Goal: Contribute content: Contribute content

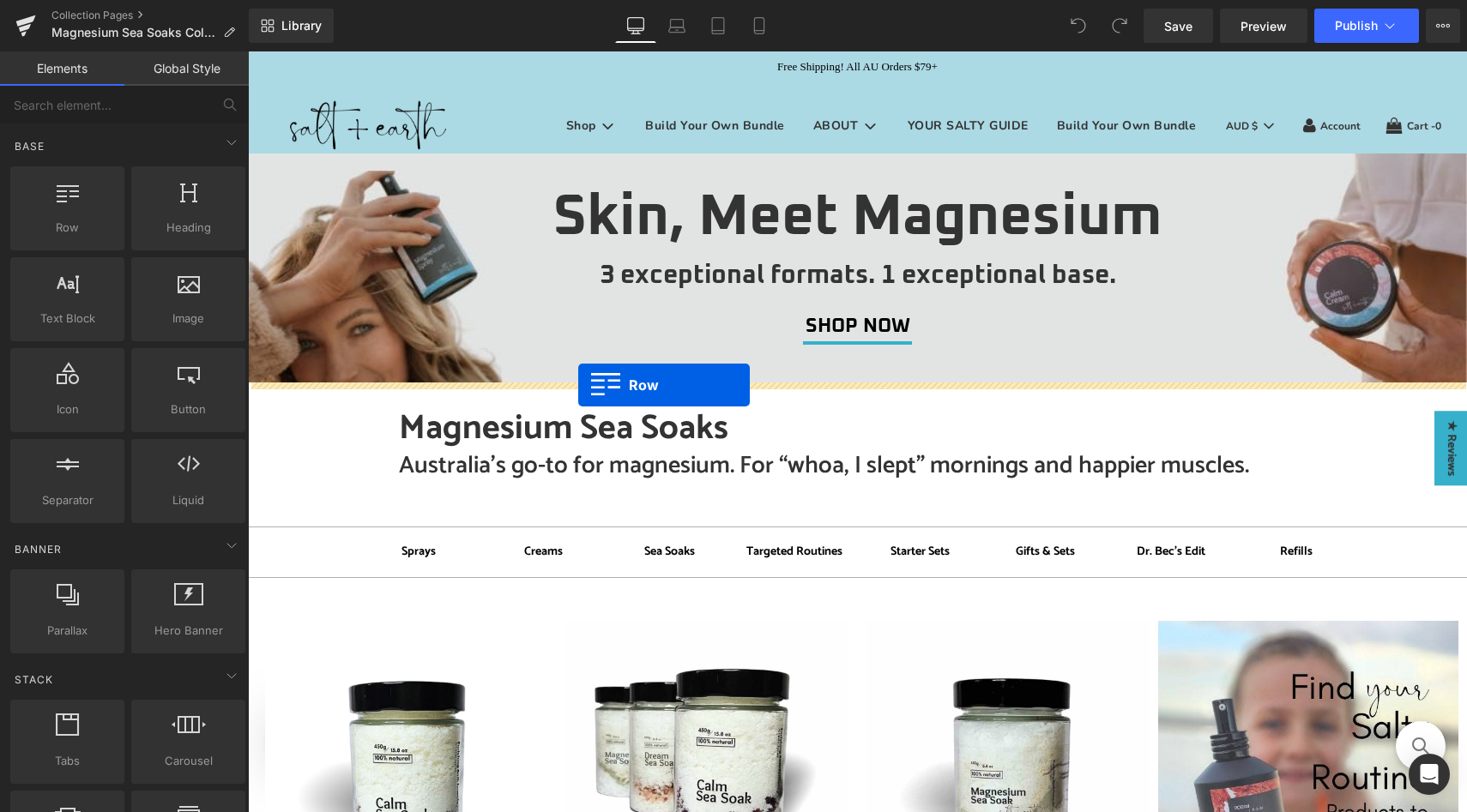
drag, startPoint x: 327, startPoint y: 281, endPoint x: 578, endPoint y: 385, distance: 271.7
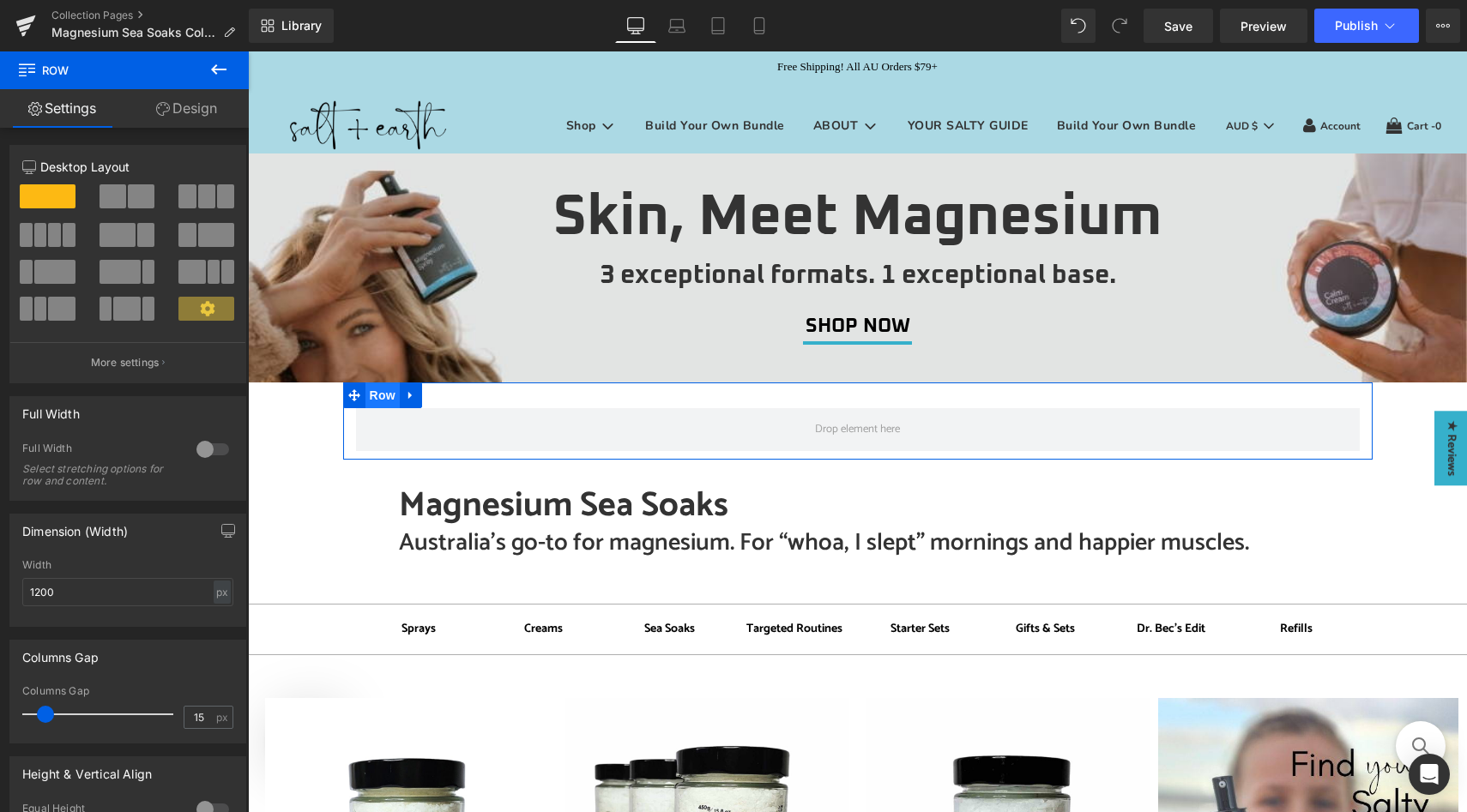
click at [377, 394] on span "Row" at bounding box center [382, 395] width 34 height 26
click at [200, 448] on div at bounding box center [213, 449] width 41 height 27
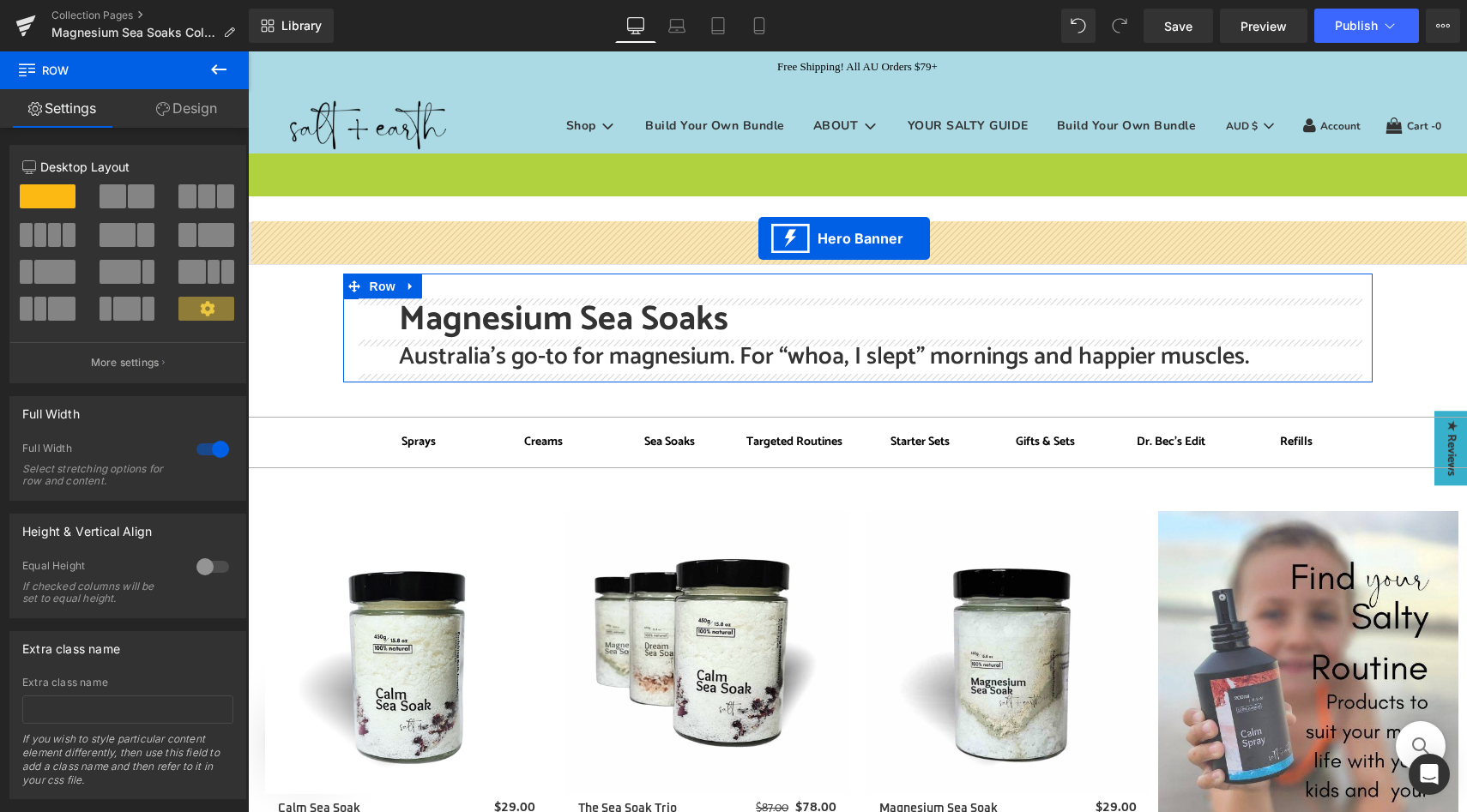
drag, startPoint x: 801, startPoint y: 167, endPoint x: 758, endPoint y: 238, distance: 83.0
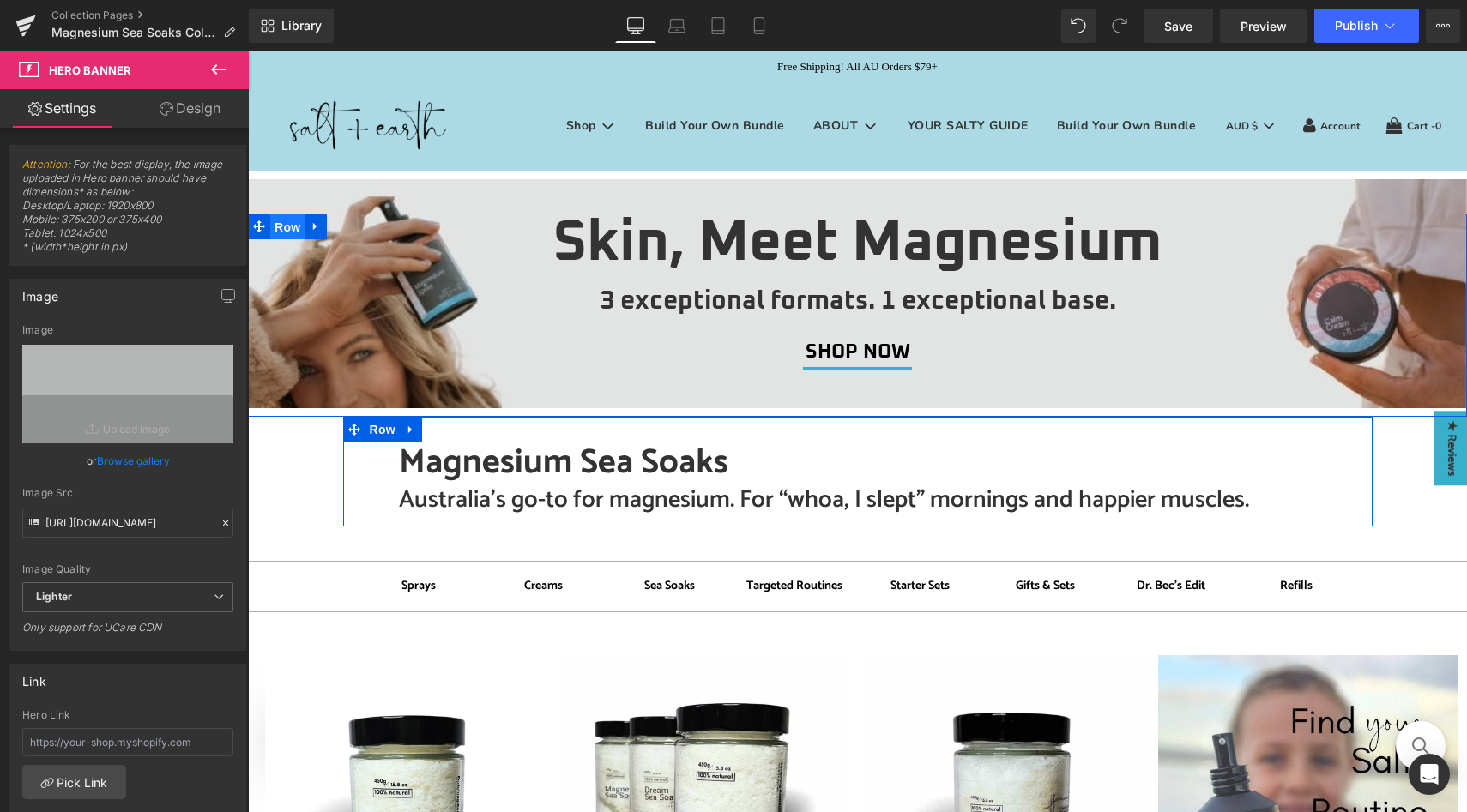
click at [287, 228] on span "Row" at bounding box center [287, 227] width 34 height 26
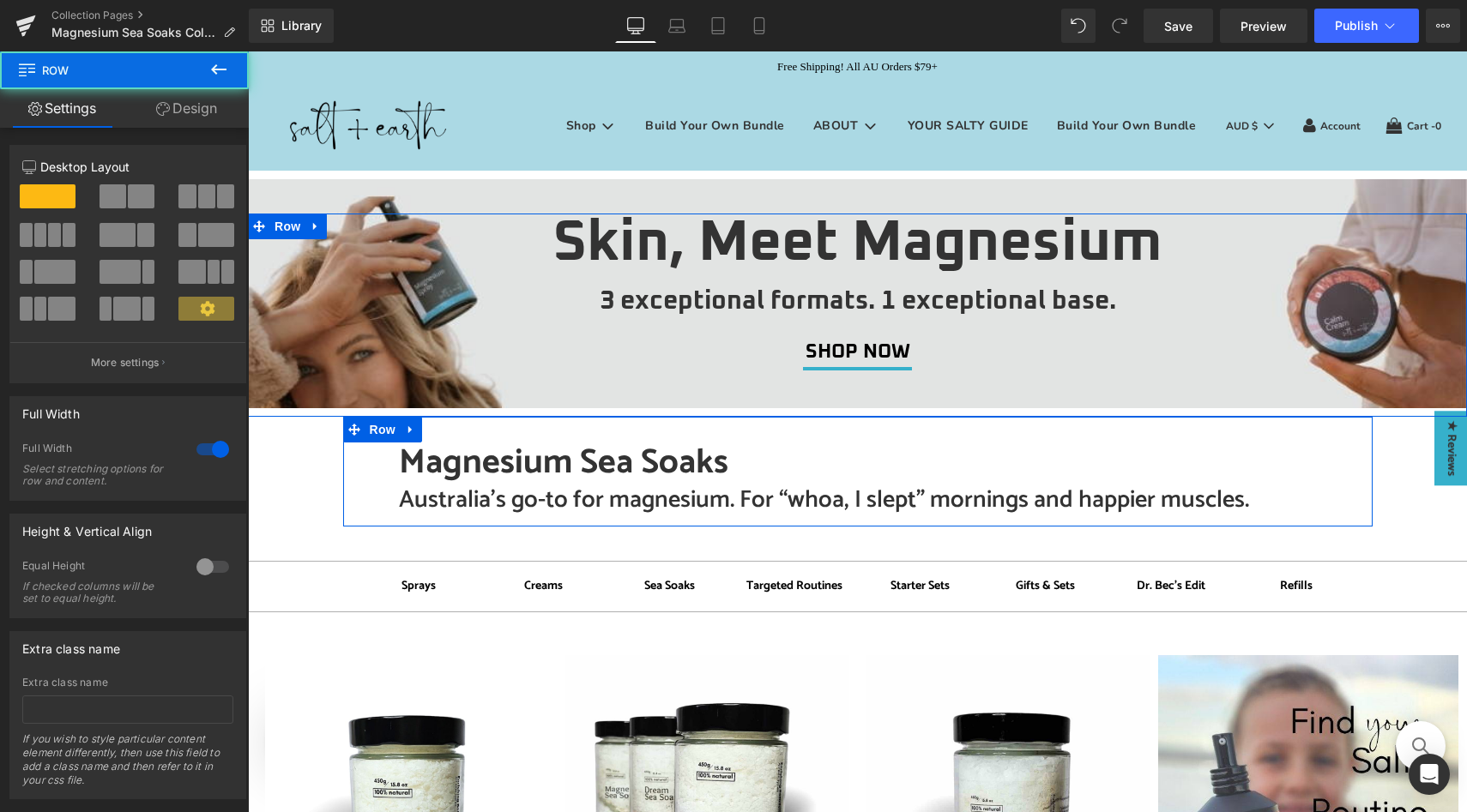
click at [171, 103] on link "Design" at bounding box center [186, 109] width 124 height 39
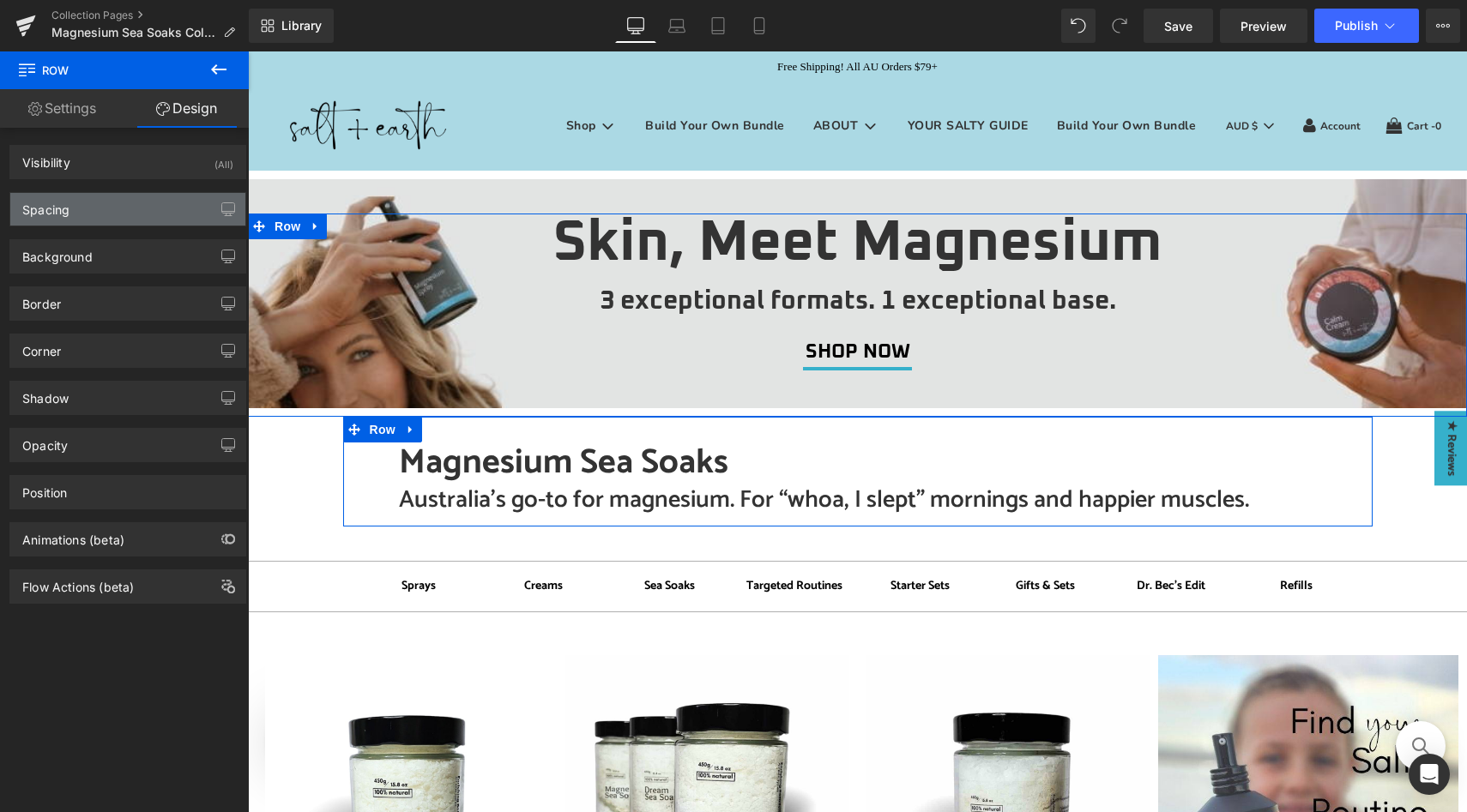
click at [98, 213] on div "Spacing" at bounding box center [128, 209] width 235 height 33
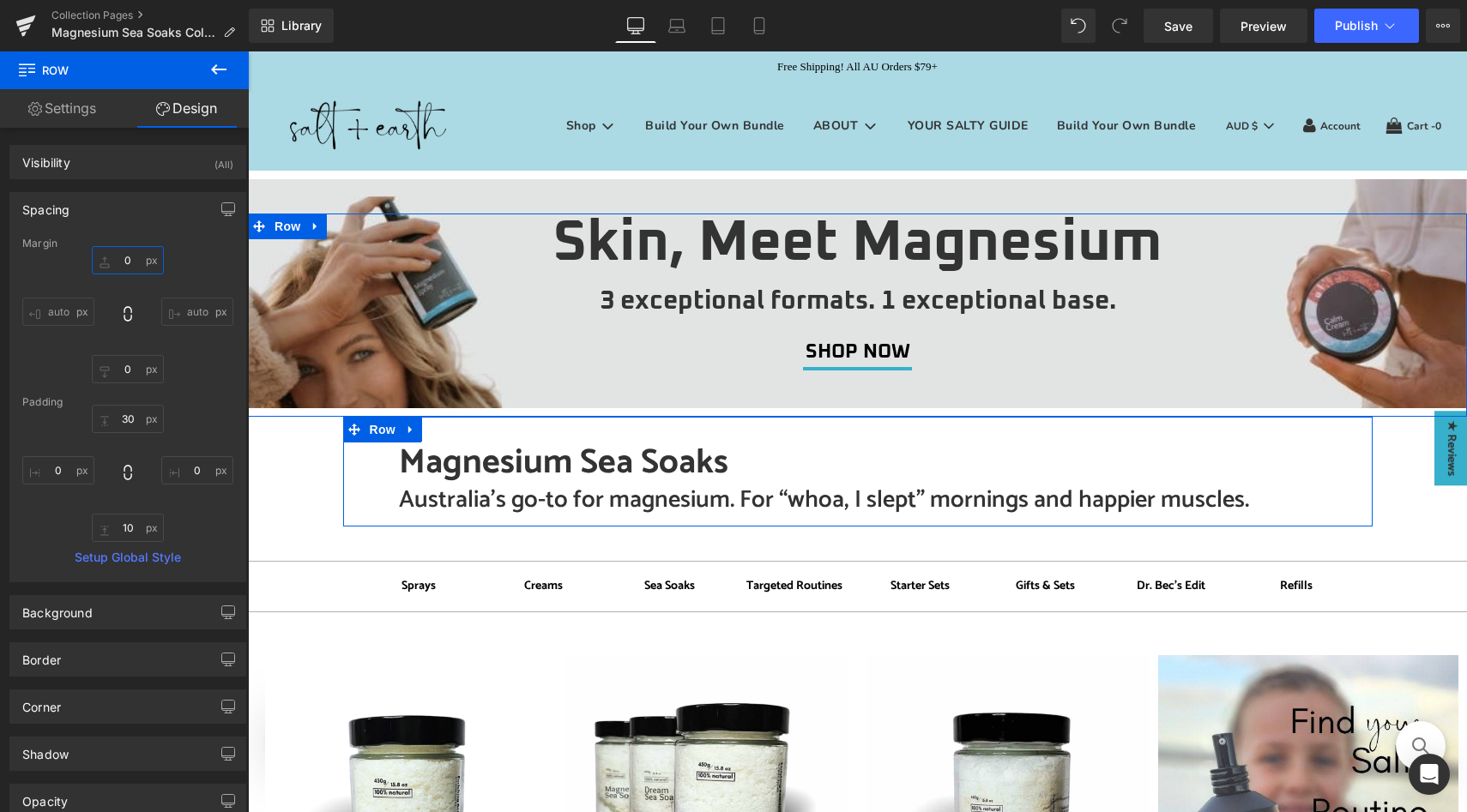
click at [122, 267] on input "0" at bounding box center [128, 260] width 72 height 28
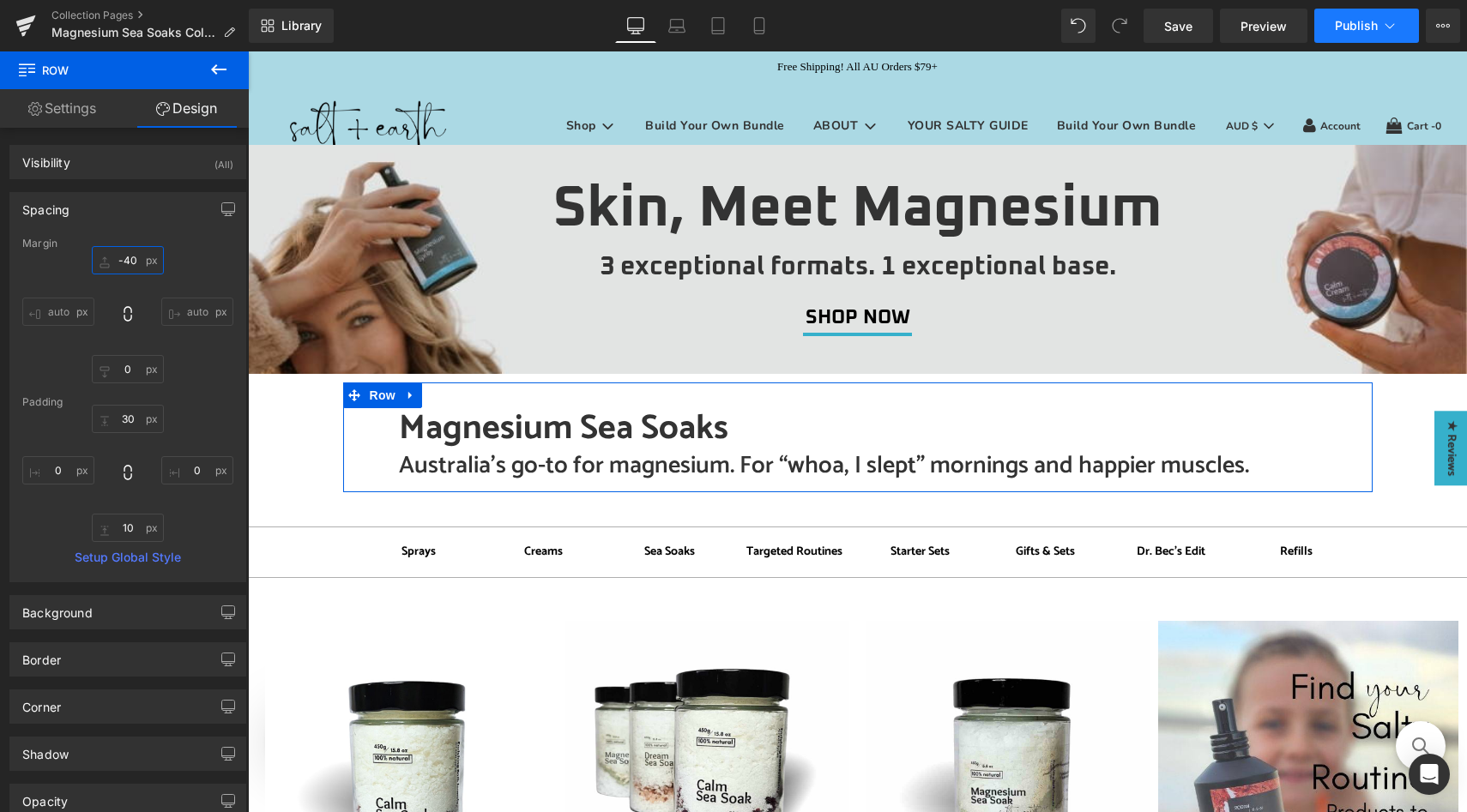
type input "-40"
click at [1401, 20] on button "Publish" at bounding box center [1366, 26] width 105 height 34
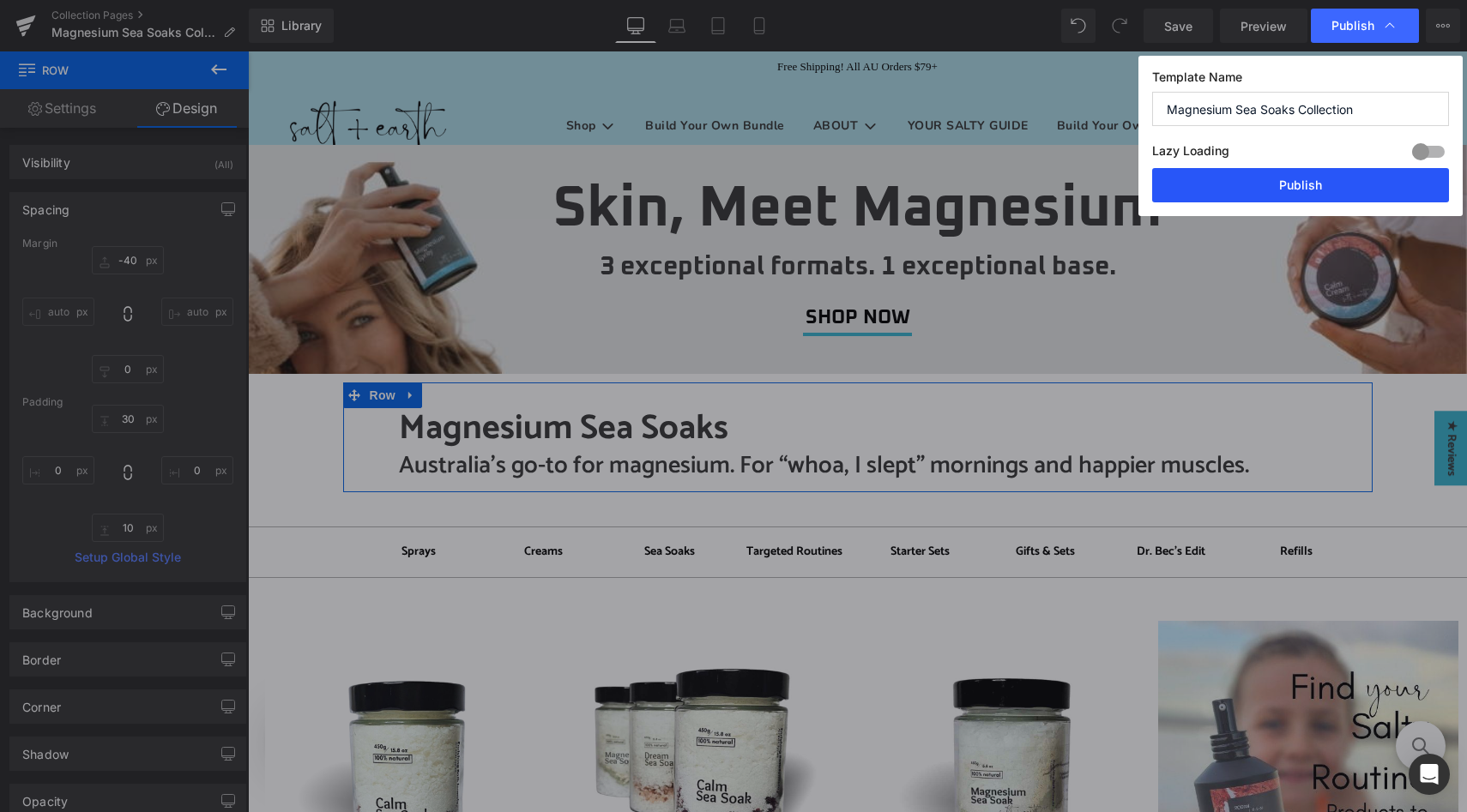
click at [1295, 183] on button "Publish" at bounding box center [1300, 185] width 297 height 34
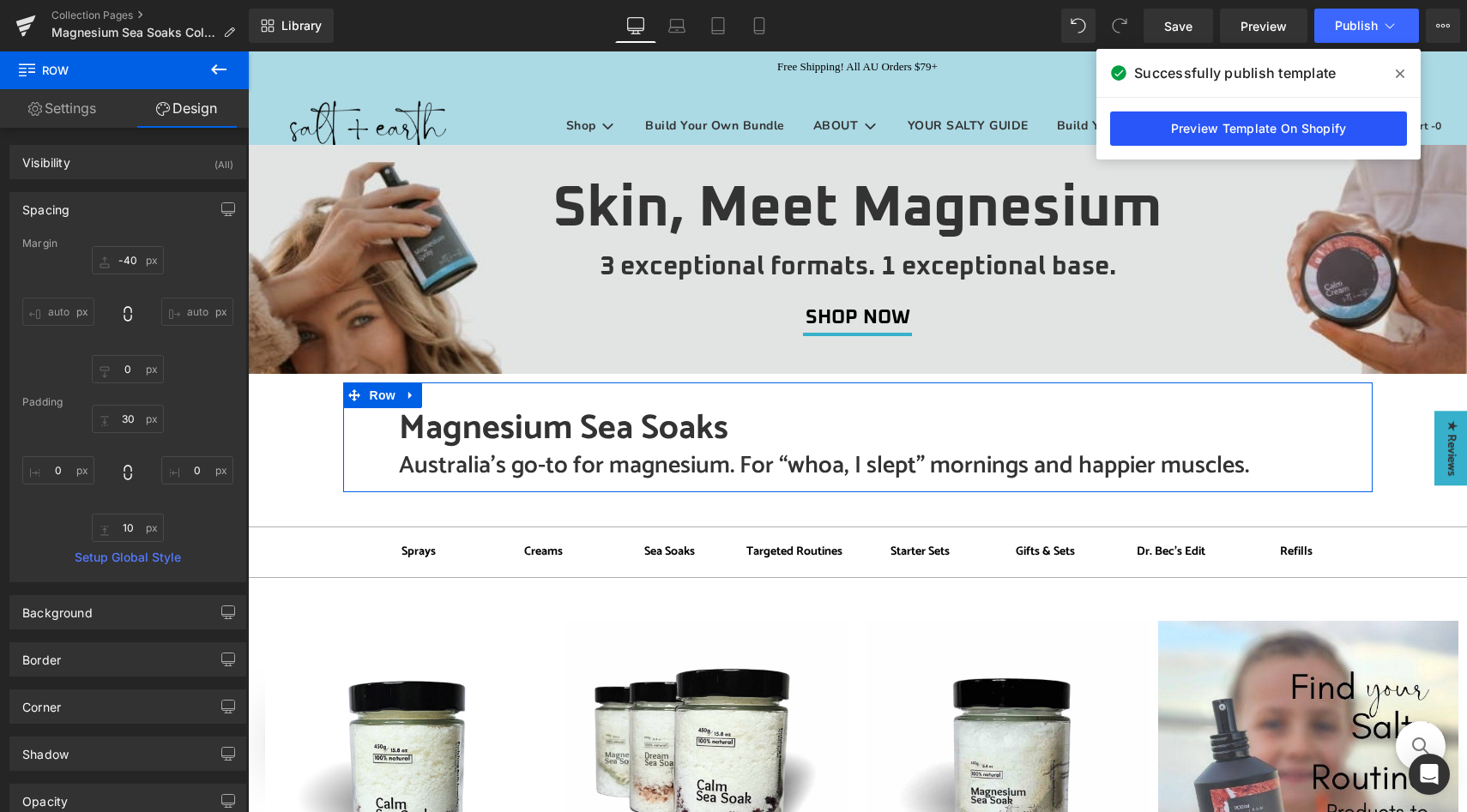
click at [1212, 127] on link "Preview Template On Shopify" at bounding box center [1259, 128] width 297 height 34
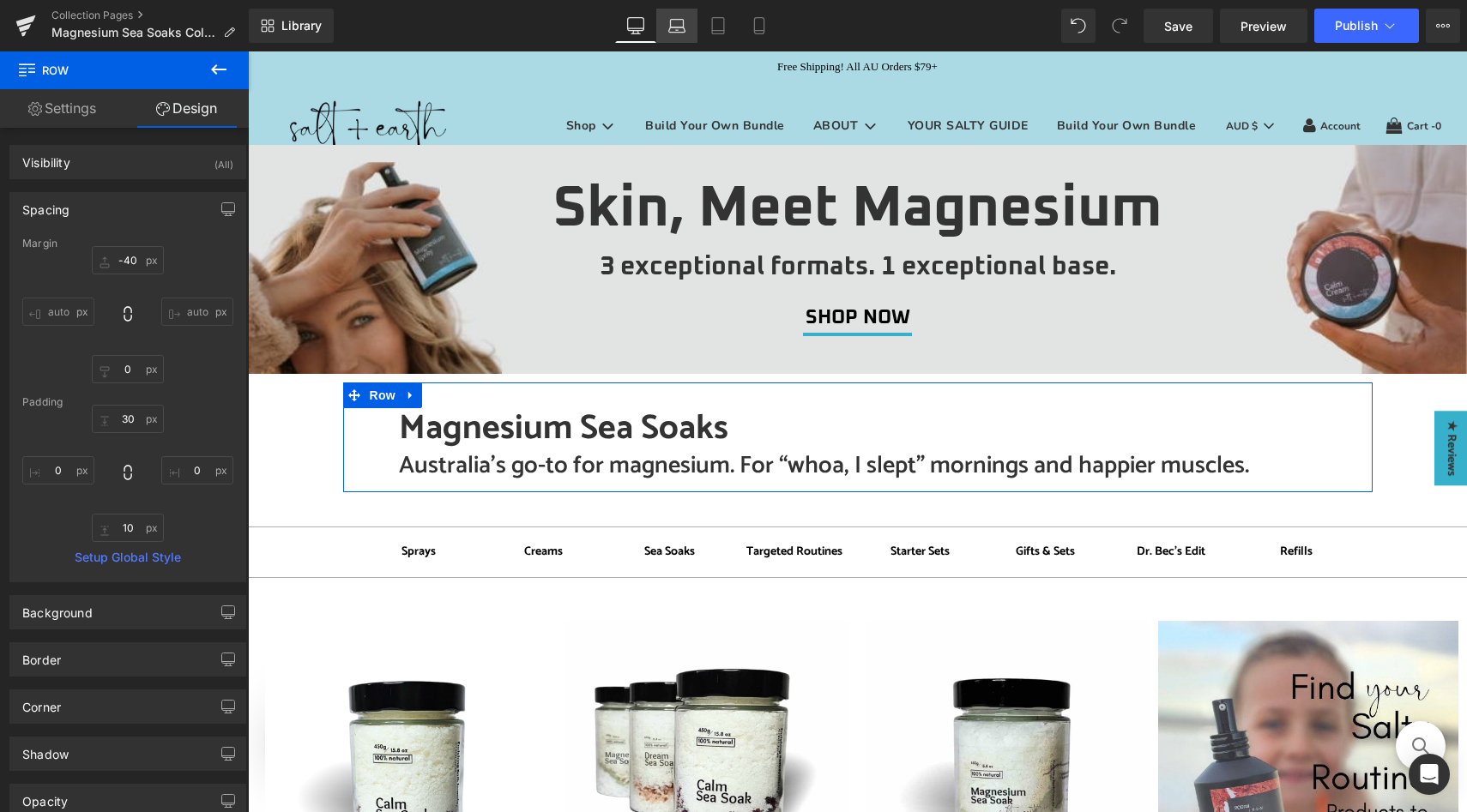
click at [679, 31] on icon at bounding box center [676, 25] width 17 height 17
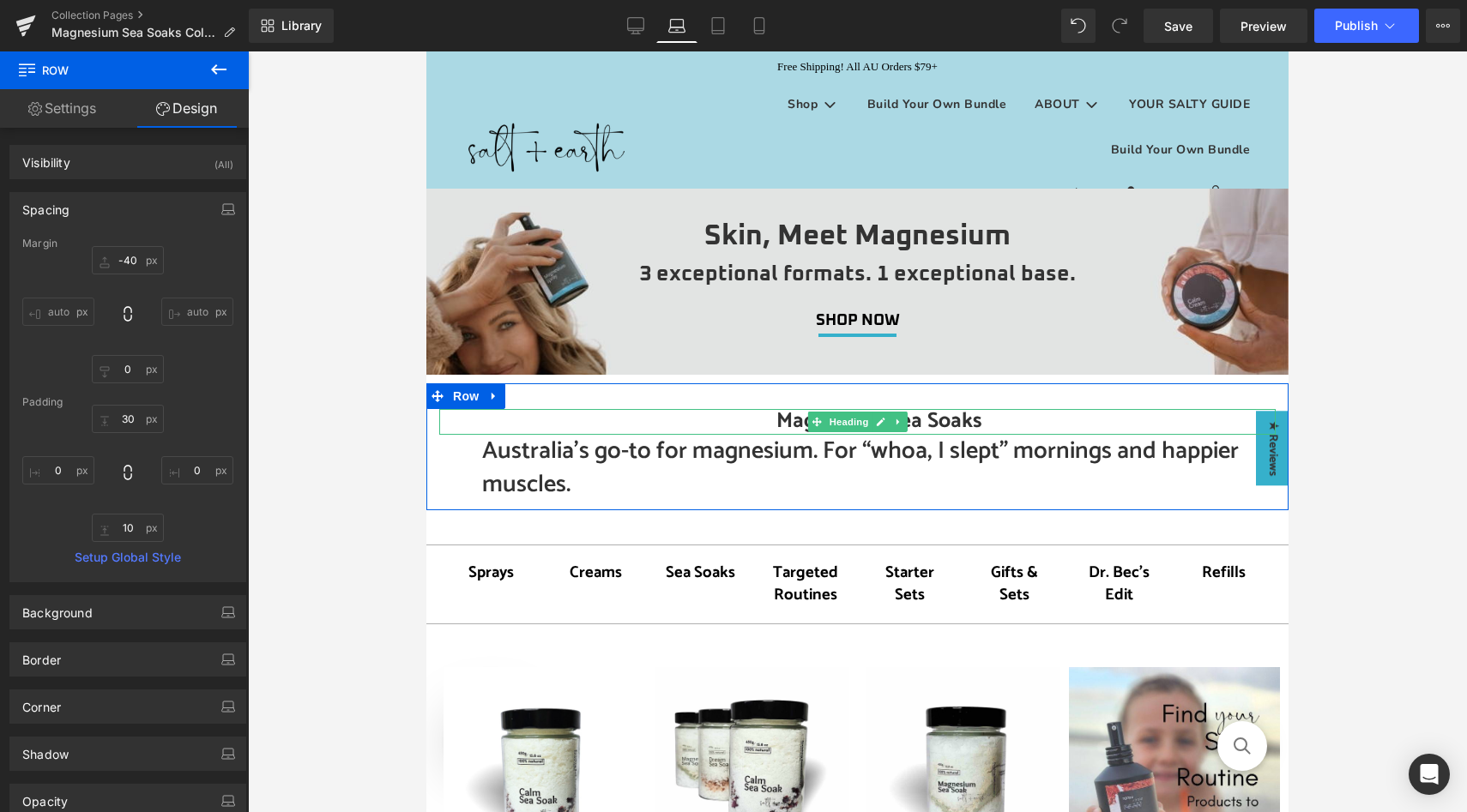
click at [775, 418] on h1 "Magnesium Sea Soaks" at bounding box center [878, 422] width 794 height 26
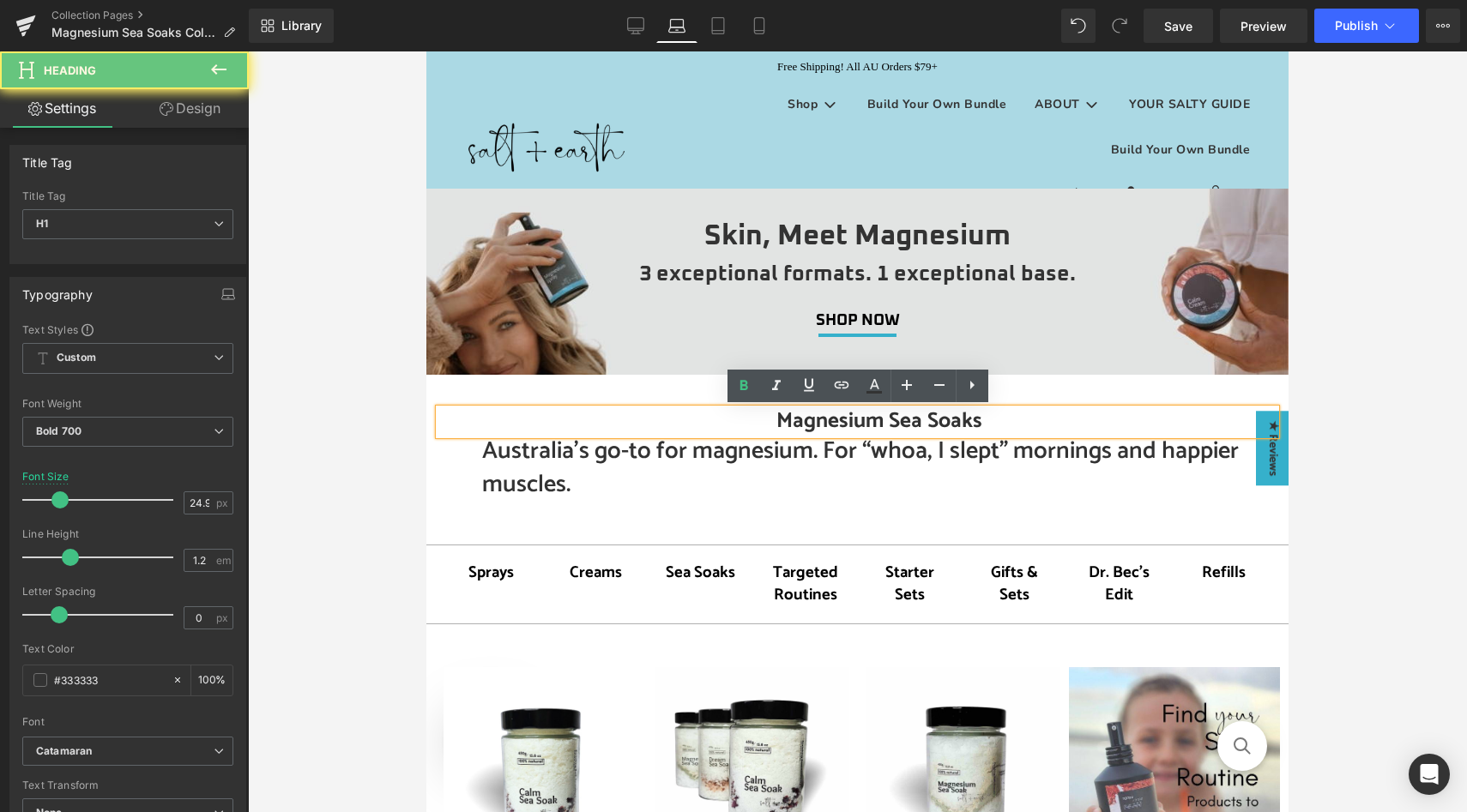
click at [775, 418] on h1 "Magnesium Sea Soaks" at bounding box center [878, 422] width 794 height 26
click at [906, 382] on icon at bounding box center [907, 386] width 11 height 11
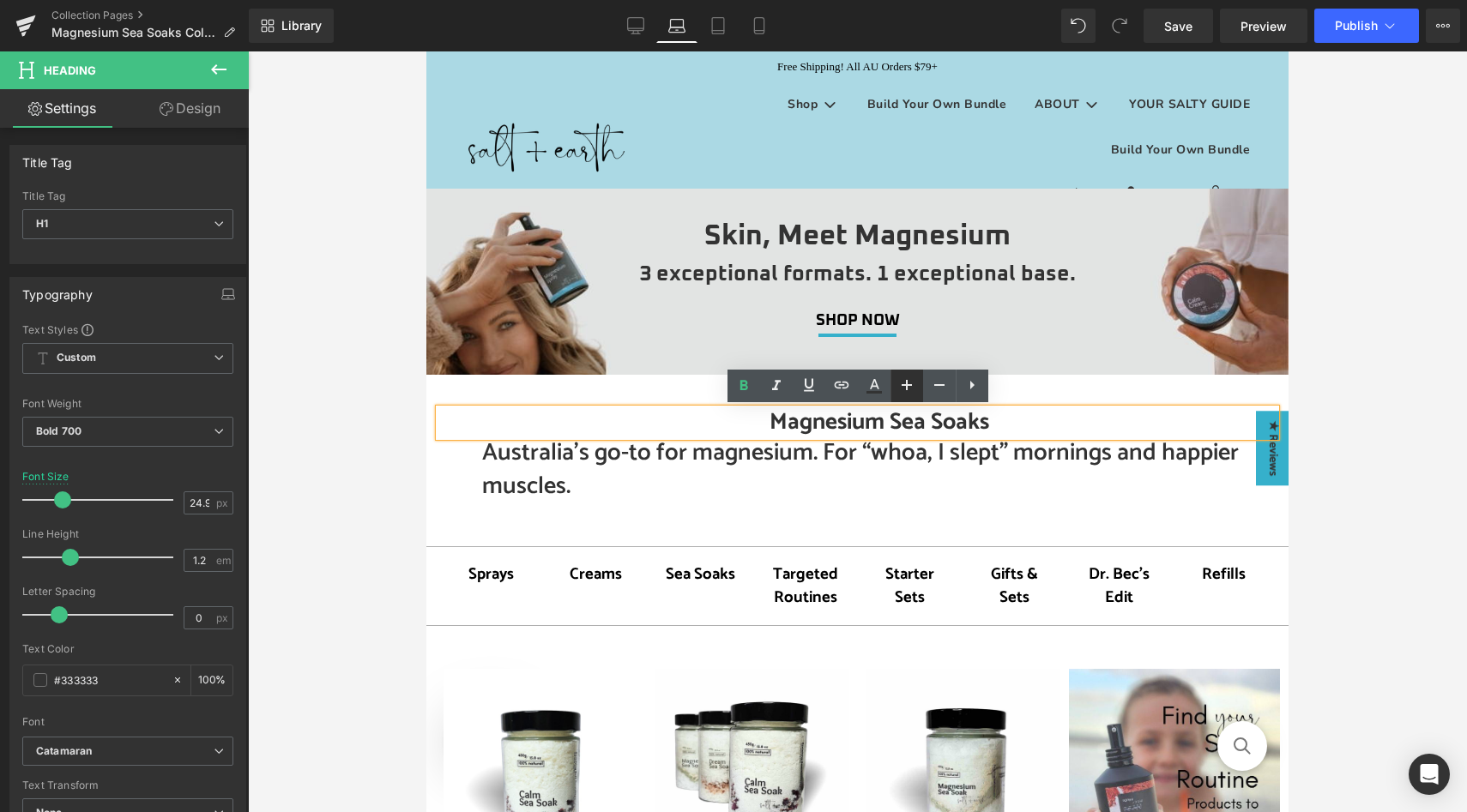
click at [906, 382] on icon at bounding box center [907, 386] width 11 height 11
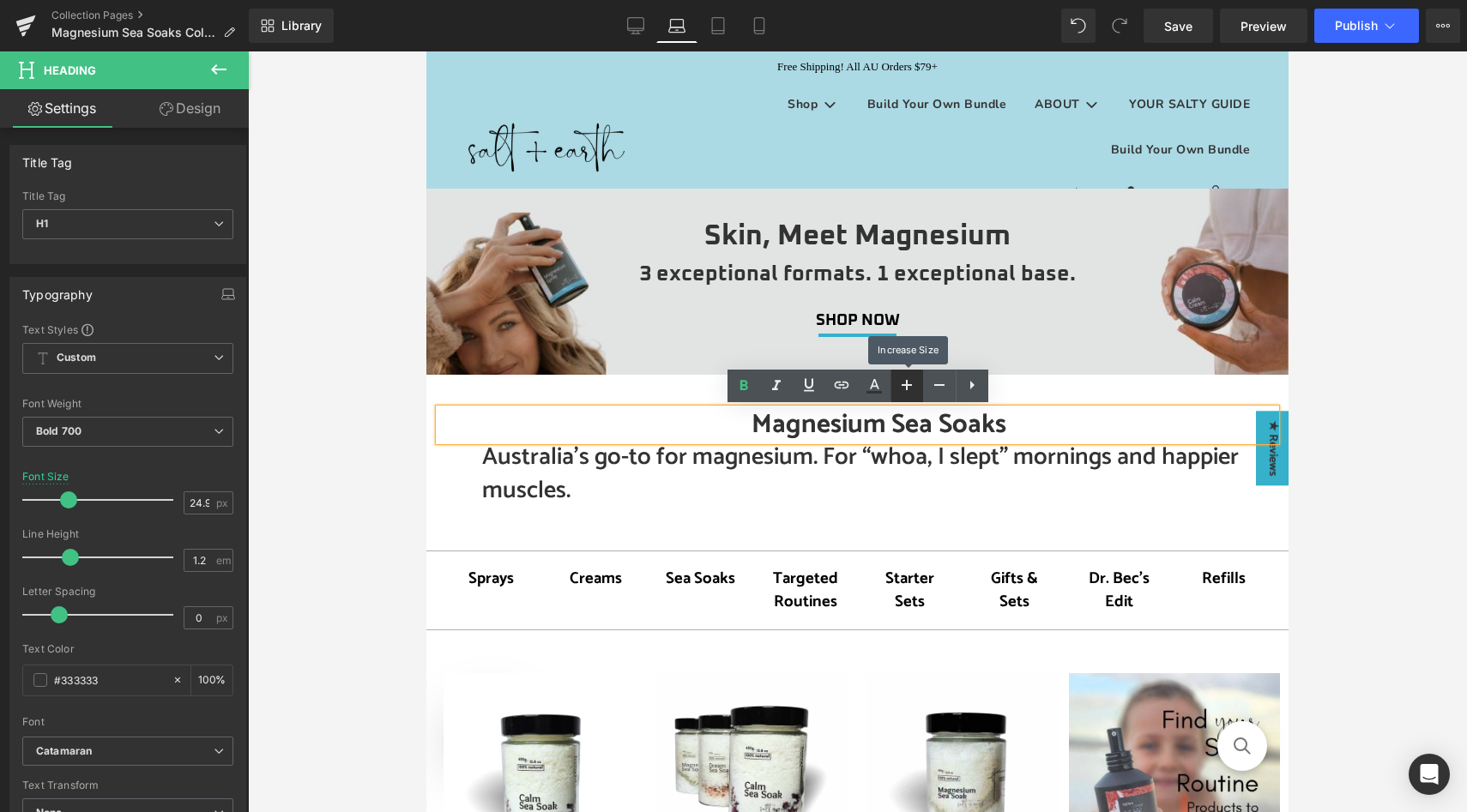
click at [906, 382] on icon at bounding box center [907, 386] width 11 height 11
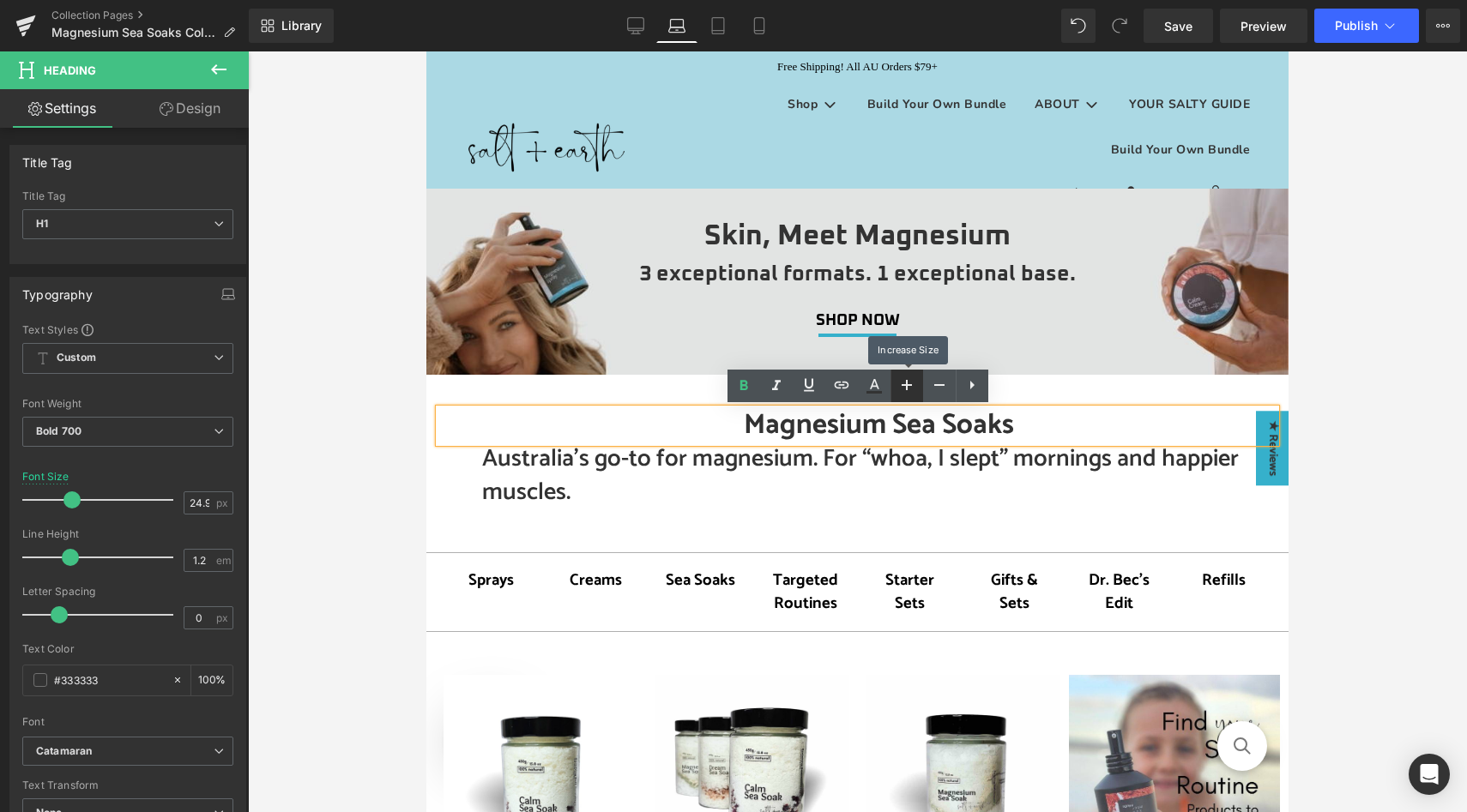
click at [906, 382] on icon at bounding box center [907, 386] width 11 height 11
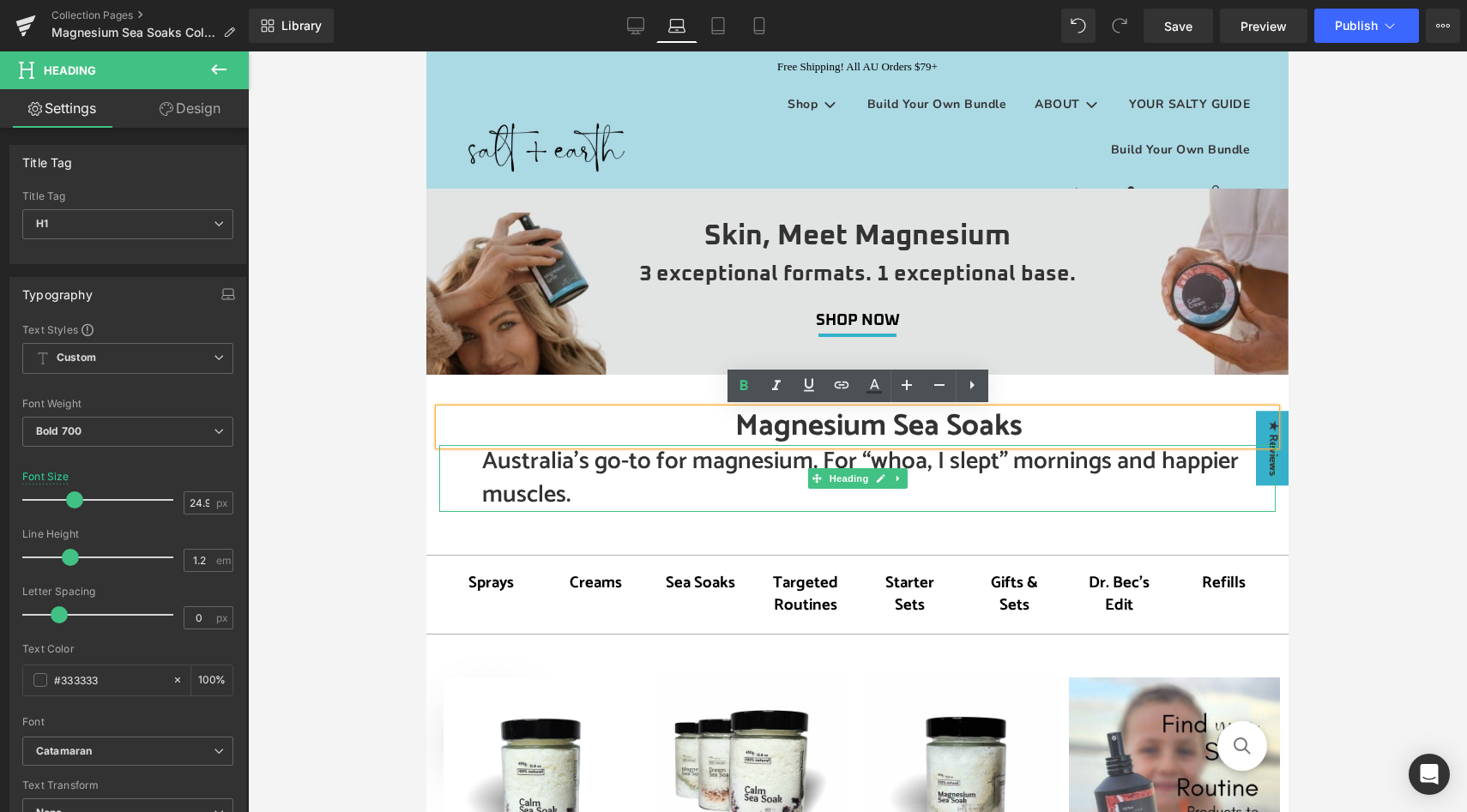
click at [688, 470] on h2 "Australia’s go-to for magnesium. For “whoa, I slept” mornings and happier muscl…" at bounding box center [878, 478] width 794 height 67
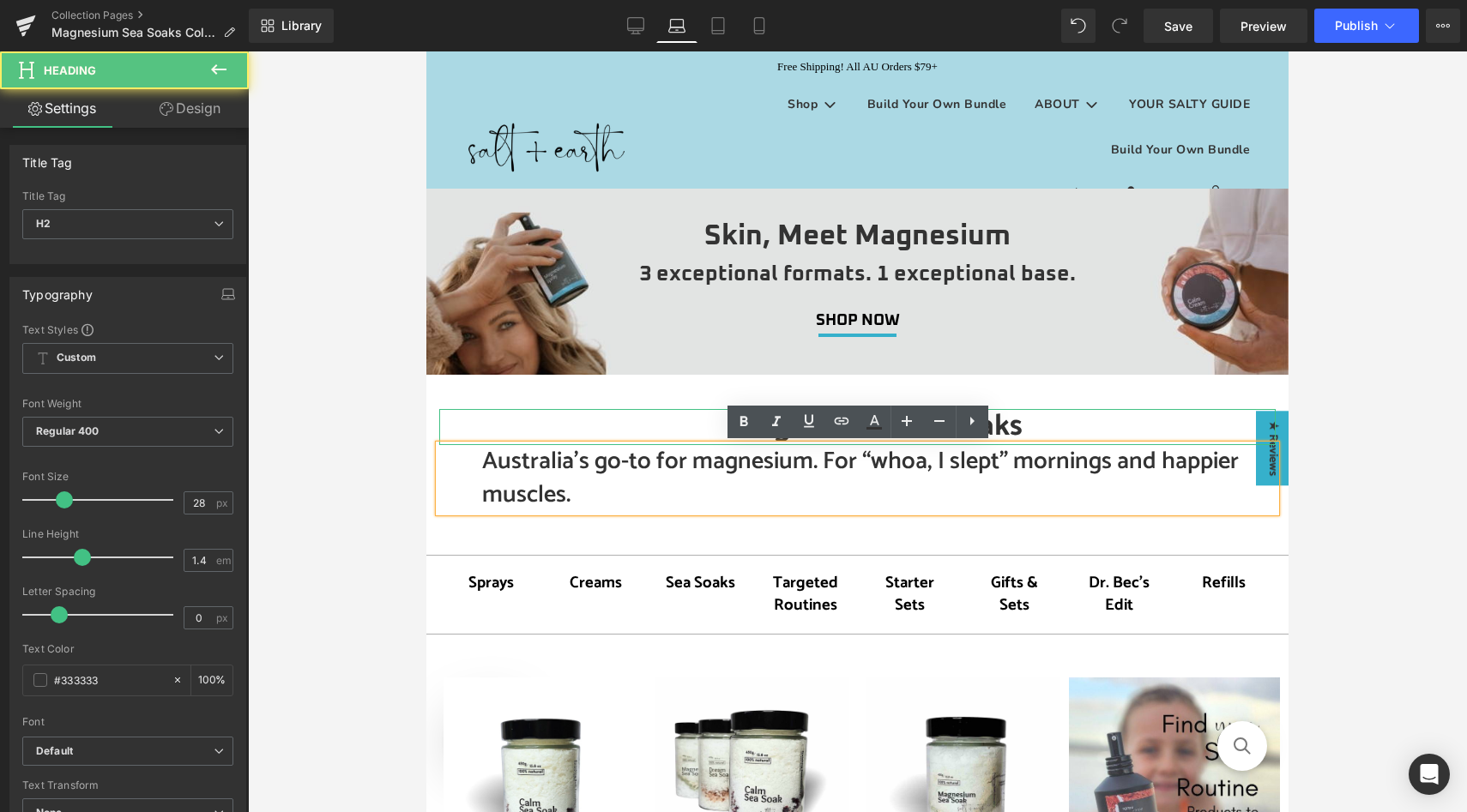
click at [698, 423] on h1 "Magnesium Sea Soaks" at bounding box center [878, 427] width 794 height 36
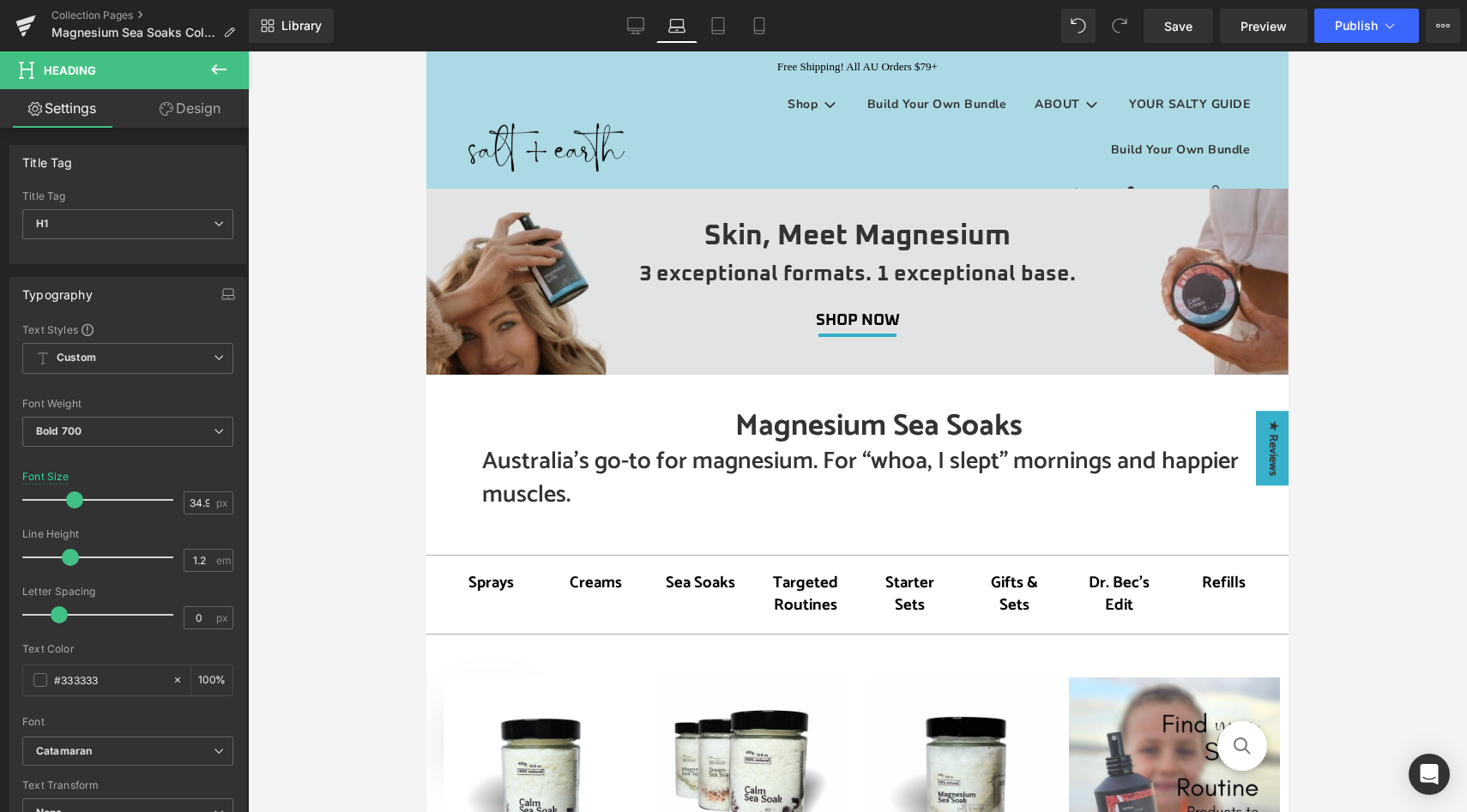
click at [183, 109] on link "Design" at bounding box center [190, 109] width 124 height 39
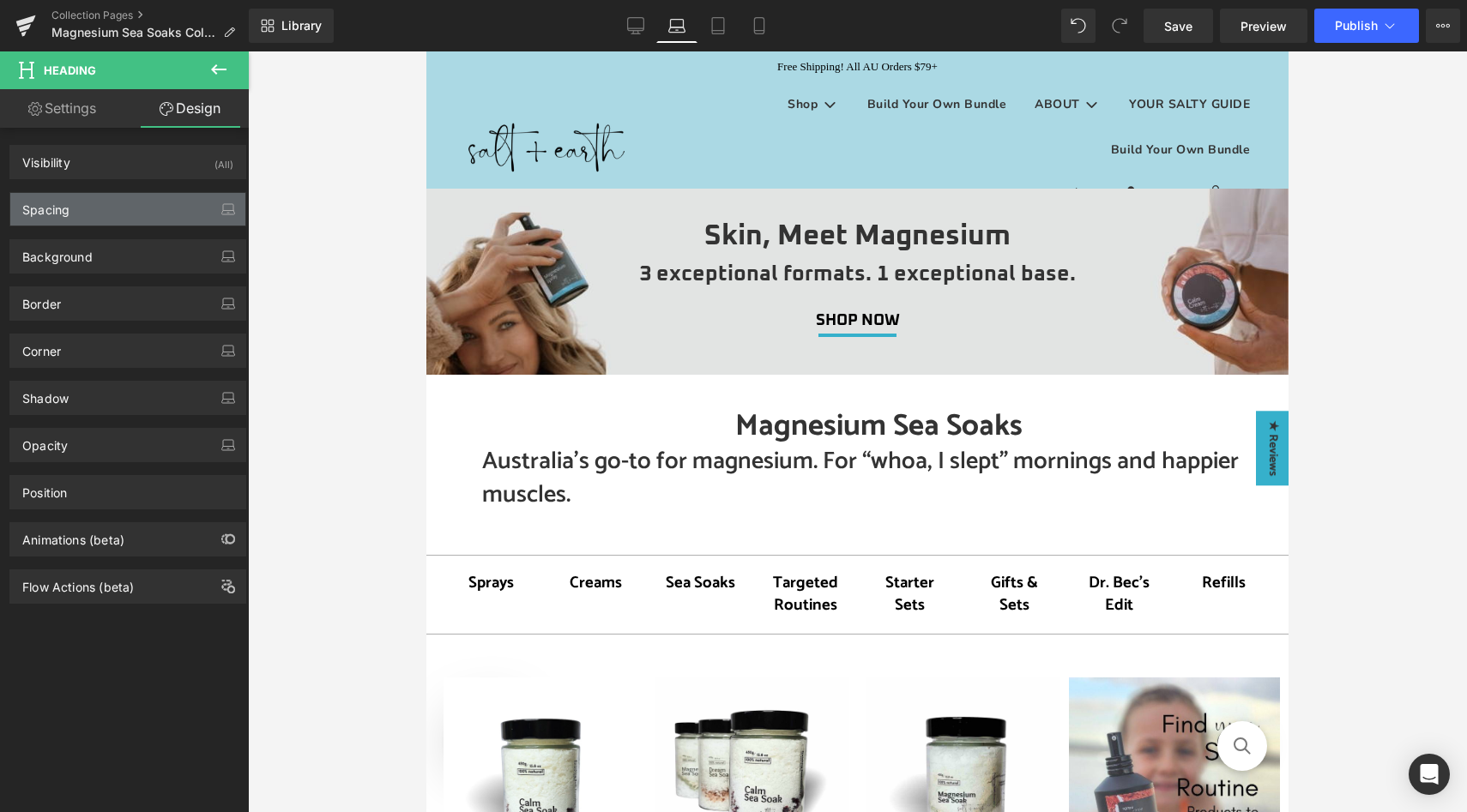
click at [148, 206] on div "Spacing" at bounding box center [128, 209] width 235 height 33
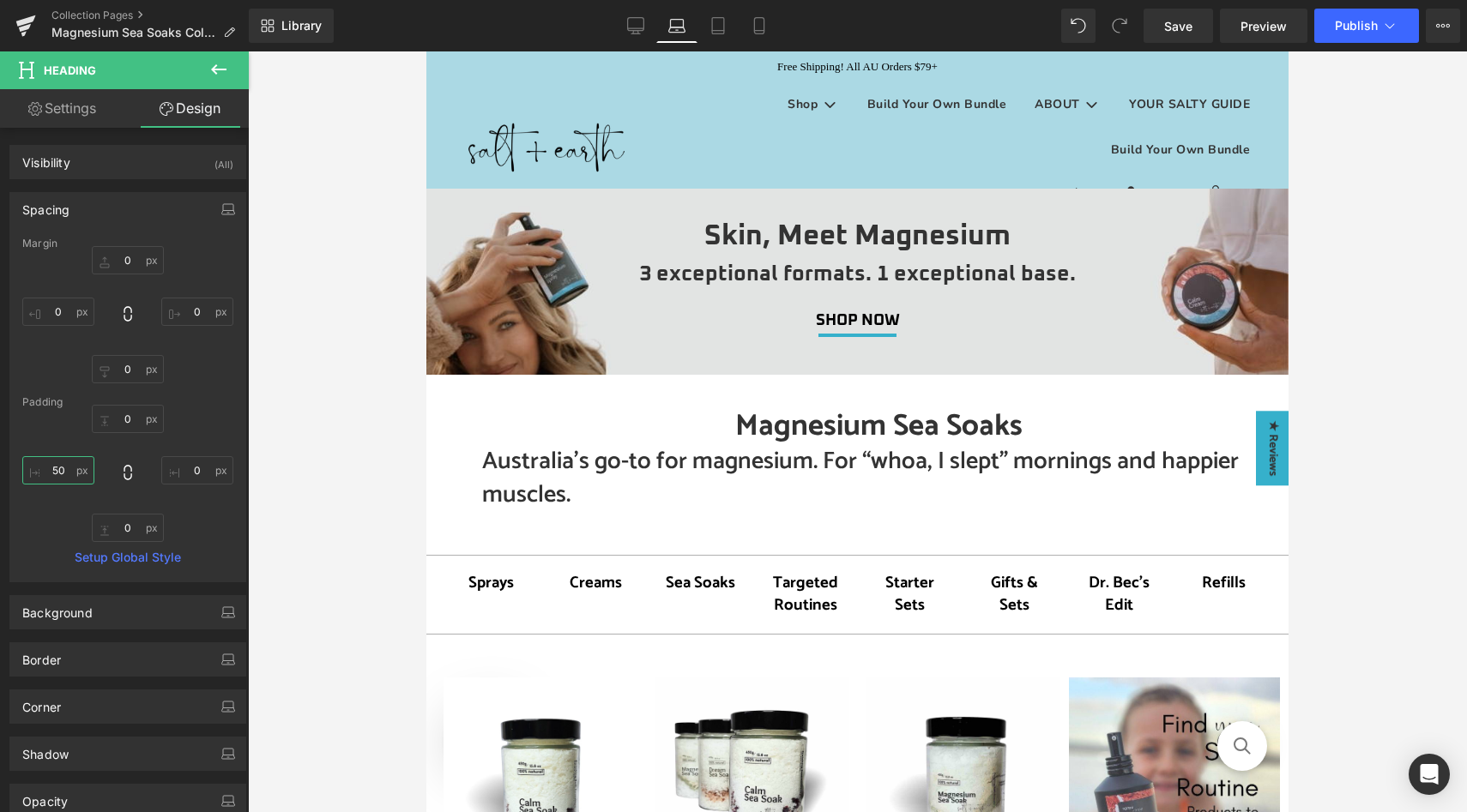
click at [65, 470] on input "50" at bounding box center [58, 470] width 72 height 28
type input "0"
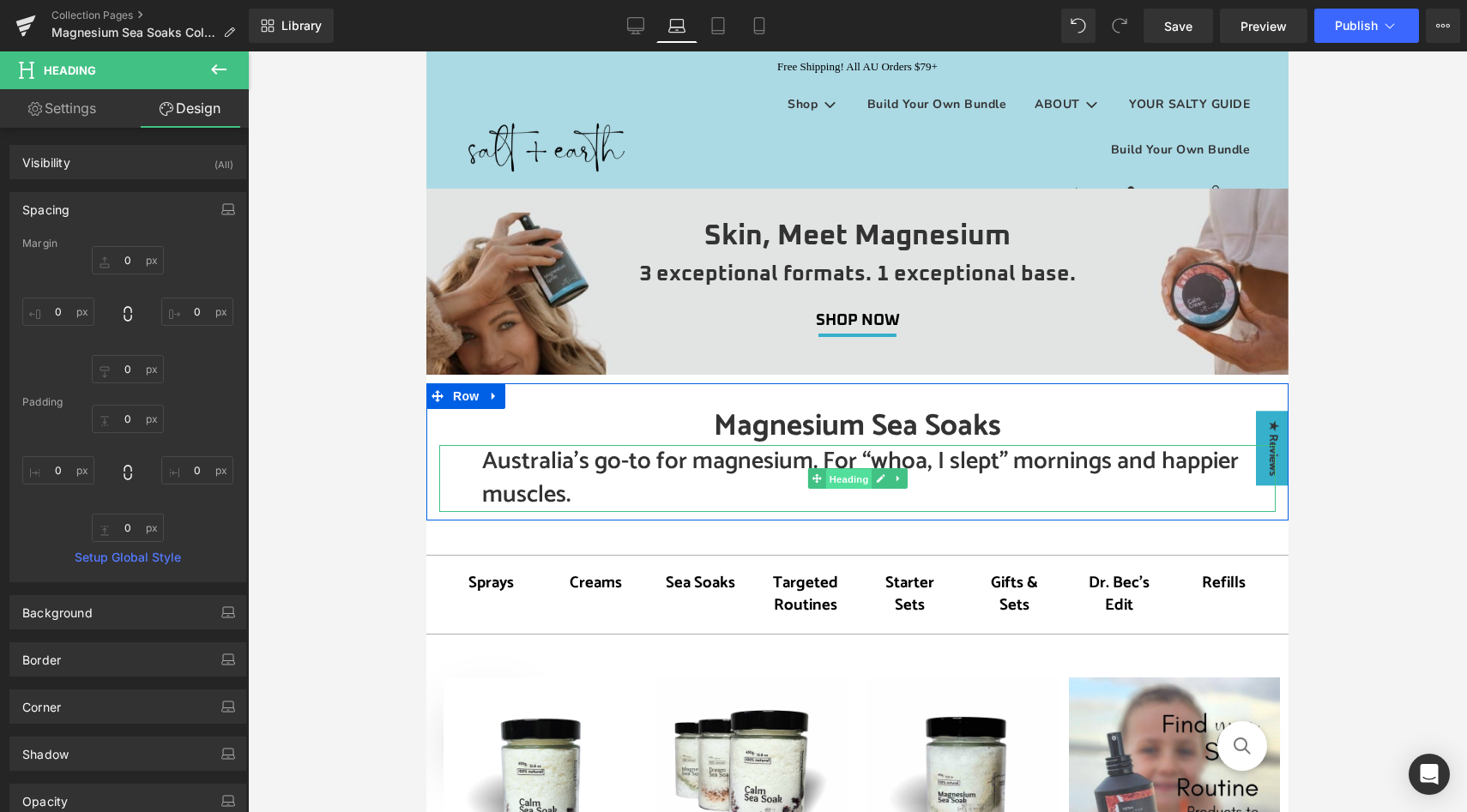
click at [839, 477] on span "Heading" at bounding box center [848, 479] width 46 height 20
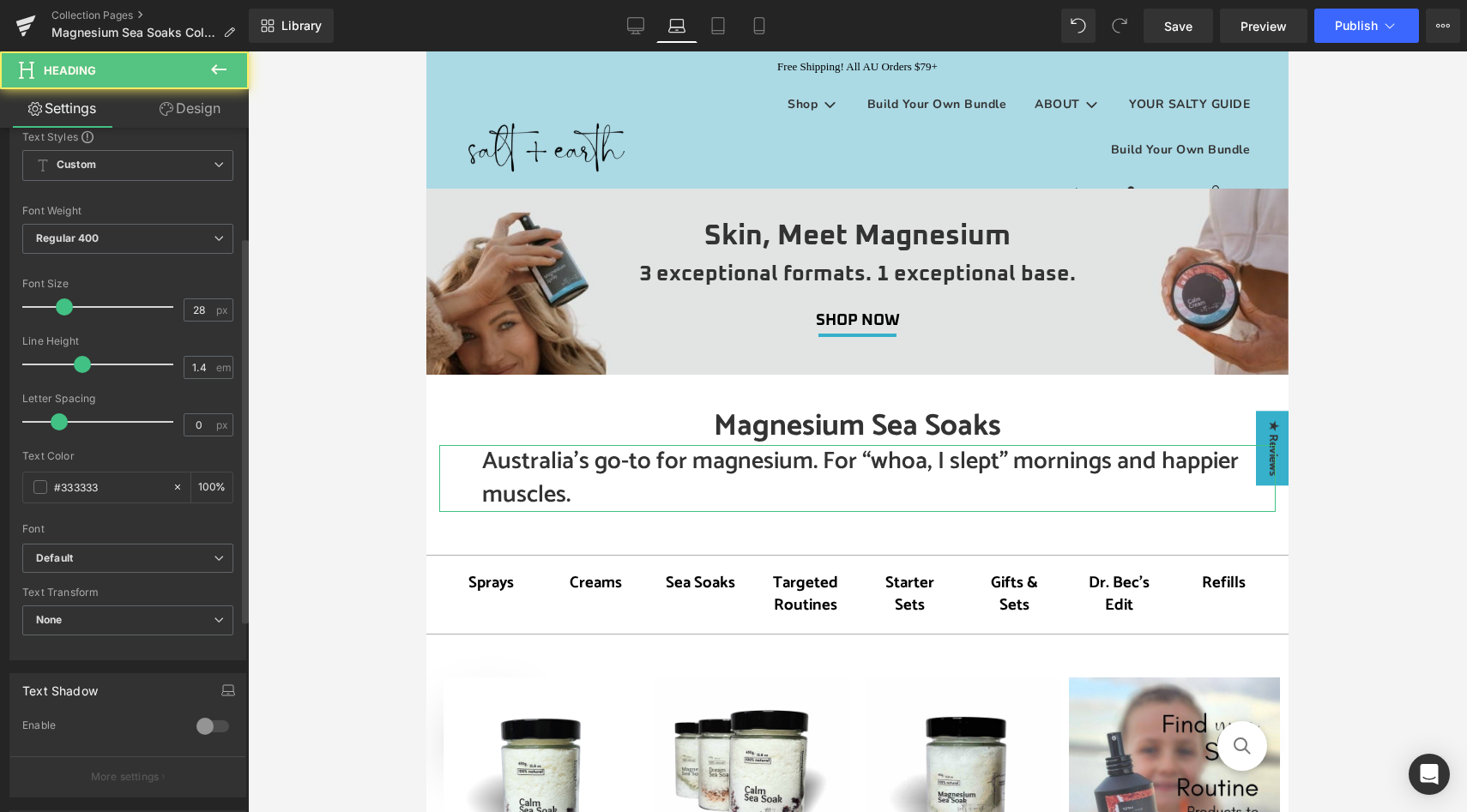
scroll to position [533, 0]
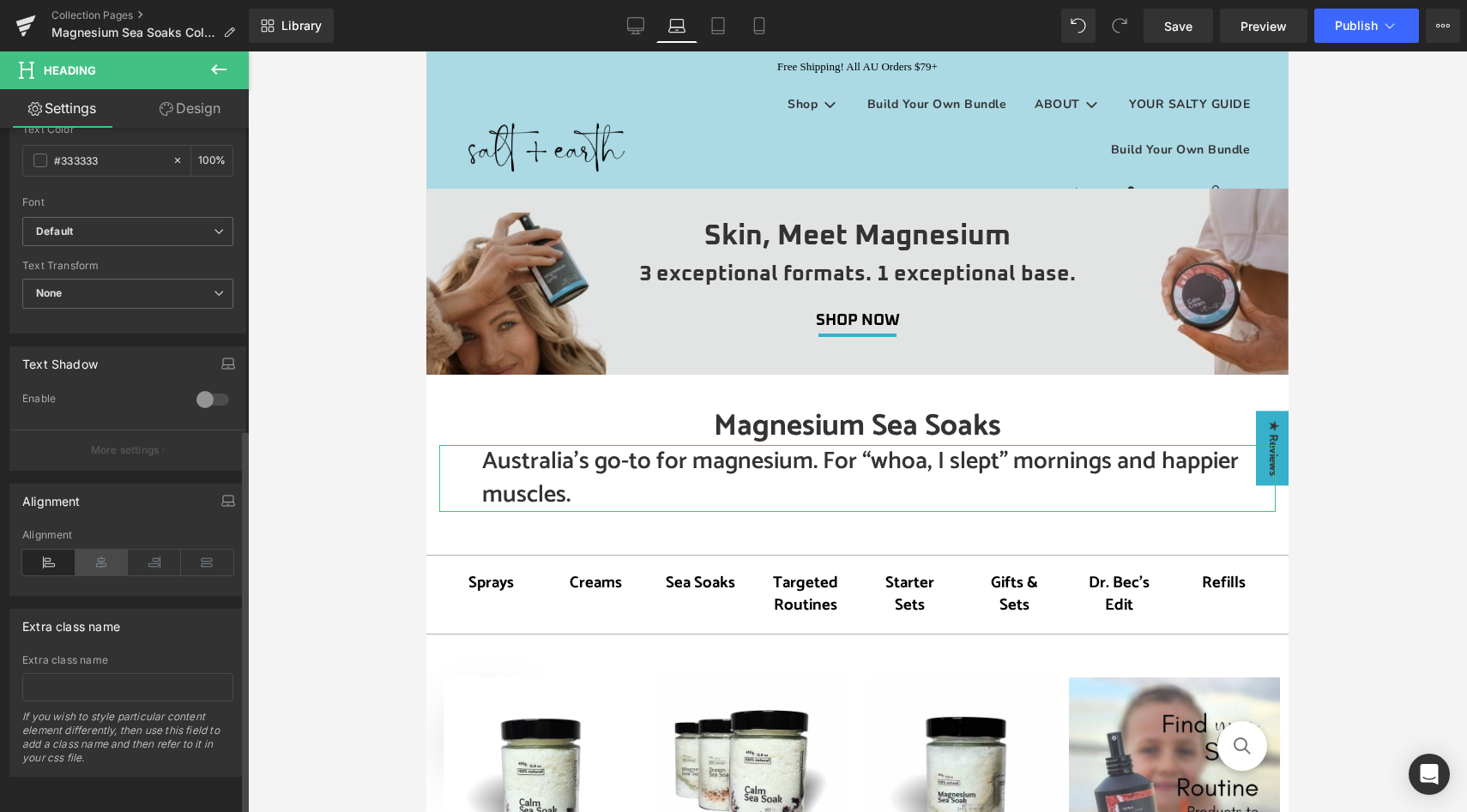
click at [96, 550] on icon at bounding box center [102, 562] width 53 height 26
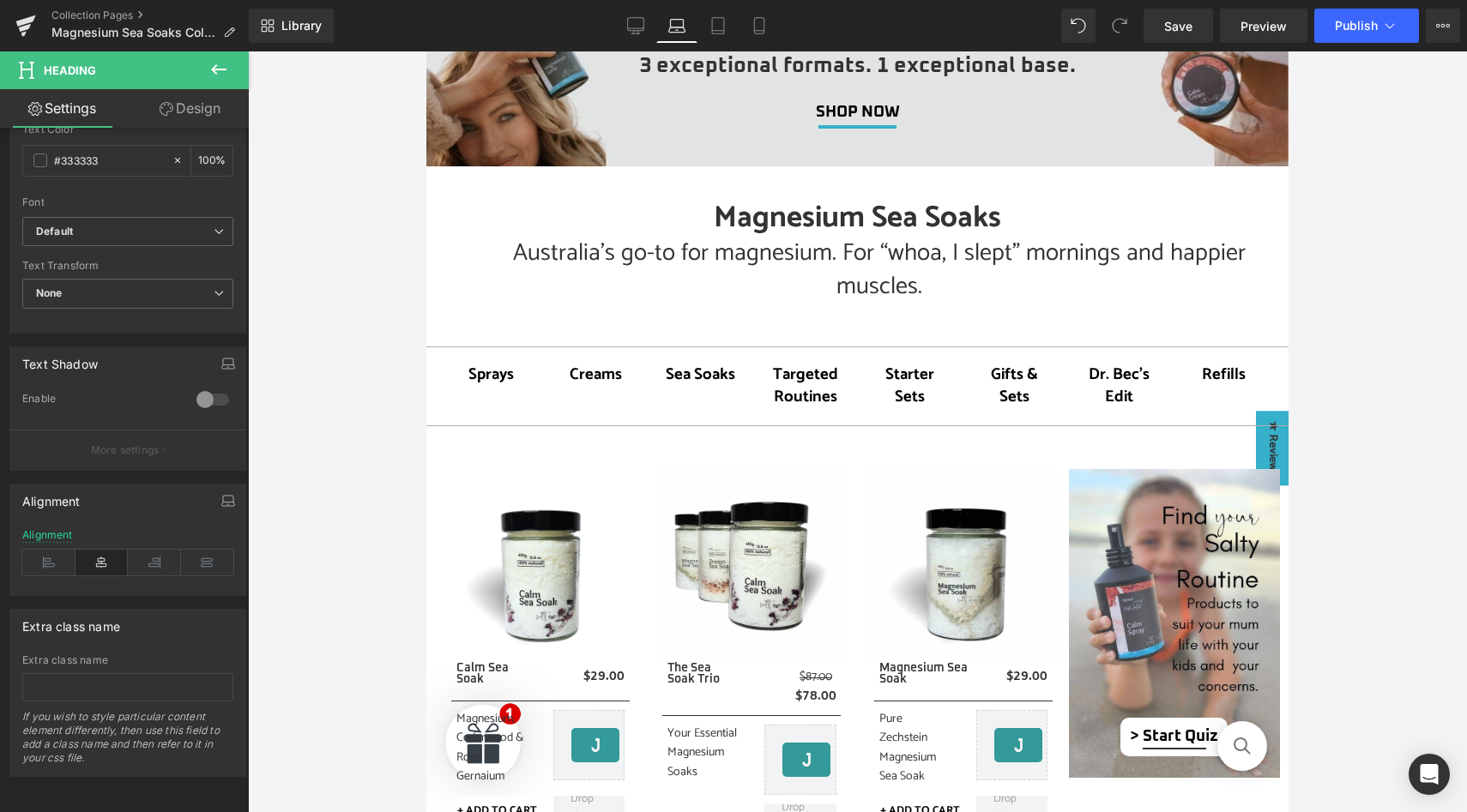
scroll to position [0, 0]
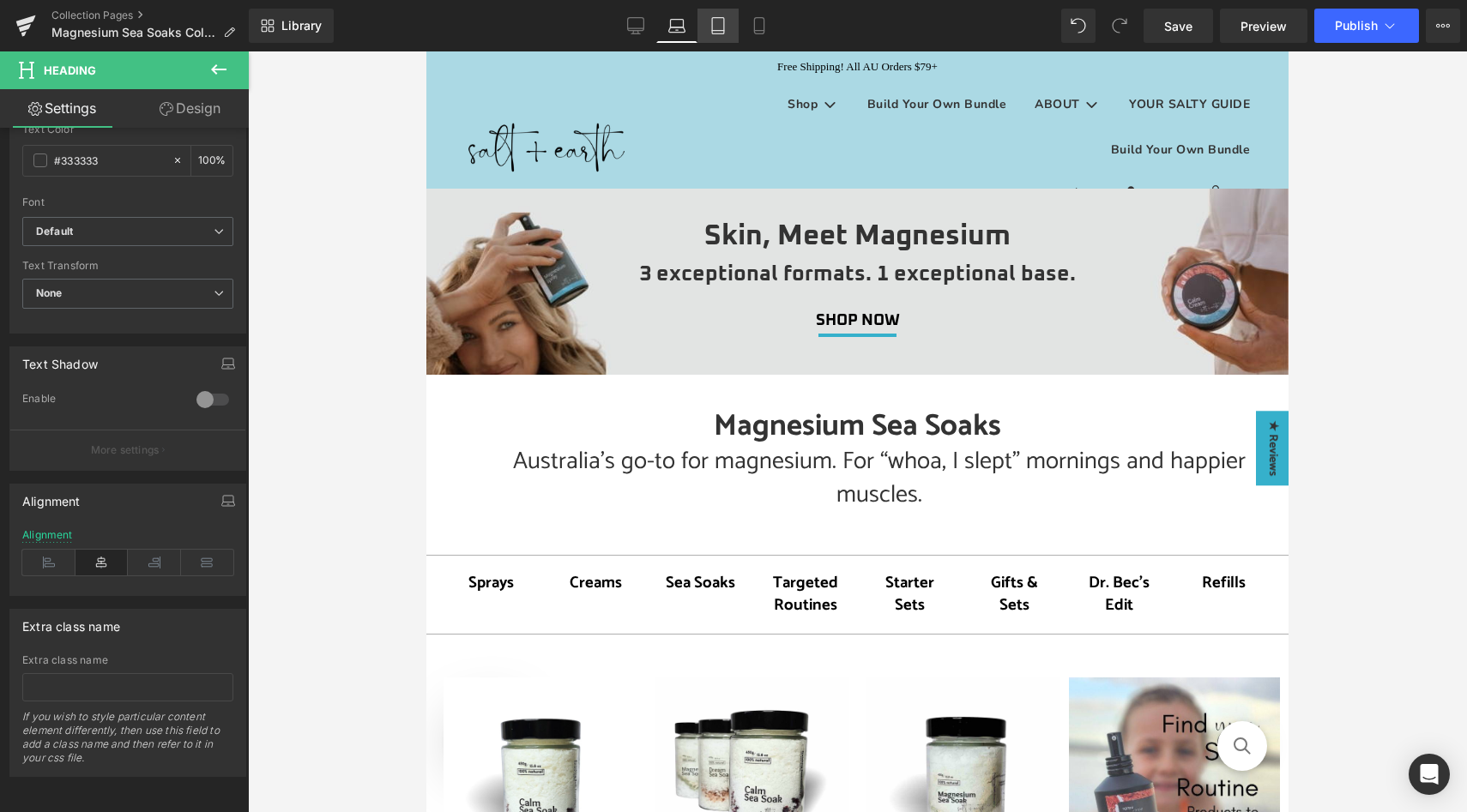
click at [734, 28] on link "Tablet" at bounding box center [718, 26] width 41 height 34
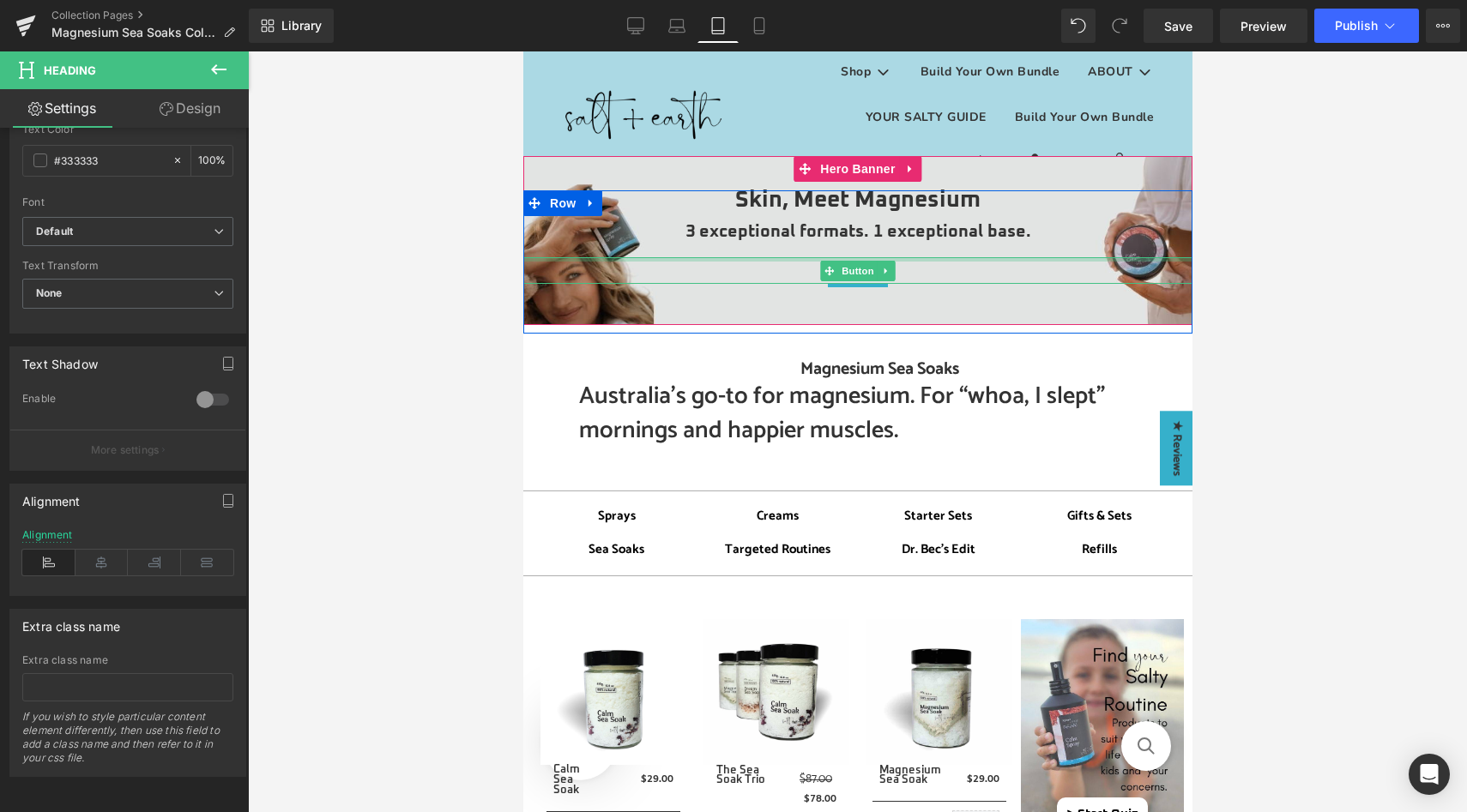
scroll to position [41, 0]
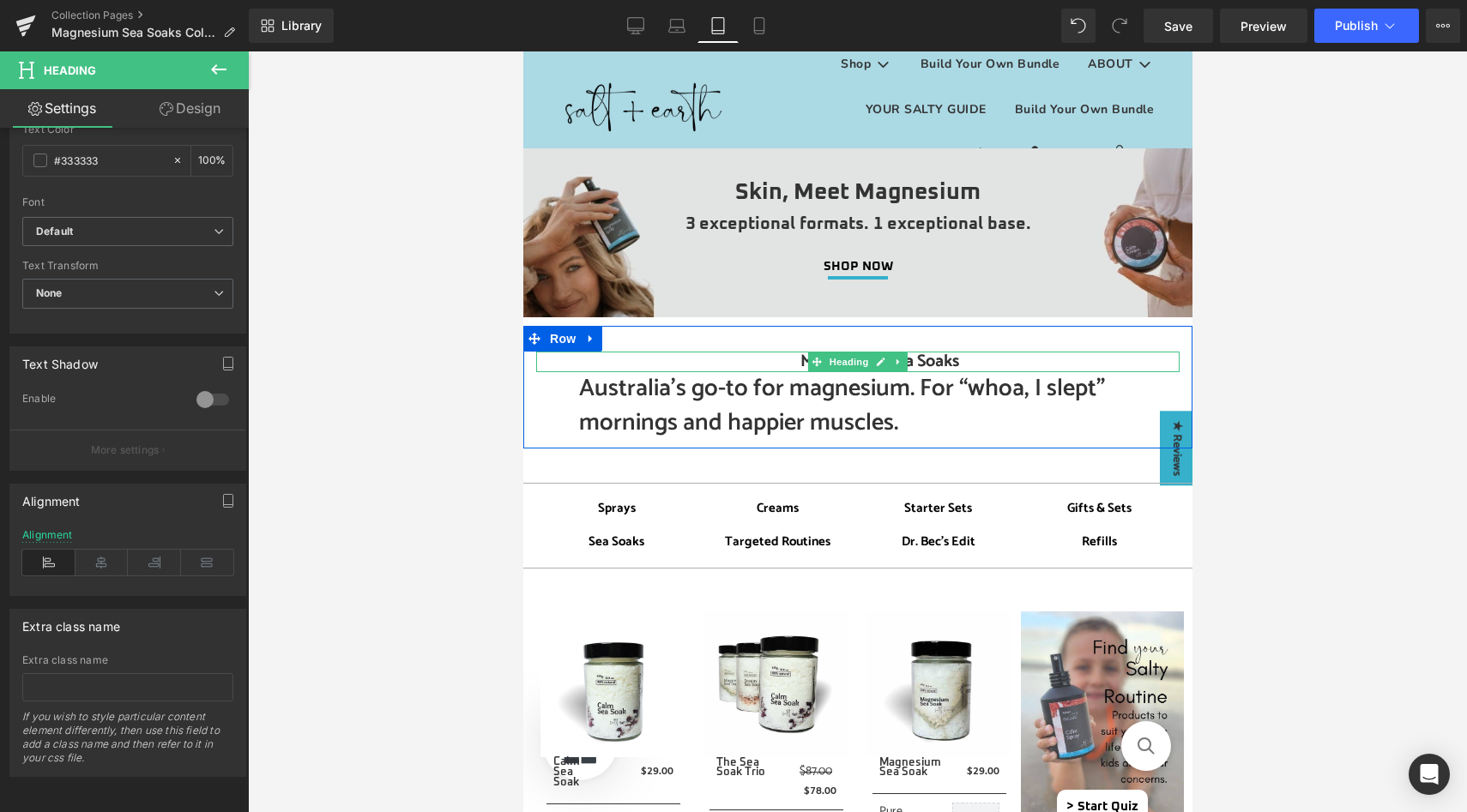
click at [798, 361] on h1 "Magnesium Sea Soaks" at bounding box center [878, 362] width 600 height 20
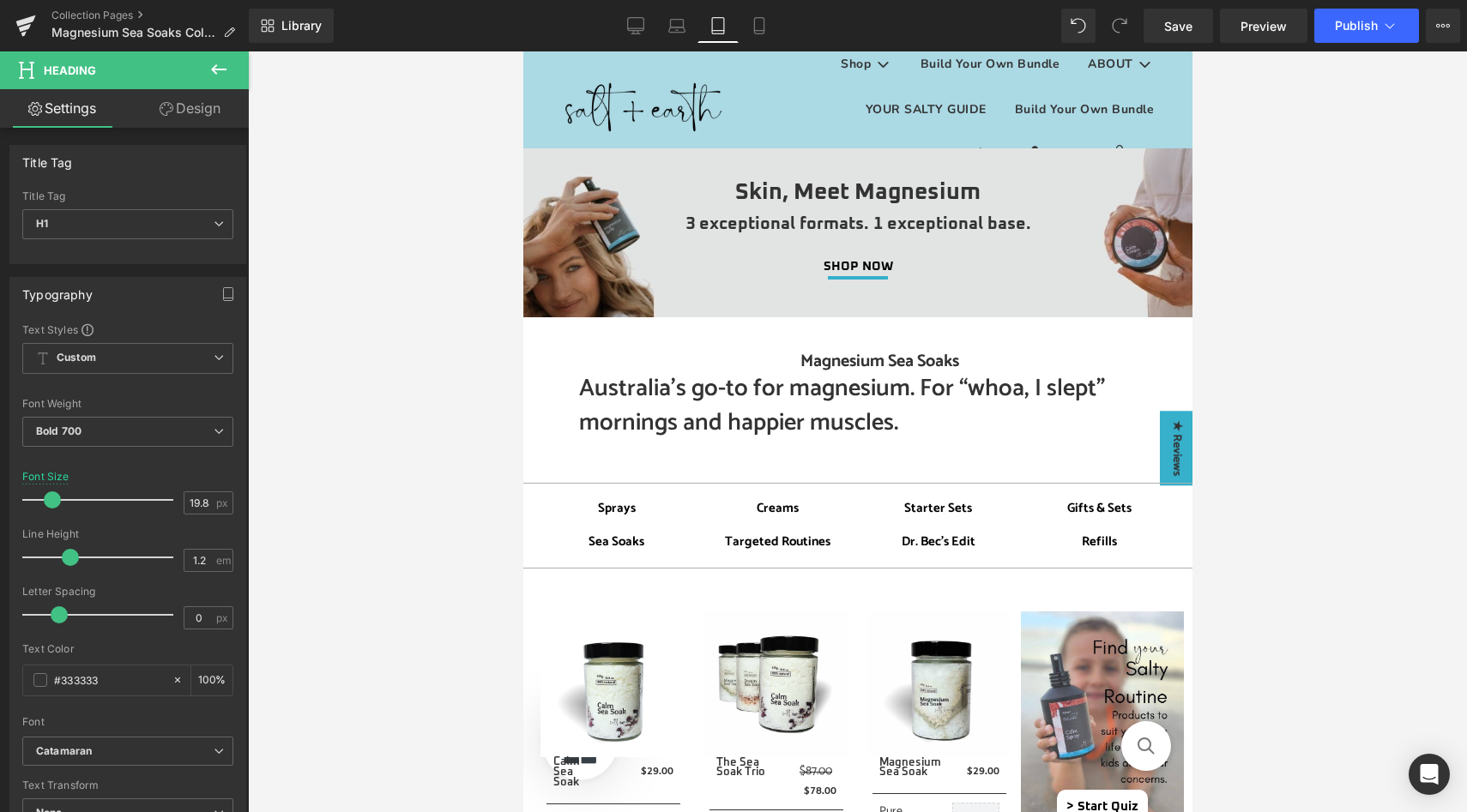
click at [184, 108] on link "Design" at bounding box center [190, 109] width 124 height 39
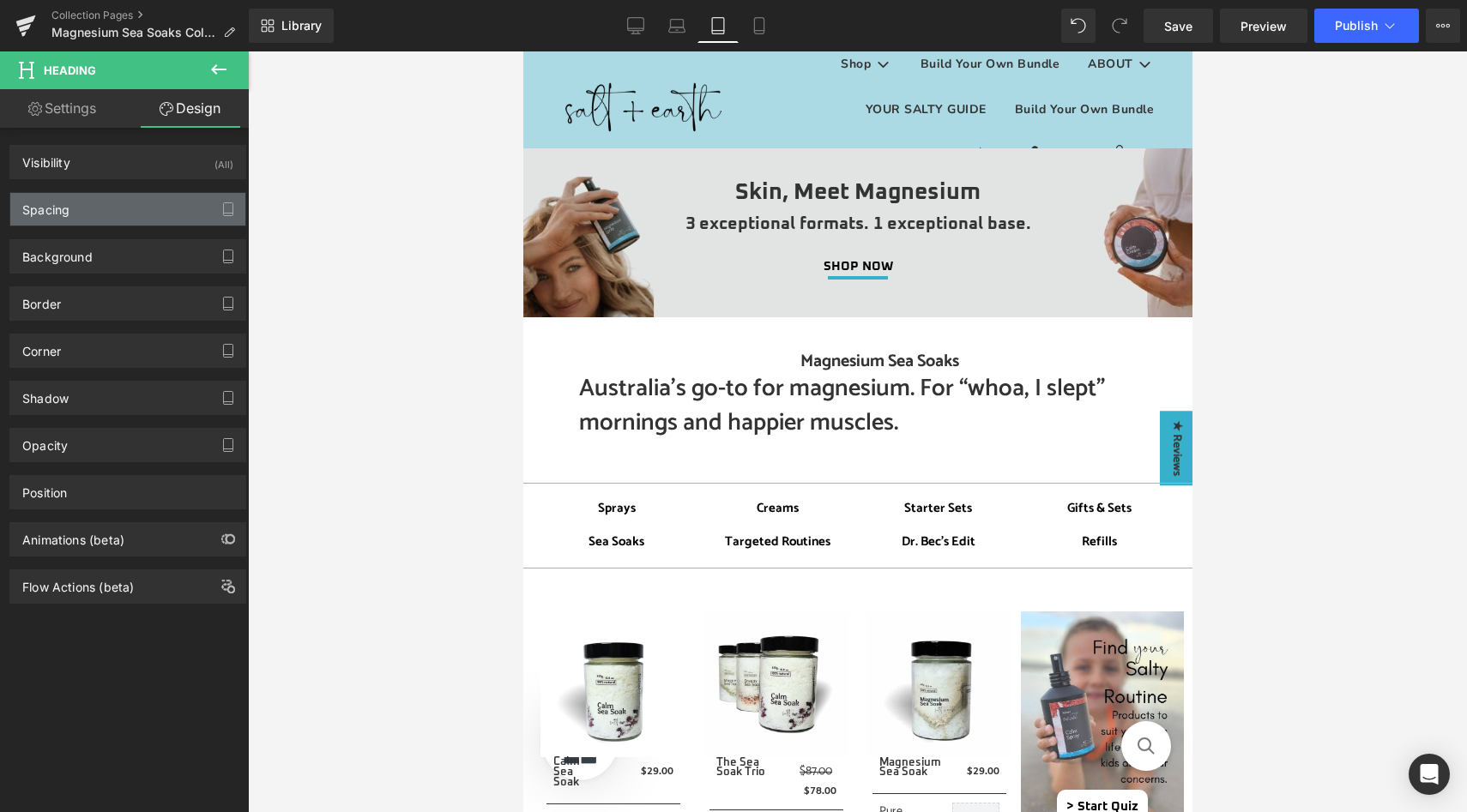
click at [82, 214] on div "Spacing" at bounding box center [128, 209] width 235 height 33
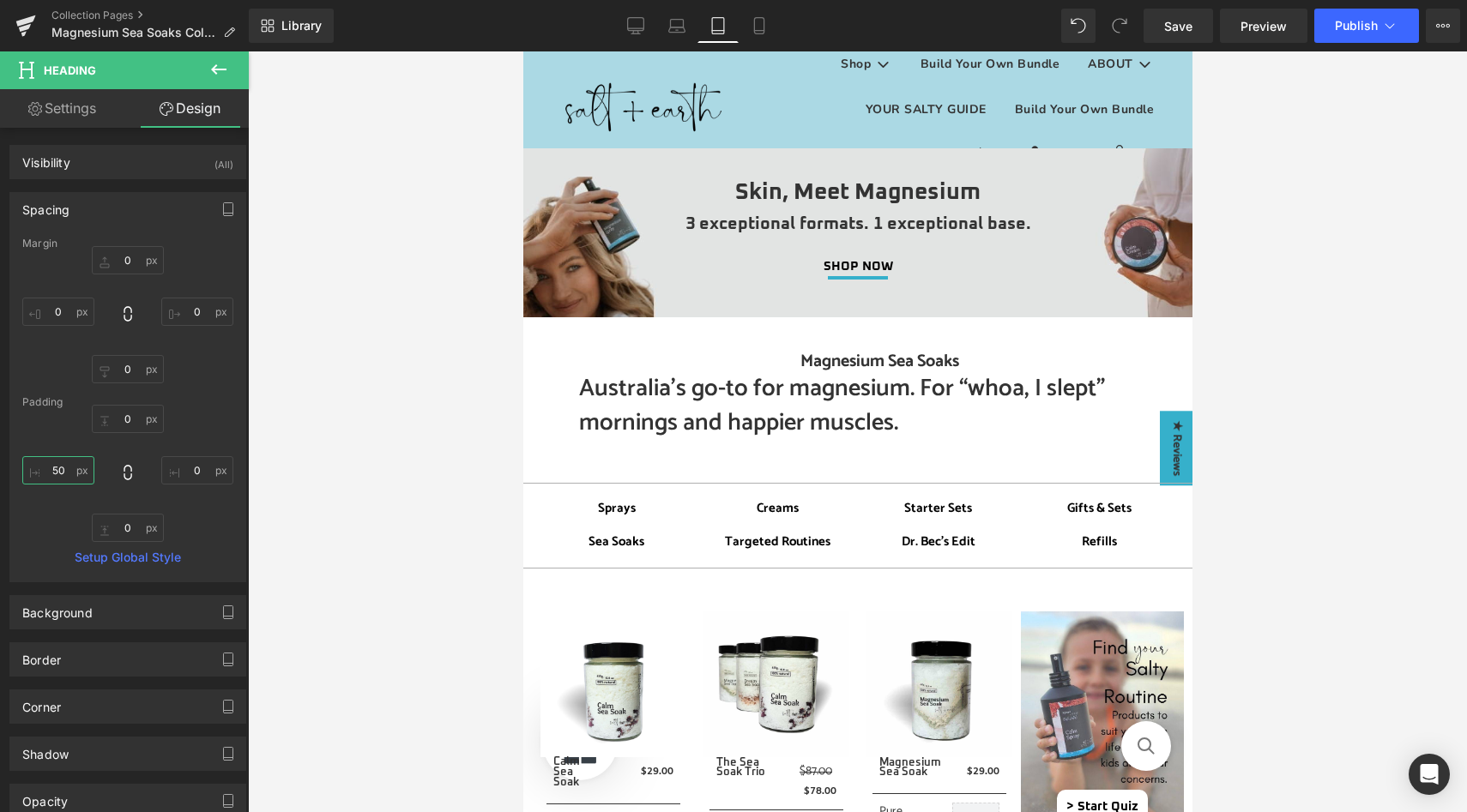
click at [59, 471] on input "50" at bounding box center [58, 470] width 72 height 28
type input "00"
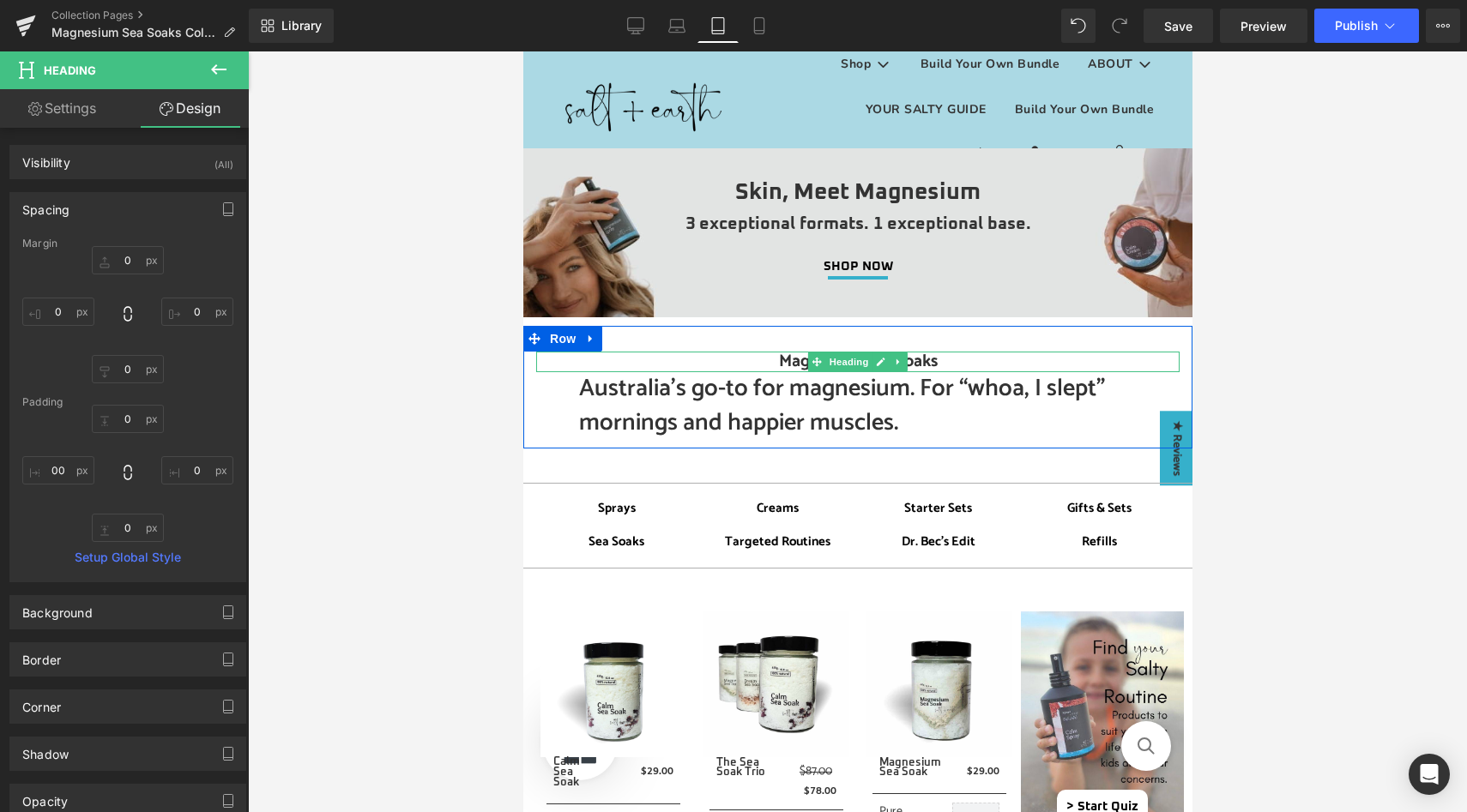
click at [769, 360] on h1 "Magnesium Sea Soaks" at bounding box center [857, 362] width 643 height 20
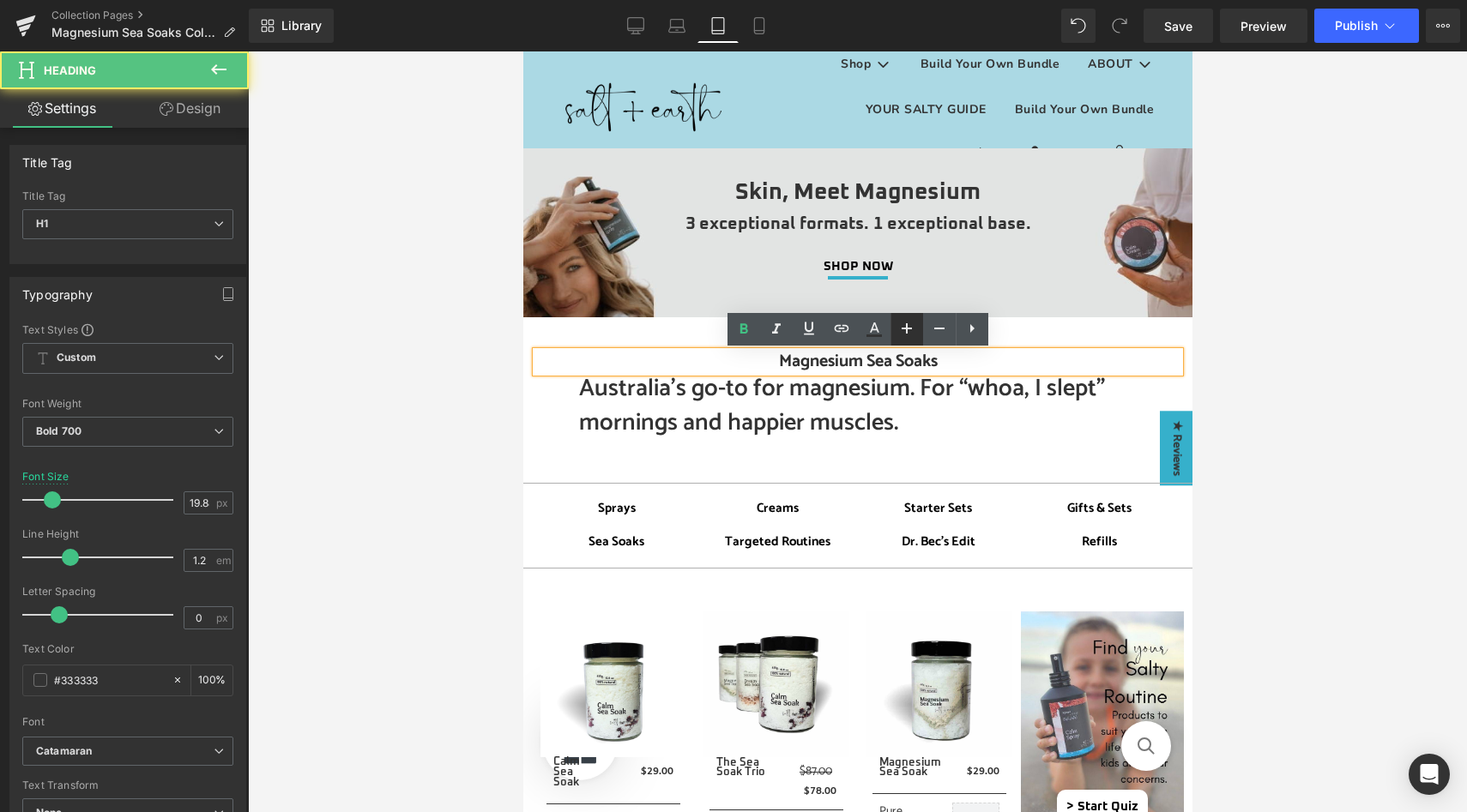
click at [898, 327] on icon at bounding box center [907, 328] width 20 height 20
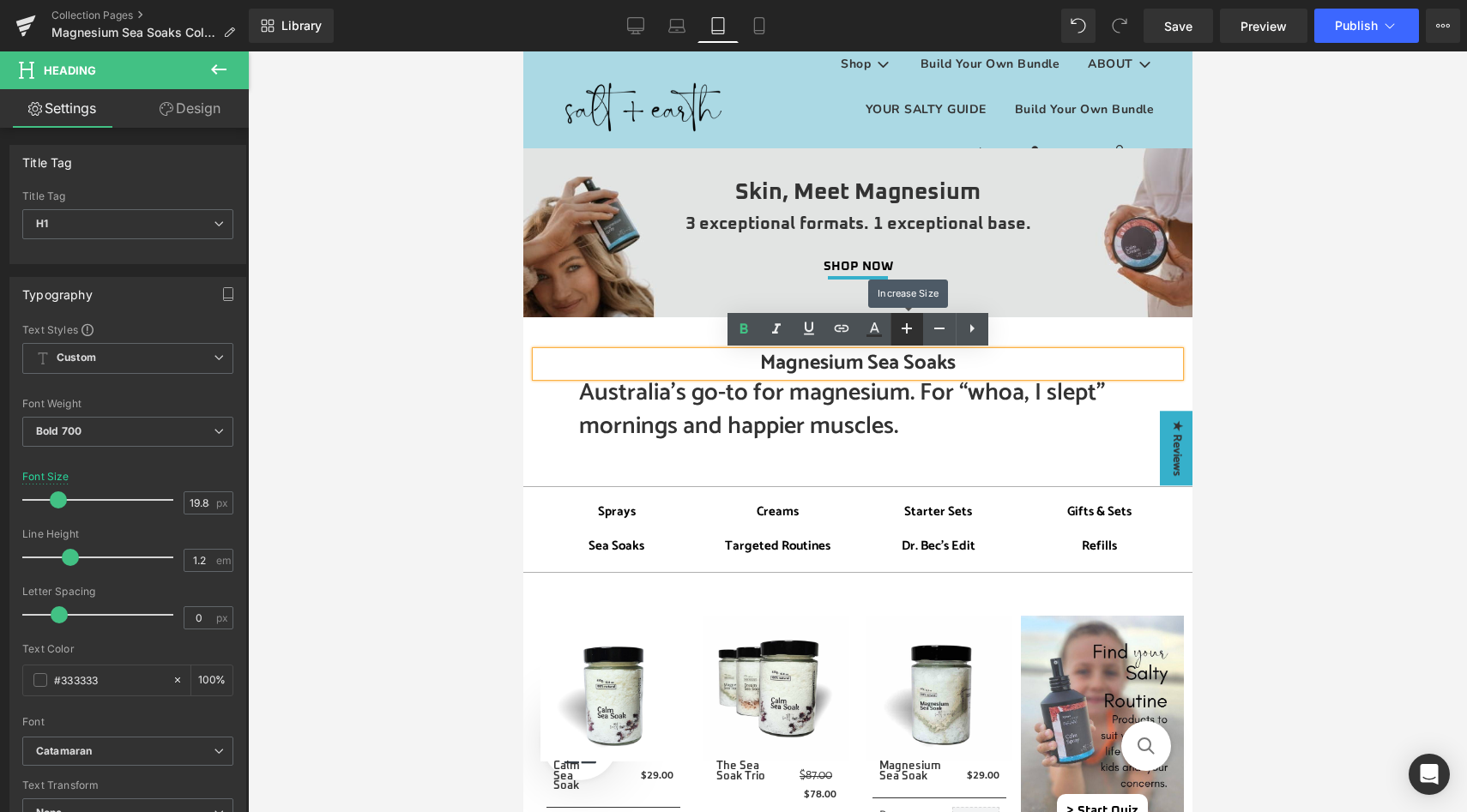
click at [898, 327] on icon at bounding box center [907, 328] width 20 height 20
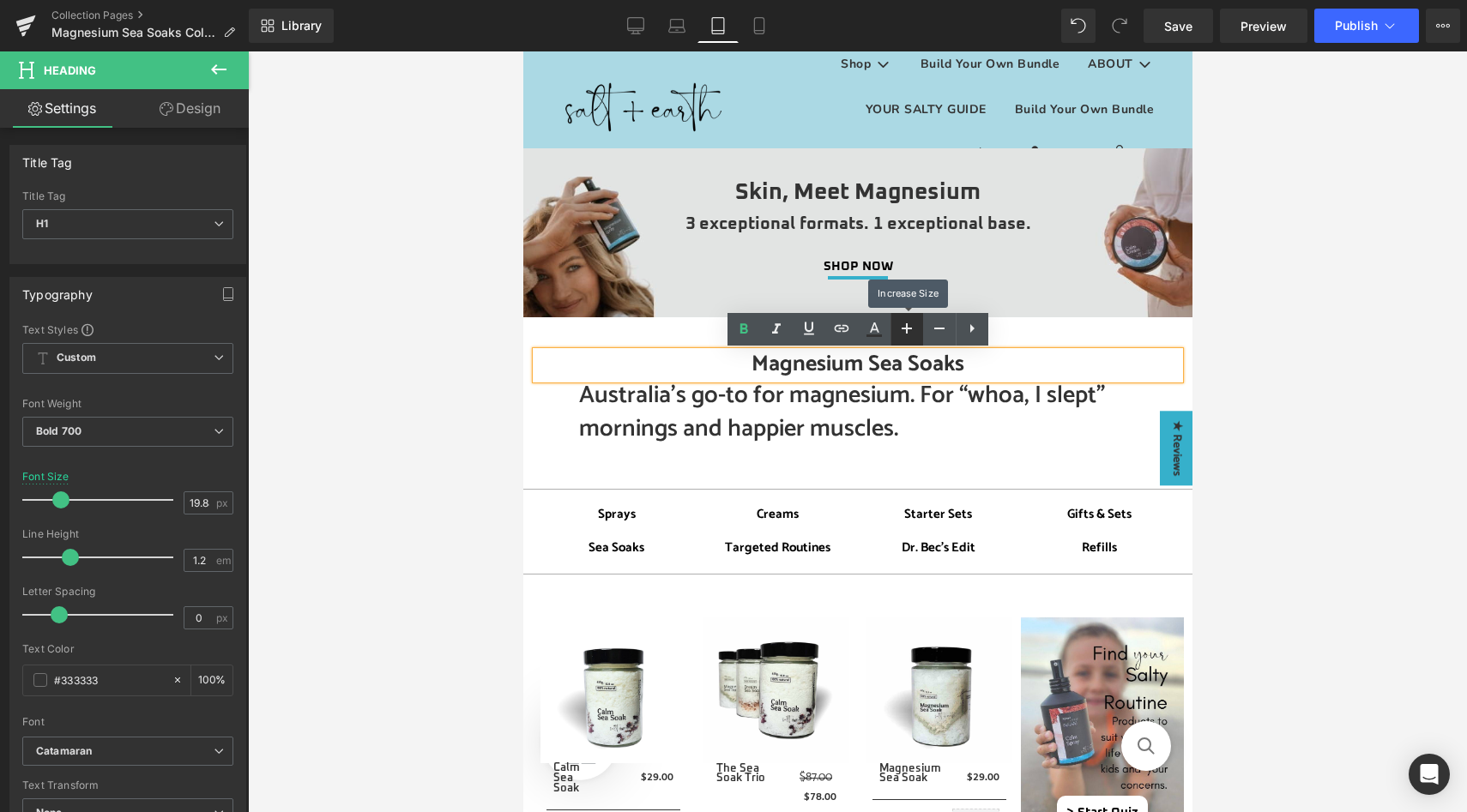
click at [898, 327] on icon at bounding box center [907, 328] width 20 height 20
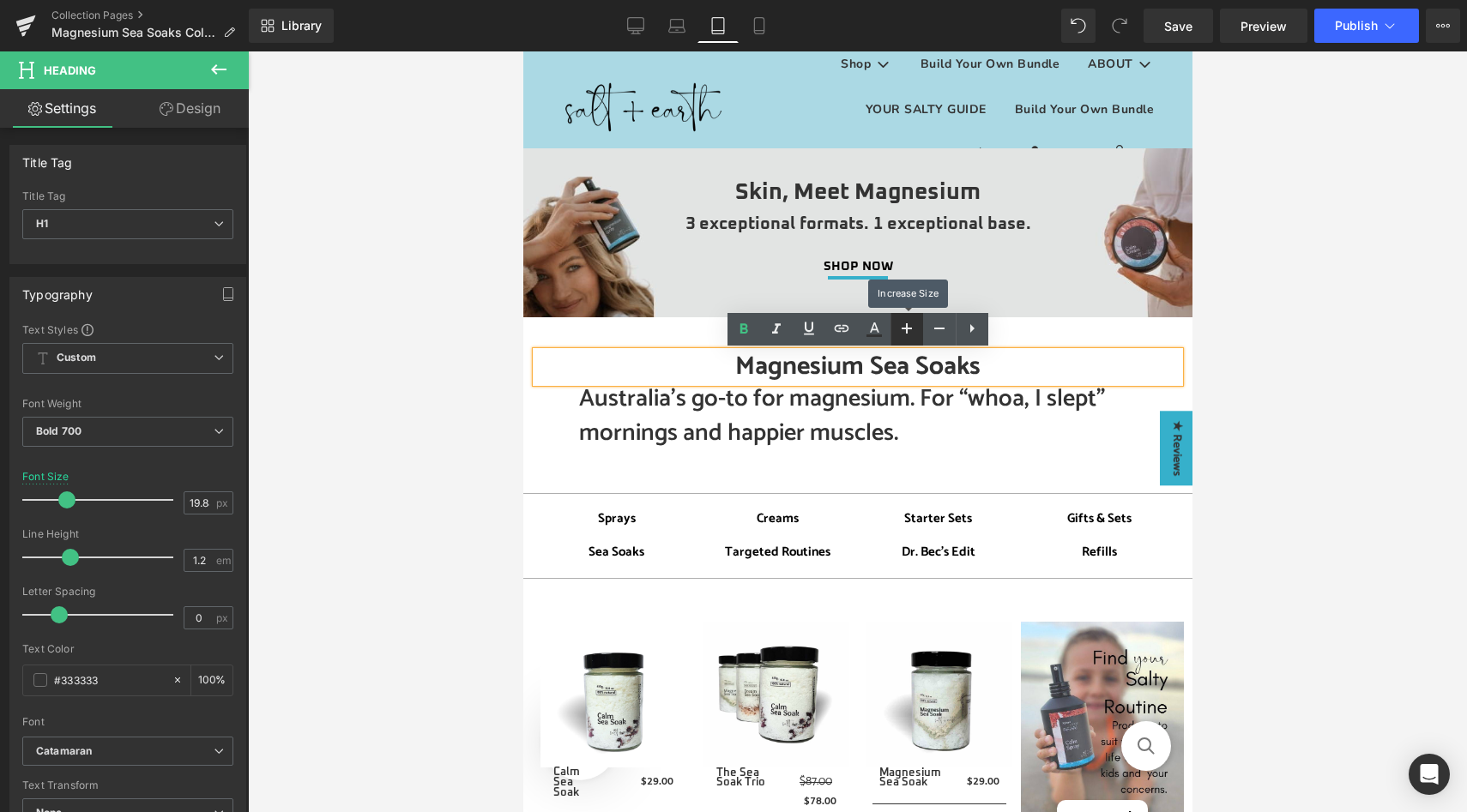
click at [898, 327] on icon at bounding box center [907, 328] width 20 height 20
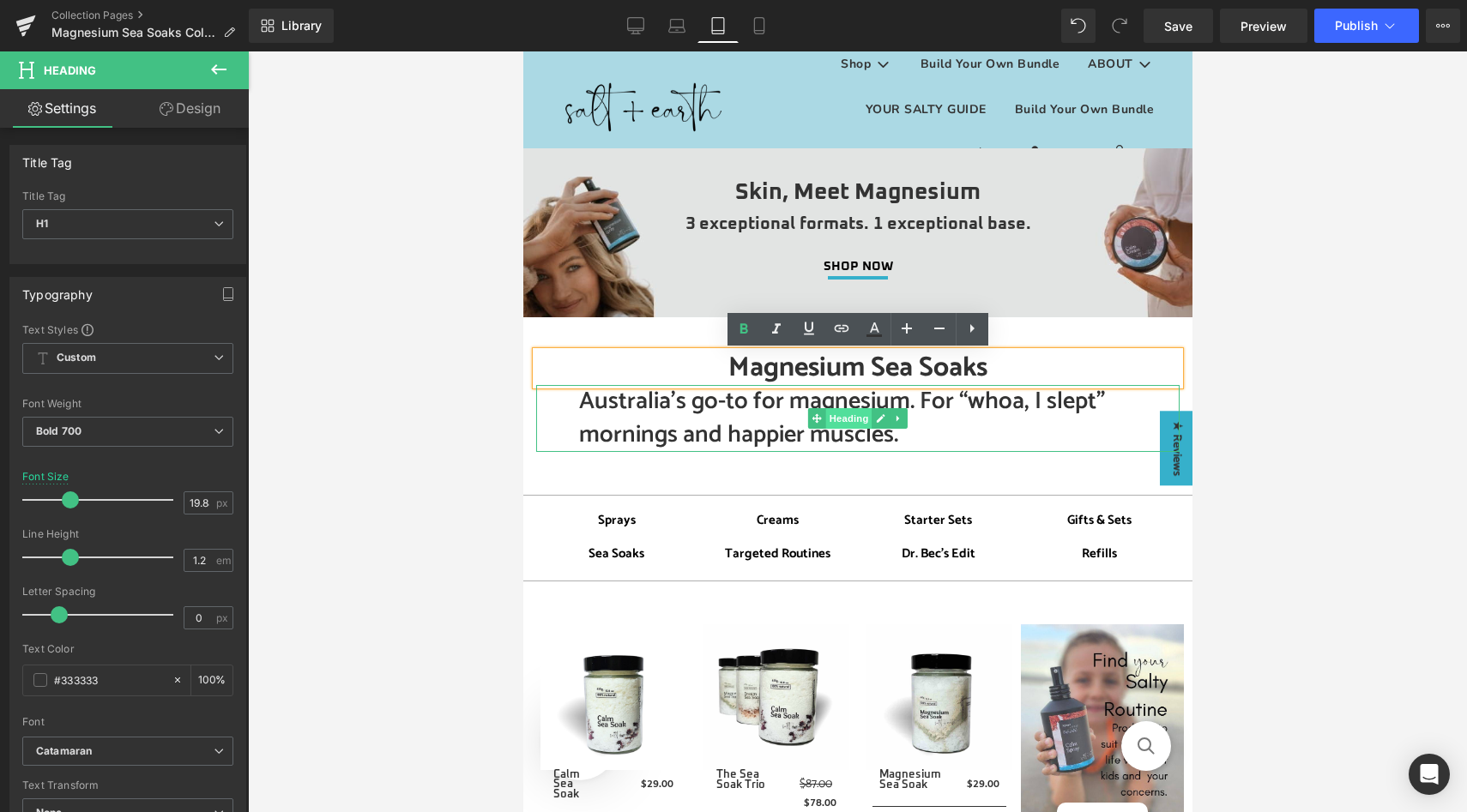
click at [840, 417] on span "Heading" at bounding box center [848, 418] width 46 height 20
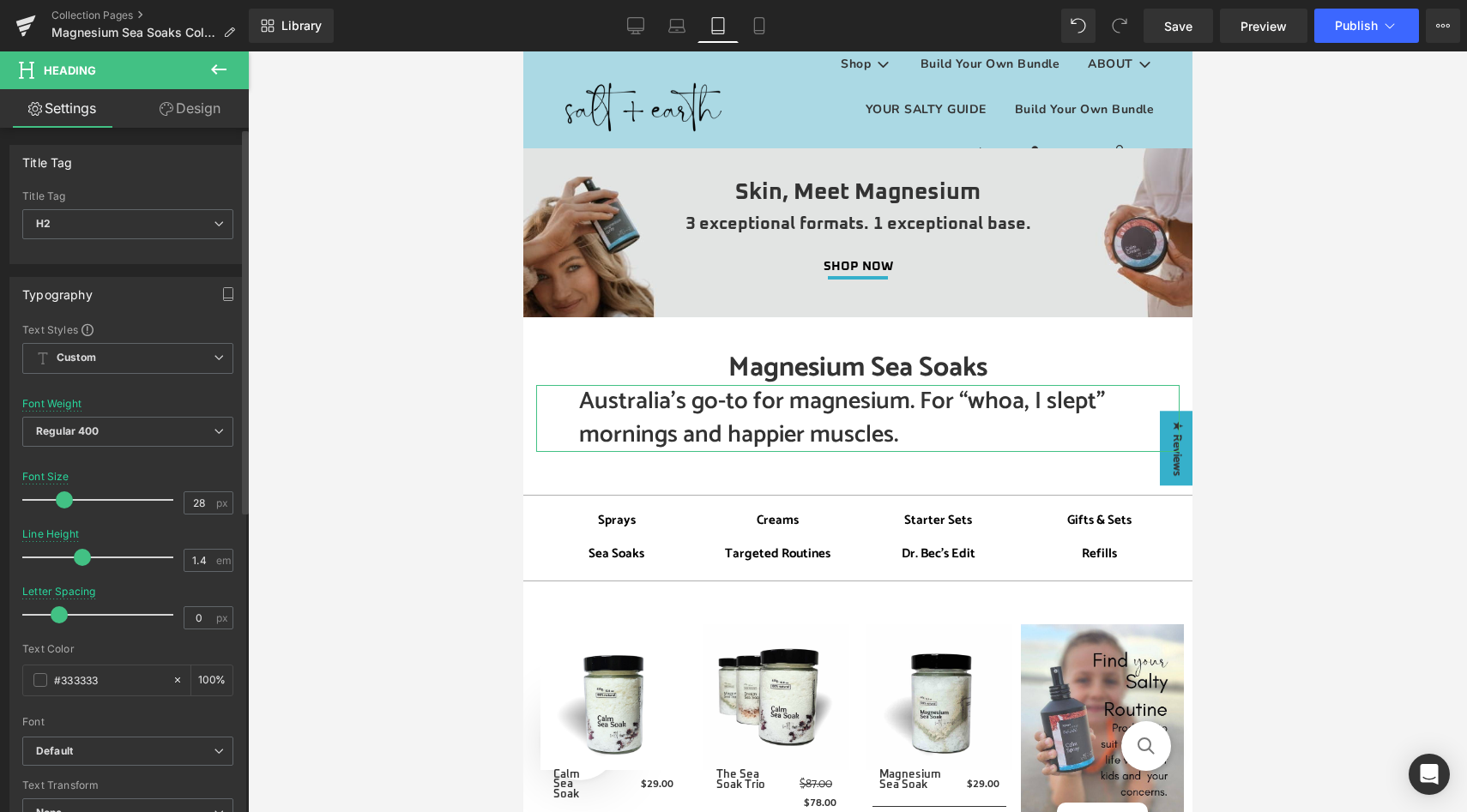
scroll to position [533, 0]
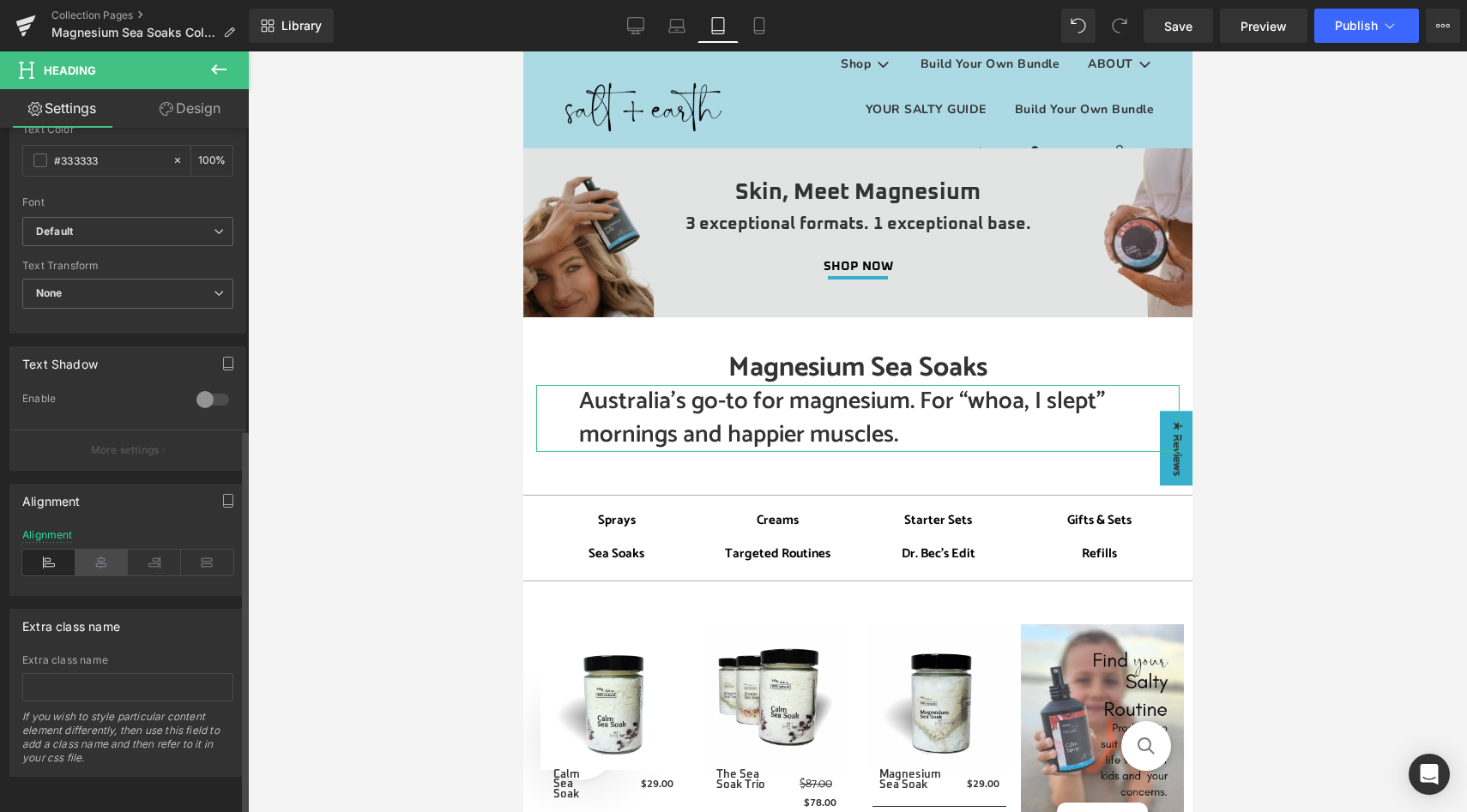
click at [107, 558] on icon at bounding box center [102, 562] width 53 height 26
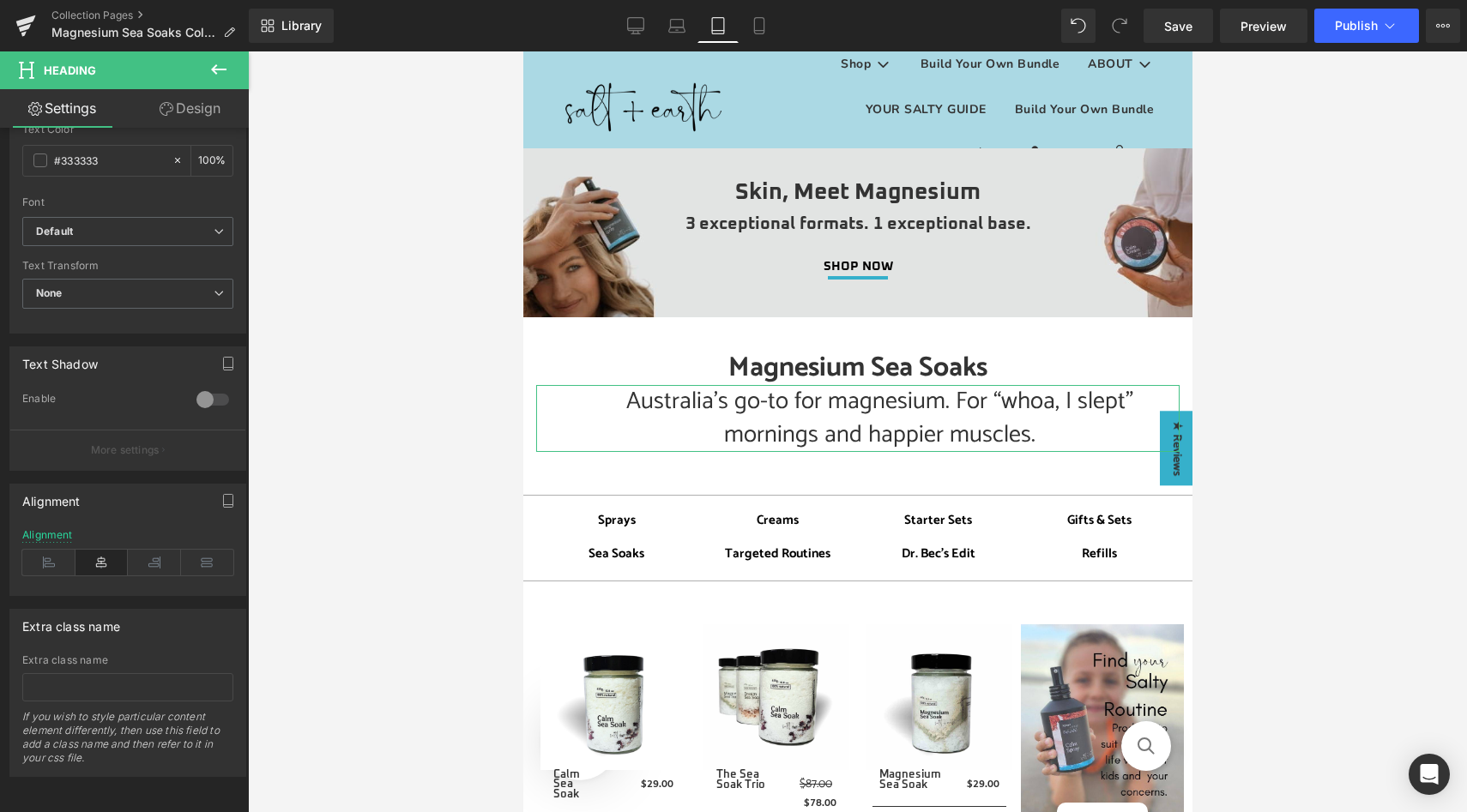
click at [190, 110] on link "Design" at bounding box center [190, 109] width 124 height 39
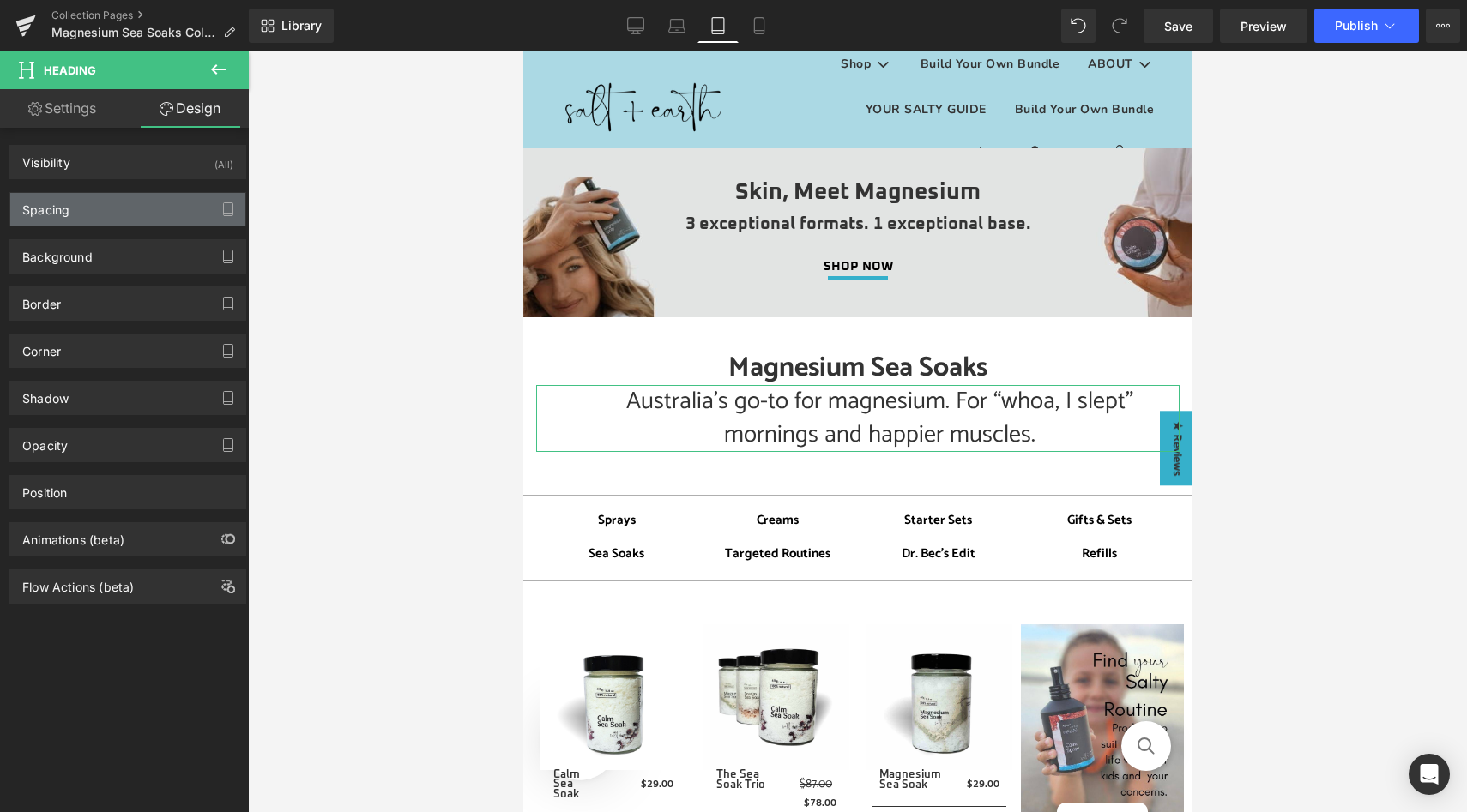
click at [139, 208] on div "Spacing" at bounding box center [128, 209] width 235 height 33
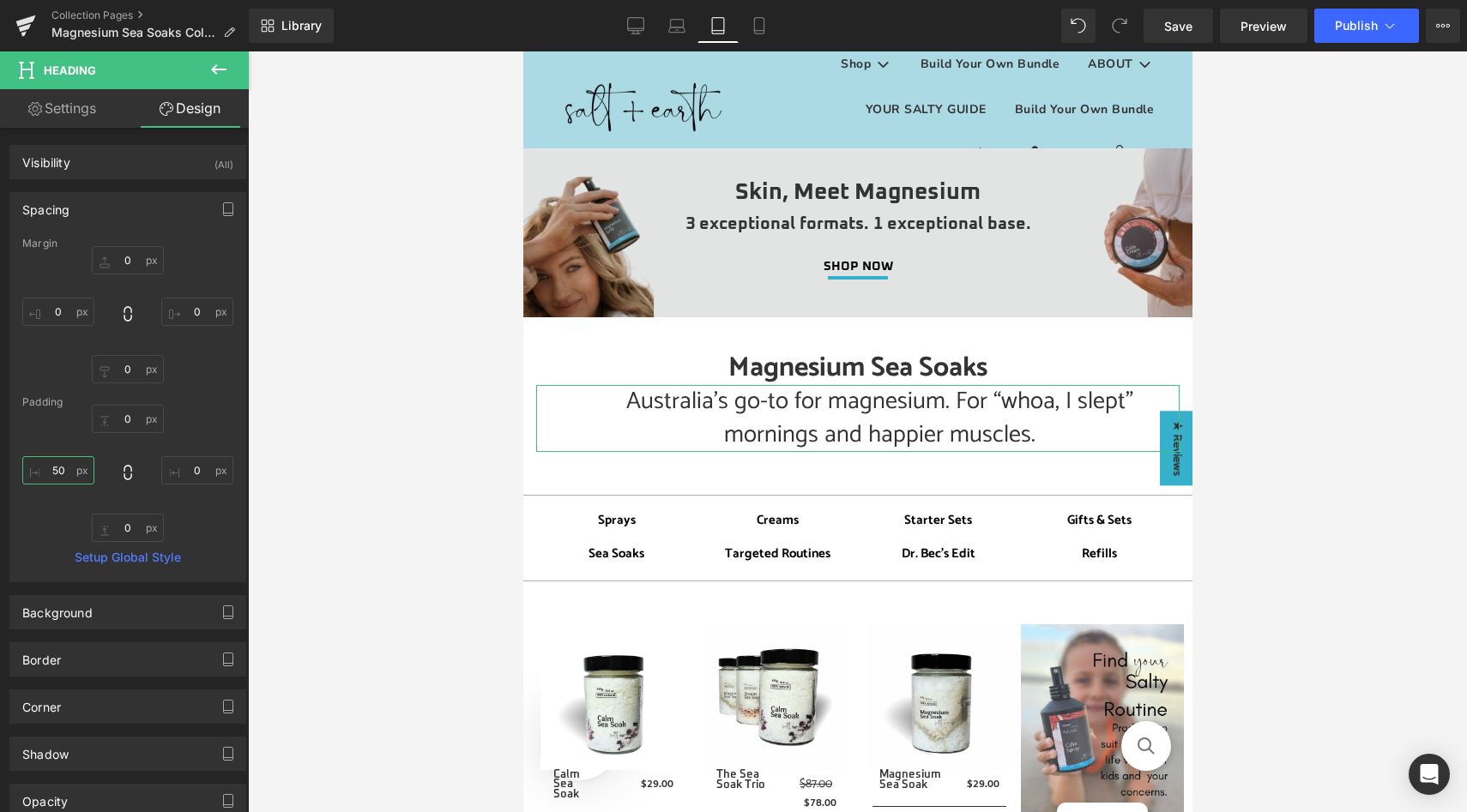
click at [60, 469] on input "50" at bounding box center [58, 470] width 72 height 28
type input "00"
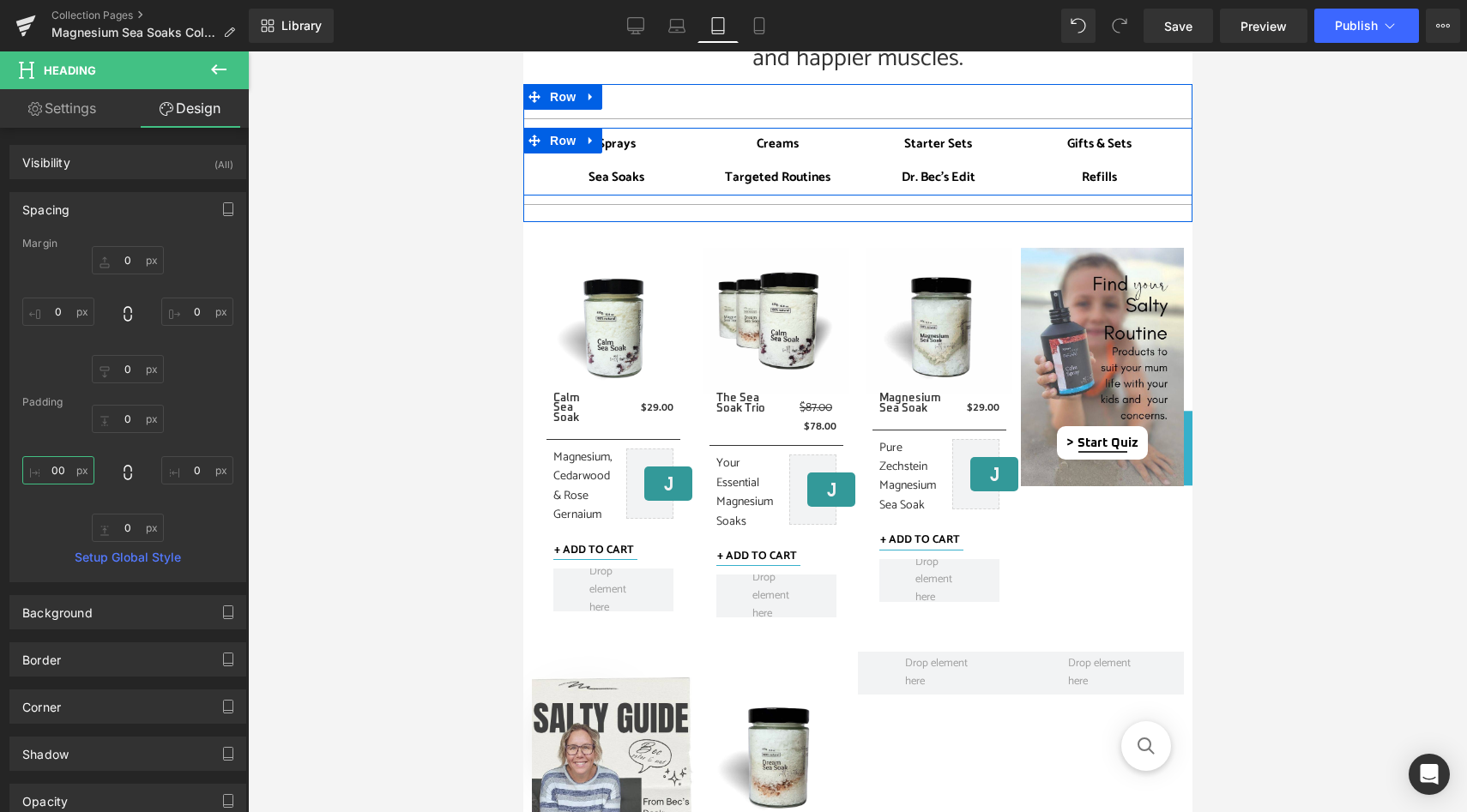
scroll to position [421, 0]
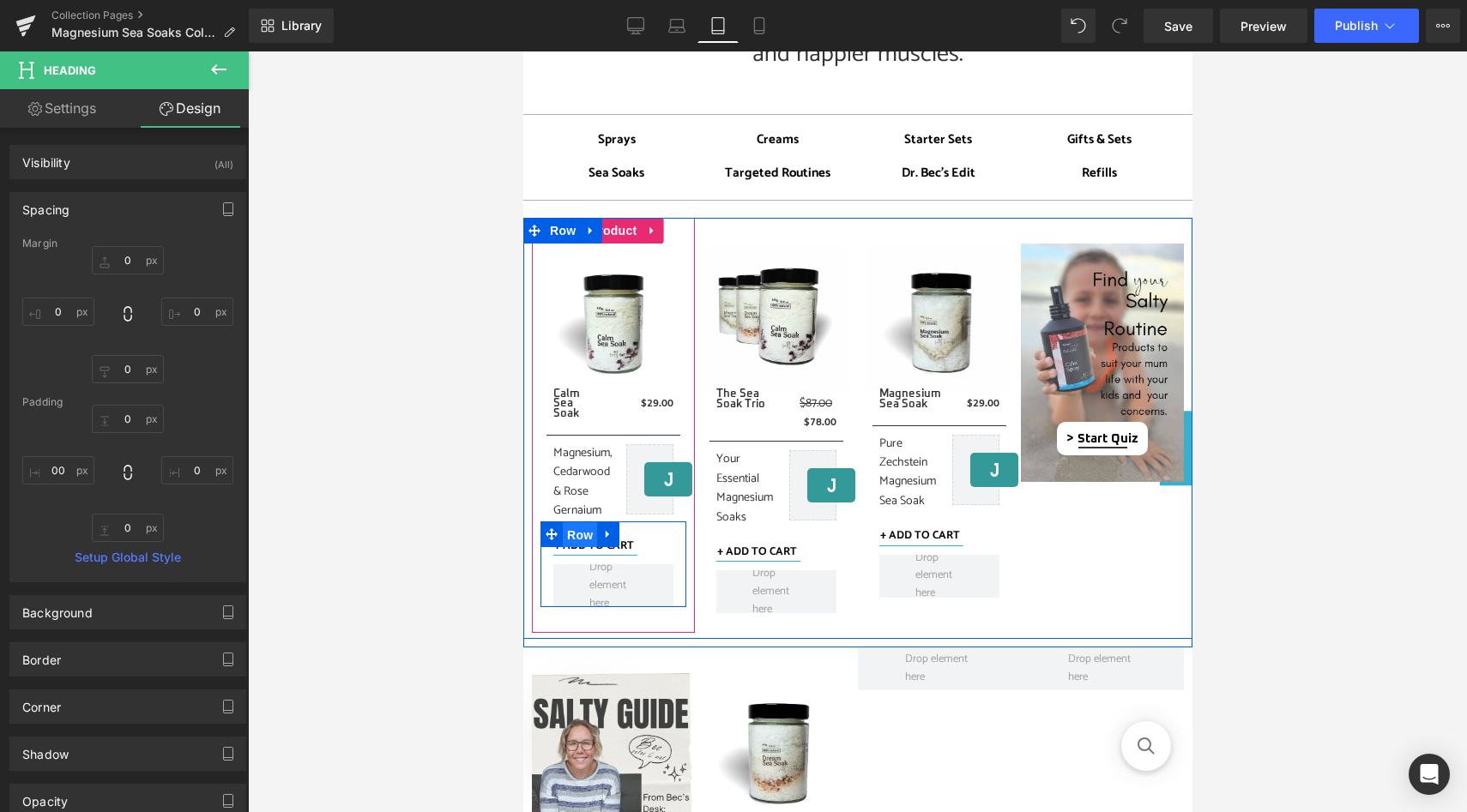
click at [576, 531] on span "Row" at bounding box center [579, 535] width 34 height 26
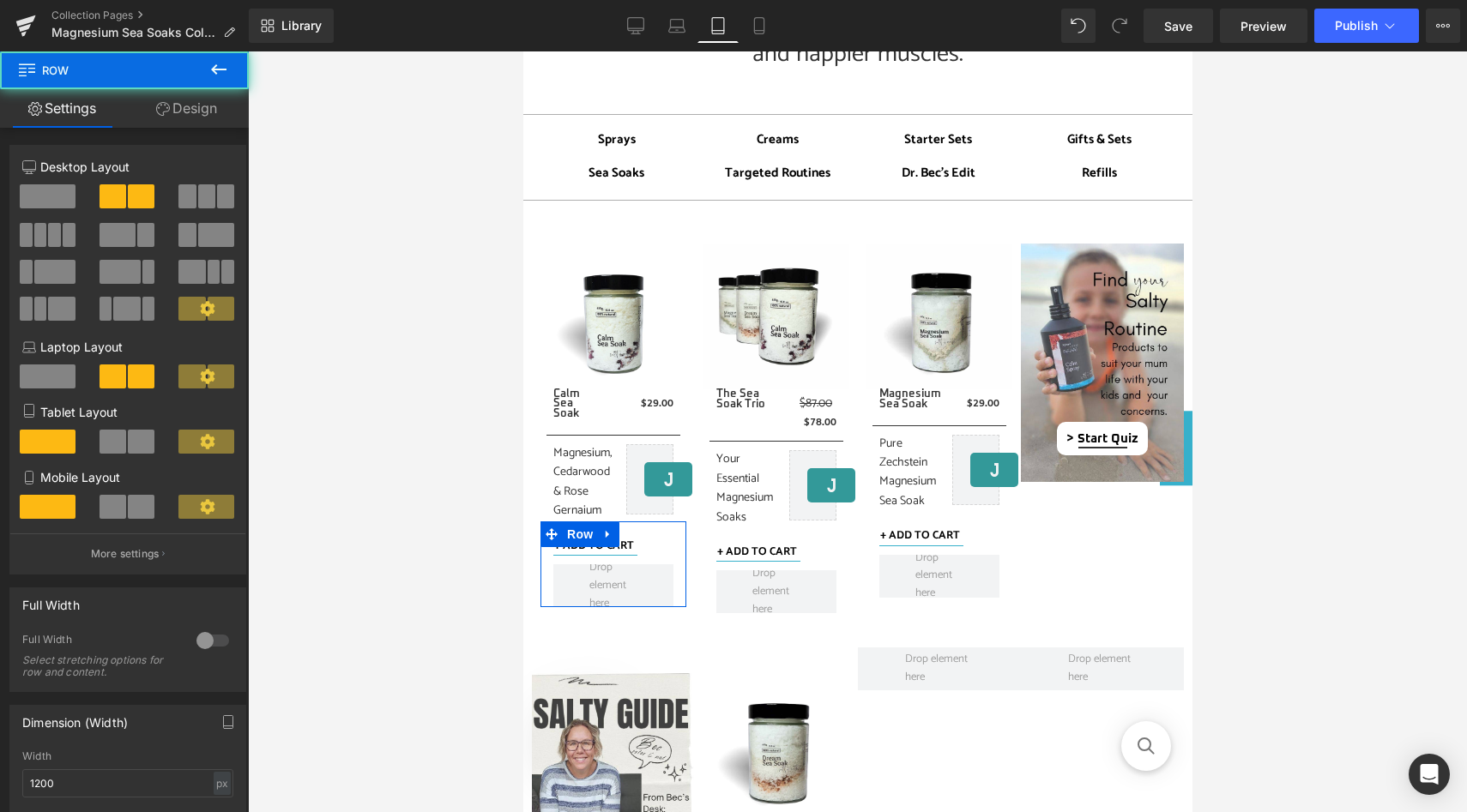
click at [120, 513] on span at bounding box center [113, 507] width 26 height 24
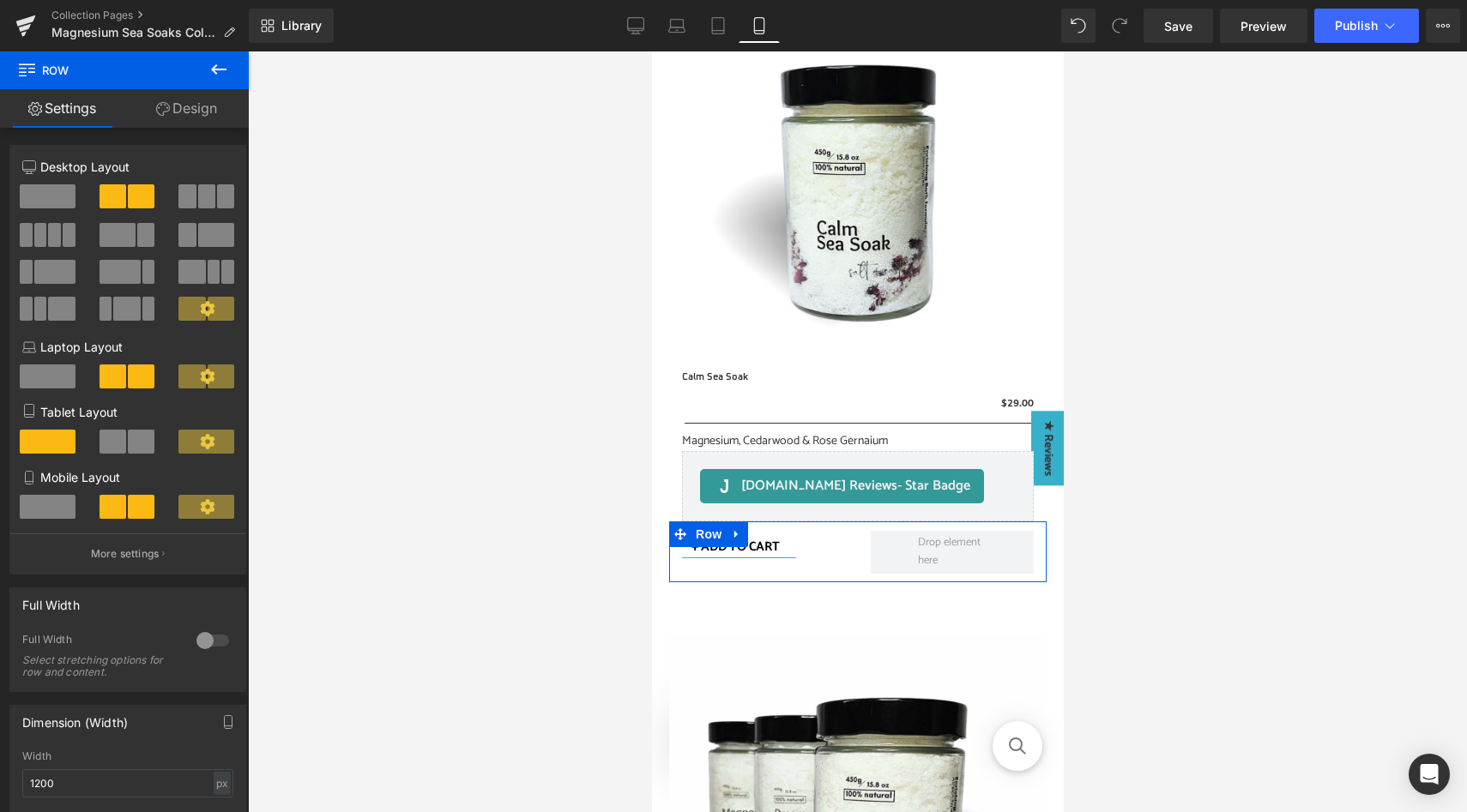
click at [123, 449] on button at bounding box center [128, 441] width 57 height 24
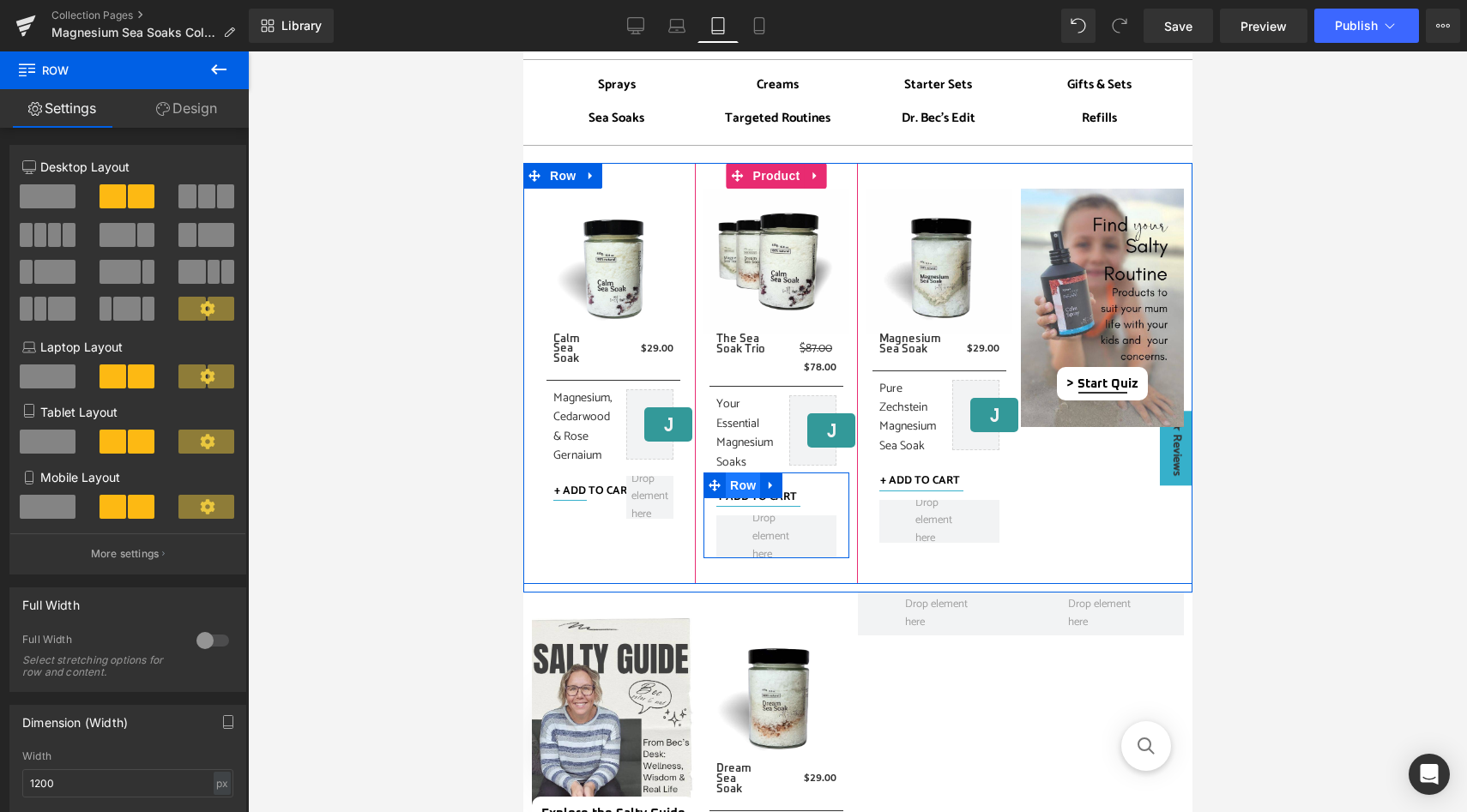
click at [744, 486] on span "Row" at bounding box center [741, 485] width 34 height 26
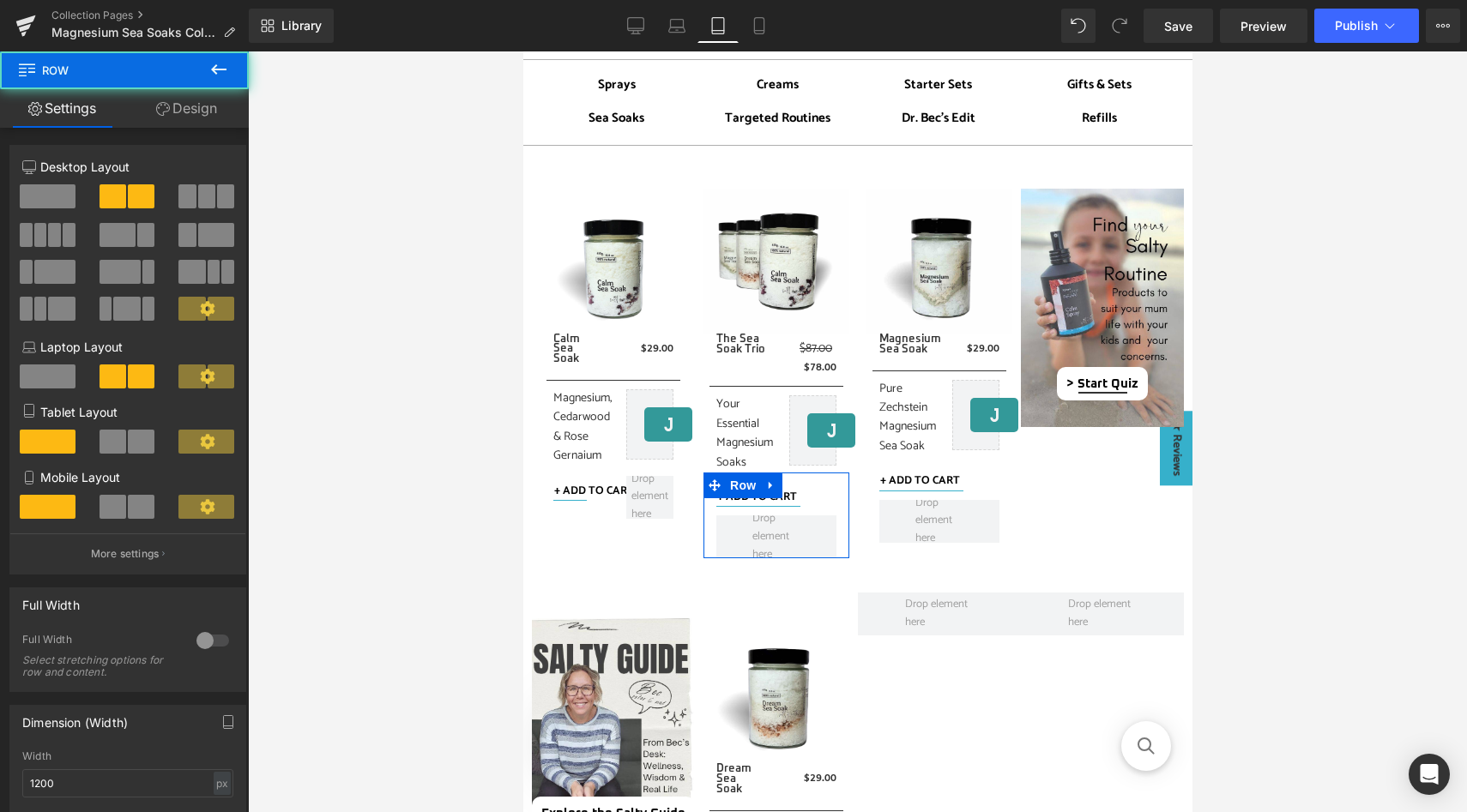
click at [128, 506] on span at bounding box center [141, 507] width 26 height 24
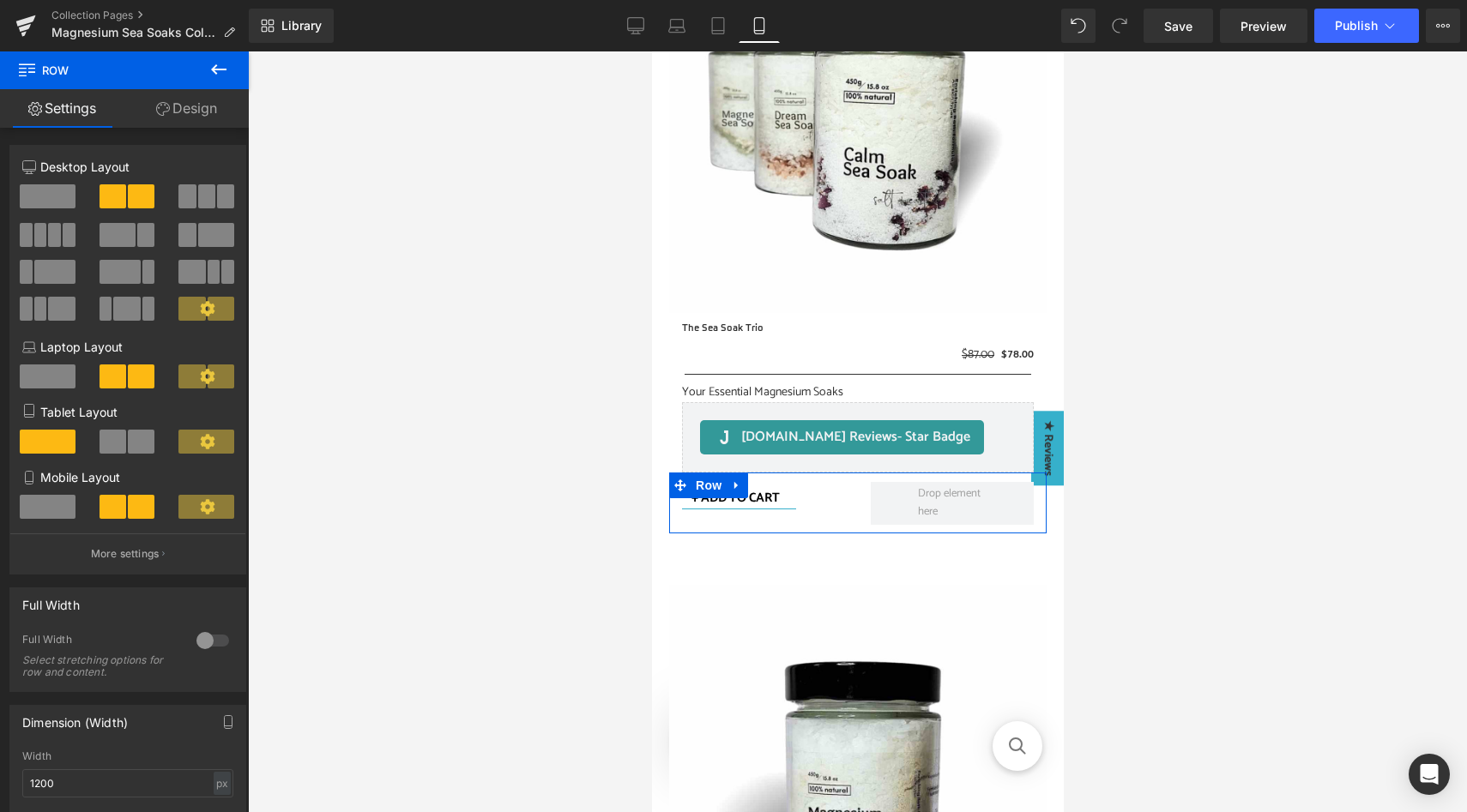
click at [128, 441] on span at bounding box center [141, 441] width 26 height 24
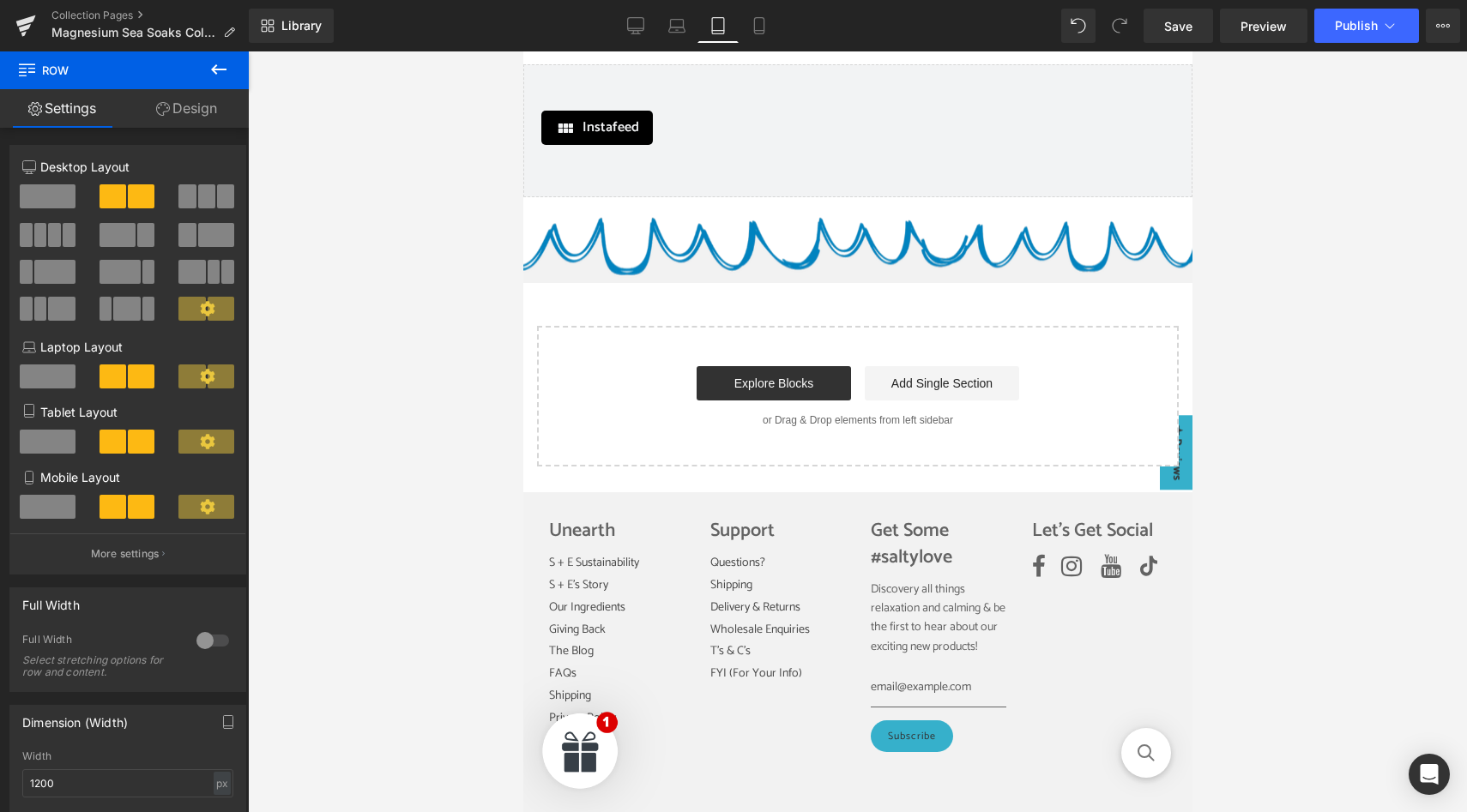
scroll to position [532, 0]
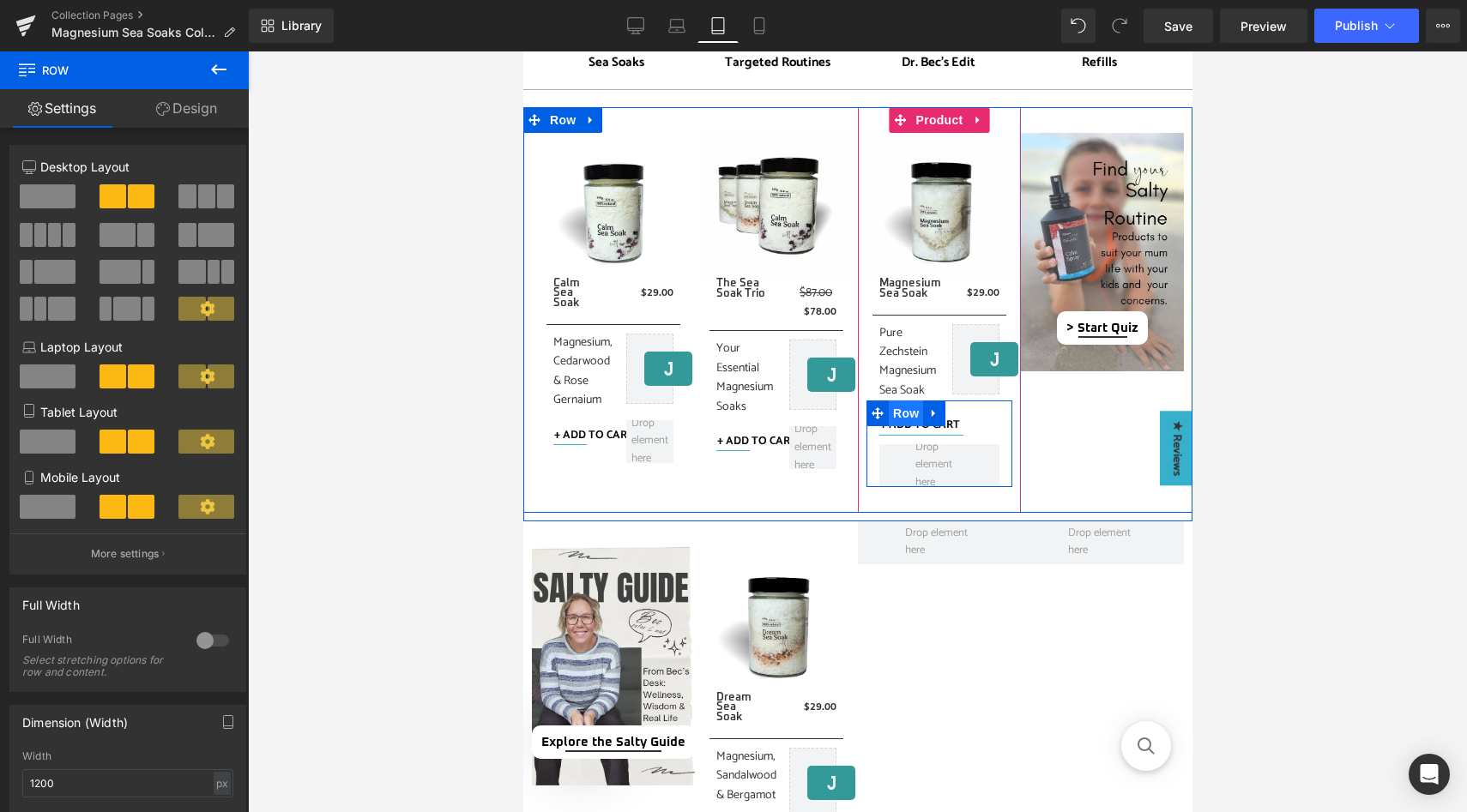
click at [907, 412] on span "Row" at bounding box center [905, 413] width 34 height 26
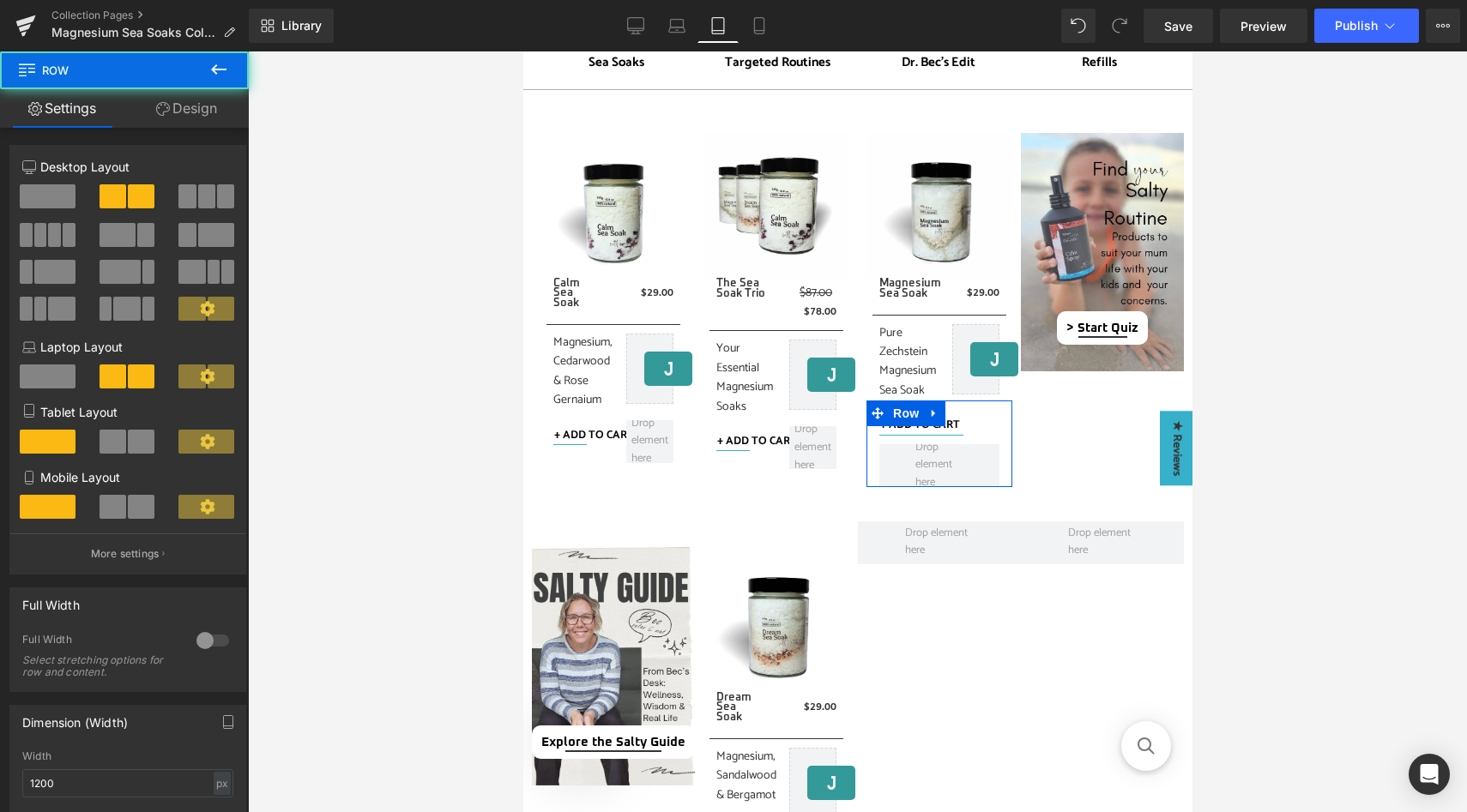
click at [138, 504] on span at bounding box center [141, 507] width 26 height 24
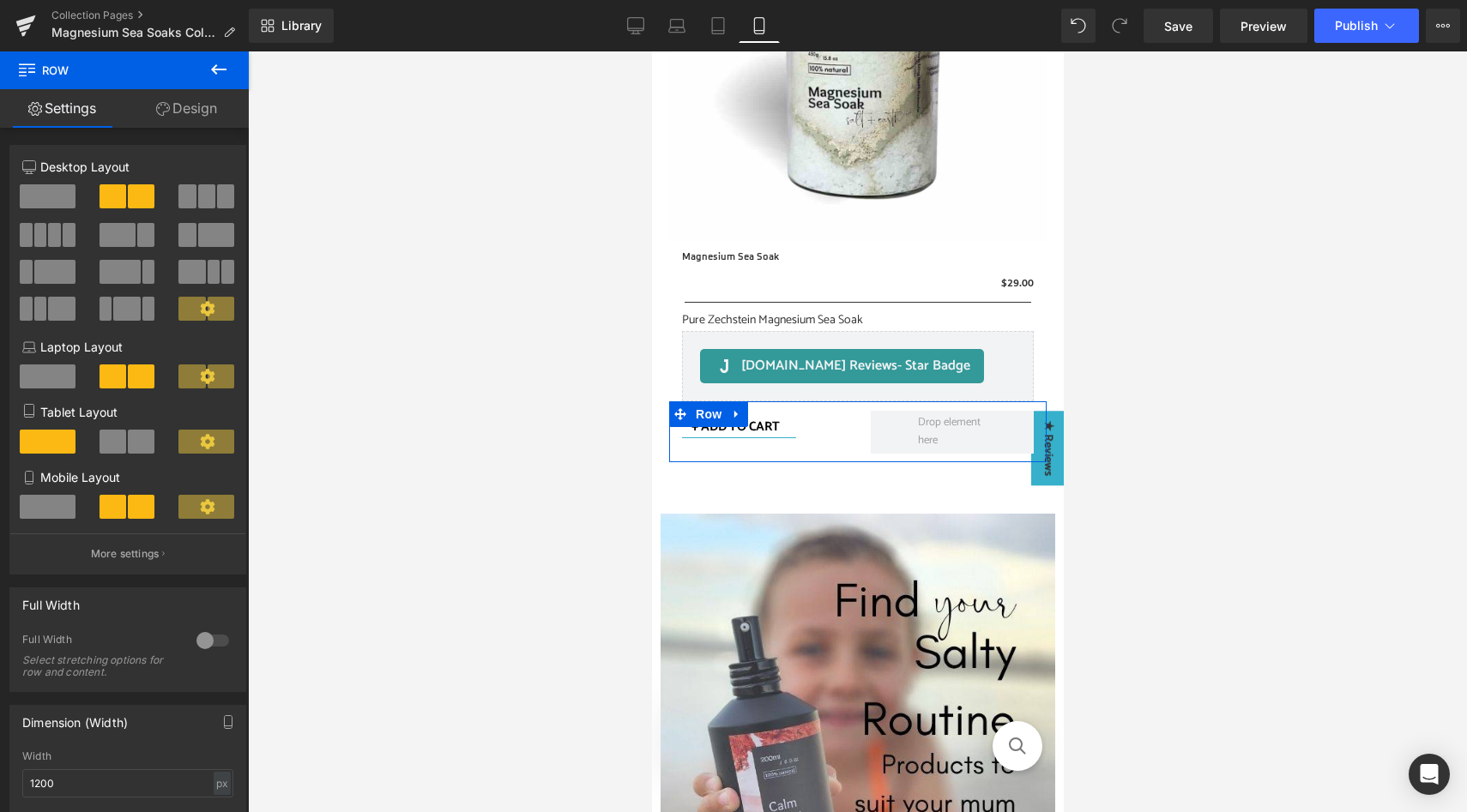
click at [136, 441] on span at bounding box center [141, 441] width 26 height 24
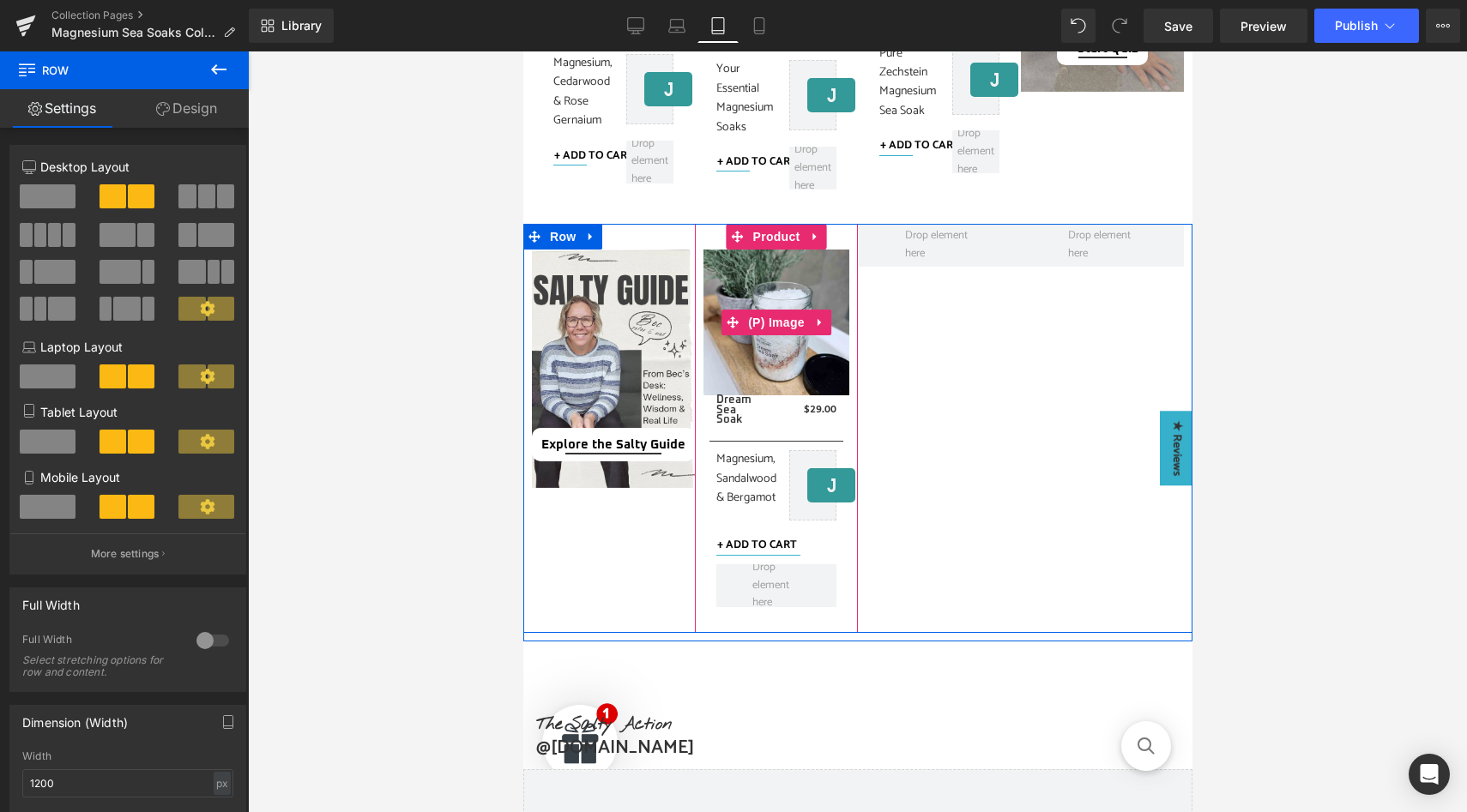
scroll to position [815, 0]
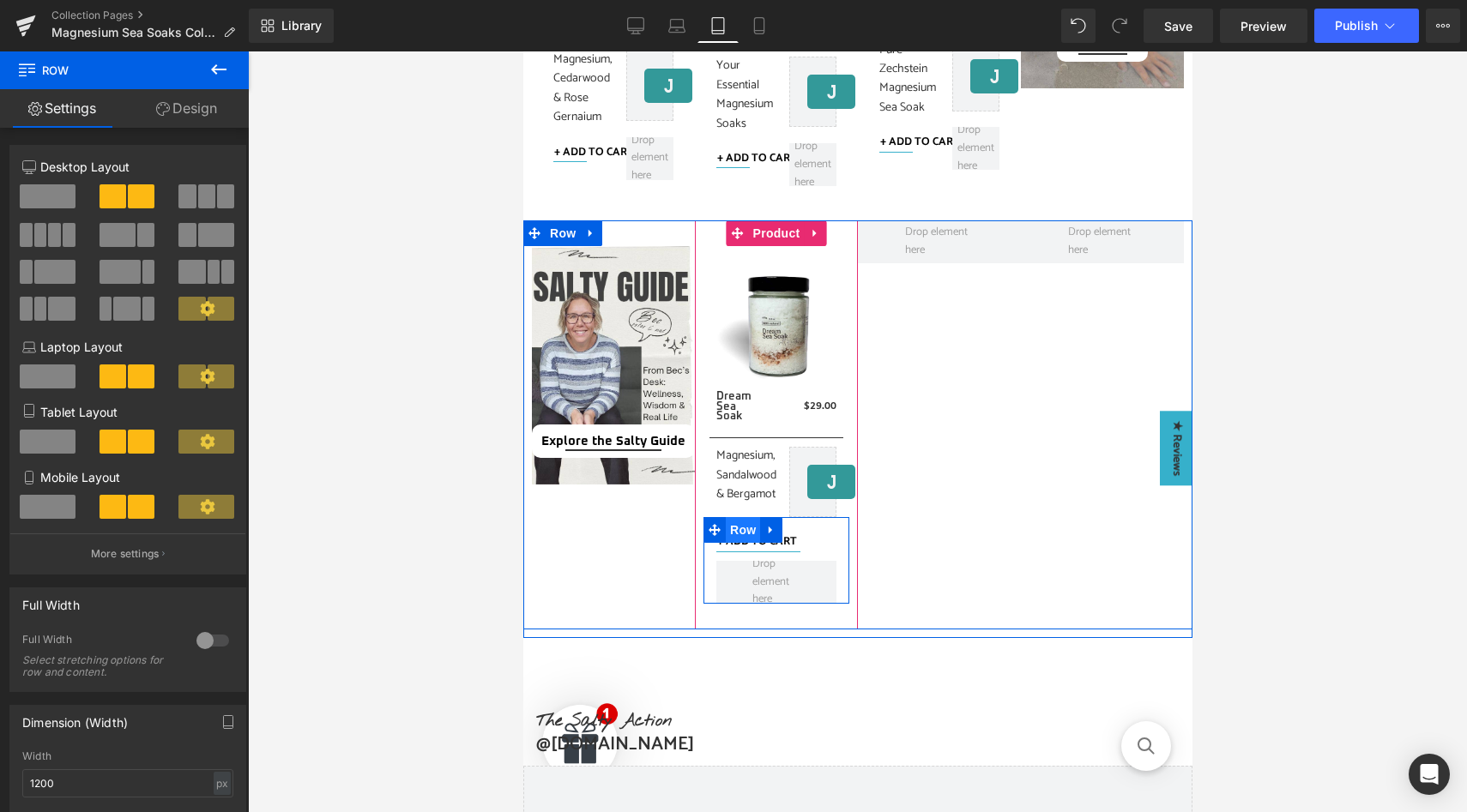
click at [739, 534] on span "Row" at bounding box center [741, 530] width 34 height 26
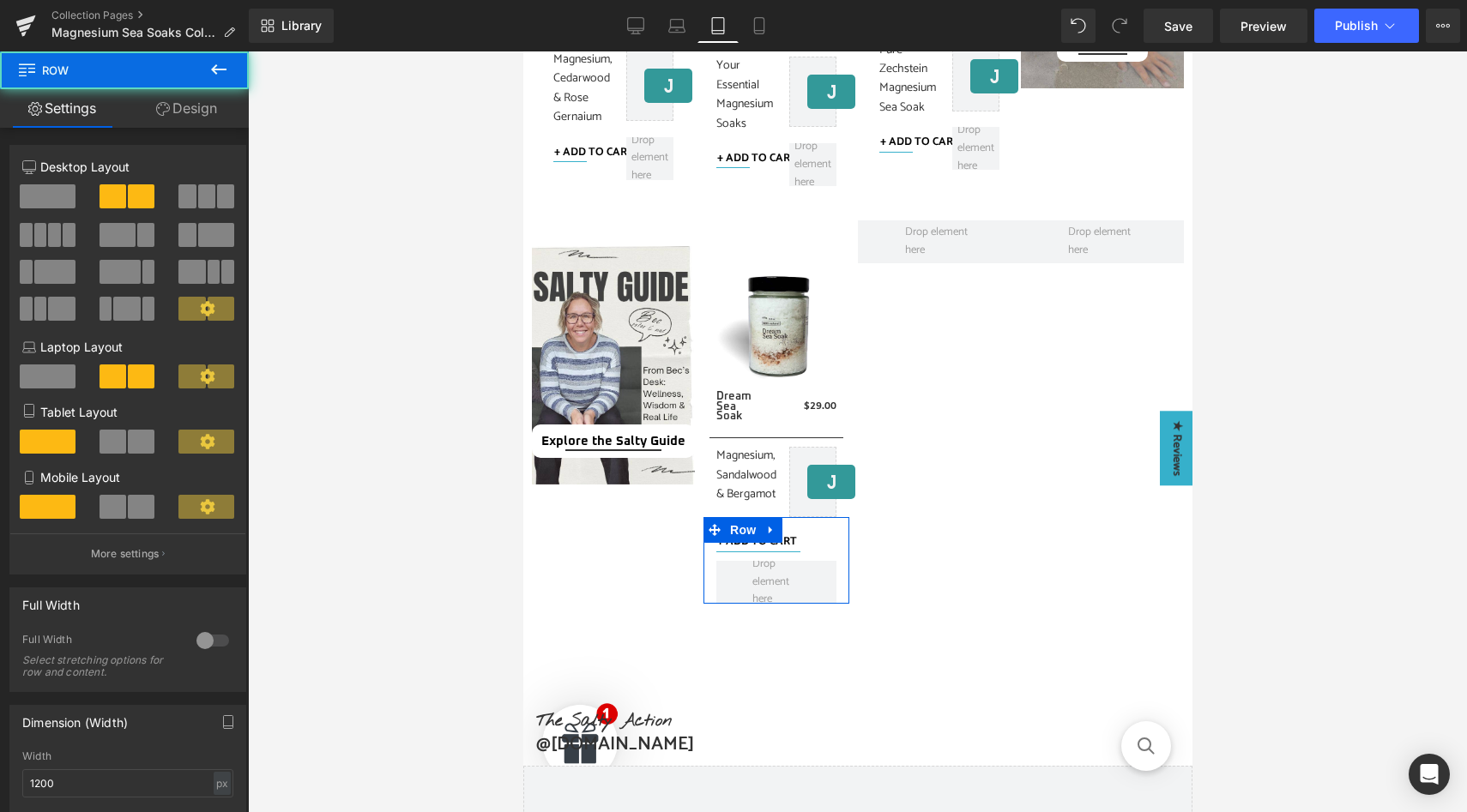
click at [122, 507] on span at bounding box center [113, 507] width 26 height 24
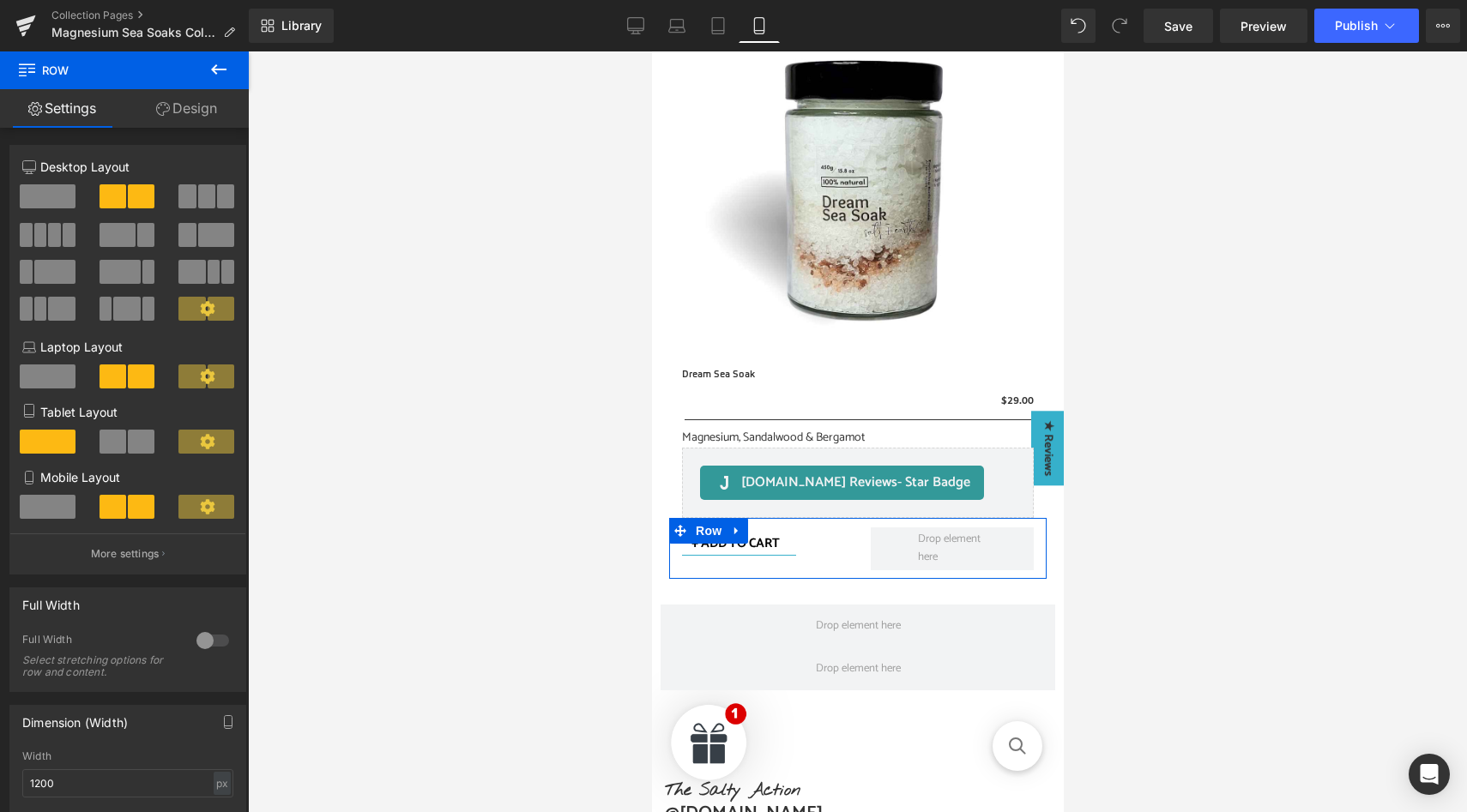
click at [122, 425] on div "Tablet Layout" at bounding box center [127, 436] width 211 height 65
click at [123, 444] on button at bounding box center [128, 441] width 57 height 24
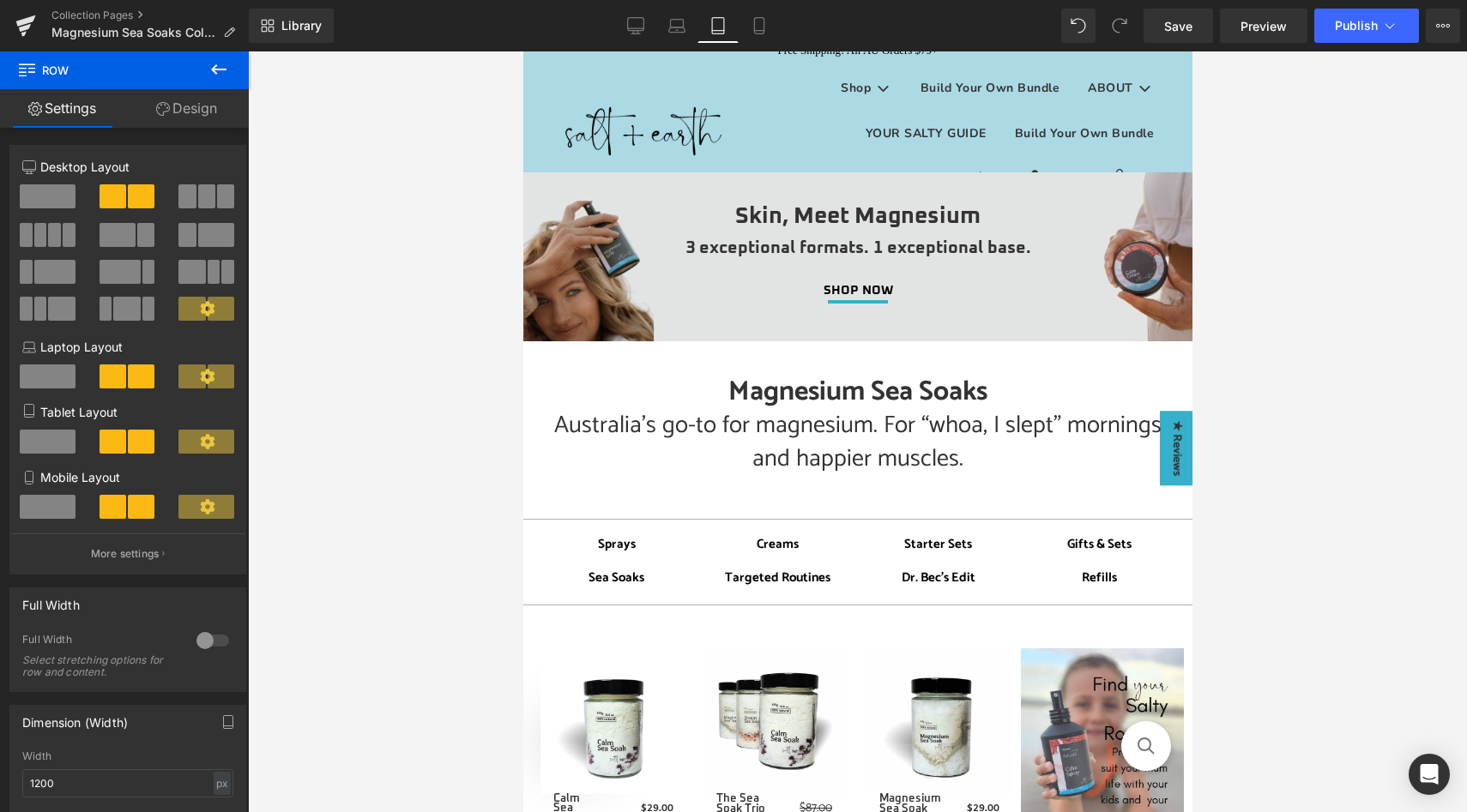
scroll to position [0, 0]
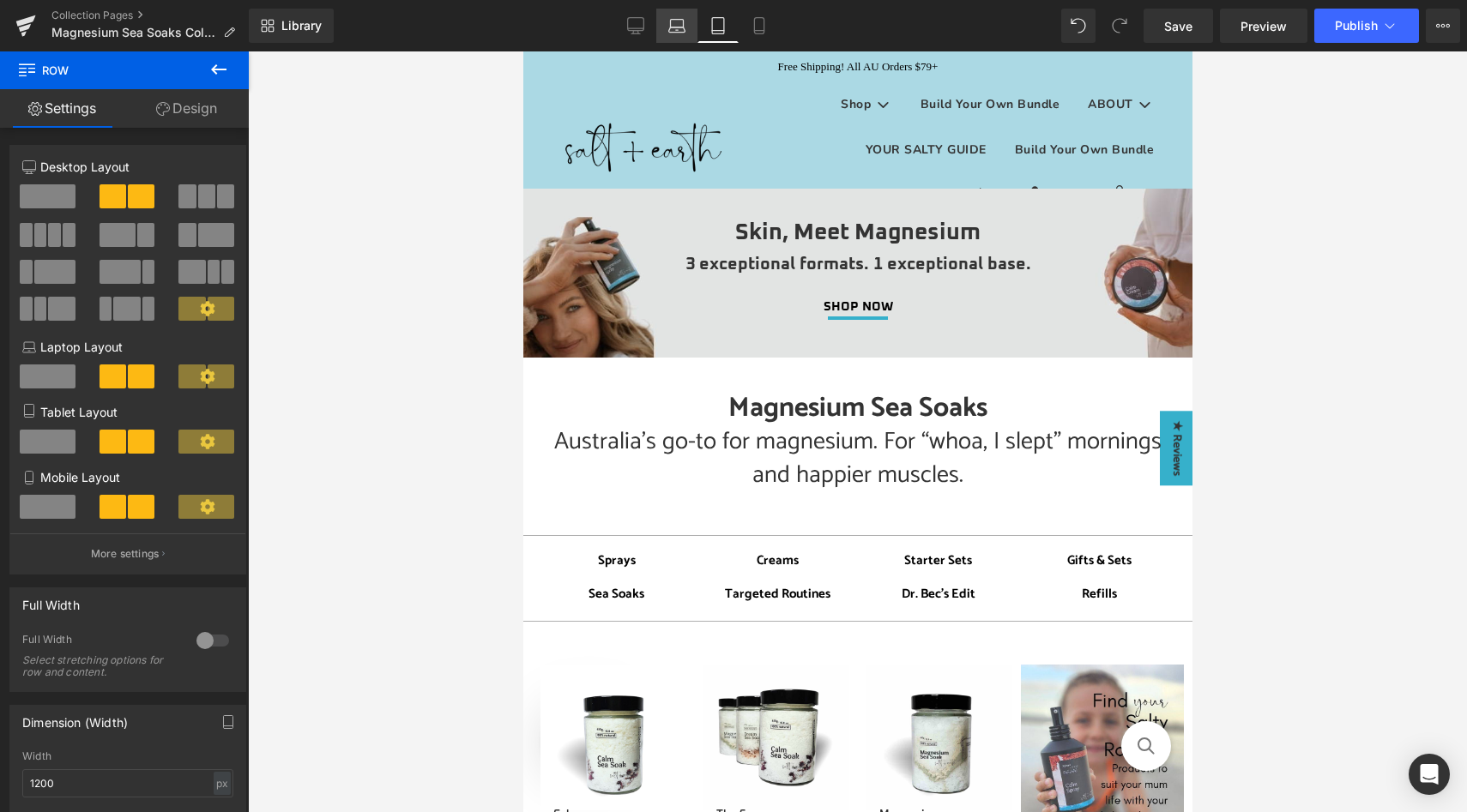
click at [671, 26] on icon at bounding box center [677, 23] width 13 height 8
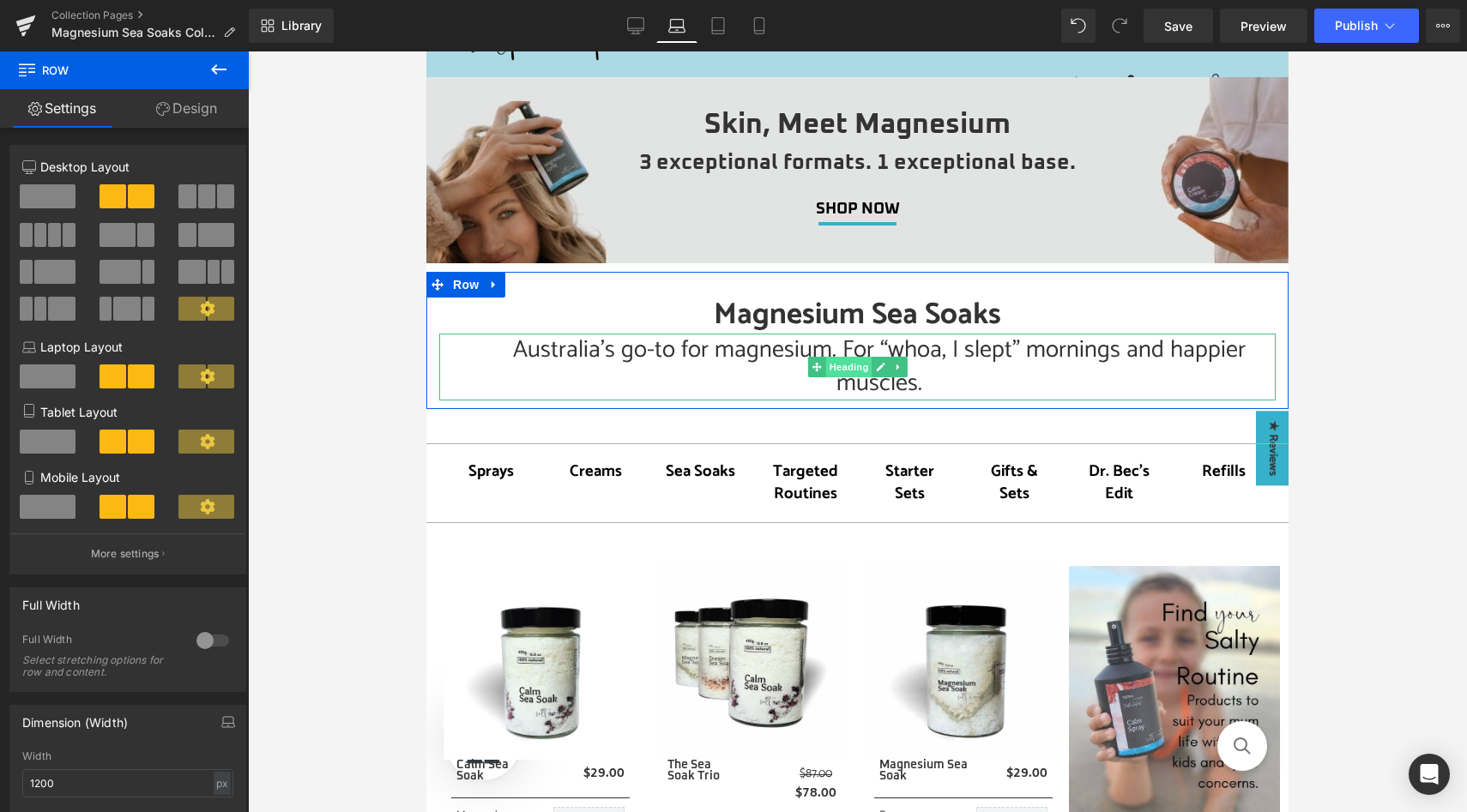
click at [852, 366] on span "Heading" at bounding box center [848, 366] width 46 height 20
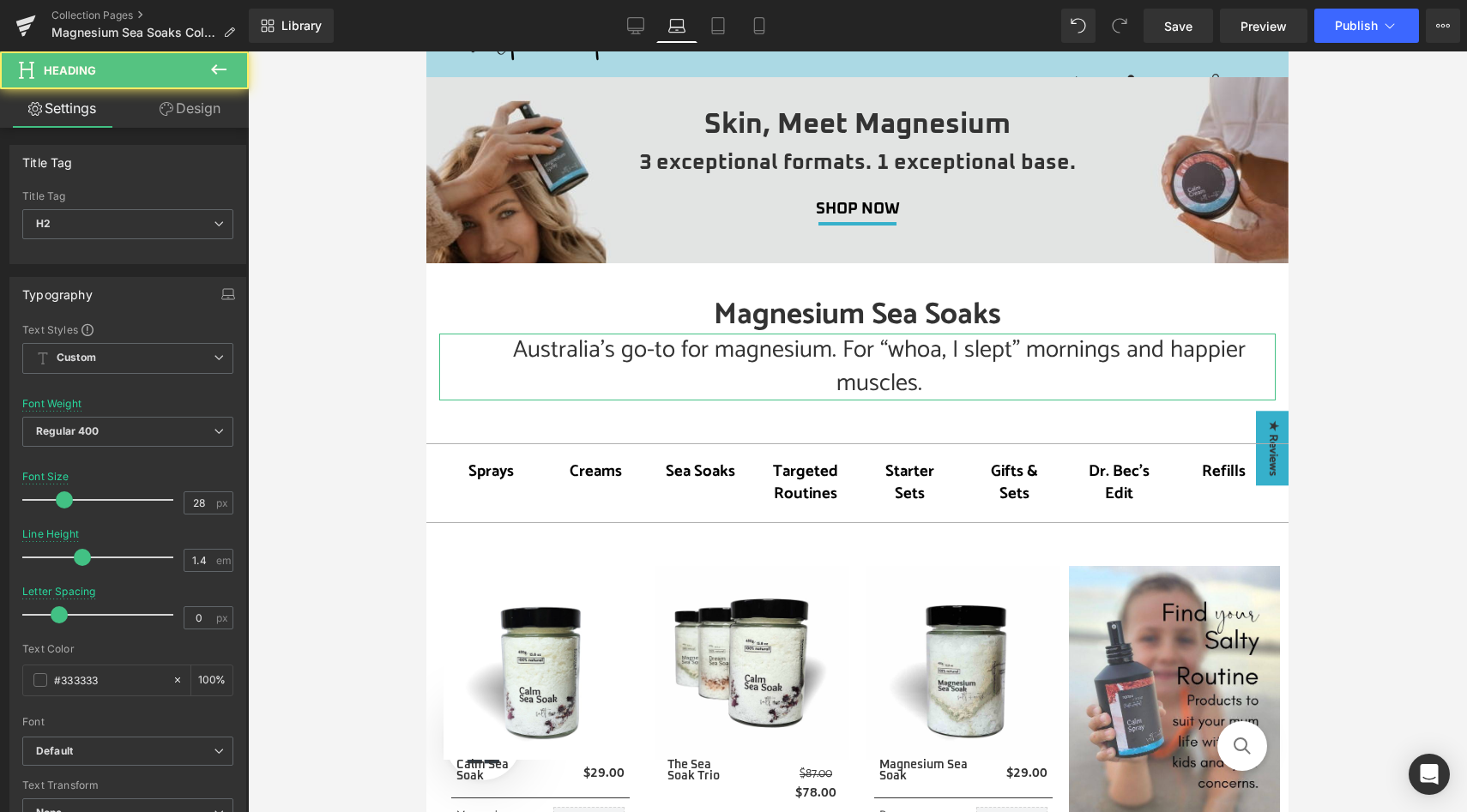
click at [182, 110] on link "Design" at bounding box center [190, 109] width 124 height 39
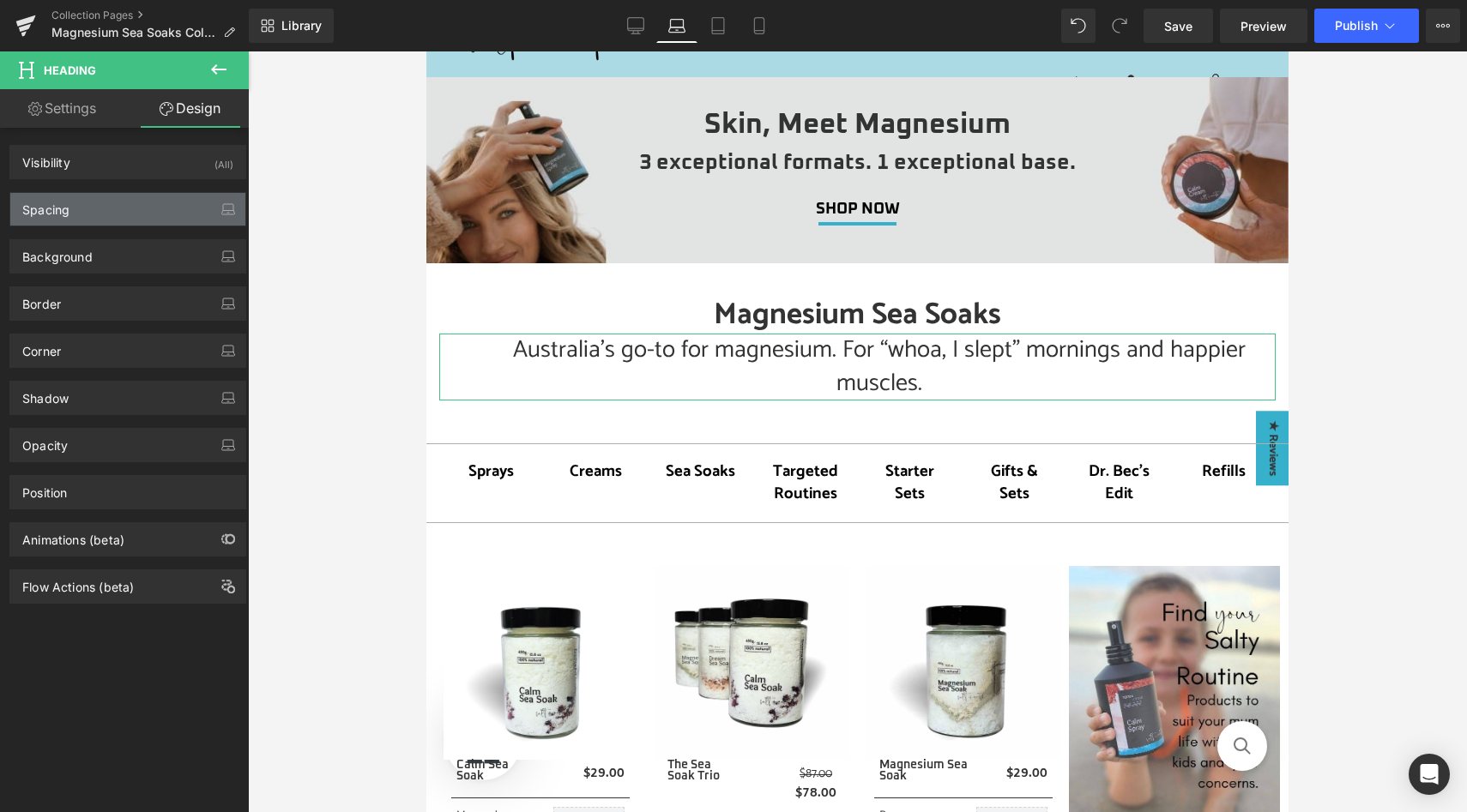
click at [164, 210] on div "Spacing" at bounding box center [128, 209] width 235 height 33
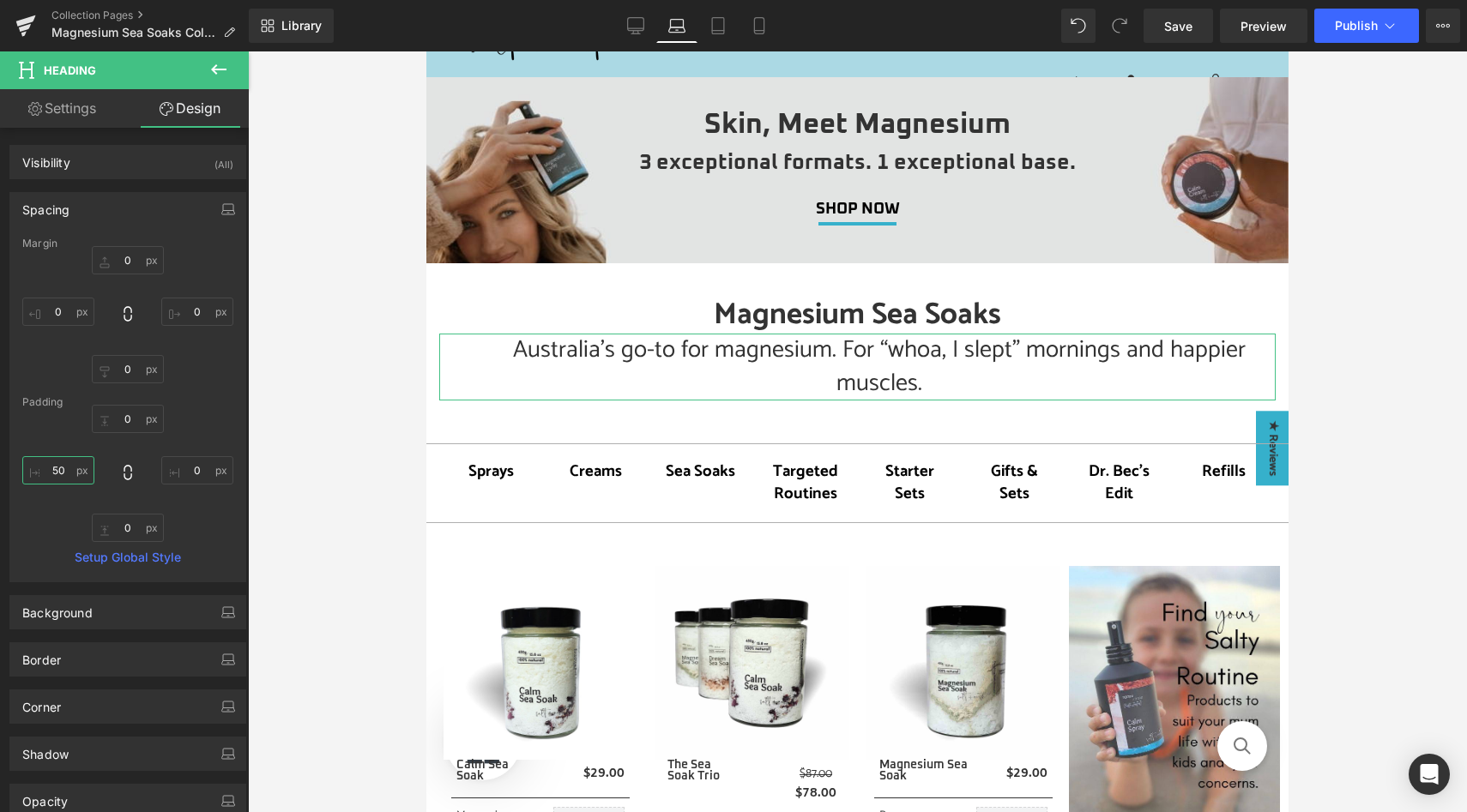
click at [65, 469] on input "text" at bounding box center [58, 470] width 72 height 28
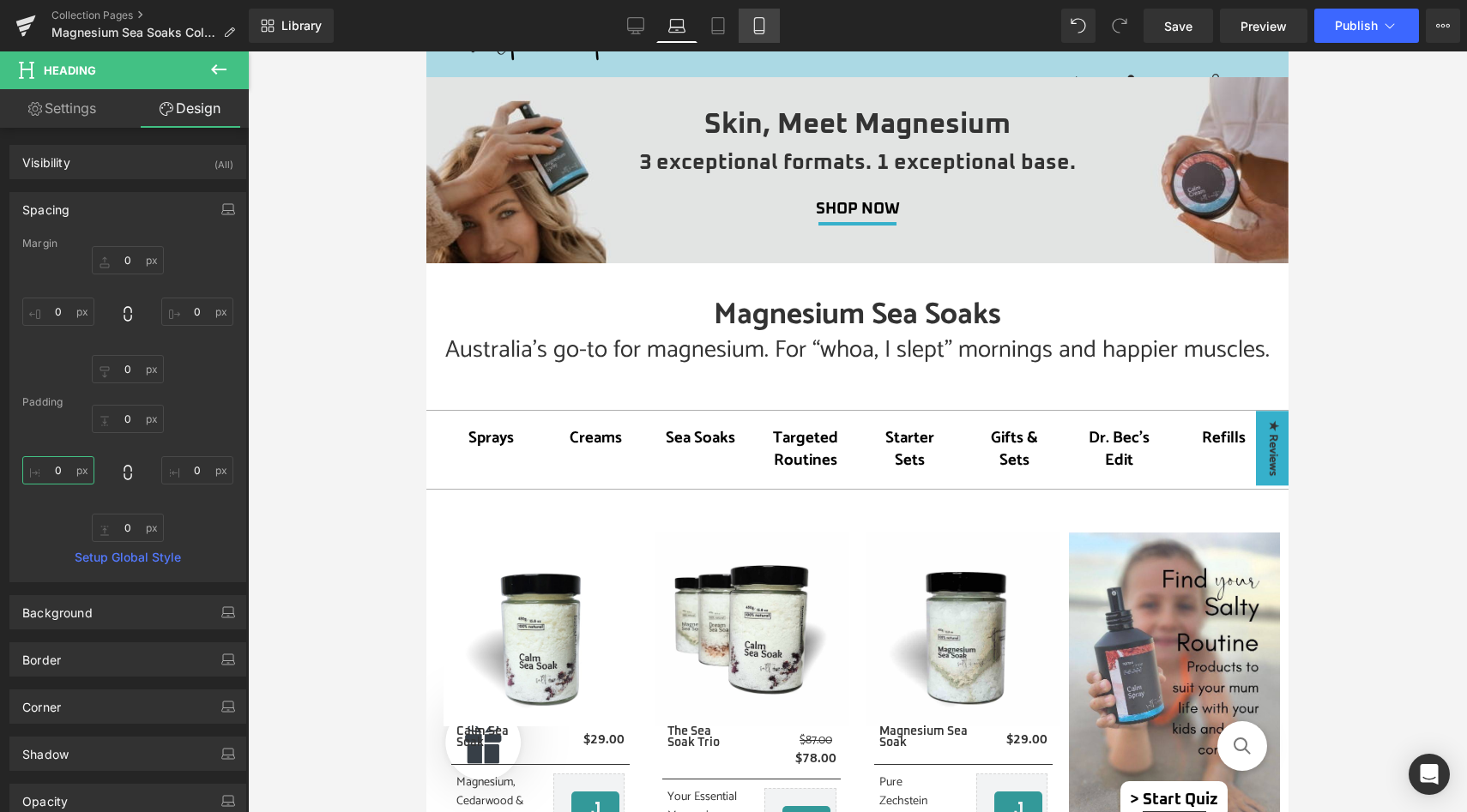
type input "0"
click at [764, 26] on icon at bounding box center [758, 26] width 10 height 16
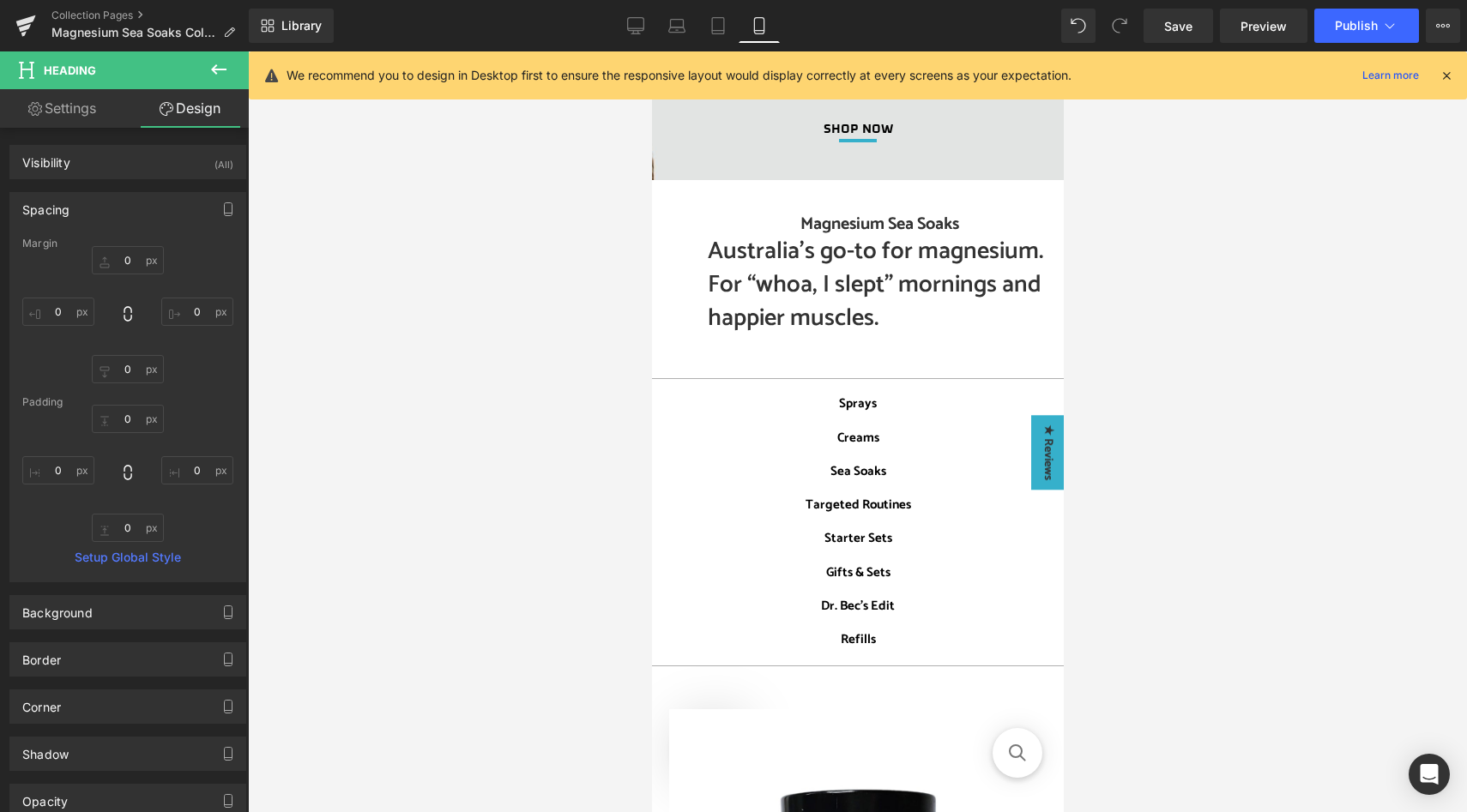
scroll to position [13, 0]
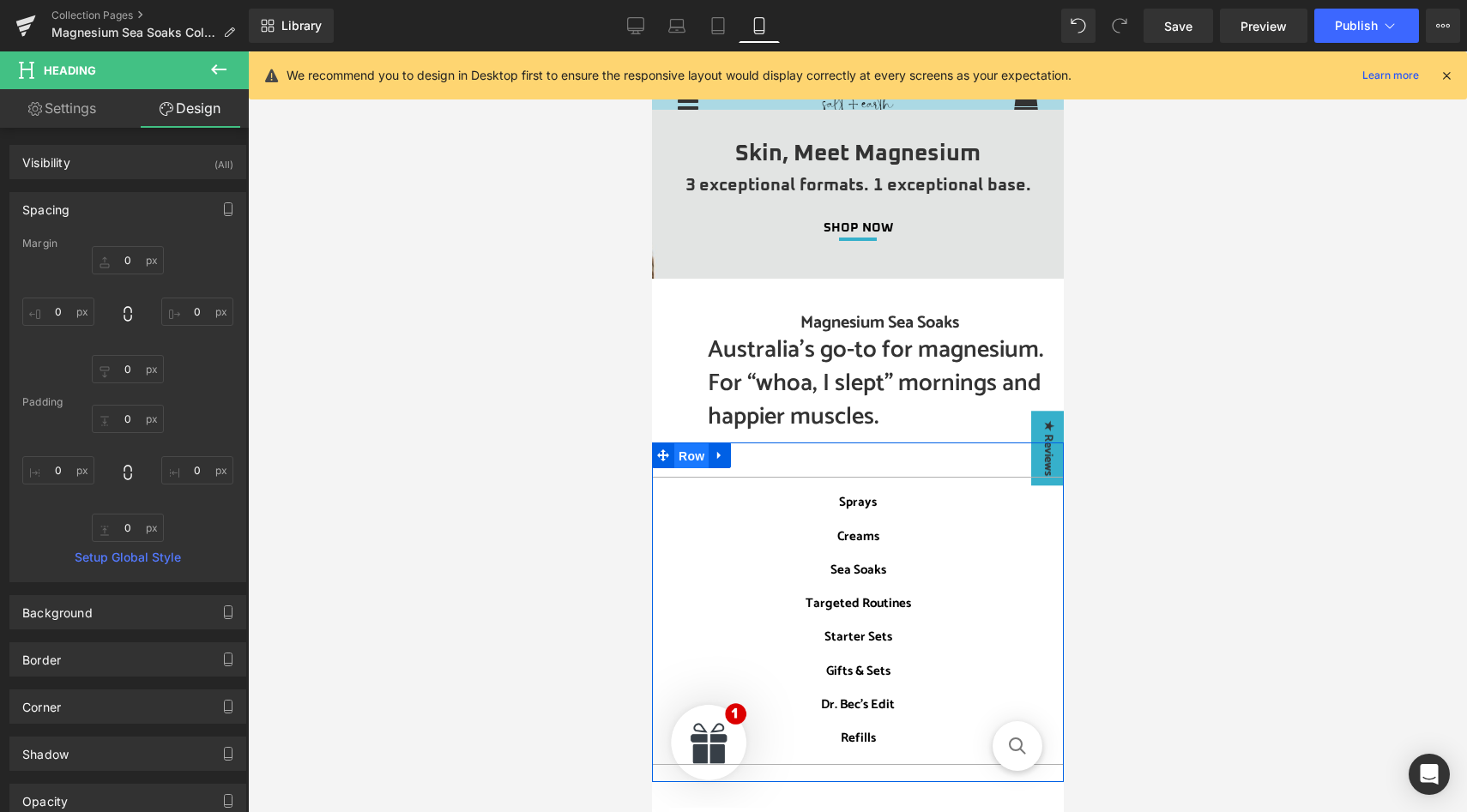
click at [694, 458] on span "Row" at bounding box center [690, 456] width 34 height 26
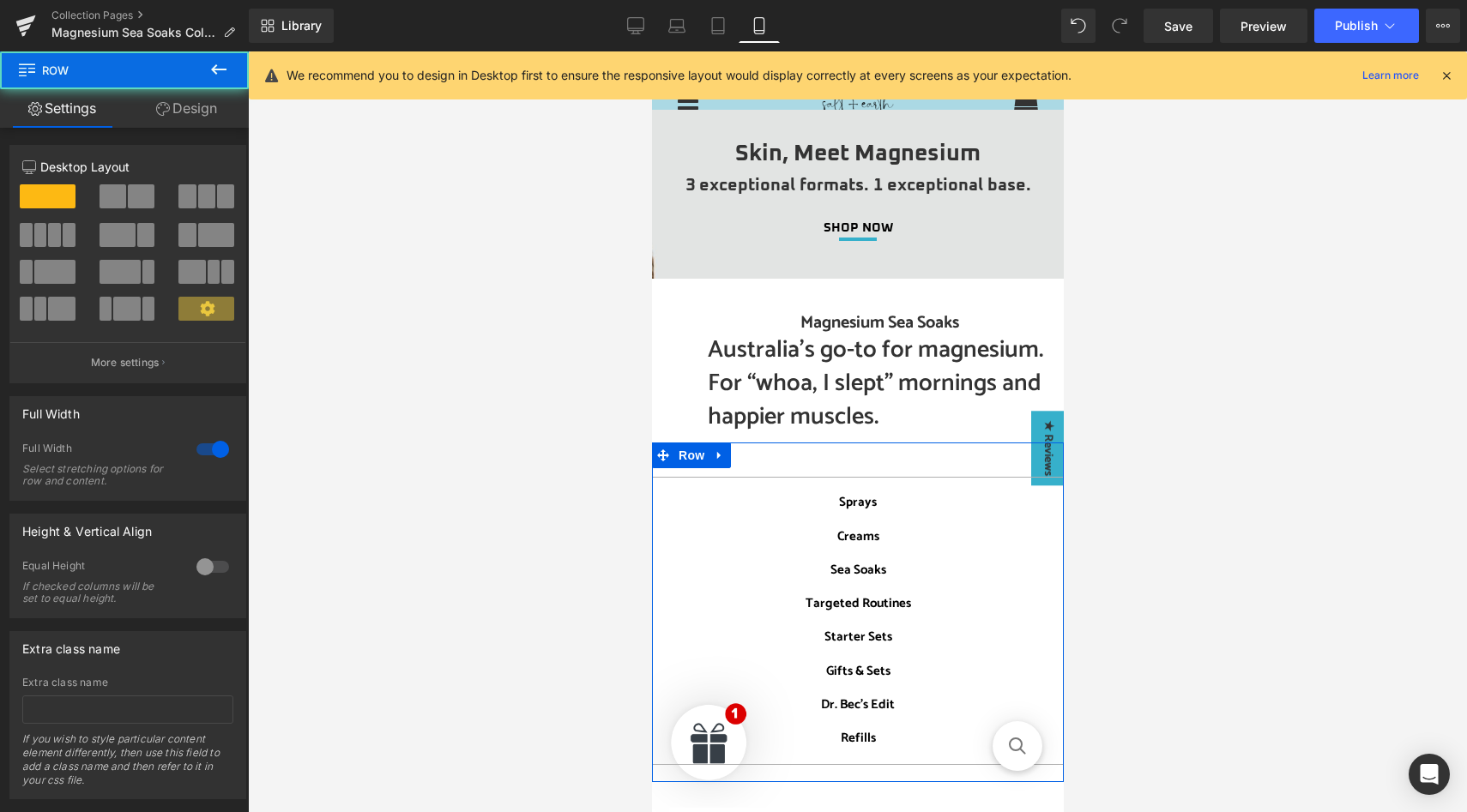
click at [190, 114] on link "Design" at bounding box center [186, 109] width 124 height 39
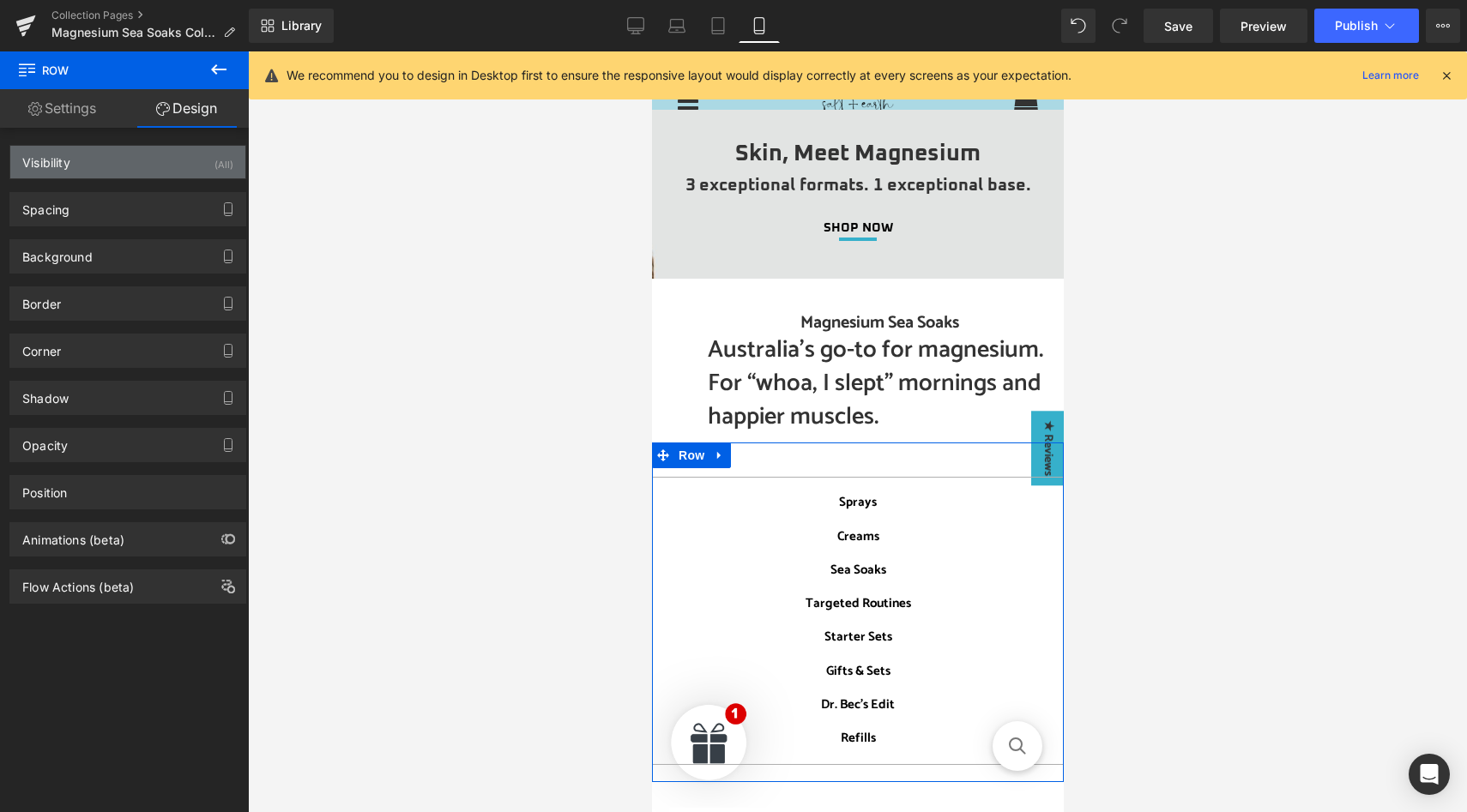
click at [201, 177] on div "Visibility (All)" at bounding box center [128, 162] width 235 height 33
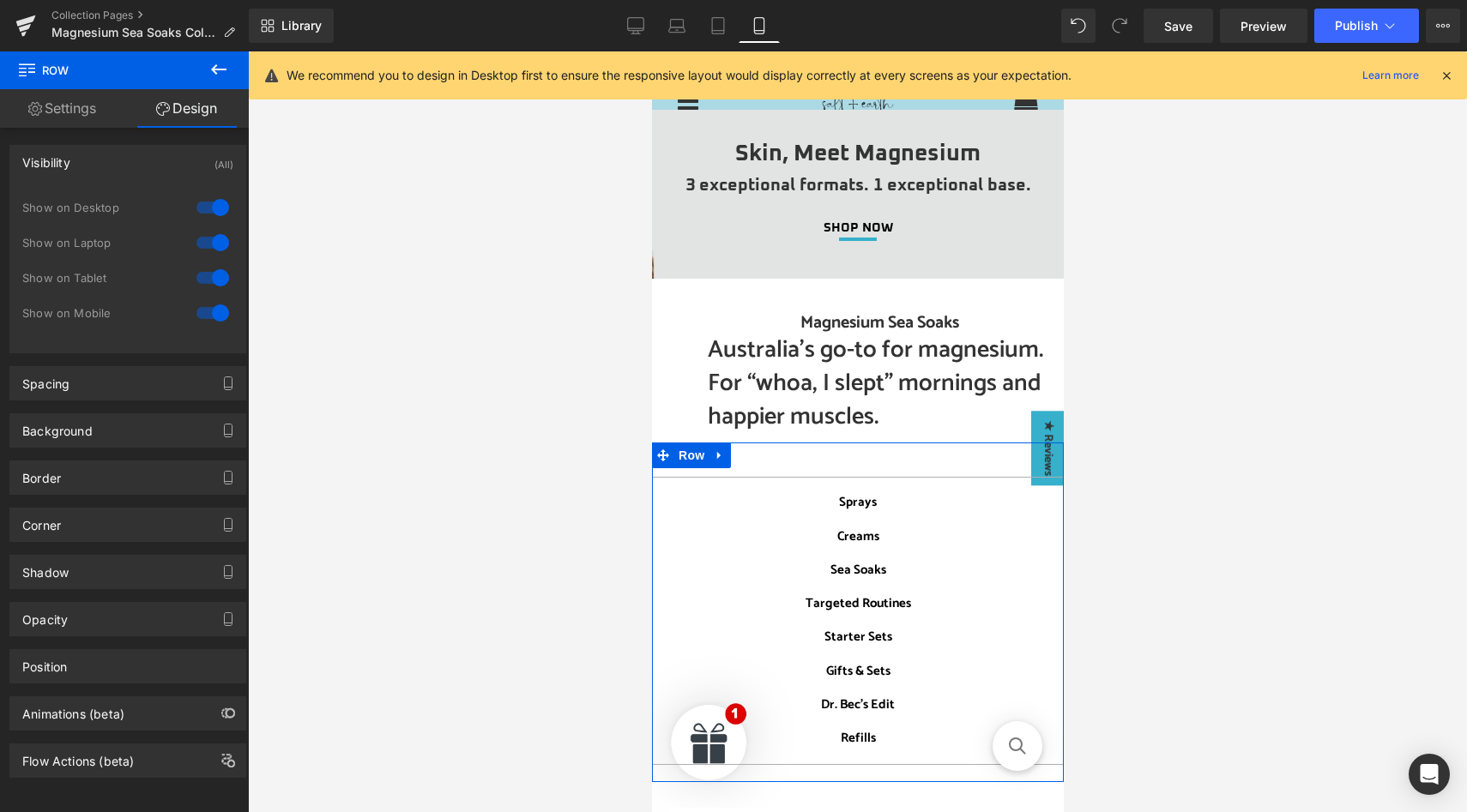
click at [207, 315] on div at bounding box center [213, 312] width 41 height 27
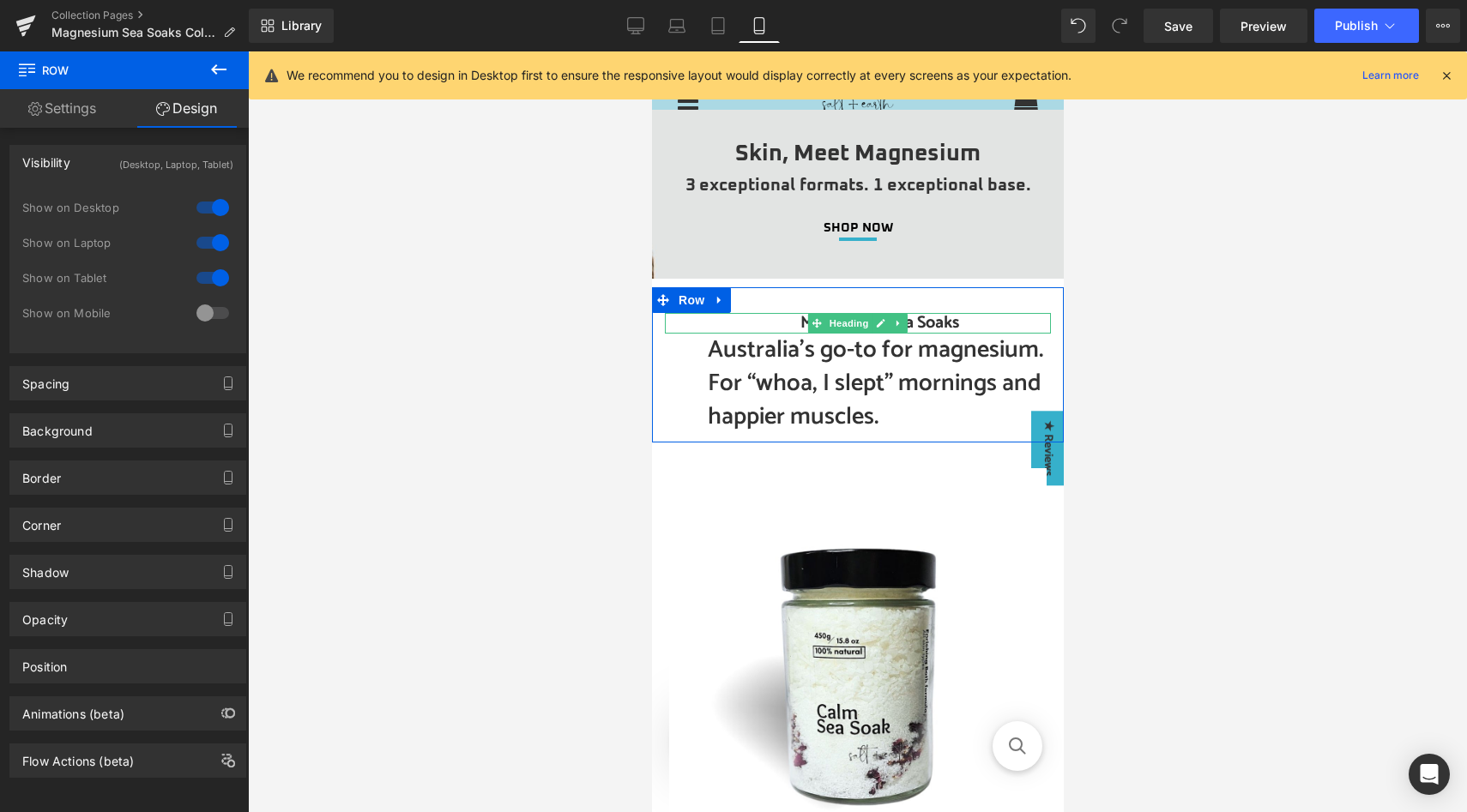
click at [790, 324] on h1 "Magnesium Sea Soaks" at bounding box center [878, 323] width 343 height 20
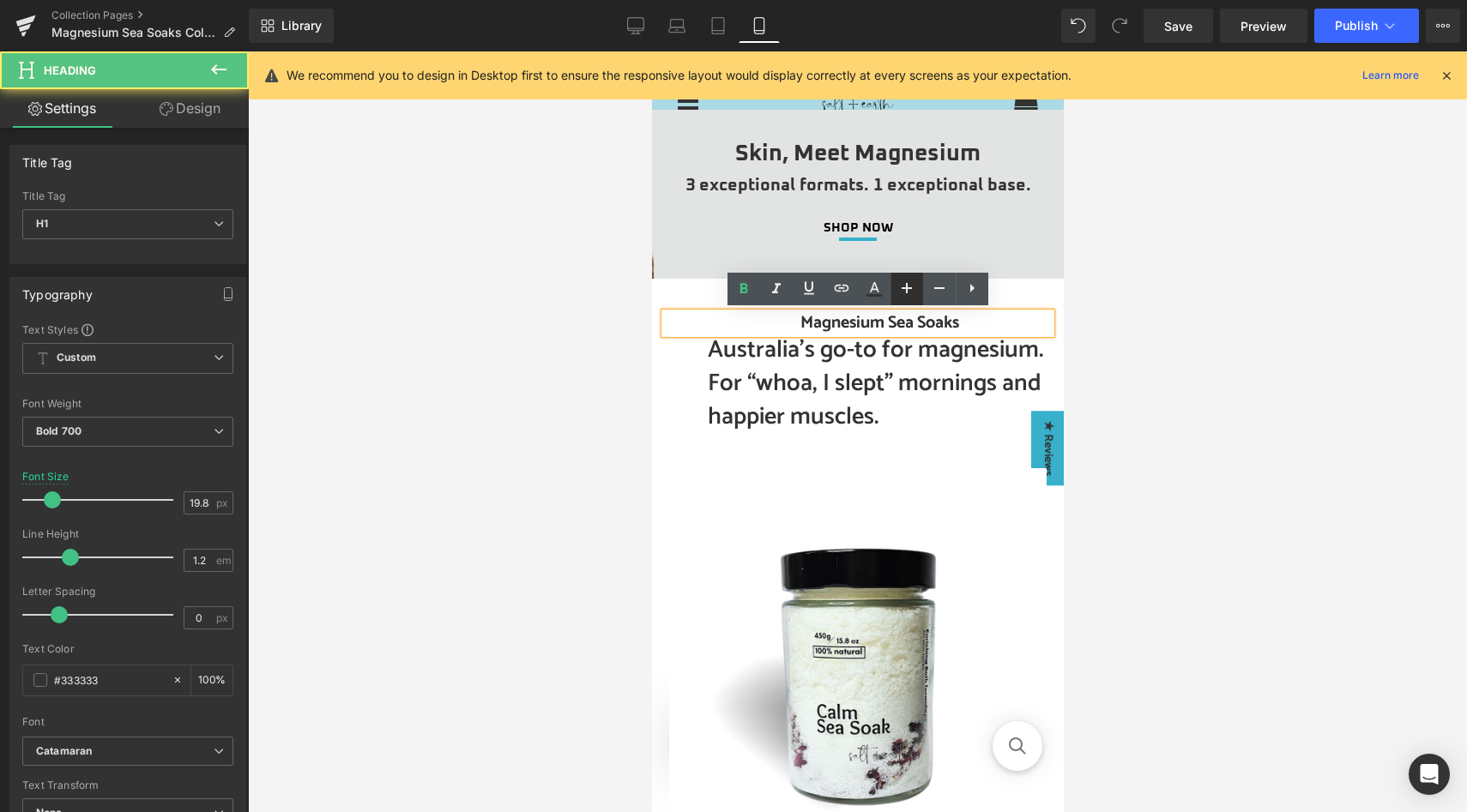
click at [909, 291] on icon at bounding box center [907, 288] width 20 height 20
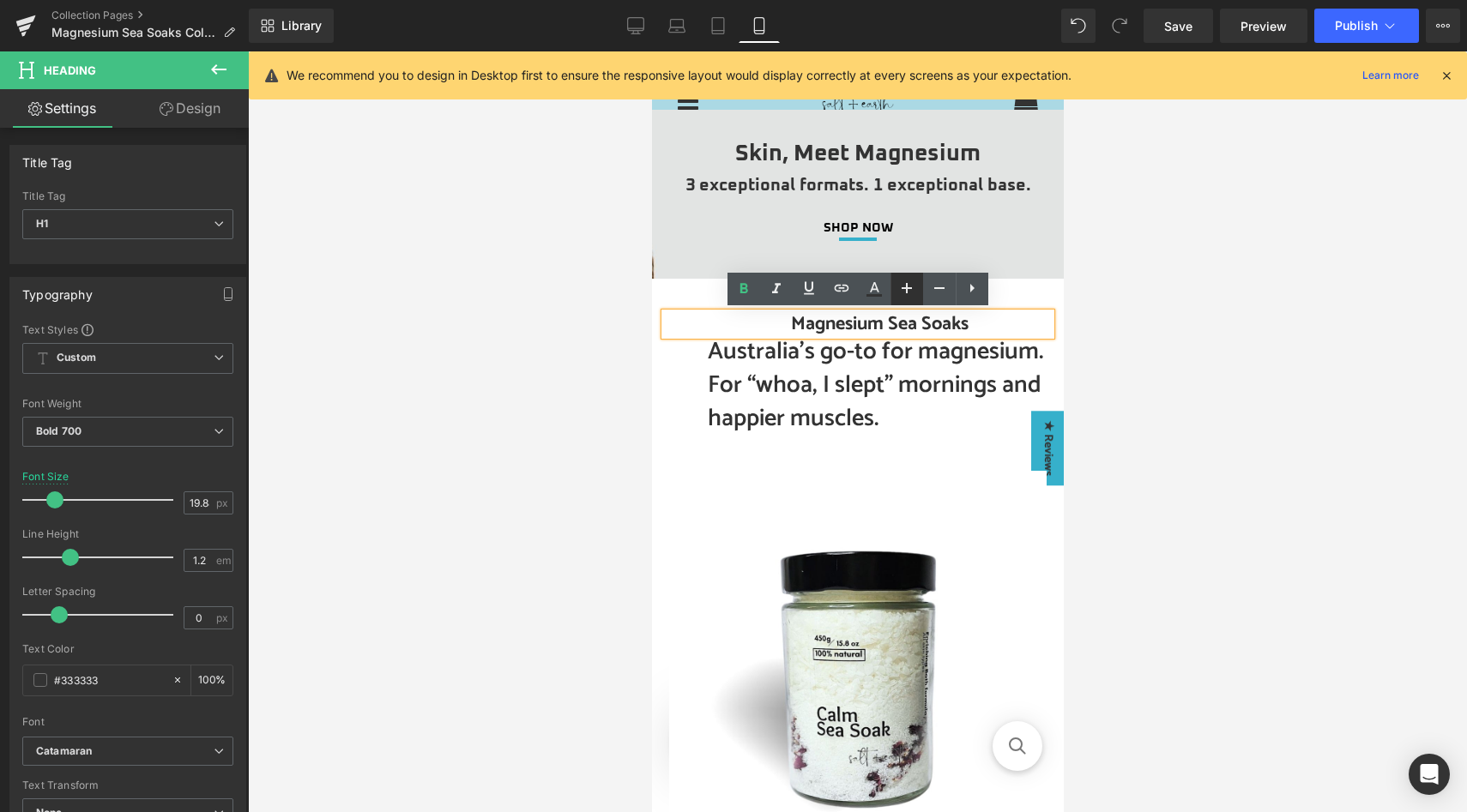
click at [909, 291] on icon at bounding box center [907, 288] width 20 height 20
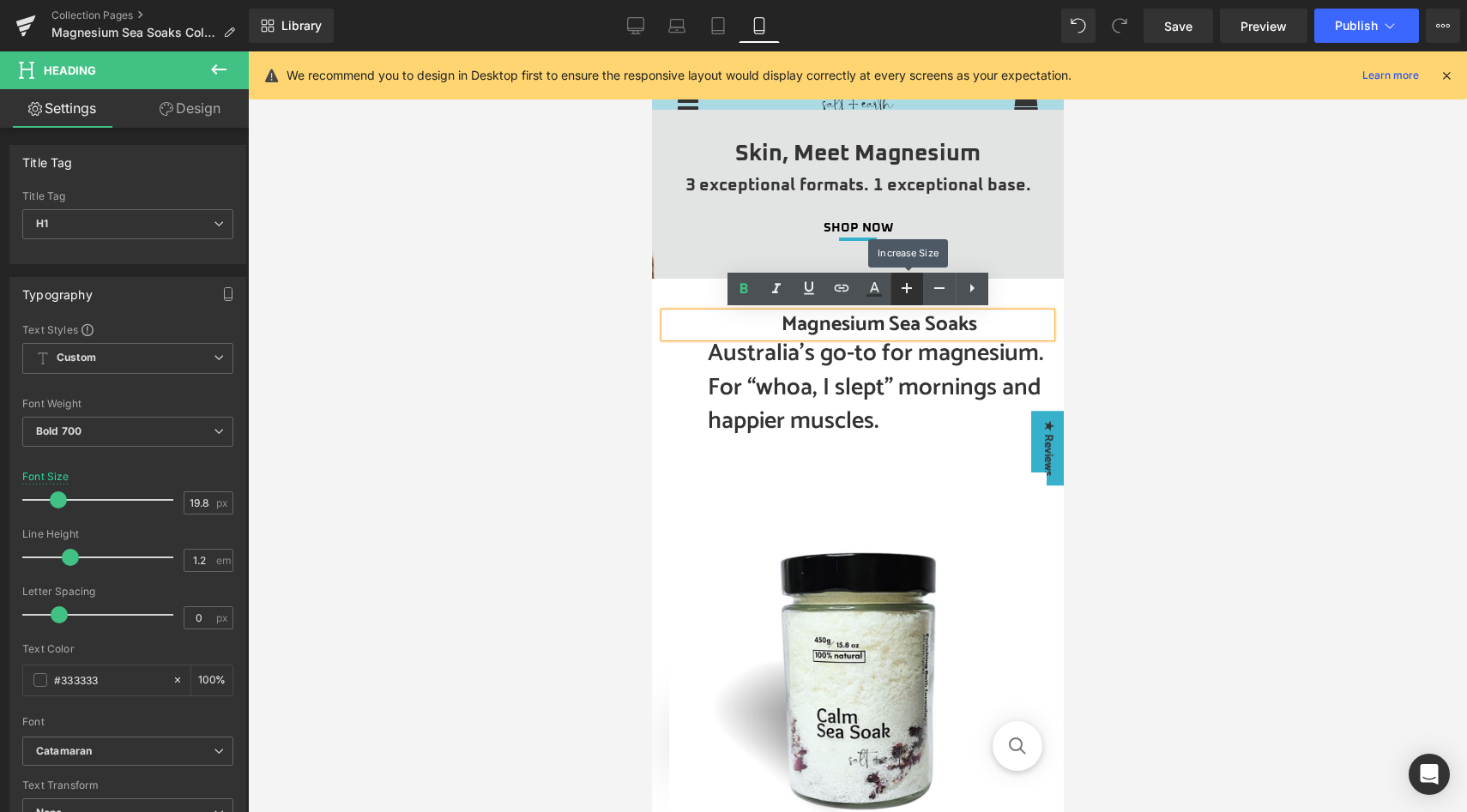
click at [909, 291] on icon at bounding box center [907, 288] width 20 height 20
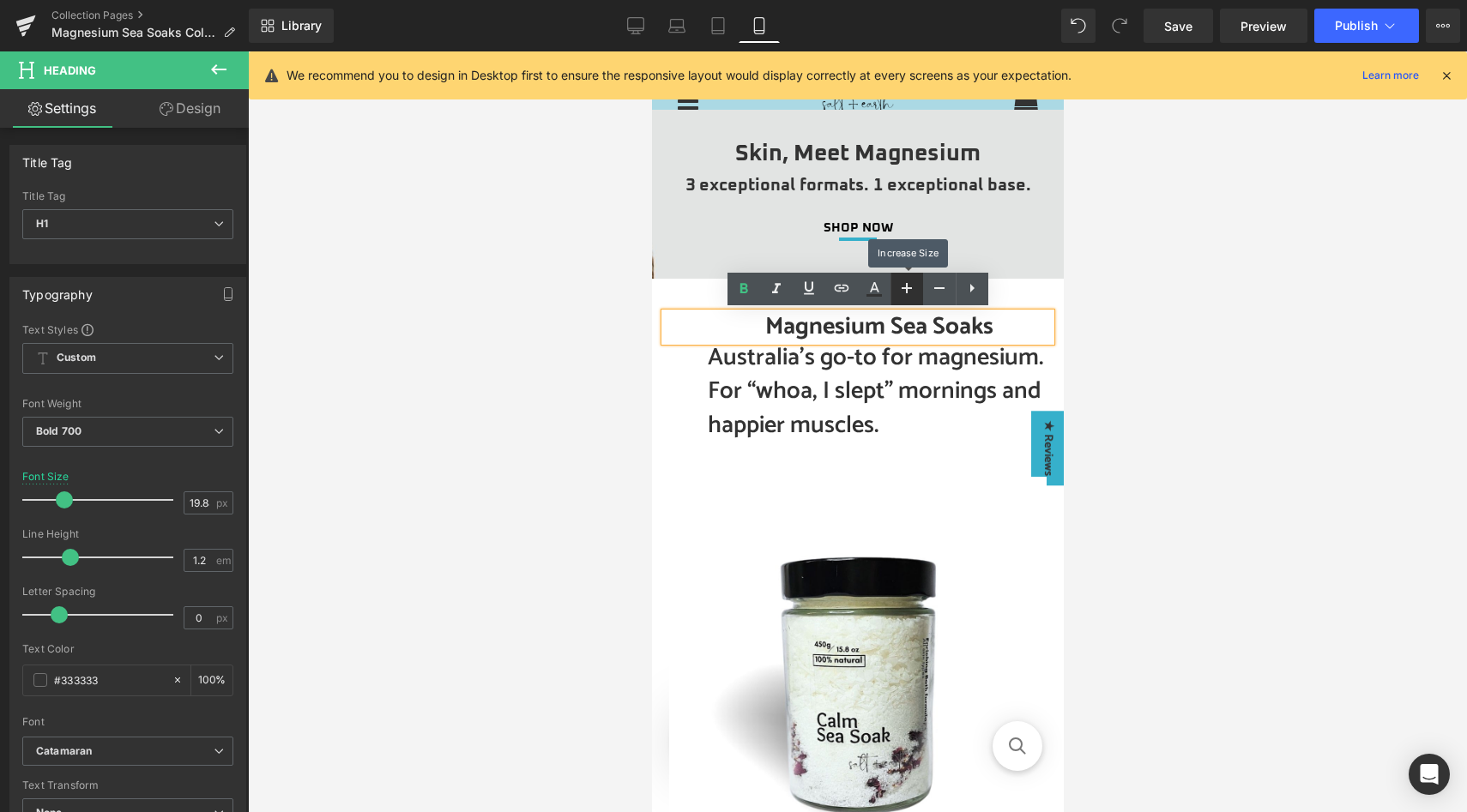
click at [909, 291] on icon at bounding box center [907, 288] width 20 height 20
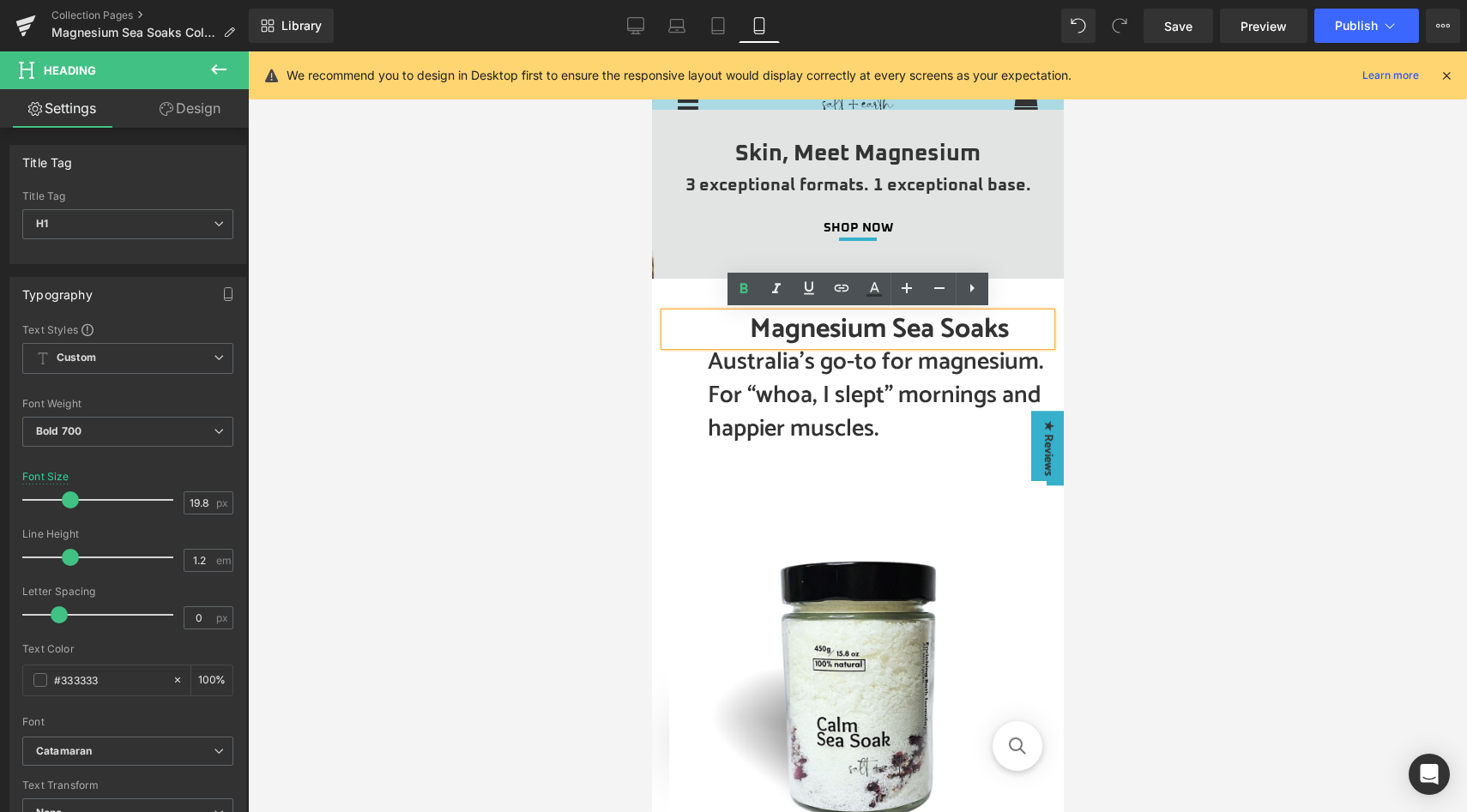
click at [740, 330] on h1 "Magnesium Sea Soaks" at bounding box center [878, 329] width 343 height 33
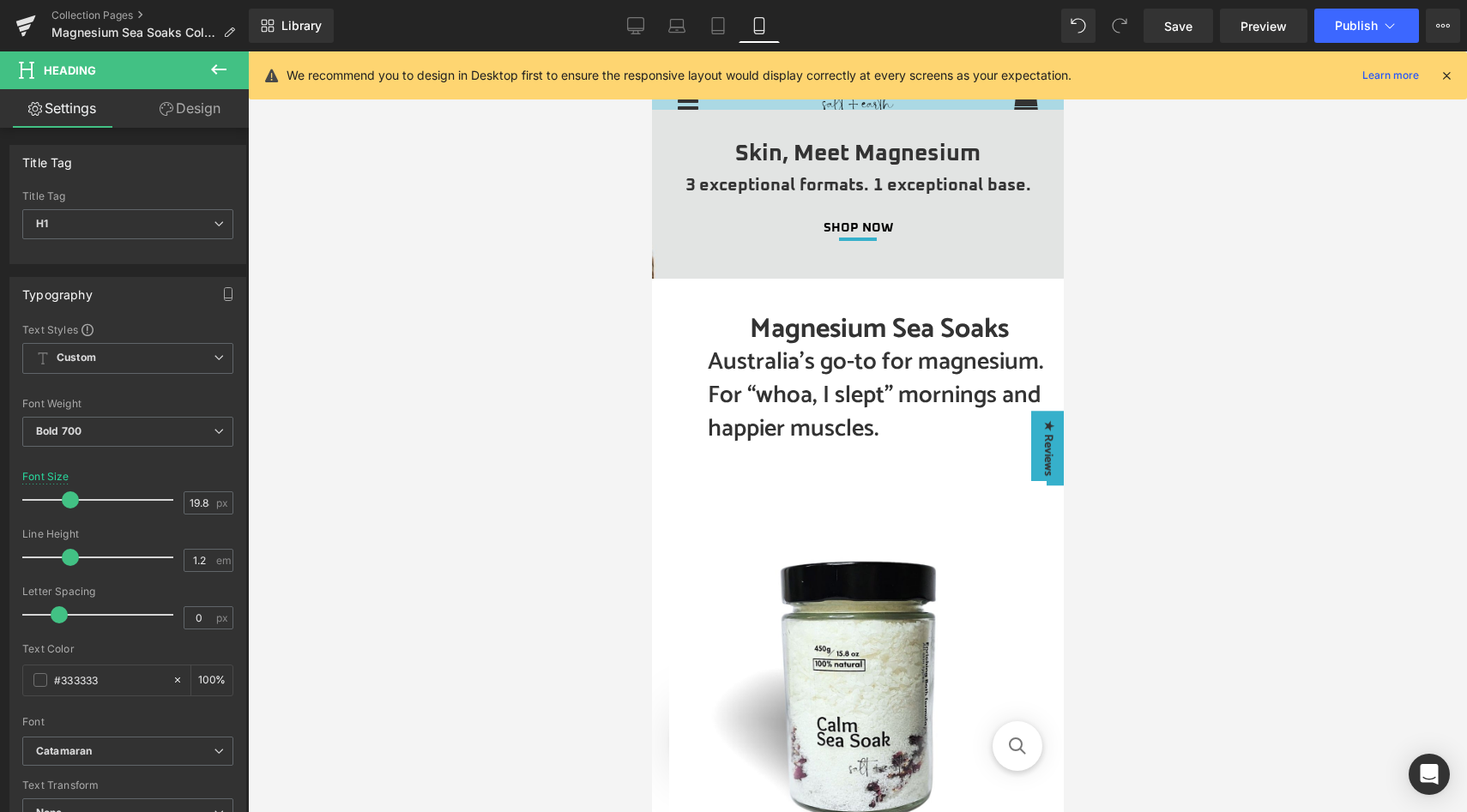
click at [173, 107] on link "Design" at bounding box center [190, 109] width 124 height 39
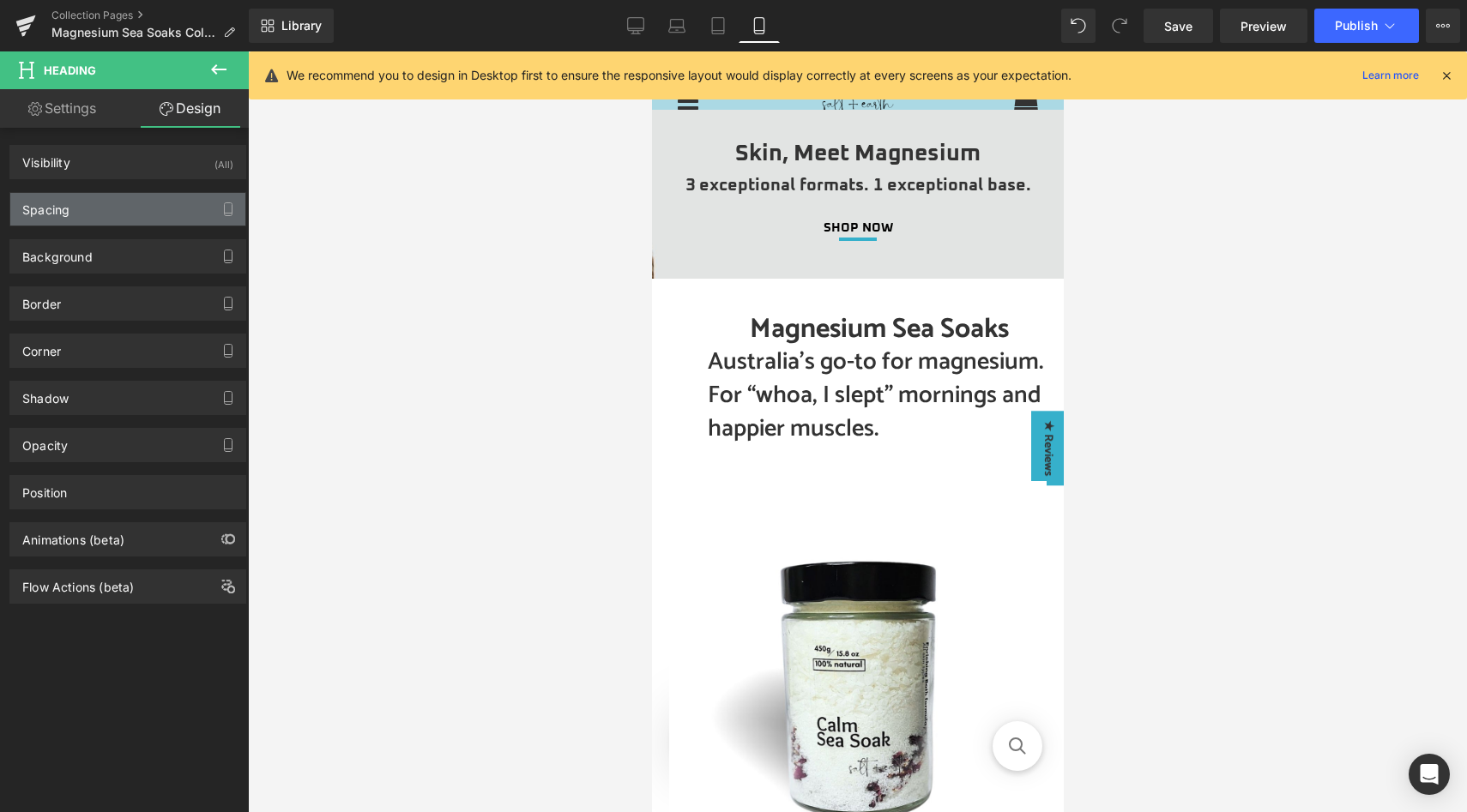
click at [132, 197] on div "Spacing" at bounding box center [128, 209] width 235 height 33
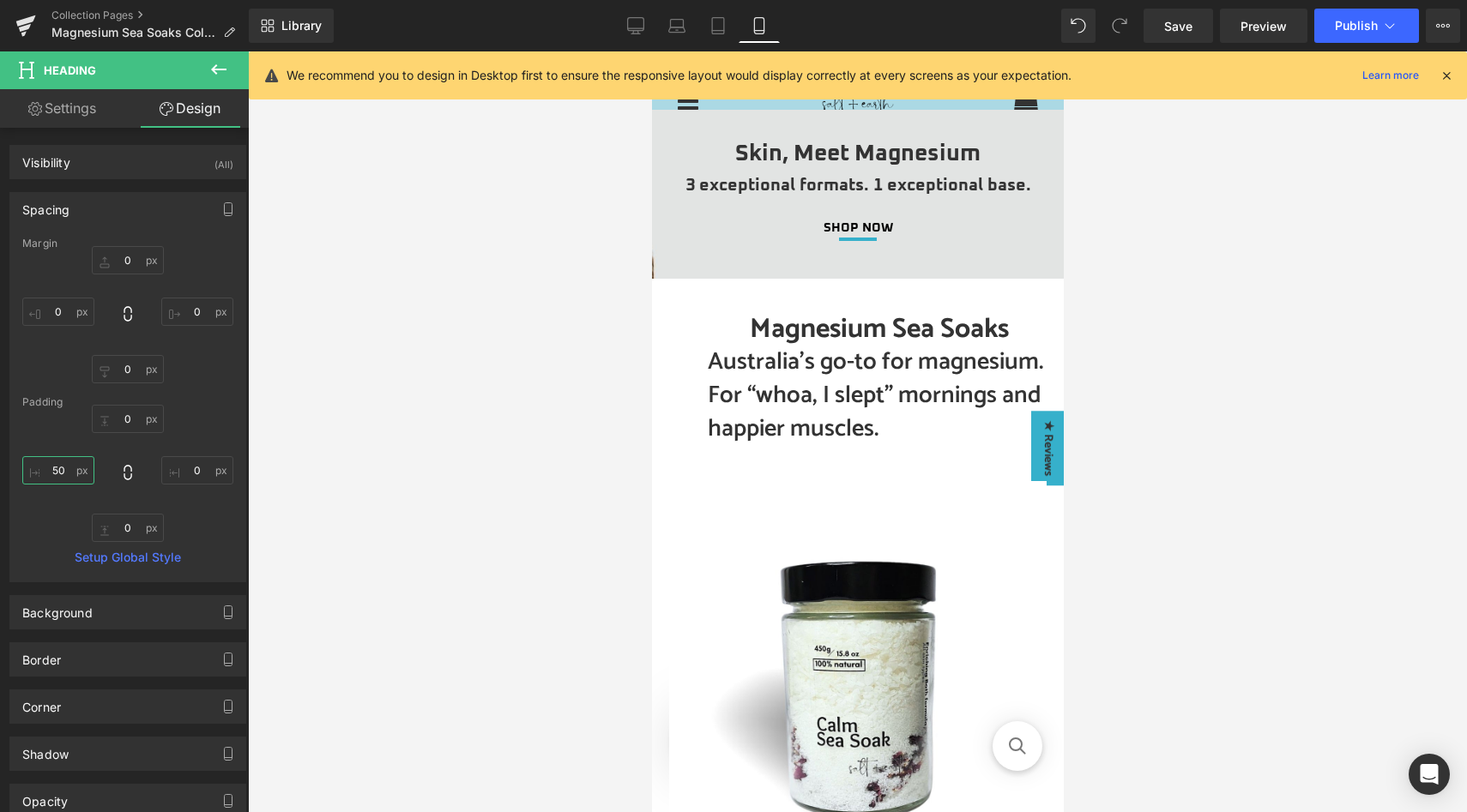
click at [61, 468] on input "50" at bounding box center [58, 470] width 72 height 28
type input "00"
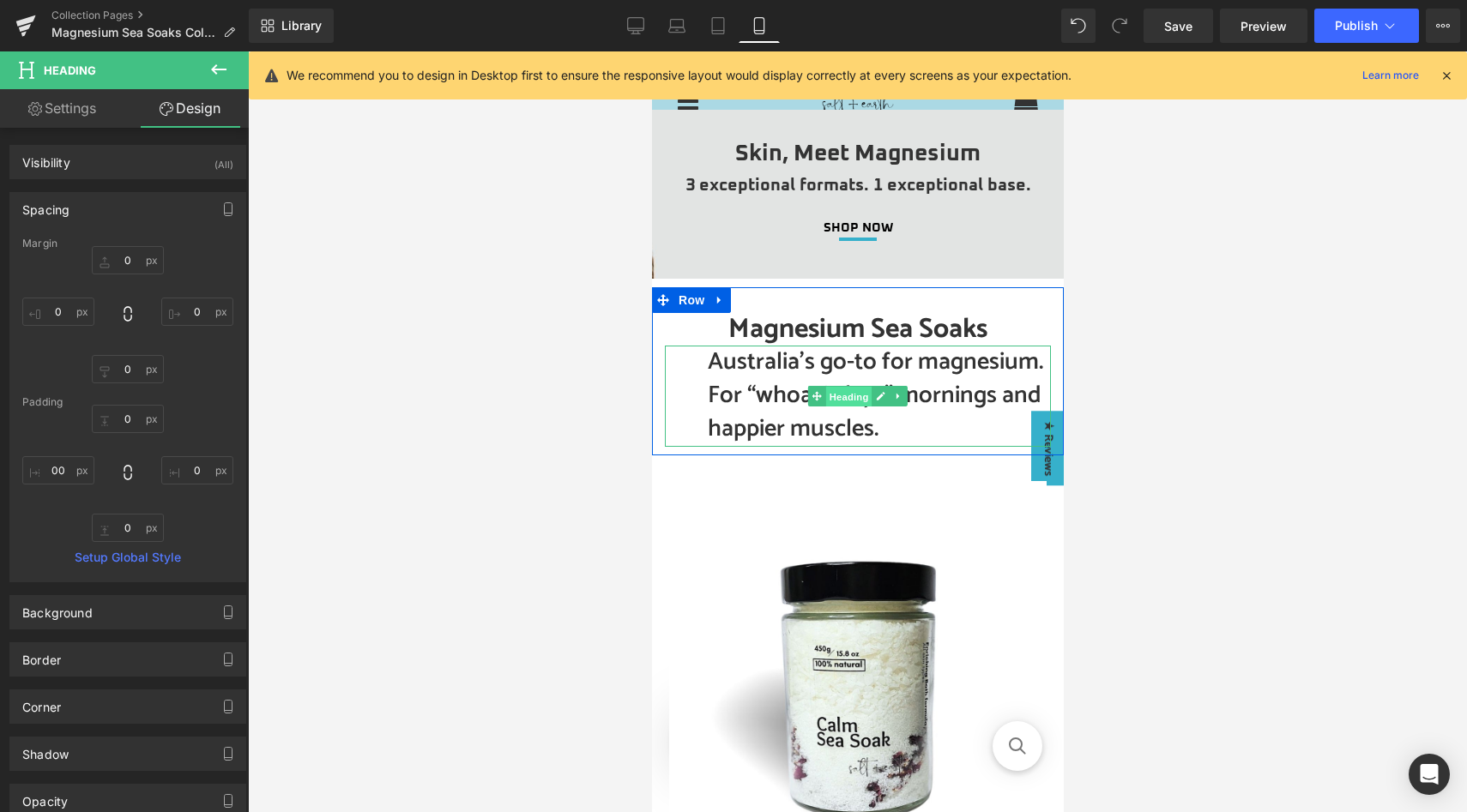
click at [841, 395] on span "Heading" at bounding box center [848, 396] width 46 height 20
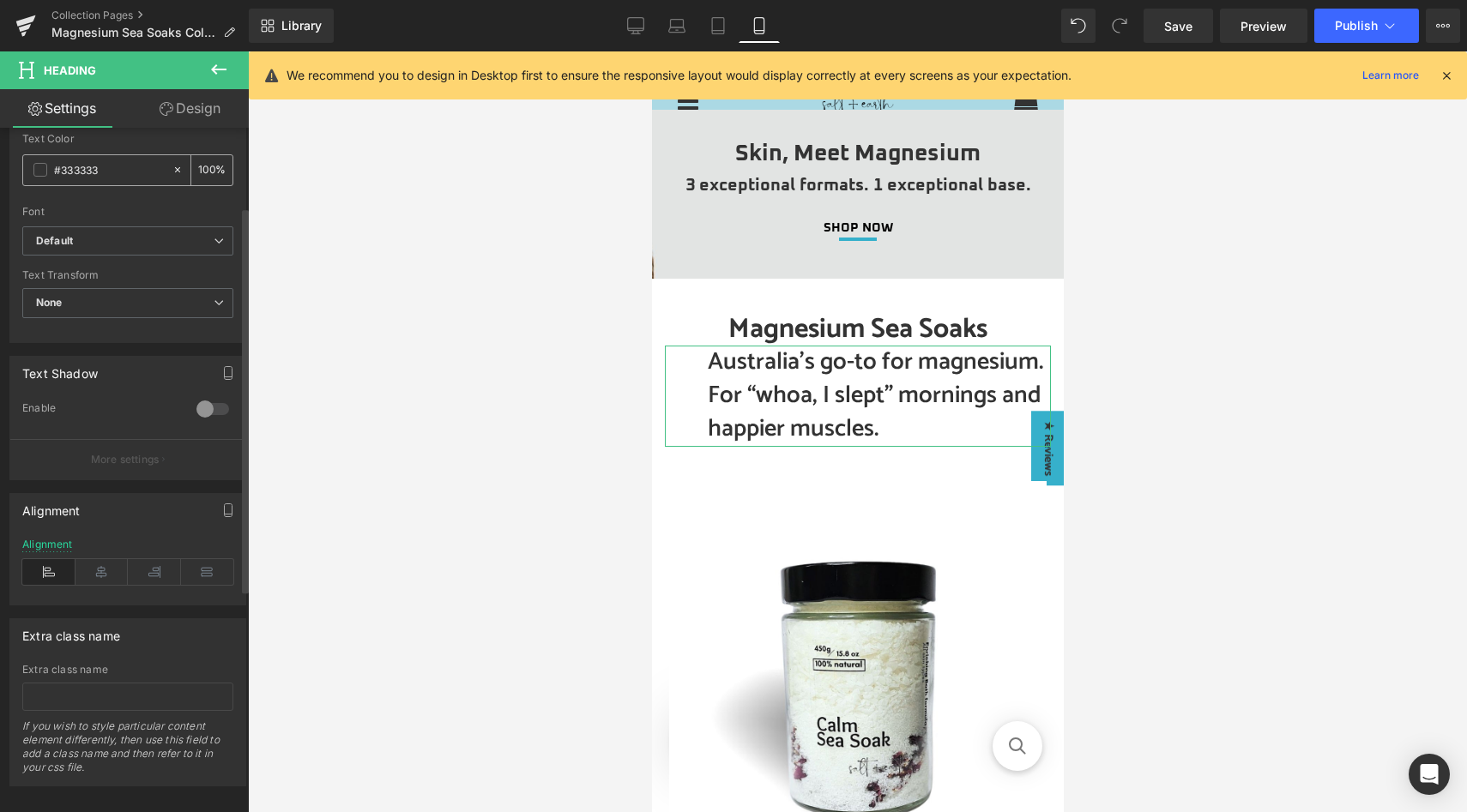
scroll to position [533, 0]
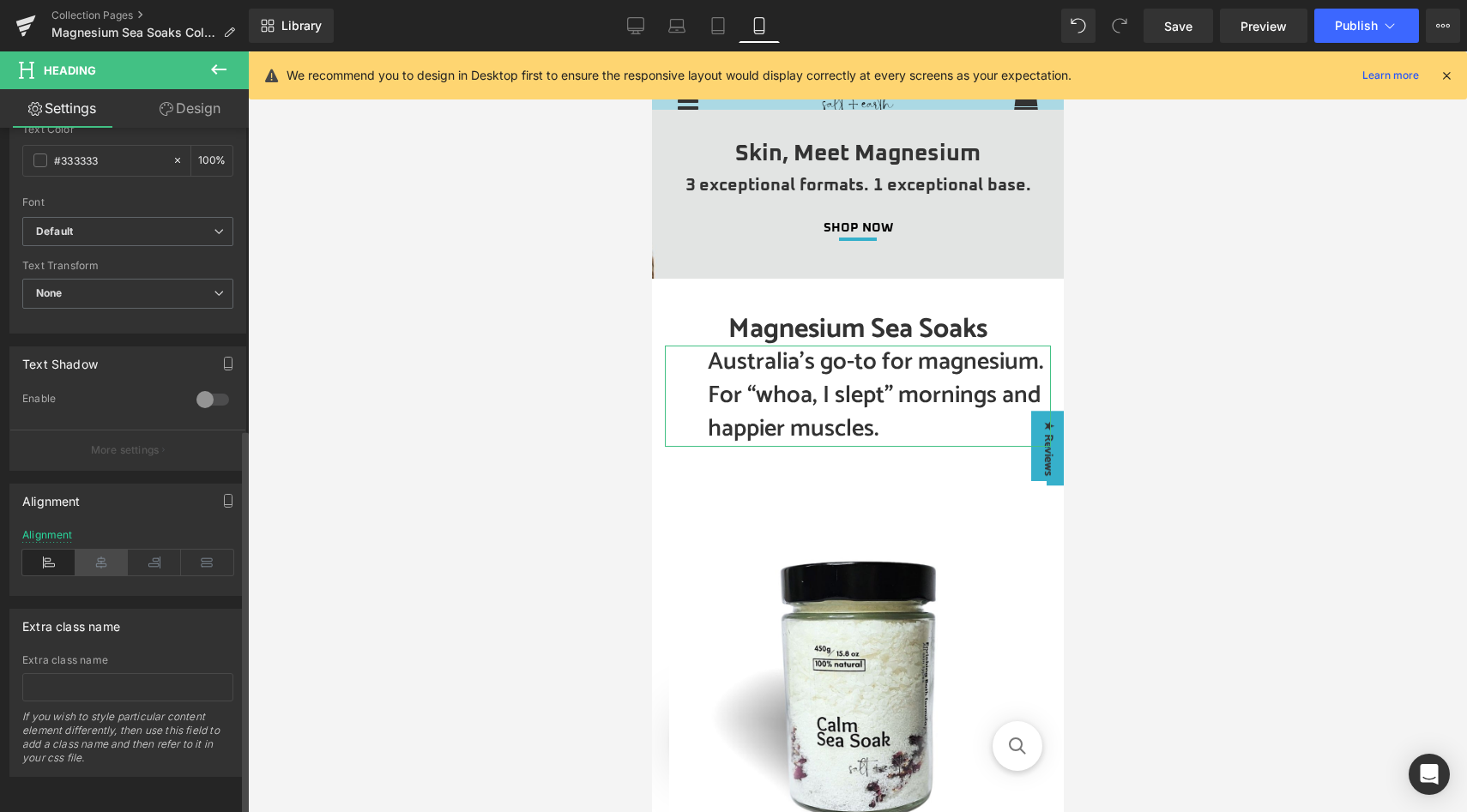
click at [97, 551] on icon at bounding box center [102, 562] width 53 height 26
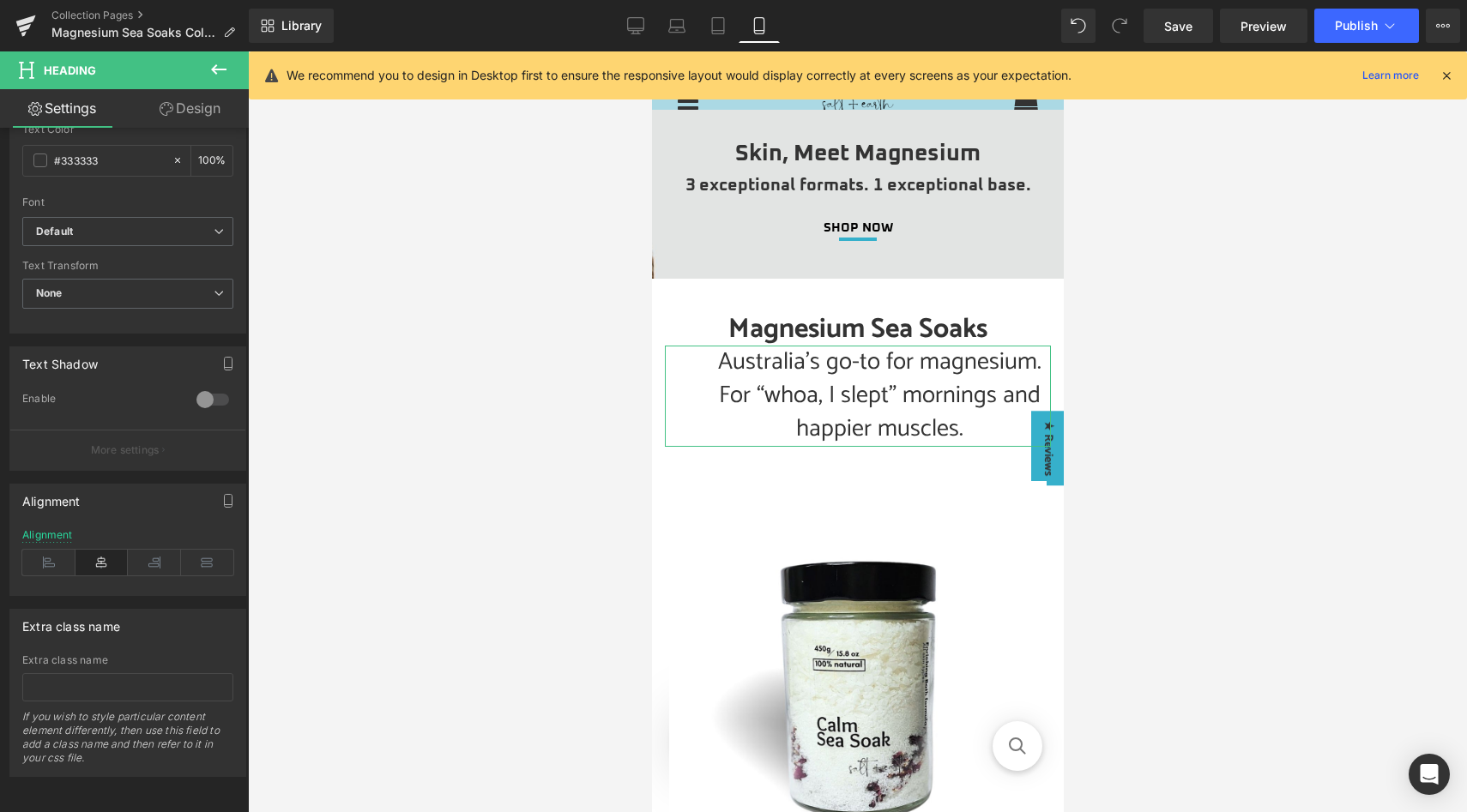
click at [182, 109] on link "Design" at bounding box center [190, 109] width 124 height 39
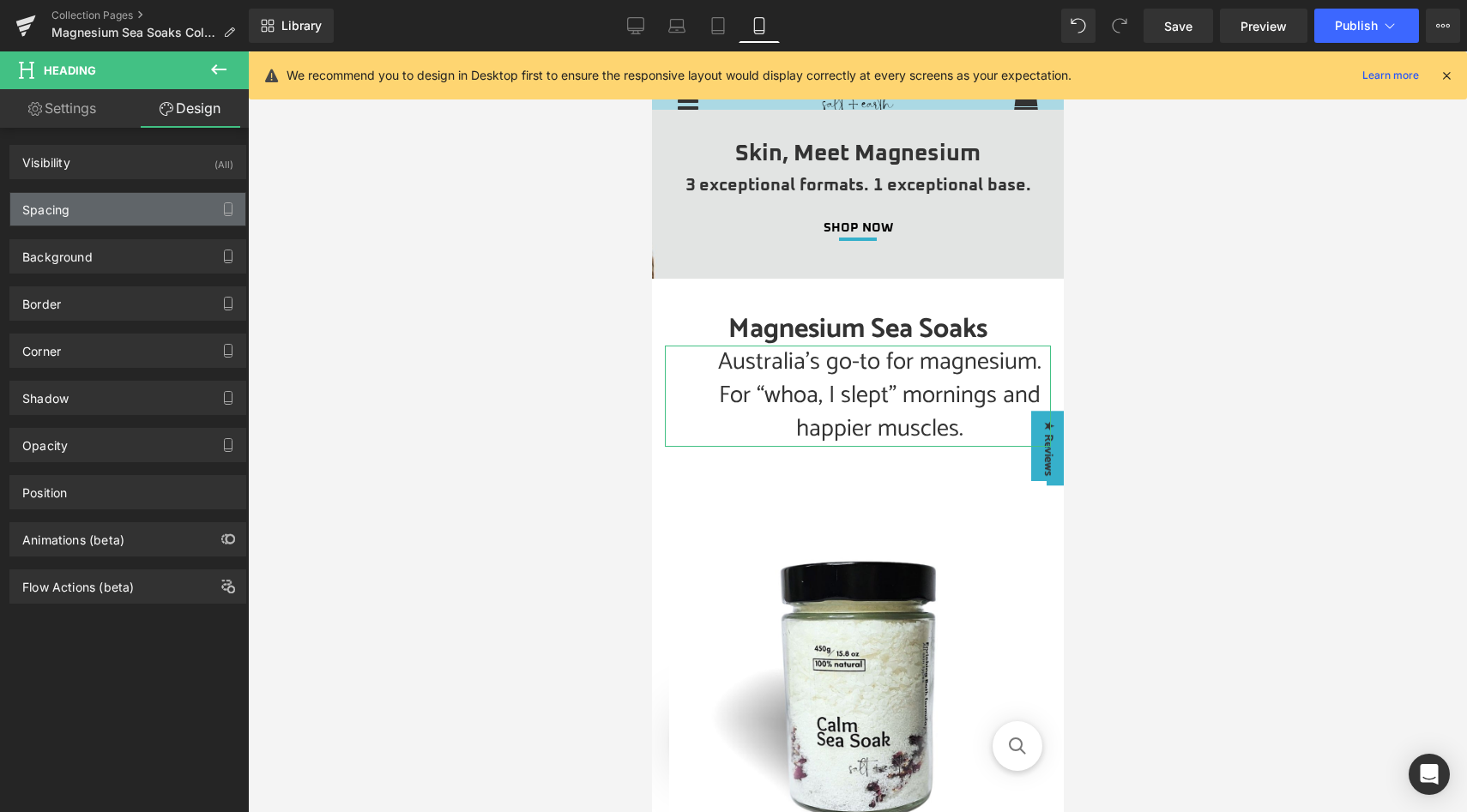
click at [144, 212] on div "Spacing" at bounding box center [128, 209] width 235 height 33
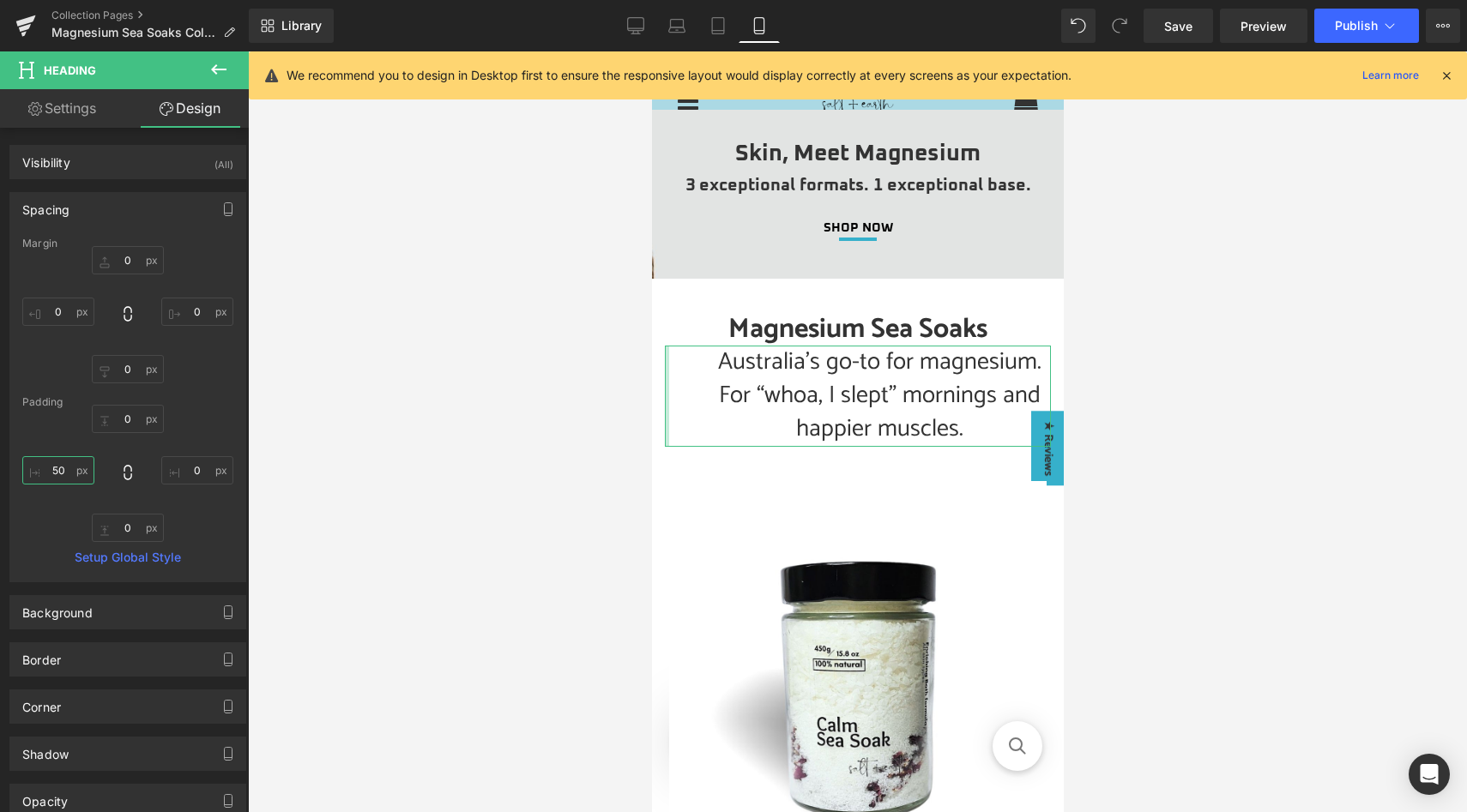
click at [68, 471] on input "text" at bounding box center [58, 470] width 72 height 28
type input "0"
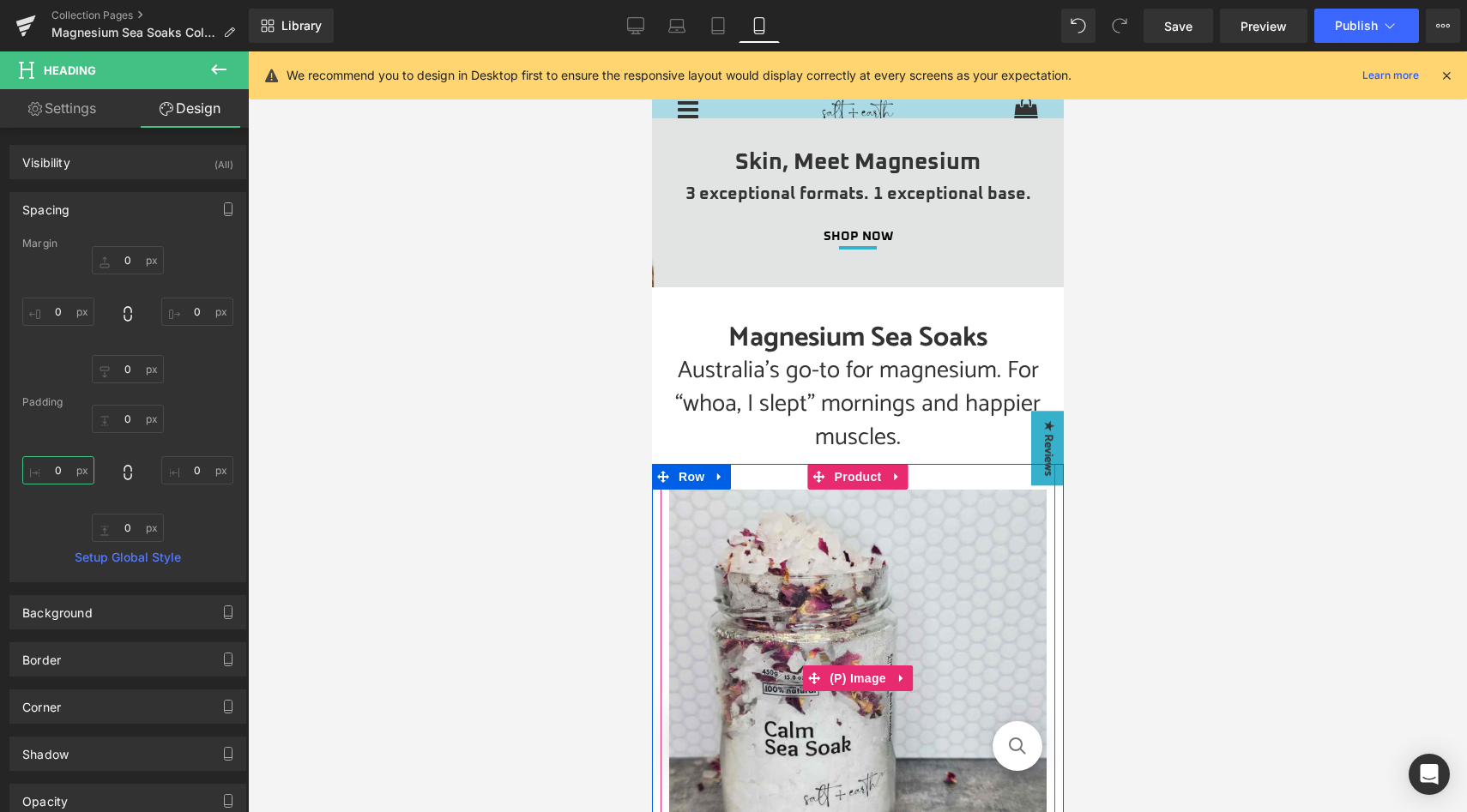
scroll to position [0, 0]
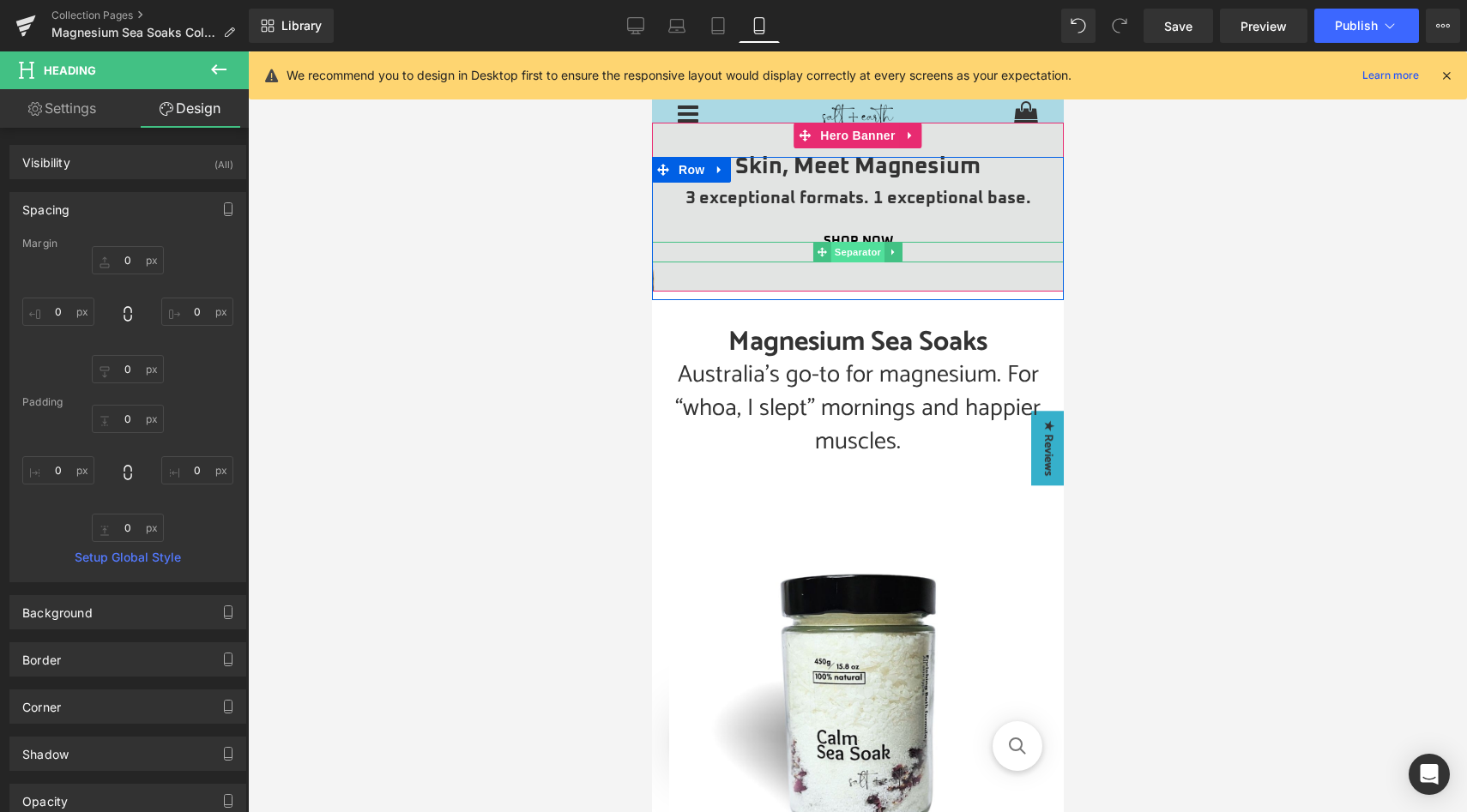
click at [855, 254] on span "Separator" at bounding box center [857, 252] width 53 height 20
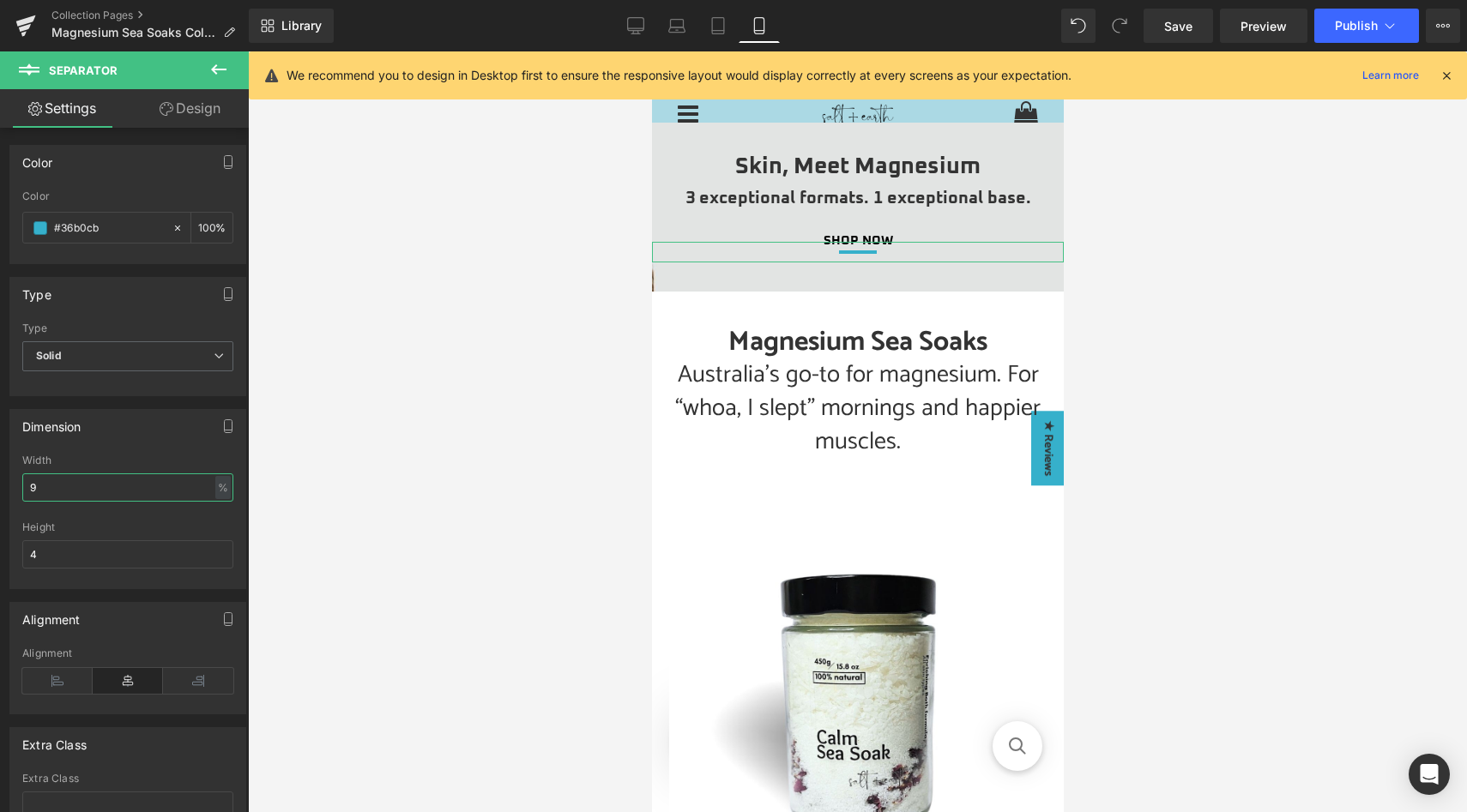
drag, startPoint x: 62, startPoint y: 488, endPoint x: 19, endPoint y: 487, distance: 43.0
click at [19, 487] on div "9% Width 9 % % px 4px Height 4" at bounding box center [128, 522] width 235 height 134
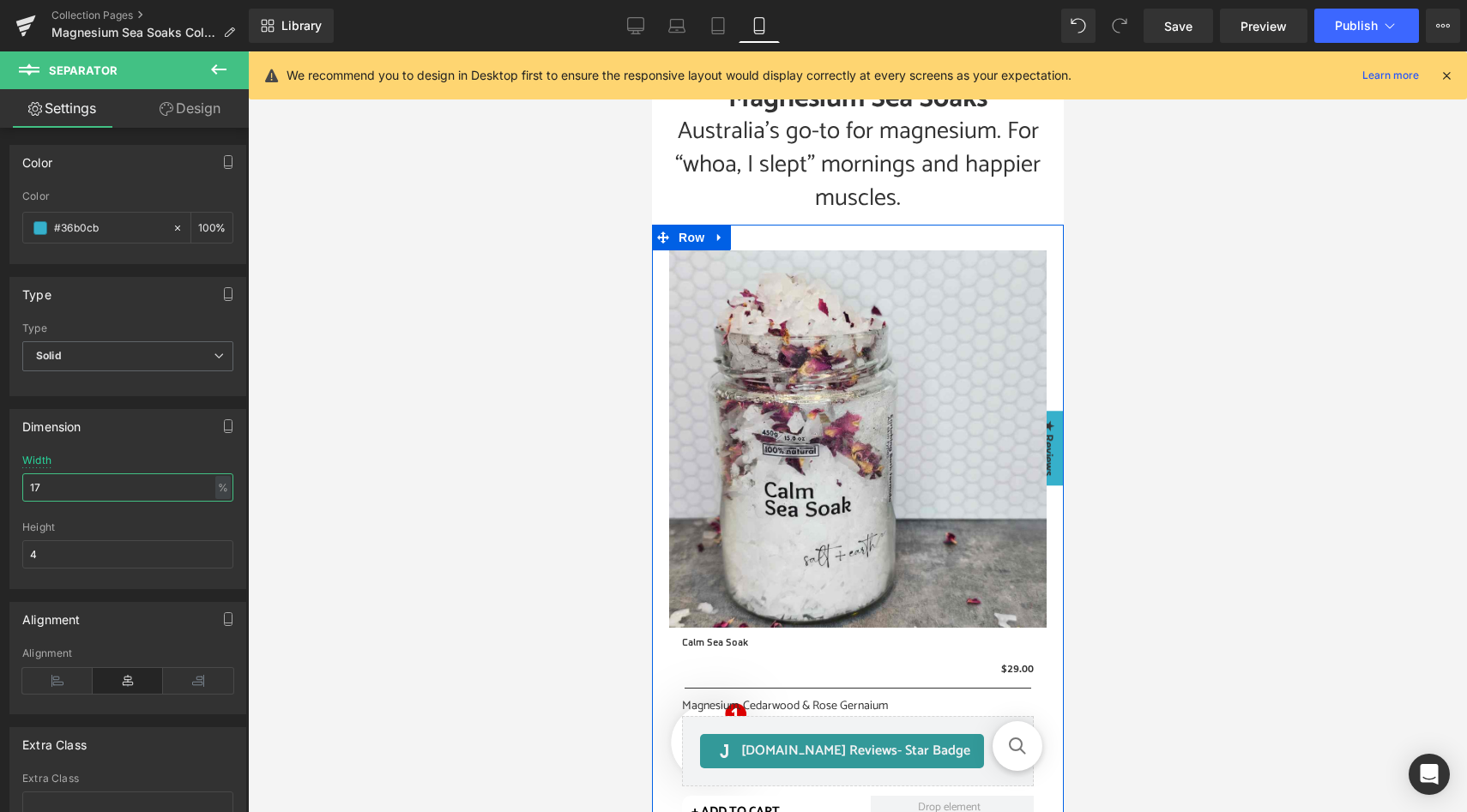
scroll to position [235, 0]
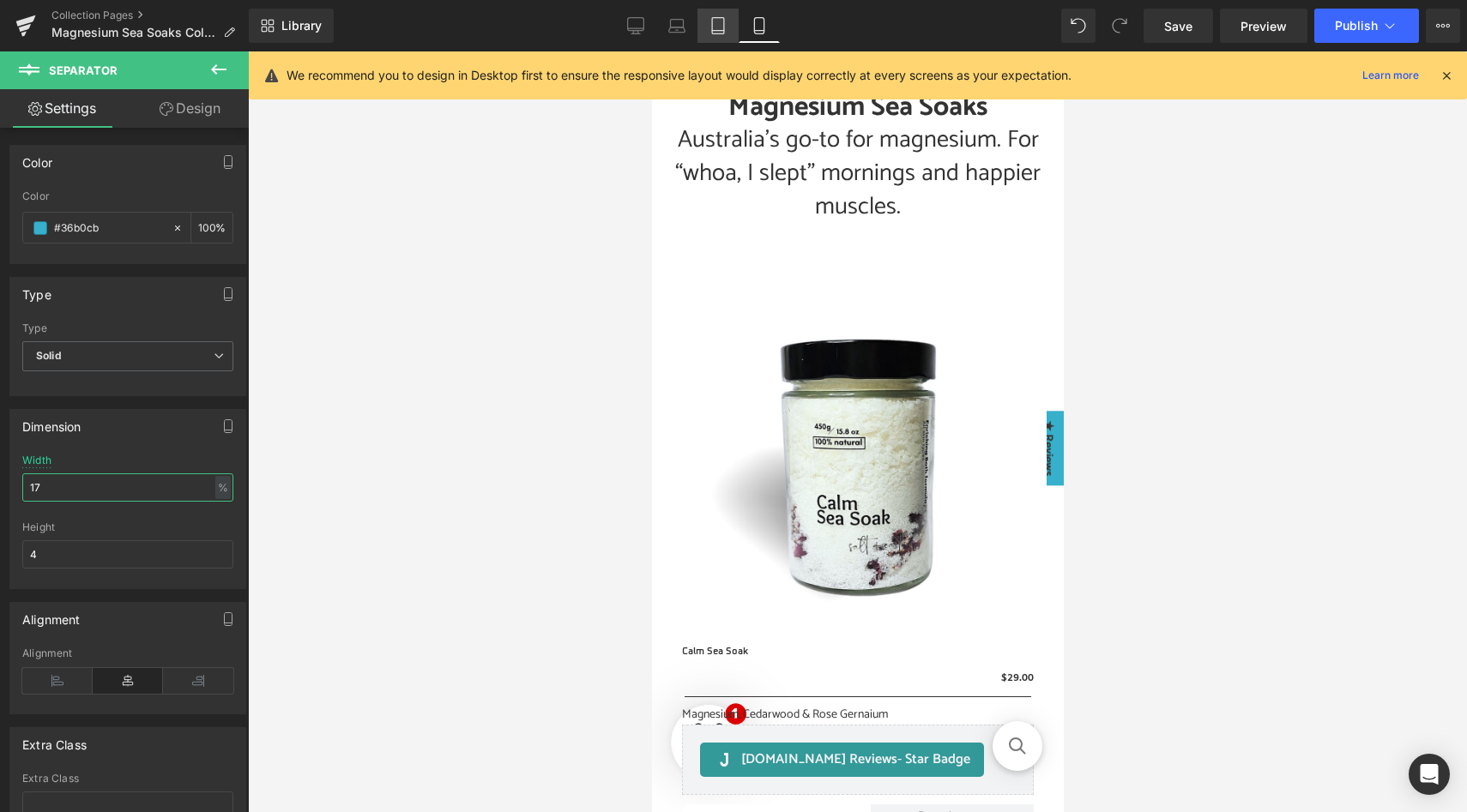
type input "17"
click at [716, 32] on icon at bounding box center [718, 25] width 17 height 17
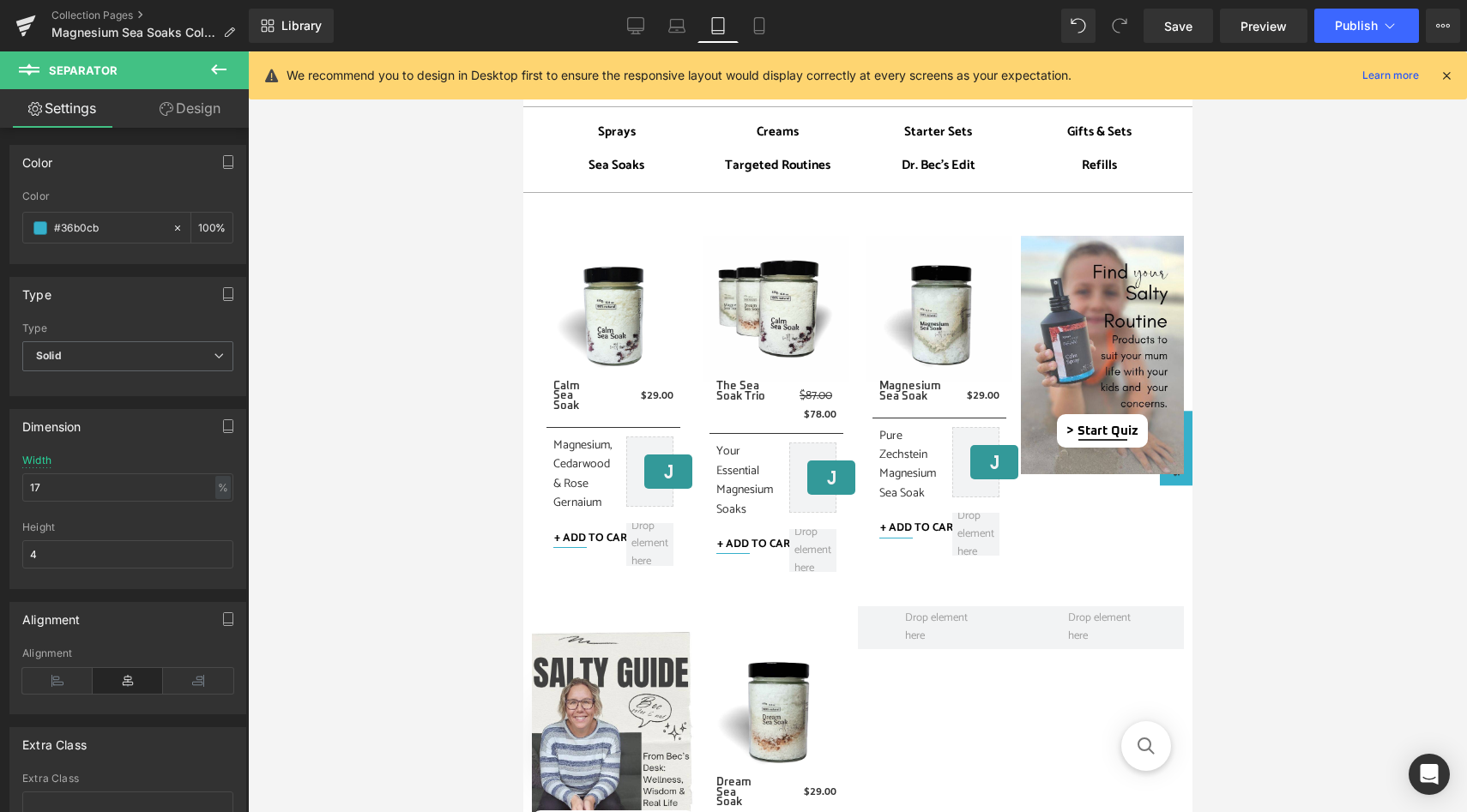
scroll to position [489, 0]
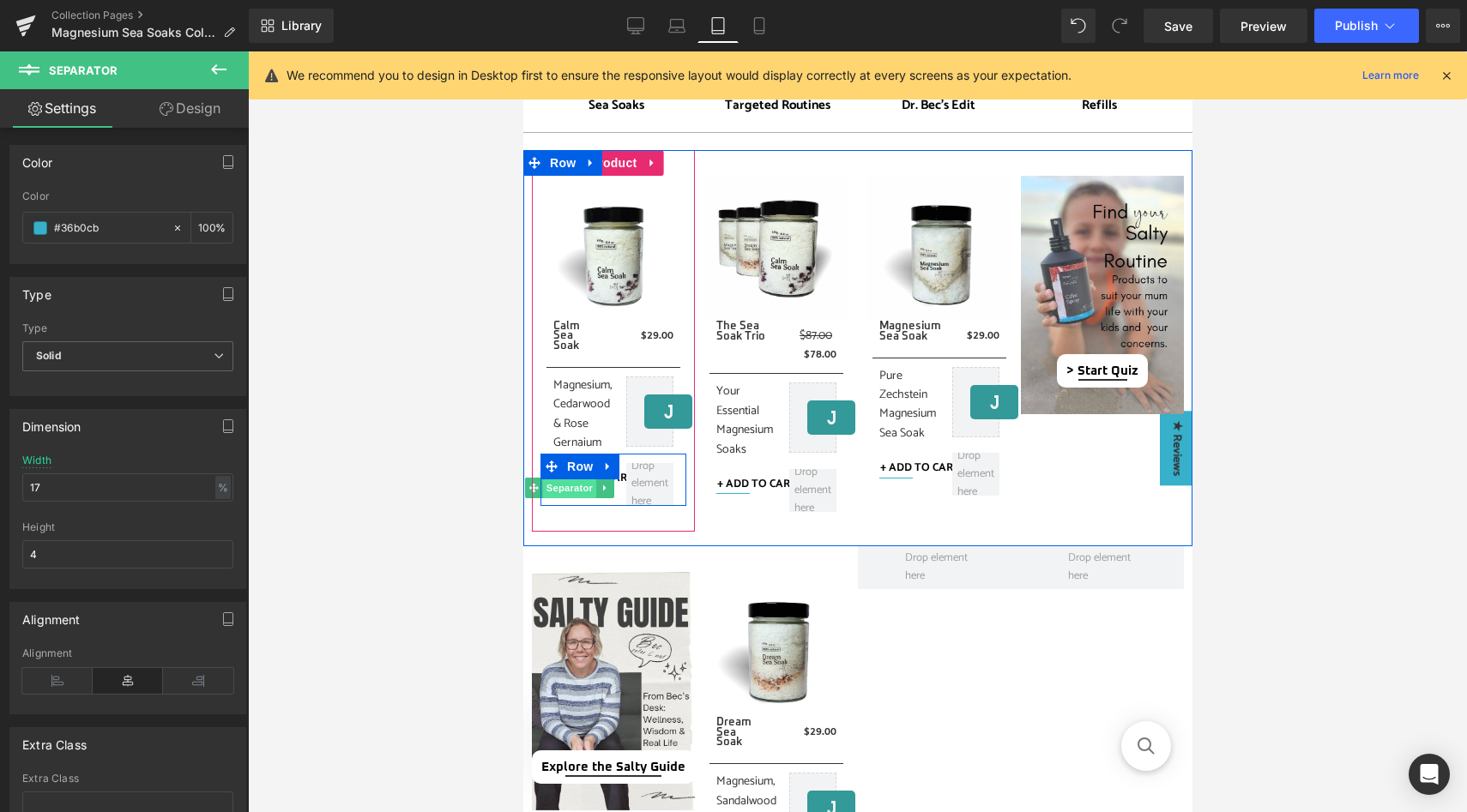
click at [573, 491] on span "Separator" at bounding box center [568, 487] width 53 height 20
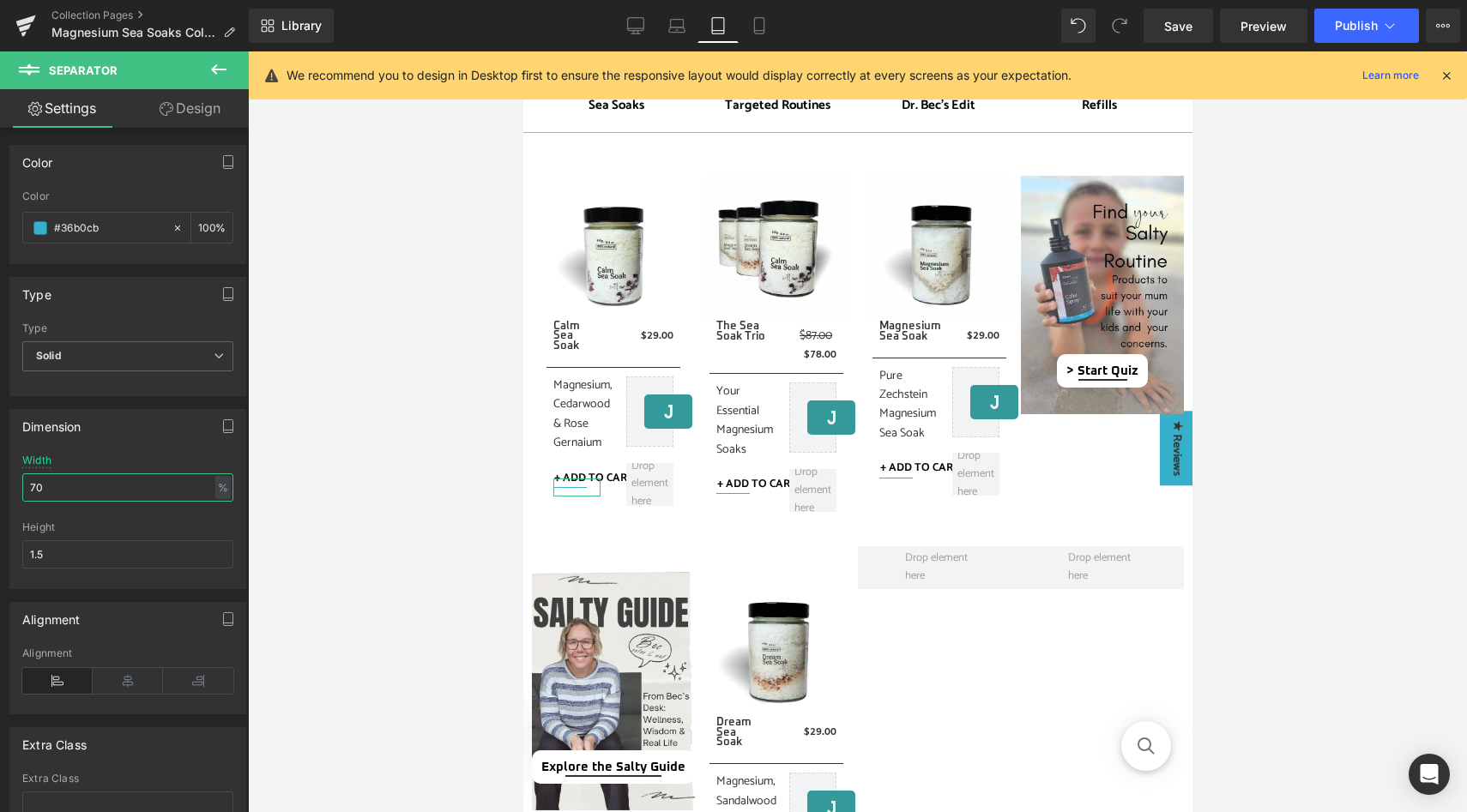
drag, startPoint x: 48, startPoint y: 487, endPoint x: 21, endPoint y: 487, distance: 27.0
click at [22, 487] on input "70" at bounding box center [127, 488] width 211 height 28
drag, startPoint x: 55, startPoint y: 492, endPoint x: 20, endPoint y: 486, distance: 35.5
click at [20, 486] on div "70% Width 150 % % px 1.5px Height 1.5" at bounding box center [128, 522] width 235 height 134
type input "200"
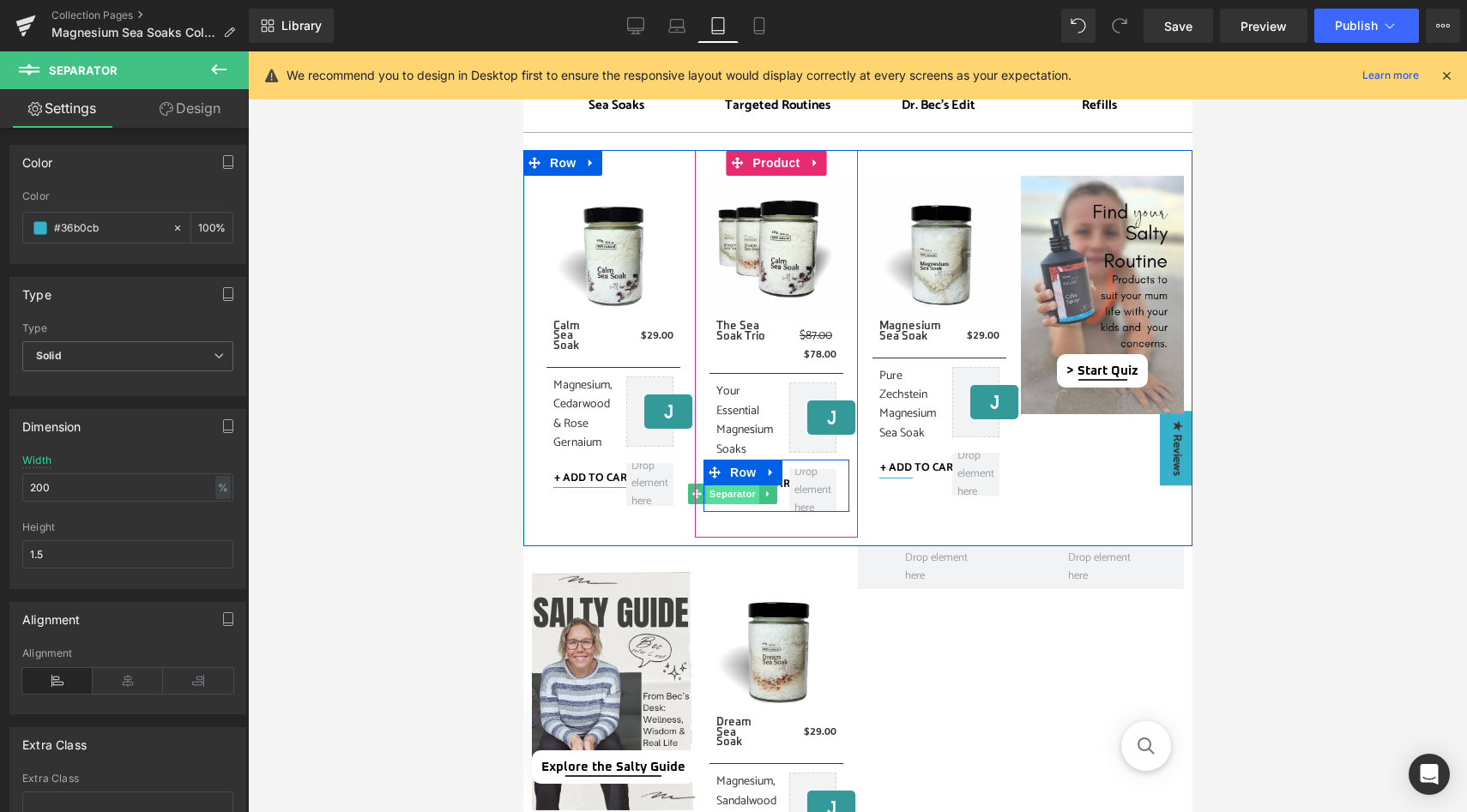
click at [735, 497] on span "Separator" at bounding box center [732, 493] width 53 height 20
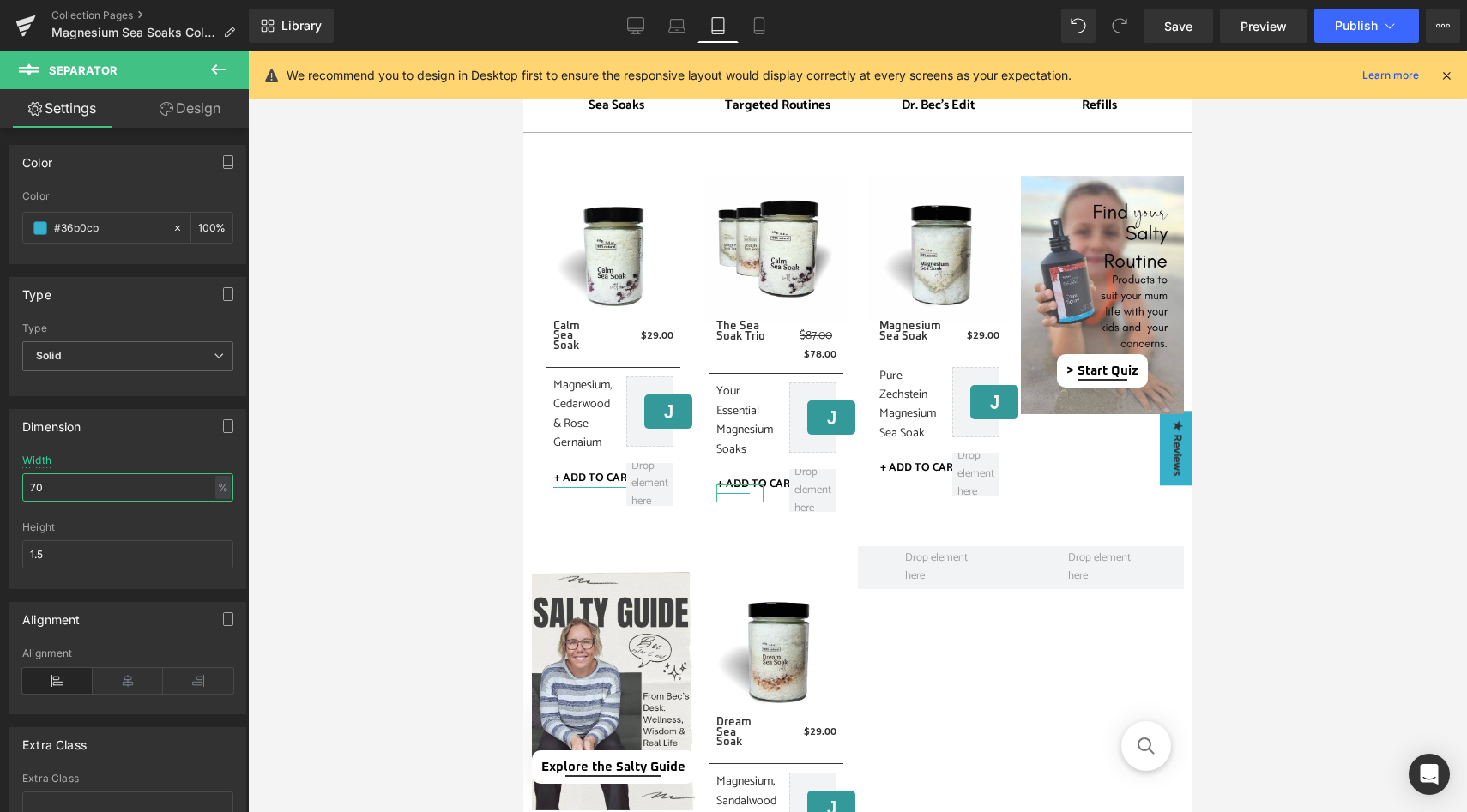
drag, startPoint x: 54, startPoint y: 492, endPoint x: 25, endPoint y: 492, distance: 29.0
click at [26, 492] on input "70" at bounding box center [127, 488] width 211 height 28
type input "200"
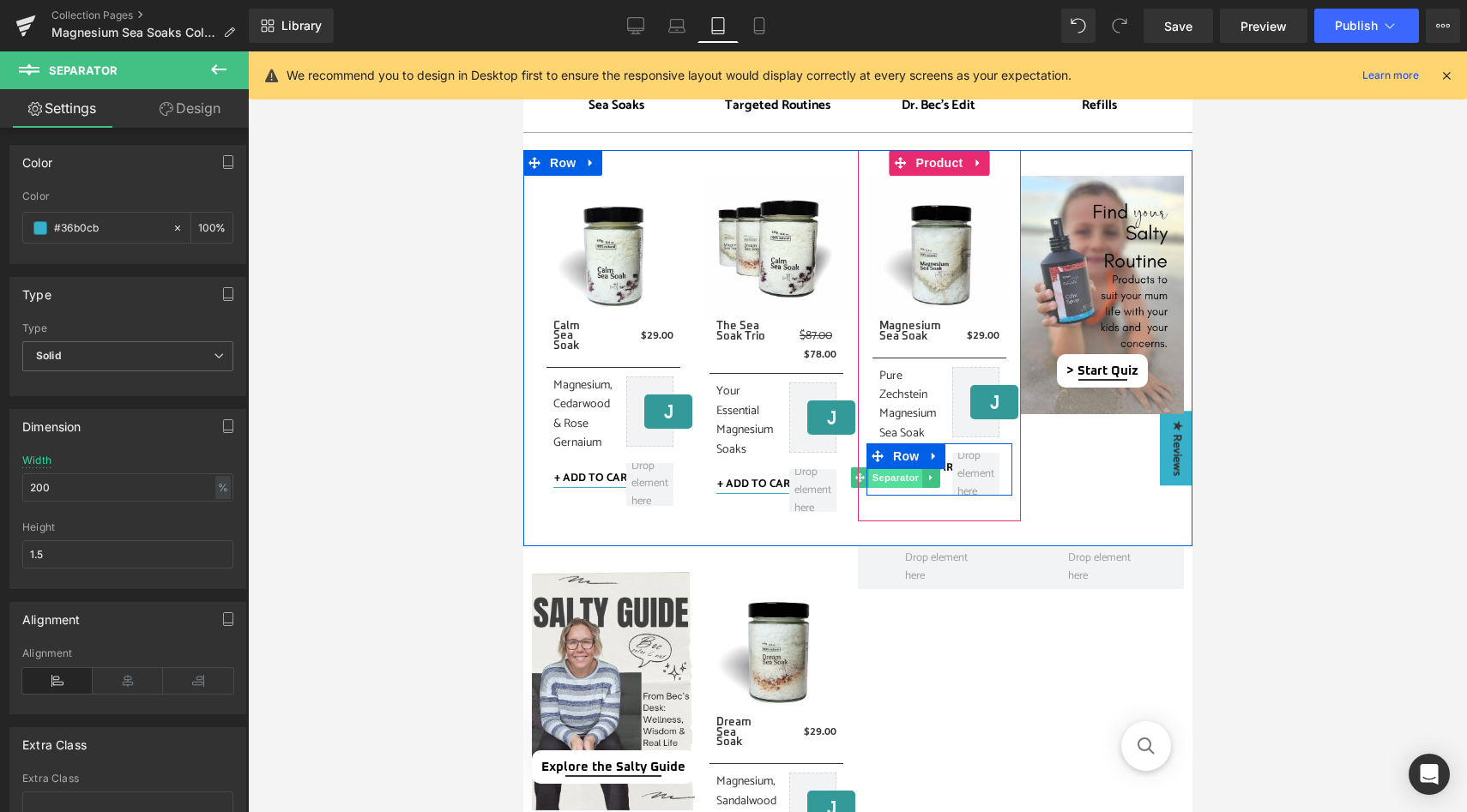
click at [898, 480] on span "Separator" at bounding box center [895, 477] width 53 height 20
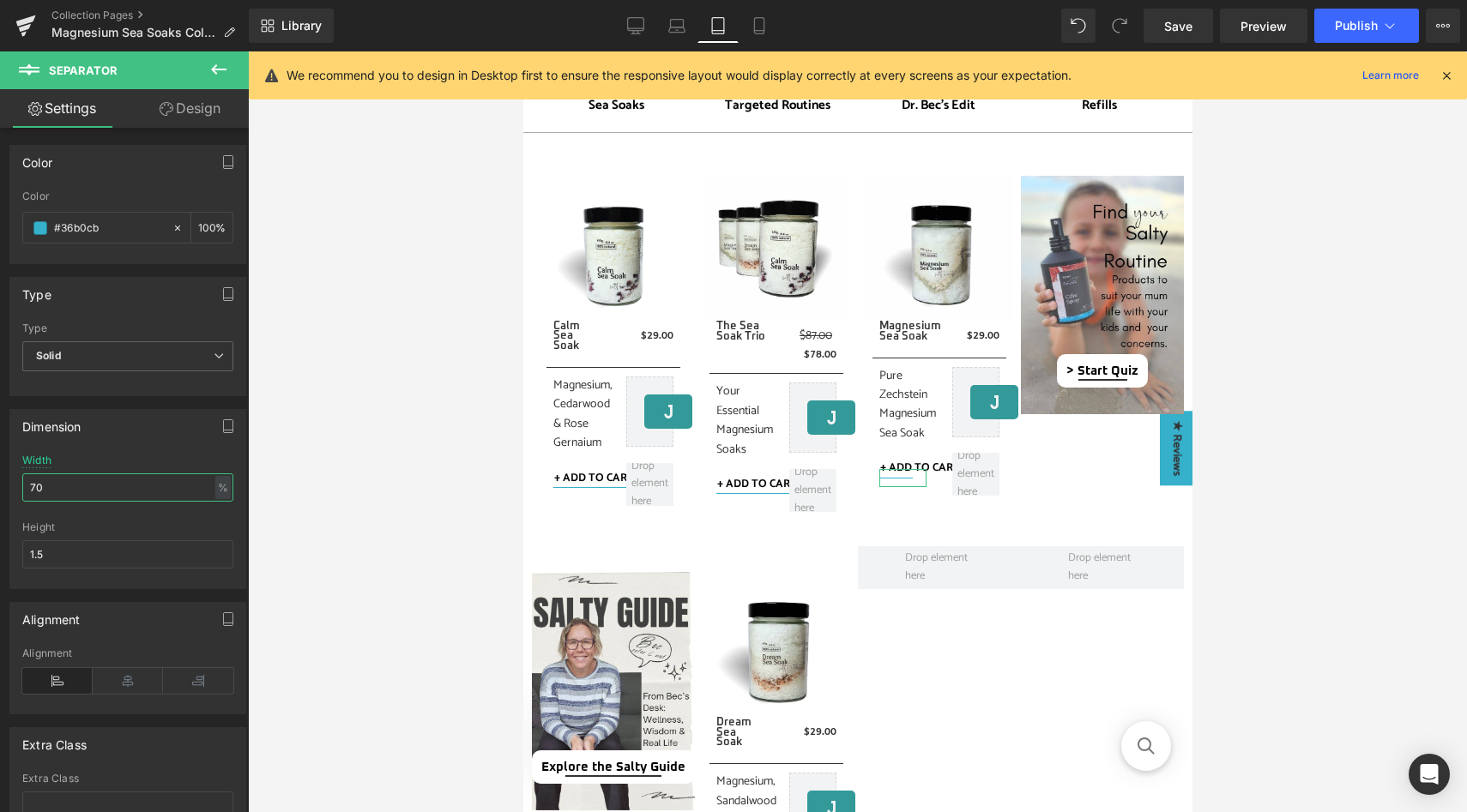
drag, startPoint x: 57, startPoint y: 486, endPoint x: 13, endPoint y: 485, distance: 44.0
click at [13, 485] on div "70% Width 70 % % px 1.5px Height 1.5" at bounding box center [128, 522] width 235 height 134
type input "200"
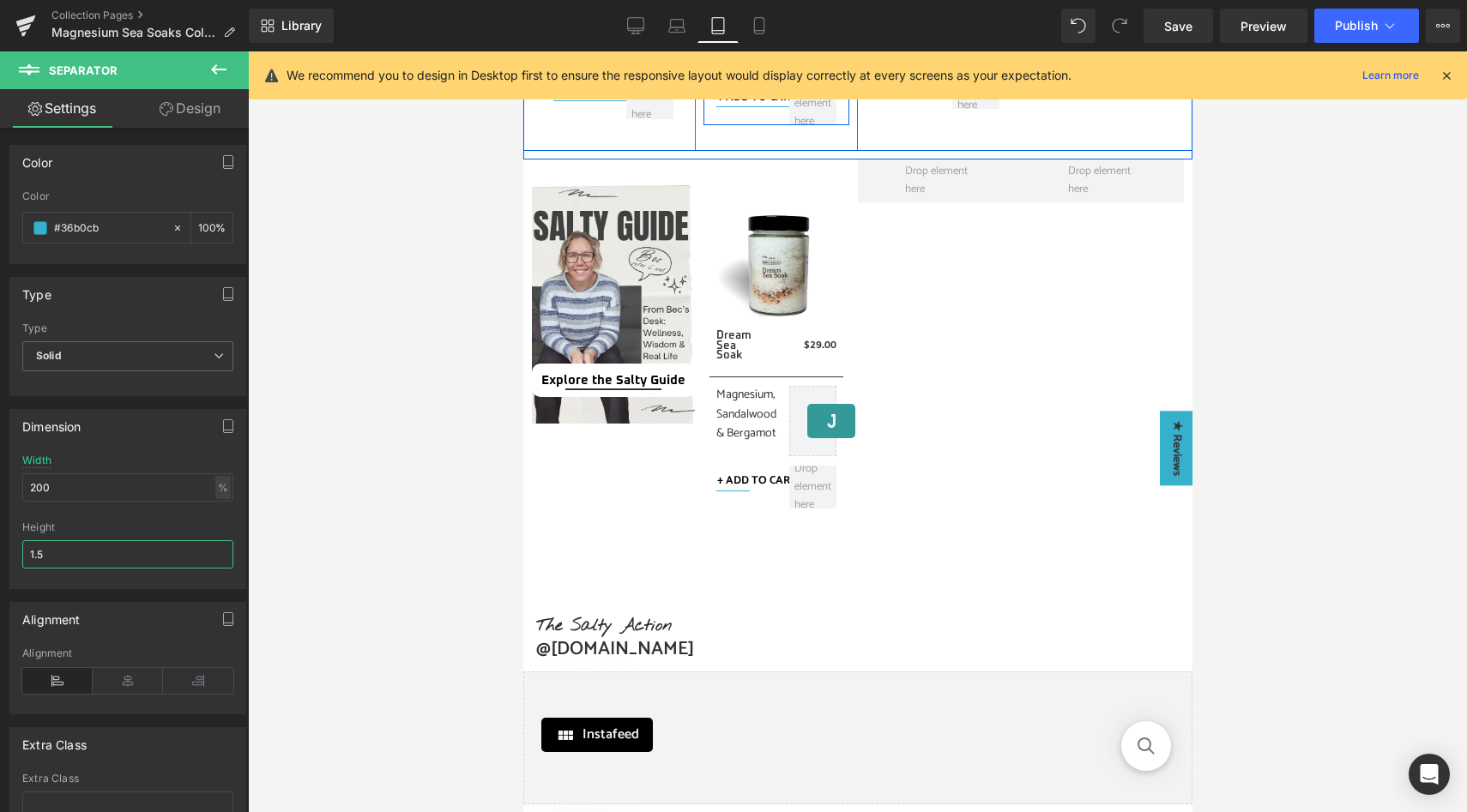
scroll to position [885, 0]
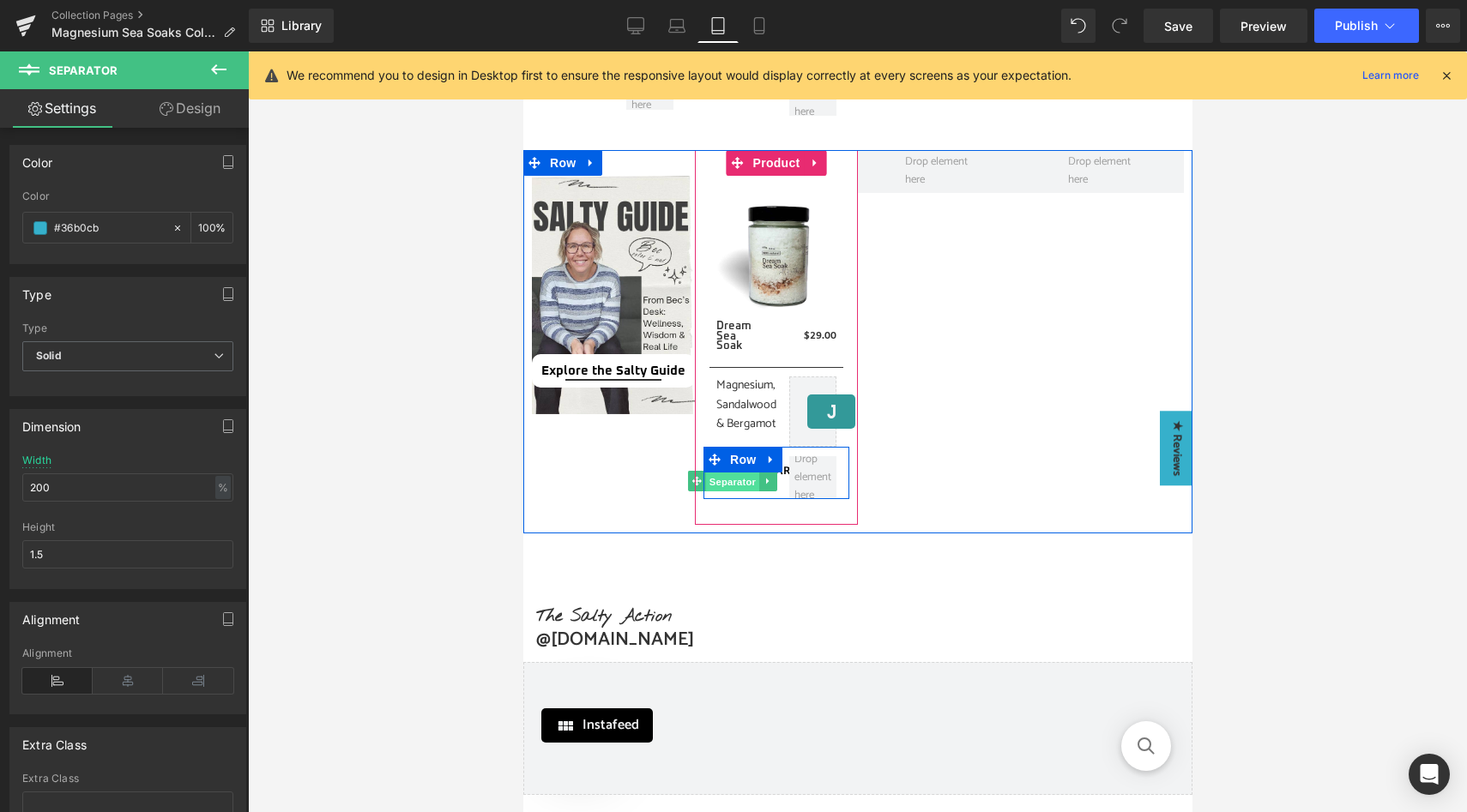
click at [734, 485] on span "Separator" at bounding box center [732, 482] width 53 height 20
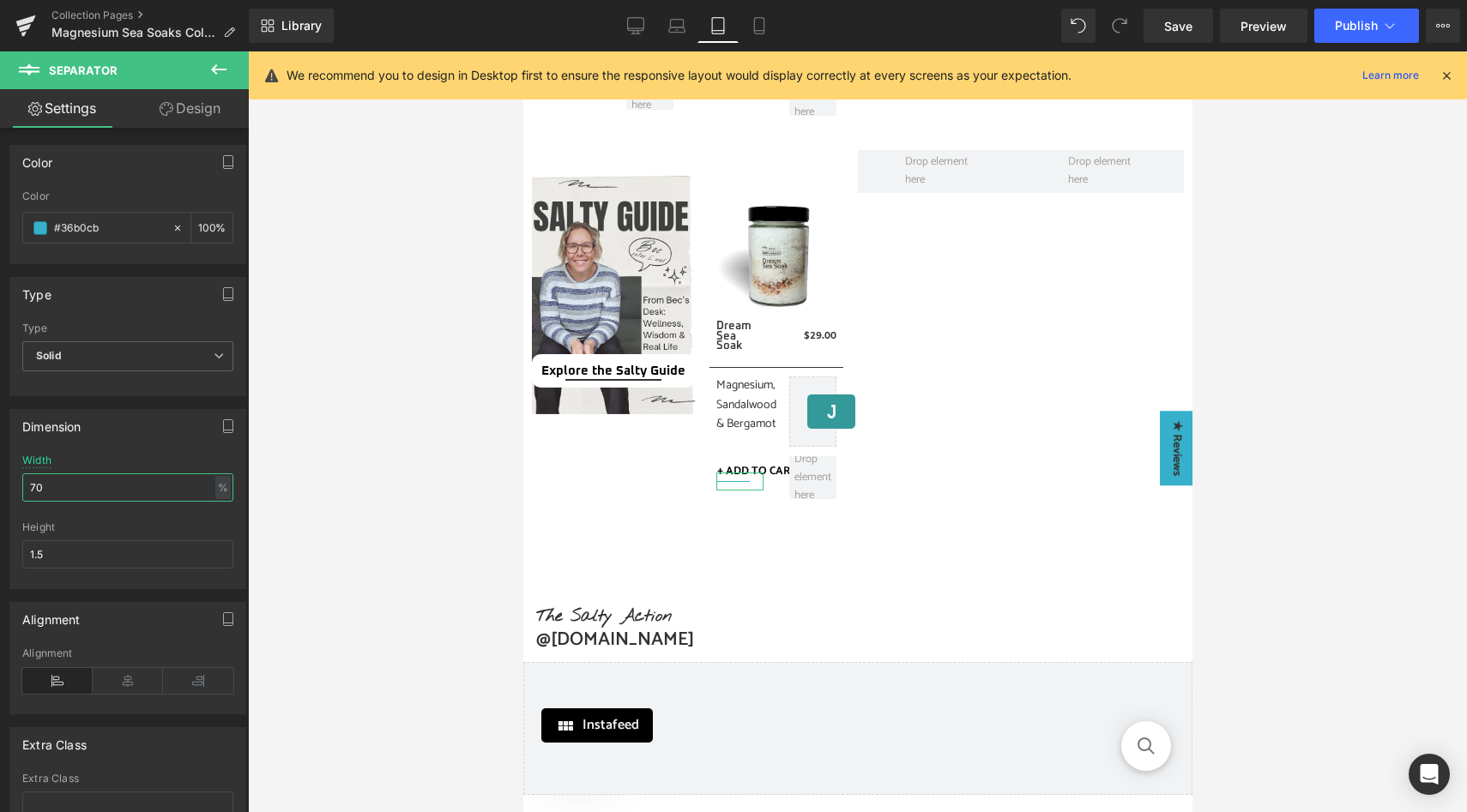
drag, startPoint x: 74, startPoint y: 487, endPoint x: 21, endPoint y: 486, distance: 53.0
click at [22, 486] on input "70" at bounding box center [127, 488] width 211 height 28
type input "200"
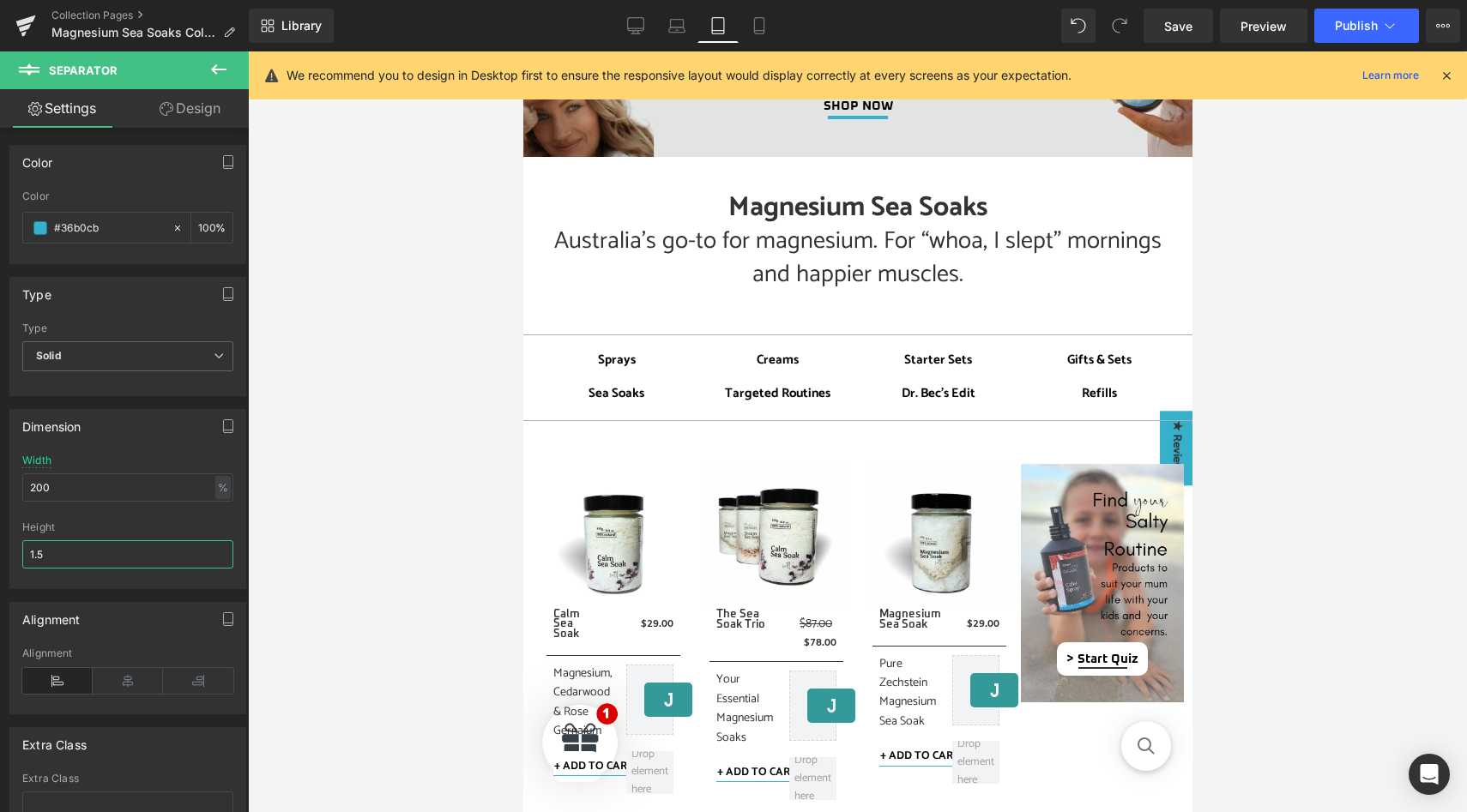
scroll to position [0, 0]
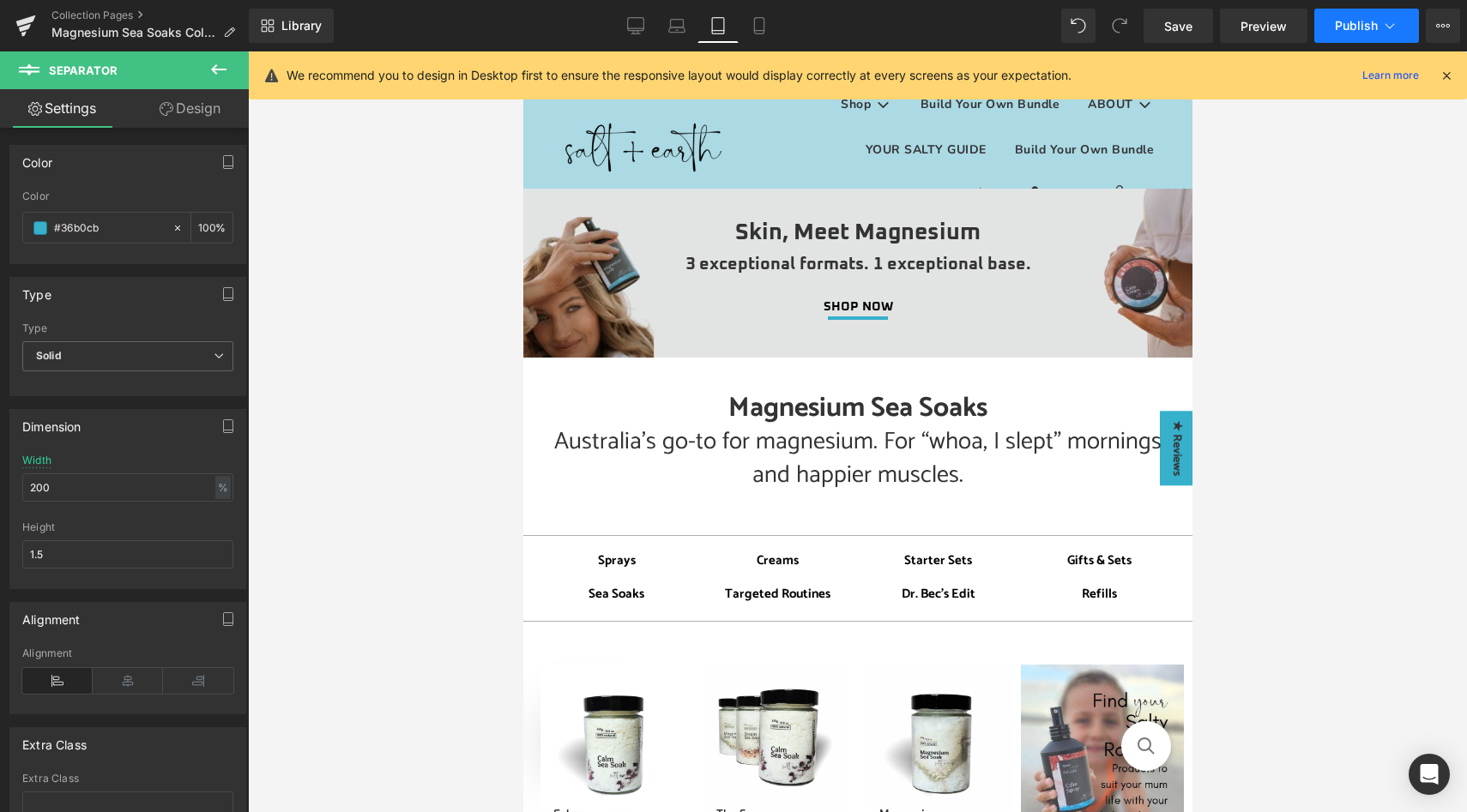
click at [1333, 33] on button "Publish" at bounding box center [1366, 26] width 105 height 34
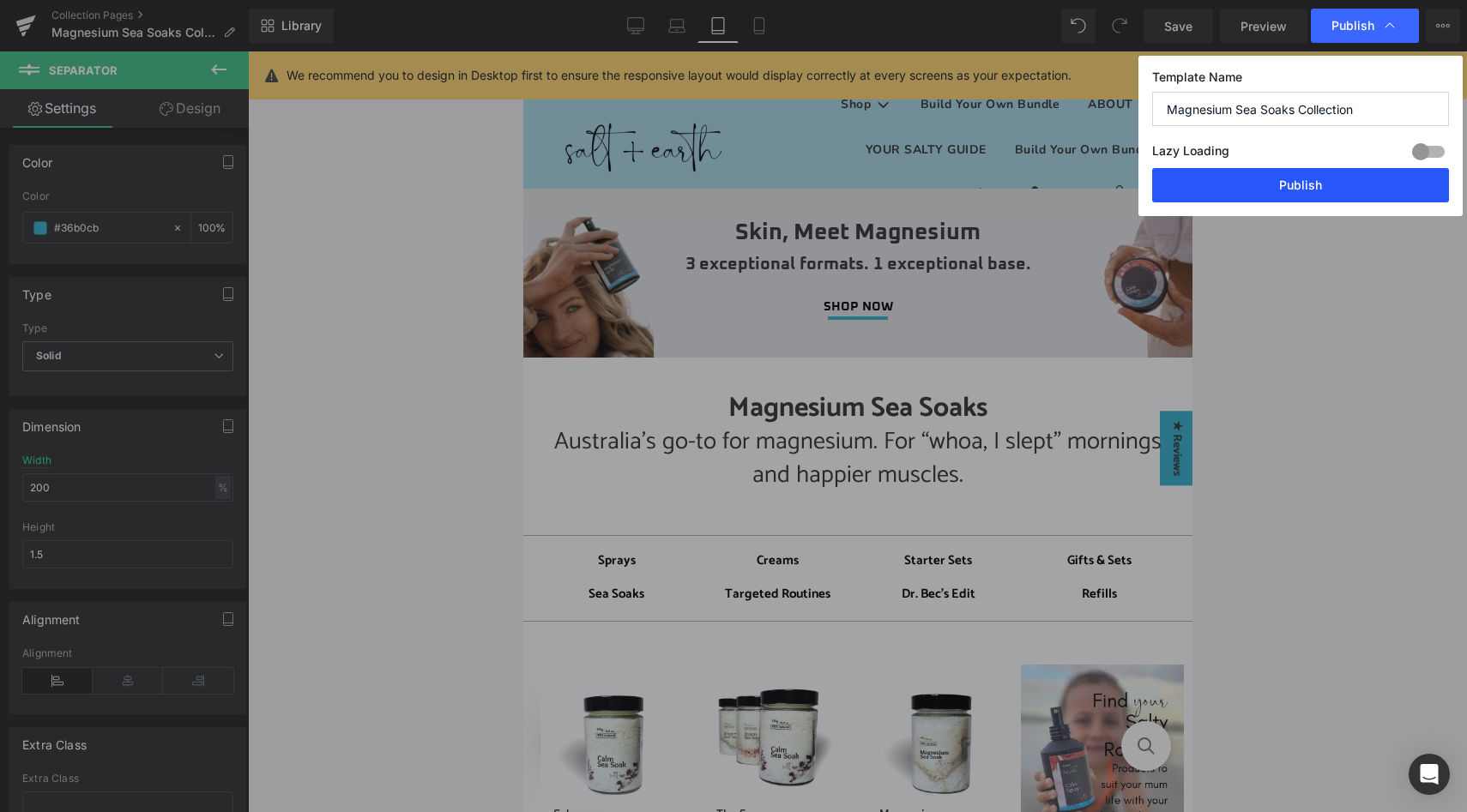
click at [1273, 189] on button "Publish" at bounding box center [1300, 185] width 297 height 34
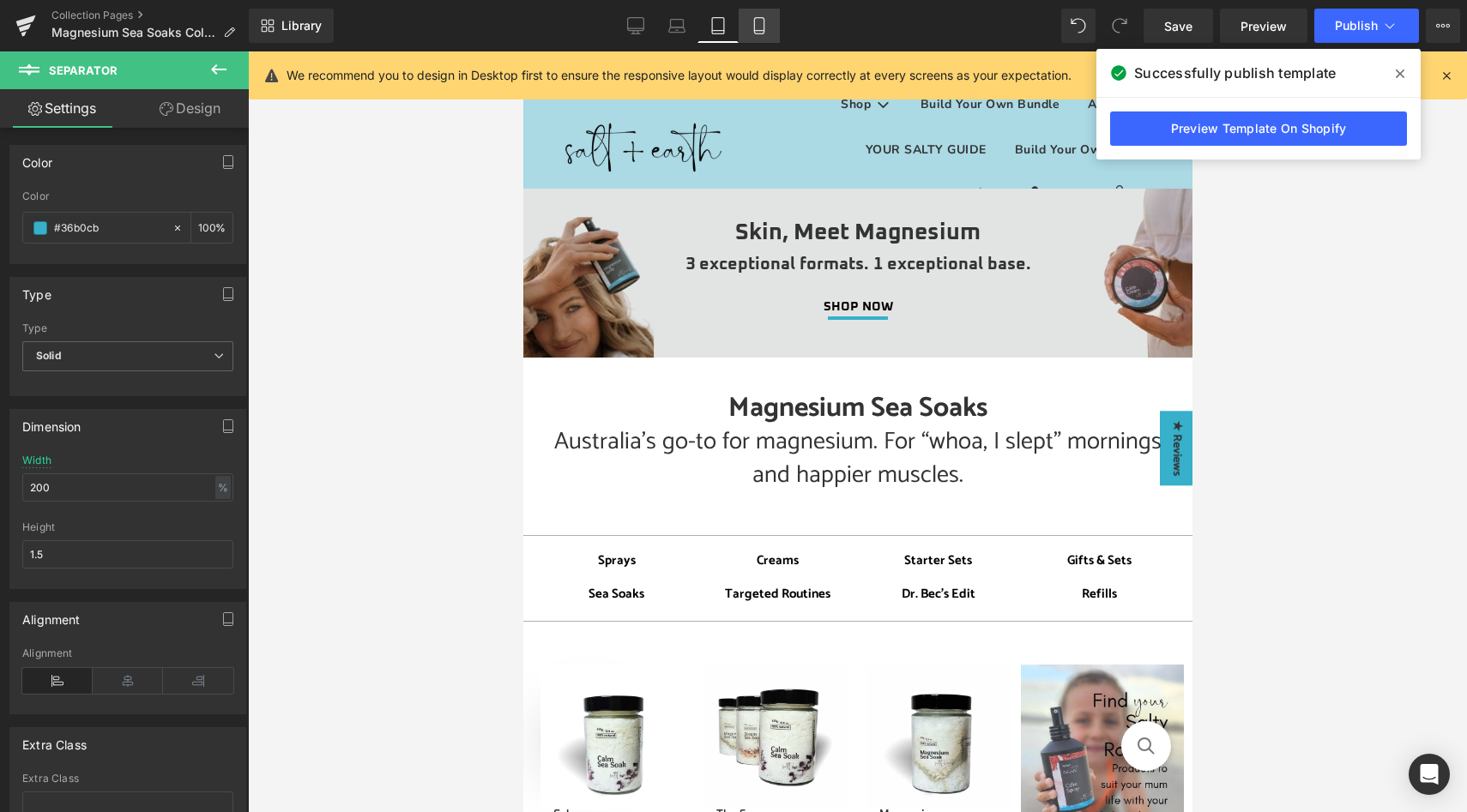
click at [763, 26] on icon at bounding box center [758, 25] width 17 height 17
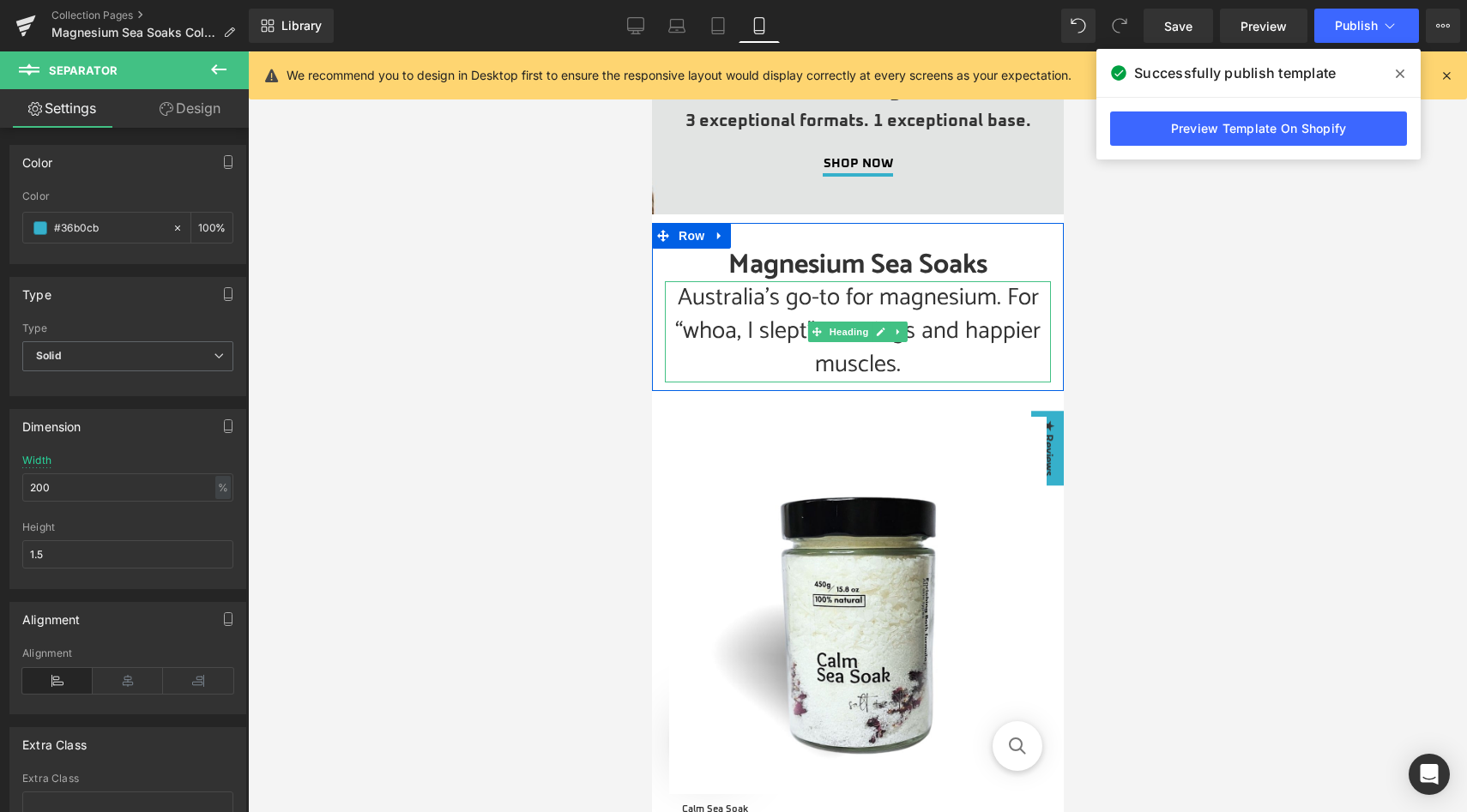
scroll to position [79, 0]
click at [842, 330] on span "Heading" at bounding box center [848, 330] width 46 height 20
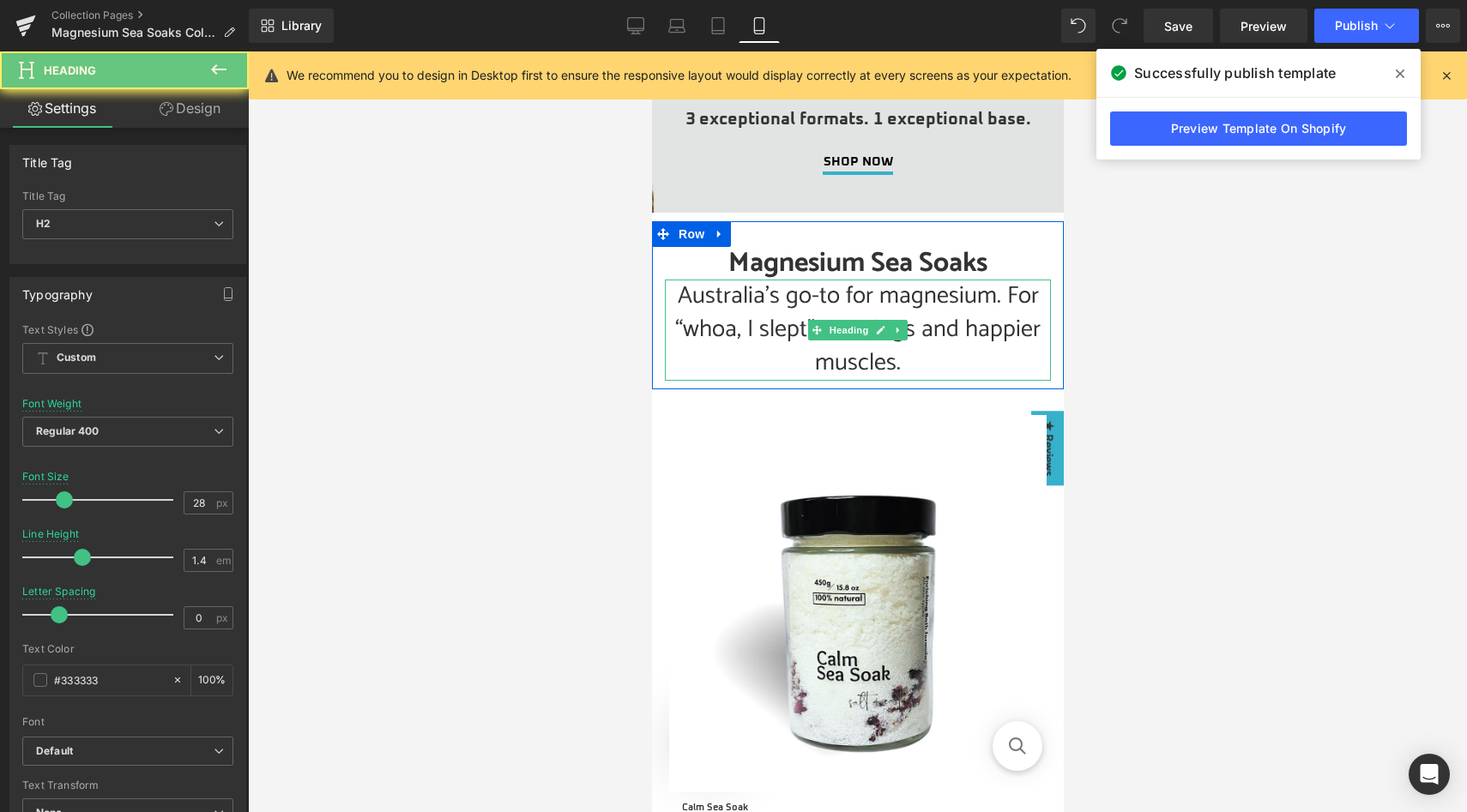
click at [787, 325] on h2 "Australia’s go-to for magnesium. For “whoa, I slept” mornings and happier muscl…" at bounding box center [856, 330] width 386 height 102
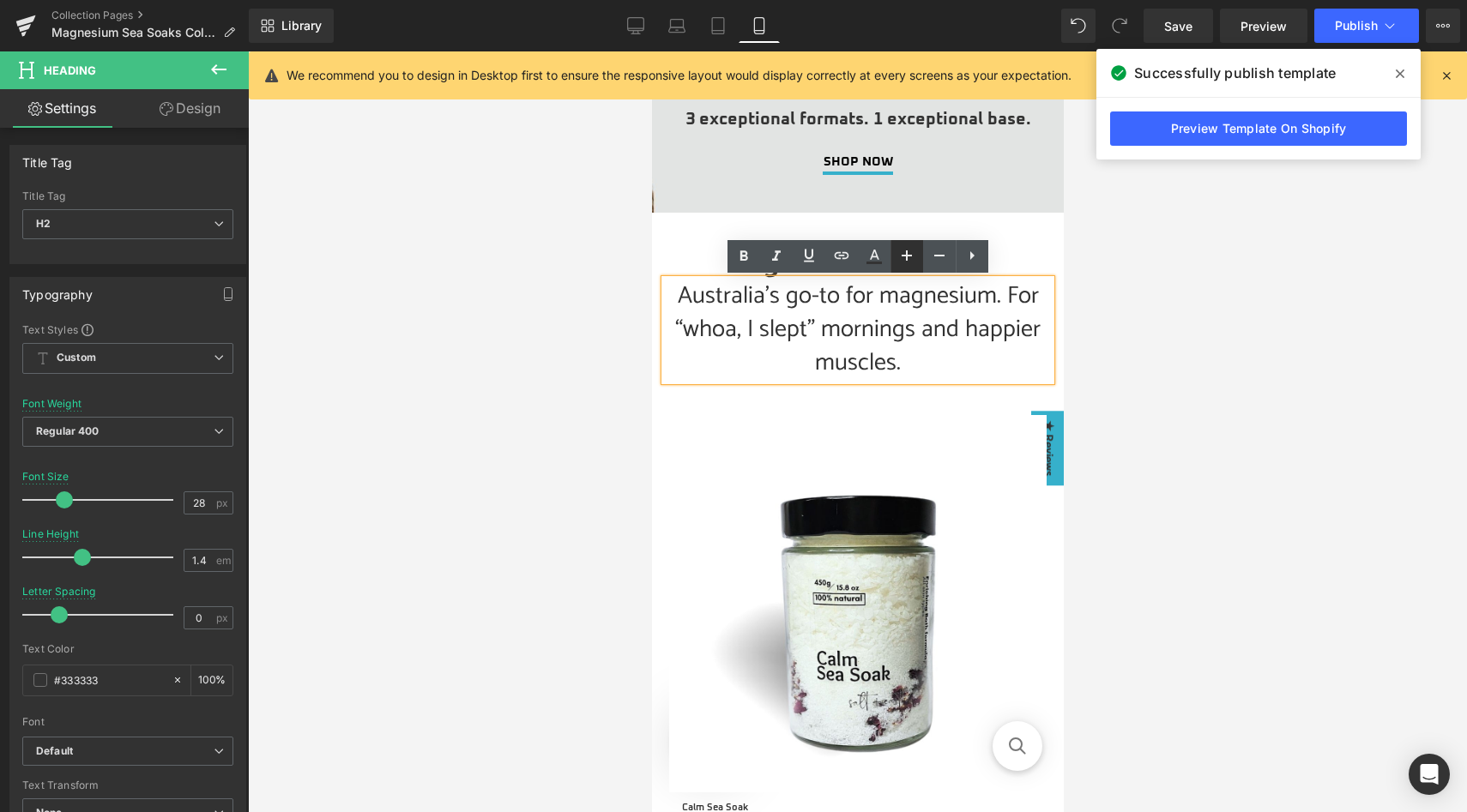
click at [905, 257] on icon at bounding box center [907, 255] width 20 height 20
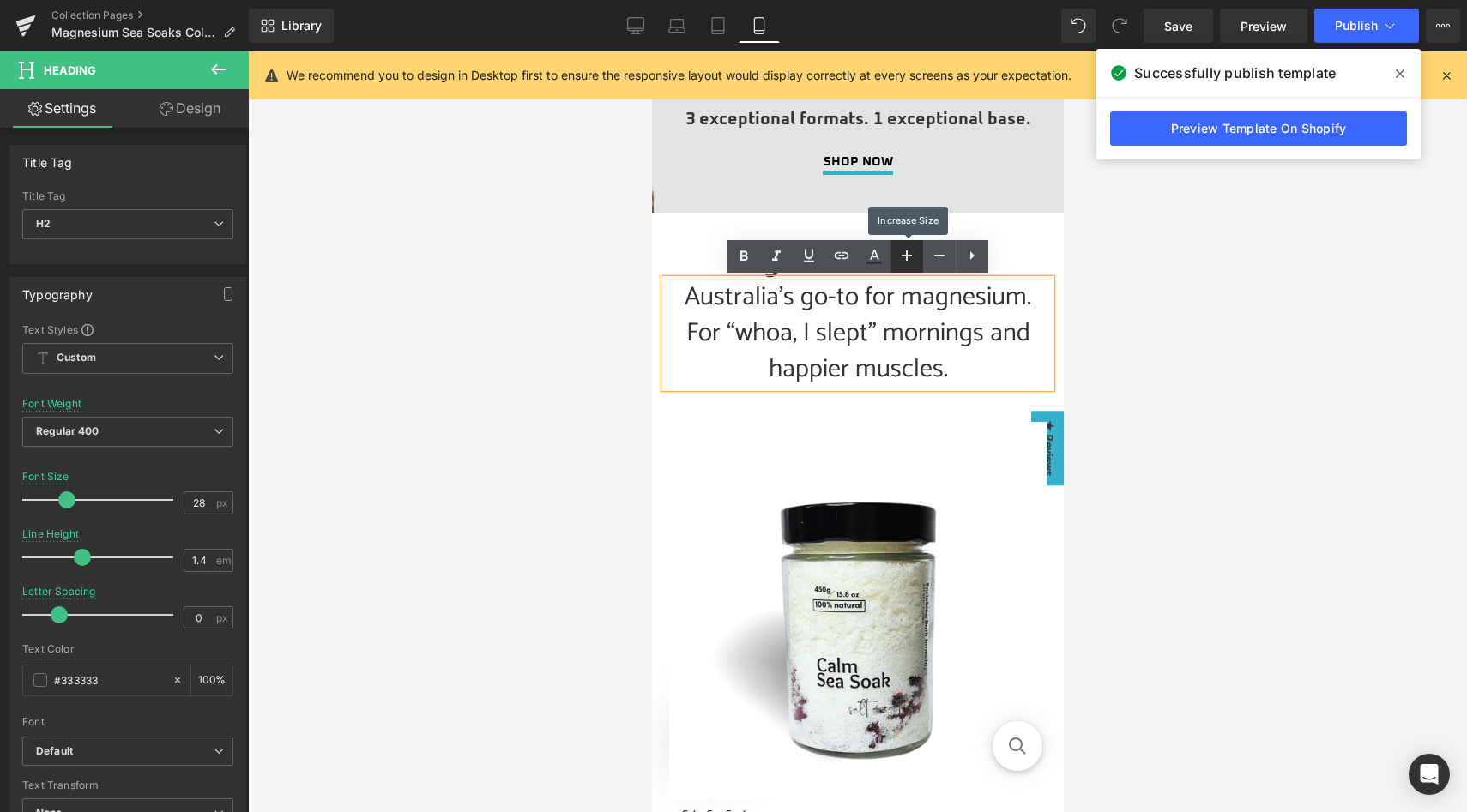
click at [905, 257] on icon at bounding box center [907, 255] width 20 height 20
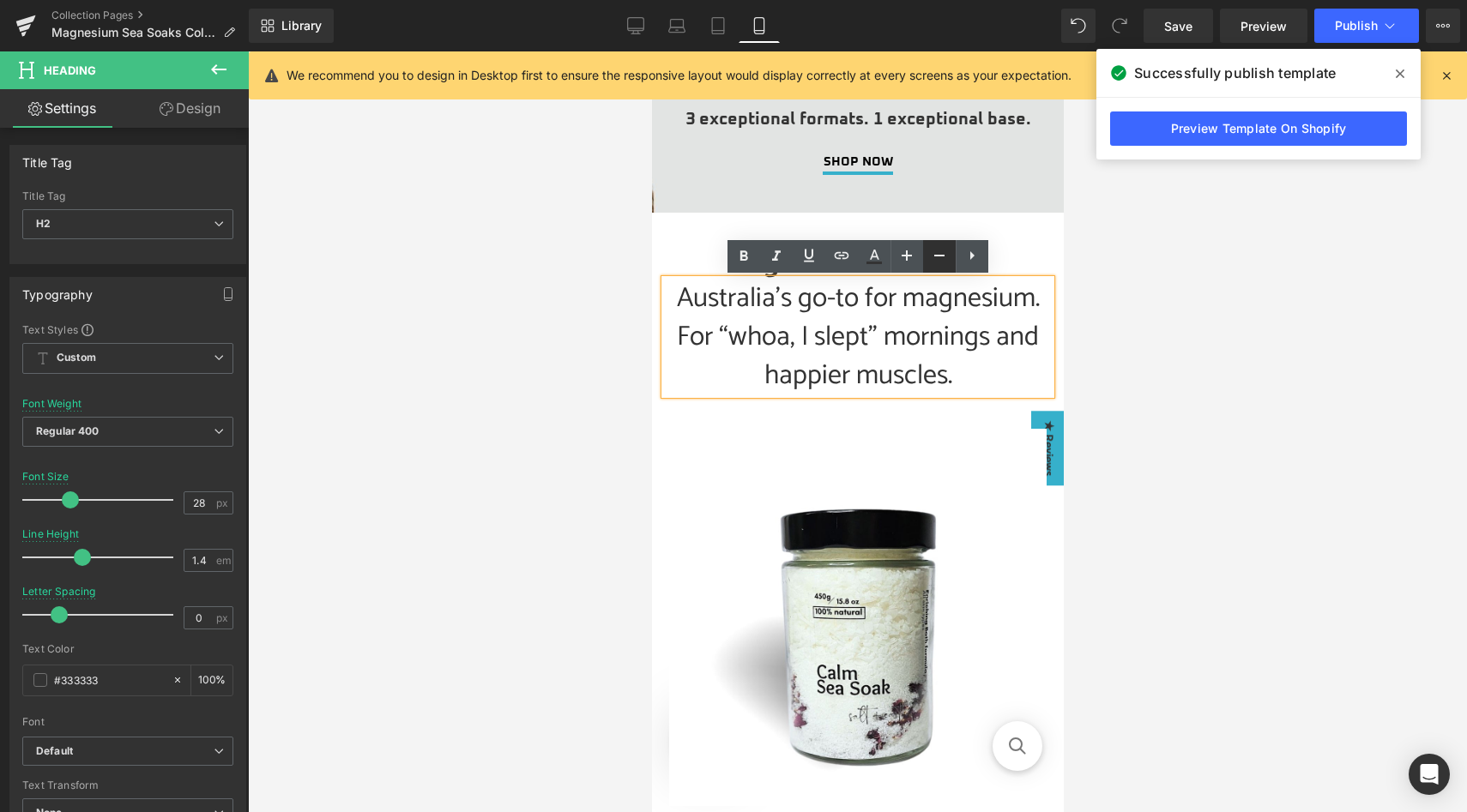
click at [930, 257] on icon at bounding box center [939, 255] width 20 height 20
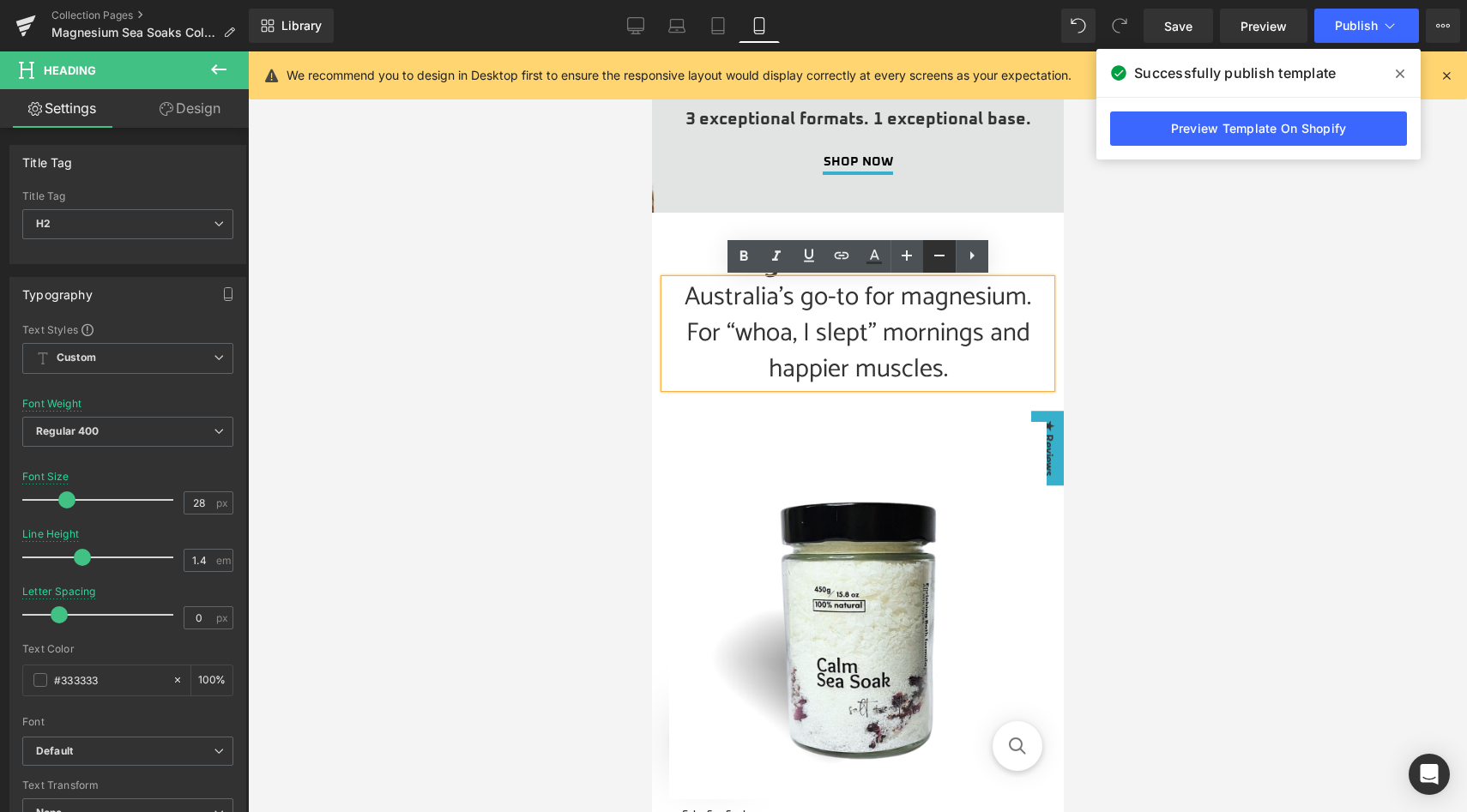
click at [930, 257] on icon at bounding box center [939, 255] width 20 height 20
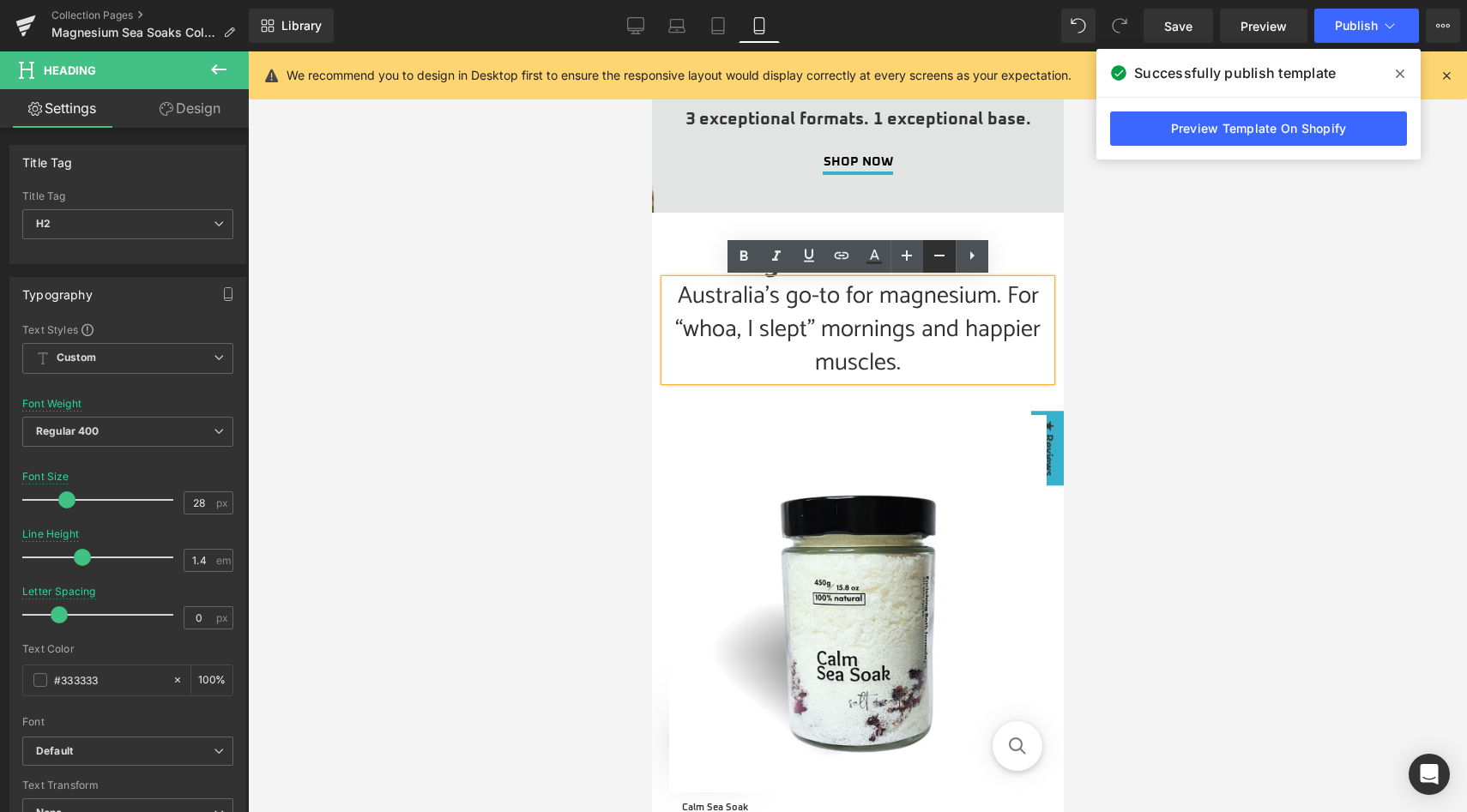
click at [930, 257] on icon at bounding box center [939, 255] width 20 height 20
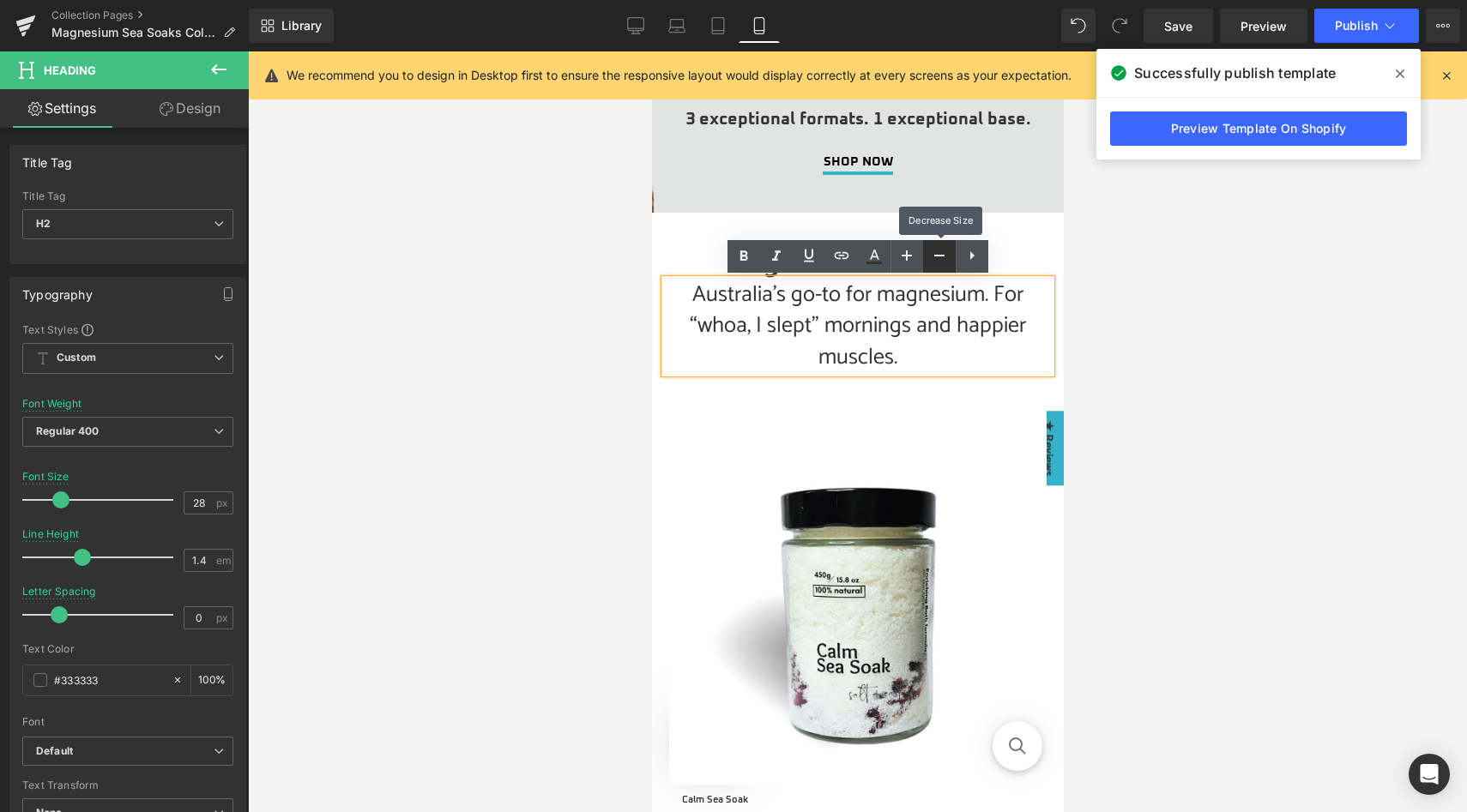
click at [930, 257] on icon at bounding box center [939, 255] width 20 height 20
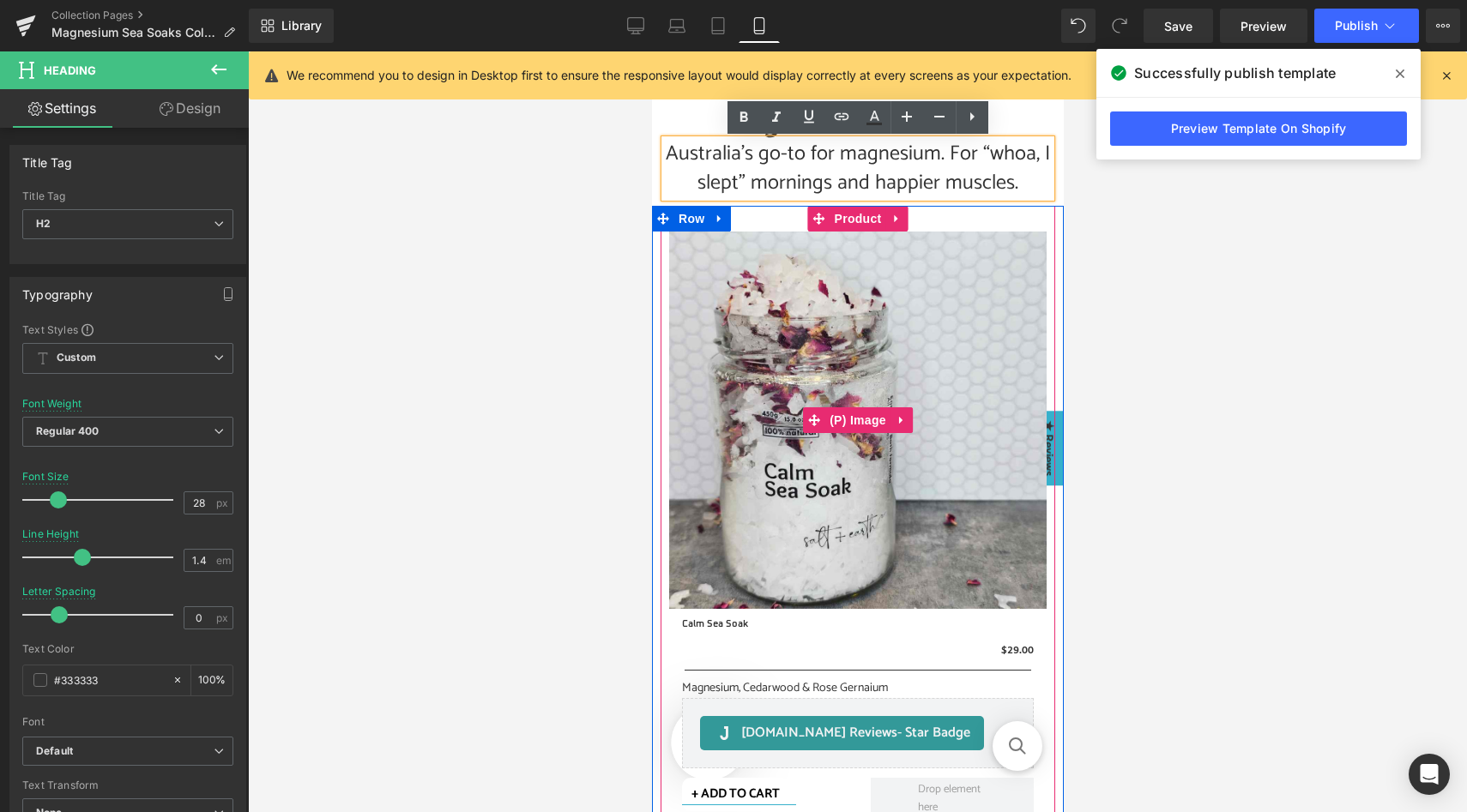
scroll to position [222, 0]
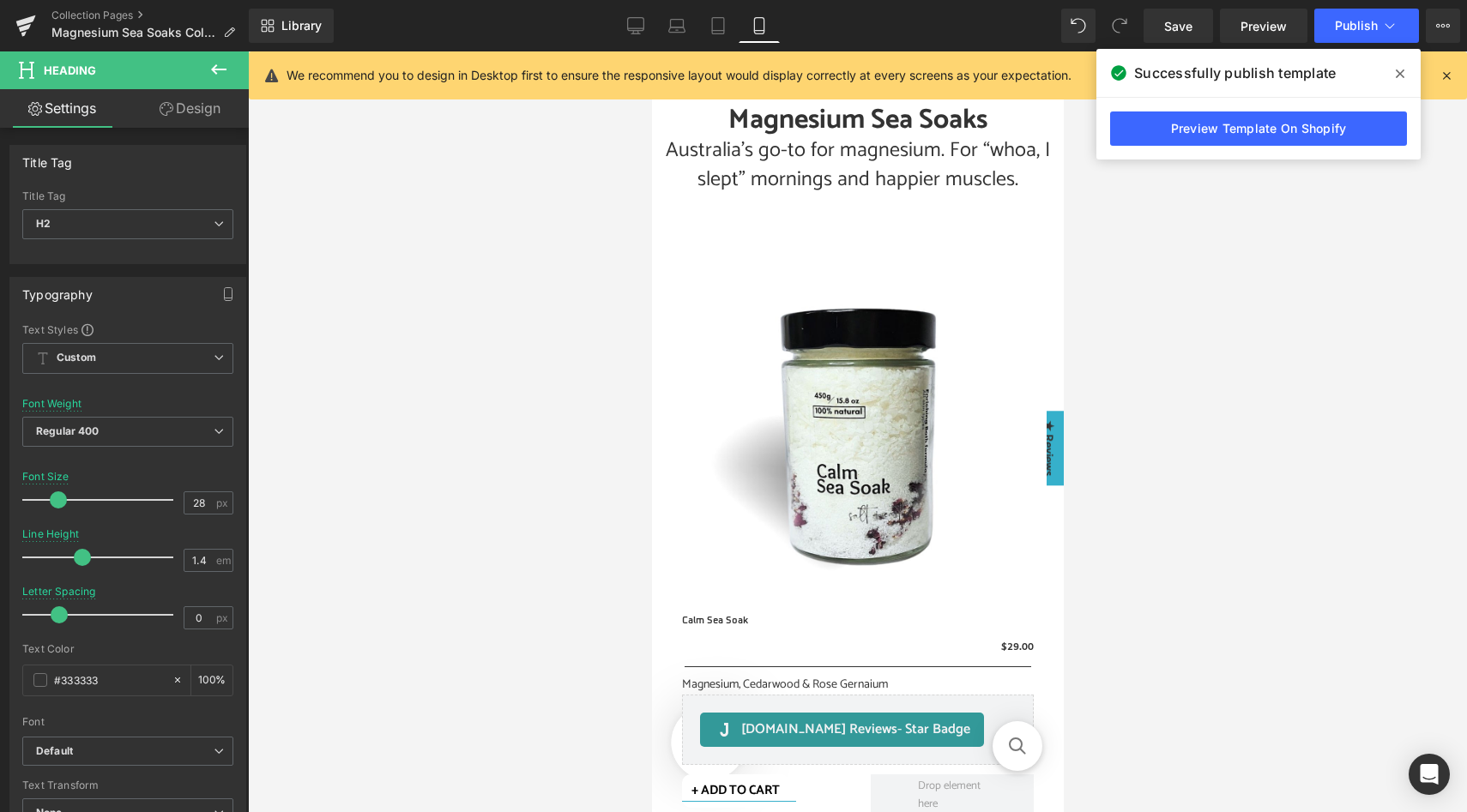
click at [224, 65] on icon at bounding box center [218, 69] width 20 height 20
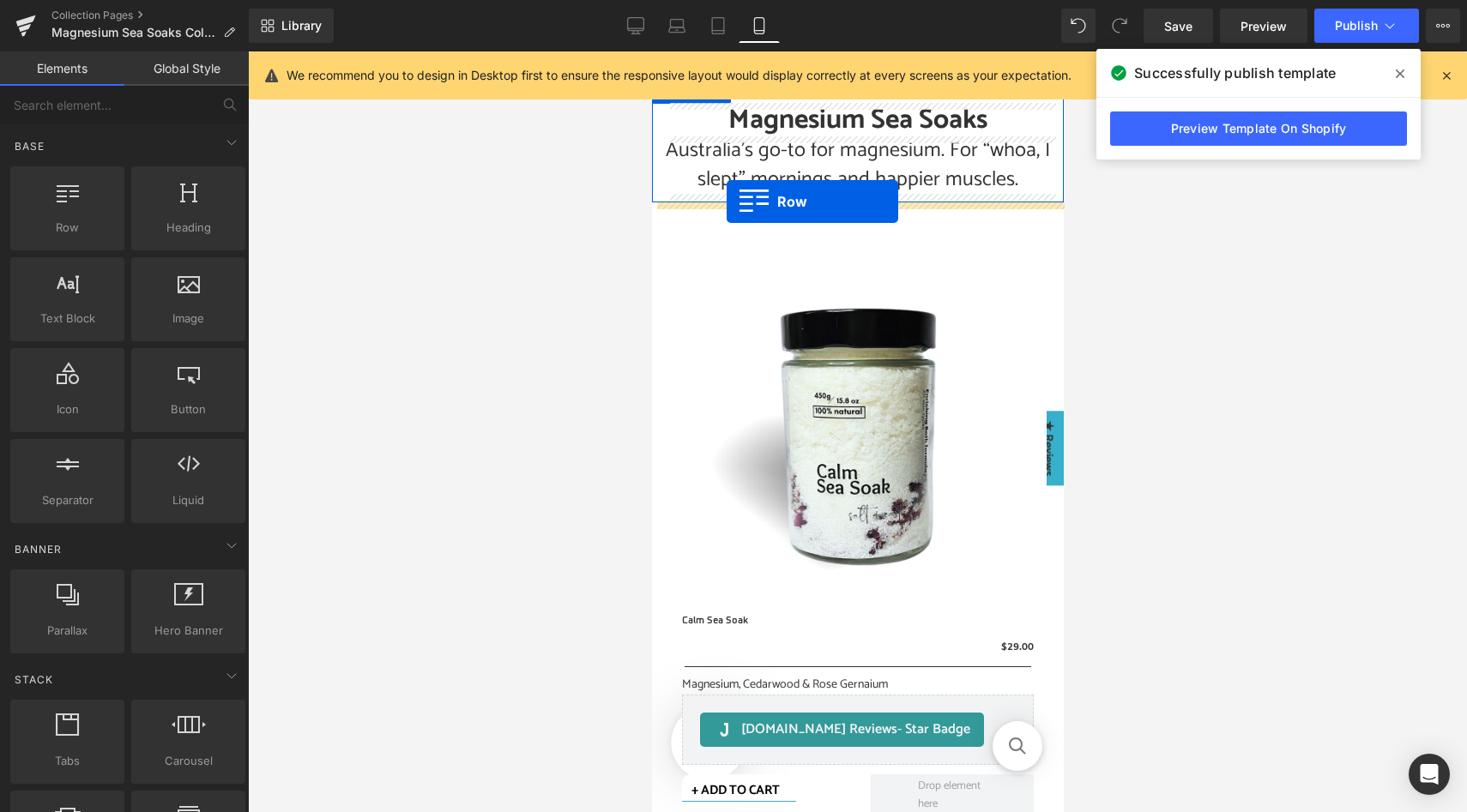
drag, startPoint x: 728, startPoint y: 269, endPoint x: 726, endPoint y: 201, distance: 68.0
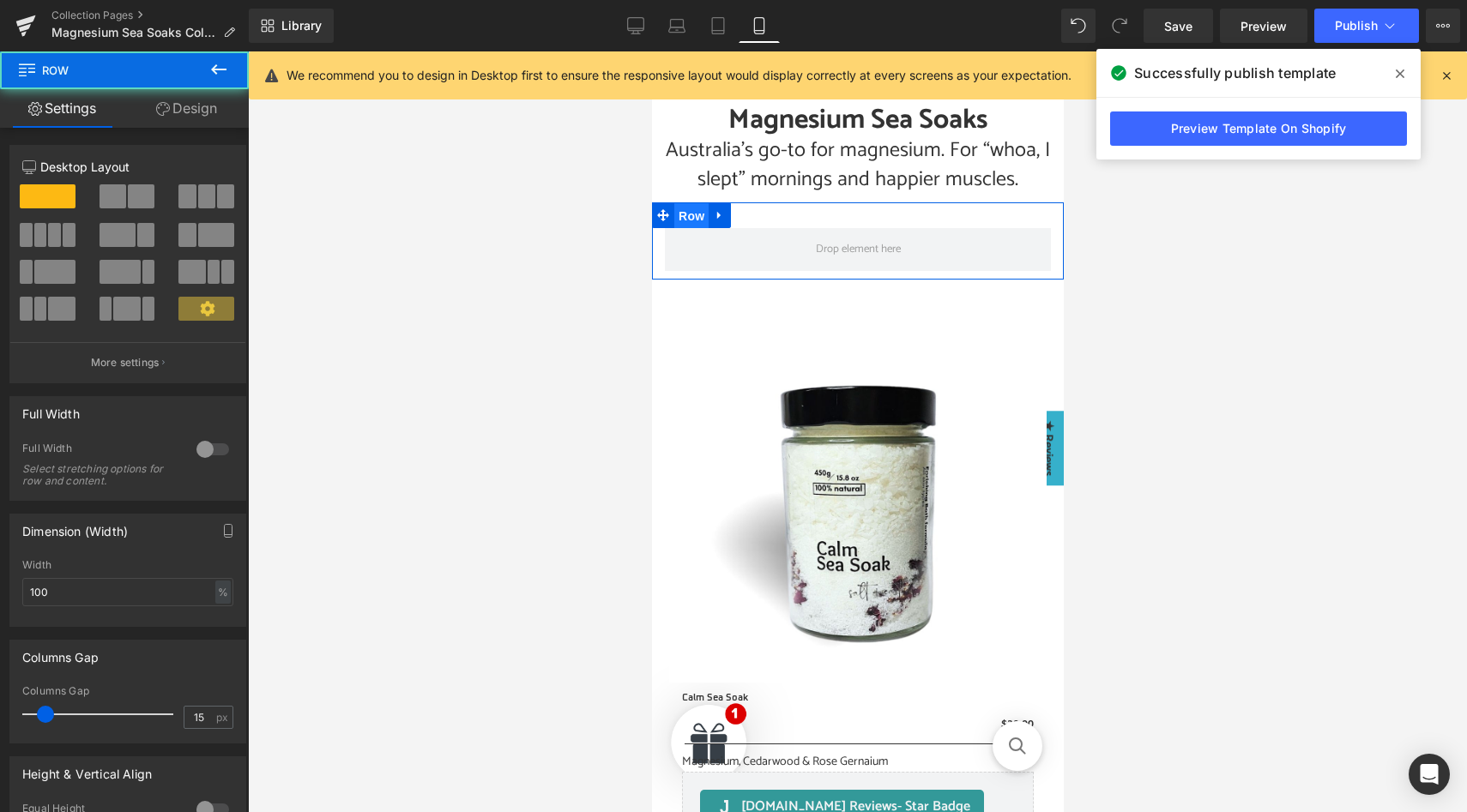
click at [693, 215] on span "Row" at bounding box center [690, 215] width 34 height 26
click at [201, 105] on link "Design" at bounding box center [186, 109] width 124 height 39
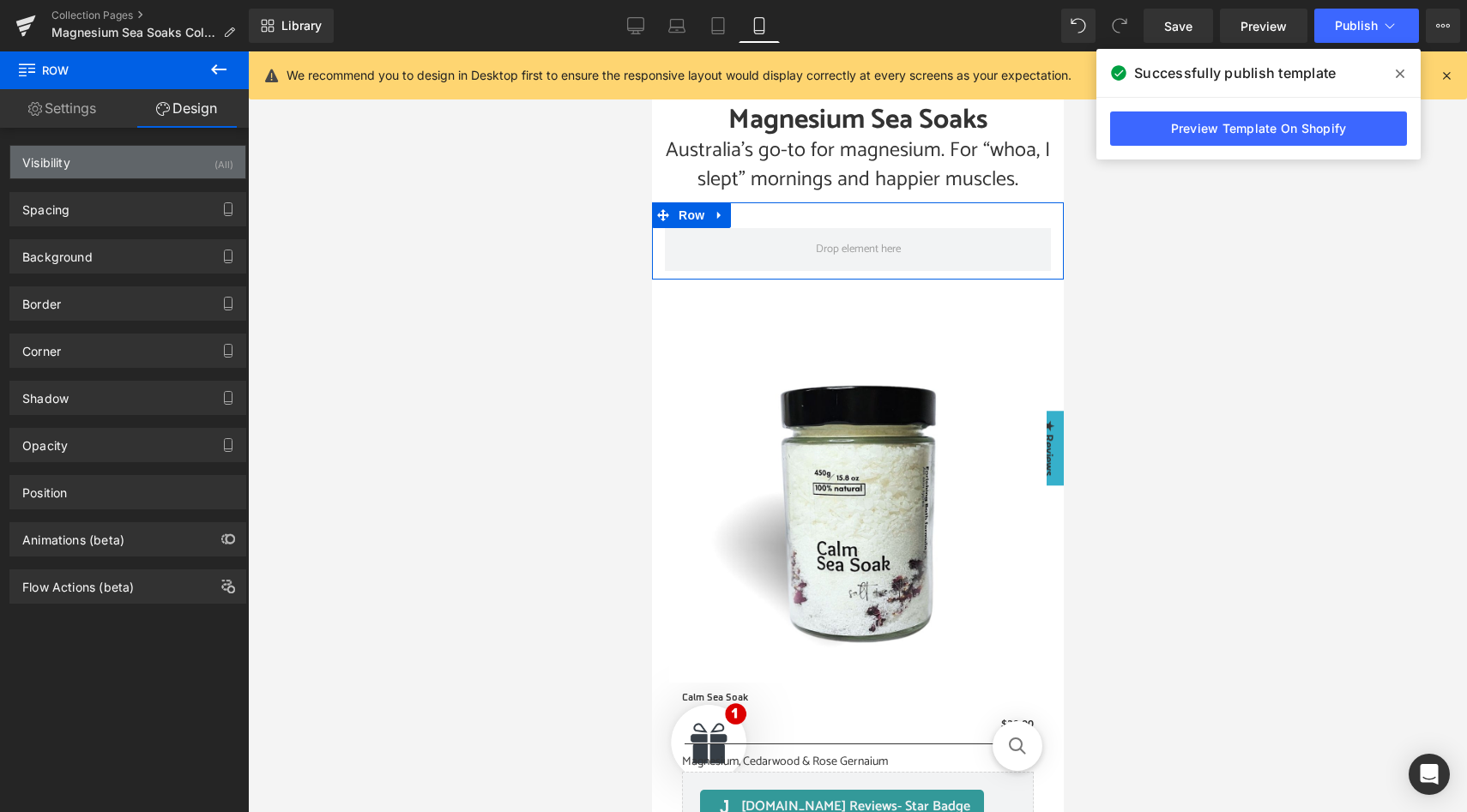
click at [214, 165] on div "(All)" at bounding box center [223, 160] width 19 height 28
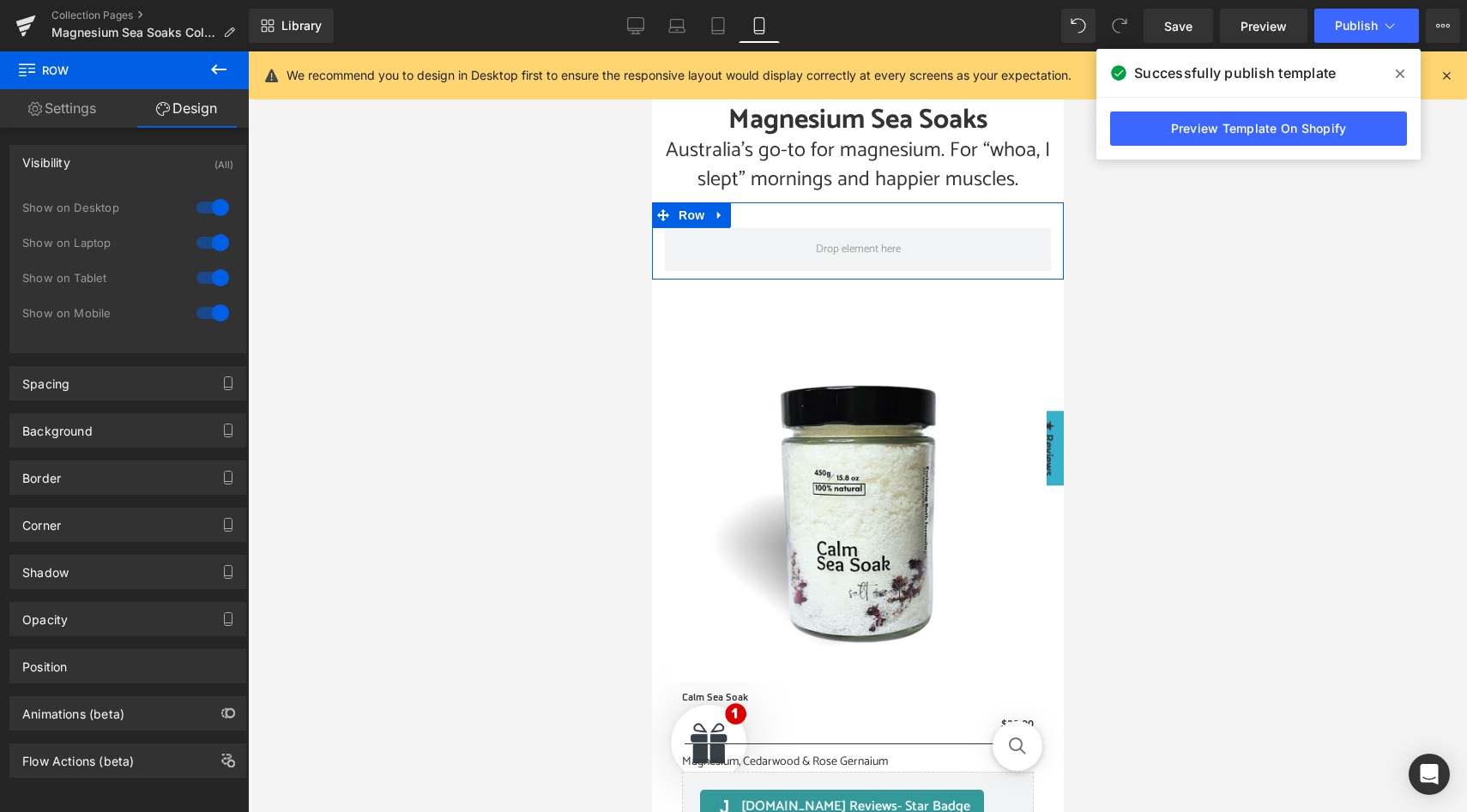
click at [210, 207] on div at bounding box center [213, 207] width 41 height 27
click at [210, 244] on div at bounding box center [213, 243] width 41 height 27
click at [210, 271] on div at bounding box center [213, 277] width 41 height 27
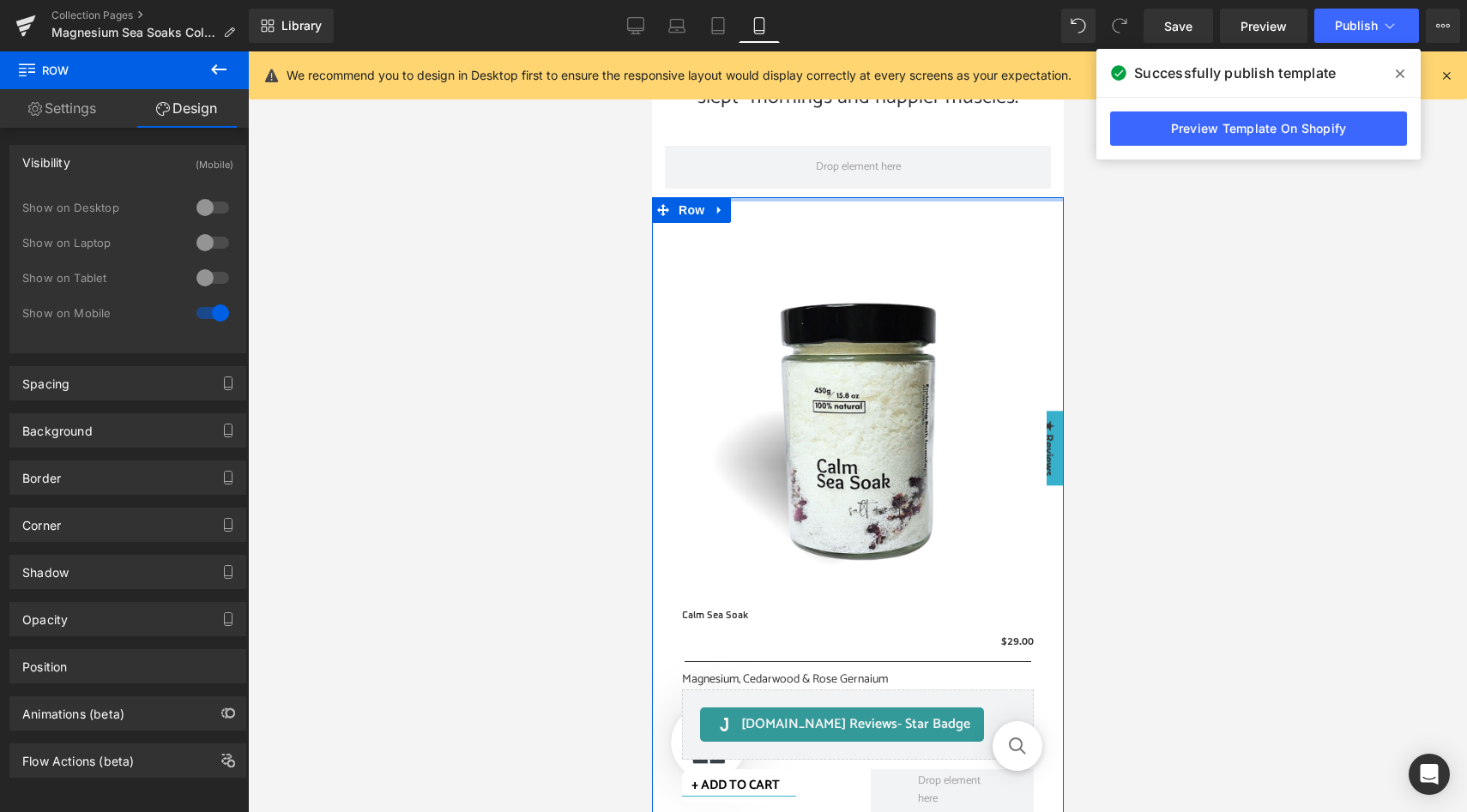
scroll to position [299, 0]
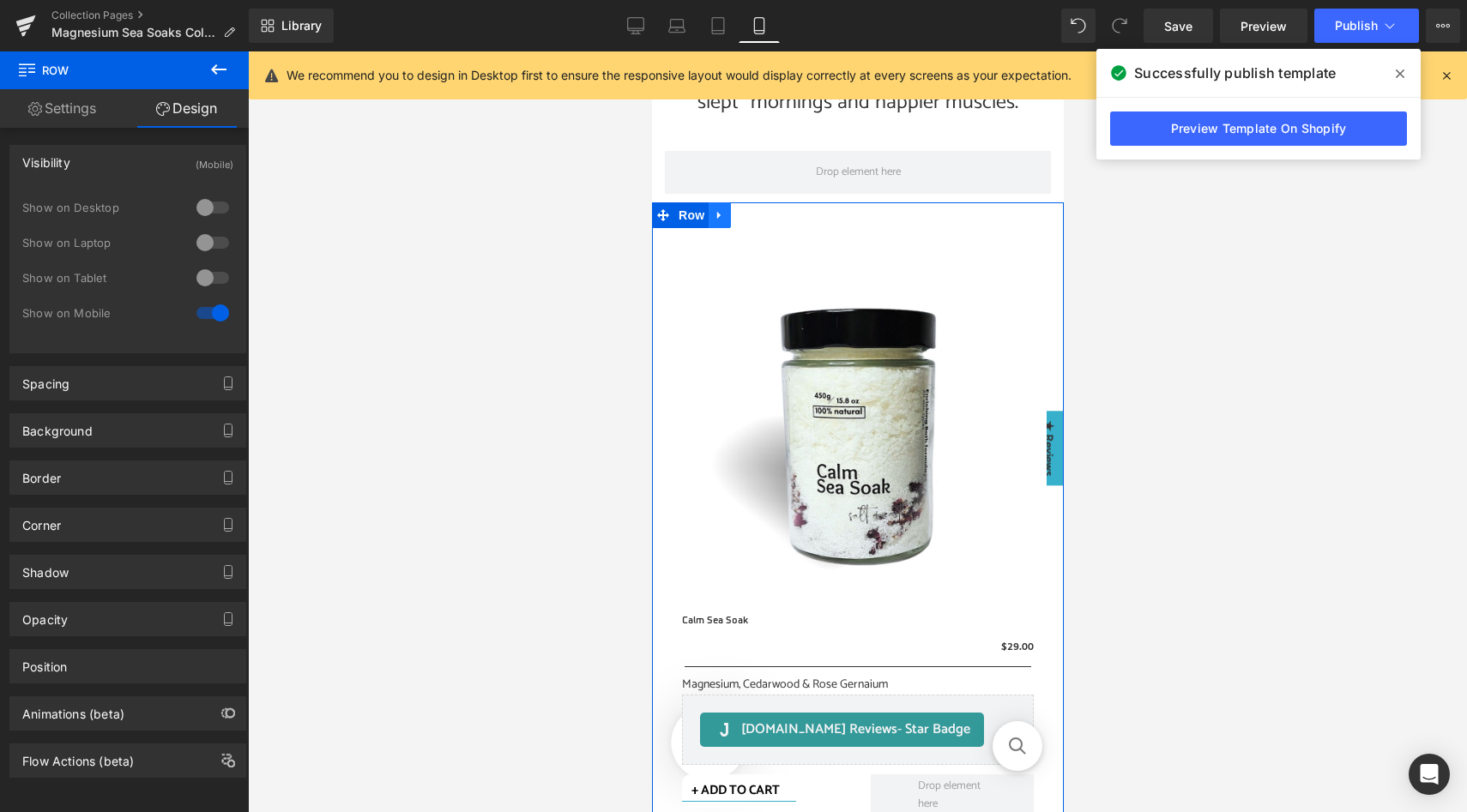
click at [719, 214] on icon at bounding box center [718, 215] width 4 height 8
click at [742, 214] on icon at bounding box center [741, 215] width 12 height 12
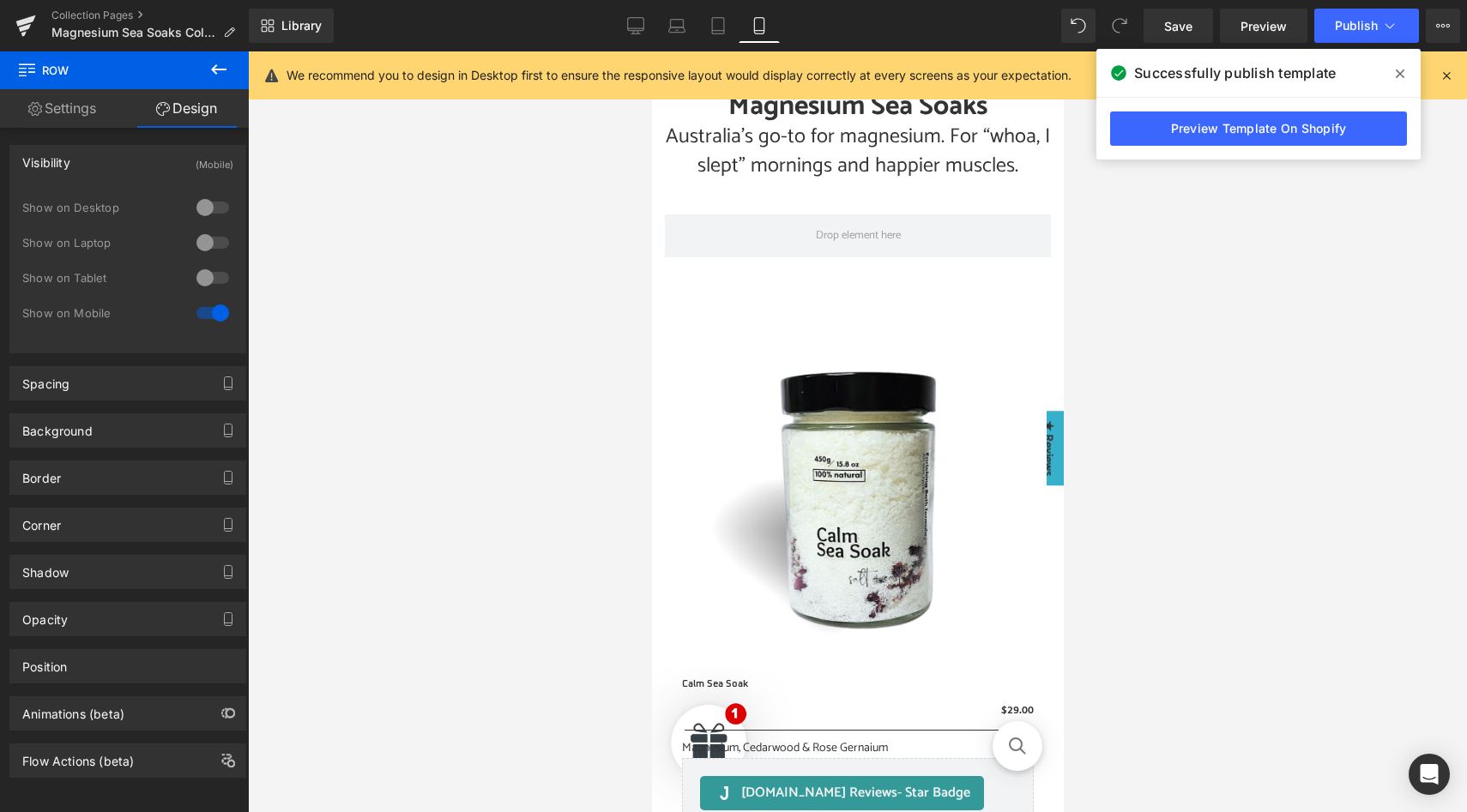
scroll to position [259, 0]
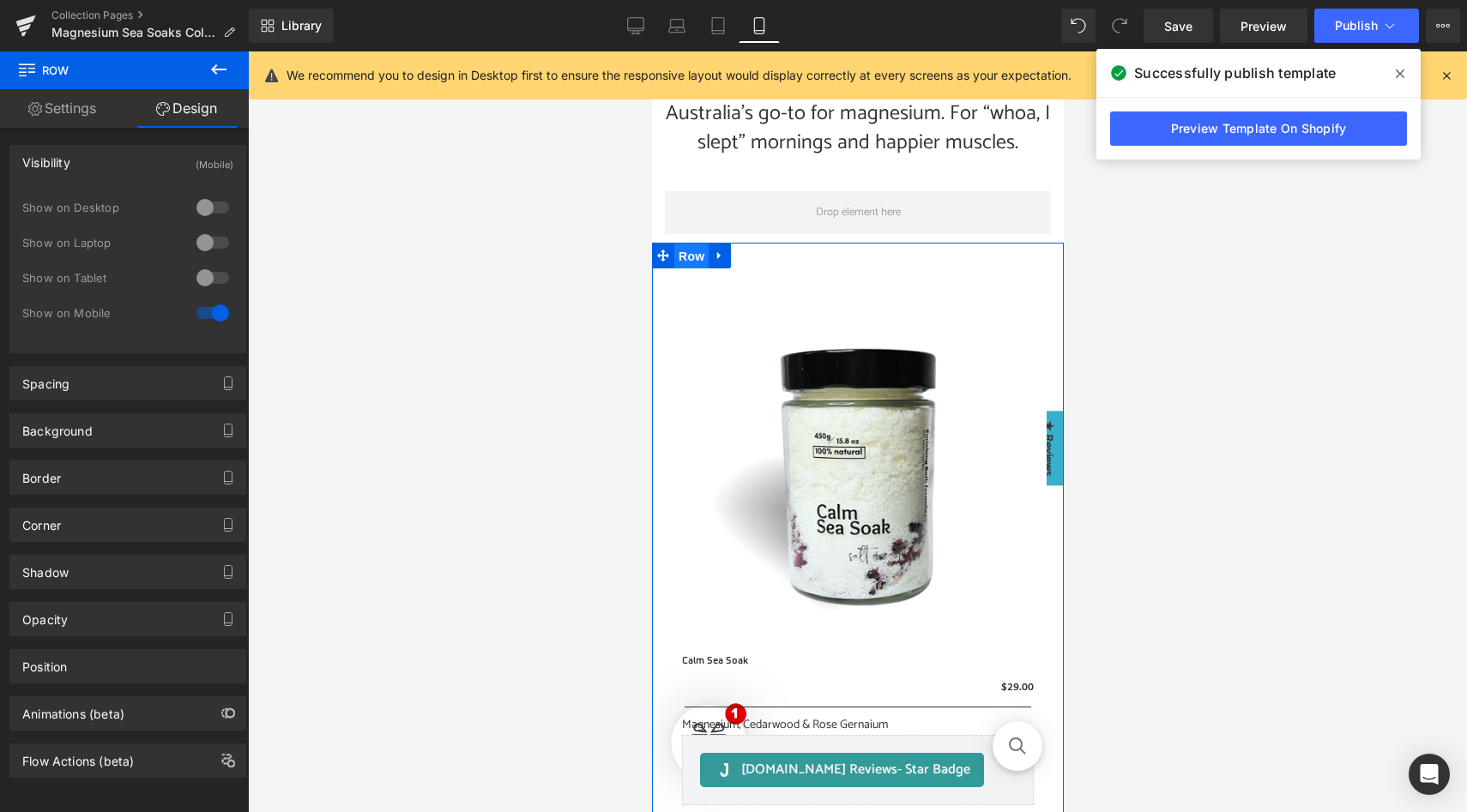
click at [694, 260] on span "Row" at bounding box center [690, 256] width 34 height 26
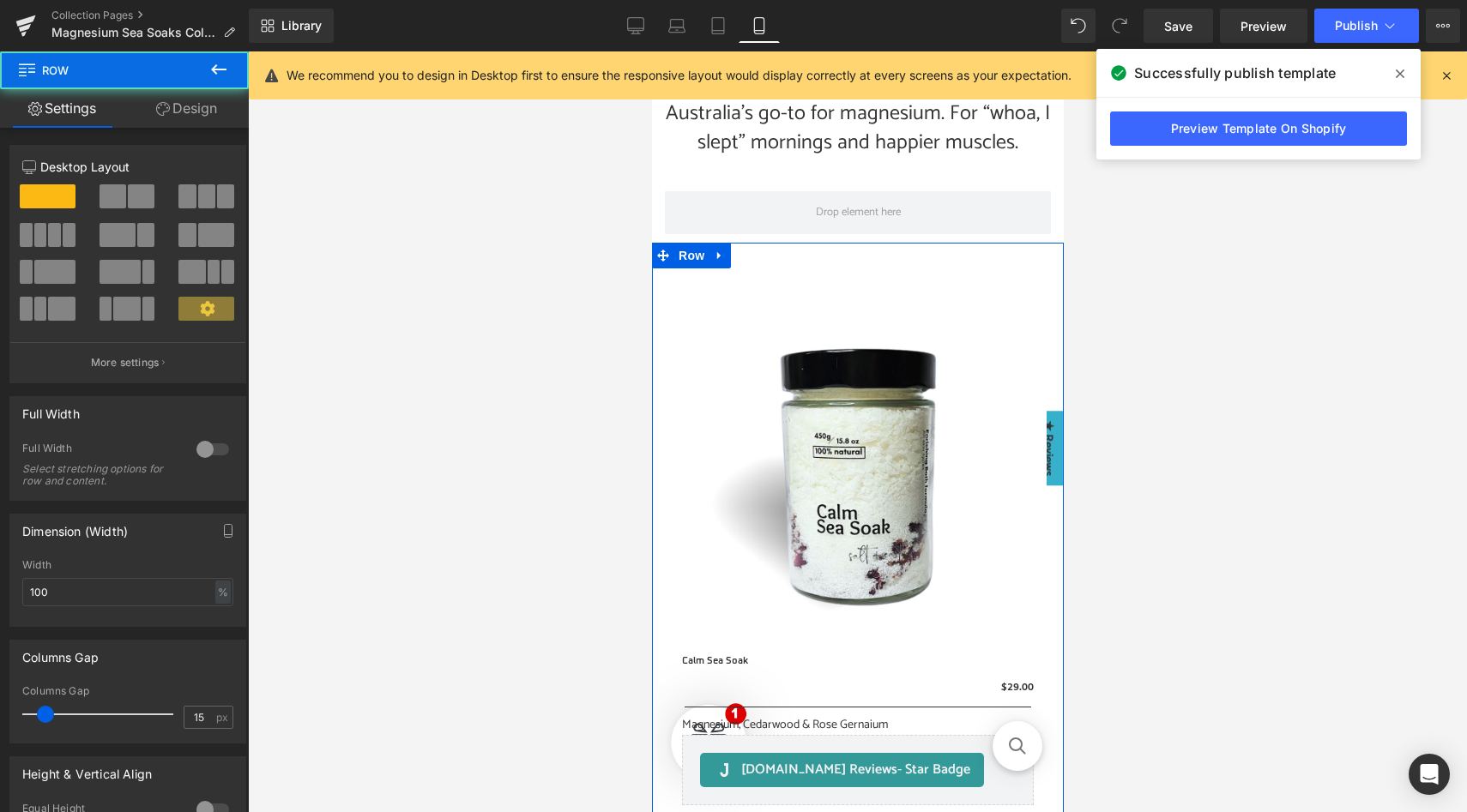
click at [193, 111] on link "Design" at bounding box center [186, 109] width 124 height 39
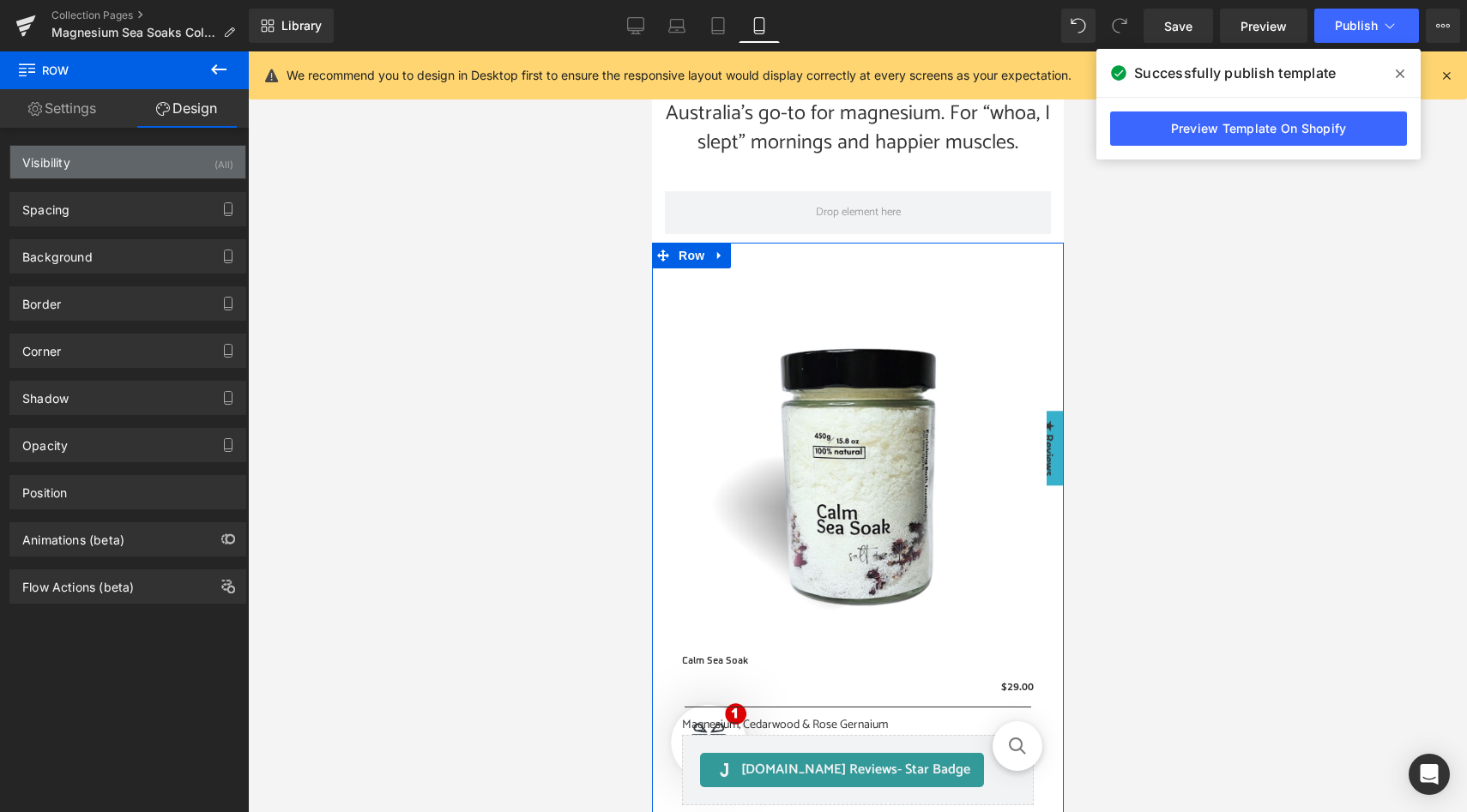
click at [199, 165] on div "Visibility (All)" at bounding box center [128, 162] width 235 height 33
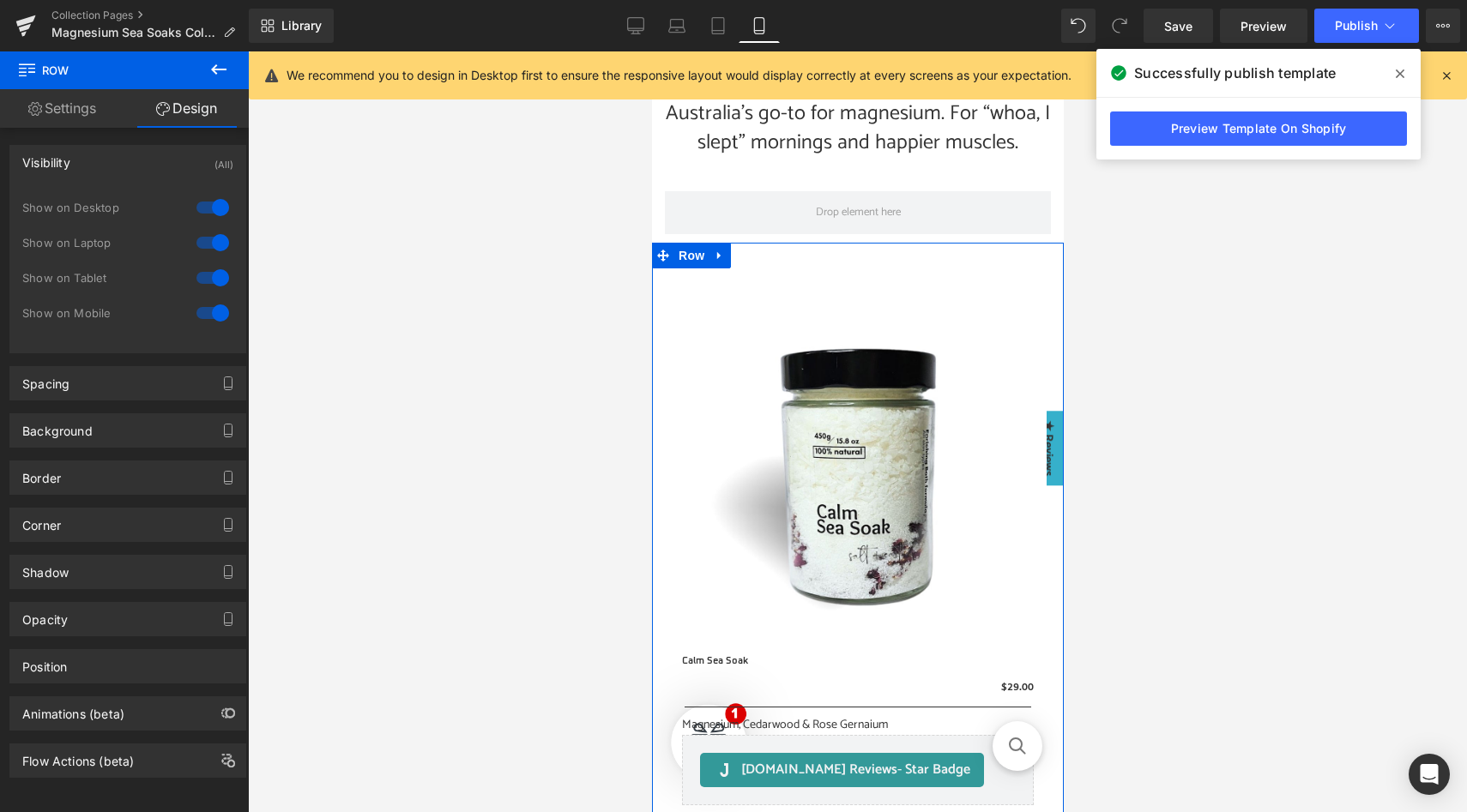
click at [206, 316] on div at bounding box center [213, 312] width 41 height 27
click at [688, 257] on span "Row" at bounding box center [690, 256] width 34 height 26
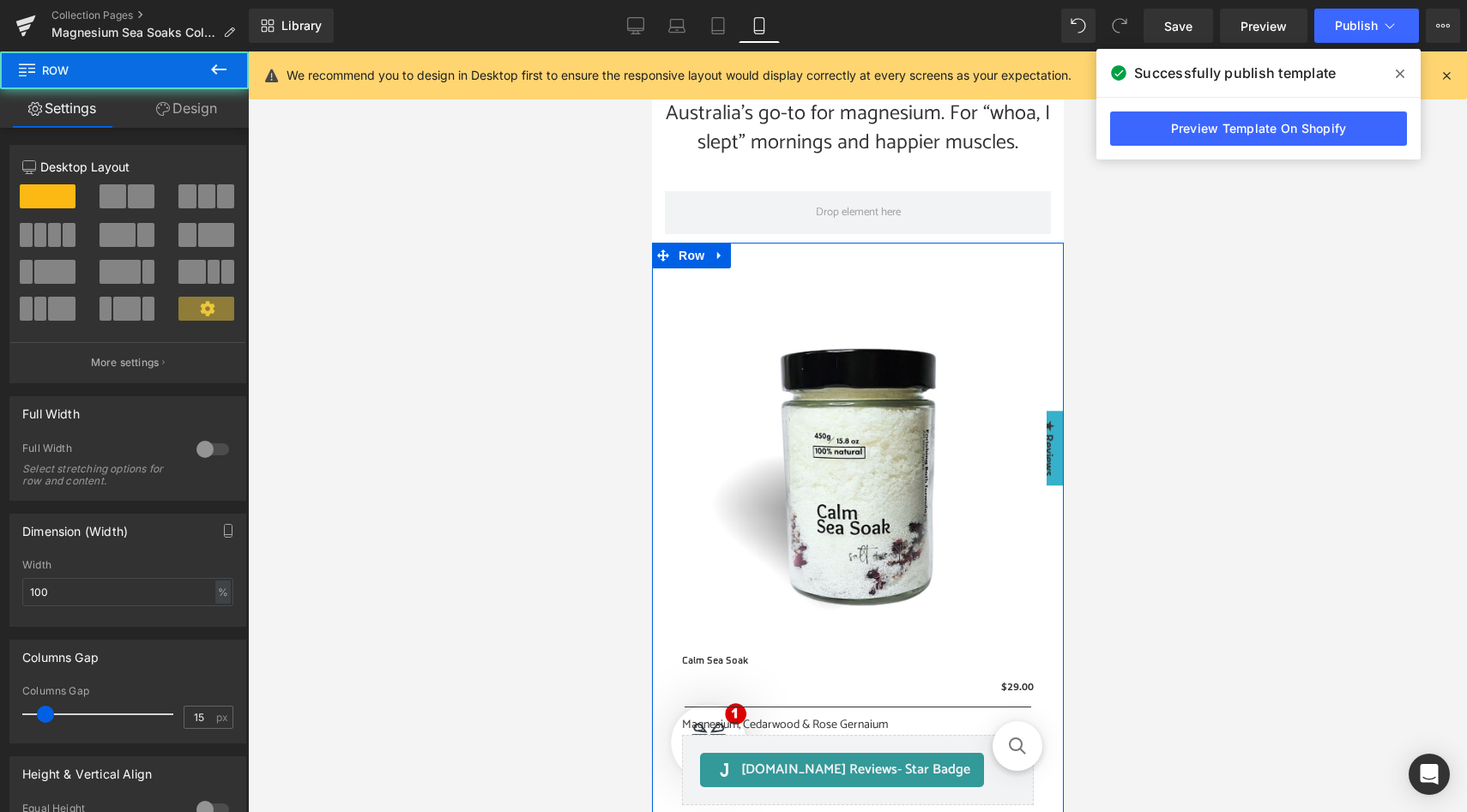
click at [201, 111] on link "Design" at bounding box center [186, 109] width 124 height 39
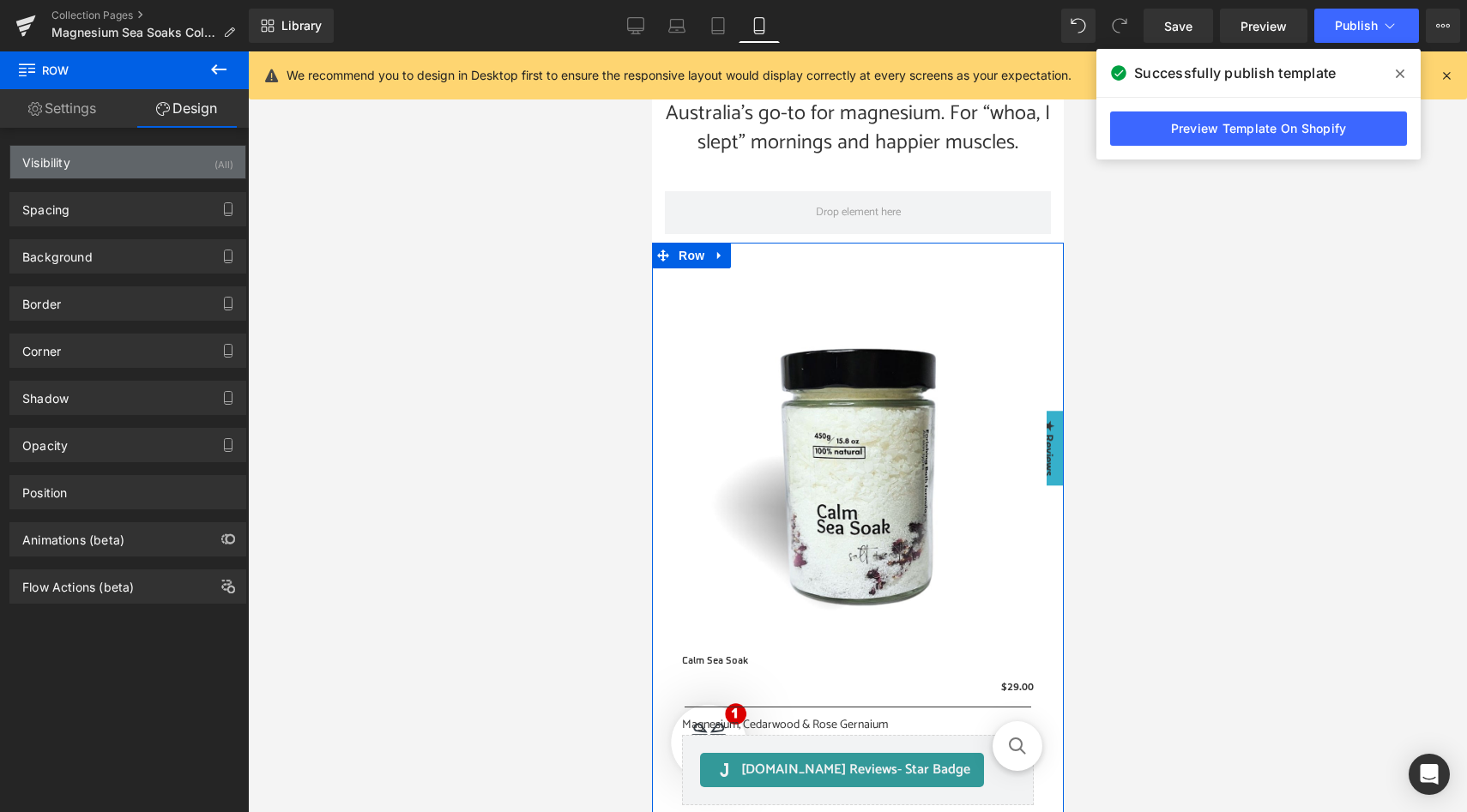
click at [207, 160] on div "Visibility (All)" at bounding box center [128, 162] width 235 height 33
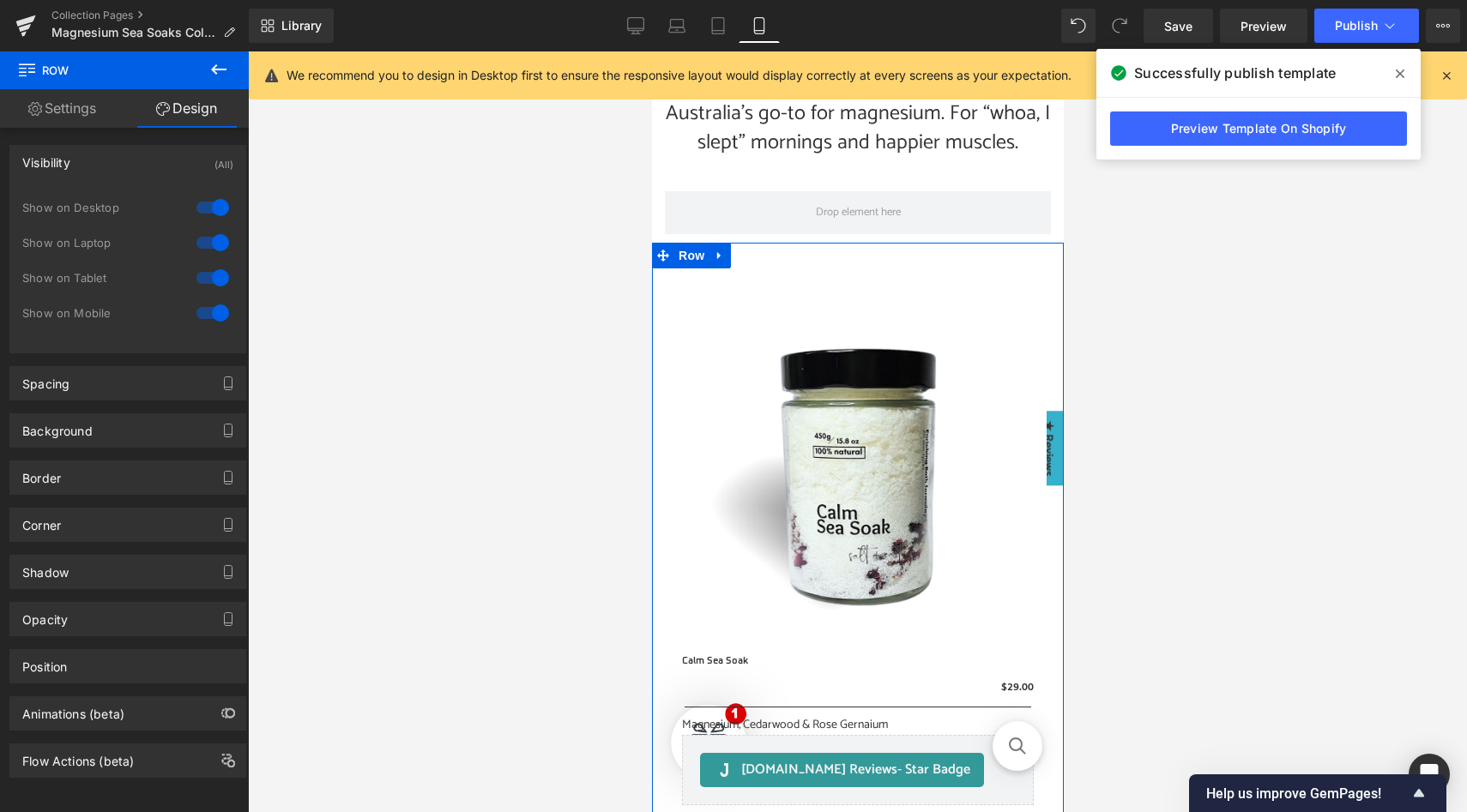
click at [214, 204] on div at bounding box center [213, 207] width 41 height 27
click at [214, 237] on div at bounding box center [213, 243] width 41 height 27
click at [210, 280] on div at bounding box center [213, 277] width 41 height 27
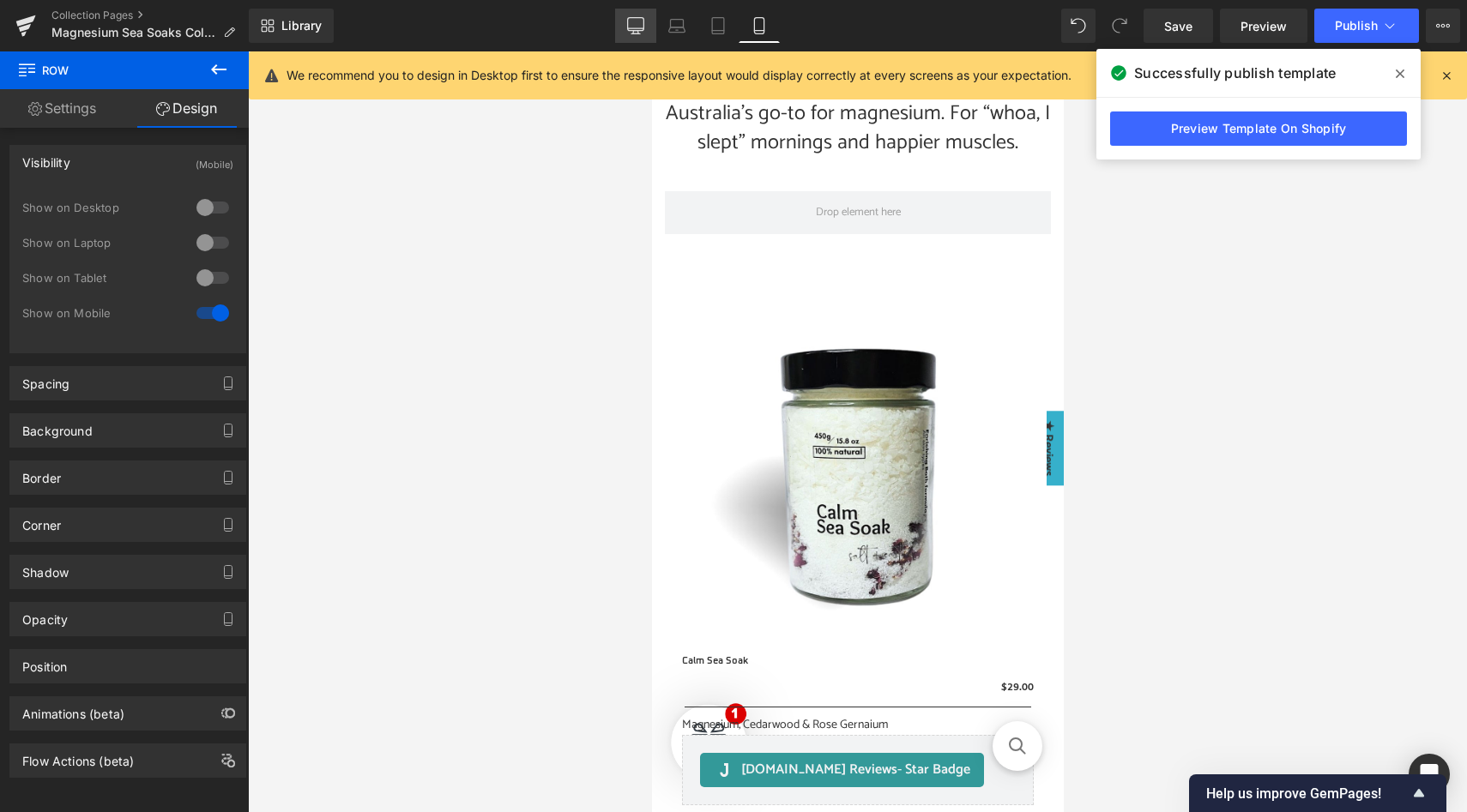
click at [648, 22] on link "Desktop" at bounding box center [636, 26] width 41 height 34
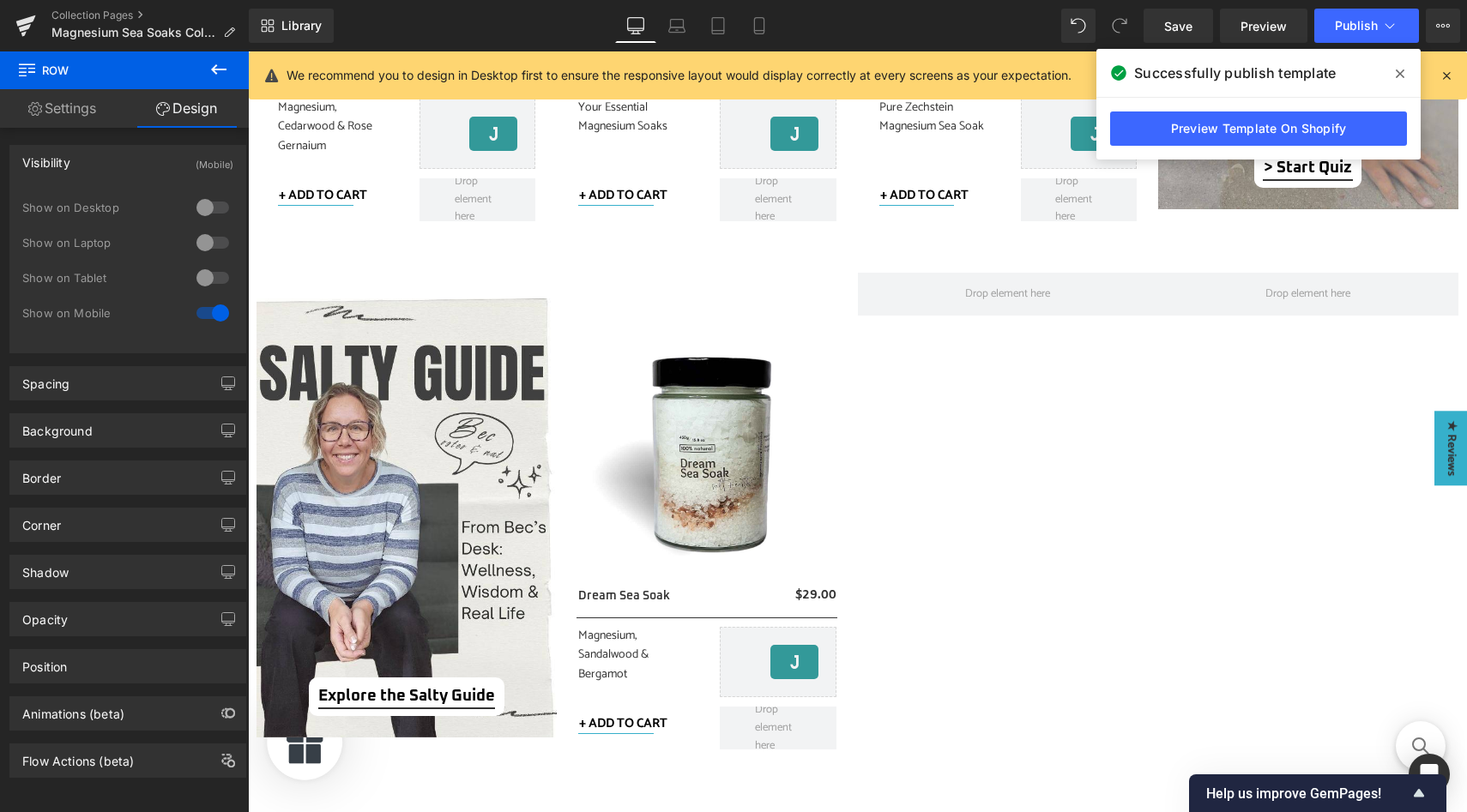
scroll to position [870, 0]
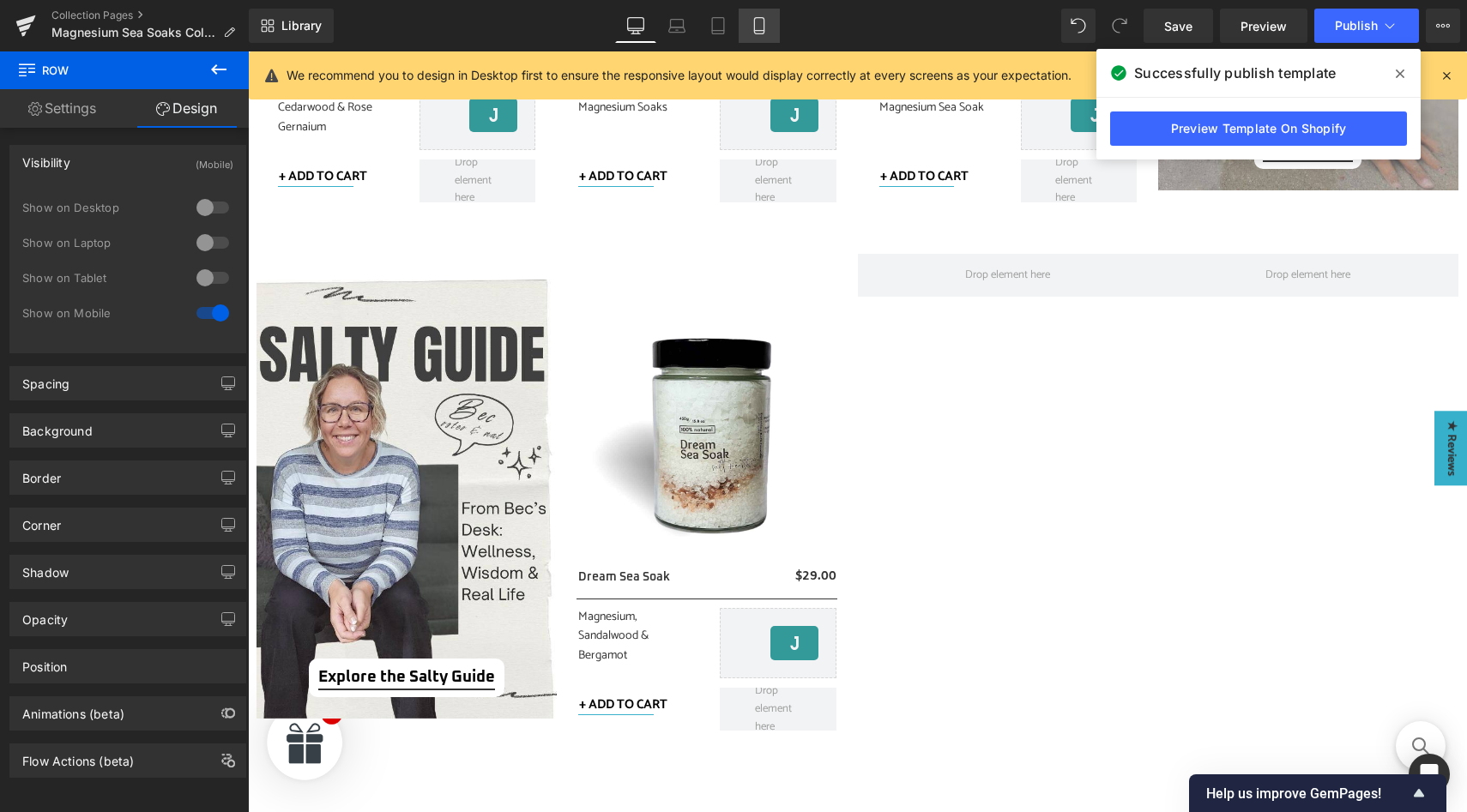
click at [756, 24] on icon at bounding box center [758, 25] width 17 height 17
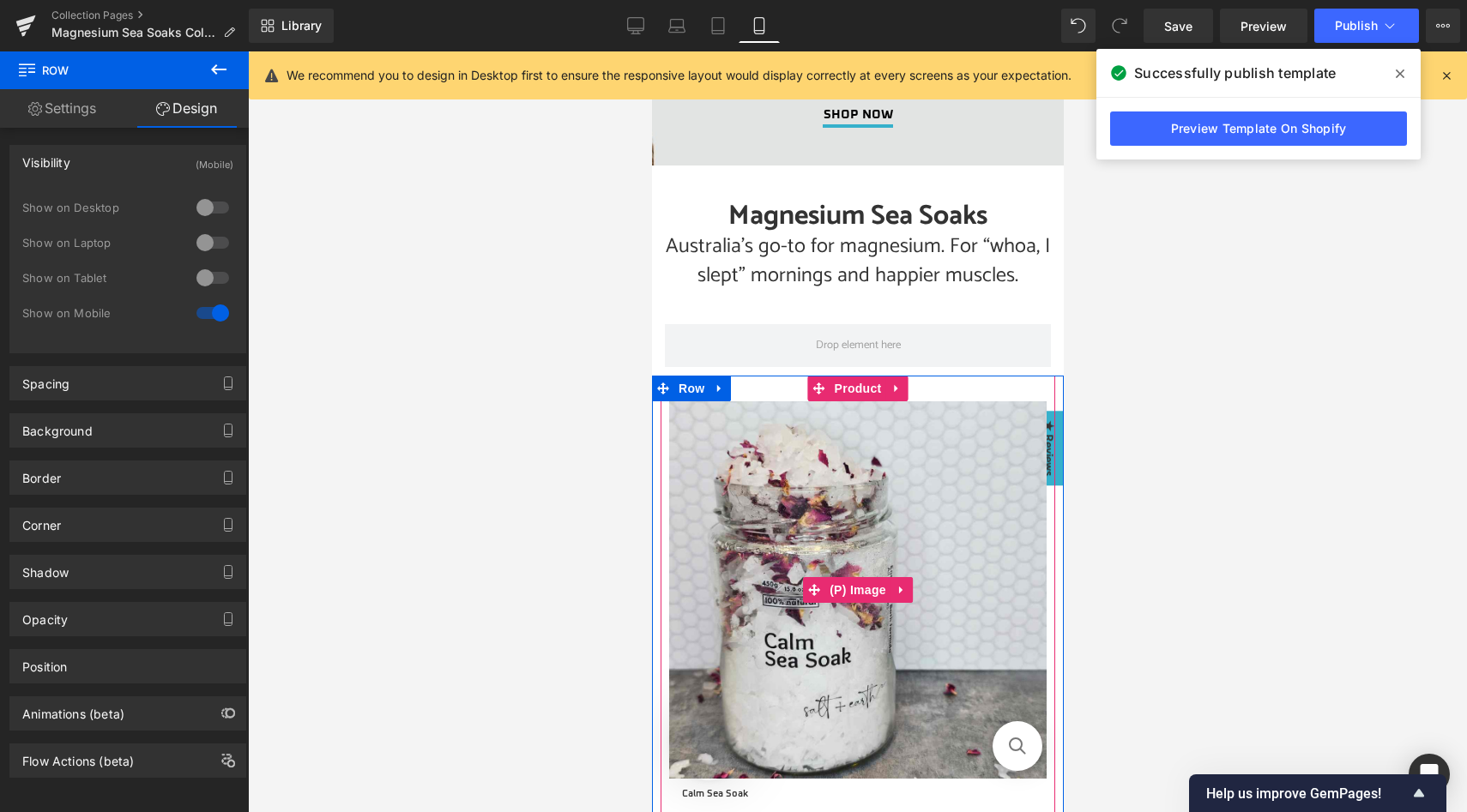
scroll to position [124, 0]
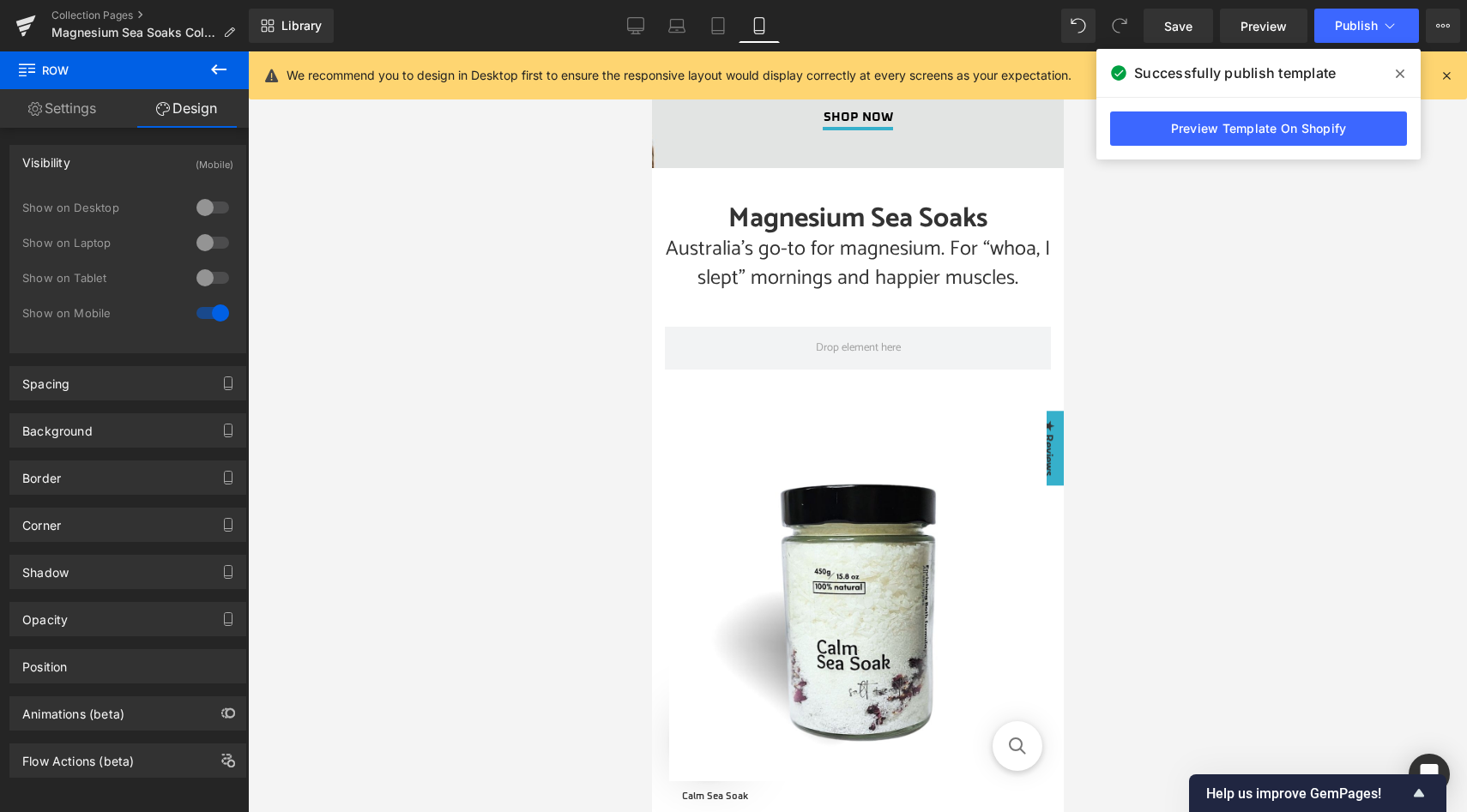
click at [216, 76] on icon at bounding box center [218, 69] width 20 height 20
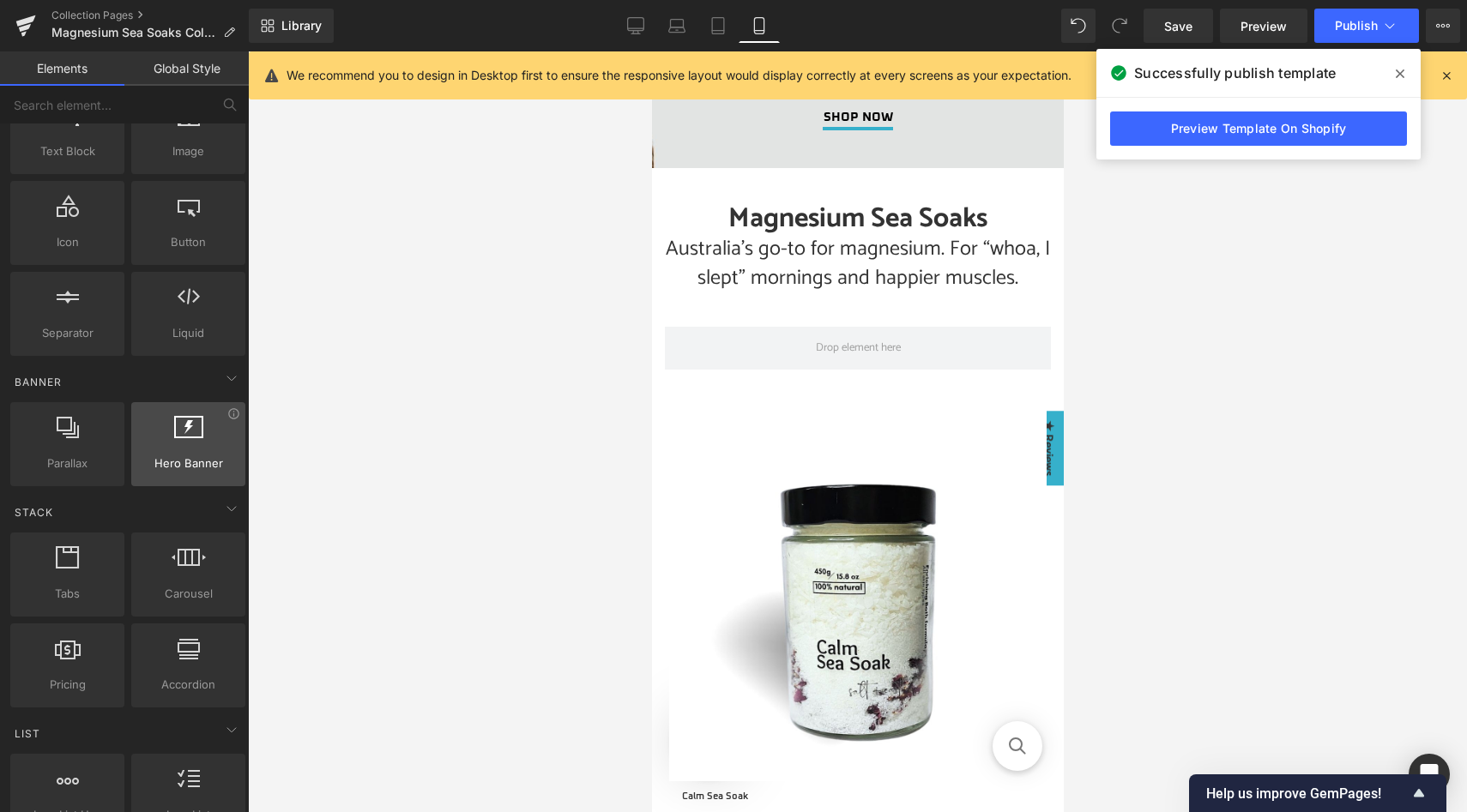
scroll to position [169, 0]
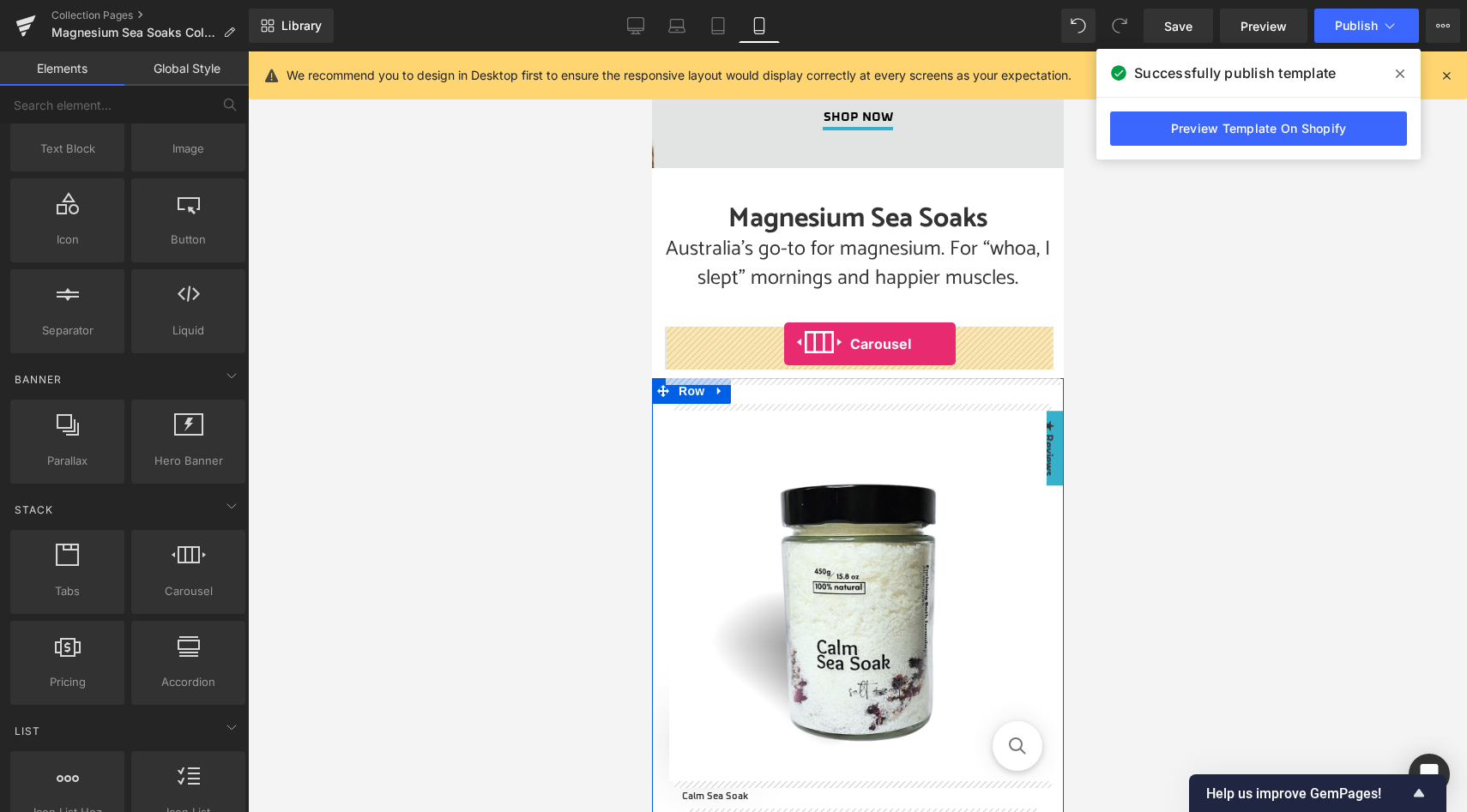
drag, startPoint x: 840, startPoint y: 631, endPoint x: 783, endPoint y: 344, distance: 292.6
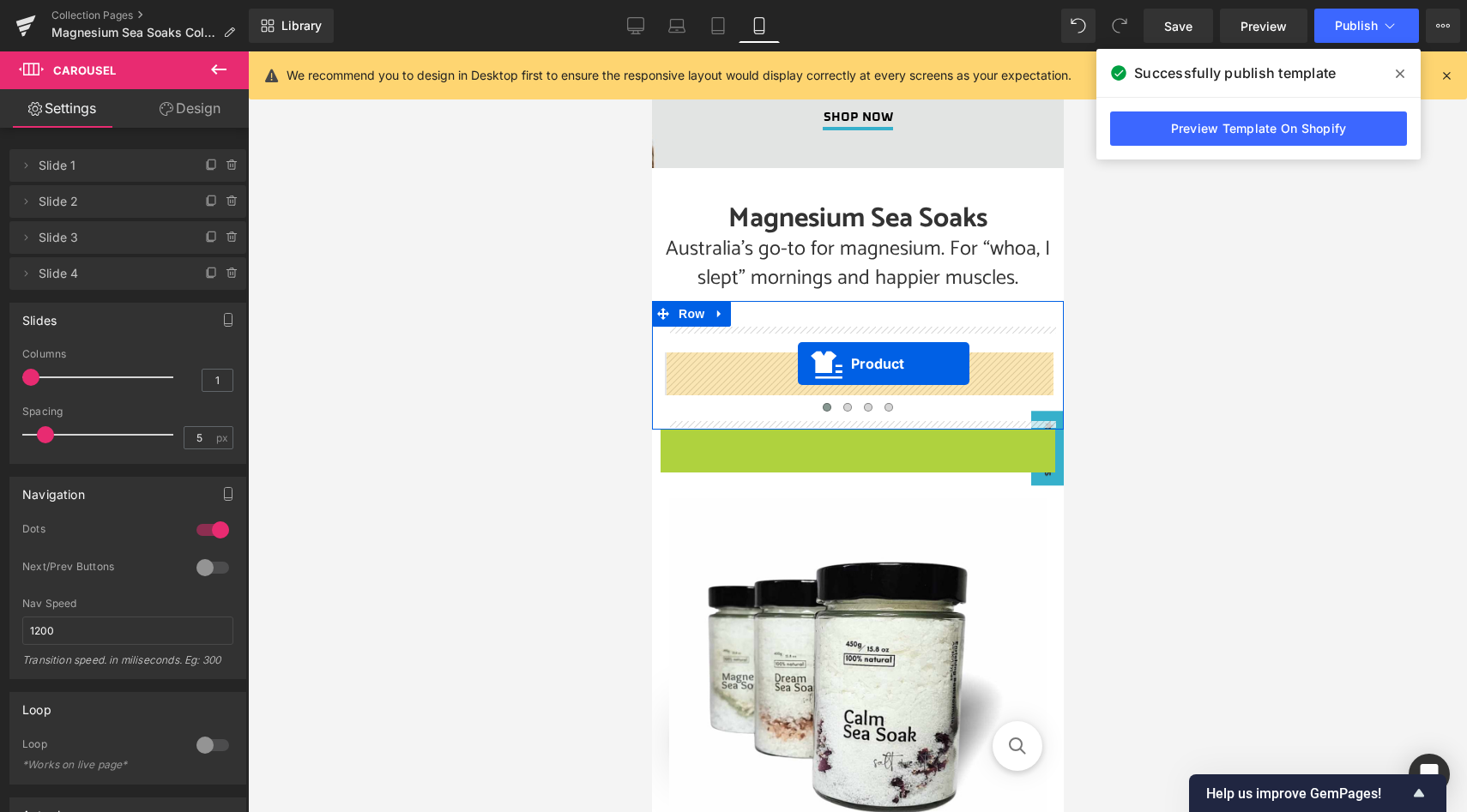
drag, startPoint x: 813, startPoint y: 440, endPoint x: 797, endPoint y: 364, distance: 77.7
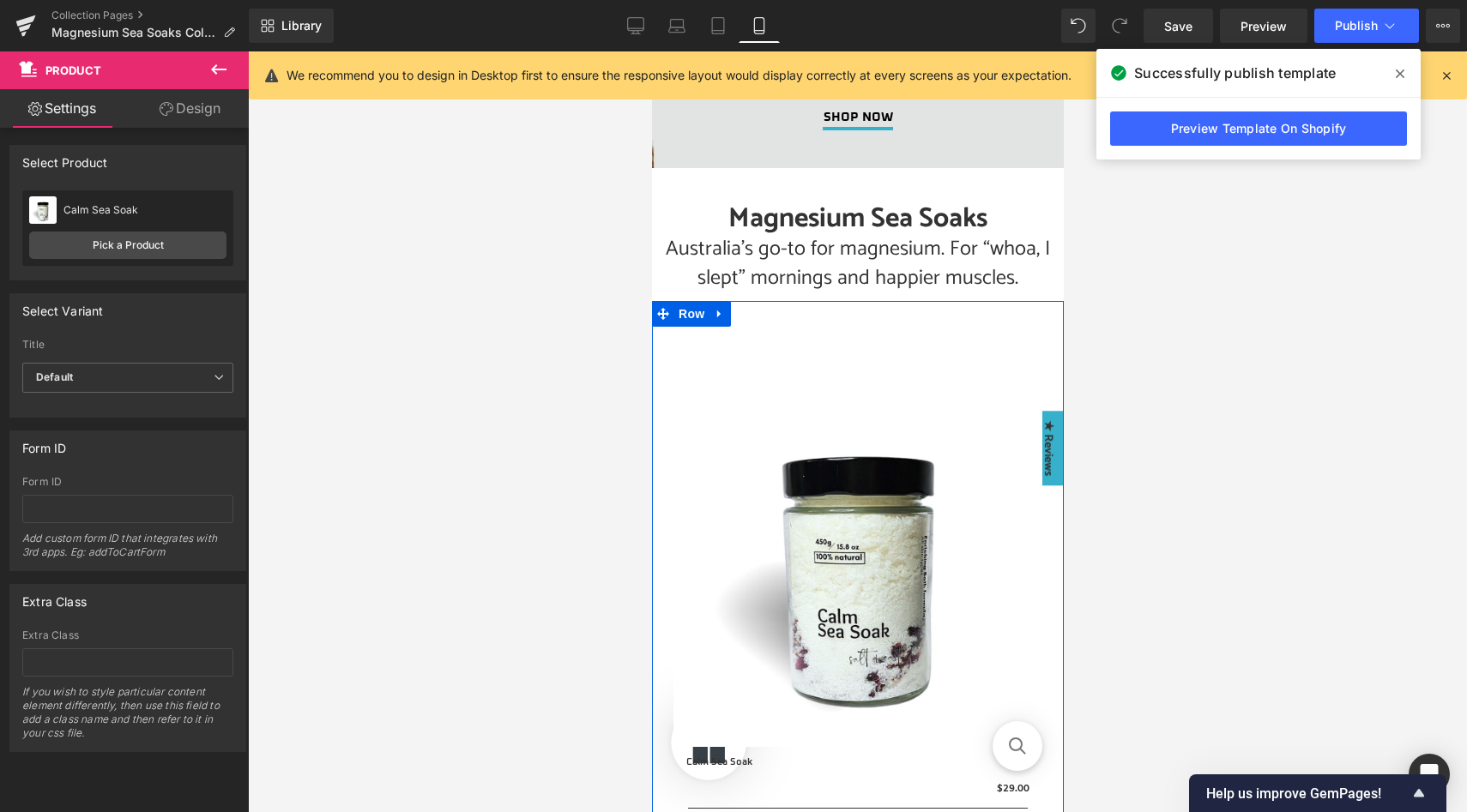
click at [651, 51] on div at bounding box center [651, 51] width 0 height 0
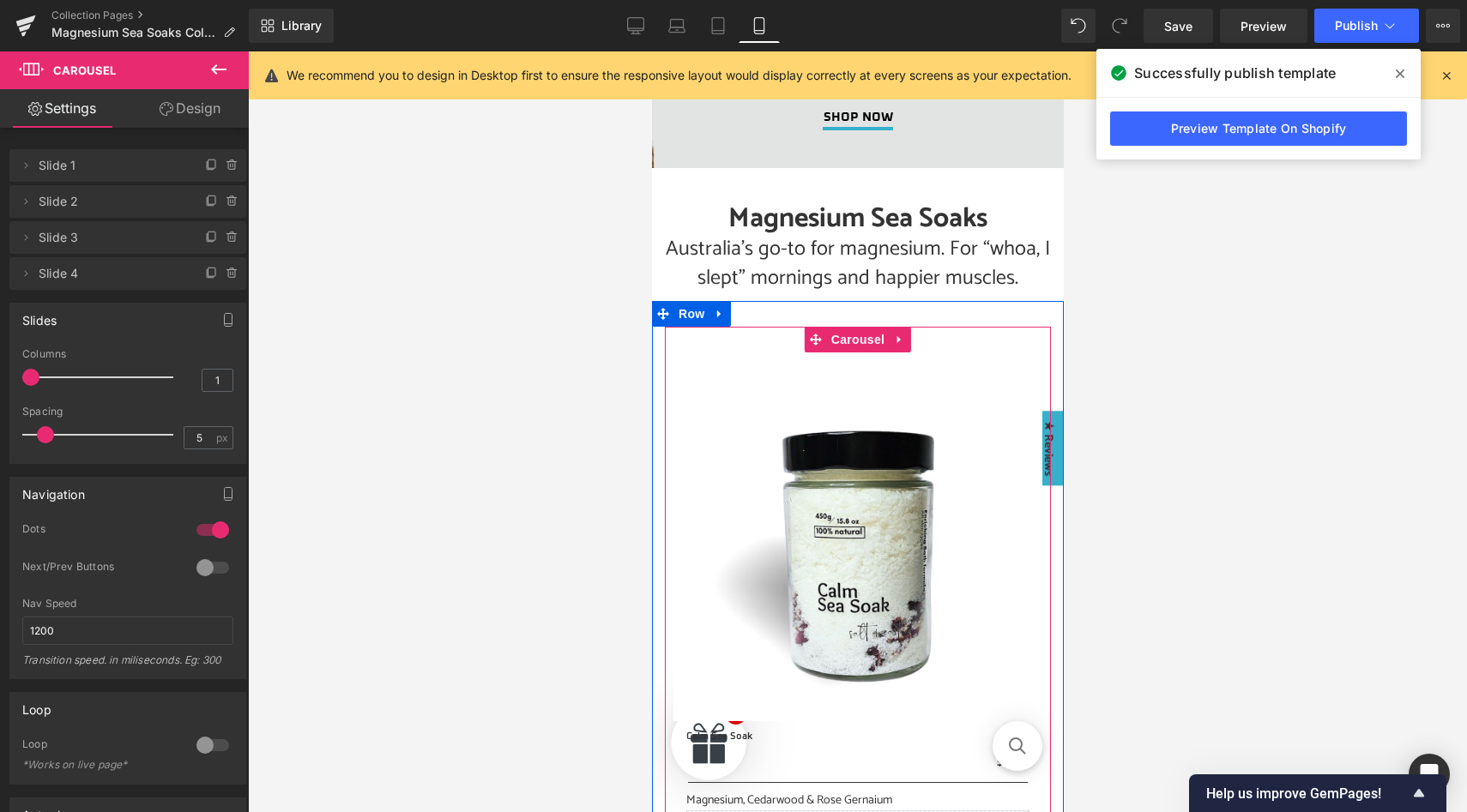
drag, startPoint x: 780, startPoint y: 345, endPoint x: 781, endPoint y: 318, distance: 27.0
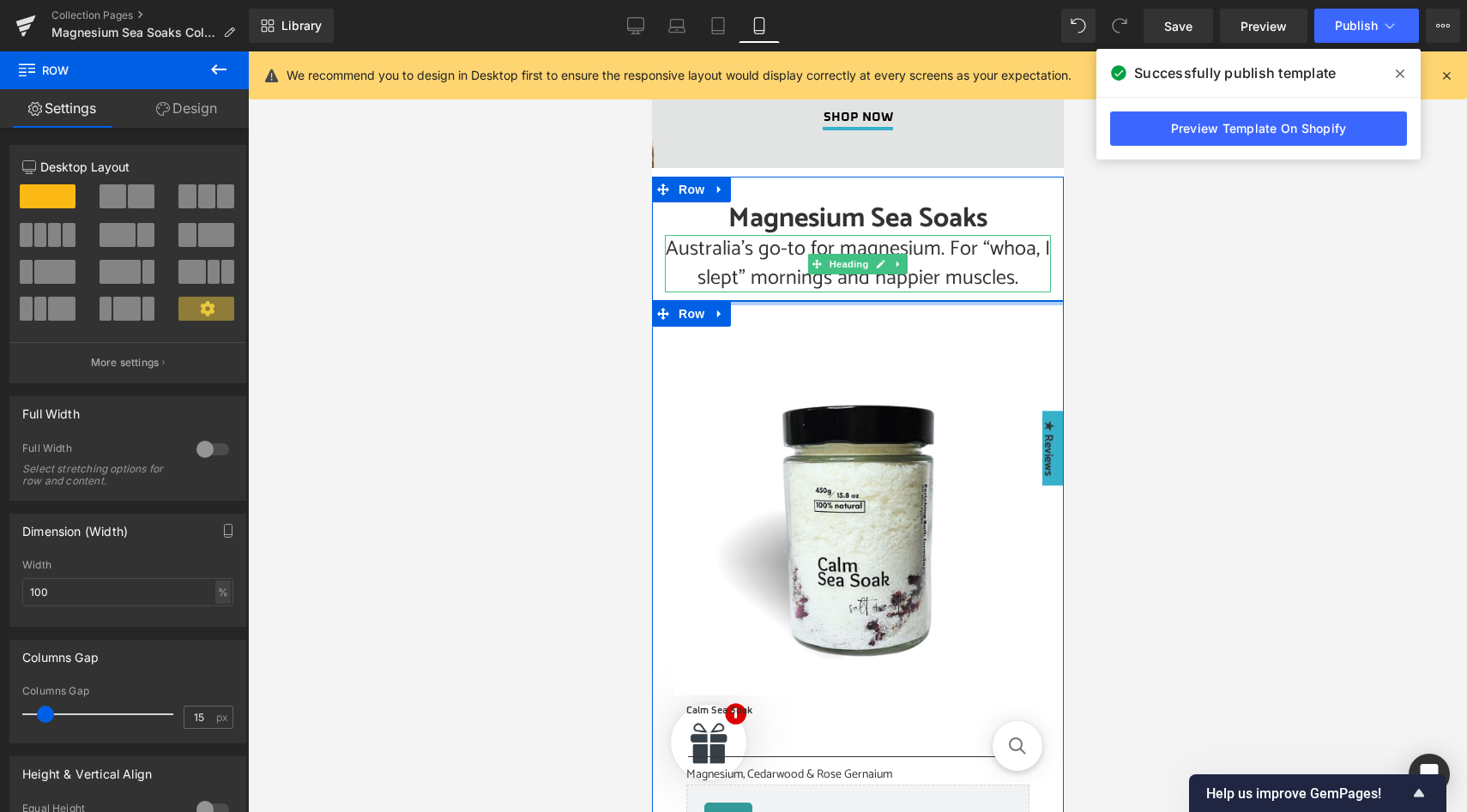
drag, startPoint x: 790, startPoint y: 322, endPoint x: 792, endPoint y: 286, distance: 36.1
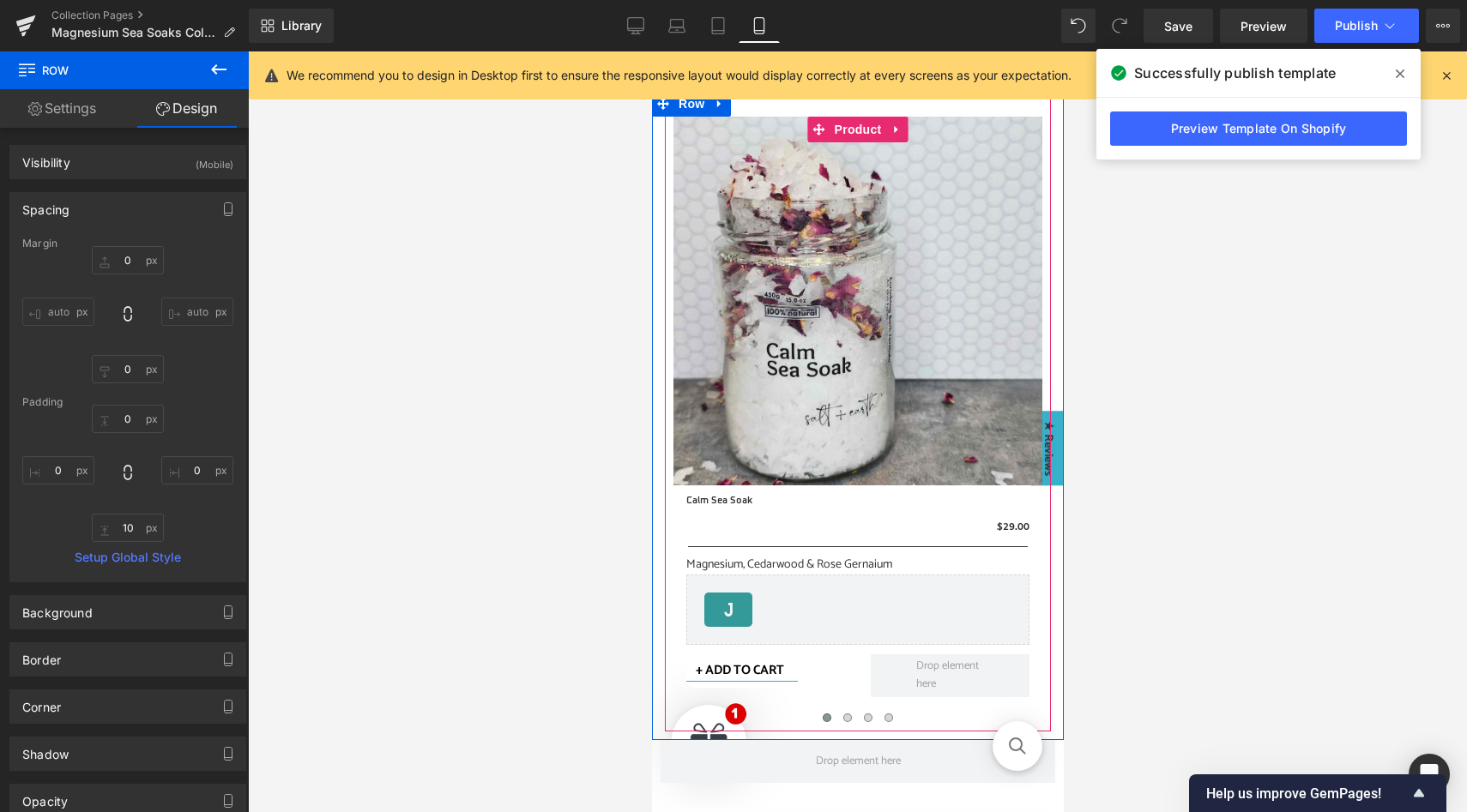
scroll to position [419, 0]
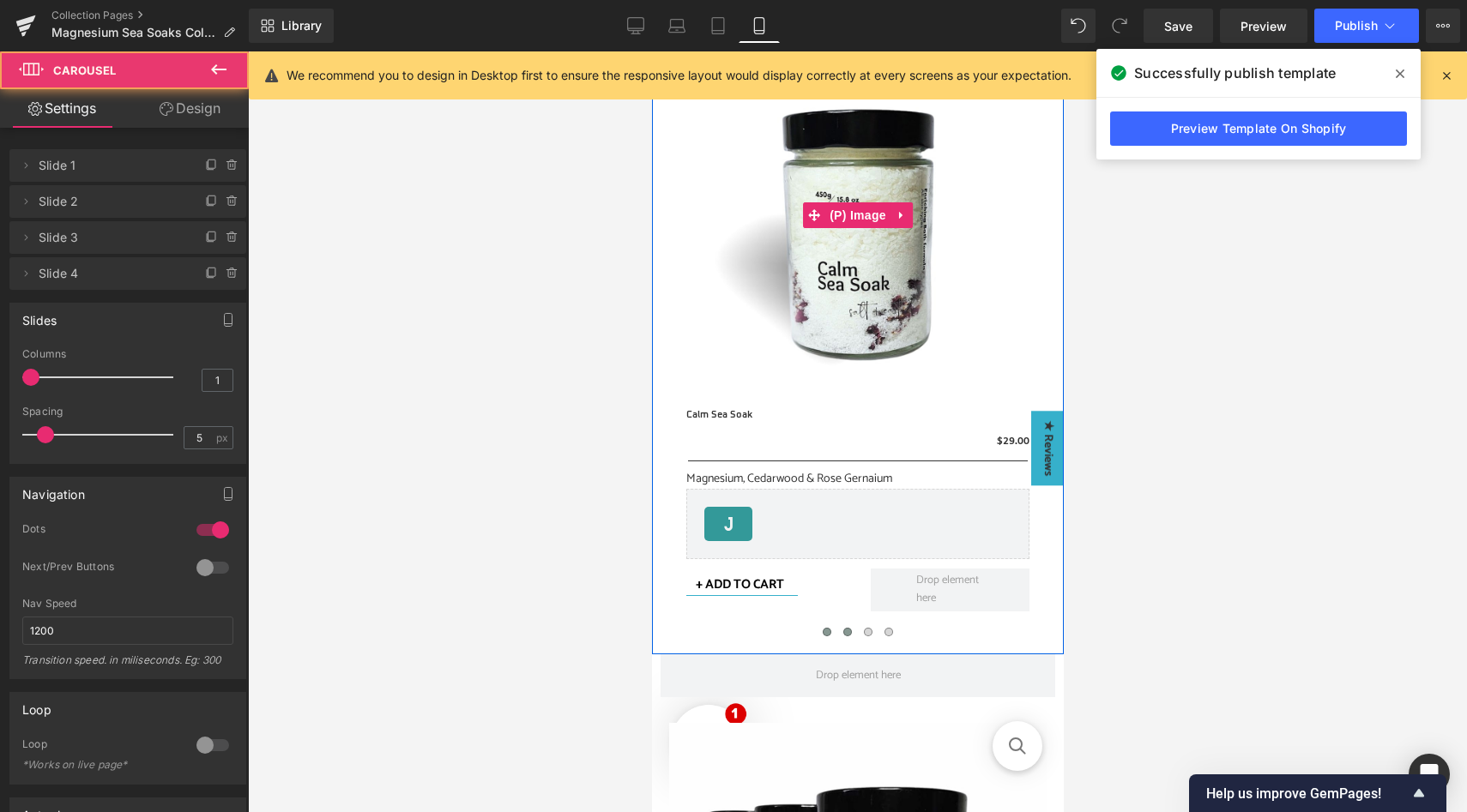
click at [849, 633] on span at bounding box center [846, 632] width 9 height 9
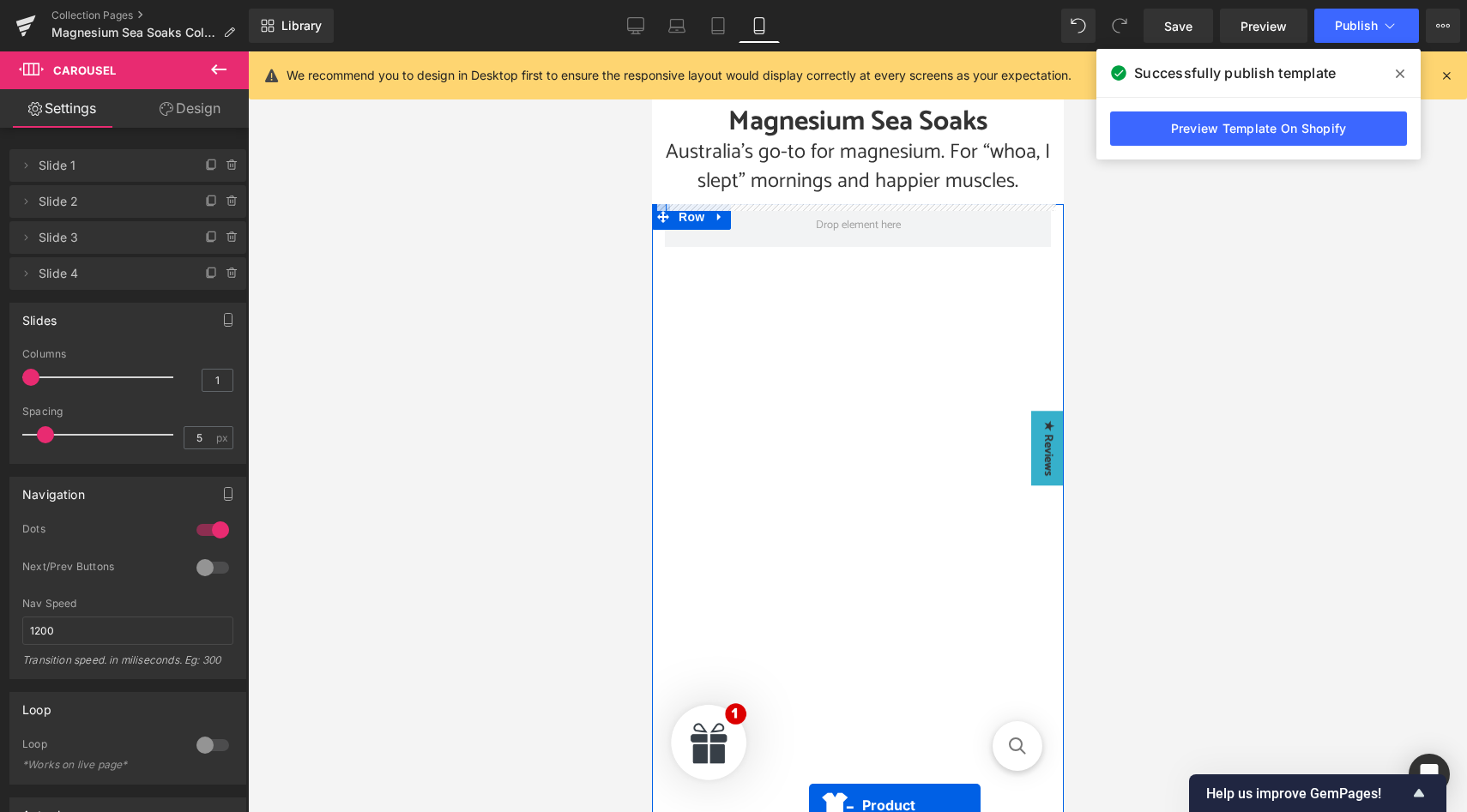
scroll to position [214, 0]
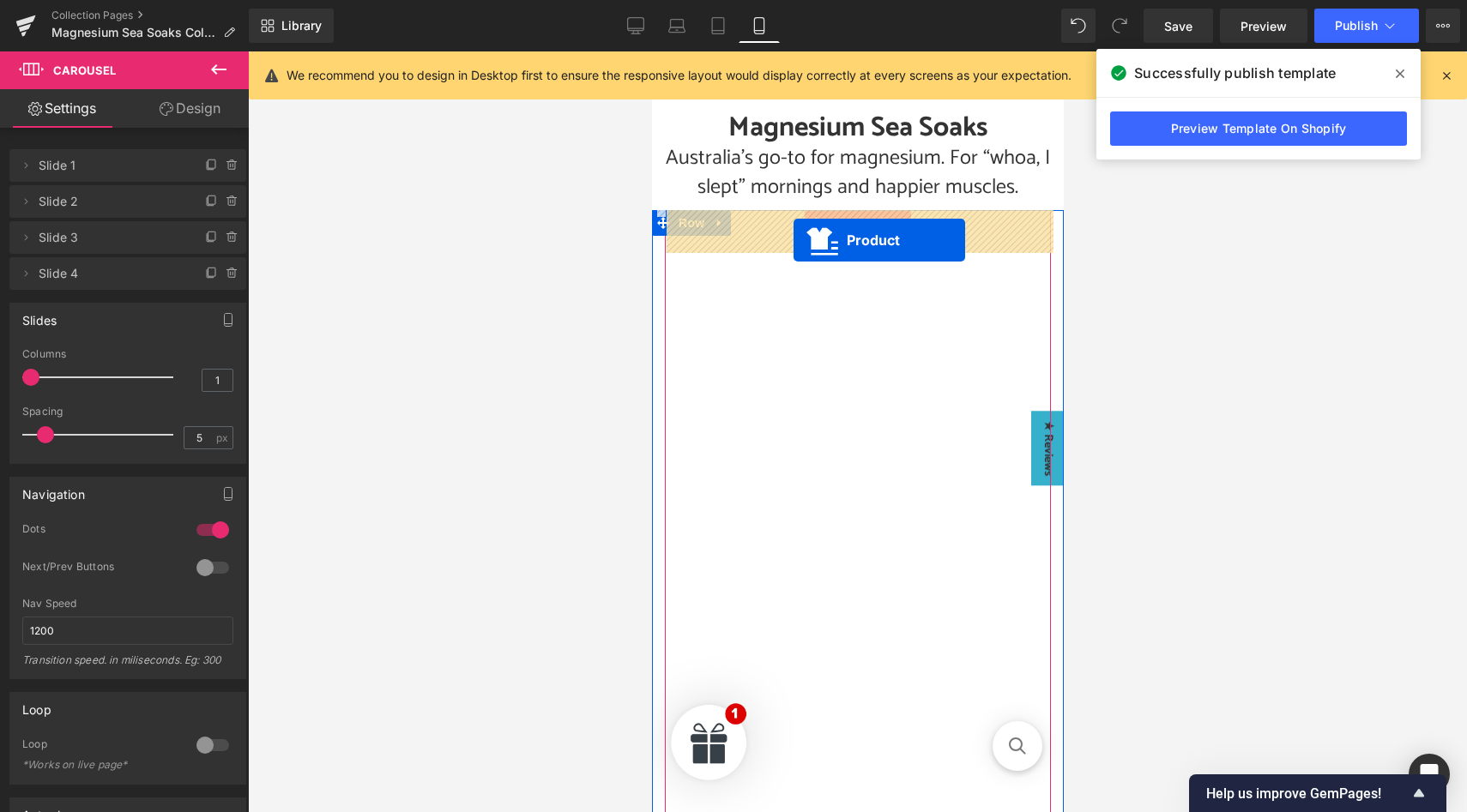
drag, startPoint x: 814, startPoint y: 448, endPoint x: 793, endPoint y: 240, distance: 209.1
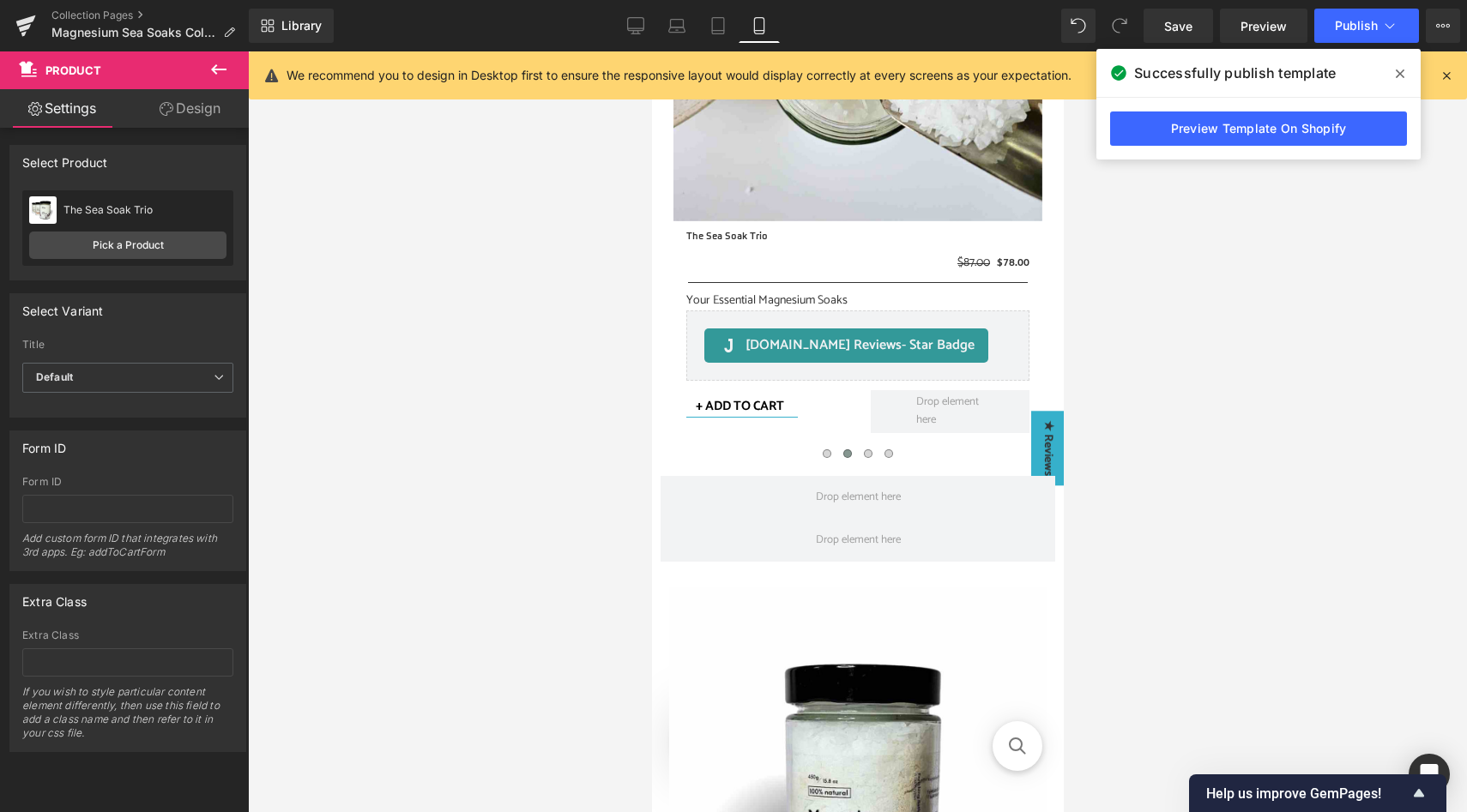
scroll to position [614, 0]
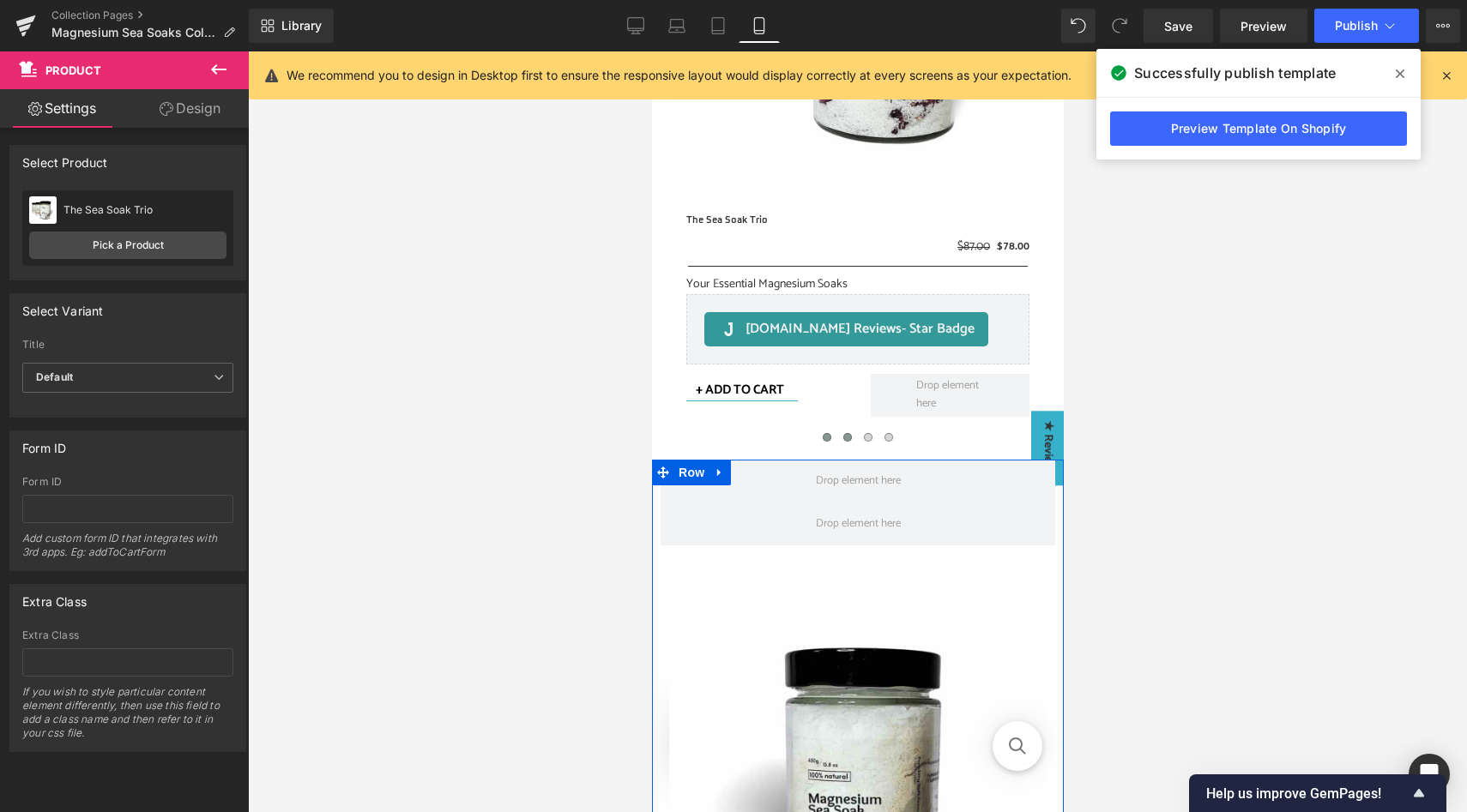
click at [826, 442] on button at bounding box center [825, 437] width 20 height 17
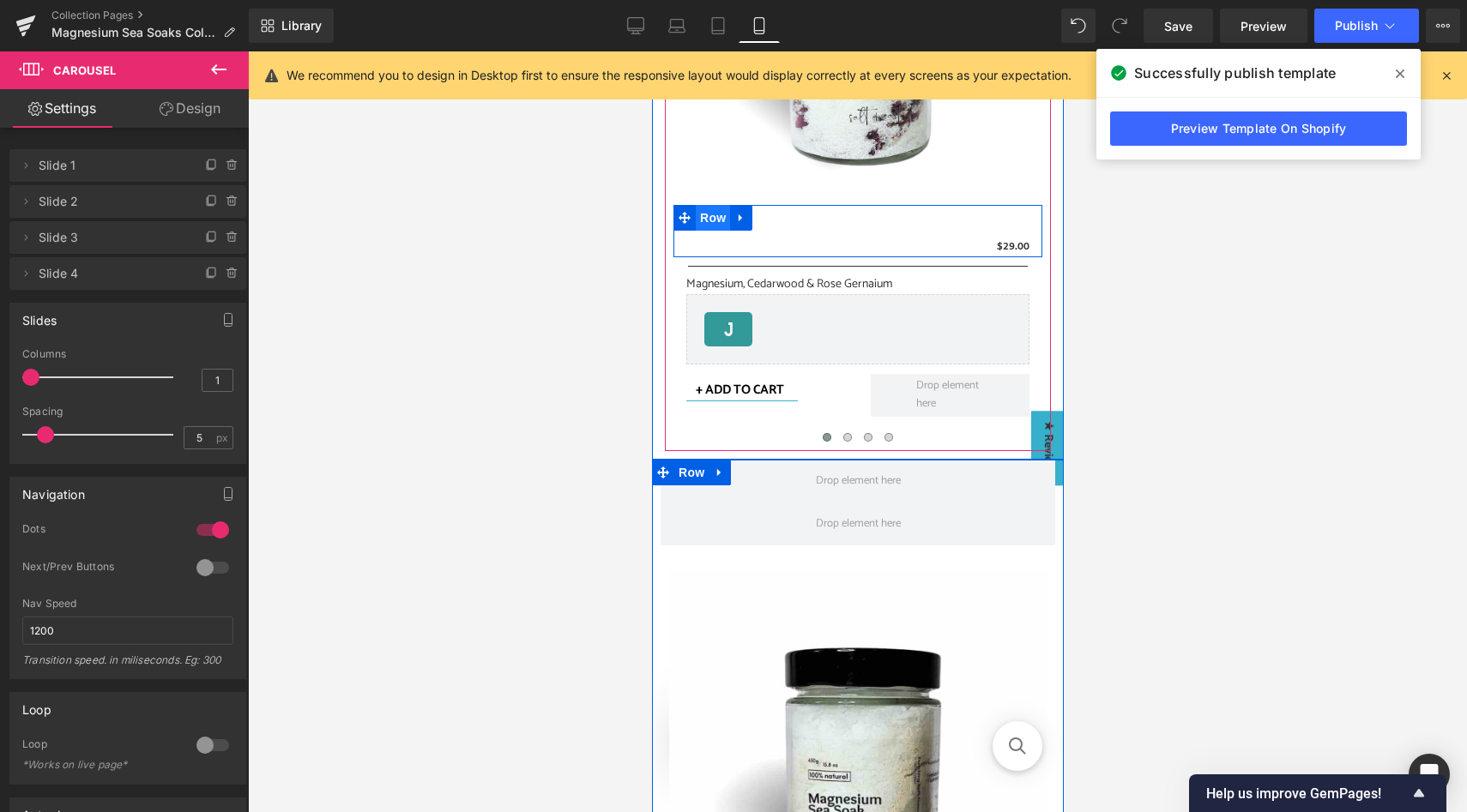
click at [711, 221] on span "Row" at bounding box center [711, 217] width 34 height 26
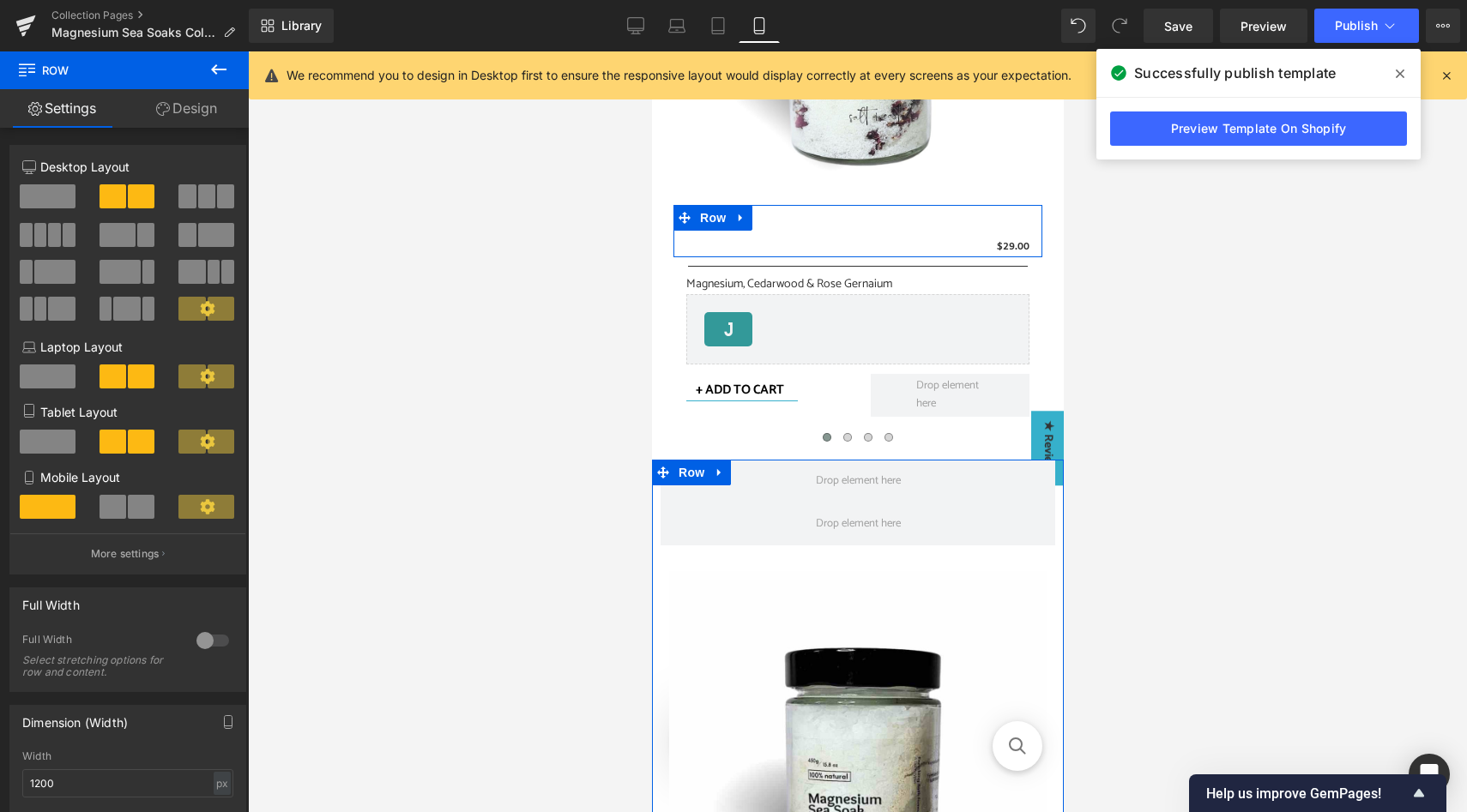
click at [123, 510] on button at bounding box center [128, 507] width 57 height 24
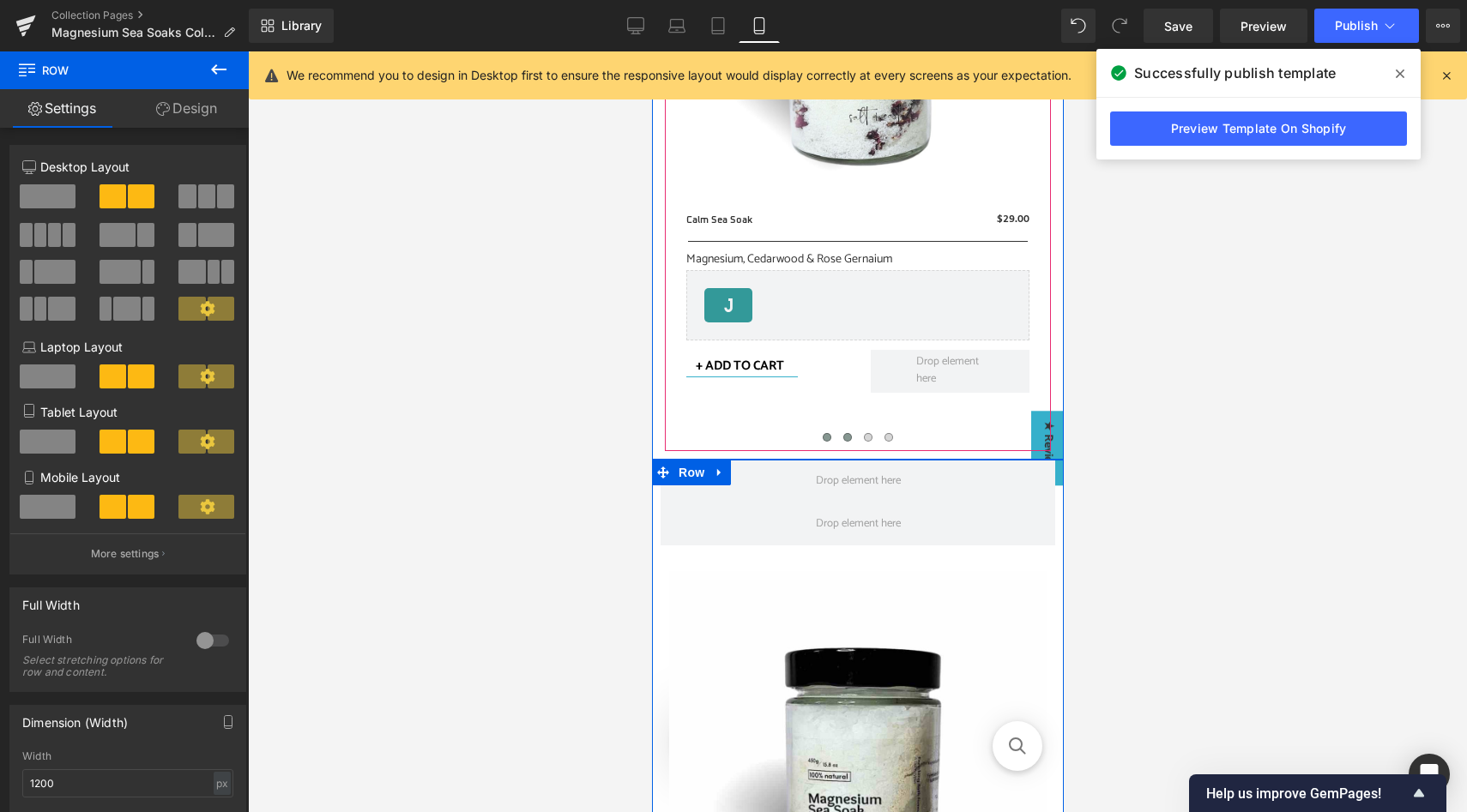
click at [847, 437] on span at bounding box center [846, 438] width 9 height 9
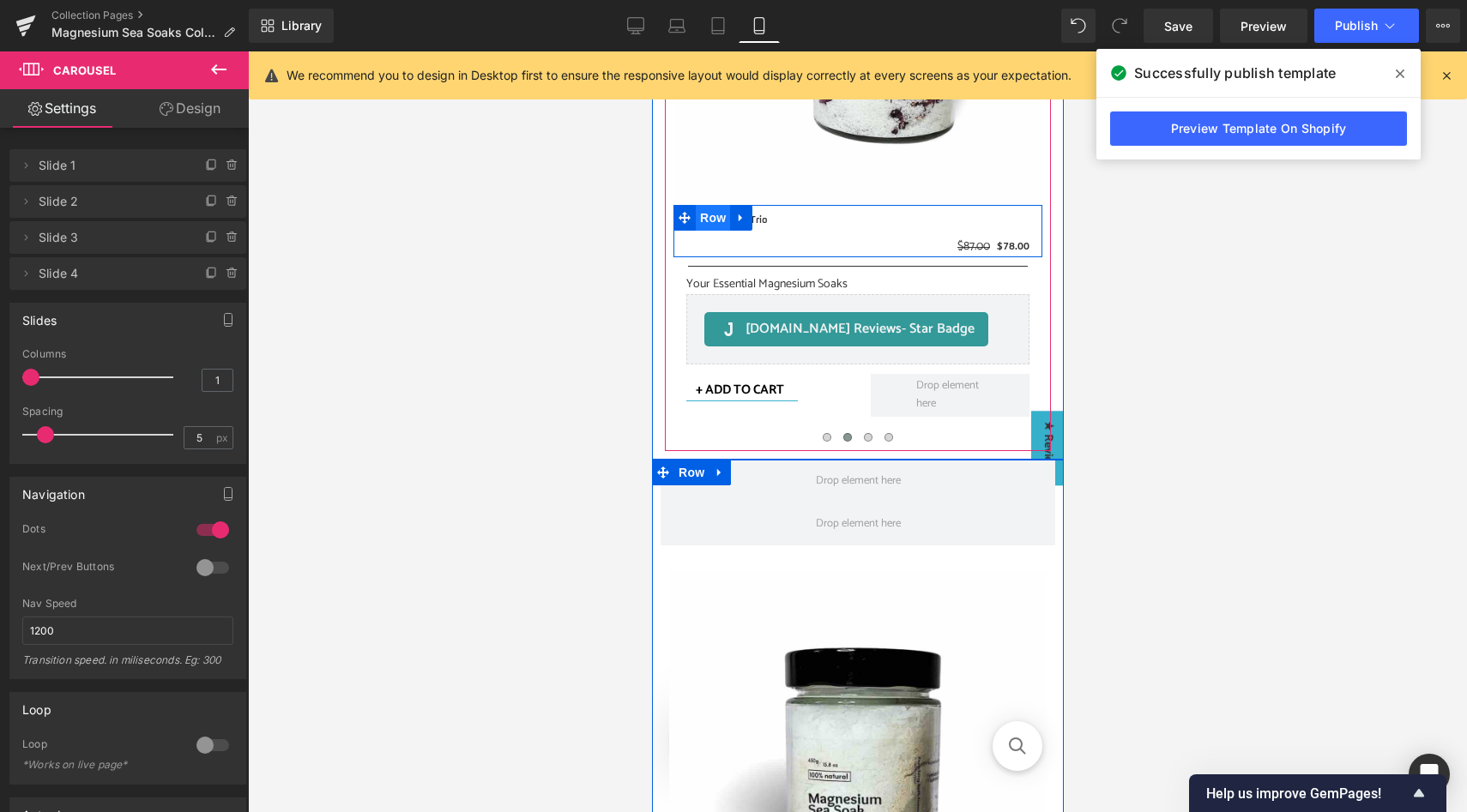
click at [715, 217] on span "Row" at bounding box center [711, 217] width 34 height 26
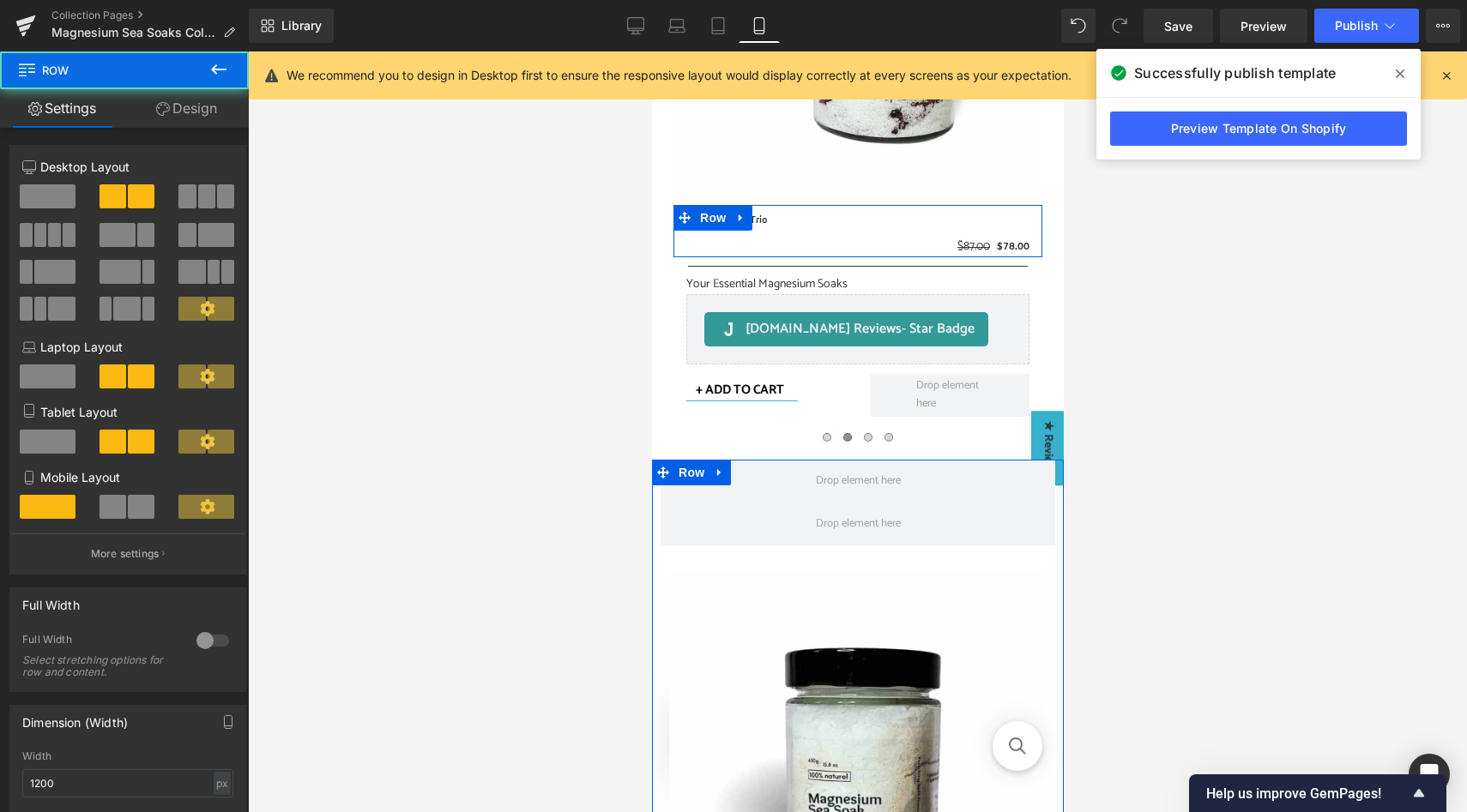
click at [133, 506] on span at bounding box center [141, 507] width 26 height 24
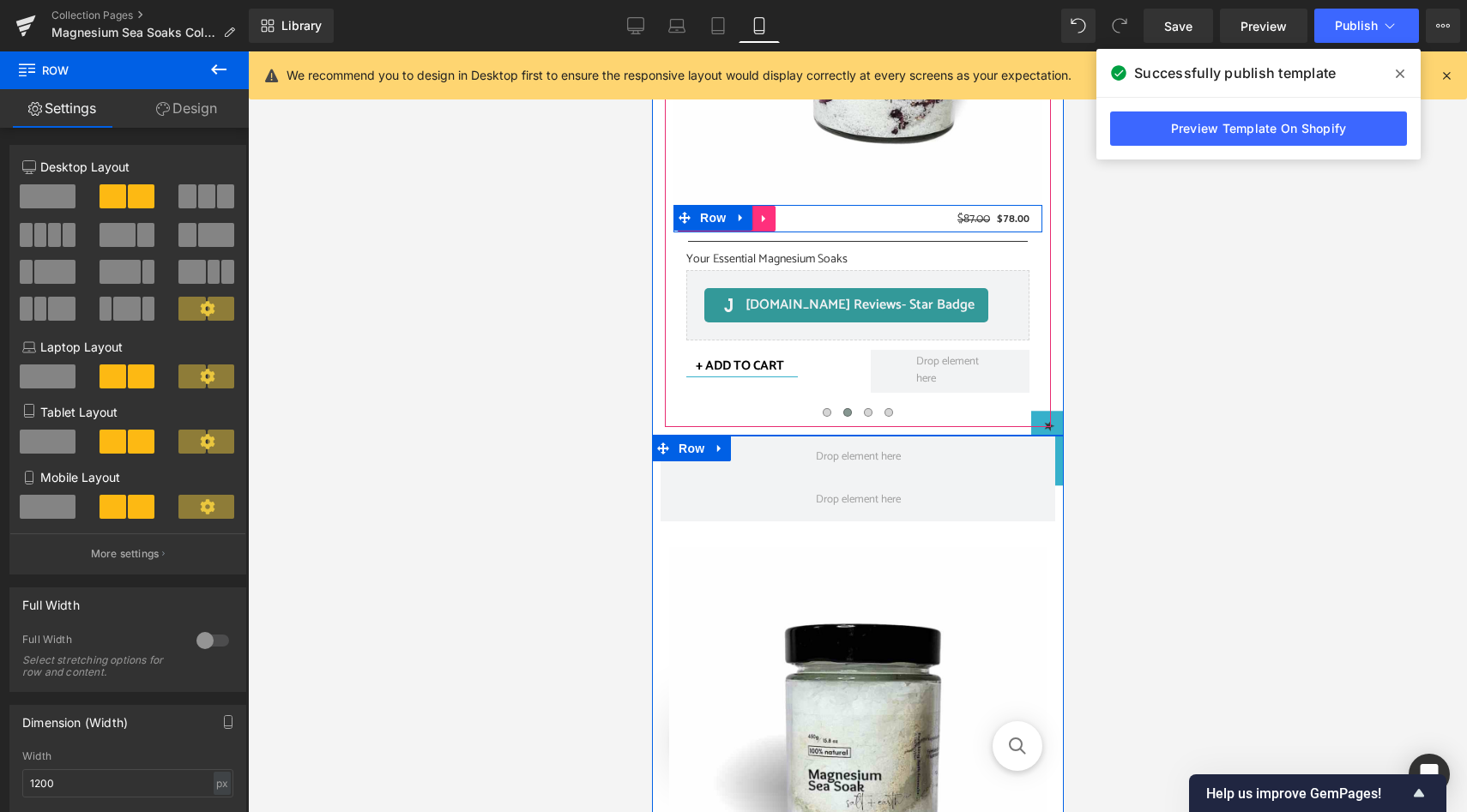
click at [755, 225] on link at bounding box center [763, 218] width 22 height 26
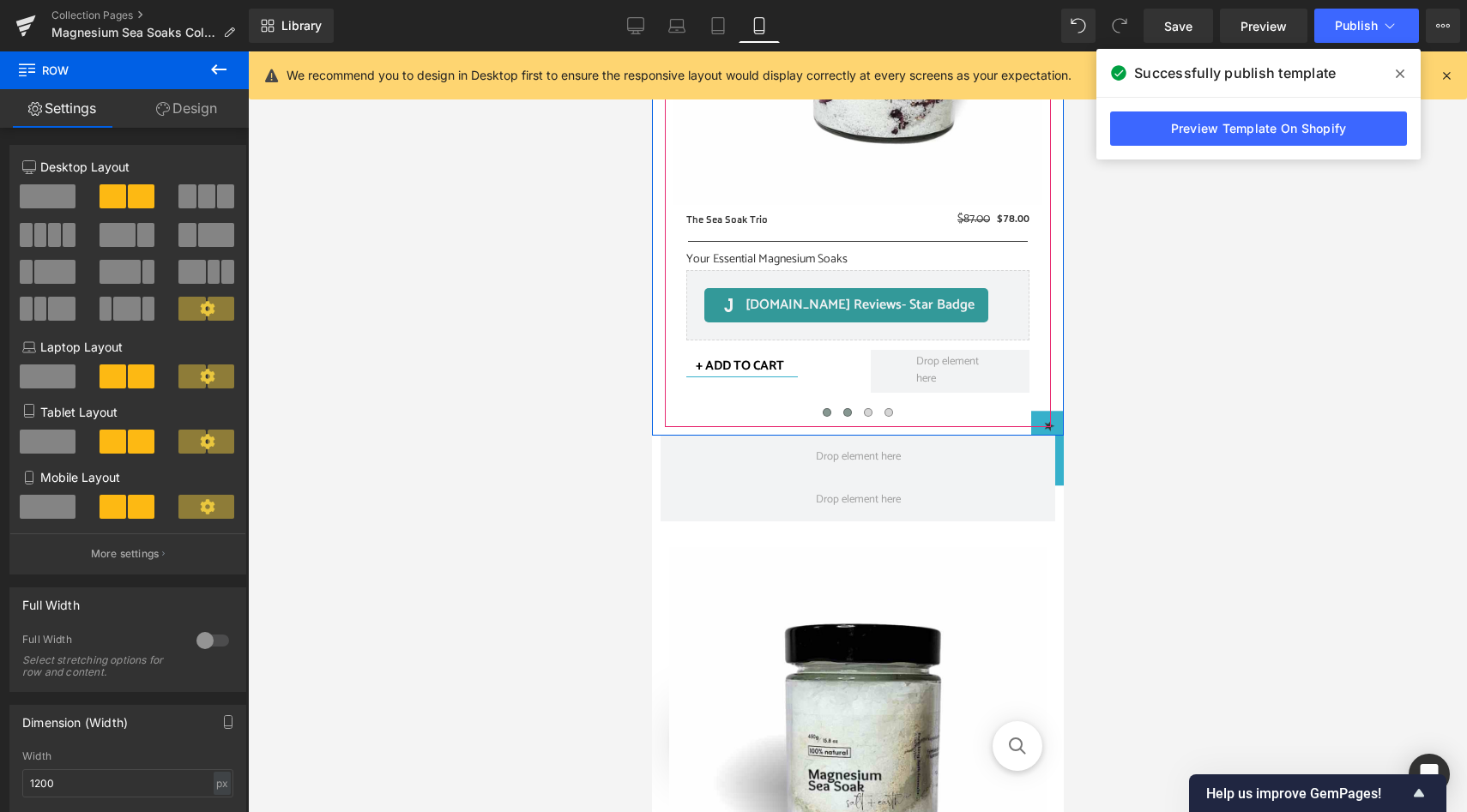
click at [824, 412] on span at bounding box center [826, 413] width 9 height 9
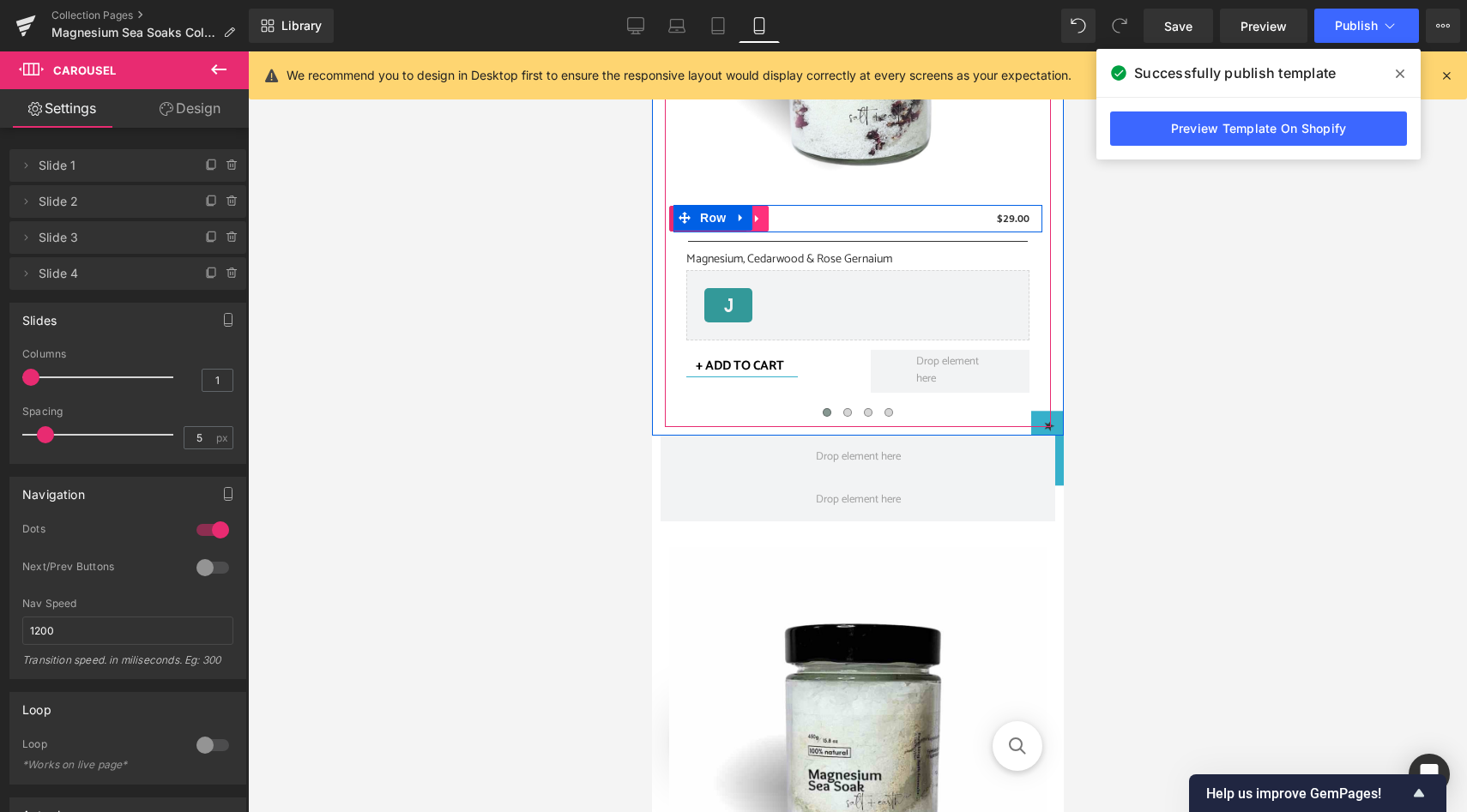
click at [755, 223] on icon at bounding box center [756, 219] width 12 height 13
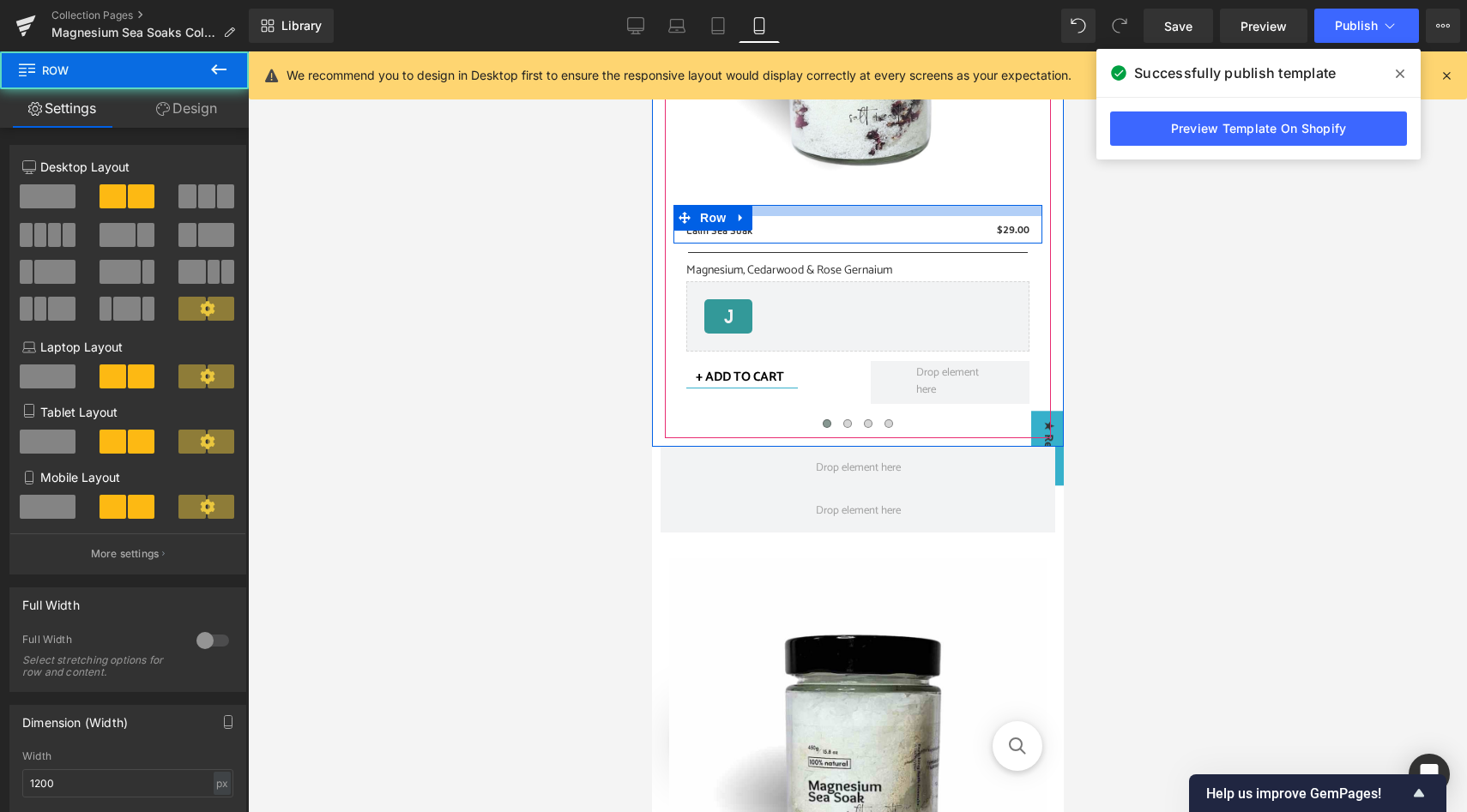
drag, startPoint x: 803, startPoint y: 206, endPoint x: 803, endPoint y: 217, distance: 11.0
click at [803, 217] on div "Calm Sea Soak (P) Title $0 $29.00 (P) Price Row" at bounding box center [857, 224] width 369 height 39
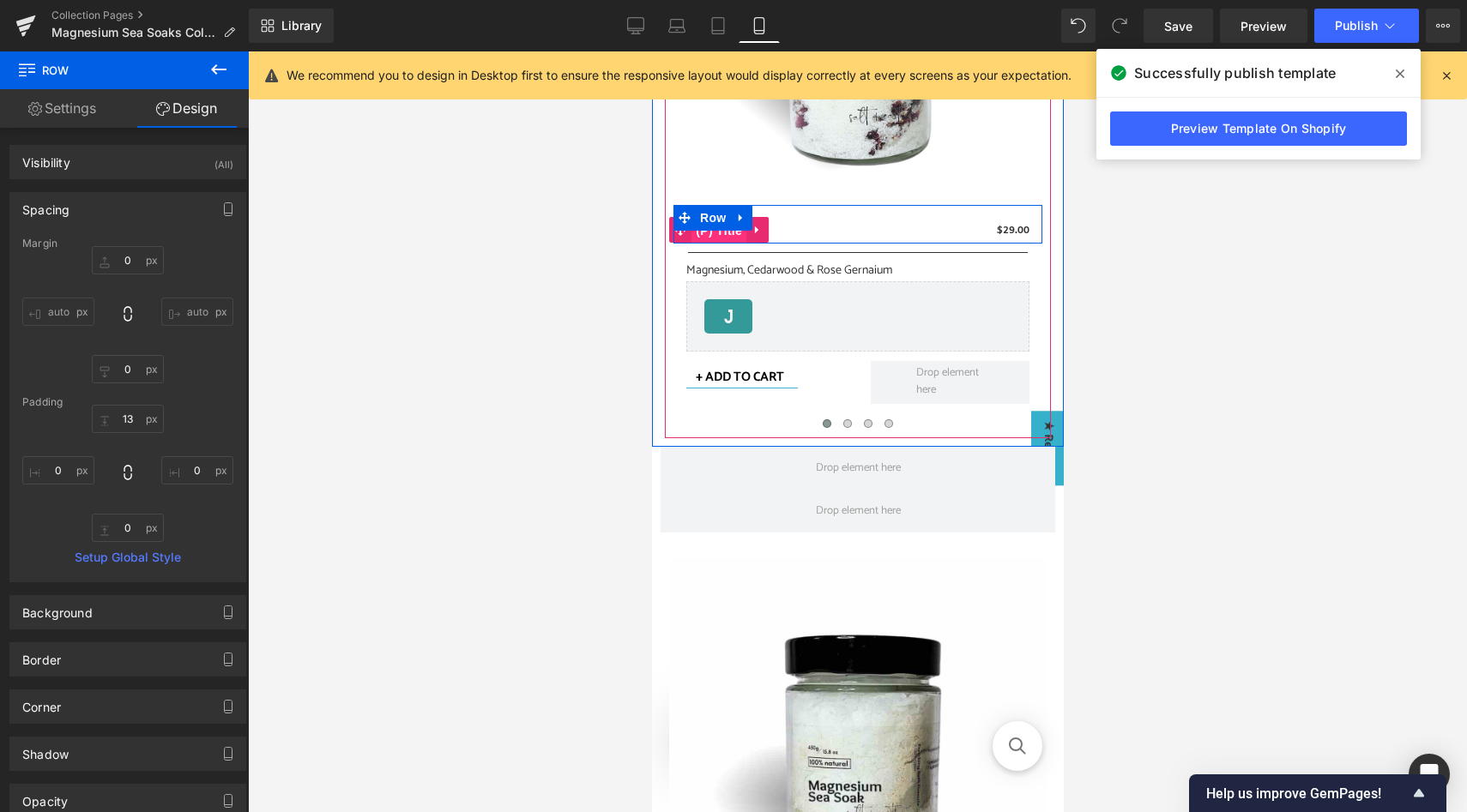
click at [697, 233] on span "(P) Title" at bounding box center [718, 230] width 55 height 26
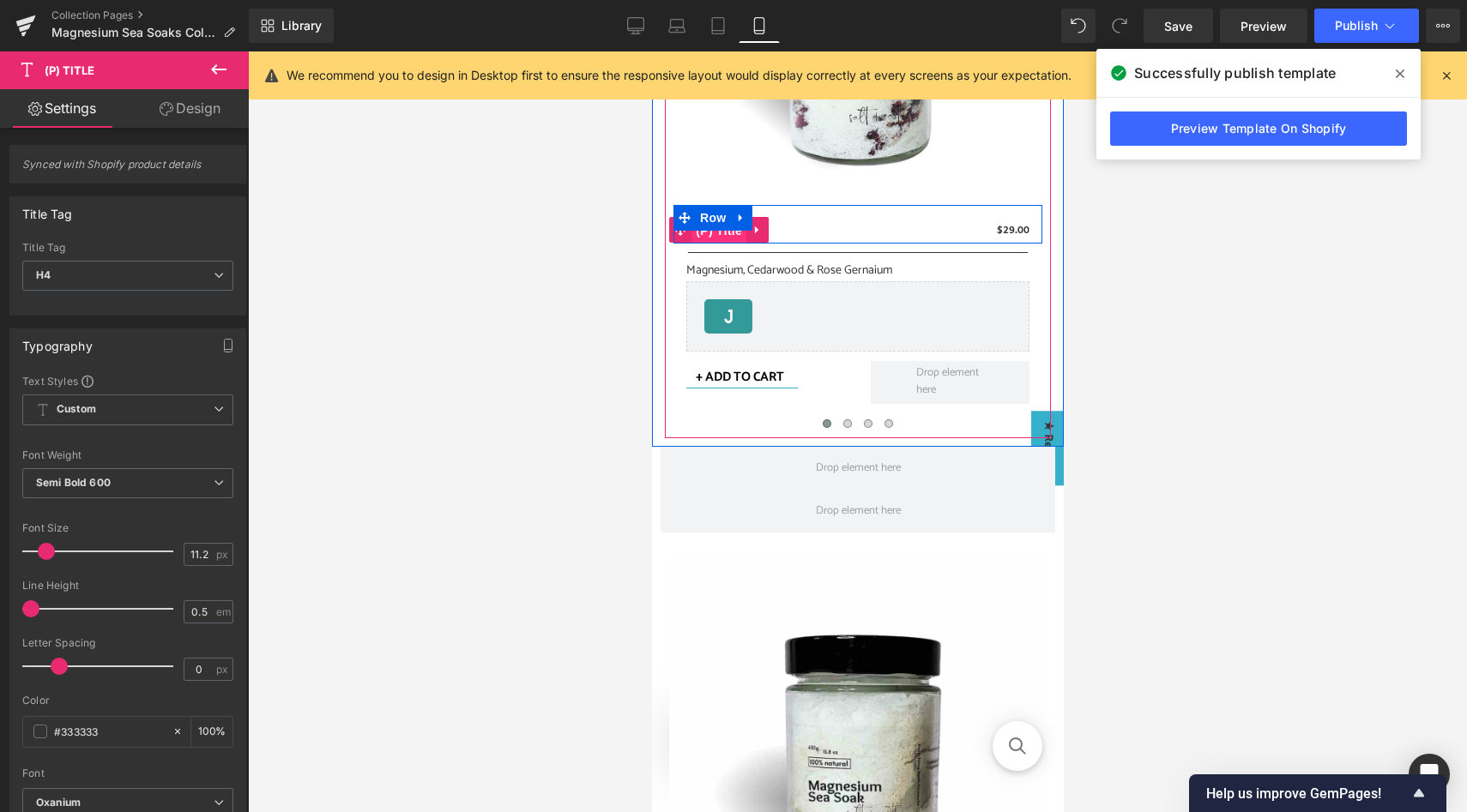
click at [726, 232] on span "(P) Title" at bounding box center [718, 230] width 55 height 26
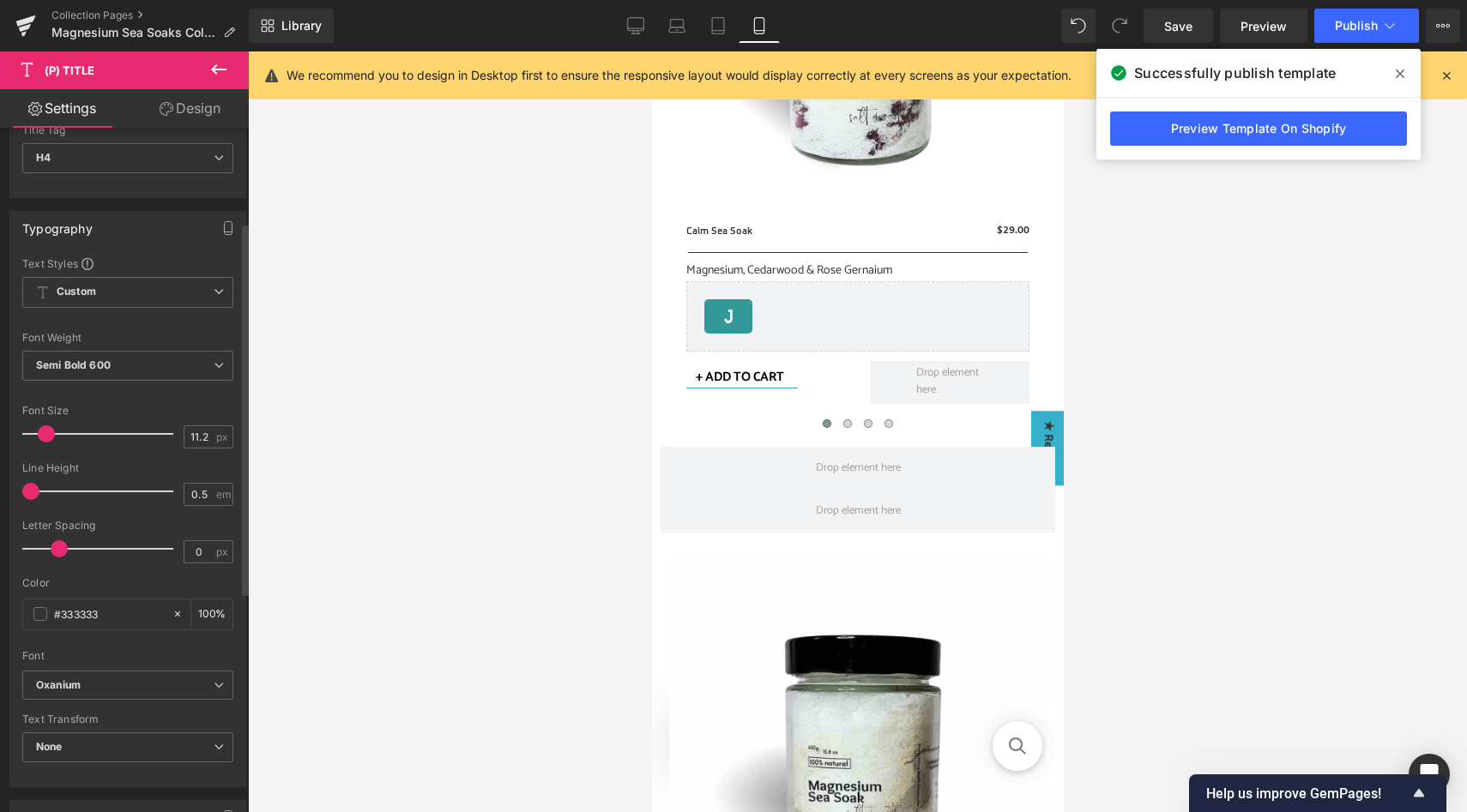
scroll to position [0, 0]
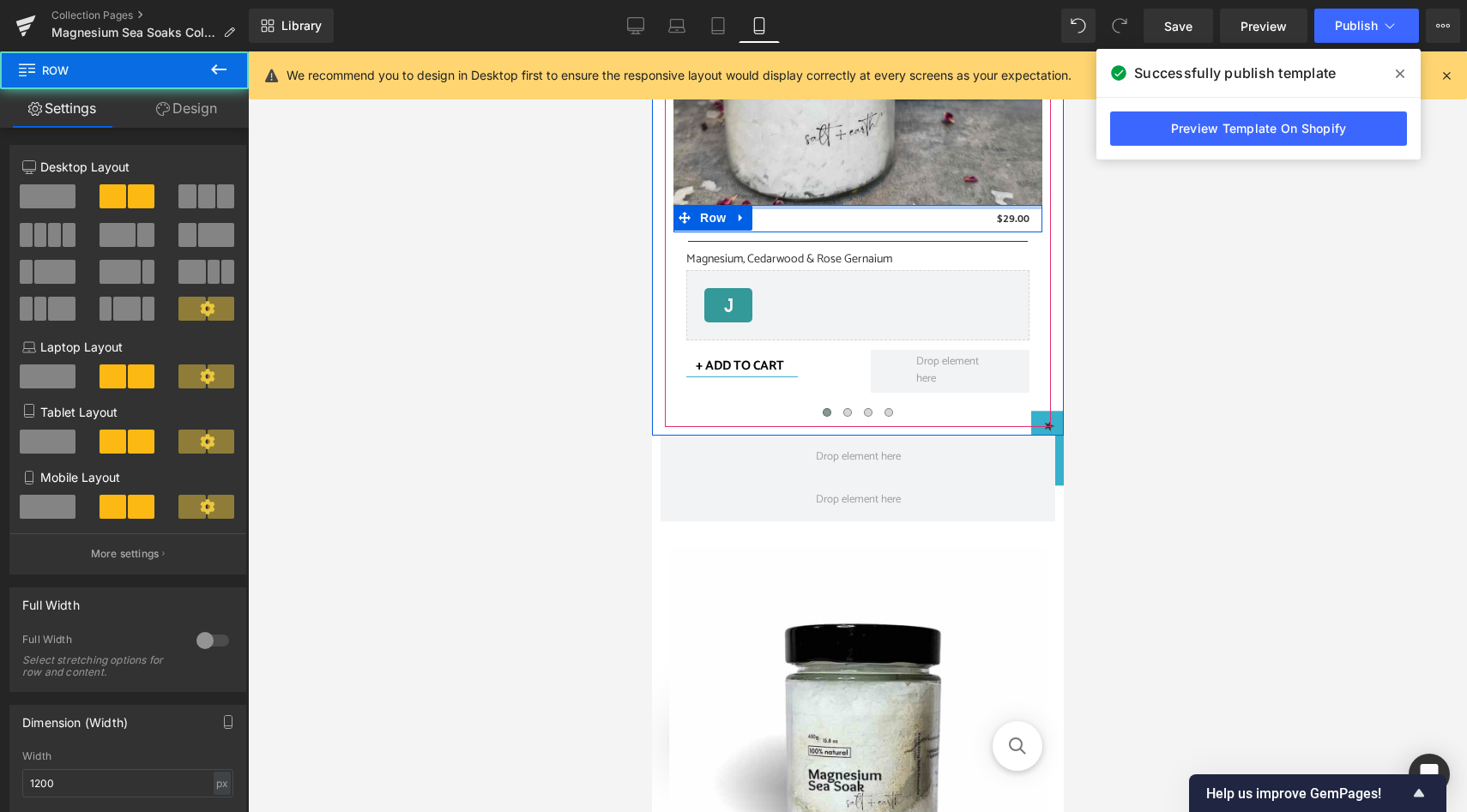
drag, startPoint x: 769, startPoint y: 213, endPoint x: 769, endPoint y: 189, distance: 24.0
click at [769, 189] on div "Sale Off (P) Image Calm Sea Soak (P) Title $0 $29.00 (P) Price Row Separator Ma…" at bounding box center [857, 118] width 369 height 565
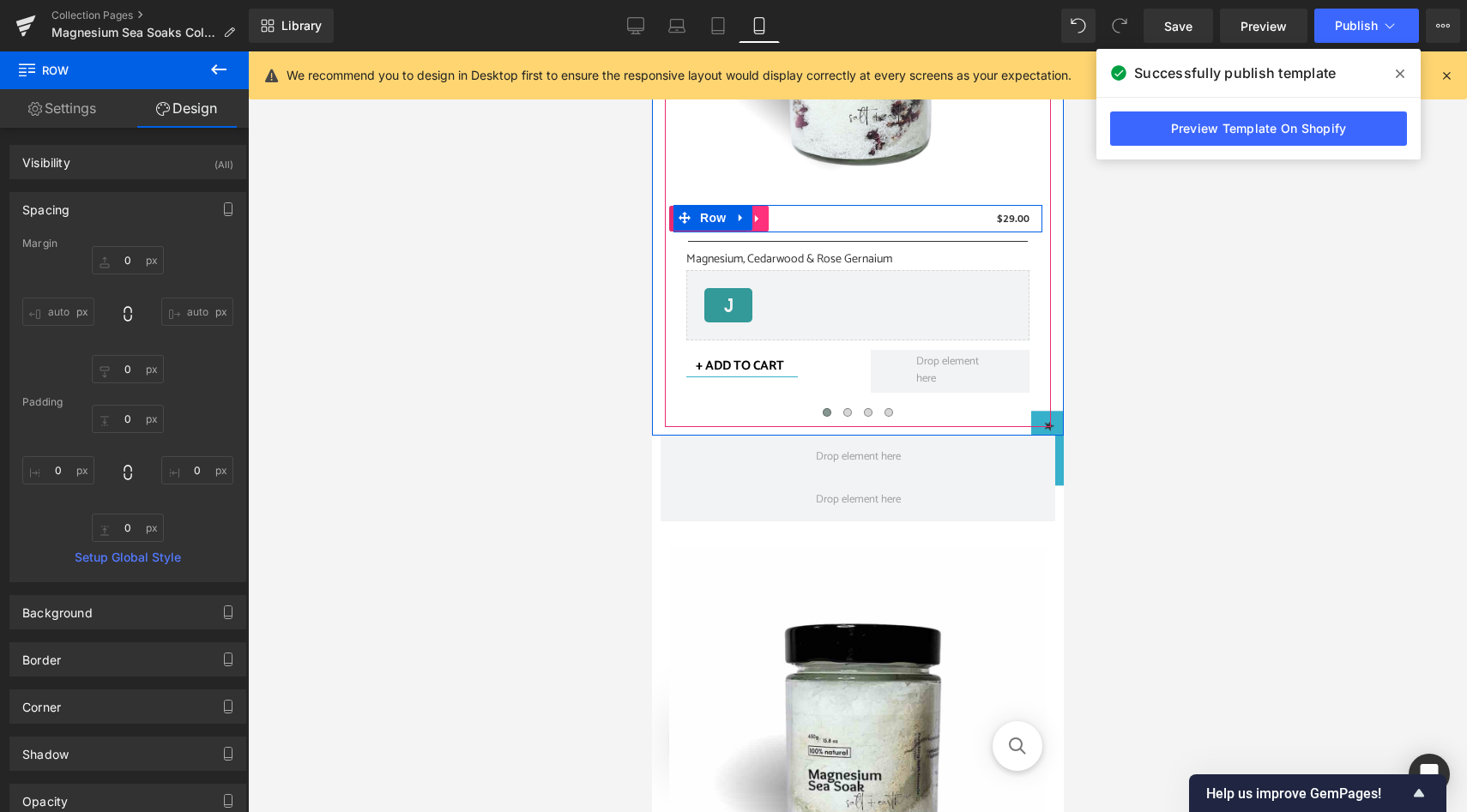
click at [756, 226] on link at bounding box center [756, 218] width 22 height 26
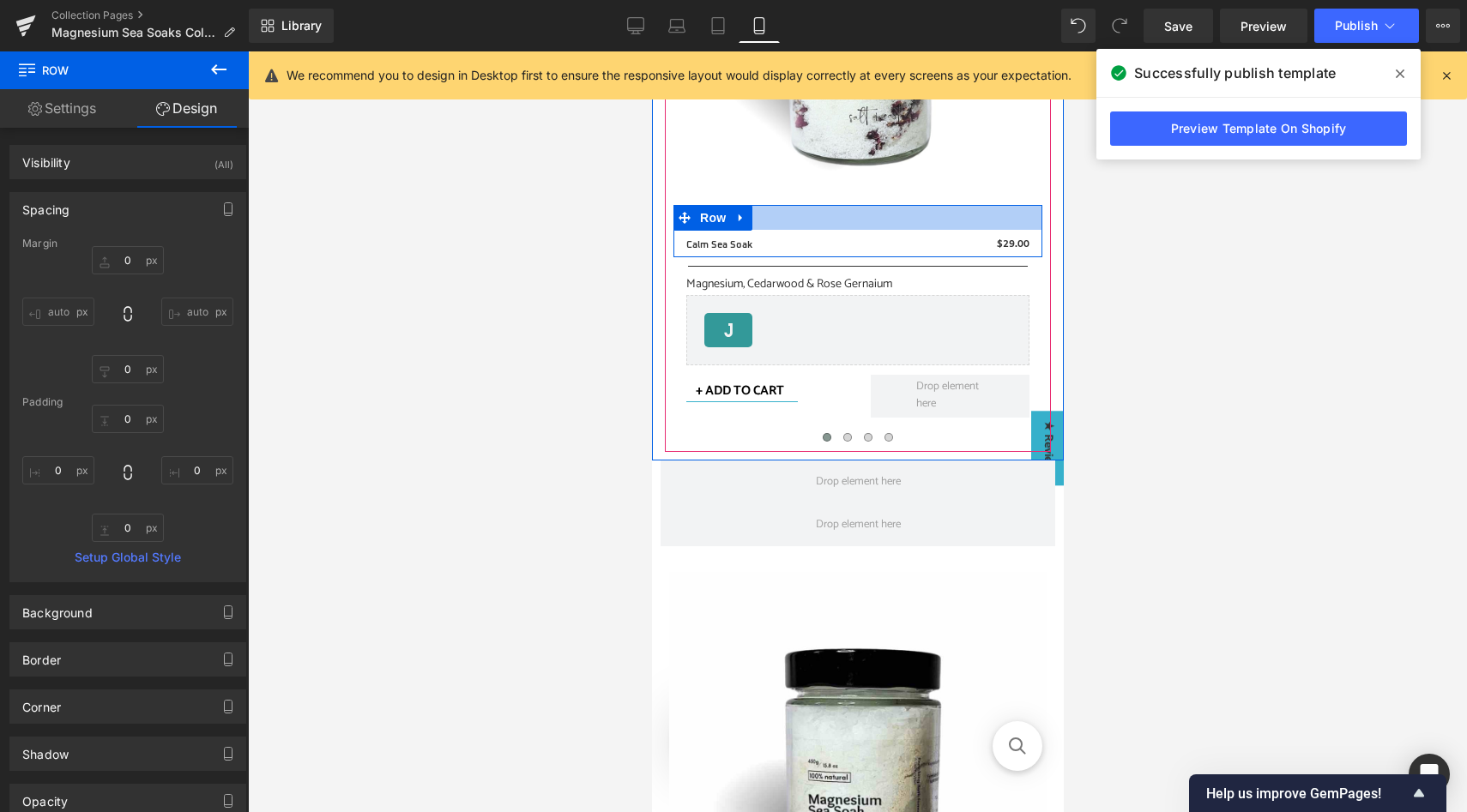
drag, startPoint x: 816, startPoint y: 207, endPoint x: 816, endPoint y: 233, distance: 26.0
click at [816, 233] on div "Calm Sea Soak (P) Title $0 $29.00 (P) Price Row" at bounding box center [857, 230] width 369 height 52
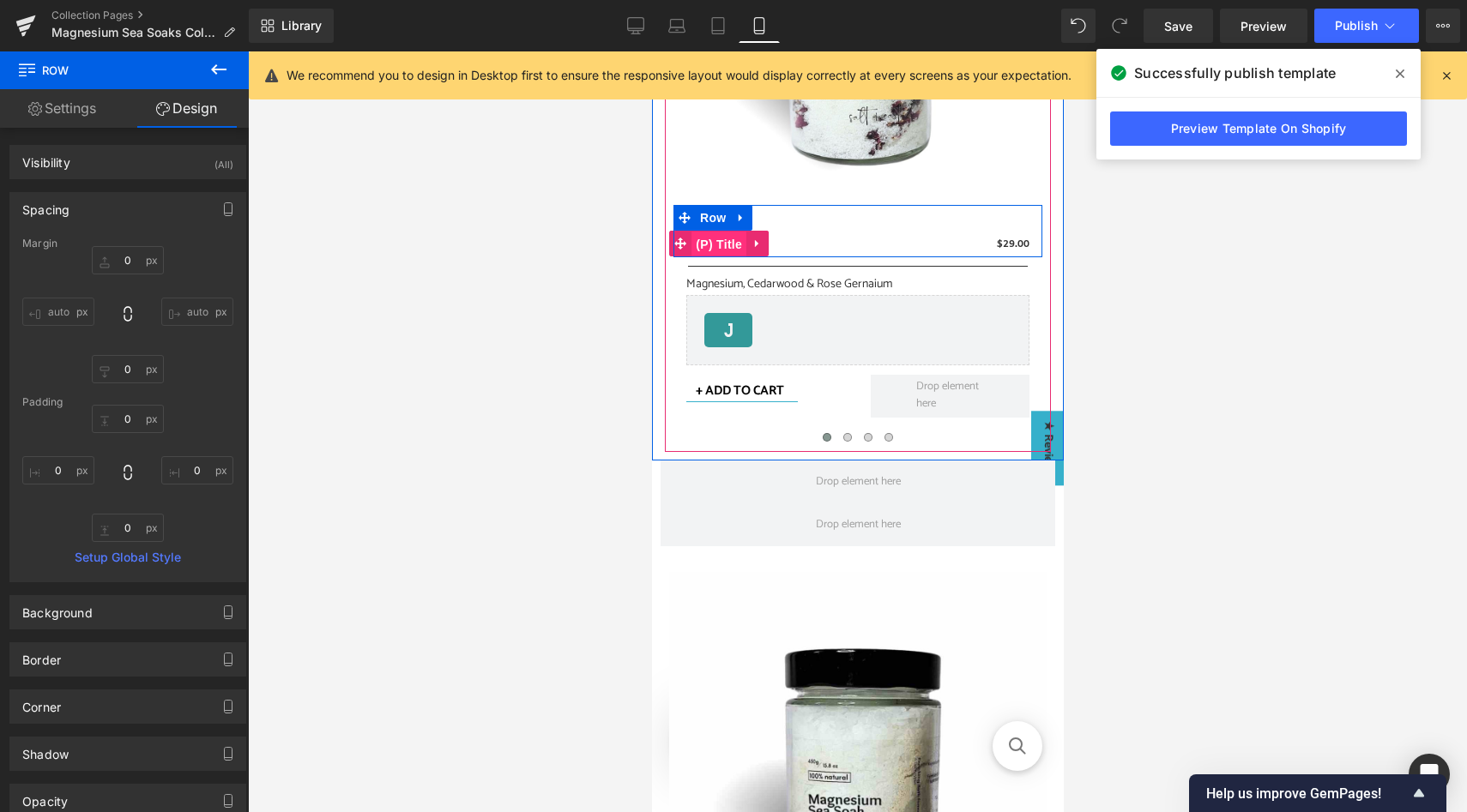
click at [711, 247] on span "(P) Title" at bounding box center [718, 244] width 55 height 26
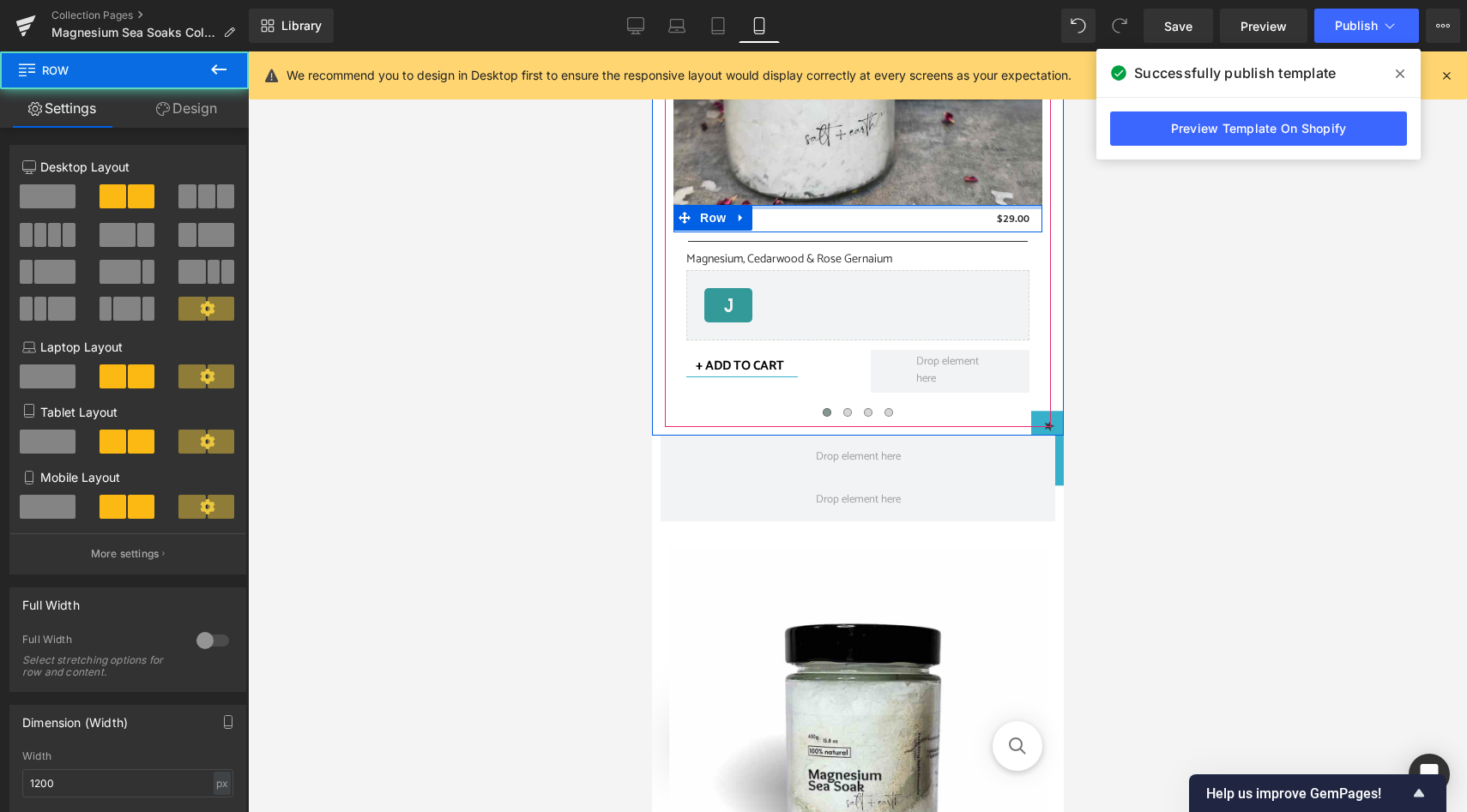
drag, startPoint x: 779, startPoint y: 222, endPoint x: 786, endPoint y: 184, distance: 38.6
click at [786, 184] on div "Sale Off (P) Image Calm Sea Soak (P) Title $0 $29.00 (P) Price Row Separator Ma…" at bounding box center [857, 118] width 369 height 565
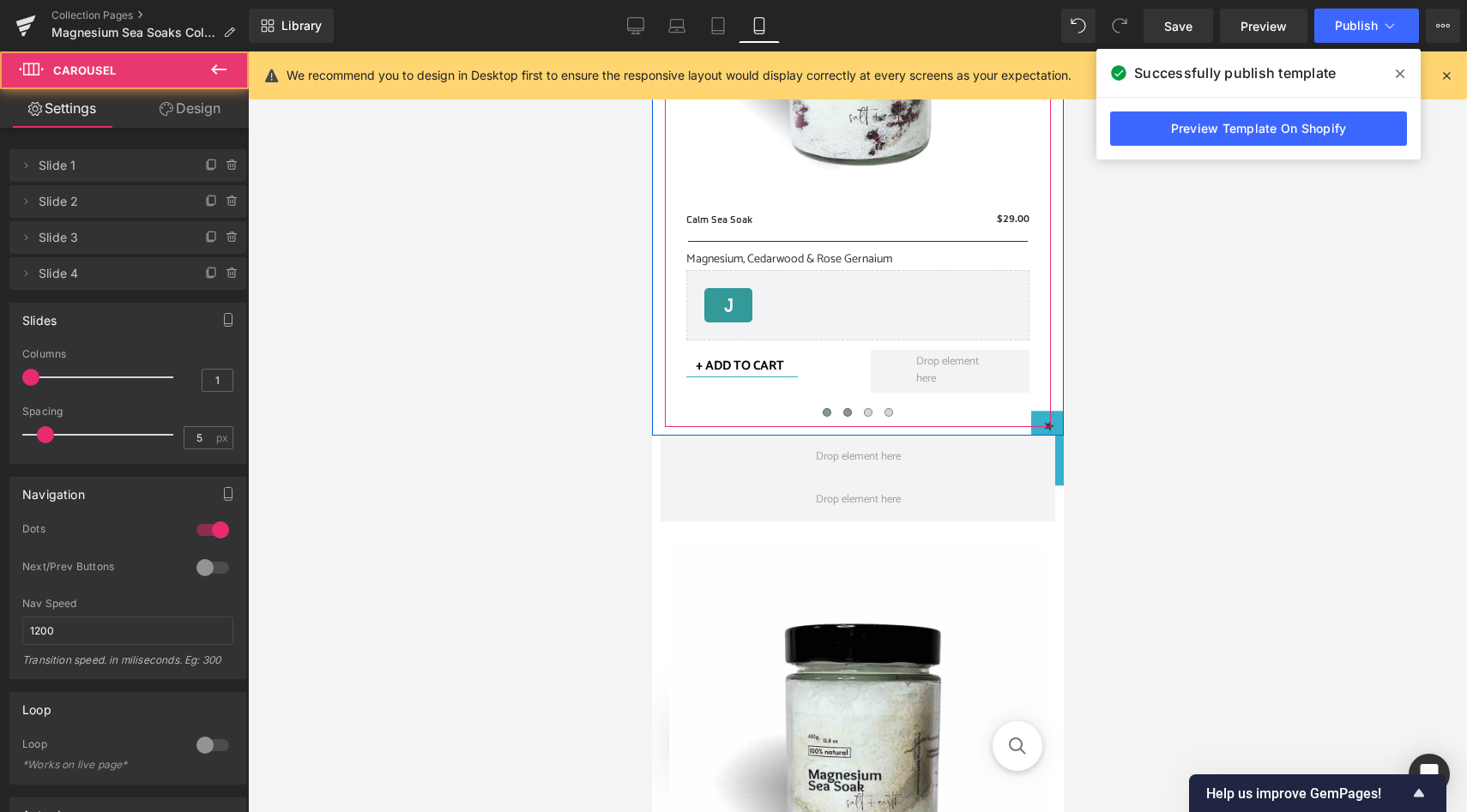
click at [850, 415] on span at bounding box center [846, 413] width 9 height 9
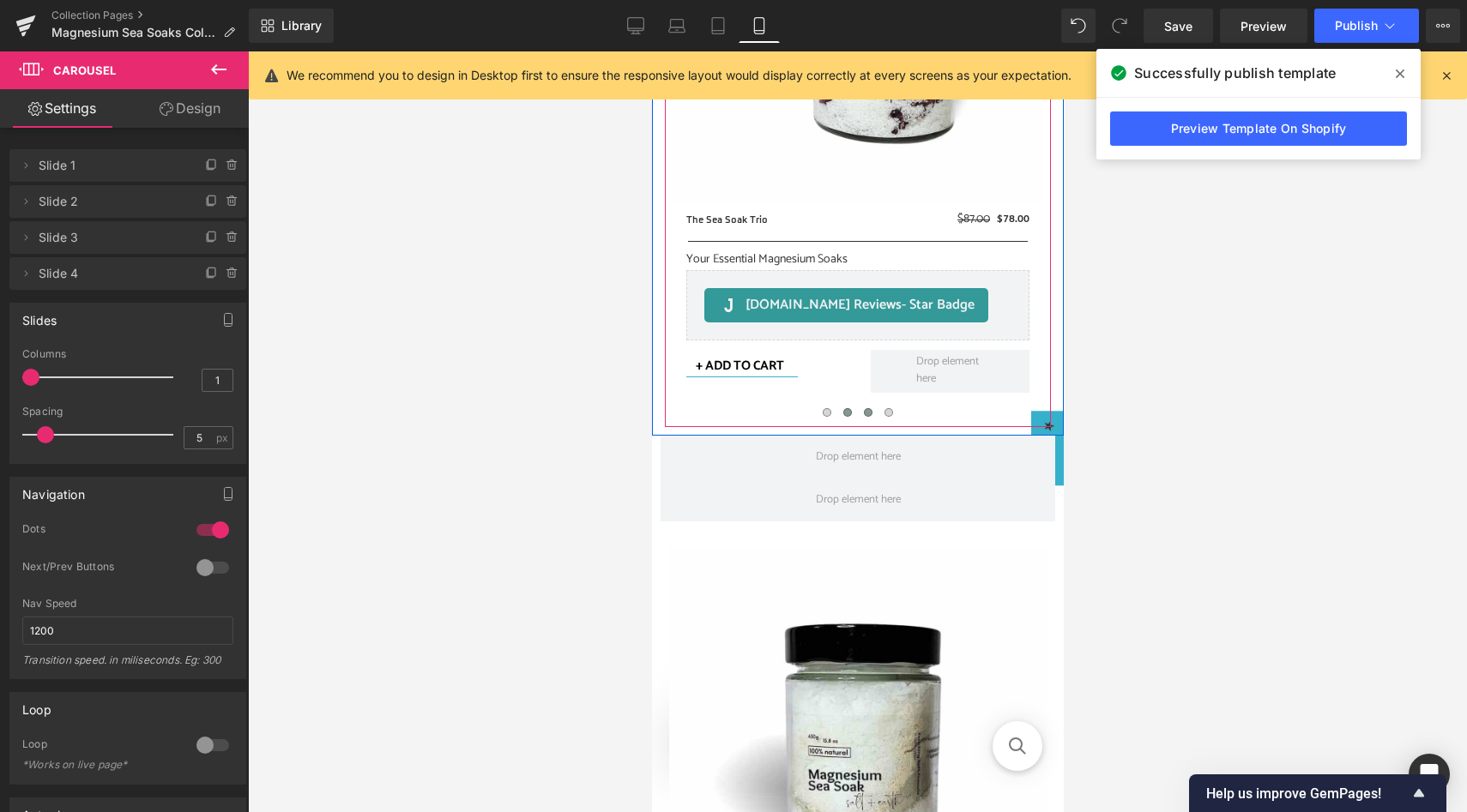
click at [869, 412] on span at bounding box center [868, 413] width 9 height 9
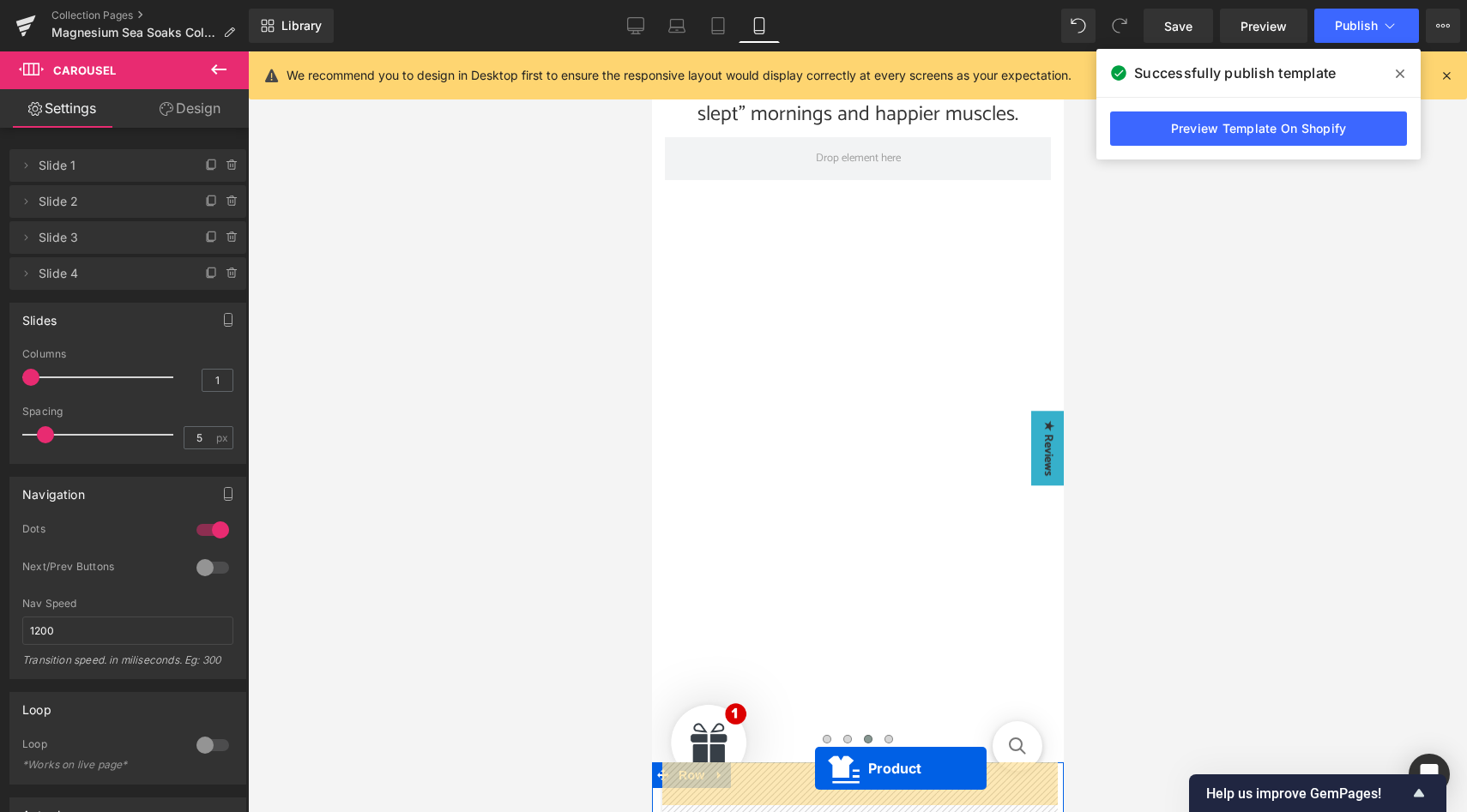
scroll to position [287, 0]
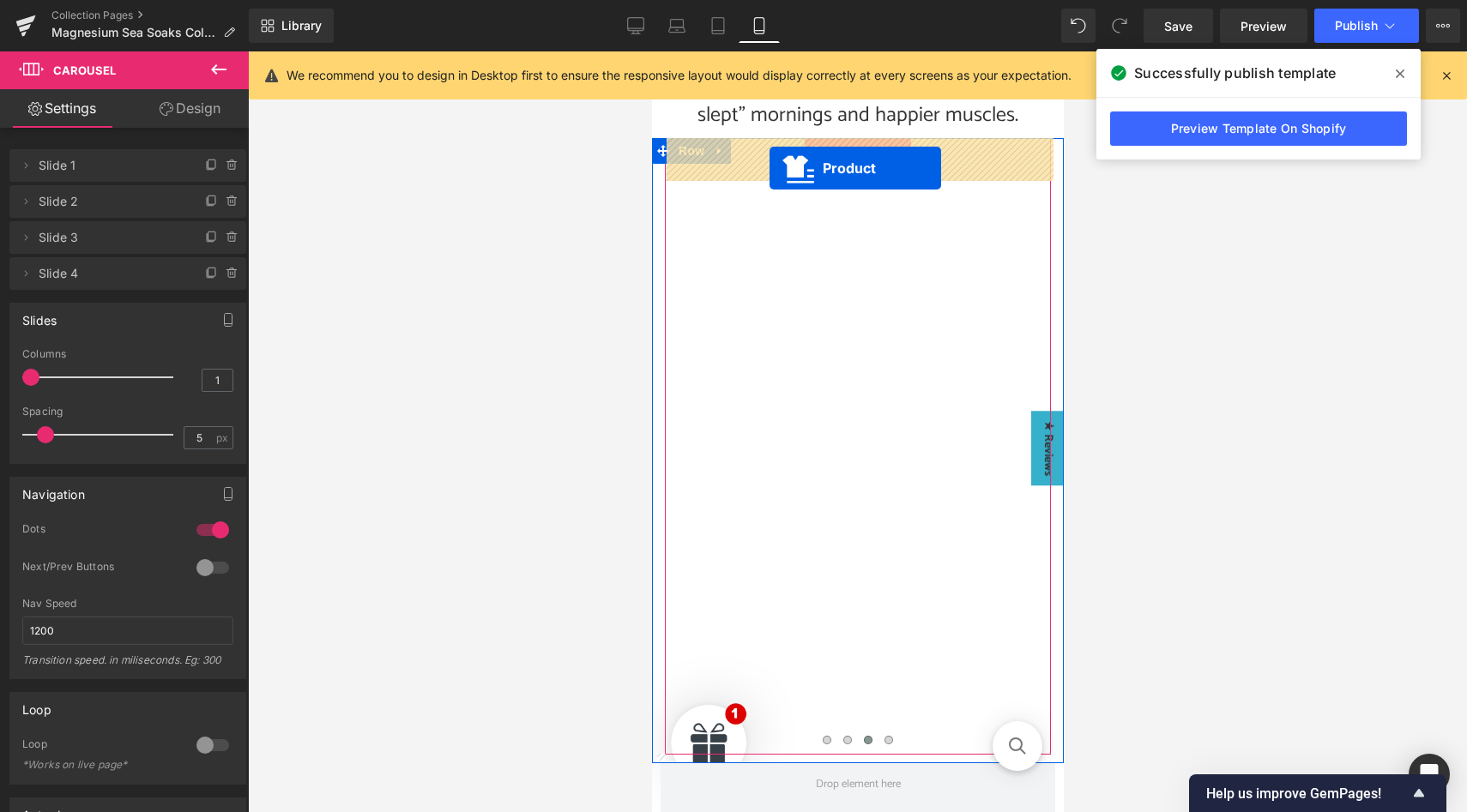
drag, startPoint x: 814, startPoint y: 533, endPoint x: 769, endPoint y: 168, distance: 367.8
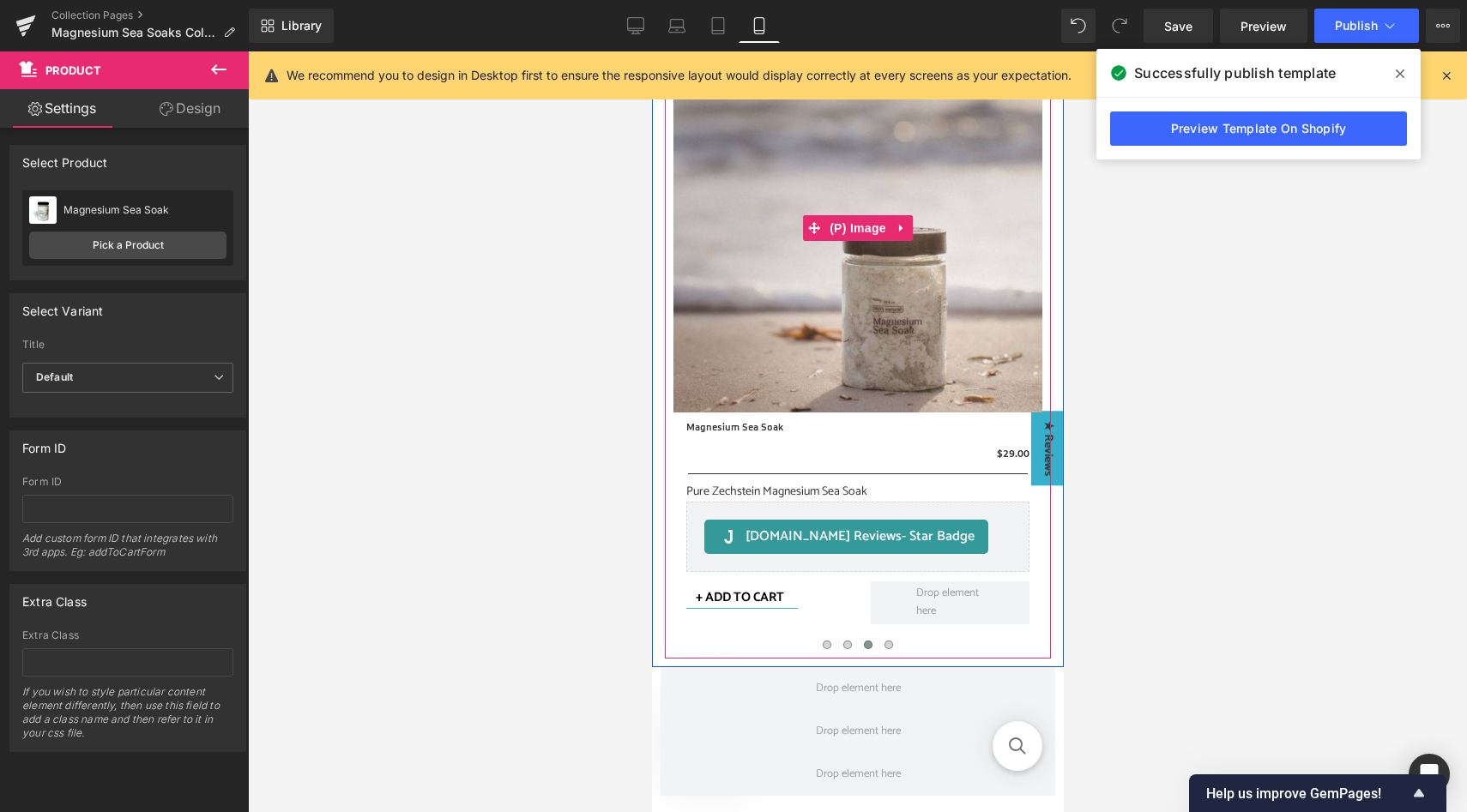
scroll to position [429, 0]
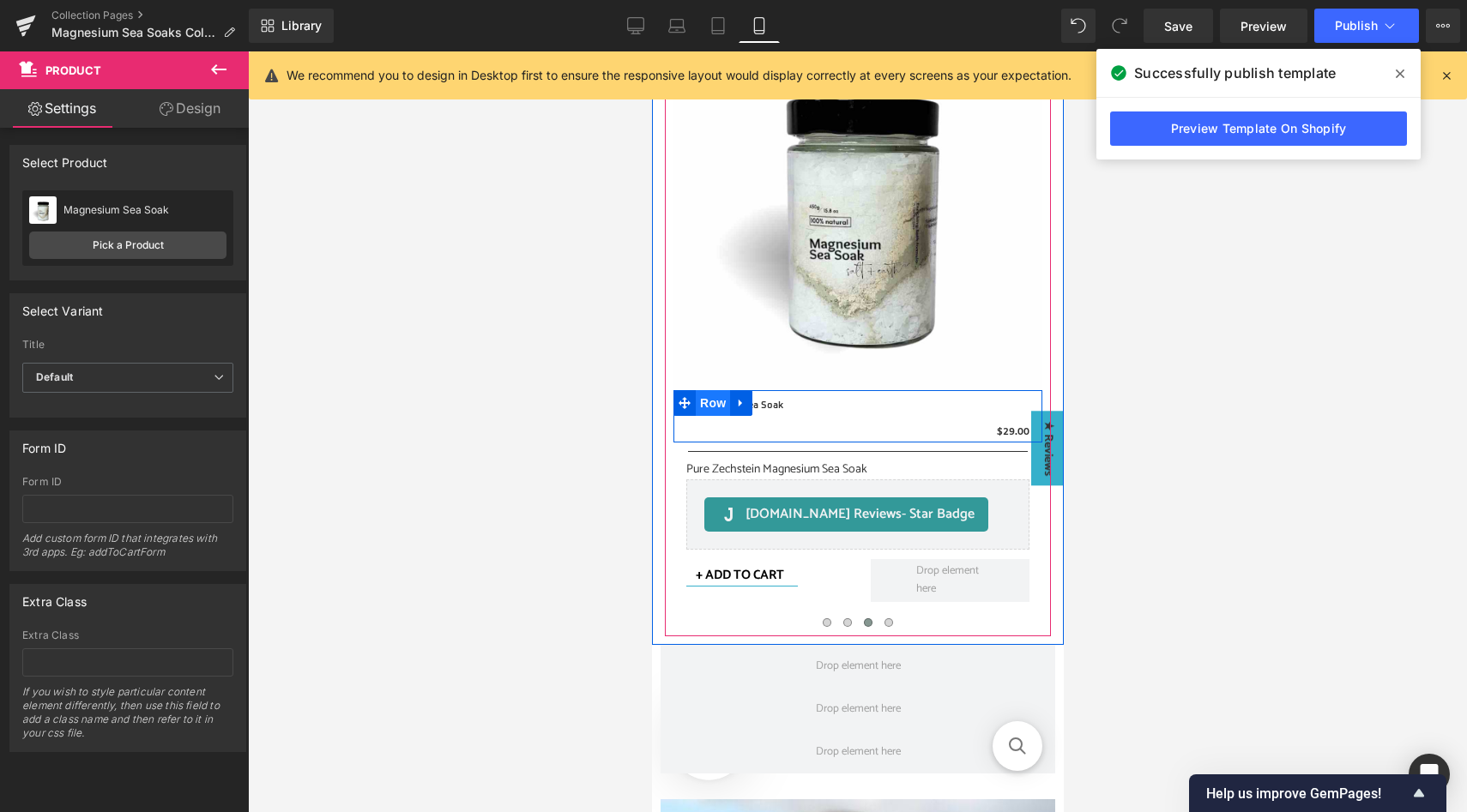
click at [713, 403] on span "Row" at bounding box center [711, 402] width 34 height 26
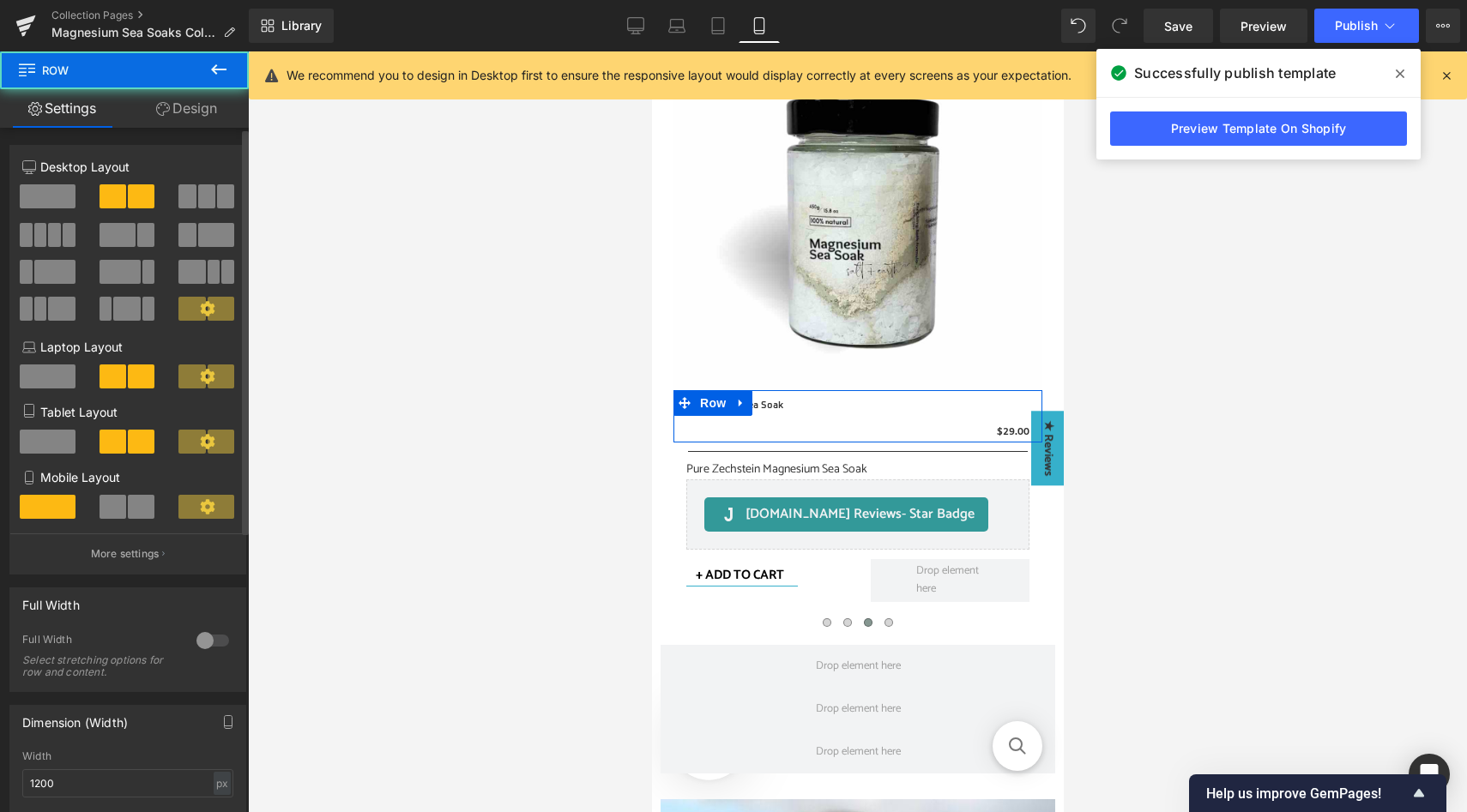
click at [123, 507] on button at bounding box center [128, 507] width 57 height 24
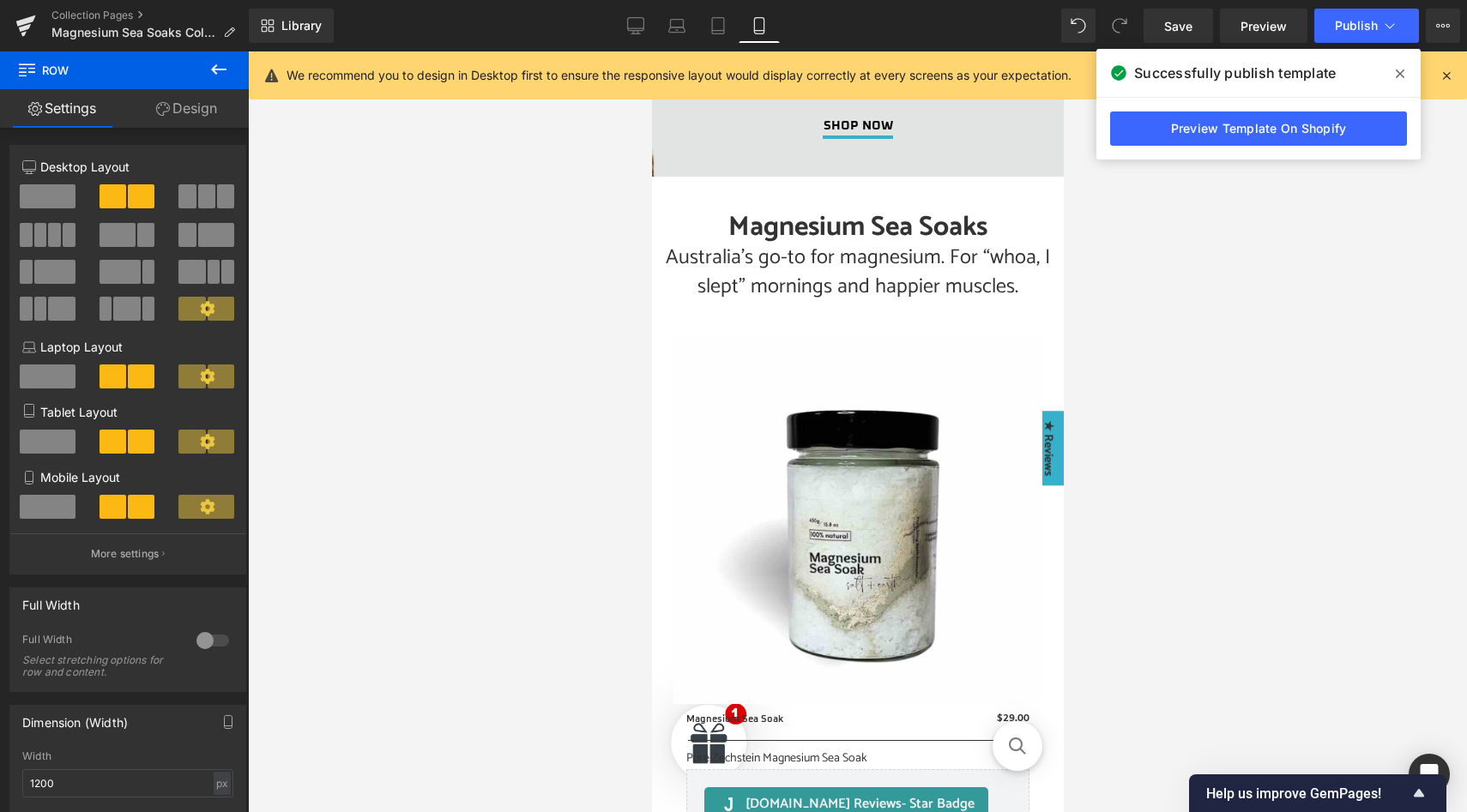
scroll to position [97, 0]
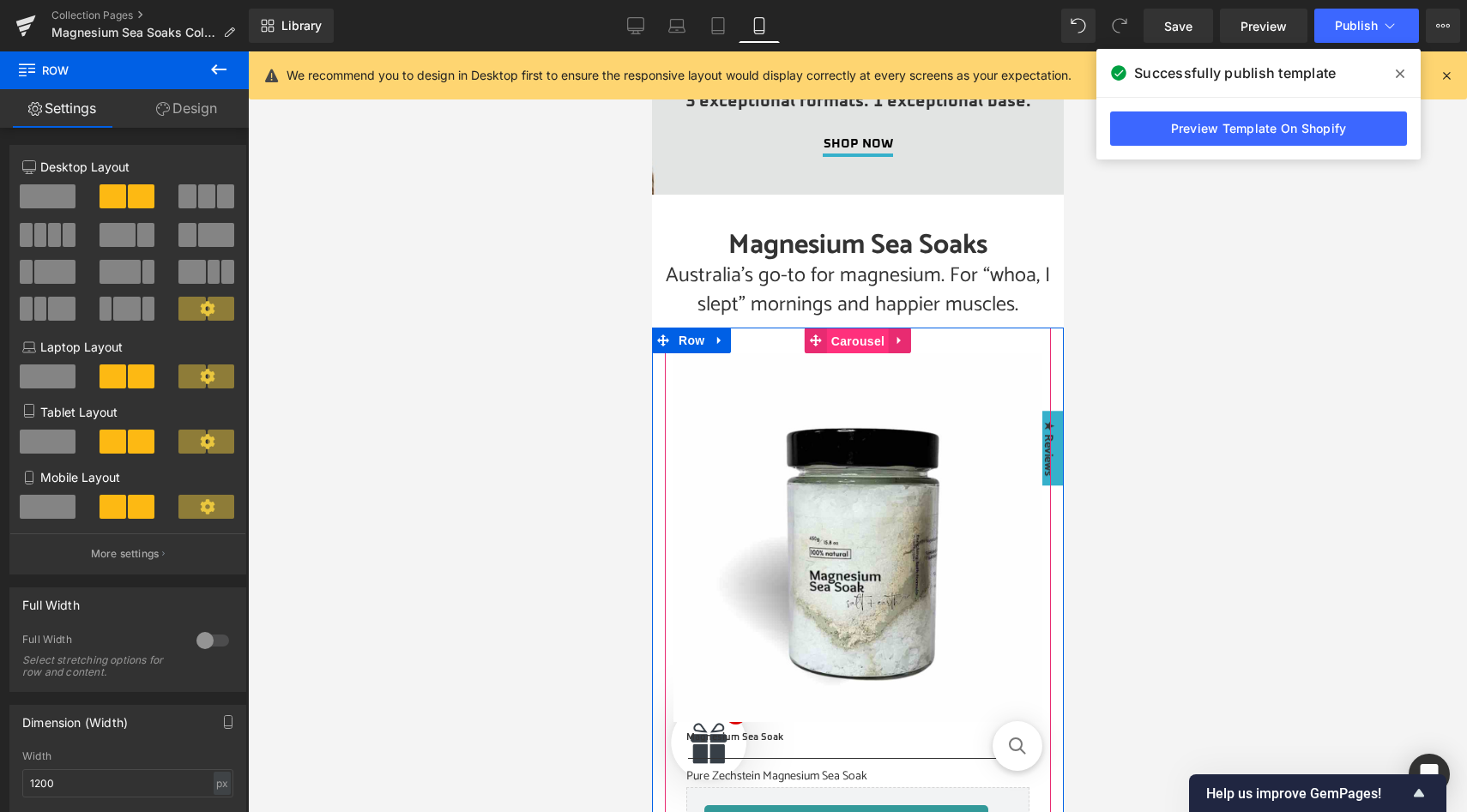
click at [846, 342] on span "Carousel" at bounding box center [857, 341] width 62 height 26
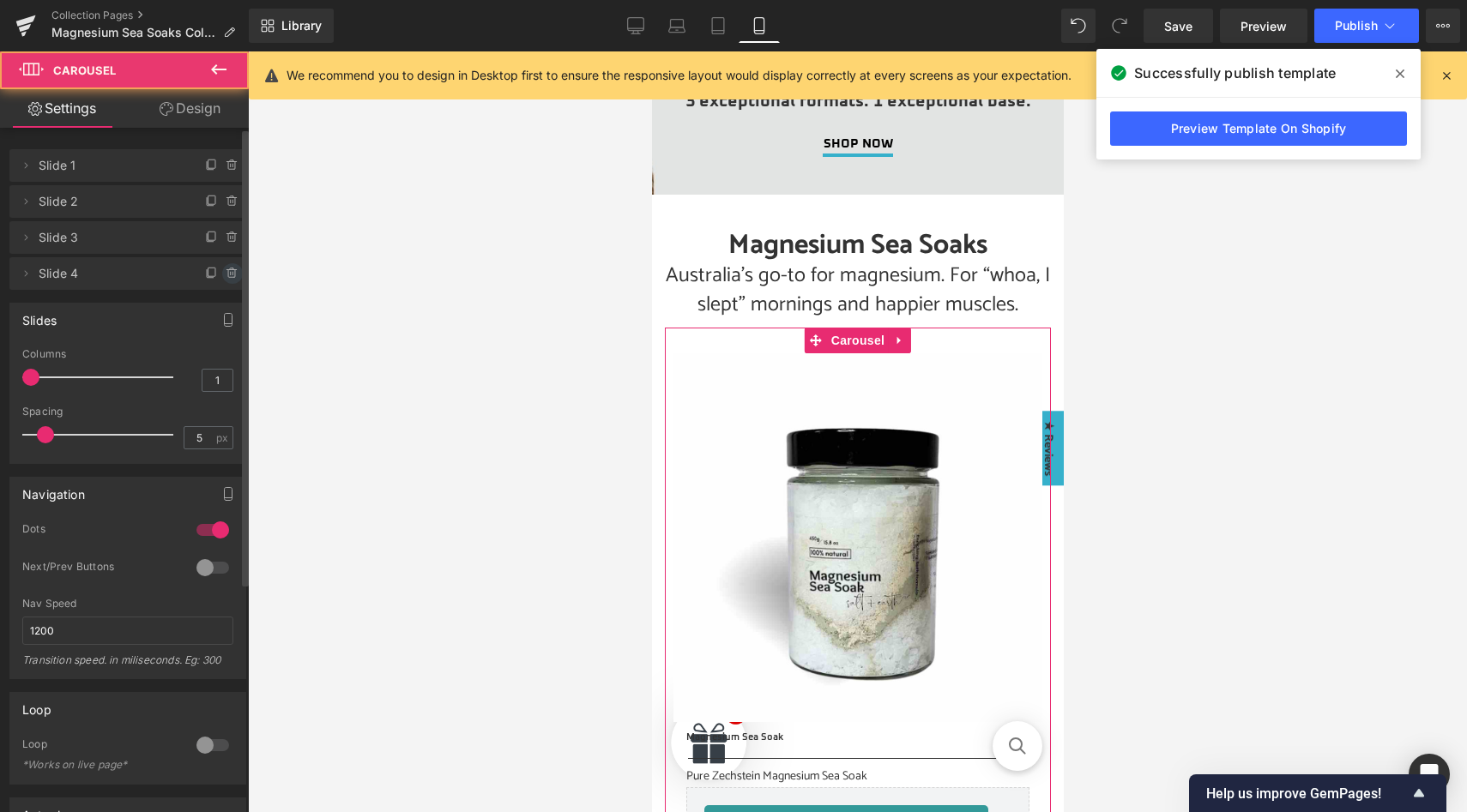
click at [226, 274] on icon at bounding box center [233, 274] width 14 height 14
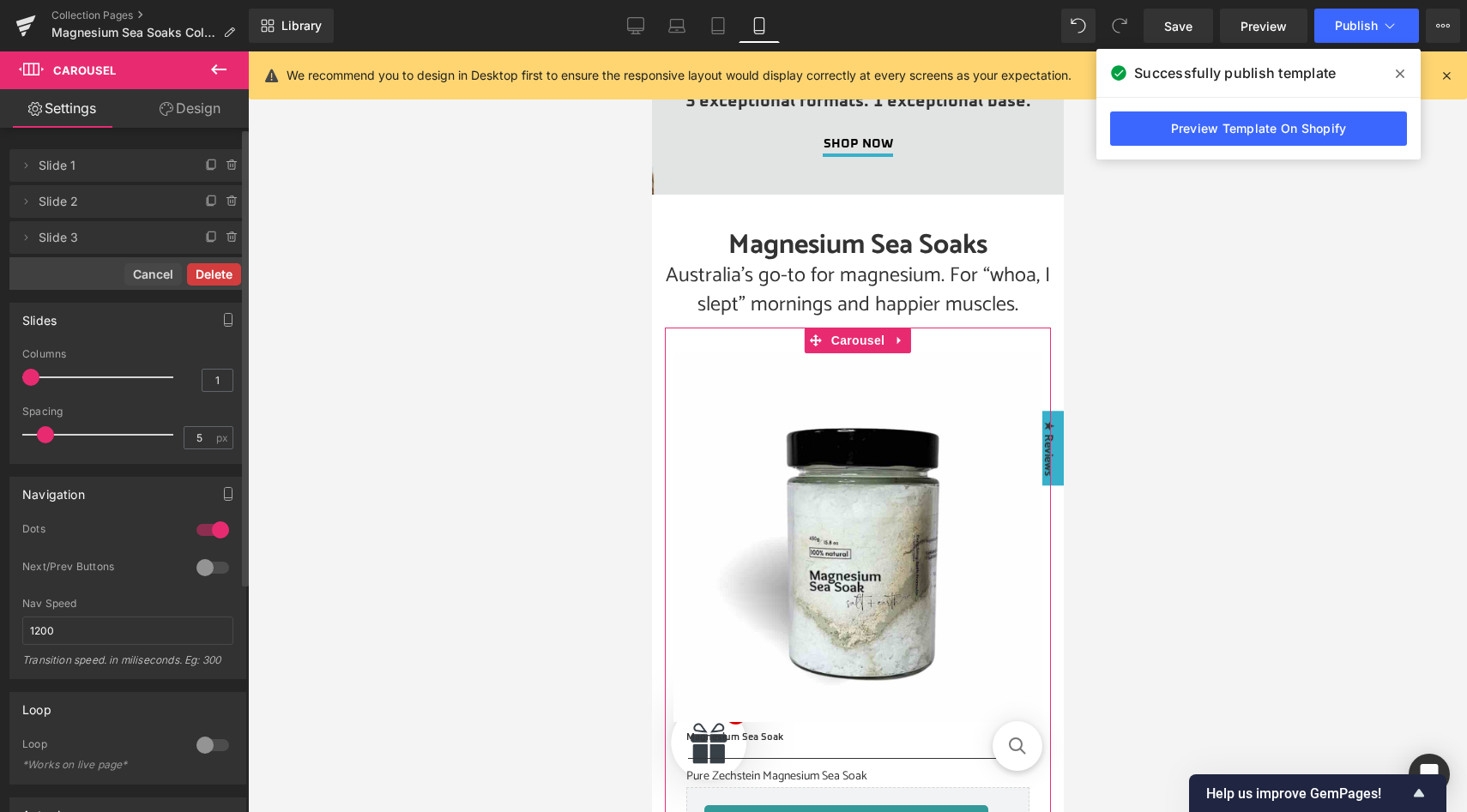
click at [216, 273] on button "Delete" at bounding box center [214, 274] width 54 height 22
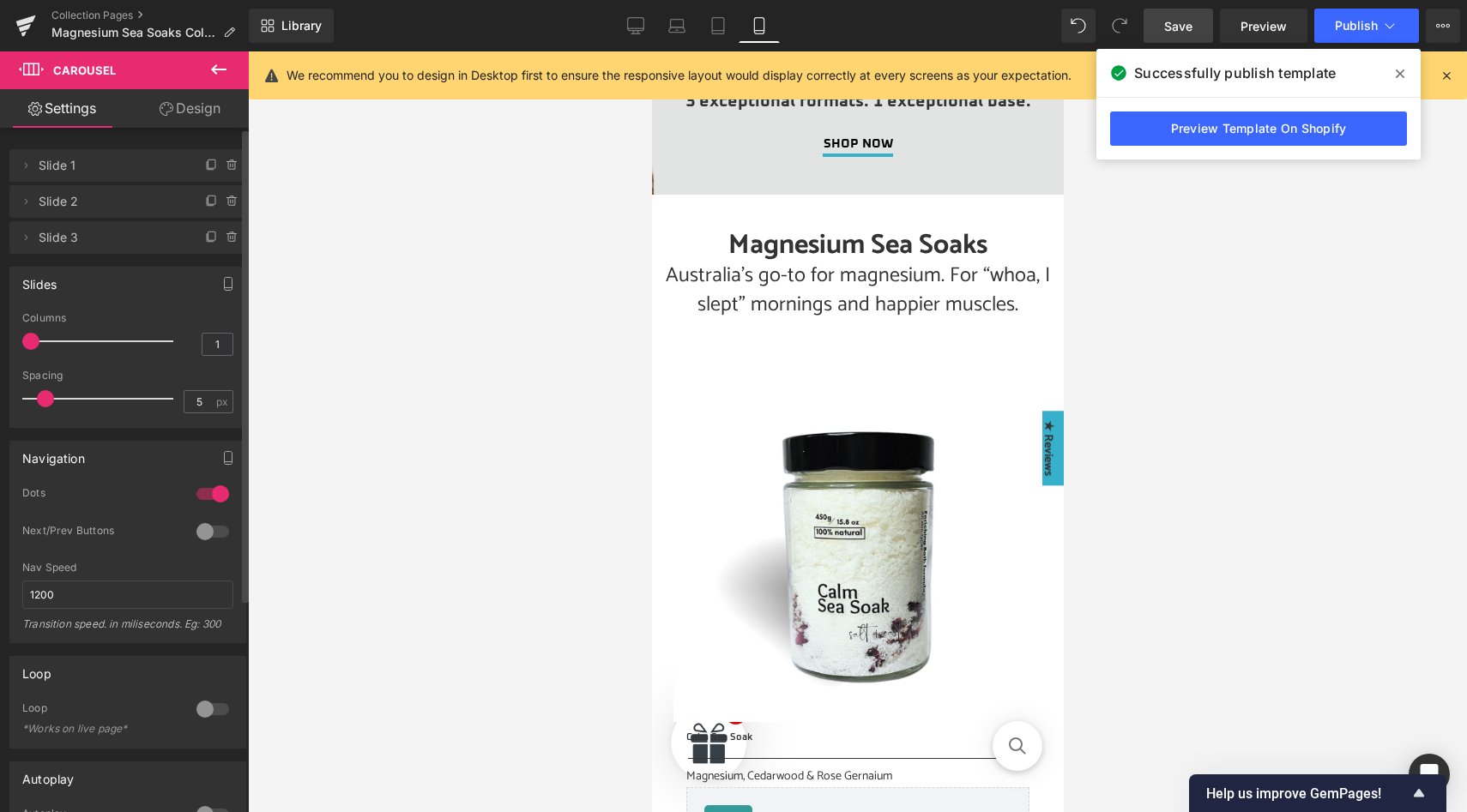
click at [1188, 22] on span "Save" at bounding box center [1178, 26] width 28 height 18
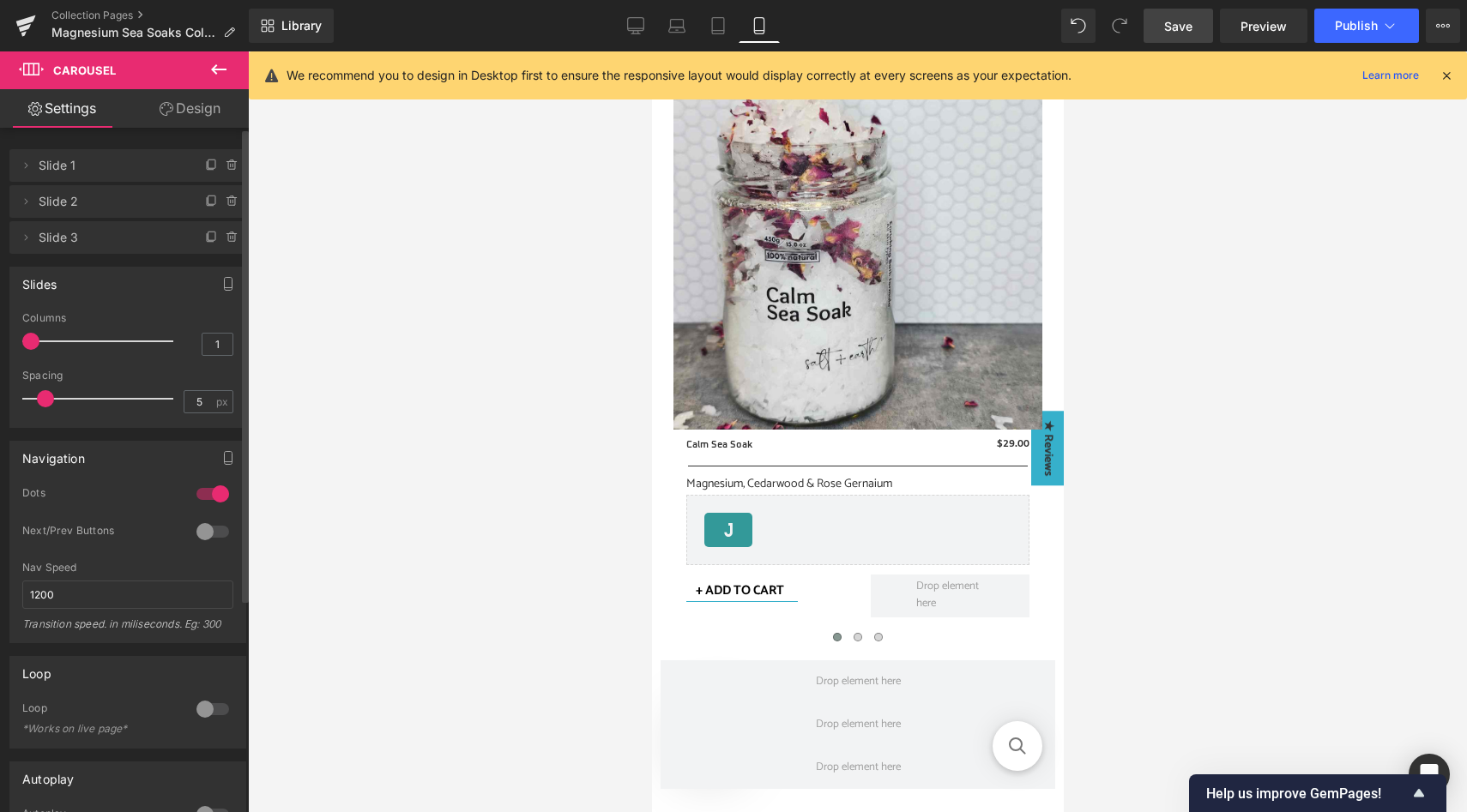
scroll to position [390, 0]
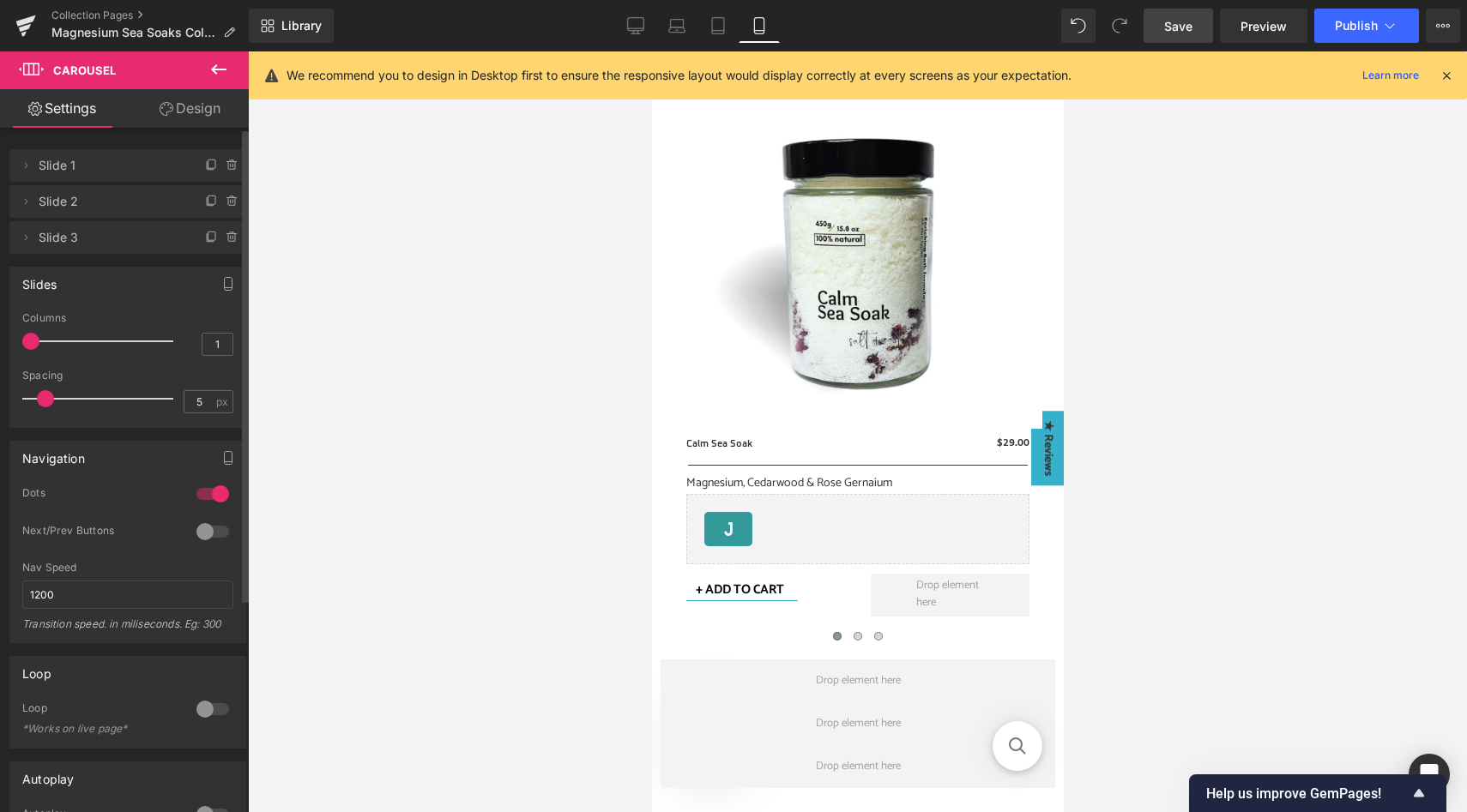
click at [227, 68] on icon at bounding box center [218, 69] width 20 height 20
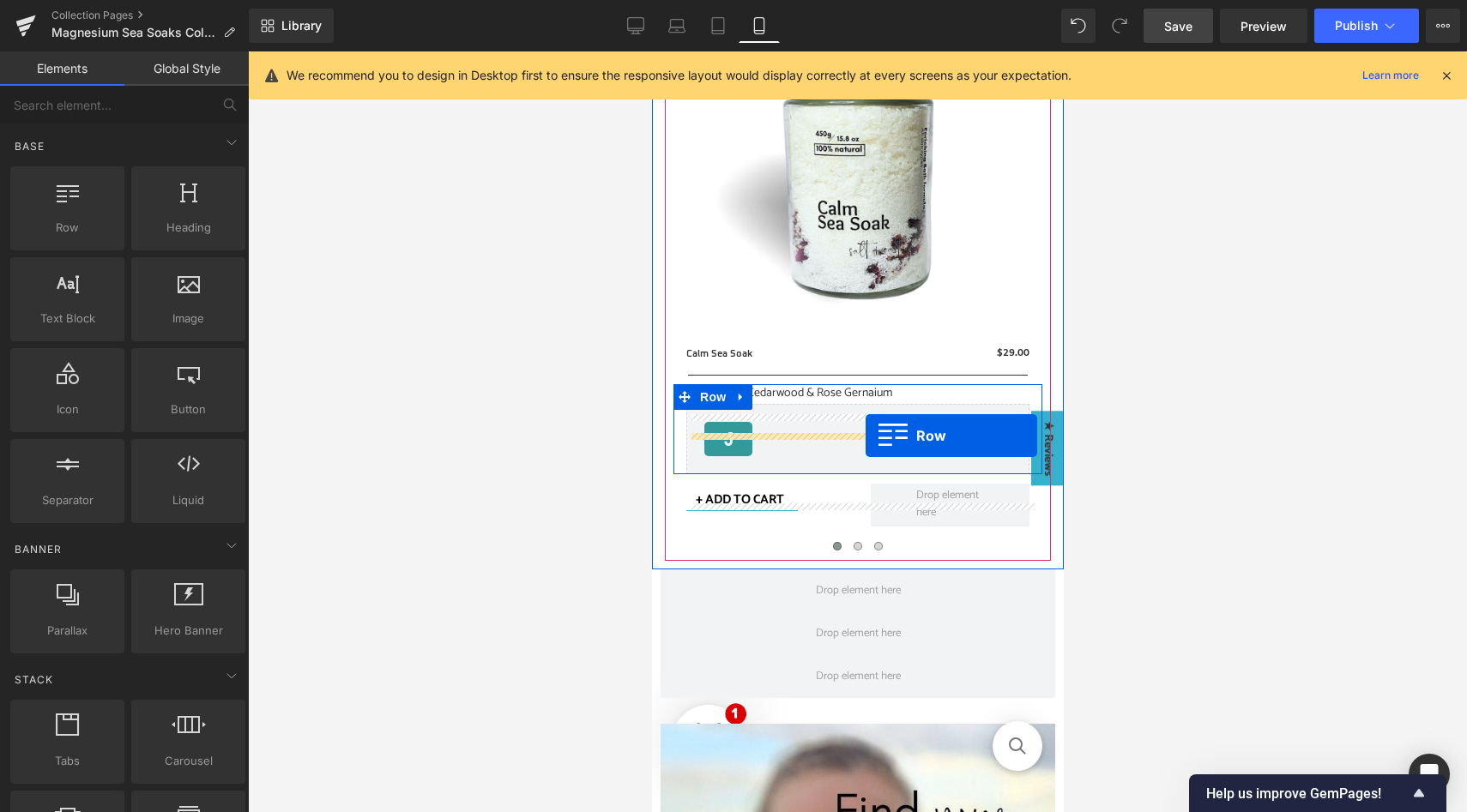
scroll to position [483, 0]
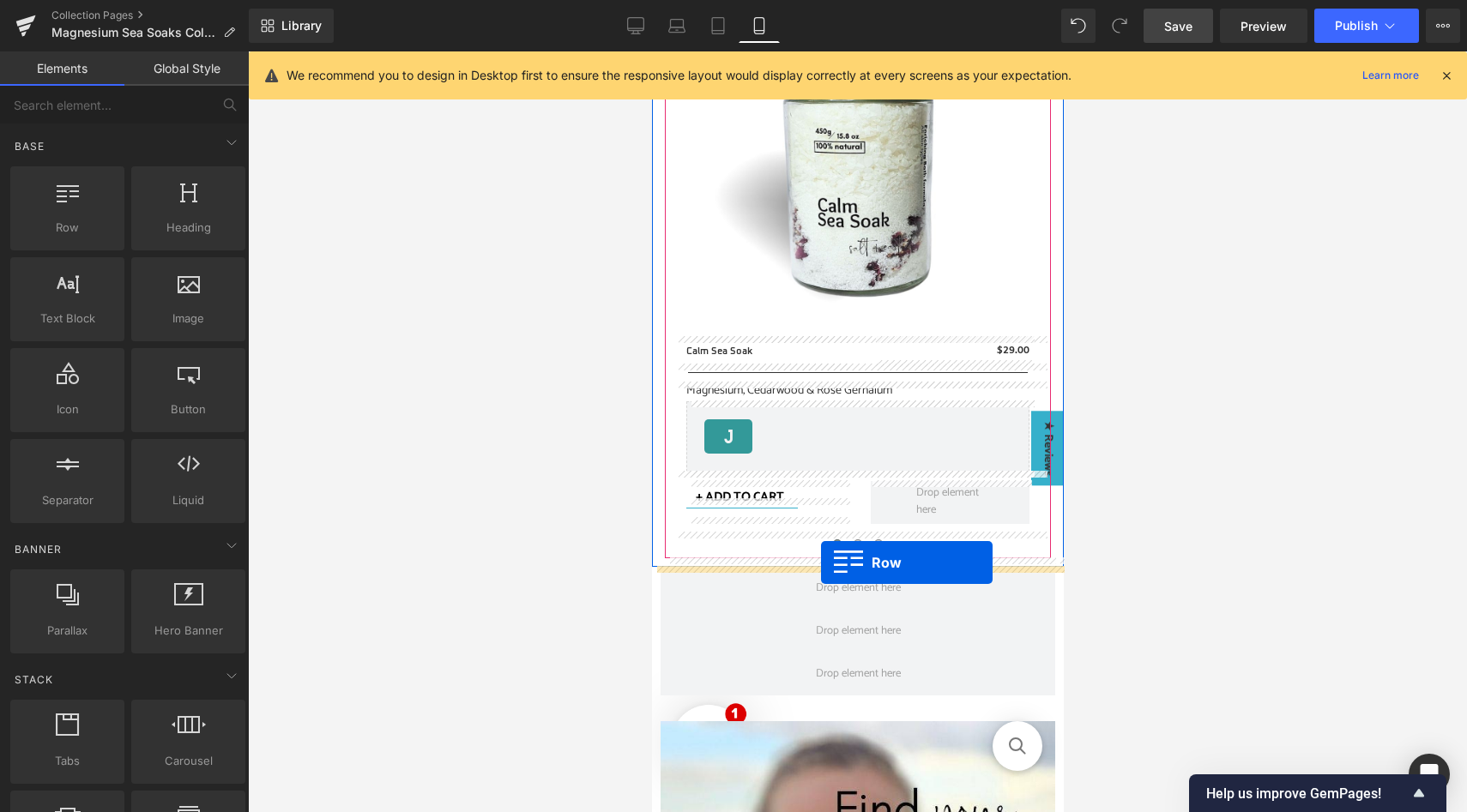
drag, startPoint x: 722, startPoint y: 262, endPoint x: 820, endPoint y: 563, distance: 316.6
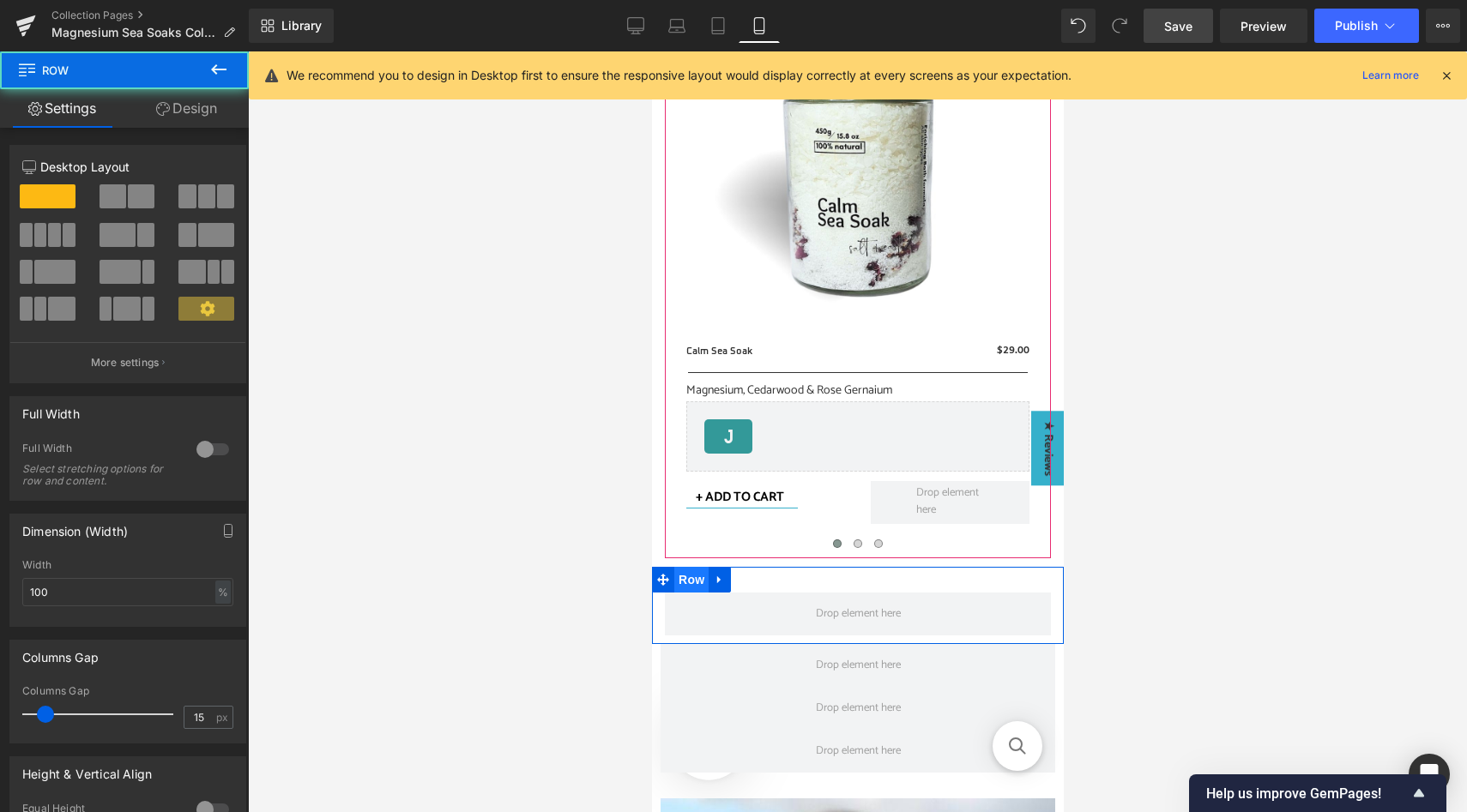
click at [692, 580] on span "Row" at bounding box center [690, 579] width 34 height 26
click at [196, 115] on link "Design" at bounding box center [186, 109] width 124 height 39
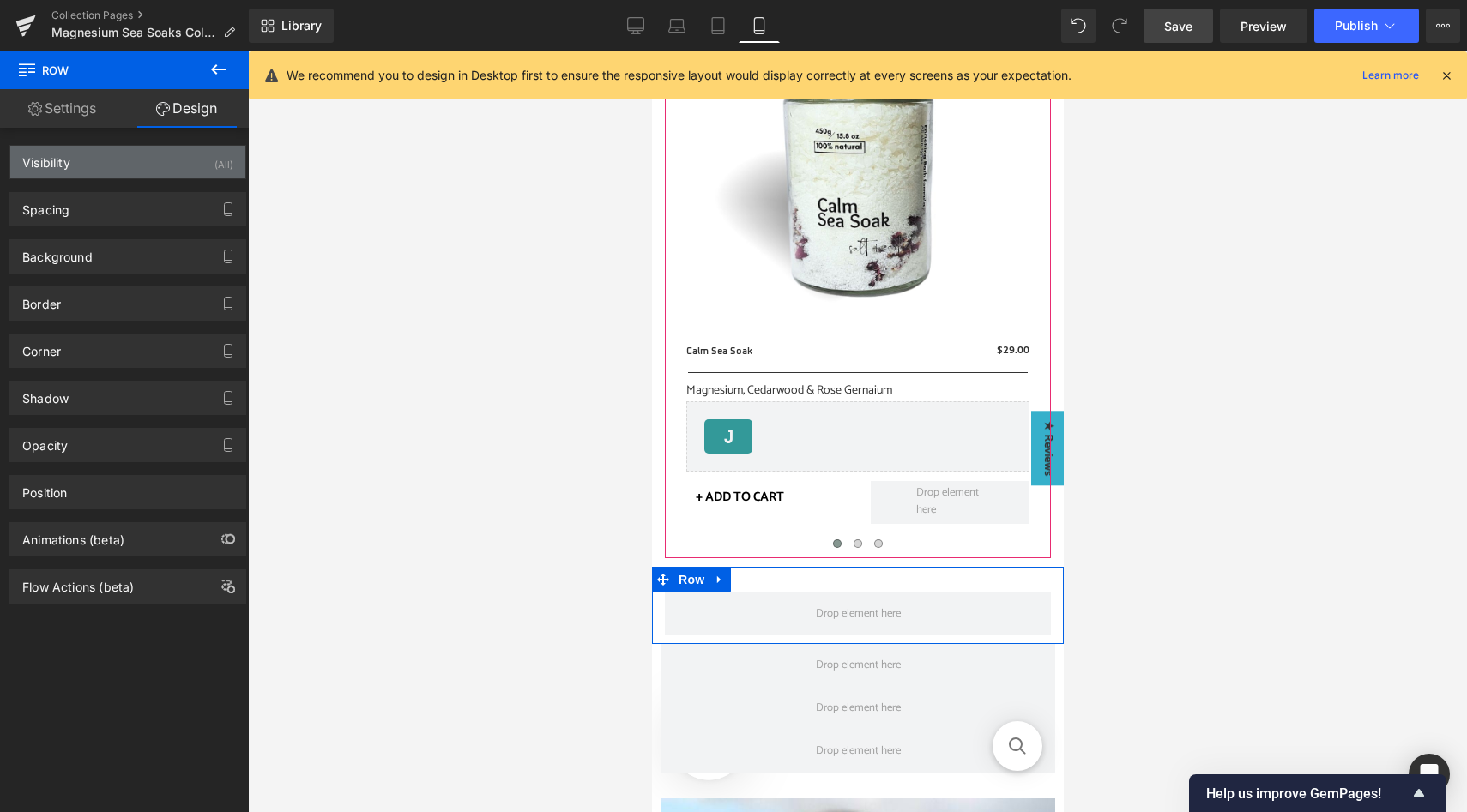
click at [205, 158] on div "Visibility (All)" at bounding box center [128, 162] width 235 height 33
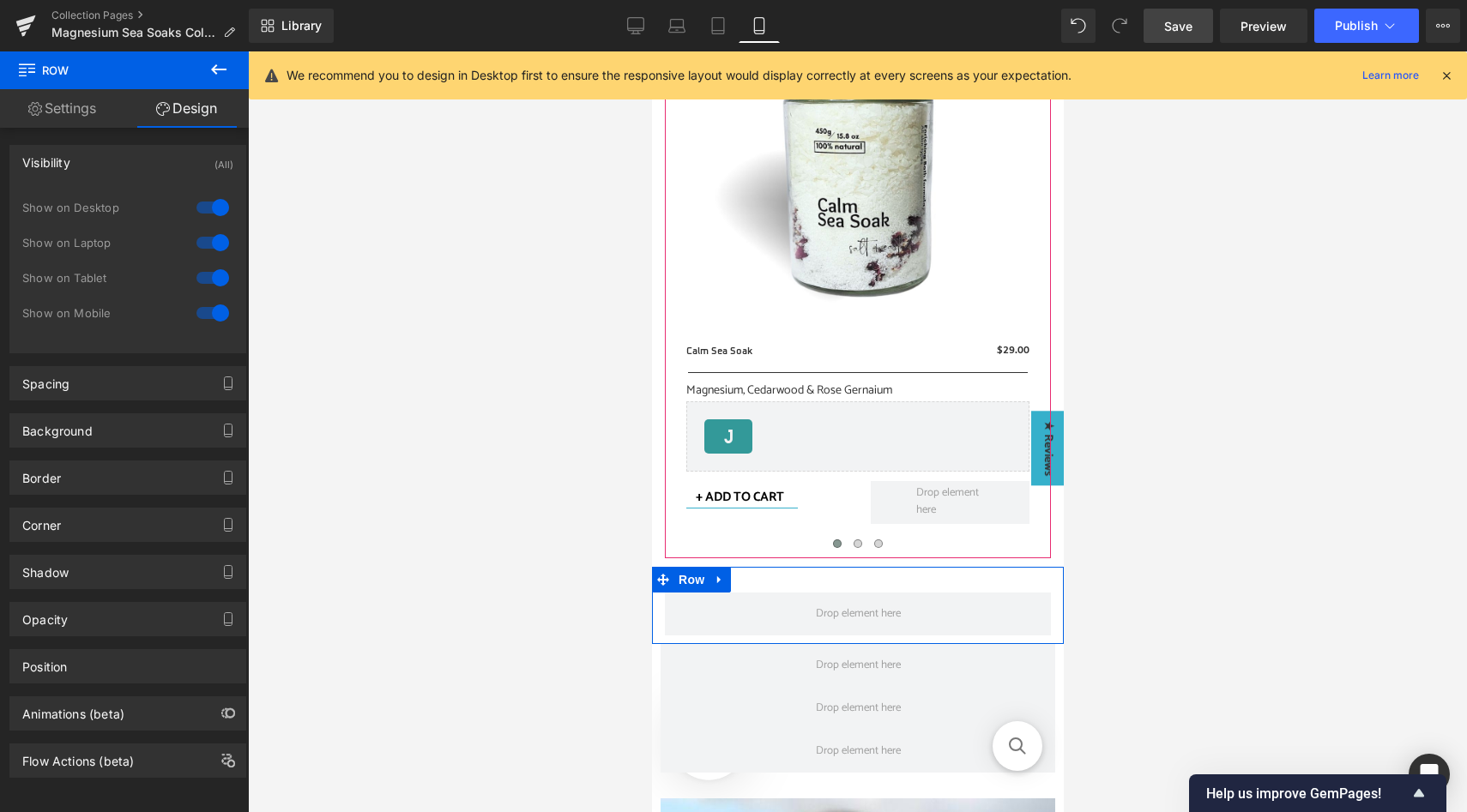
click at [212, 214] on div at bounding box center [213, 207] width 41 height 27
click at [212, 242] on div at bounding box center [213, 243] width 41 height 27
click at [212, 266] on div at bounding box center [213, 277] width 41 height 27
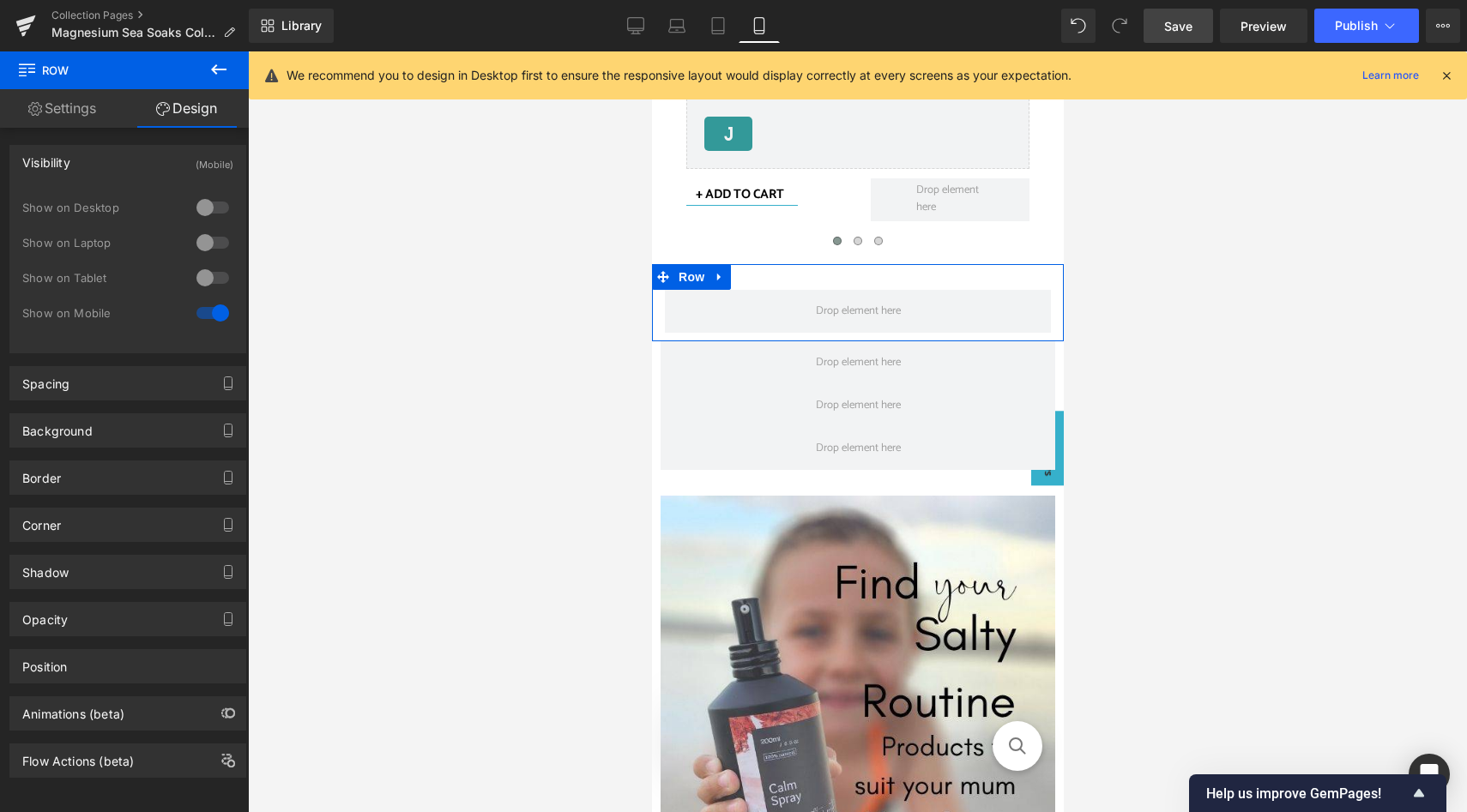
scroll to position [820, 0]
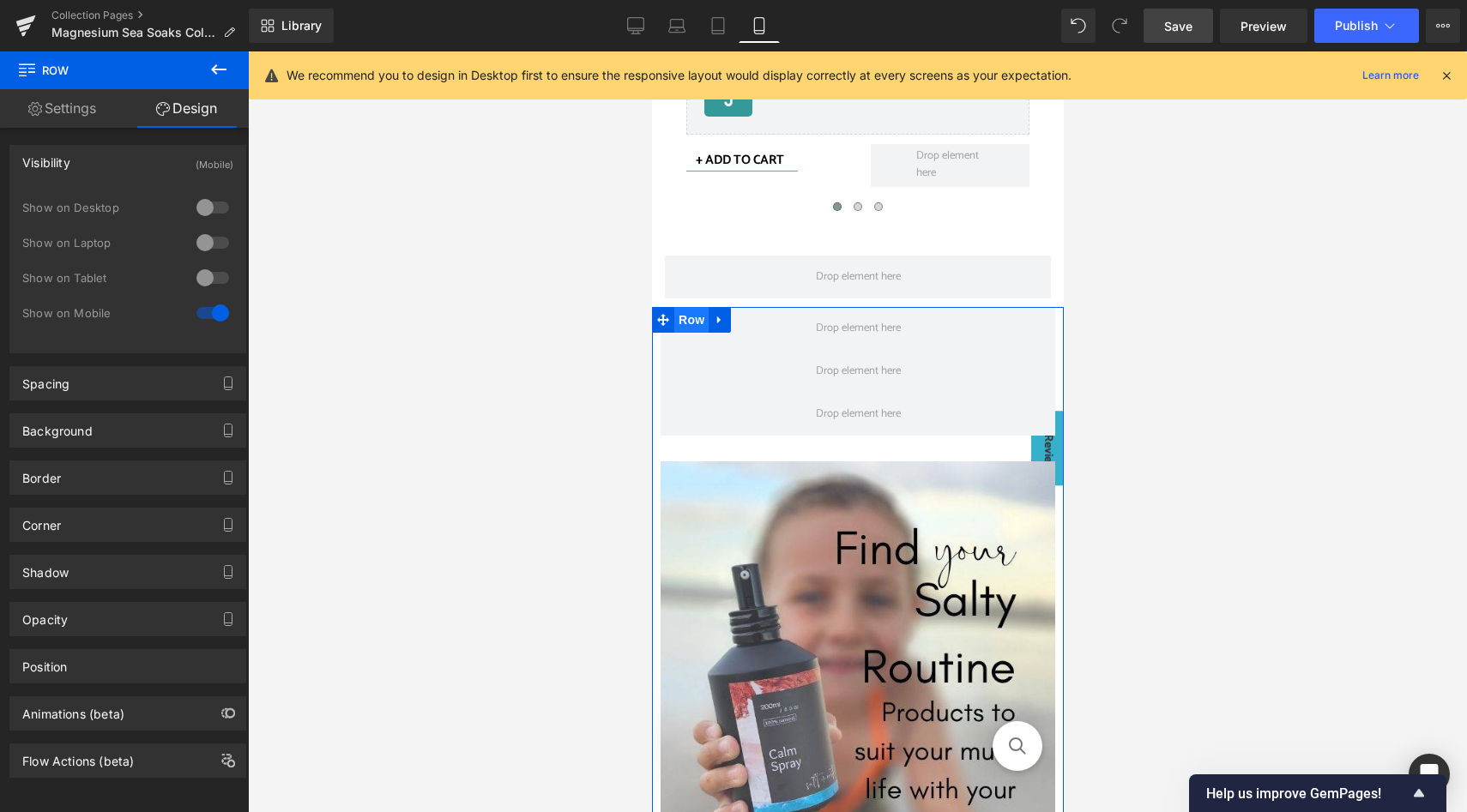
click at [693, 325] on span "Row" at bounding box center [690, 320] width 34 height 26
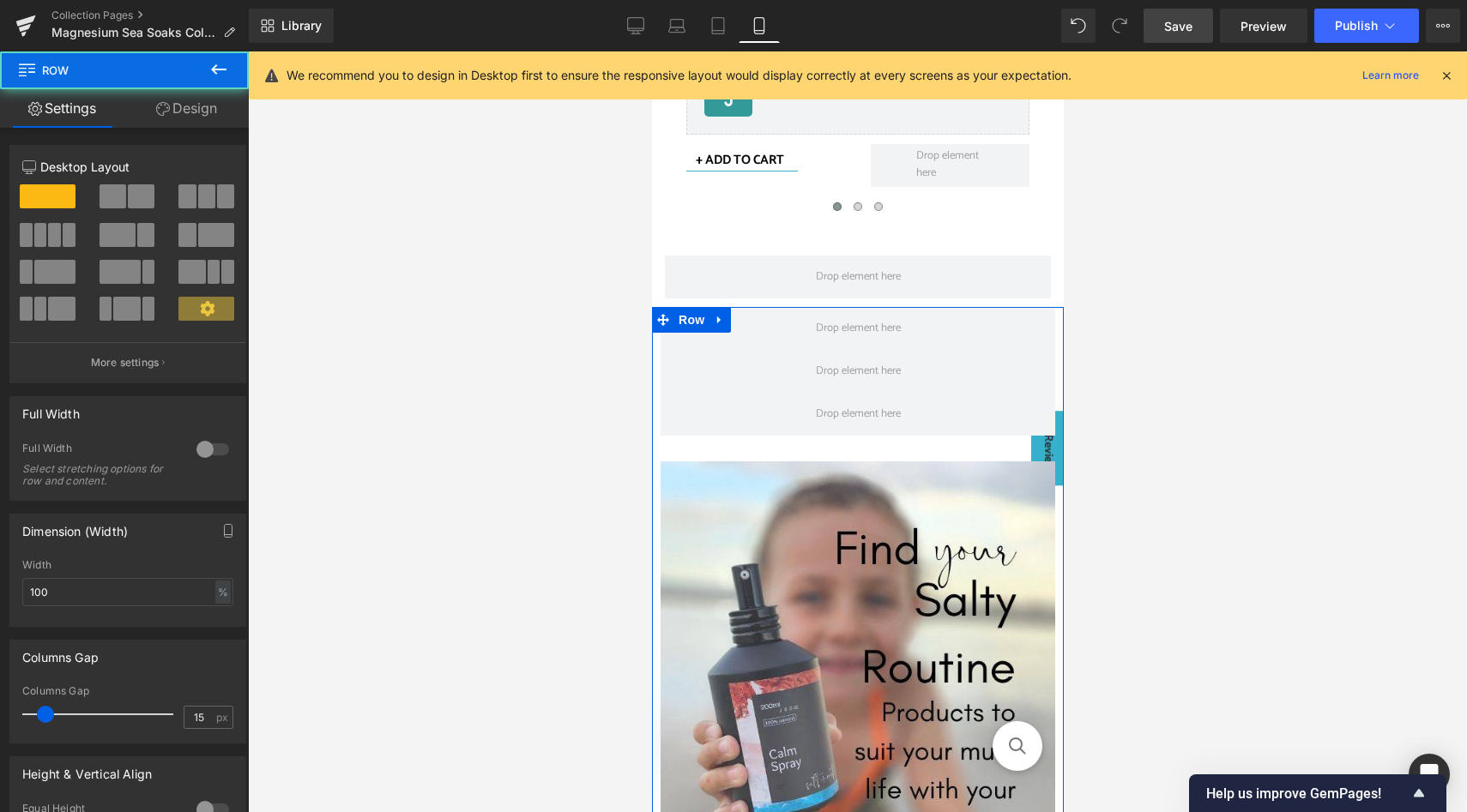
click at [209, 105] on link "Design" at bounding box center [186, 109] width 124 height 39
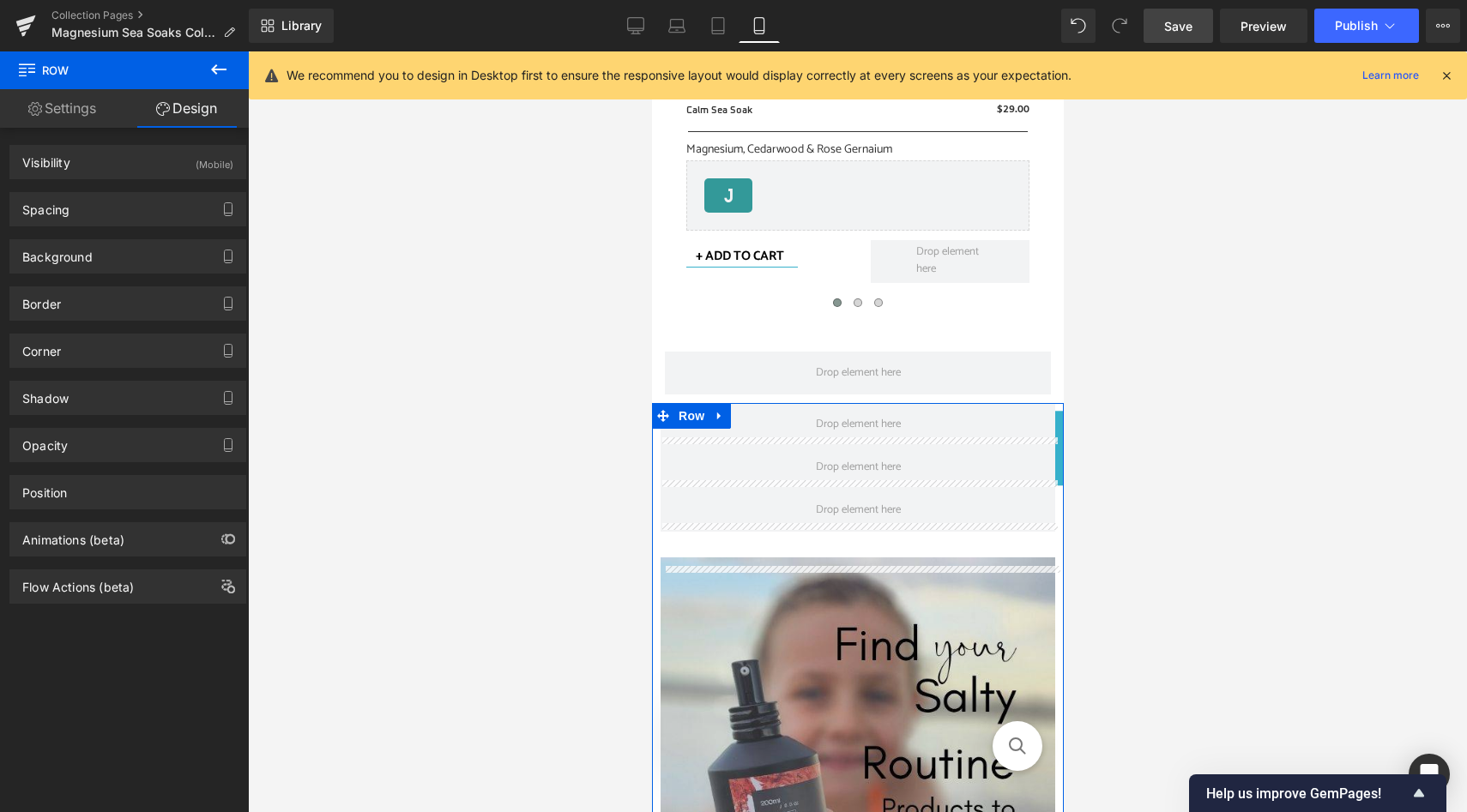
scroll to position [685, 0]
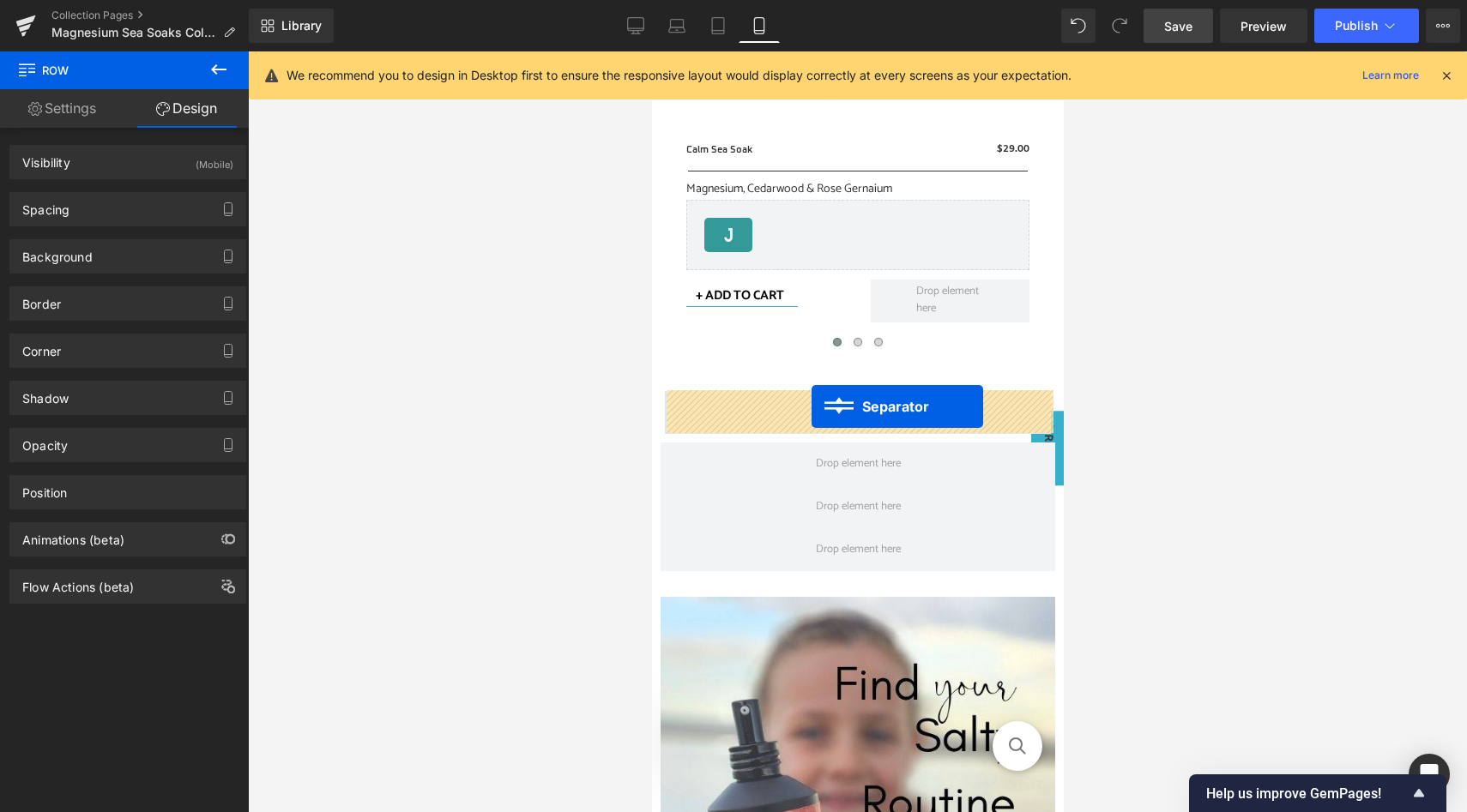
drag, startPoint x: 824, startPoint y: 766, endPoint x: 811, endPoint y: 406, distance: 360.2
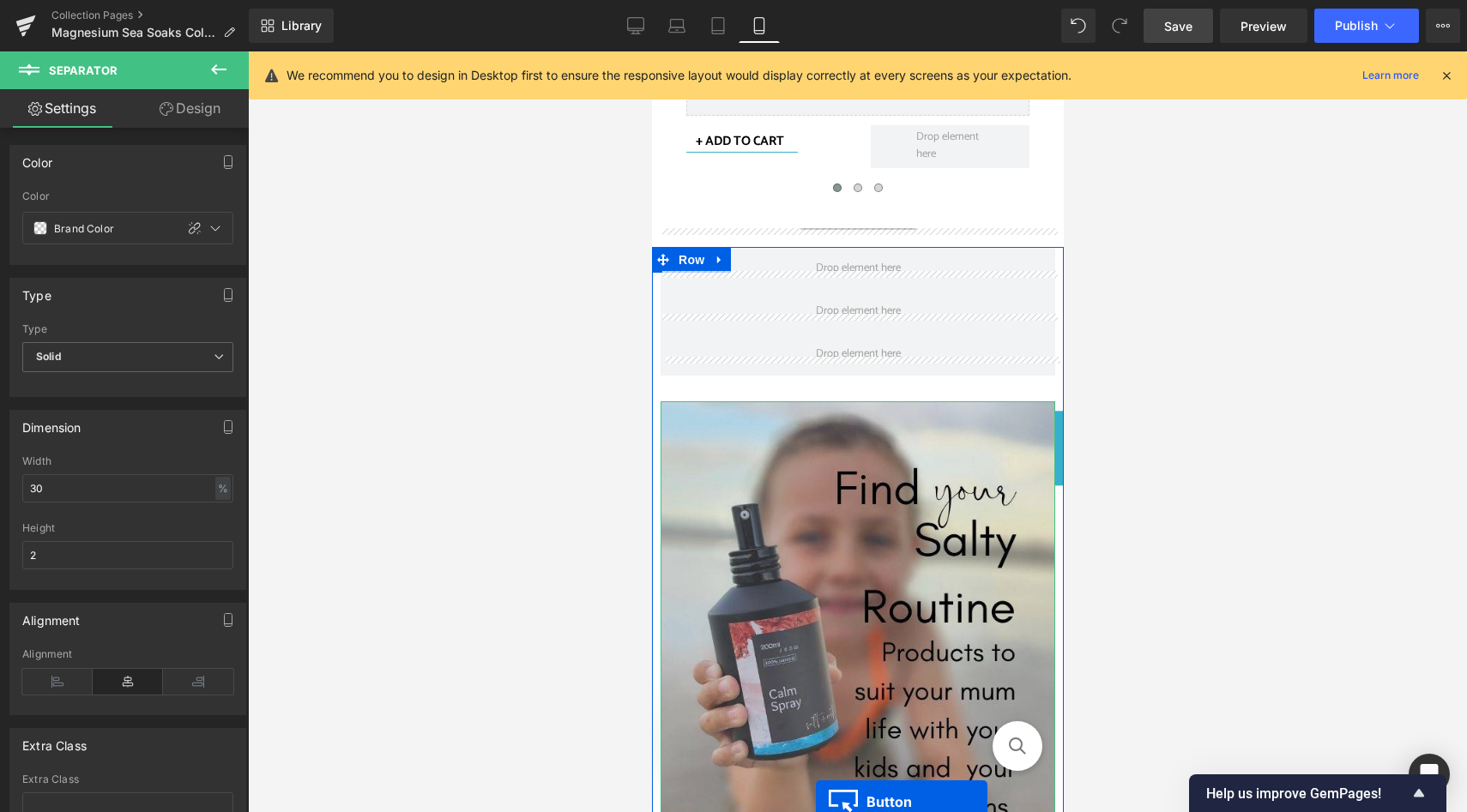
scroll to position [817, 0]
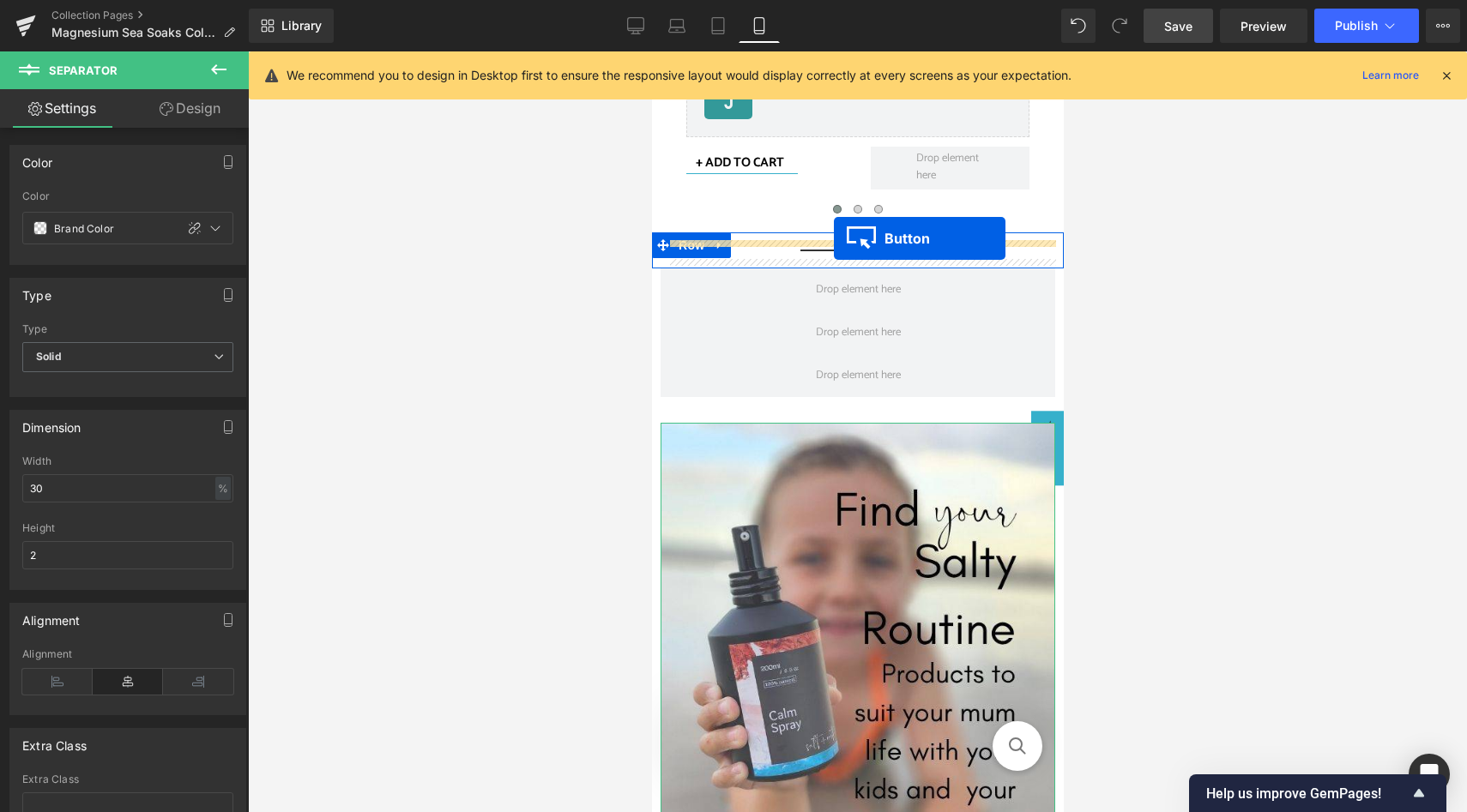
drag, startPoint x: 824, startPoint y: 475, endPoint x: 833, endPoint y: 238, distance: 237.2
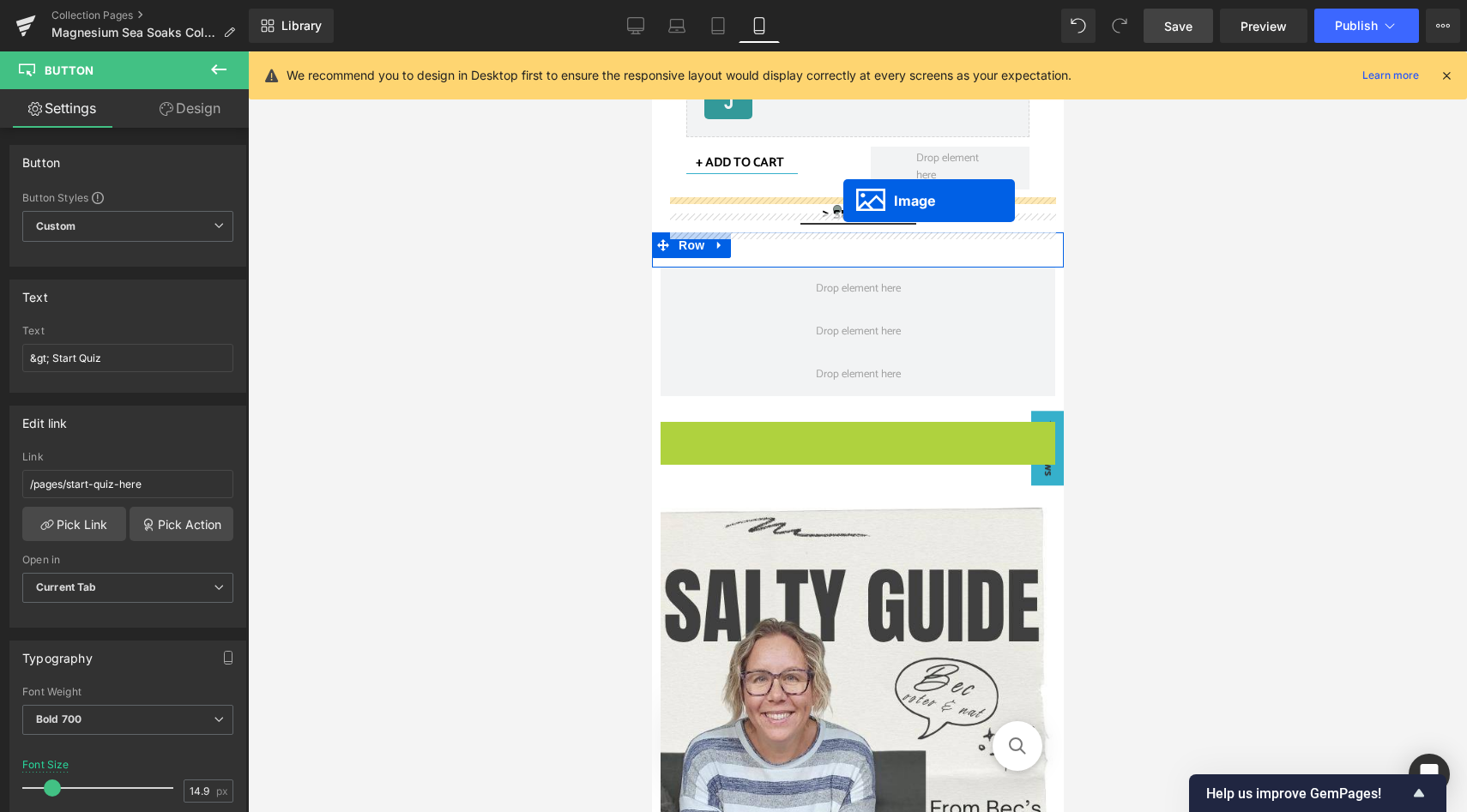
drag, startPoint x: 829, startPoint y: 703, endPoint x: 842, endPoint y: 199, distance: 504.2
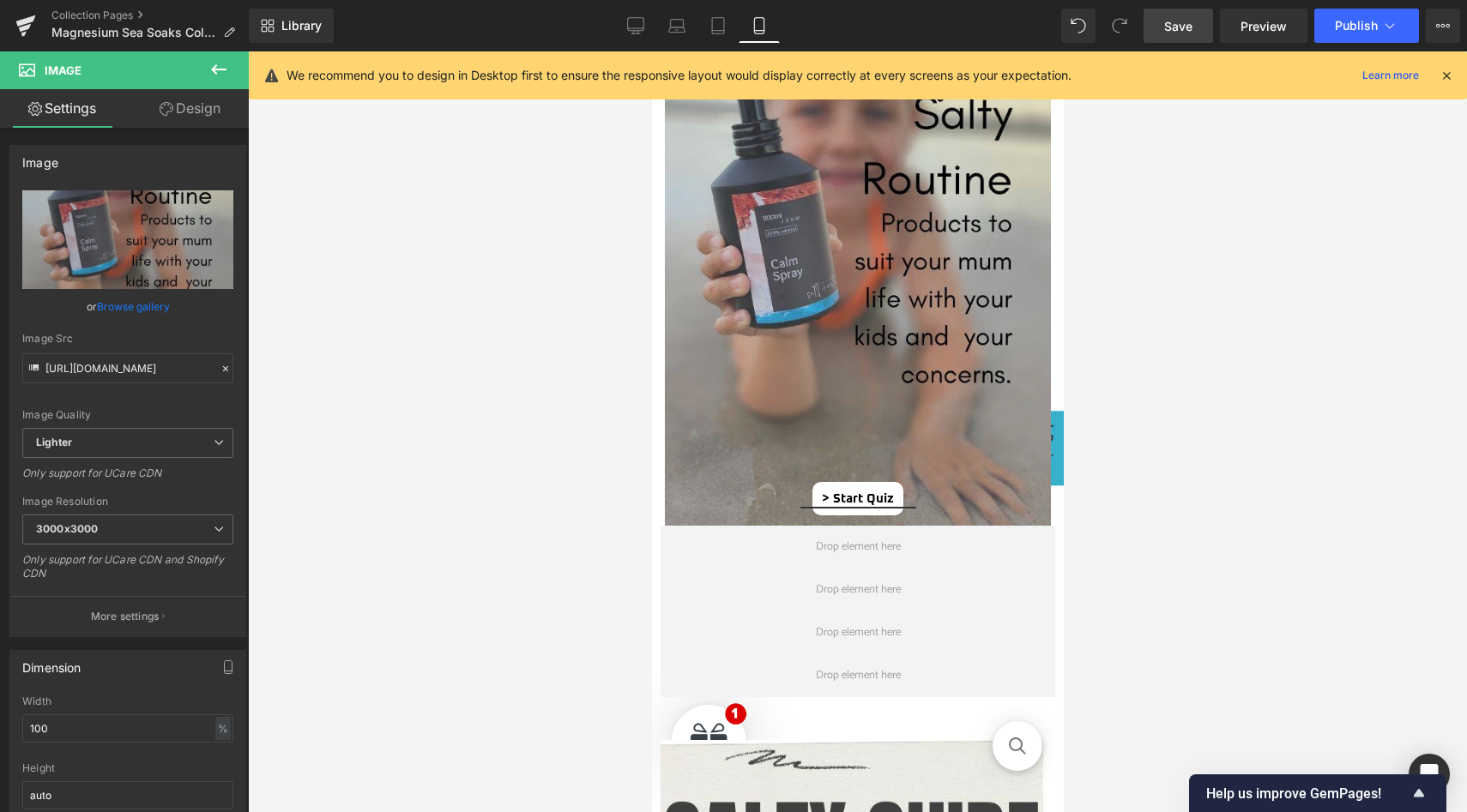
scroll to position [1102, 0]
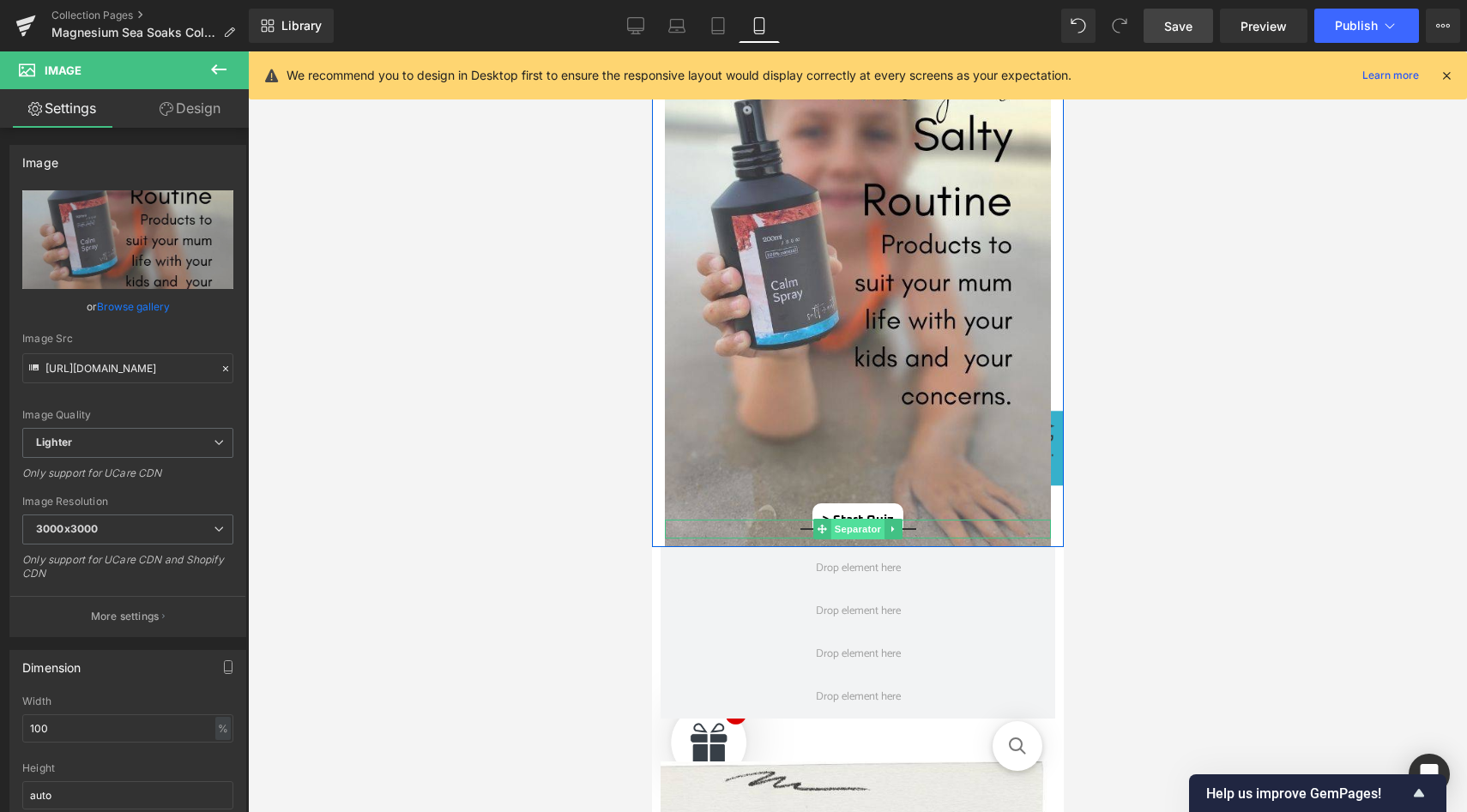
click at [857, 530] on span "Separator" at bounding box center [857, 529] width 53 height 20
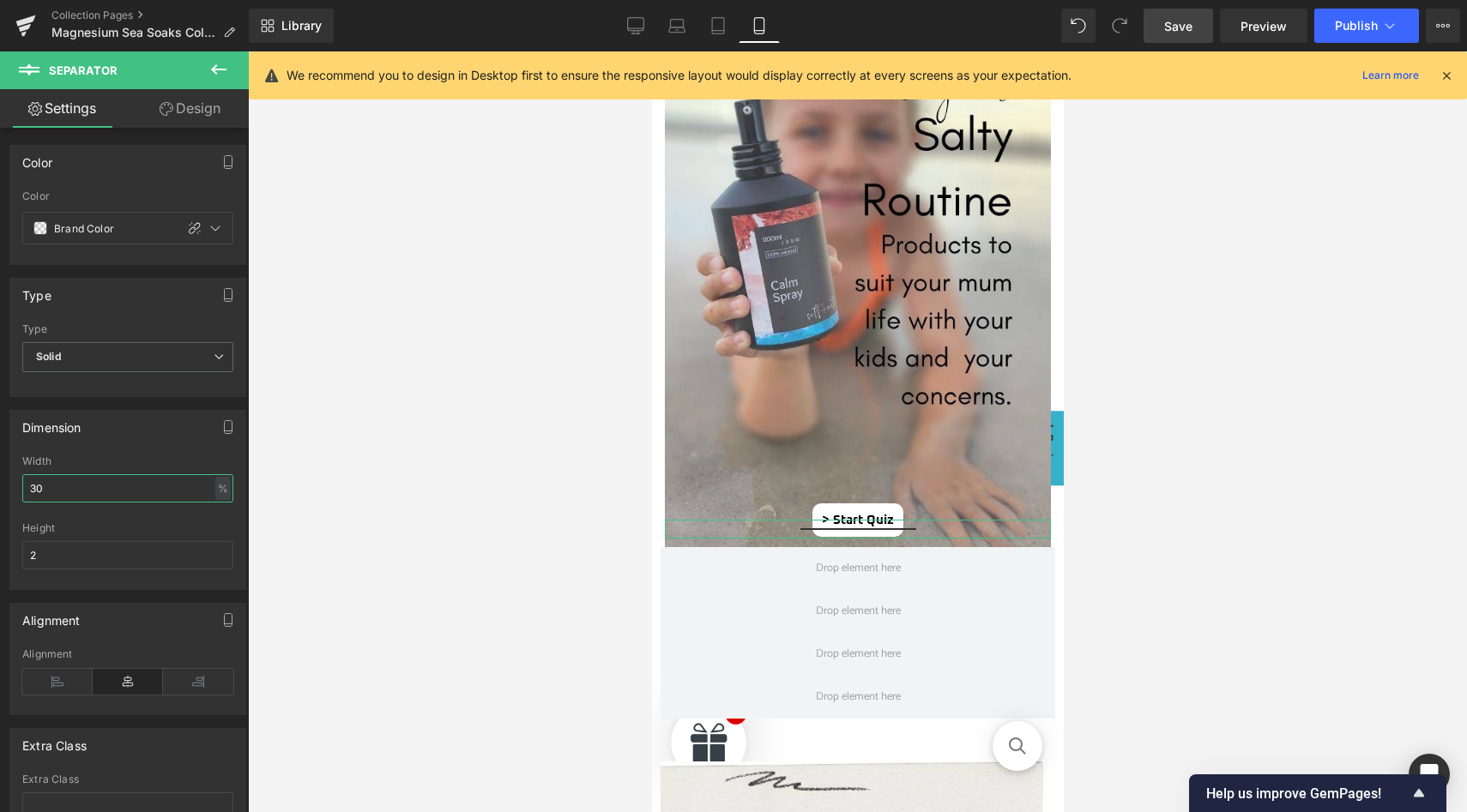
drag, startPoint x: 47, startPoint y: 491, endPoint x: 10, endPoint y: 491, distance: 37.0
click at [11, 491] on div "30% Width 30 % % px 2px Height 2" at bounding box center [128, 523] width 235 height 134
type input "20"
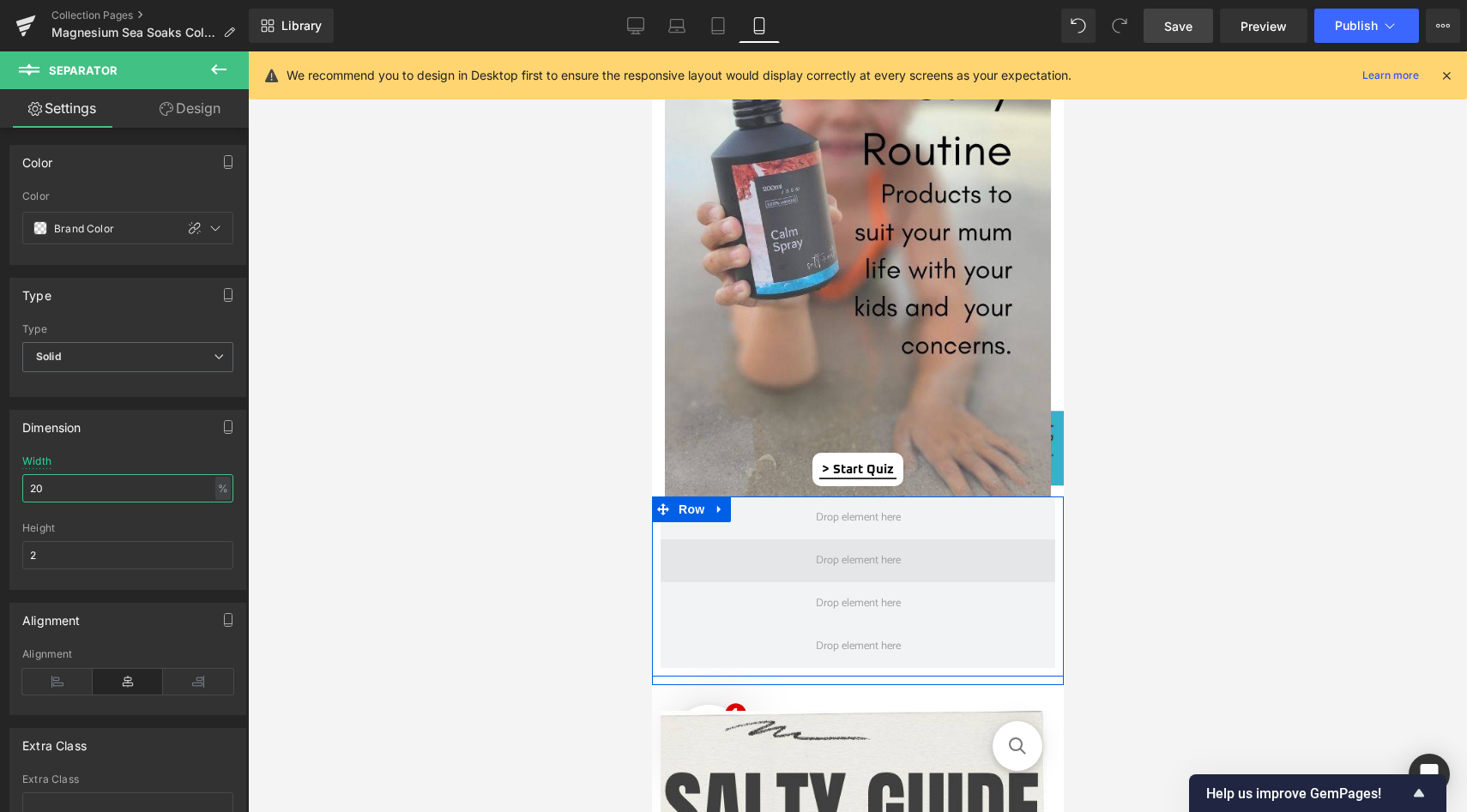
scroll to position [1154, 0]
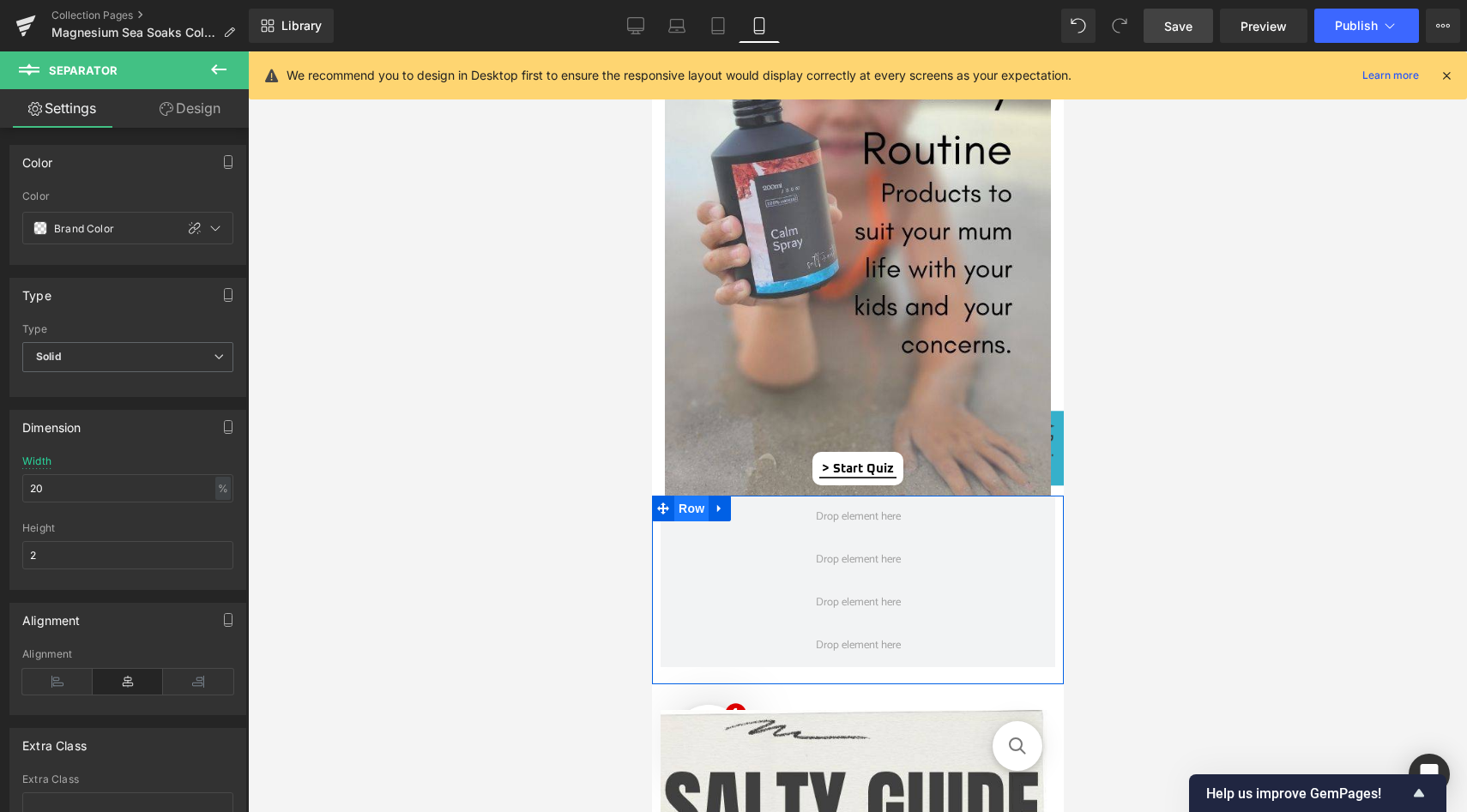
click at [682, 514] on span "Row" at bounding box center [690, 508] width 34 height 26
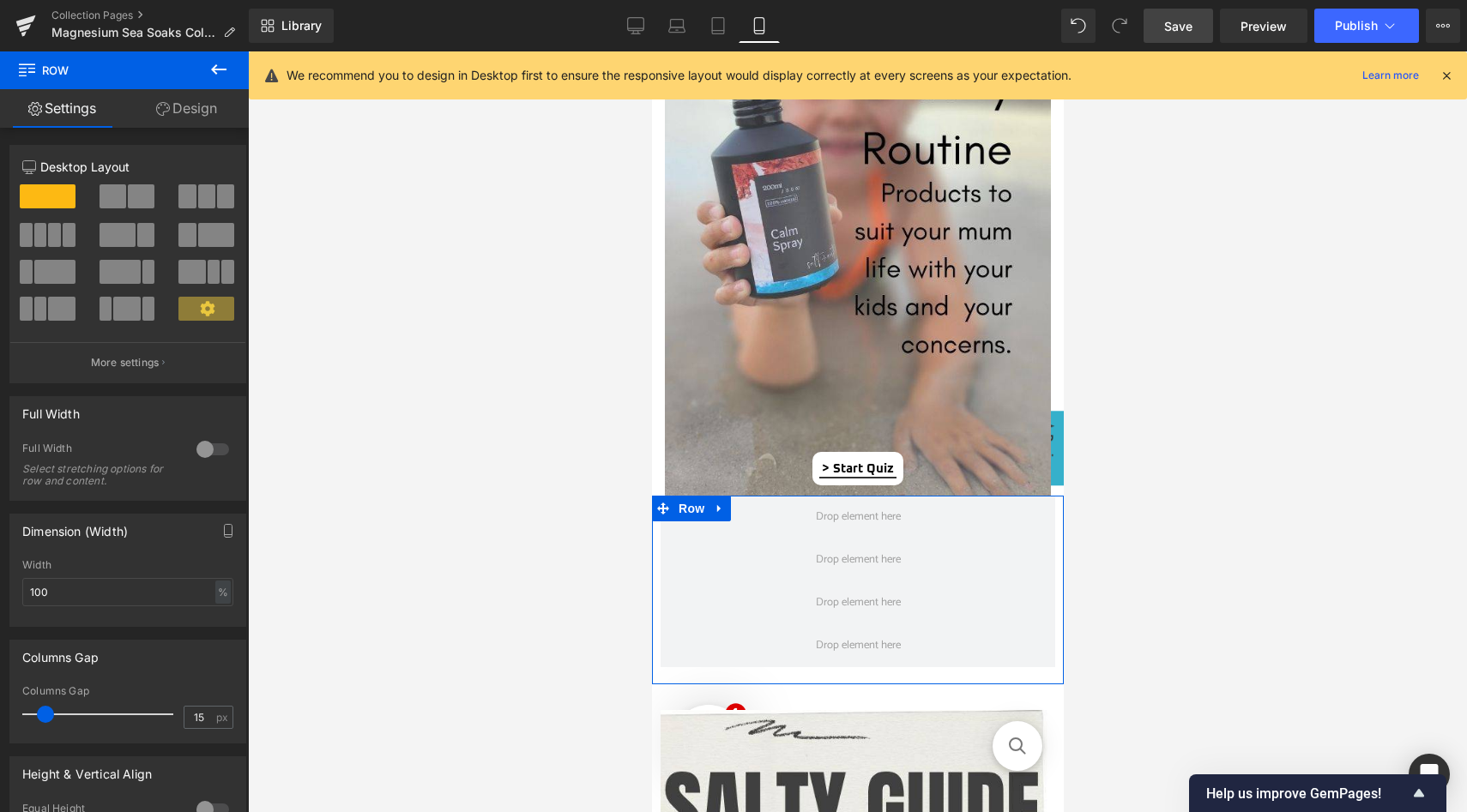
click at [189, 119] on link "Design" at bounding box center [186, 109] width 124 height 39
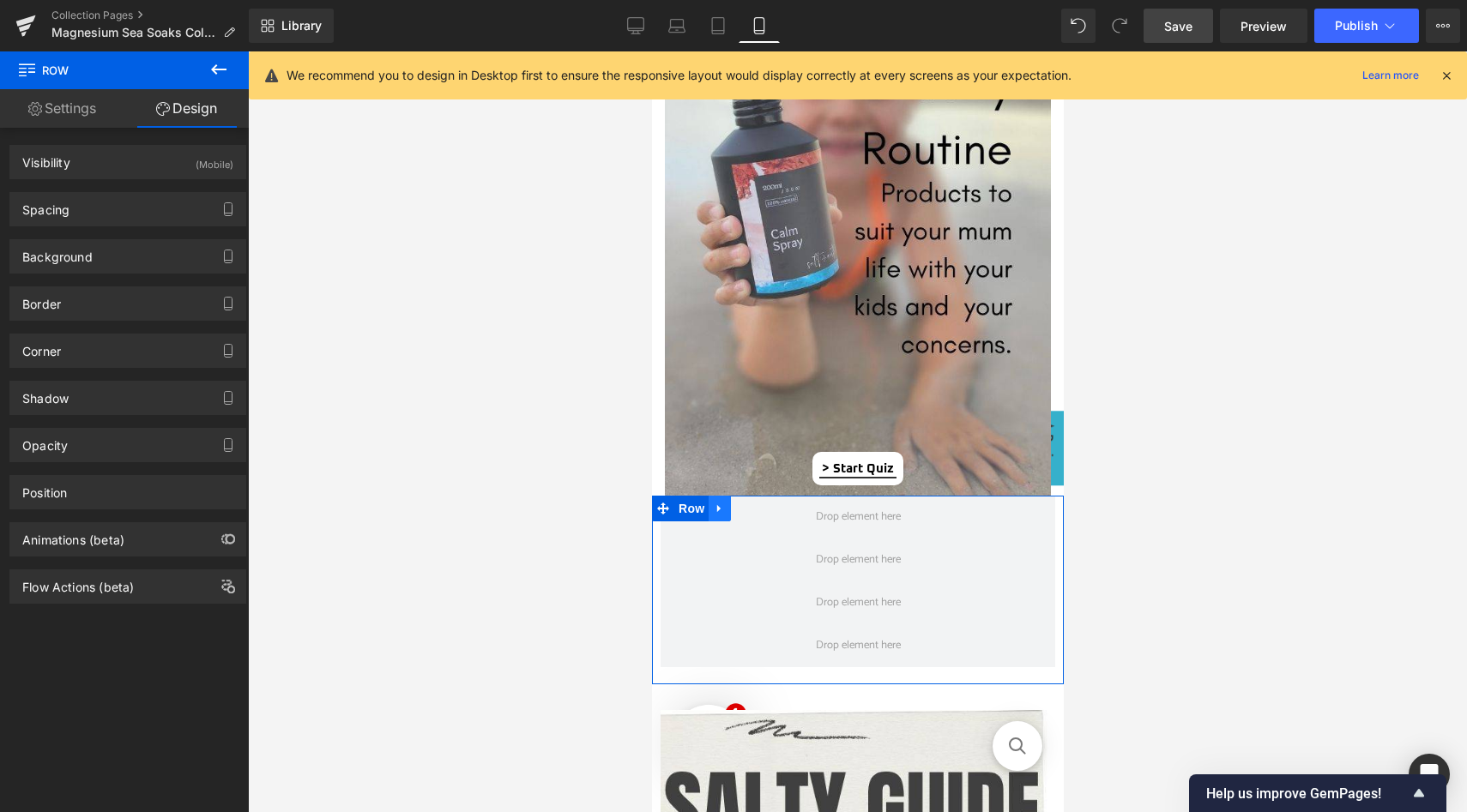
click at [714, 513] on icon at bounding box center [719, 509] width 12 height 13
click at [767, 509] on icon at bounding box center [764, 509] width 12 height 12
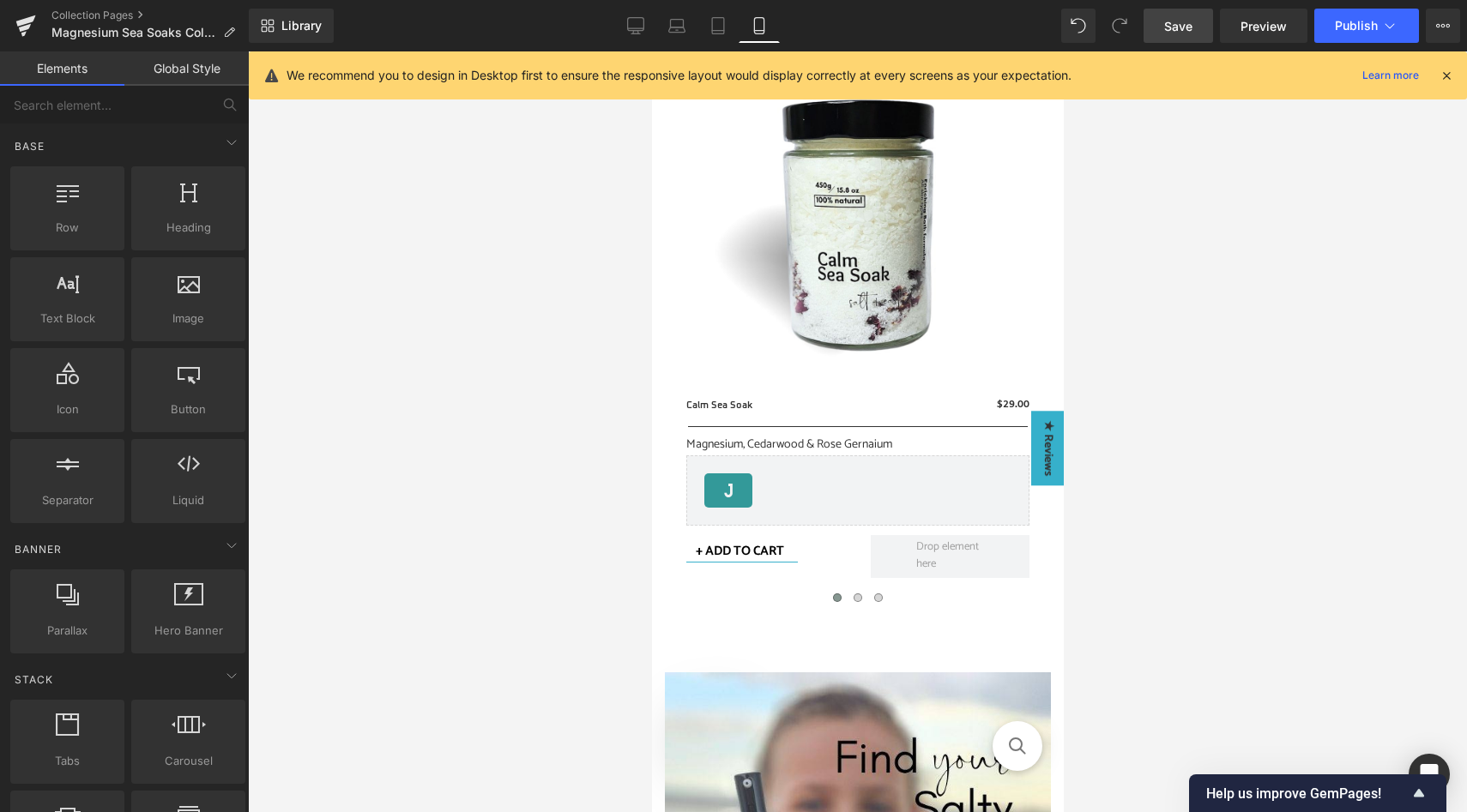
scroll to position [407, 0]
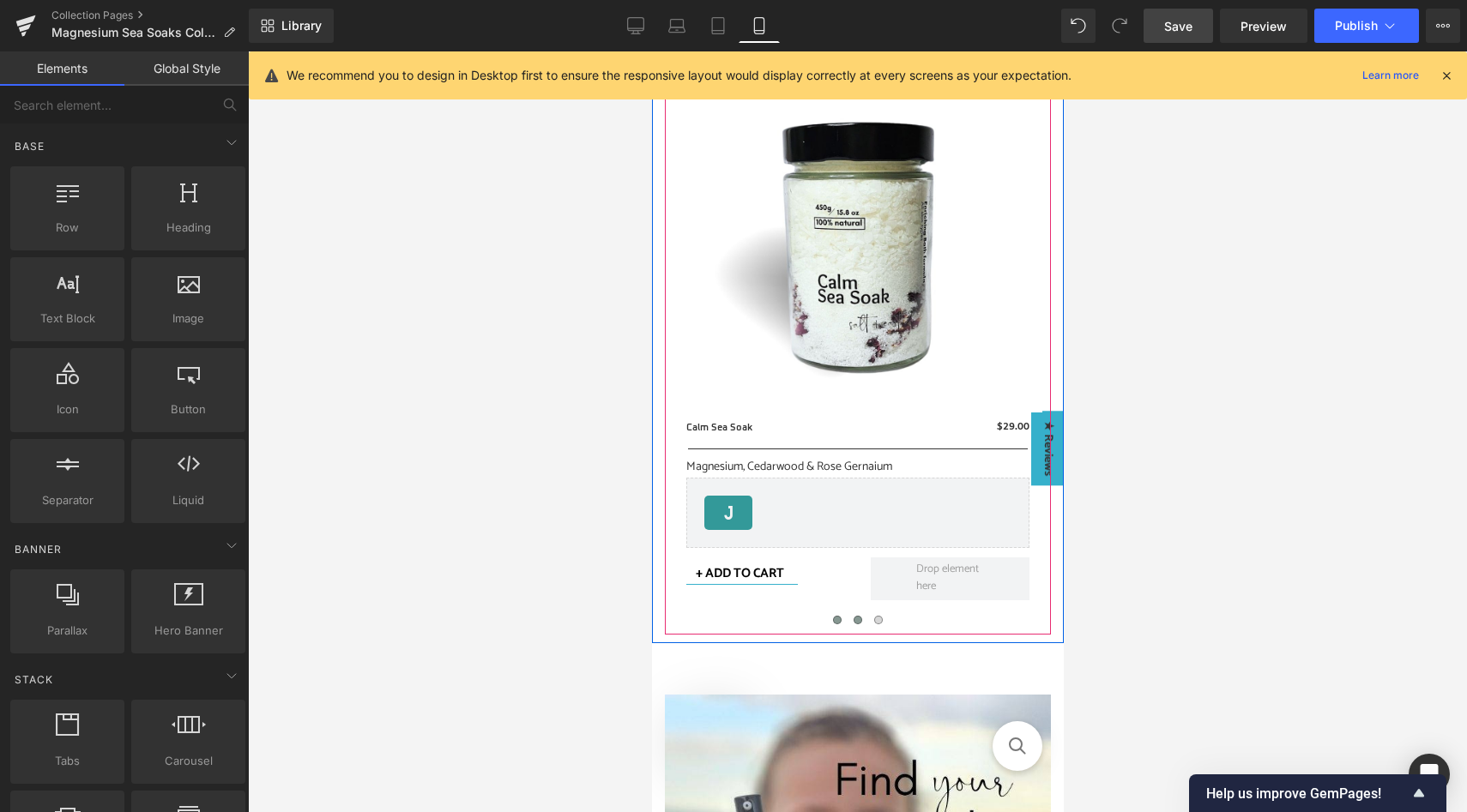
click at [859, 621] on span at bounding box center [857, 620] width 9 height 9
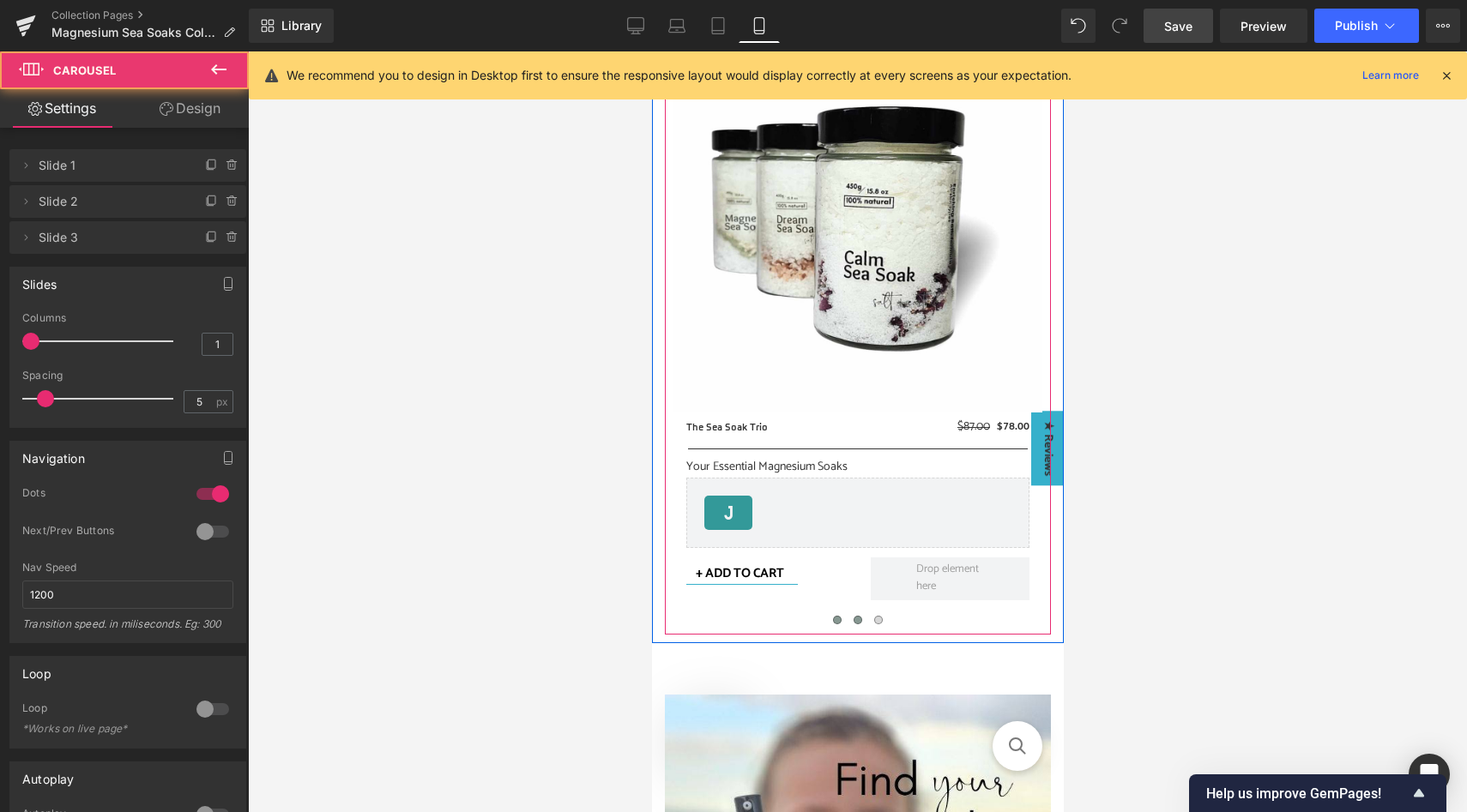
click at [839, 620] on span at bounding box center [837, 620] width 9 height 9
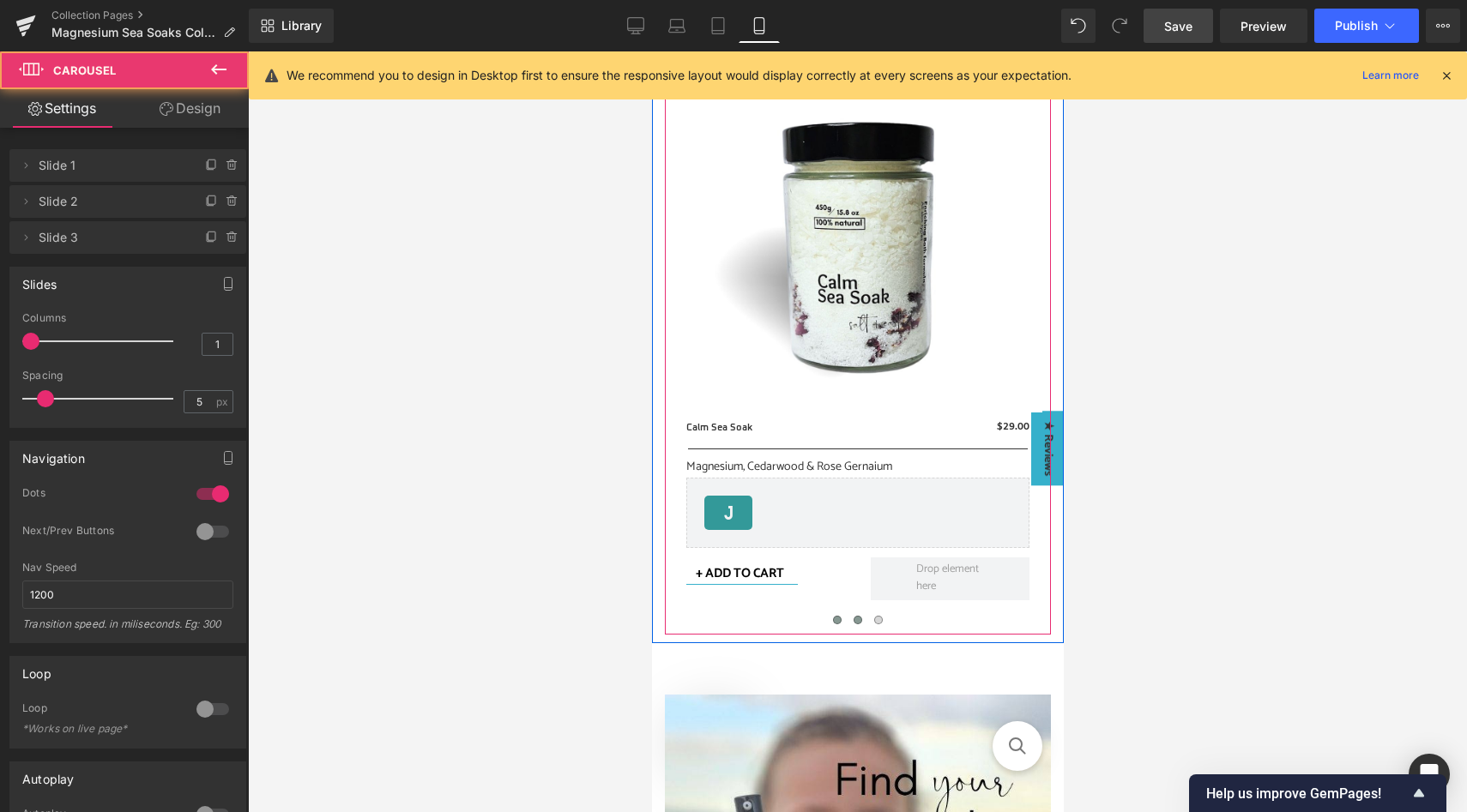
click at [858, 621] on span at bounding box center [857, 620] width 9 height 9
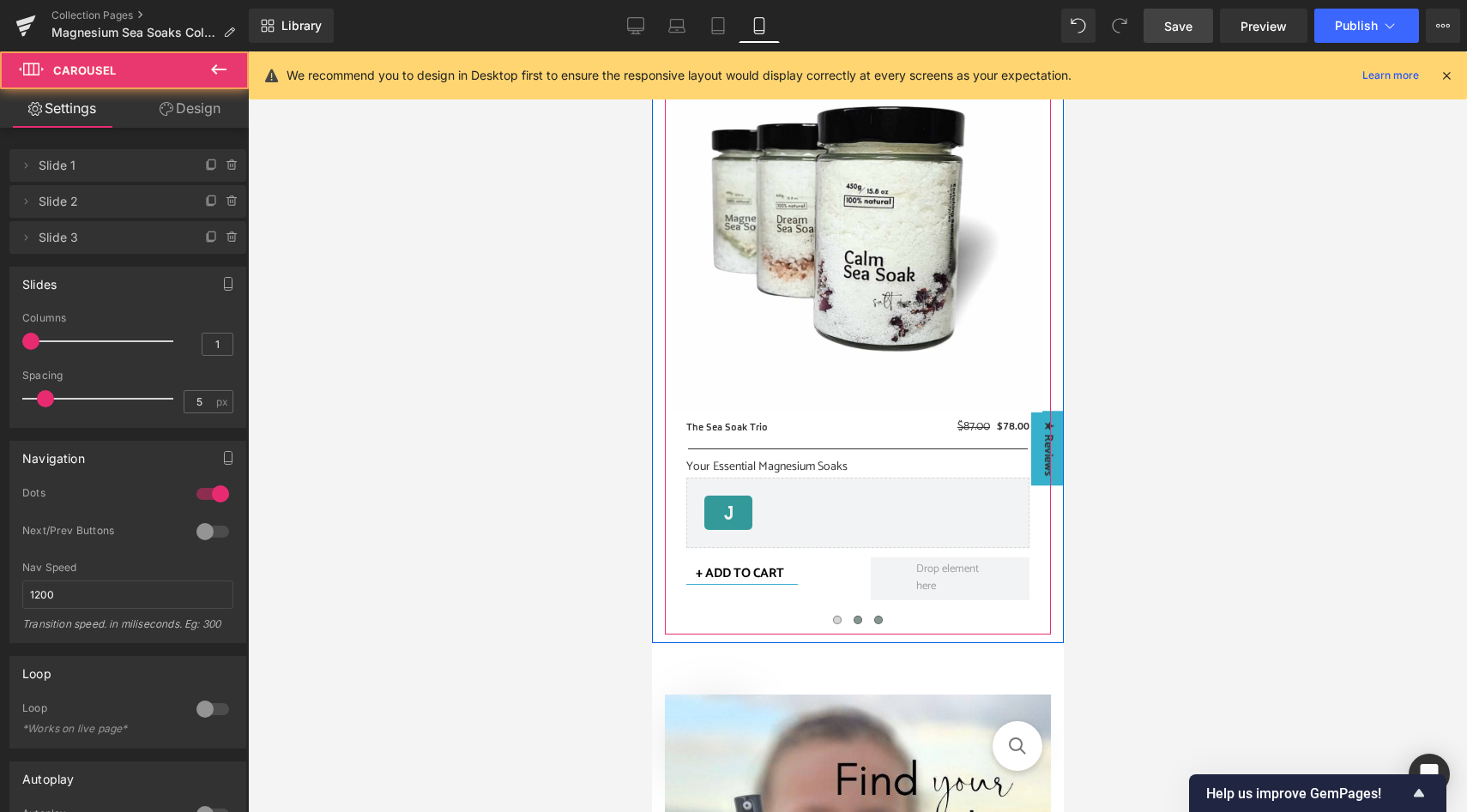
click at [877, 622] on span at bounding box center [877, 620] width 9 height 9
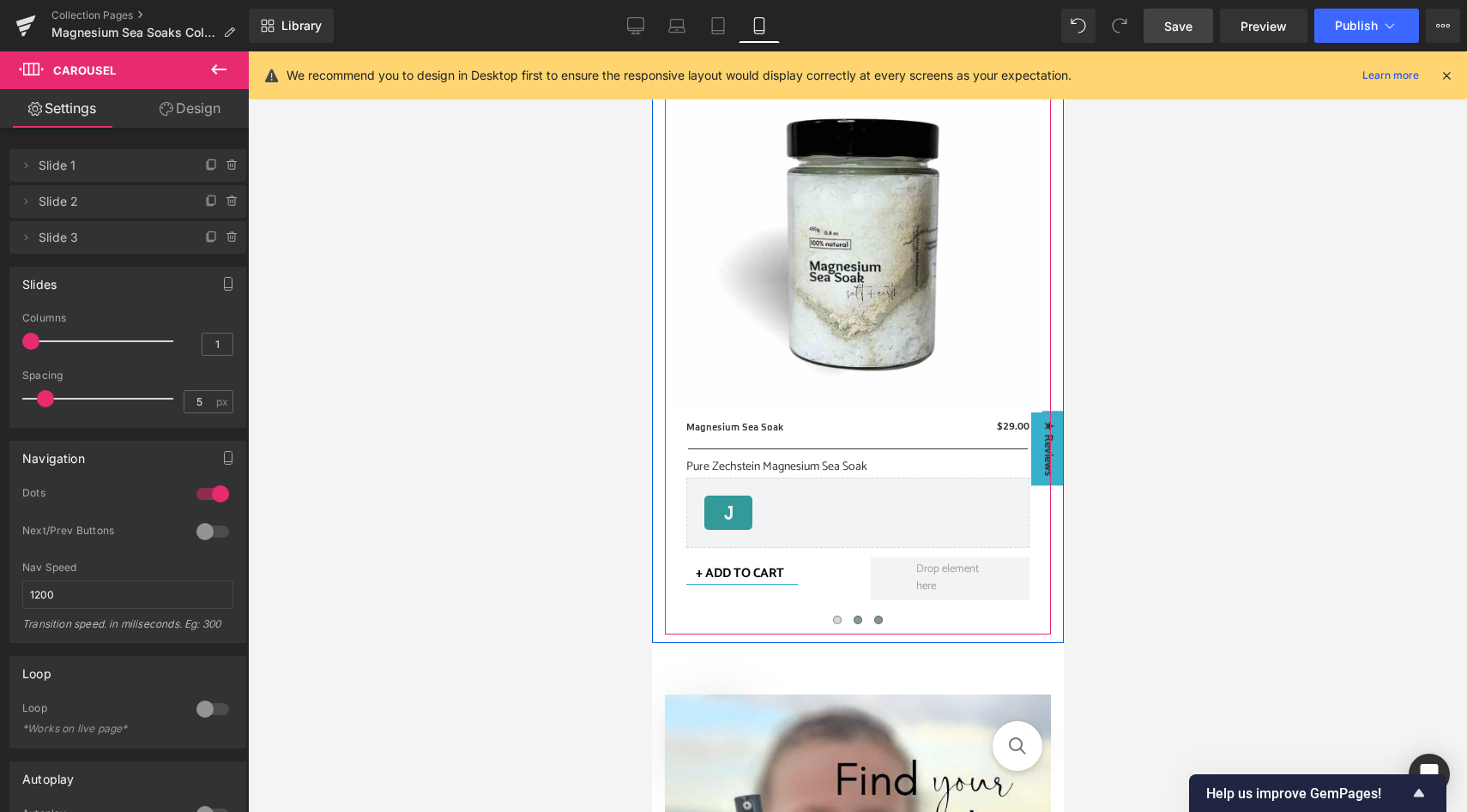
click at [862, 621] on button at bounding box center [856, 620] width 20 height 17
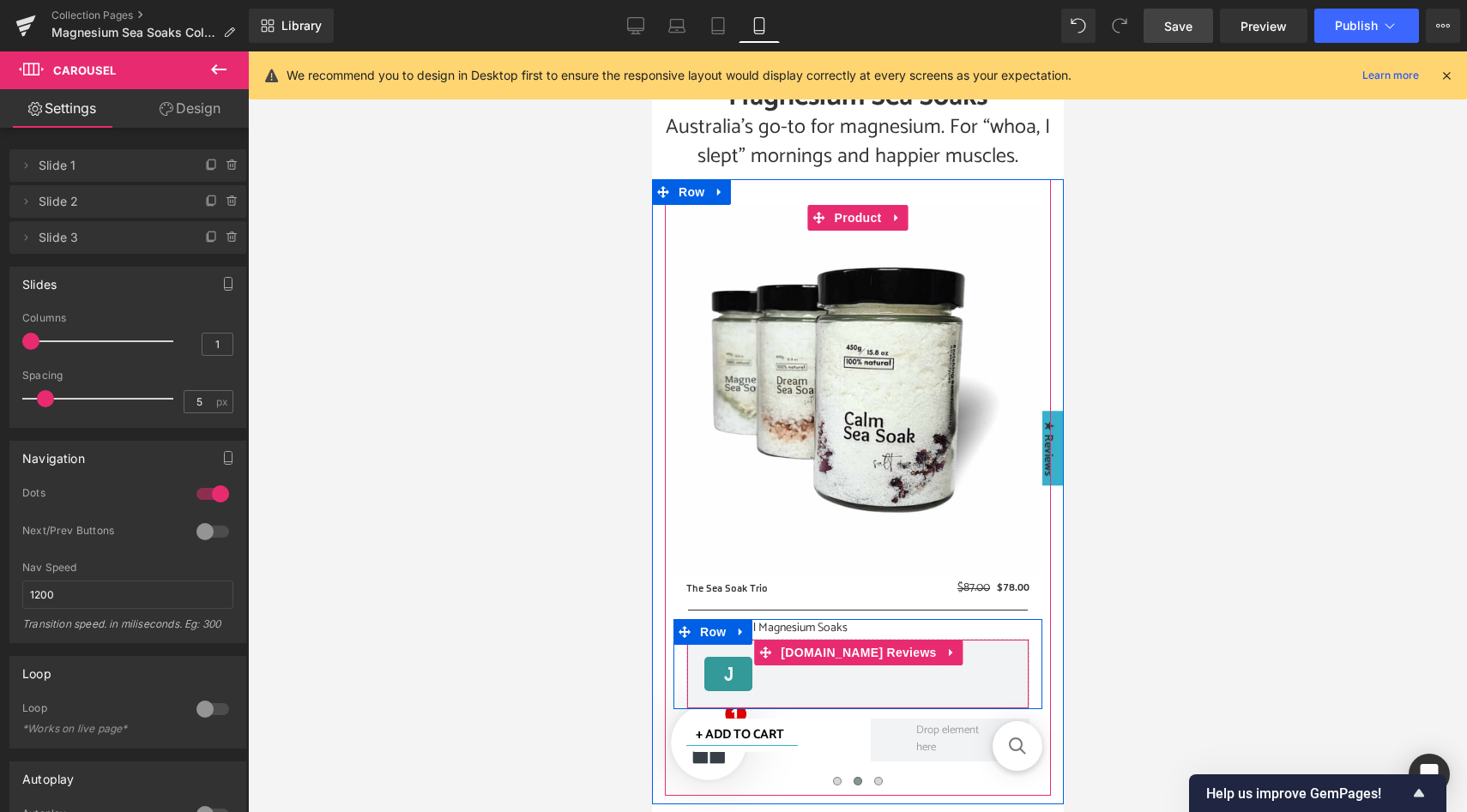
scroll to position [84, 0]
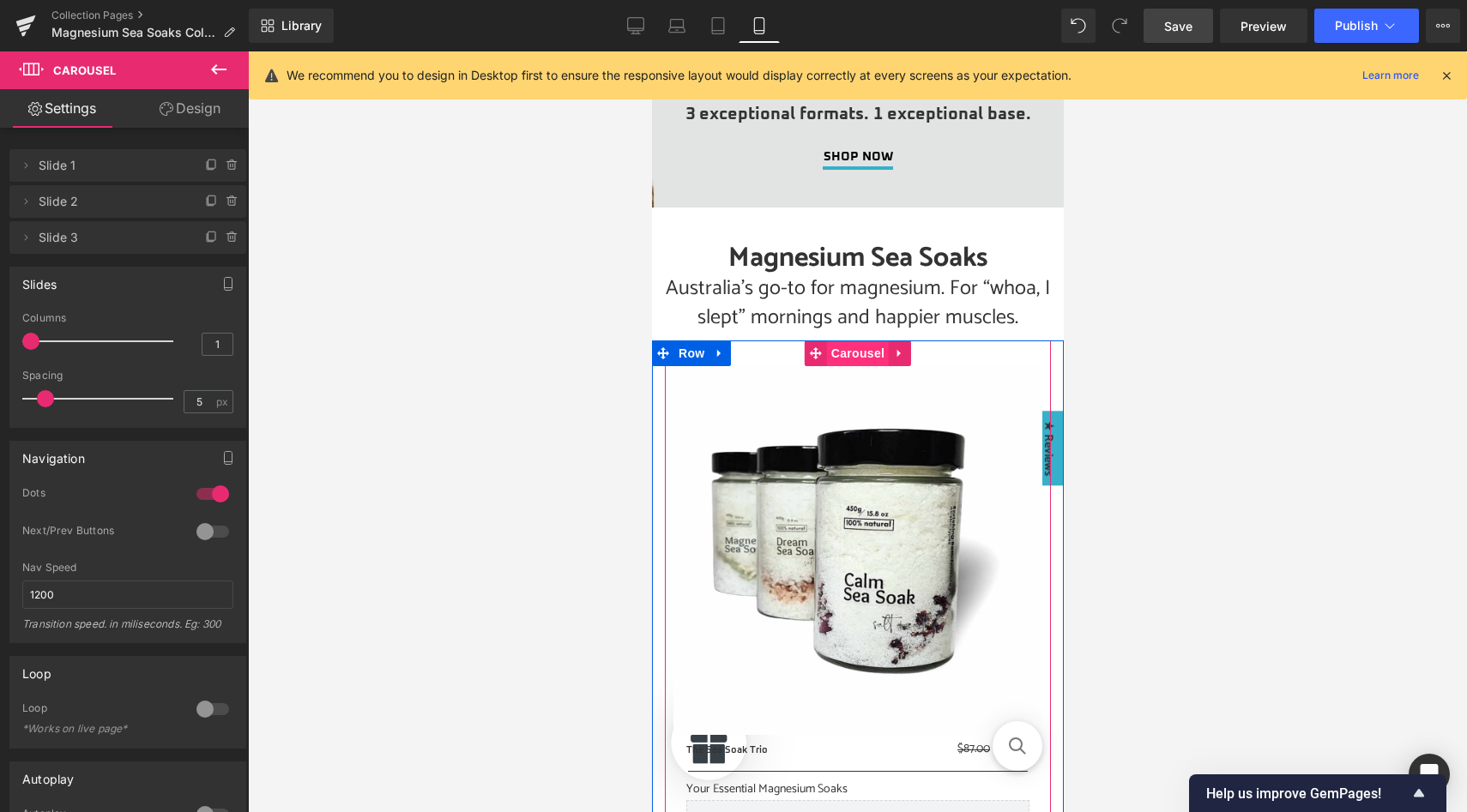
click at [853, 354] on span "Carousel" at bounding box center [857, 353] width 62 height 26
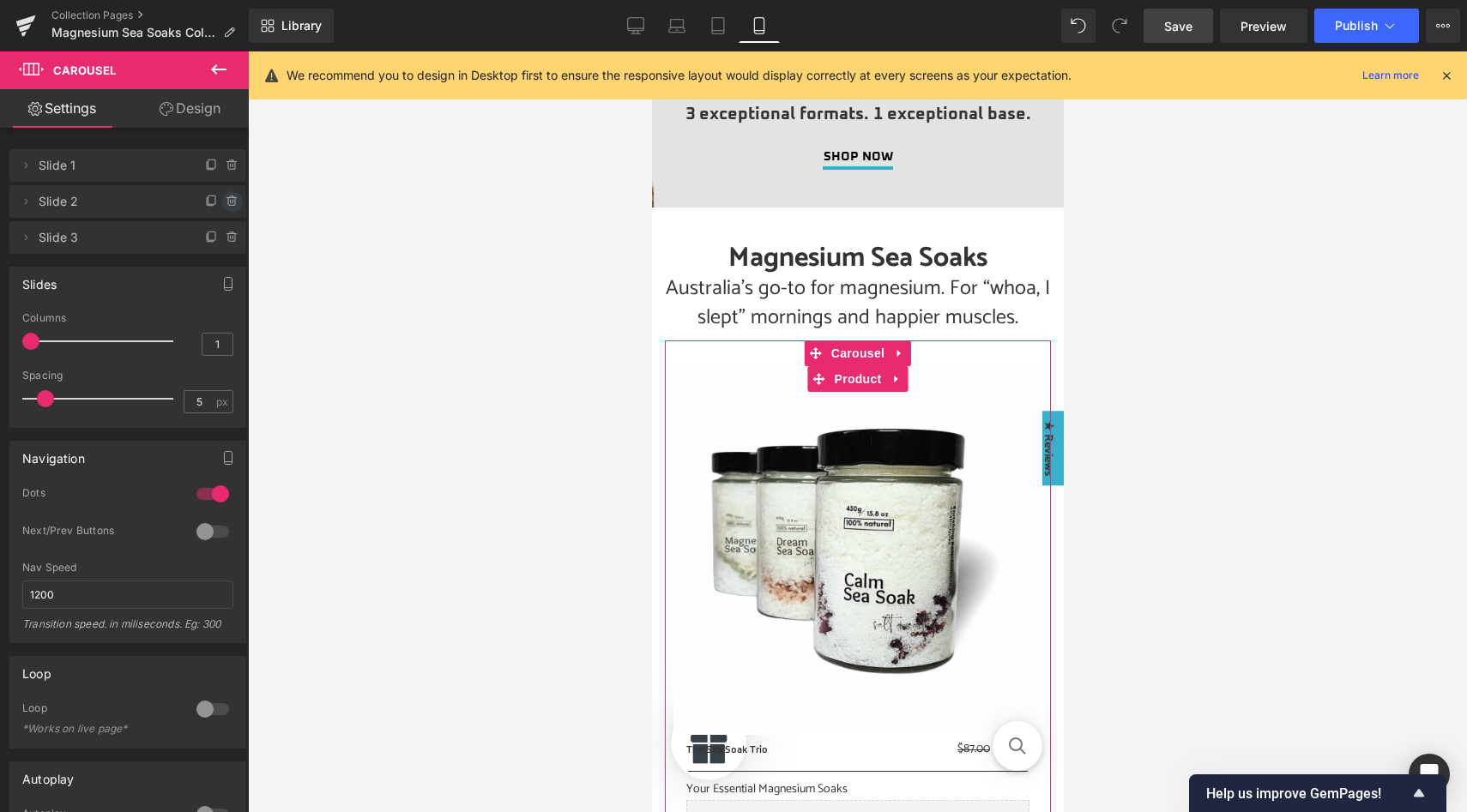
click at [226, 199] on icon at bounding box center [233, 202] width 14 height 14
click at [214, 199] on button "Delete" at bounding box center [214, 202] width 54 height 22
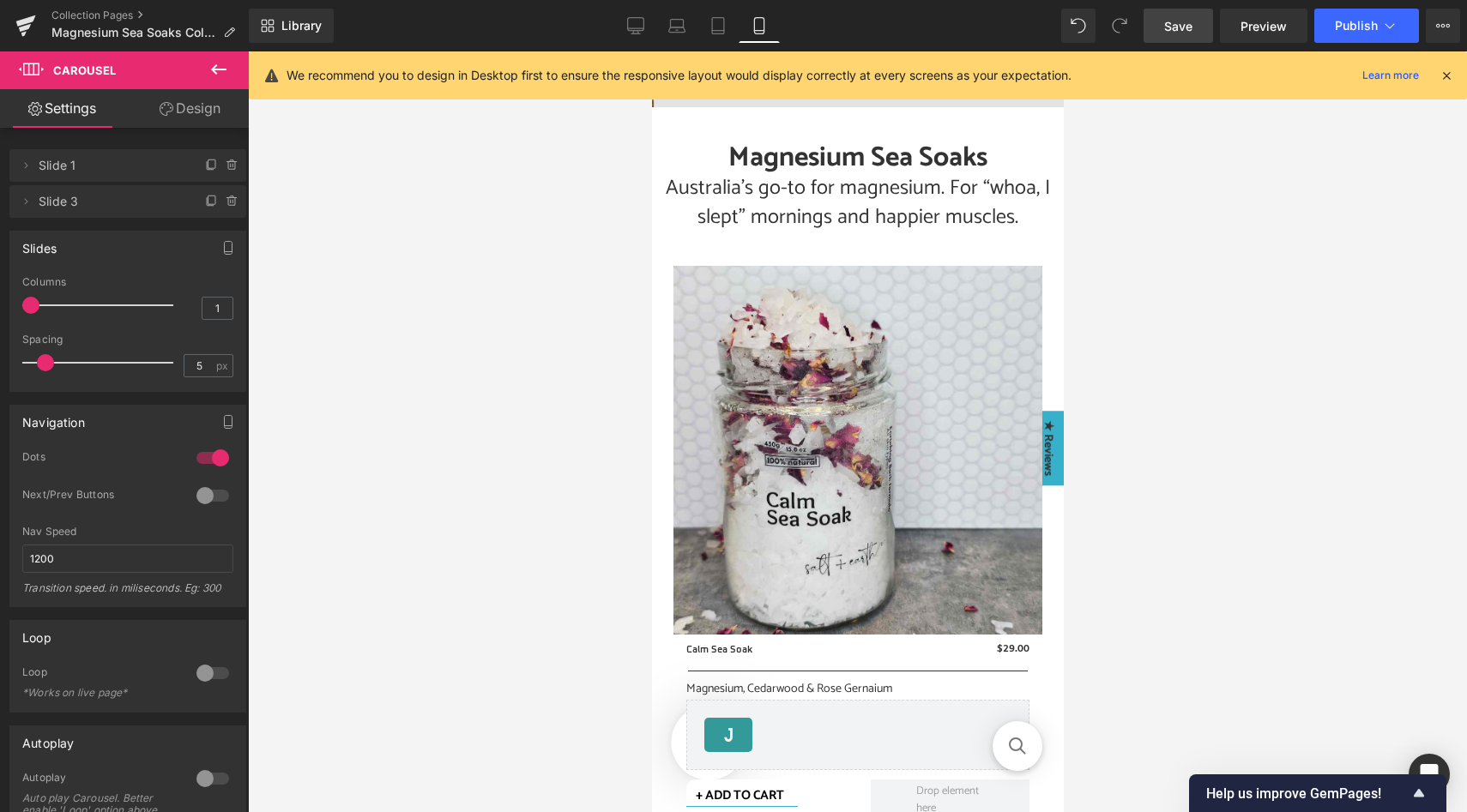
scroll to position [176, 0]
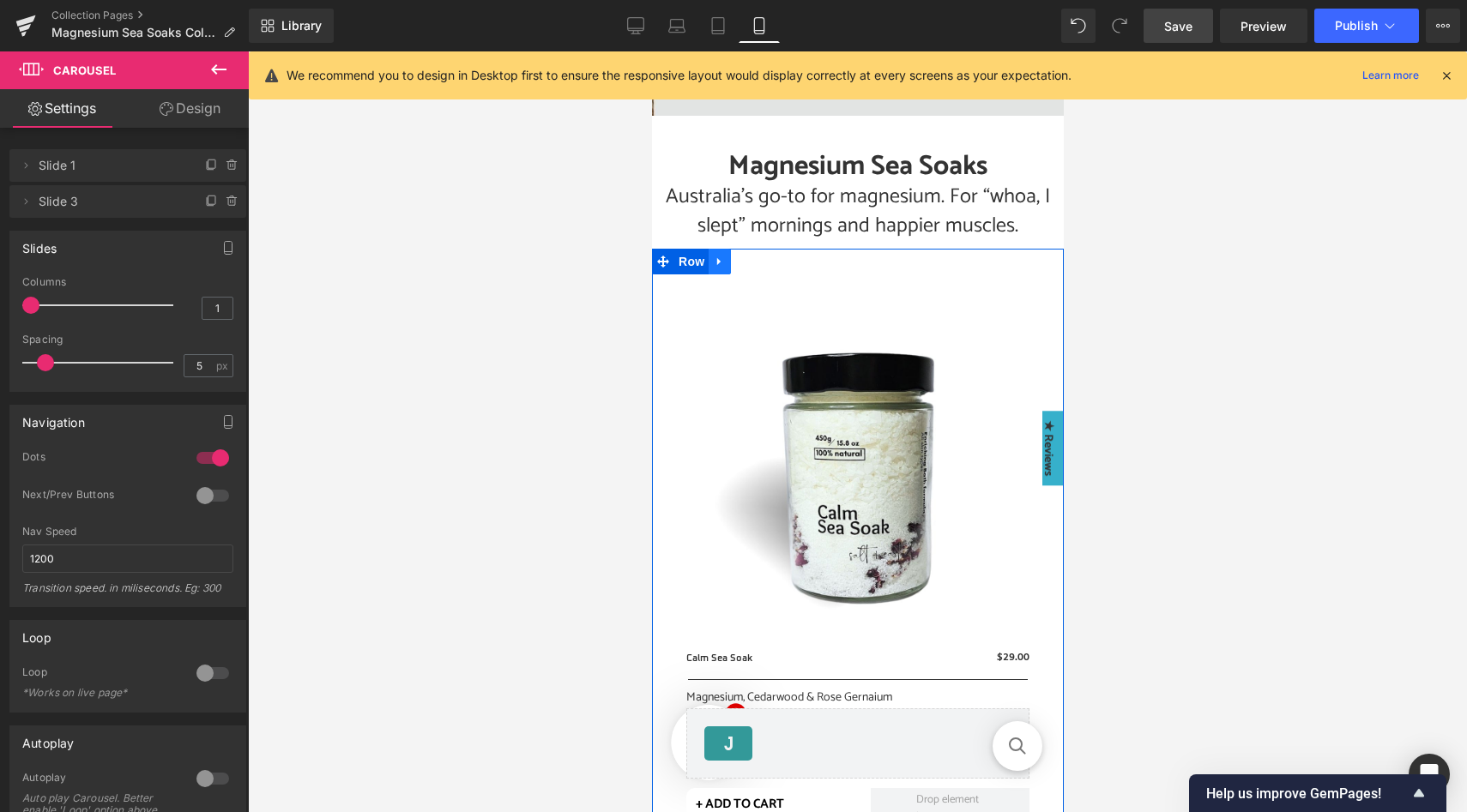
click at [718, 260] on icon at bounding box center [718, 262] width 4 height 8
click at [738, 264] on icon at bounding box center [741, 262] width 12 height 12
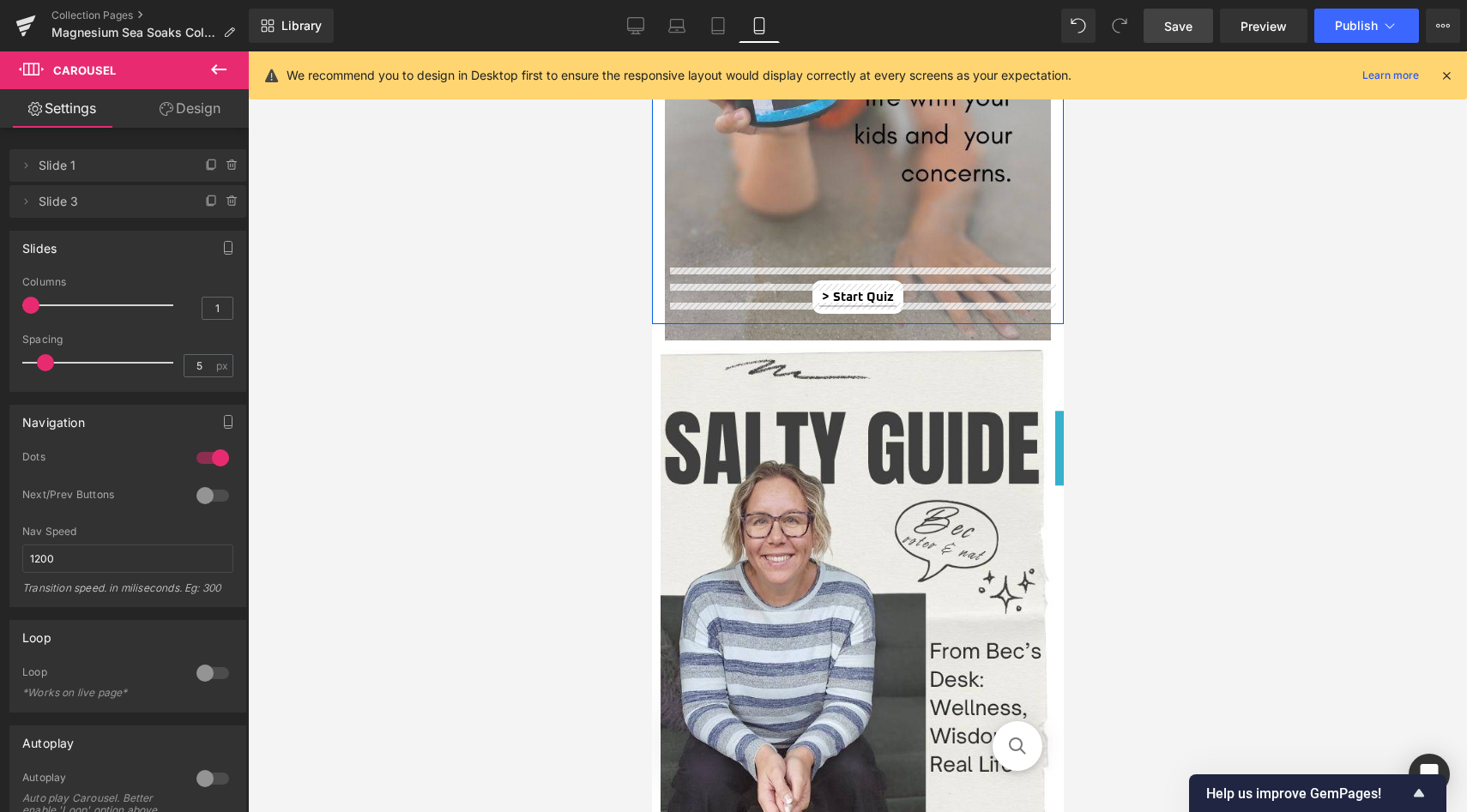
scroll to position [1383, 0]
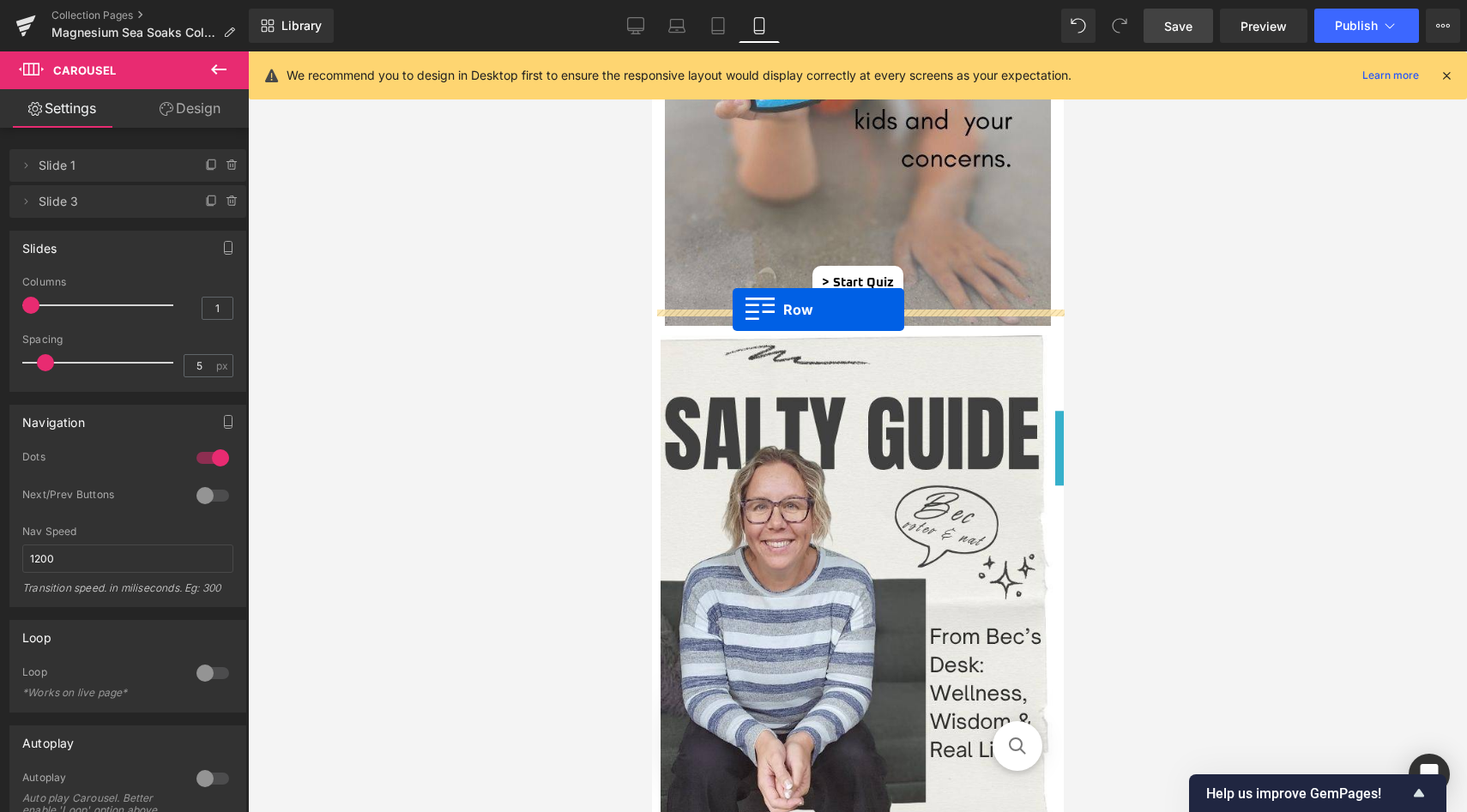
drag, startPoint x: 664, startPoint y: 176, endPoint x: 732, endPoint y: 310, distance: 150.3
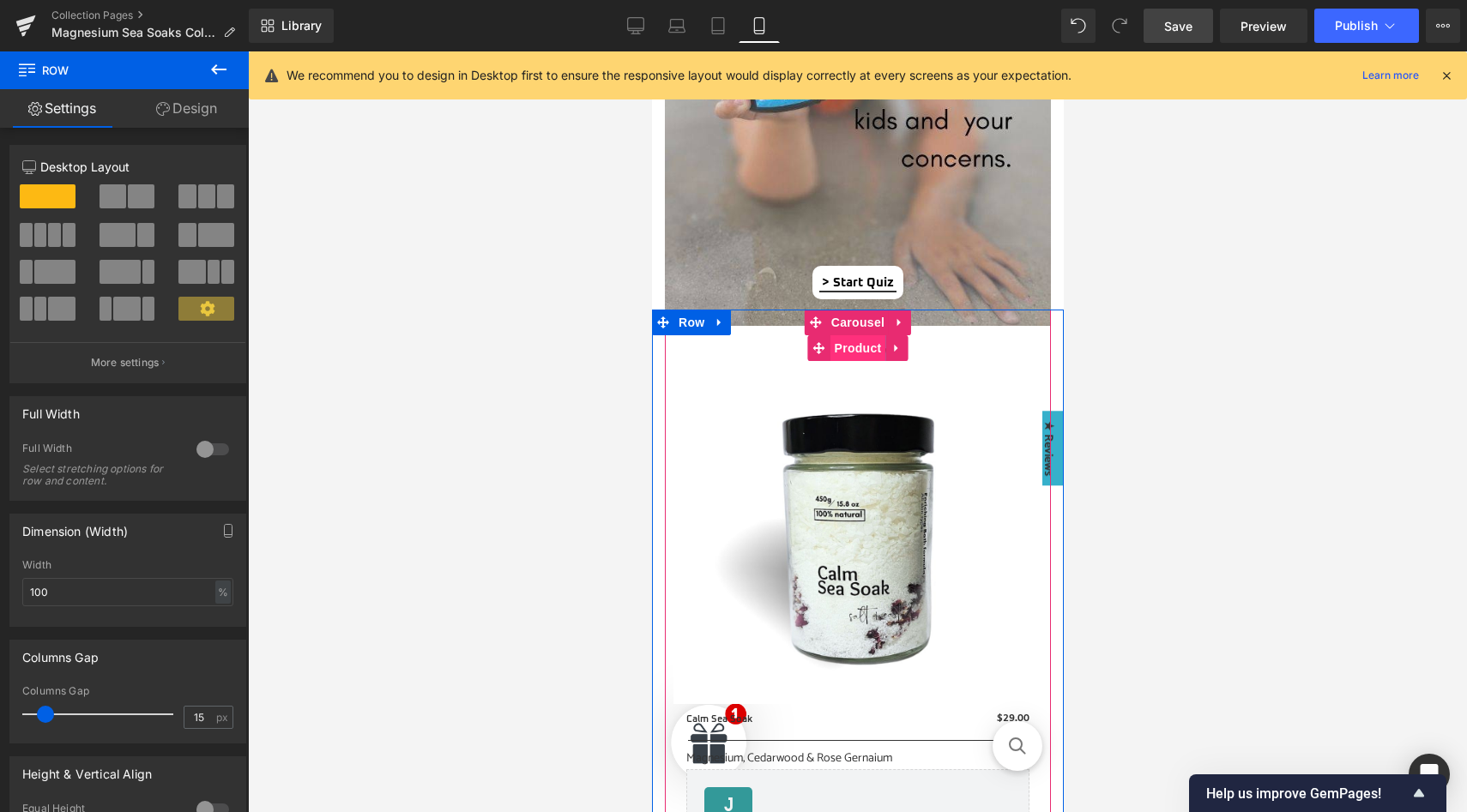
click at [857, 347] on span "Product" at bounding box center [857, 348] width 56 height 26
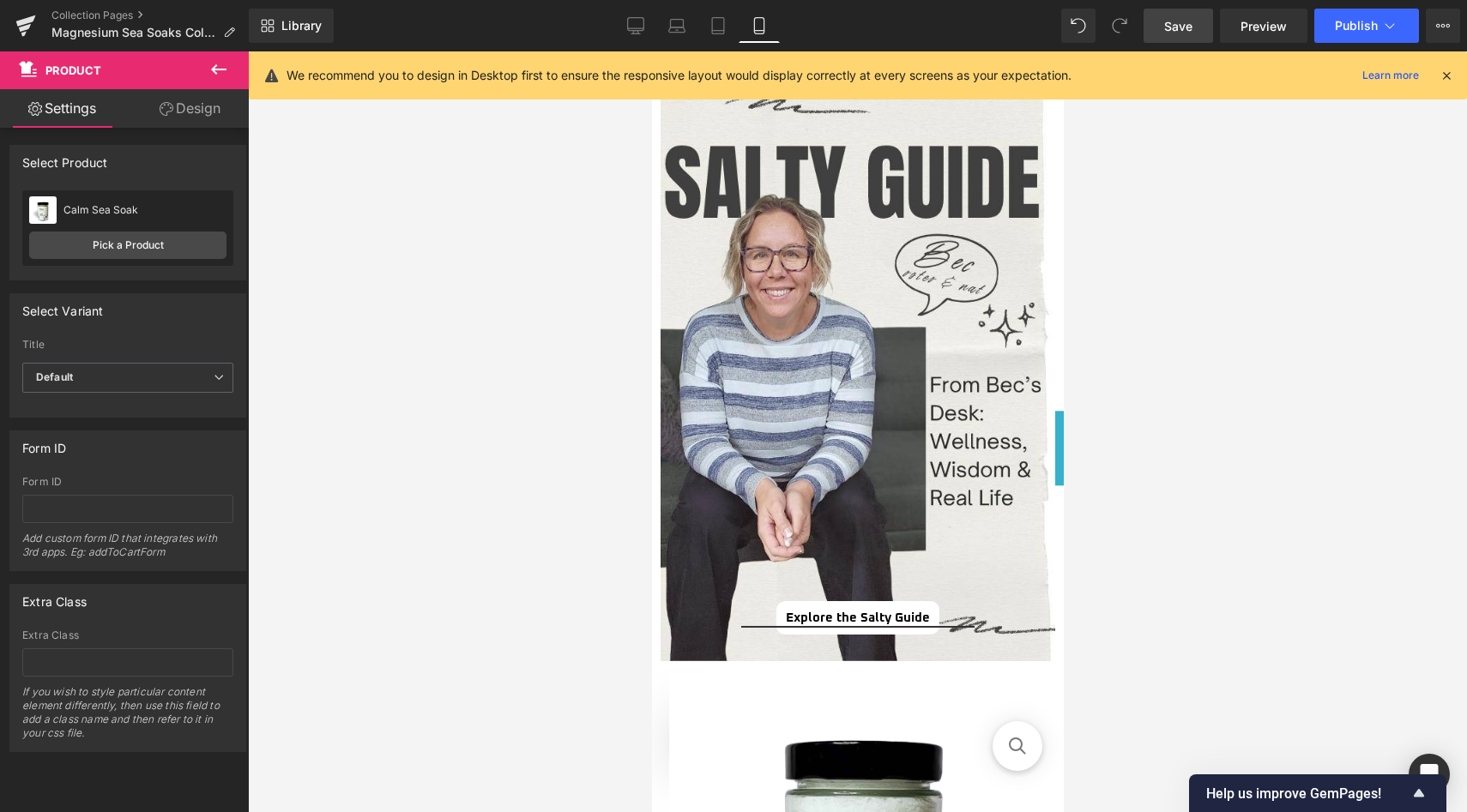
scroll to position [1916, 0]
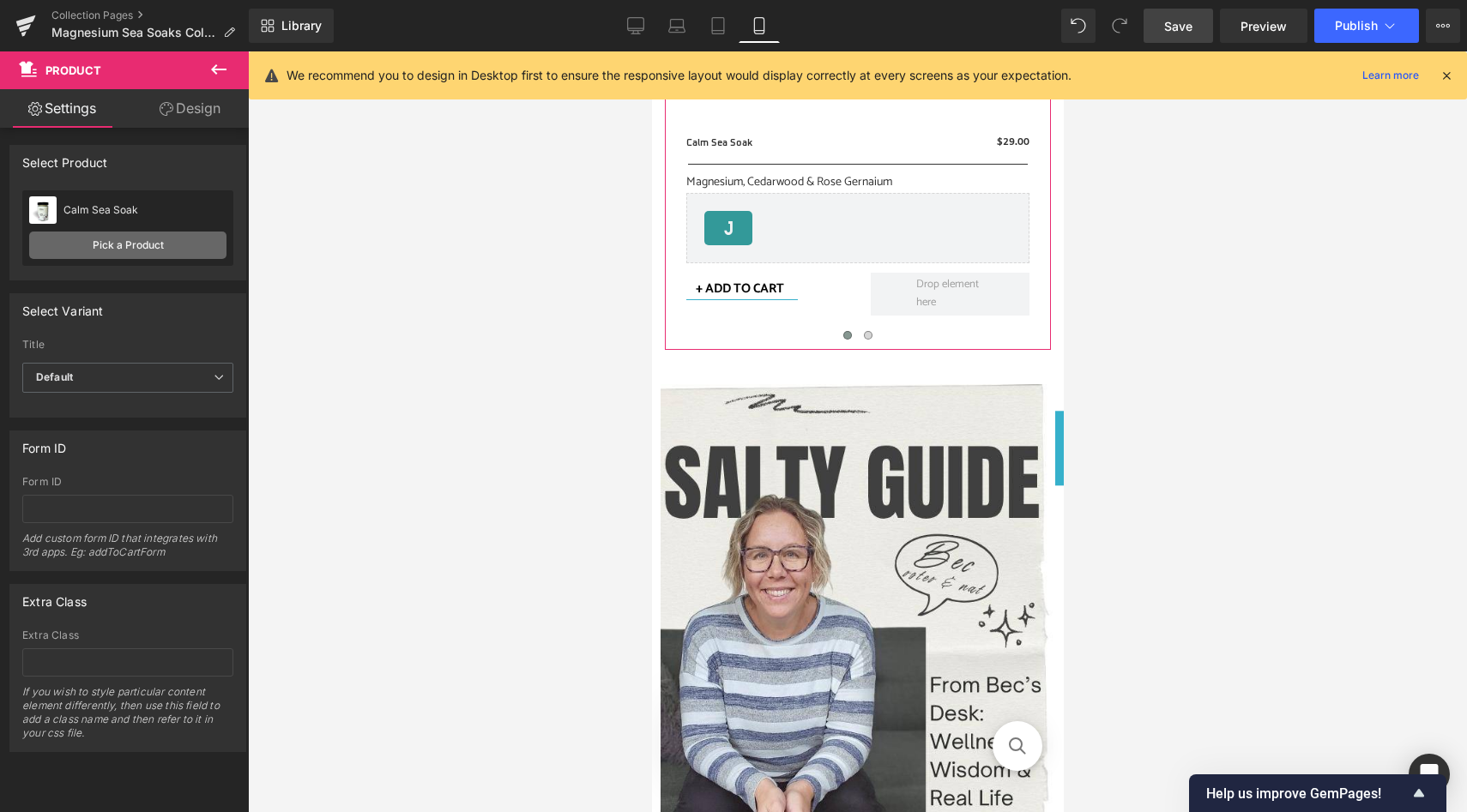
click at [136, 250] on link "Pick a Product" at bounding box center [128, 244] width 198 height 27
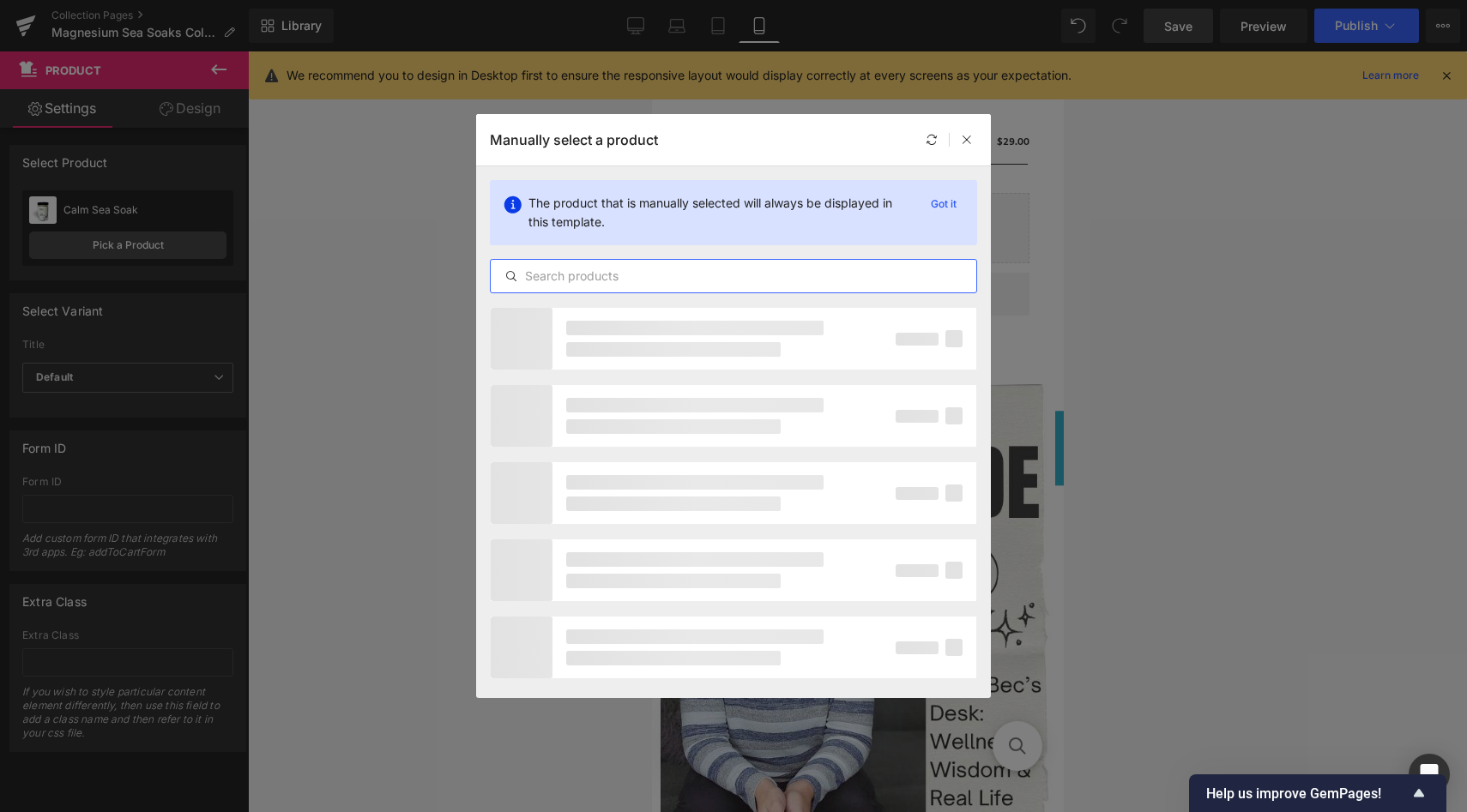
click at [558, 268] on input "text" at bounding box center [734, 275] width 485 height 20
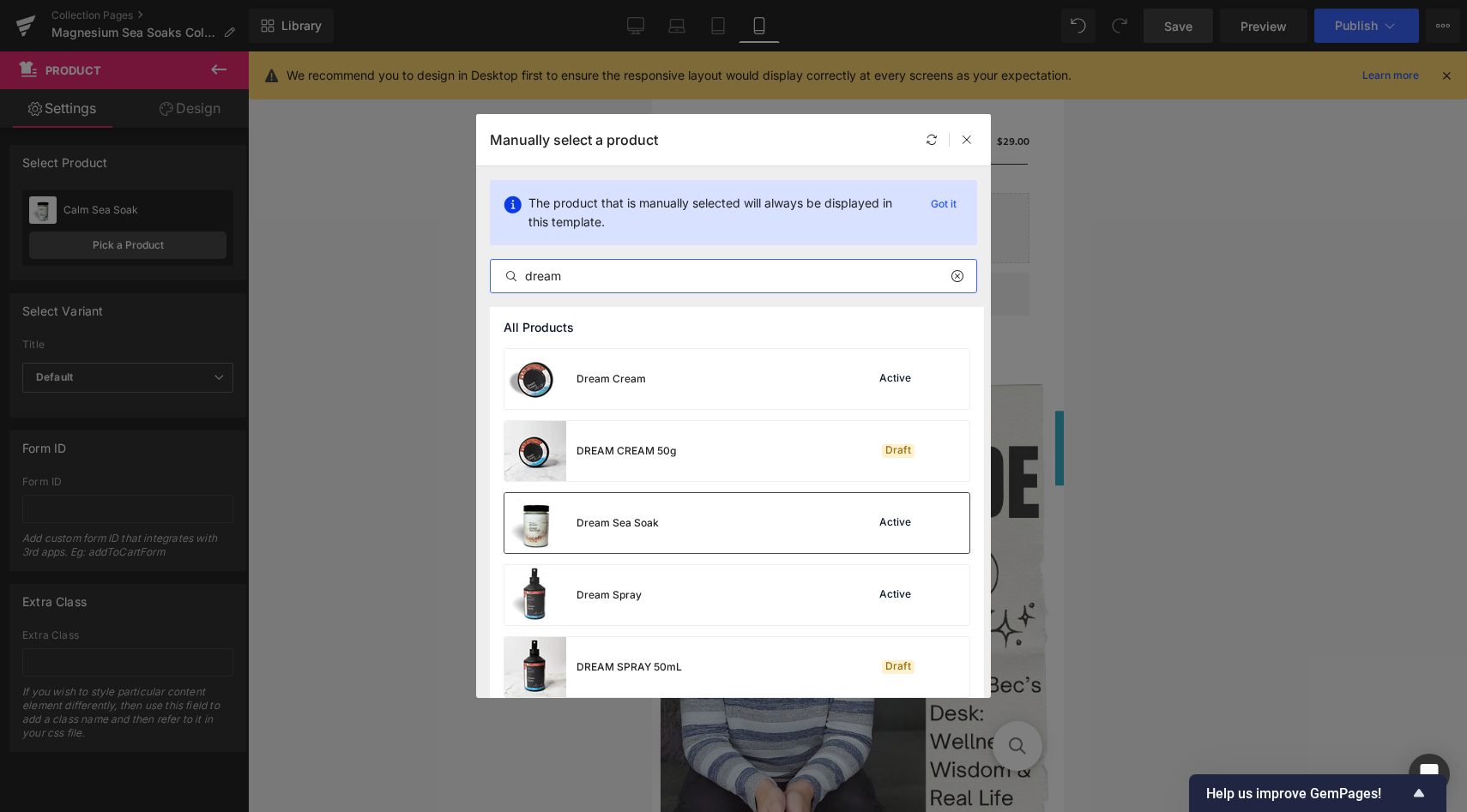
type input "dream"
click at [634, 518] on div "Dream Sea Soak" at bounding box center [617, 523] width 82 height 15
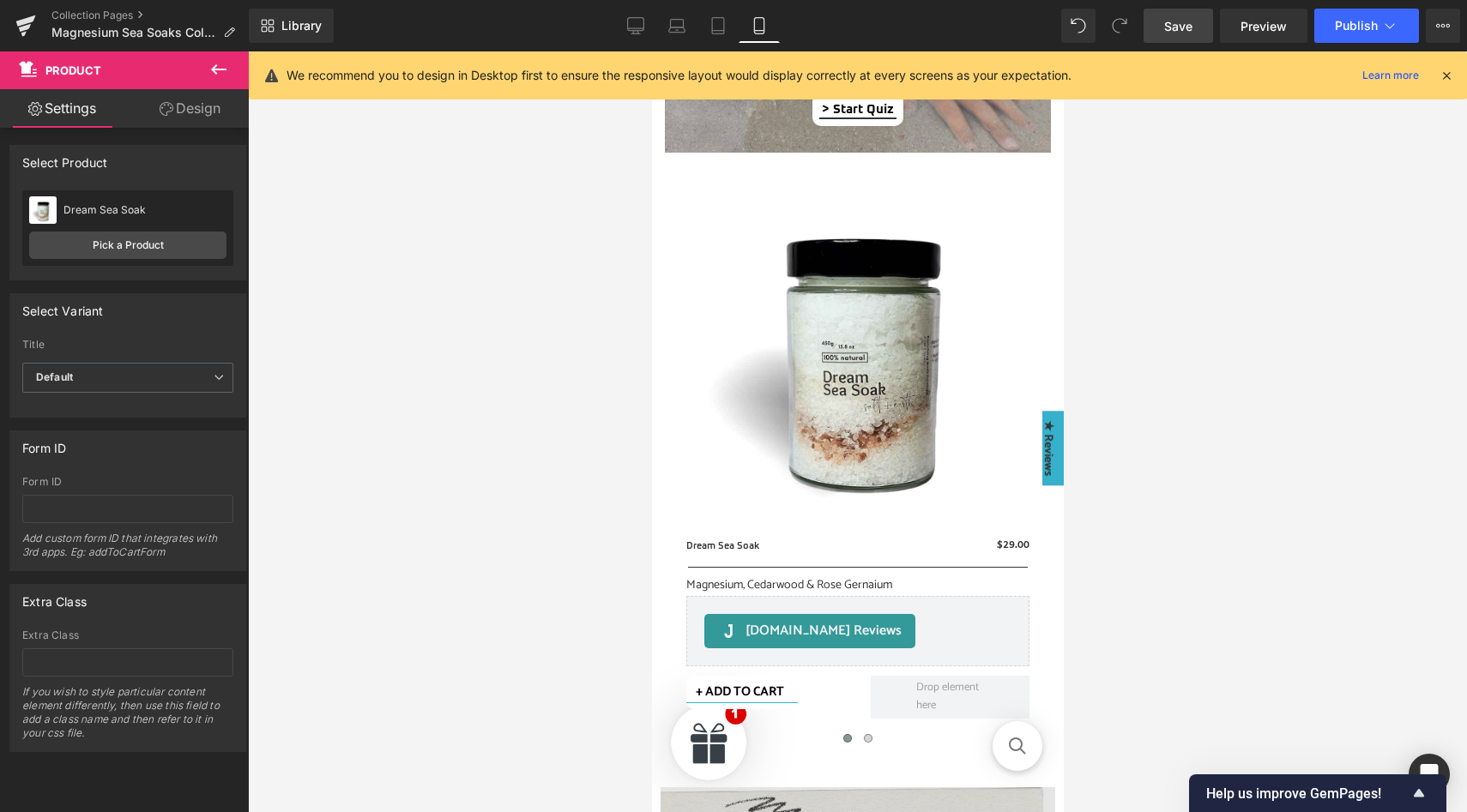
scroll to position [1522, 0]
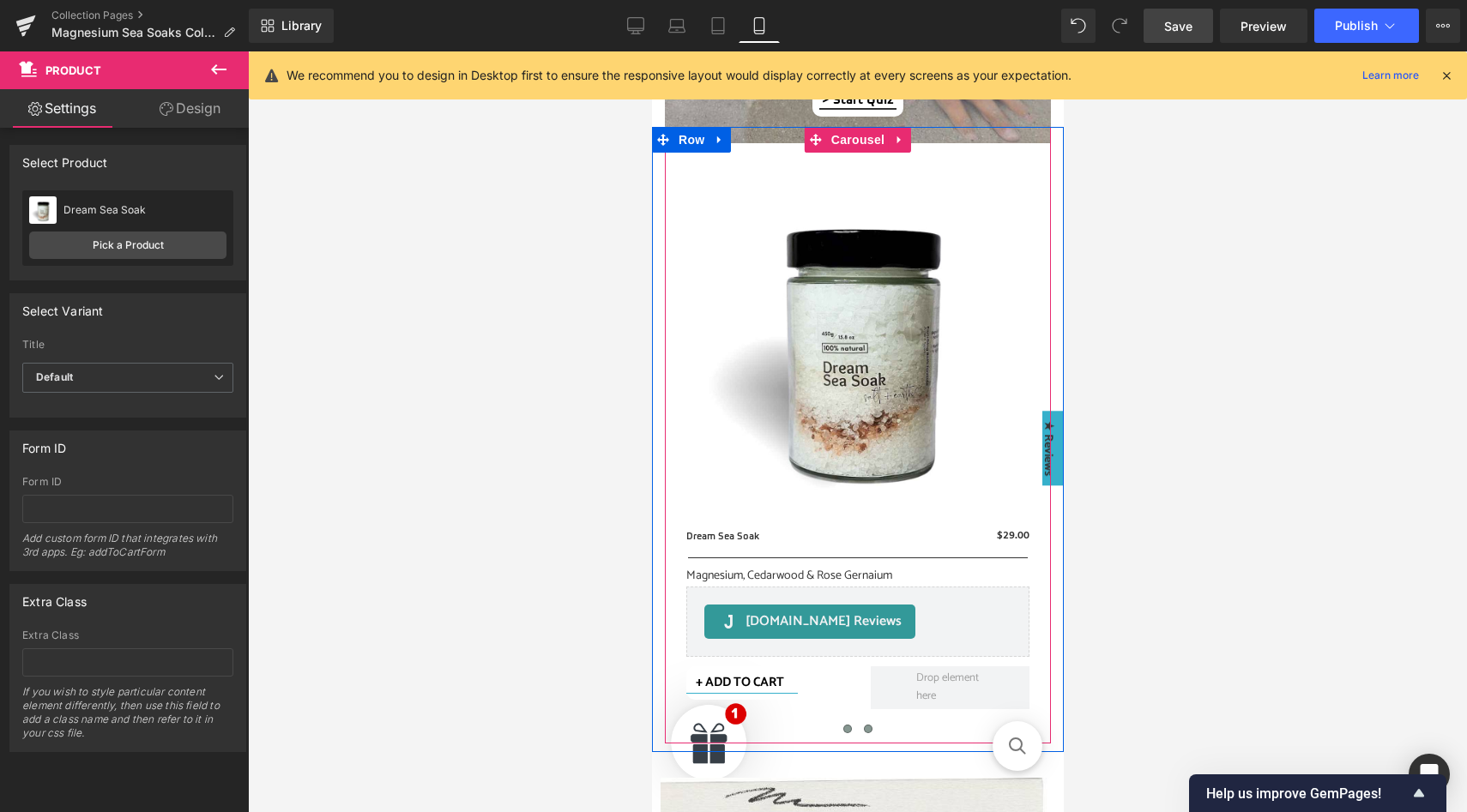
click at [870, 730] on span at bounding box center [868, 729] width 9 height 9
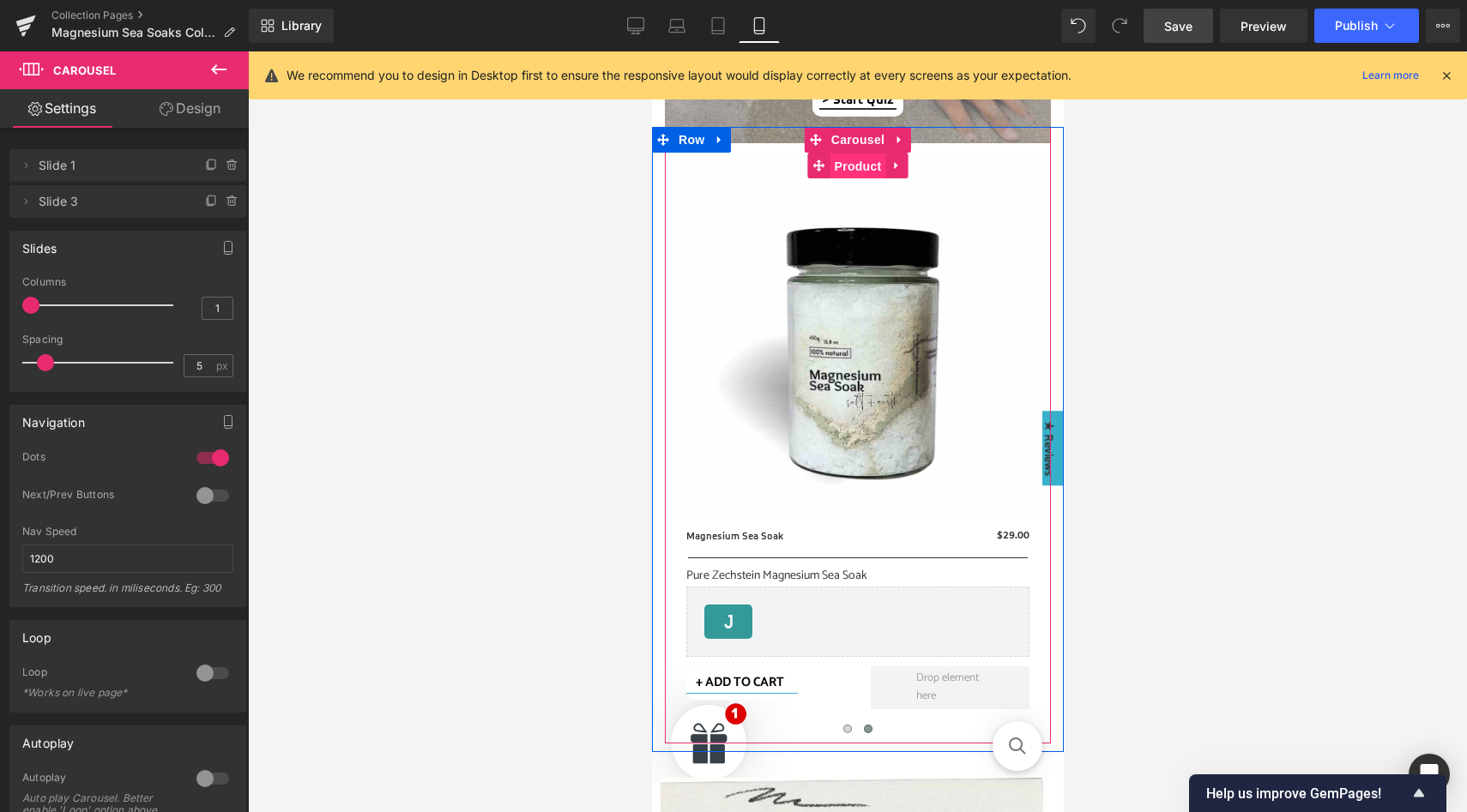
click at [854, 164] on span "Product" at bounding box center [857, 166] width 56 height 26
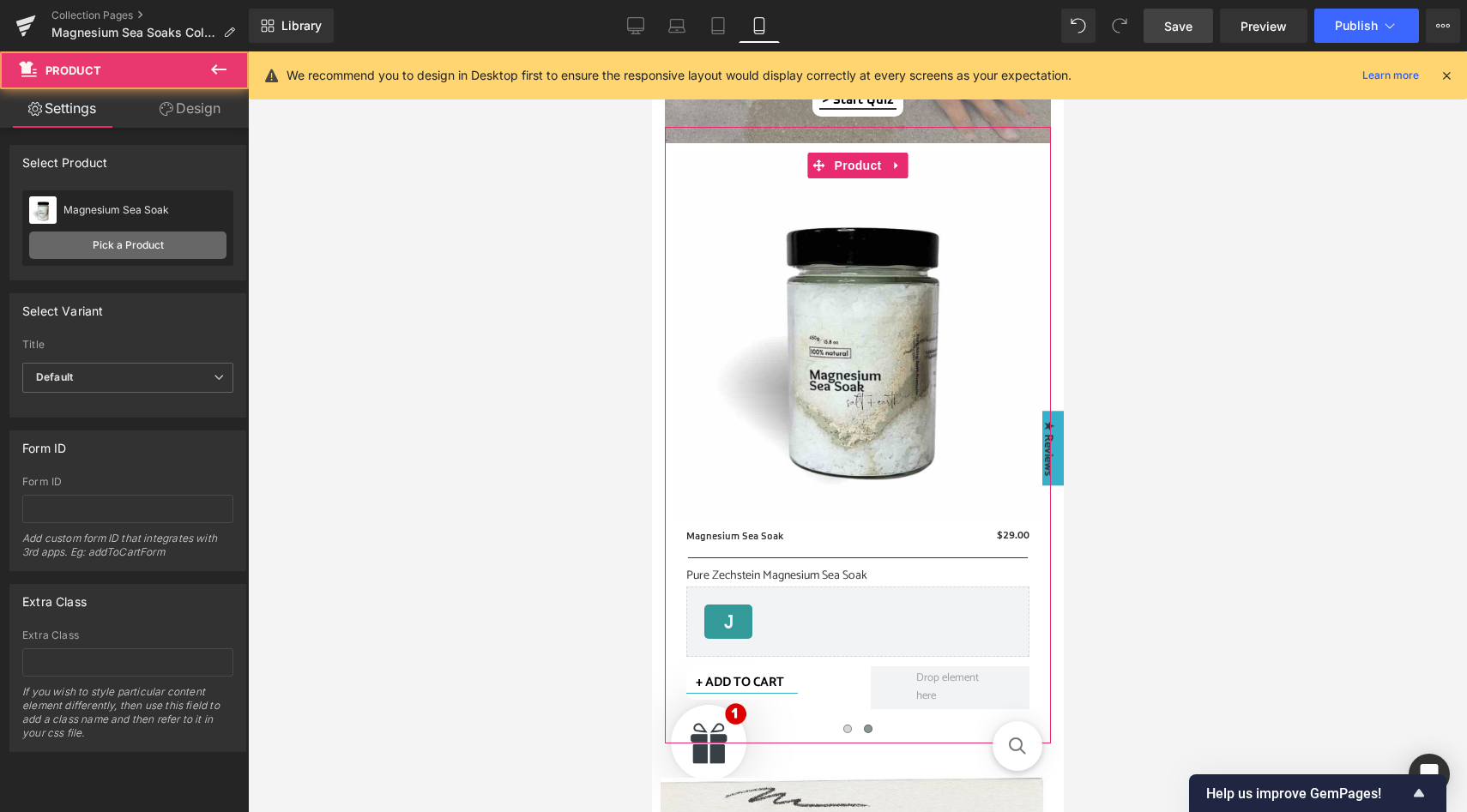
click at [138, 244] on link "Pick a Product" at bounding box center [128, 244] width 198 height 27
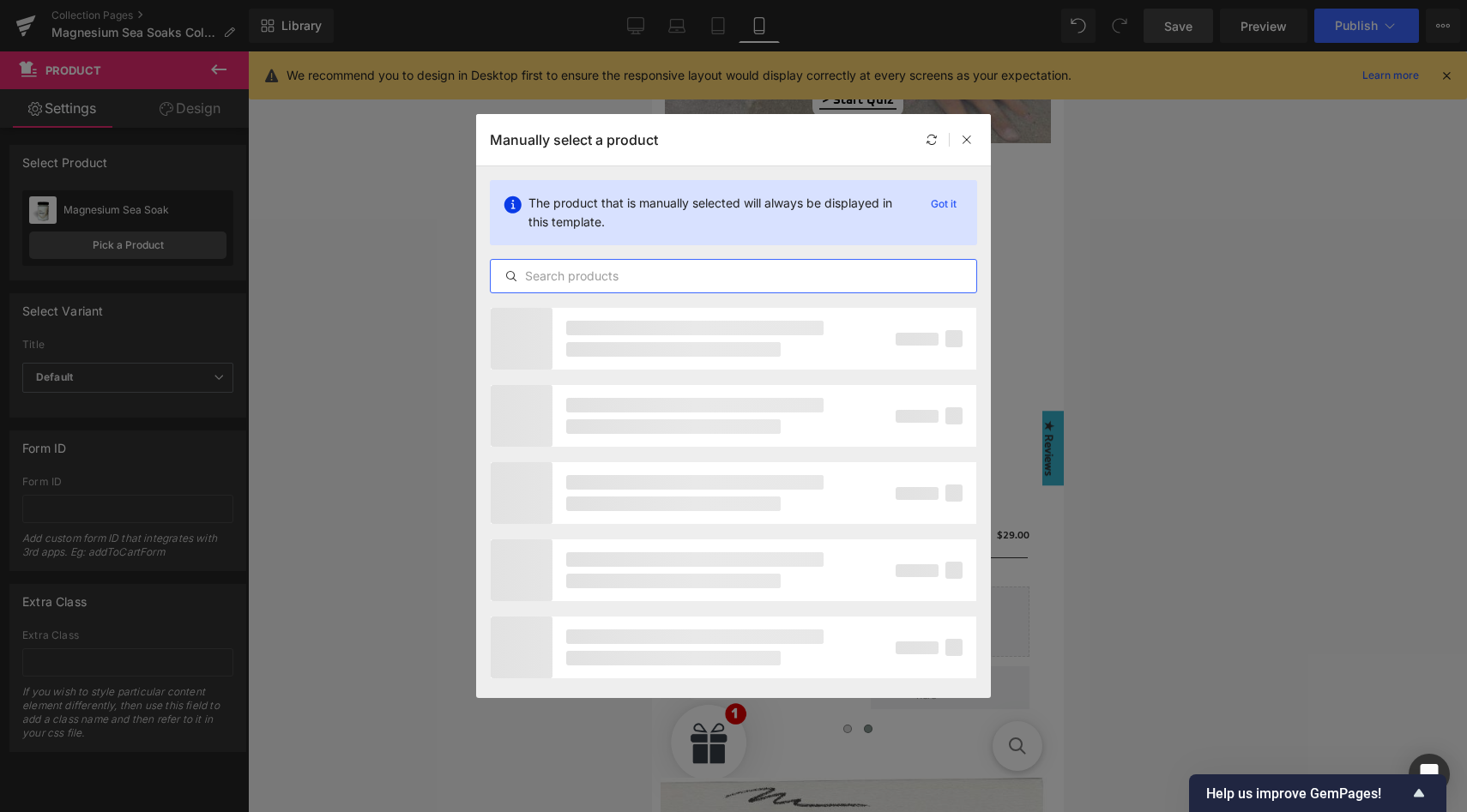
click at [596, 276] on input "text" at bounding box center [734, 275] width 485 height 20
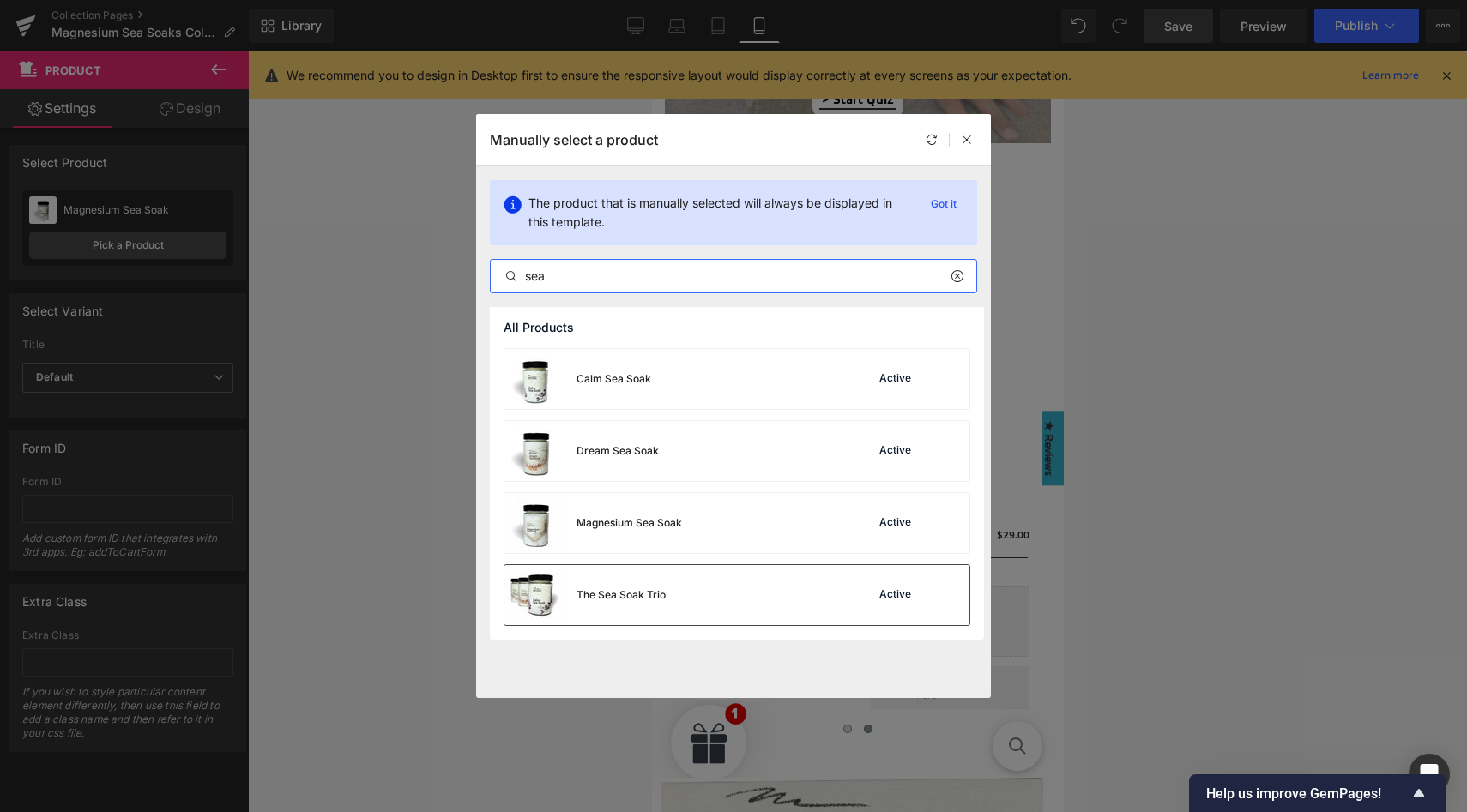
type input "sea"
click at [627, 592] on div "The Sea Soak Trio" at bounding box center [621, 595] width 89 height 15
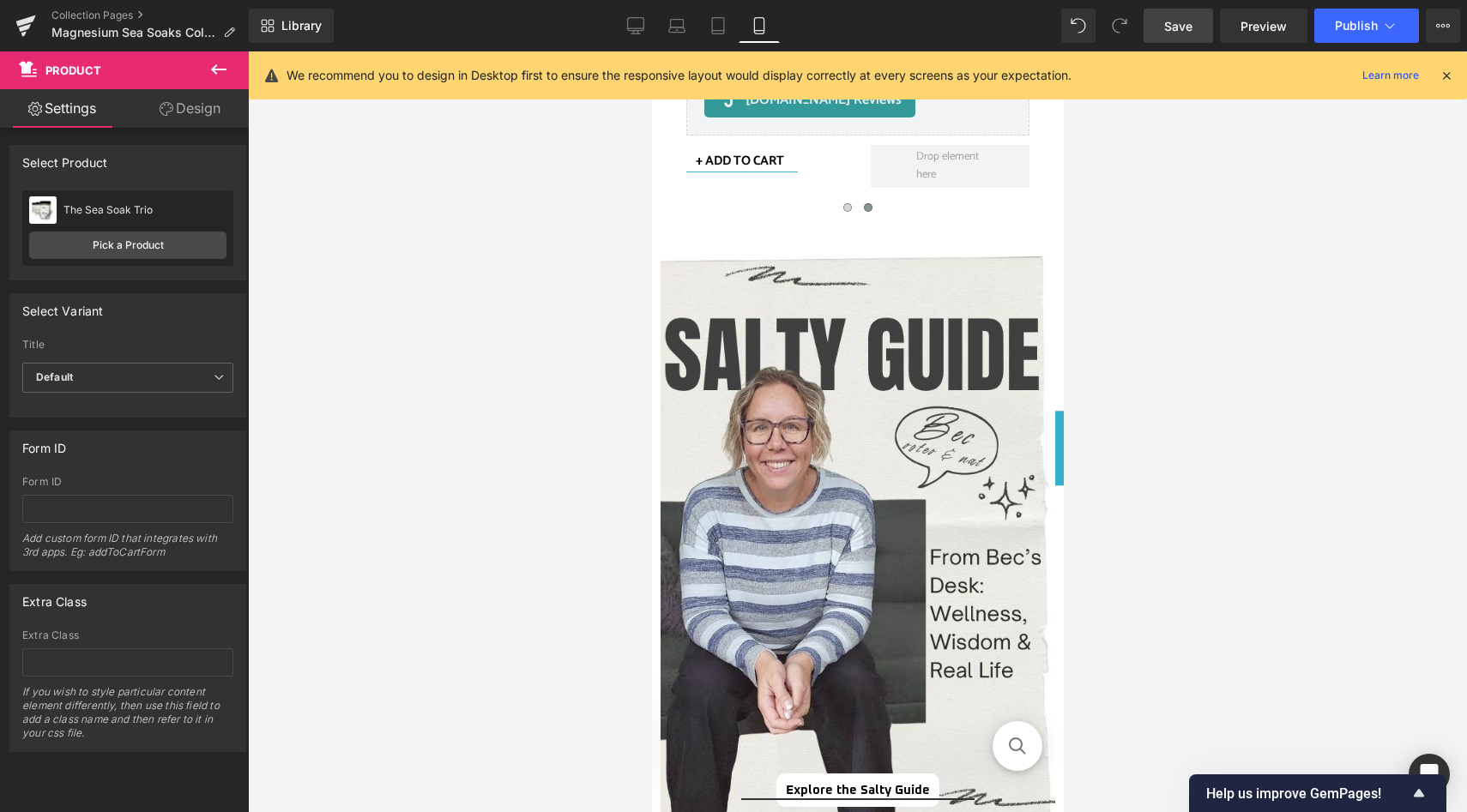
scroll to position [2026, 0]
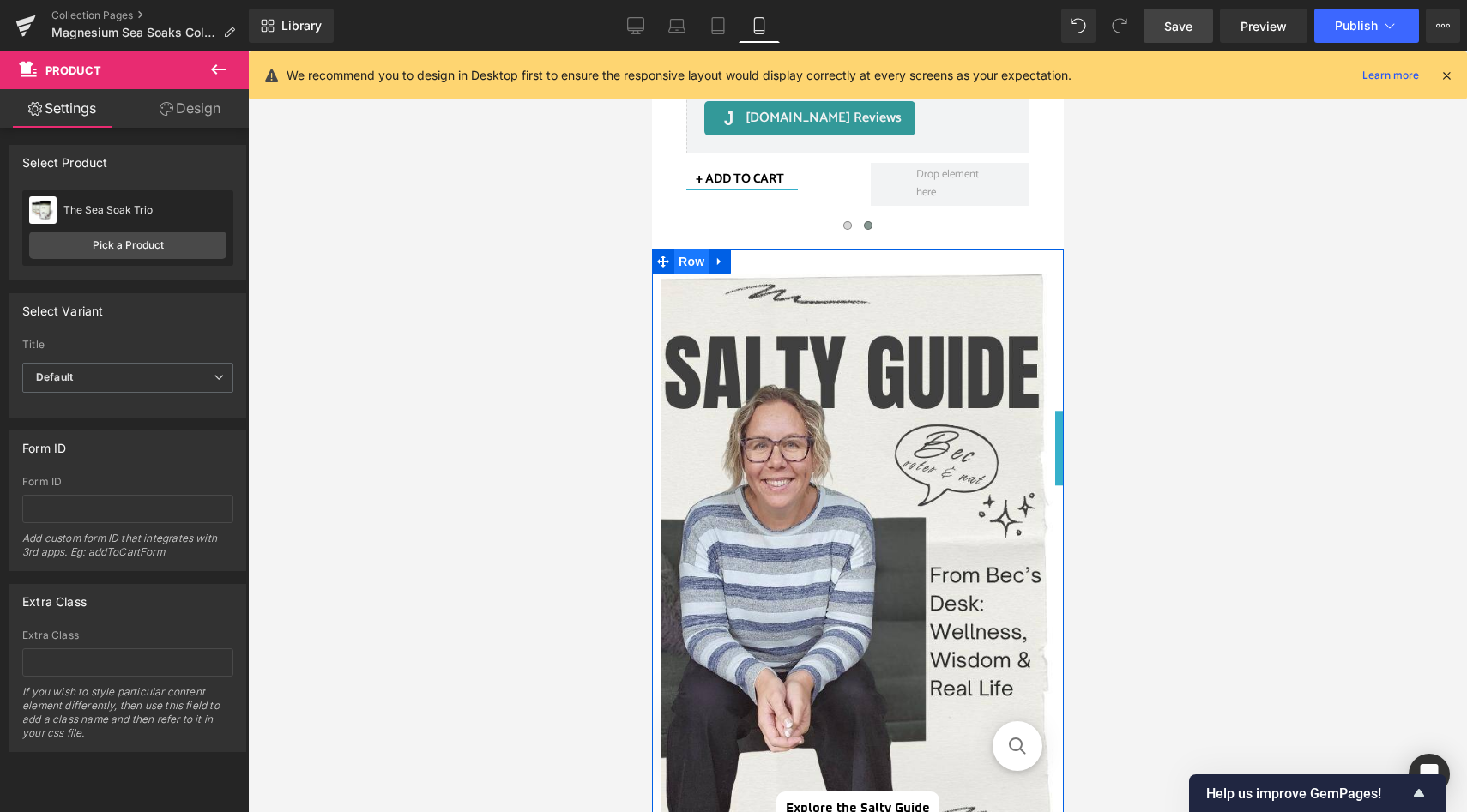
click at [686, 257] on span "Row" at bounding box center [690, 261] width 34 height 26
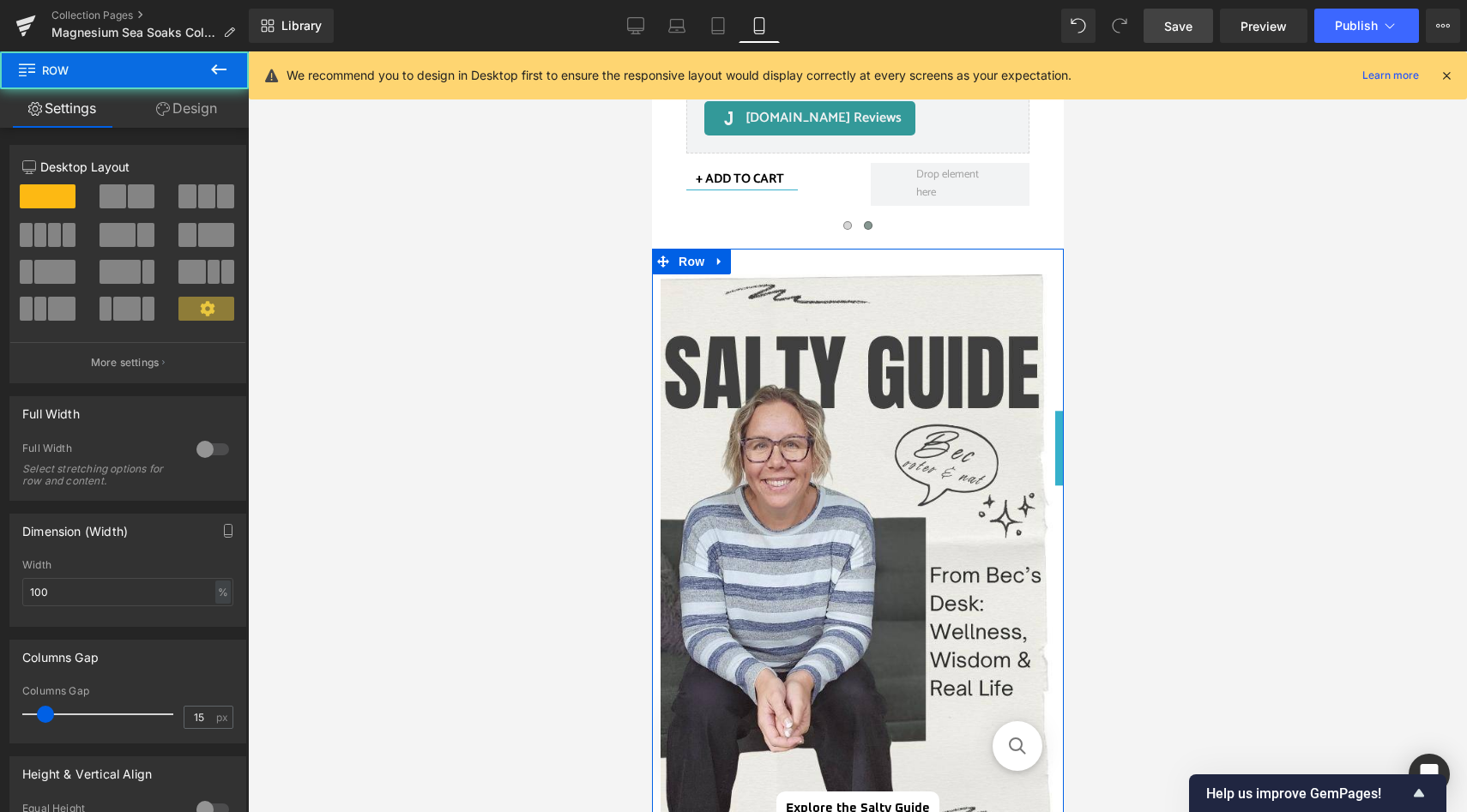
click at [187, 109] on link "Design" at bounding box center [186, 109] width 124 height 39
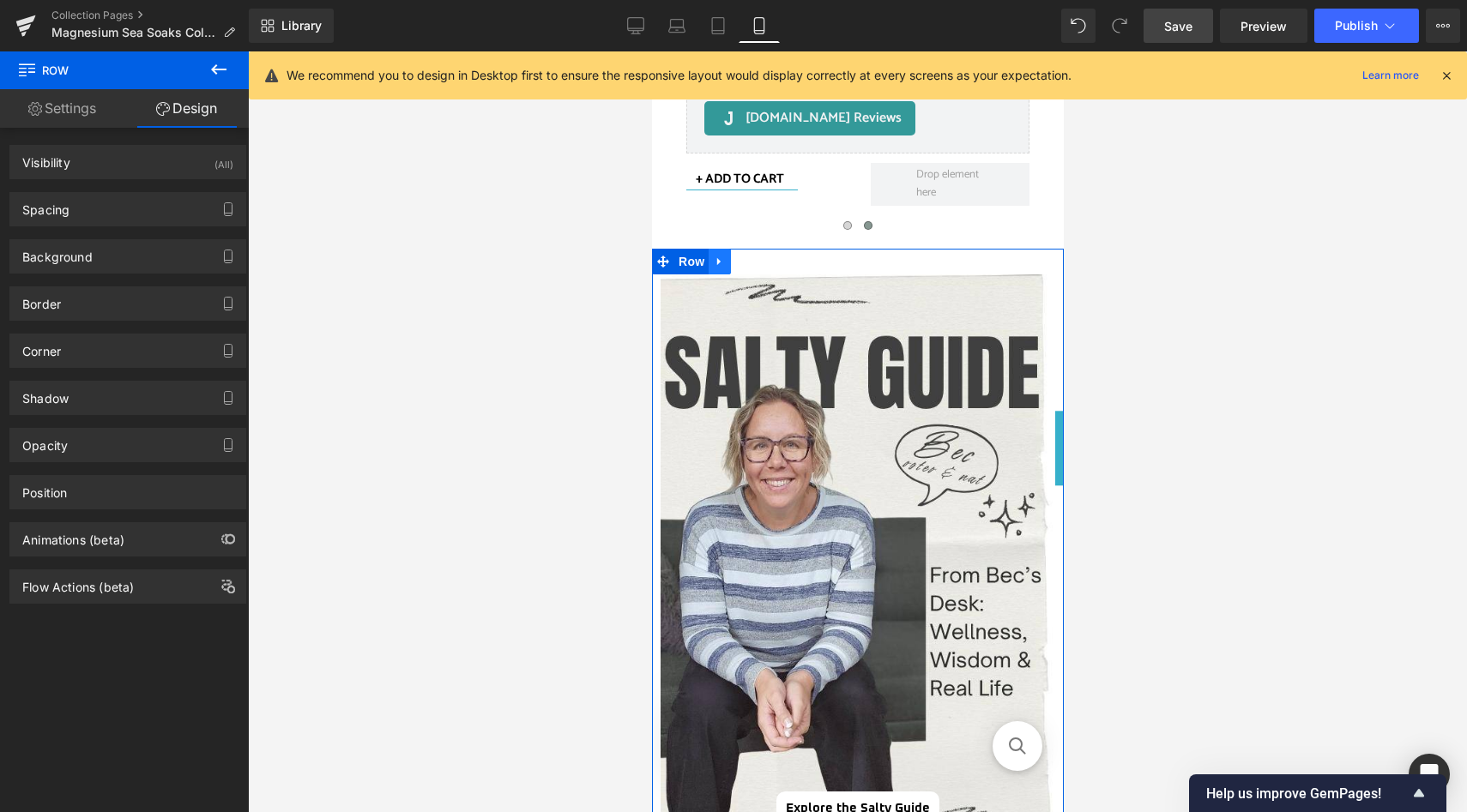
click at [718, 263] on icon at bounding box center [718, 262] width 4 height 8
click at [736, 261] on icon at bounding box center [741, 262] width 12 height 12
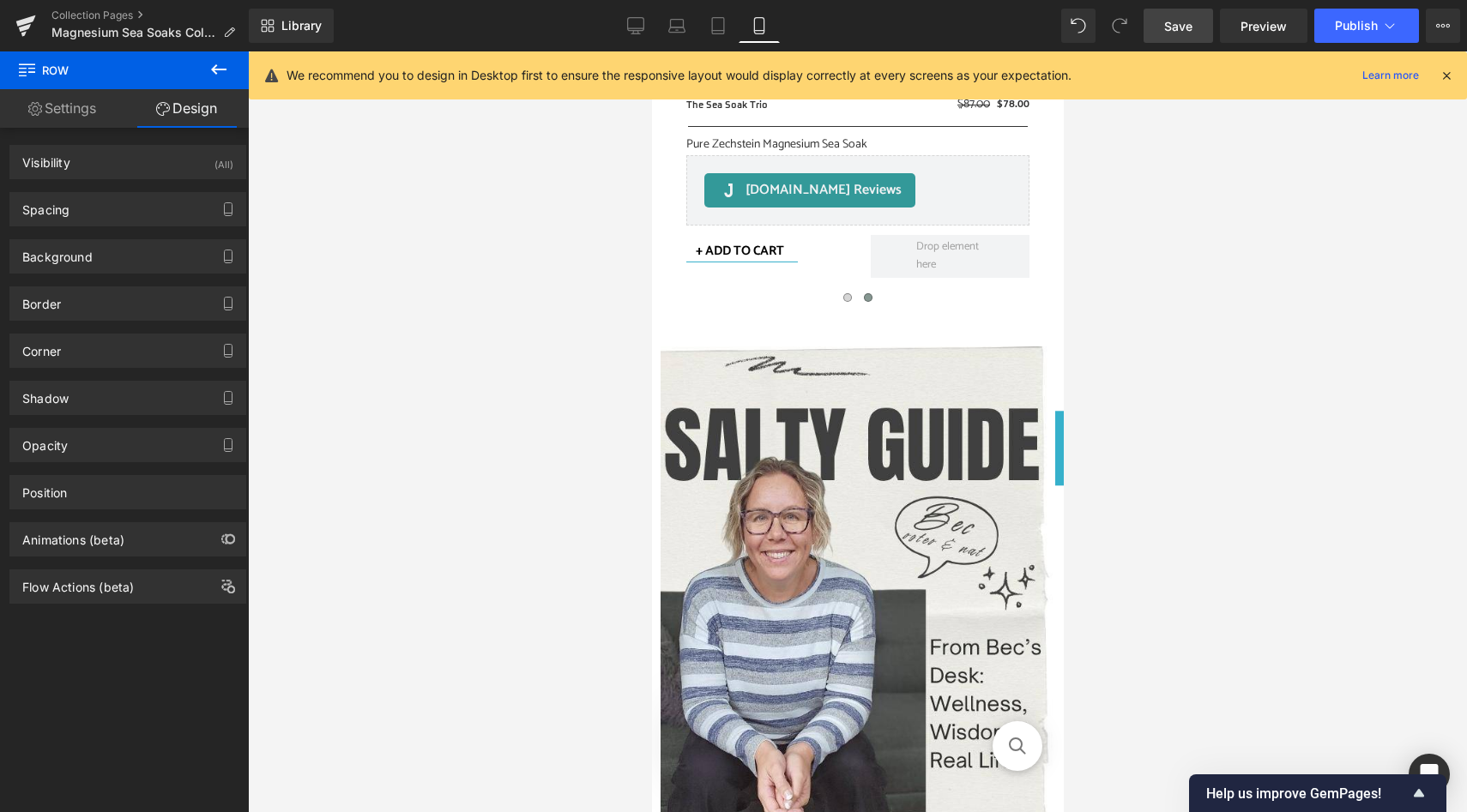
scroll to position [1952, 0]
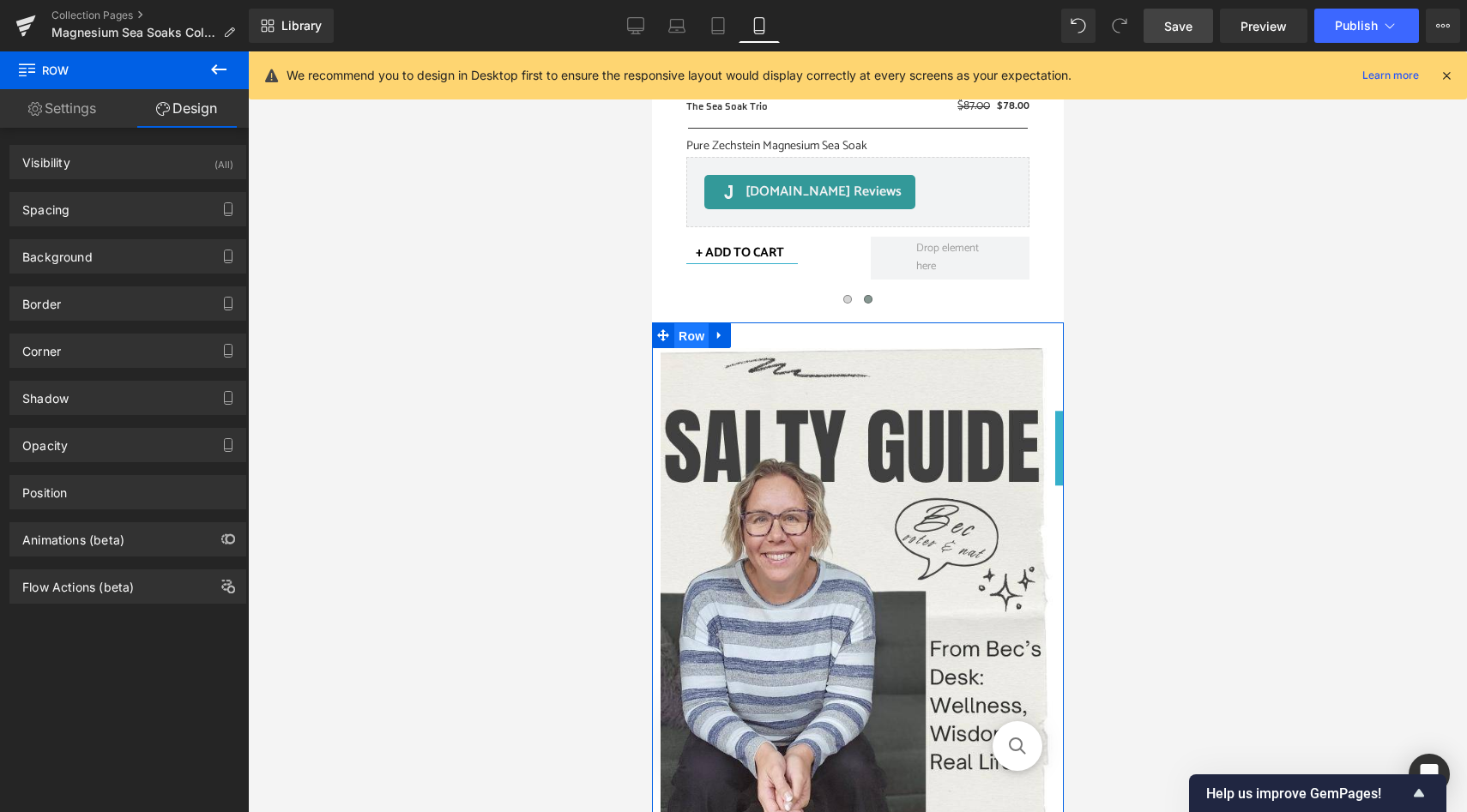
click at [688, 334] on span "Row" at bounding box center [690, 335] width 34 height 26
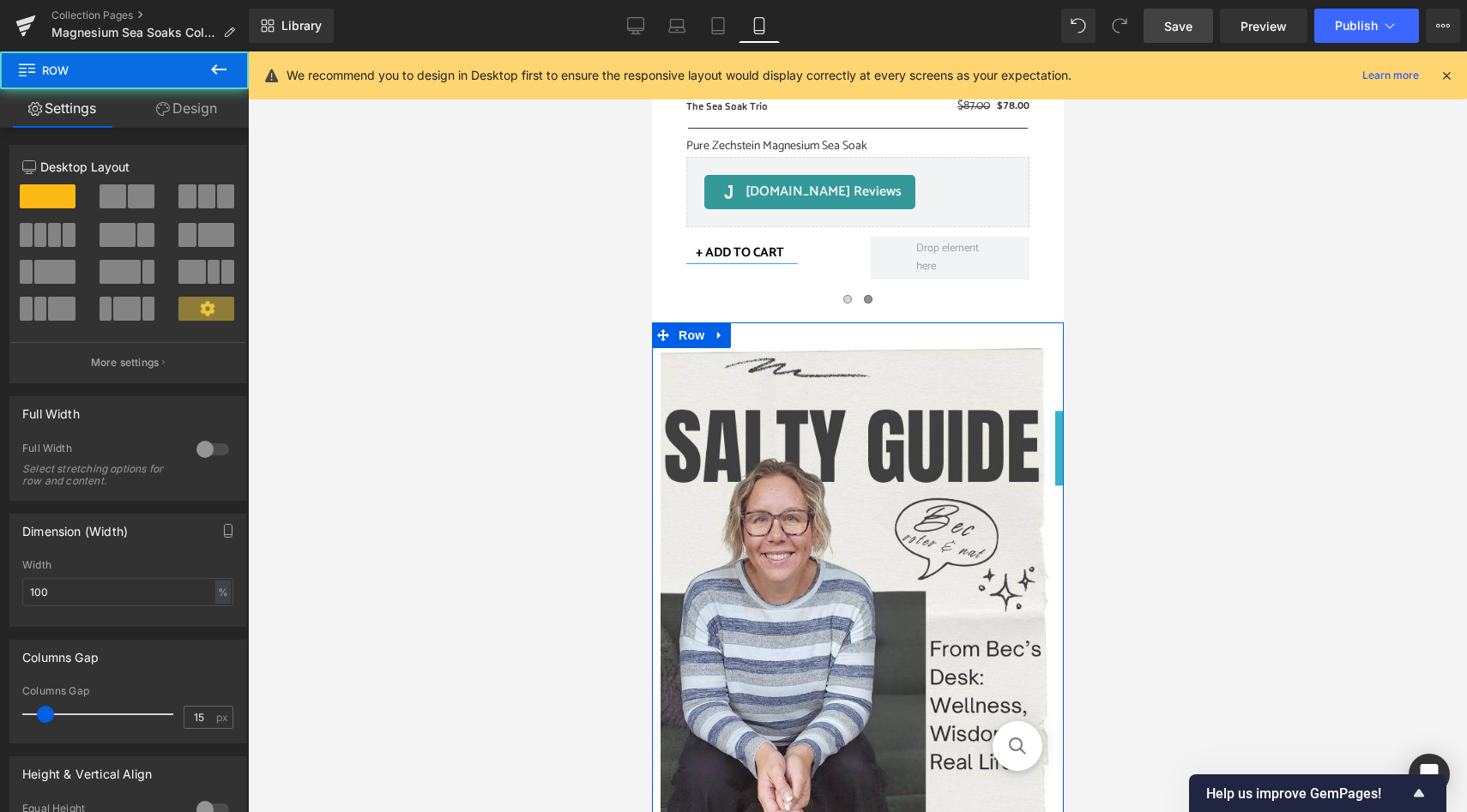
click at [194, 95] on link "Design" at bounding box center [186, 109] width 124 height 39
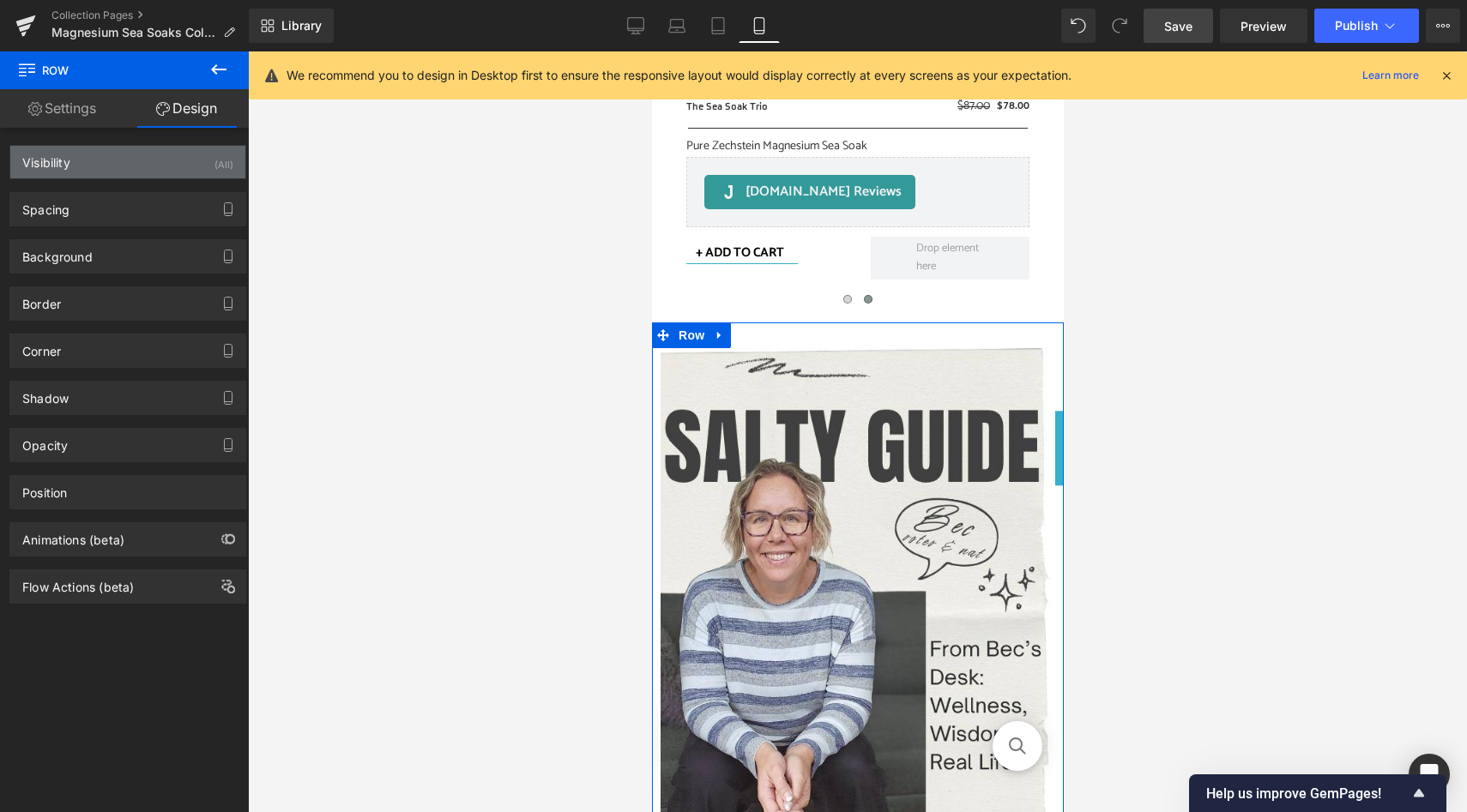
click at [198, 157] on div "Visibility (All)" at bounding box center [128, 162] width 235 height 33
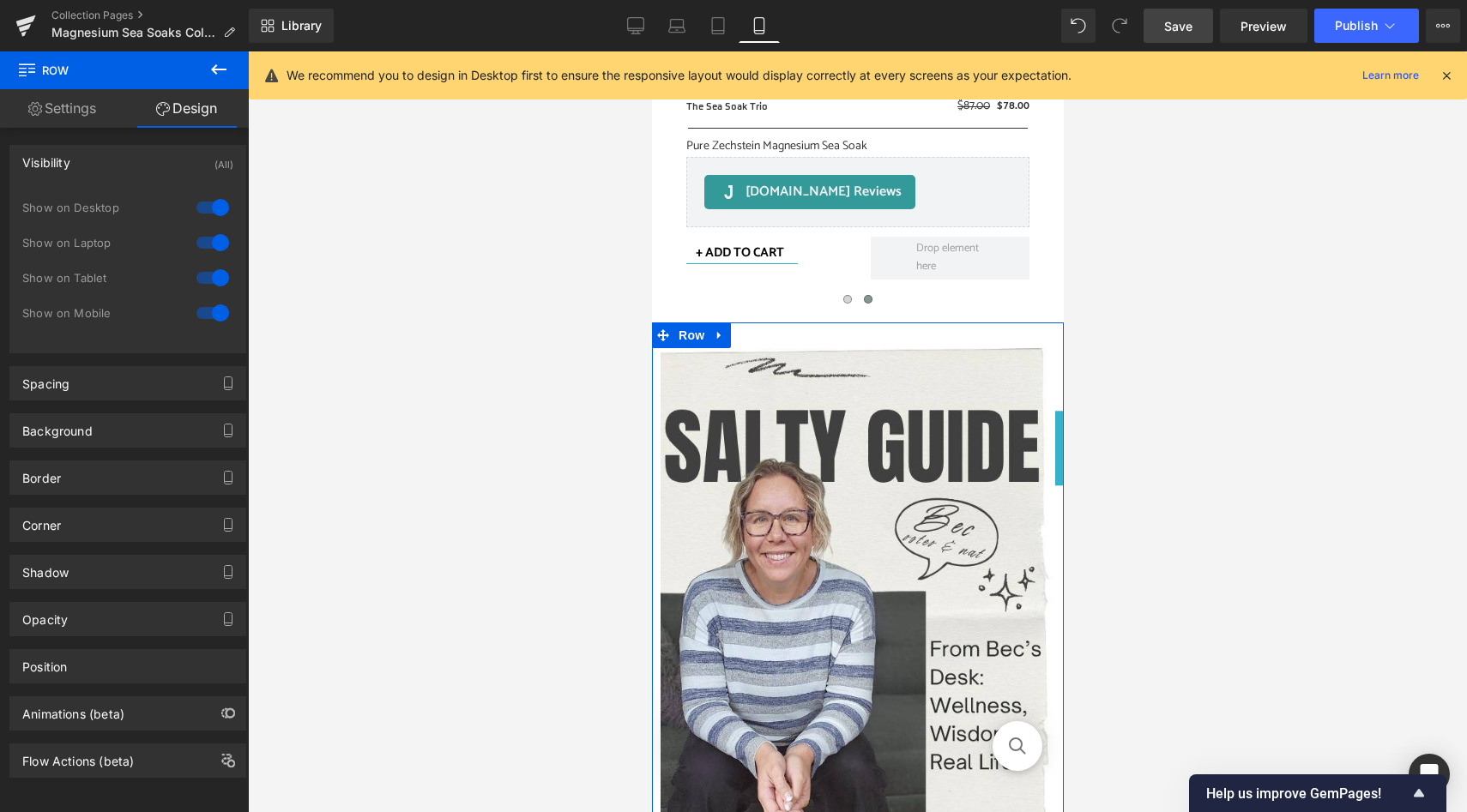
click at [213, 315] on div at bounding box center [213, 312] width 41 height 27
click at [693, 336] on span "Row" at bounding box center [690, 335] width 34 height 26
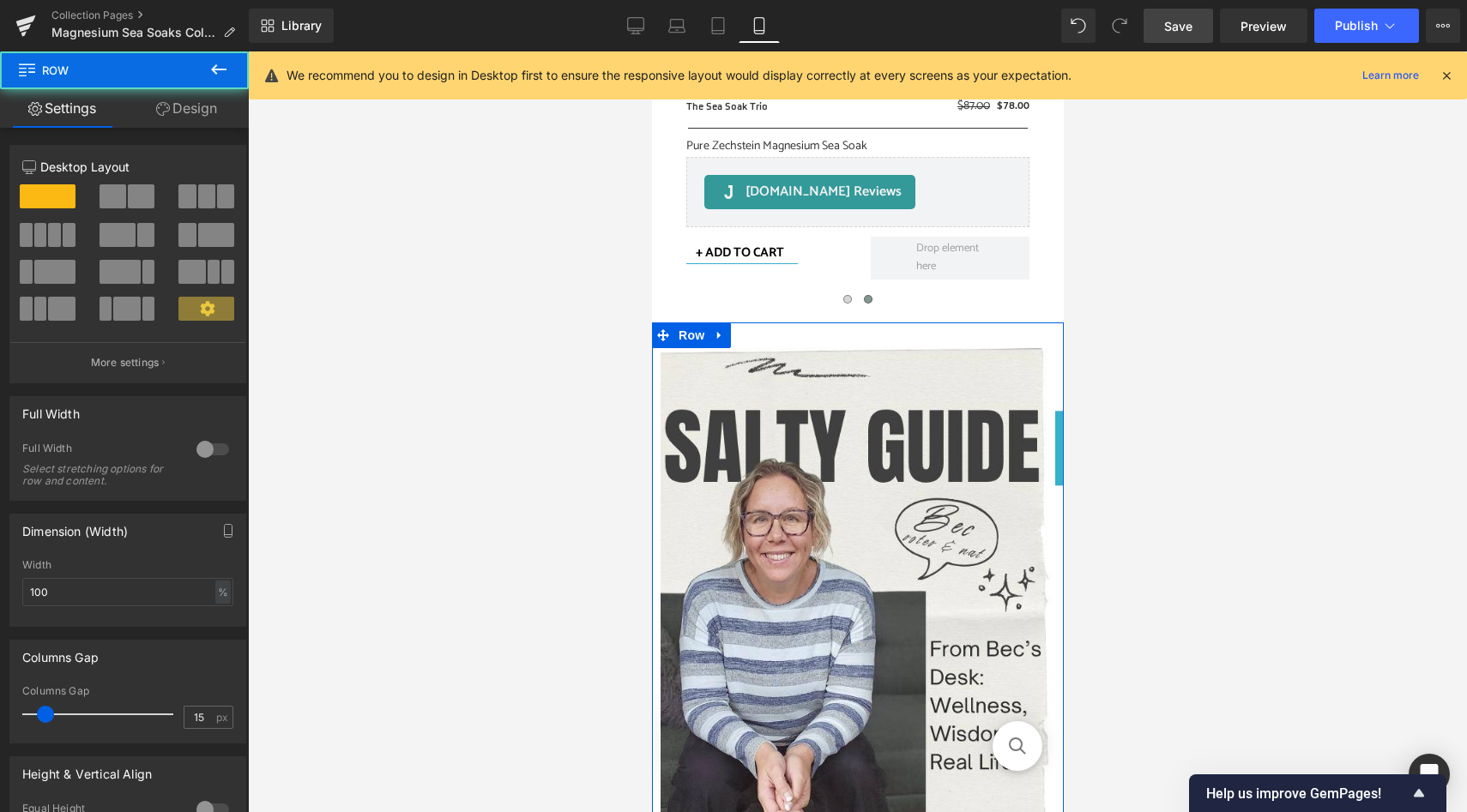
click at [209, 113] on link "Design" at bounding box center [186, 109] width 124 height 39
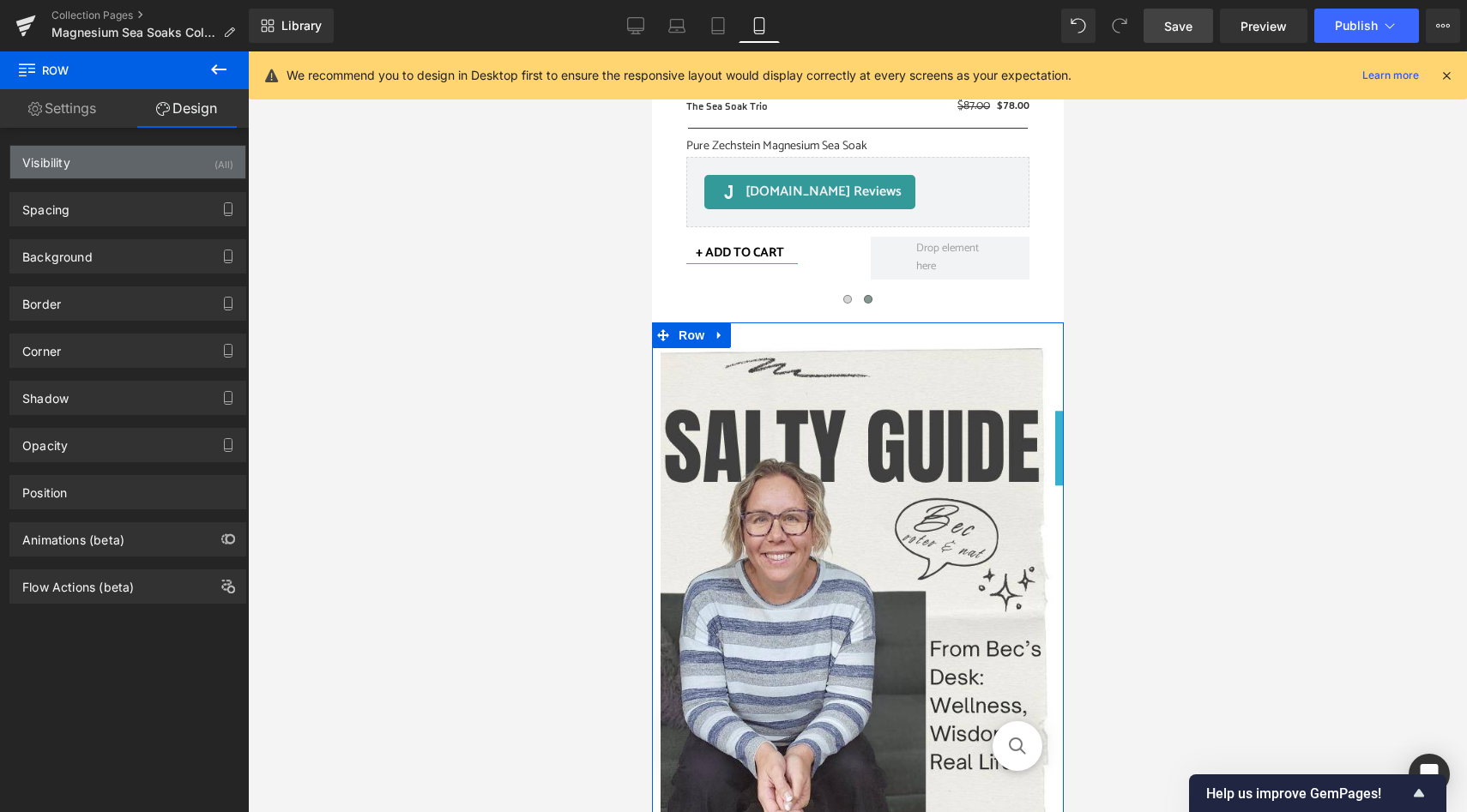
click at [214, 154] on div "(All)" at bounding box center [223, 160] width 19 height 28
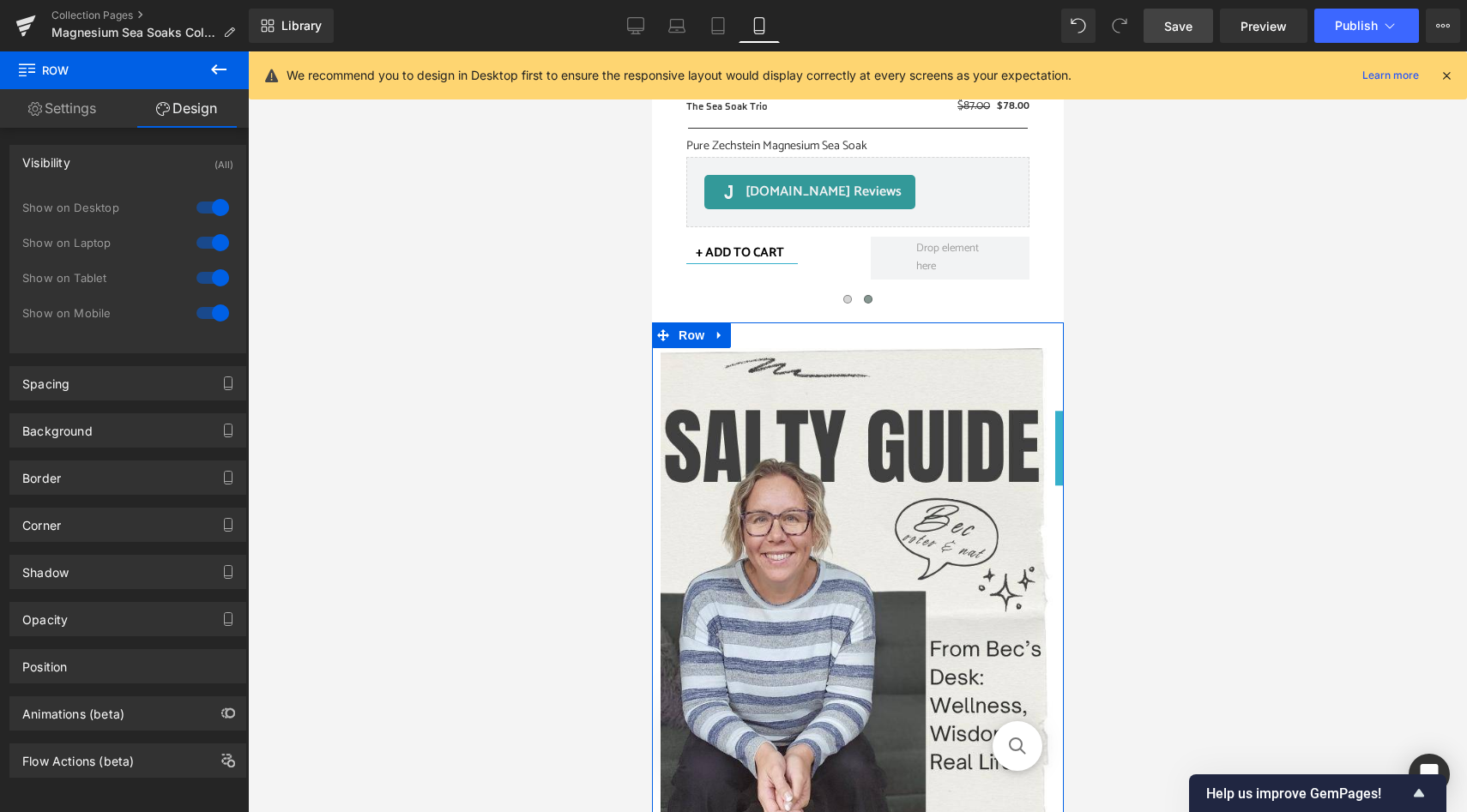
click at [212, 210] on div at bounding box center [213, 207] width 41 height 27
click at [212, 244] on div at bounding box center [213, 243] width 41 height 27
click at [212, 274] on div at bounding box center [213, 277] width 41 height 27
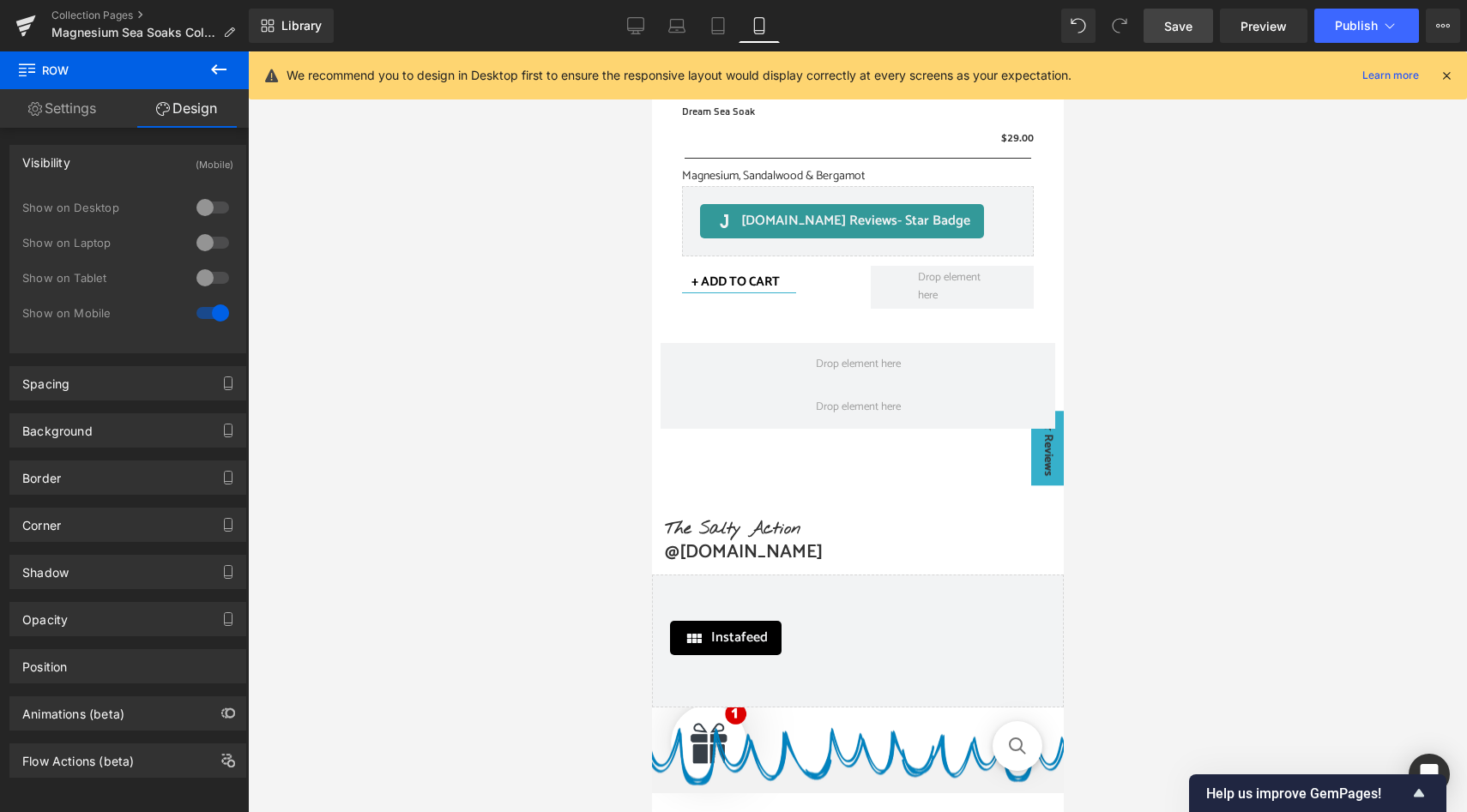
scroll to position [3012, 0]
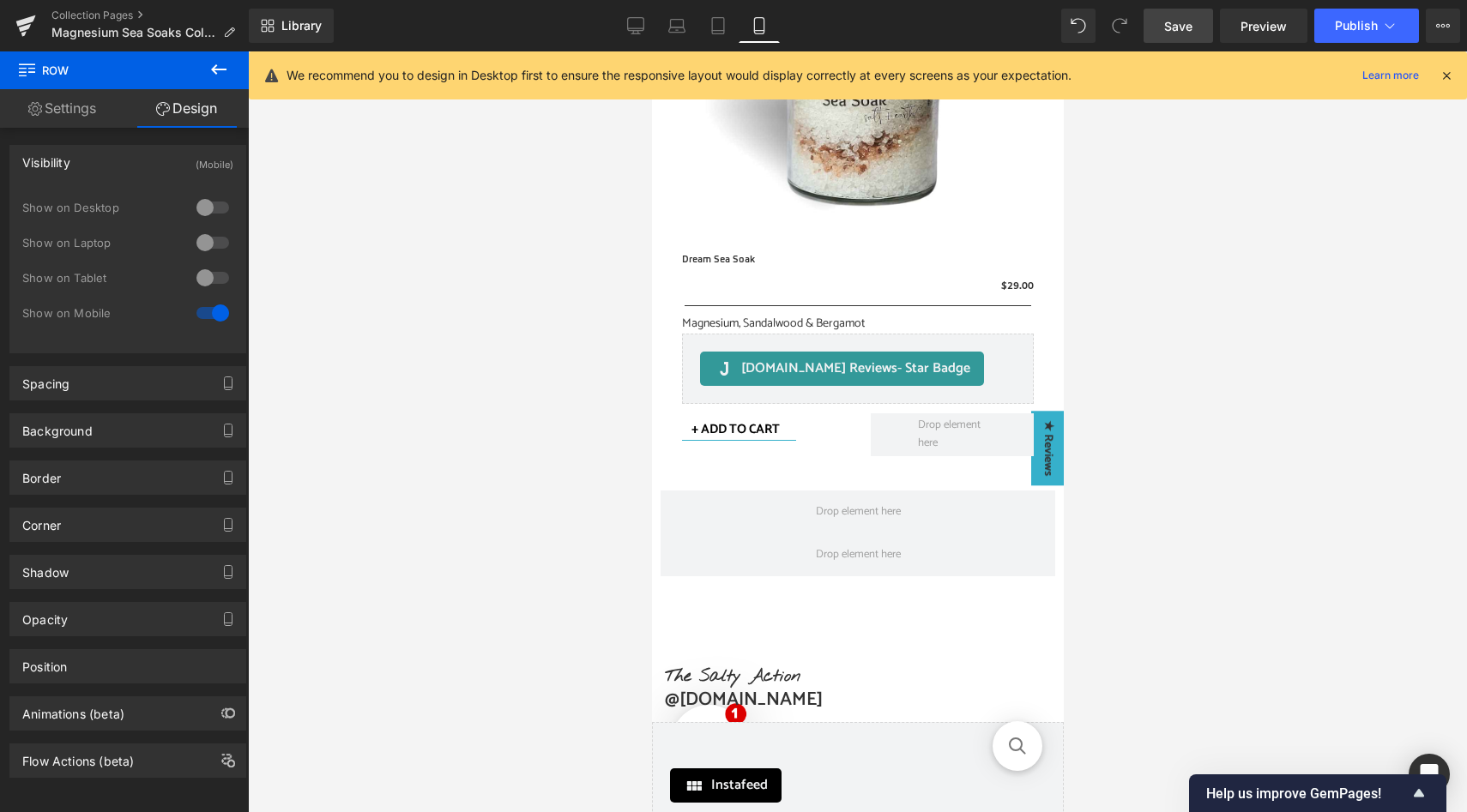
click at [215, 69] on icon at bounding box center [218, 70] width 15 height 11
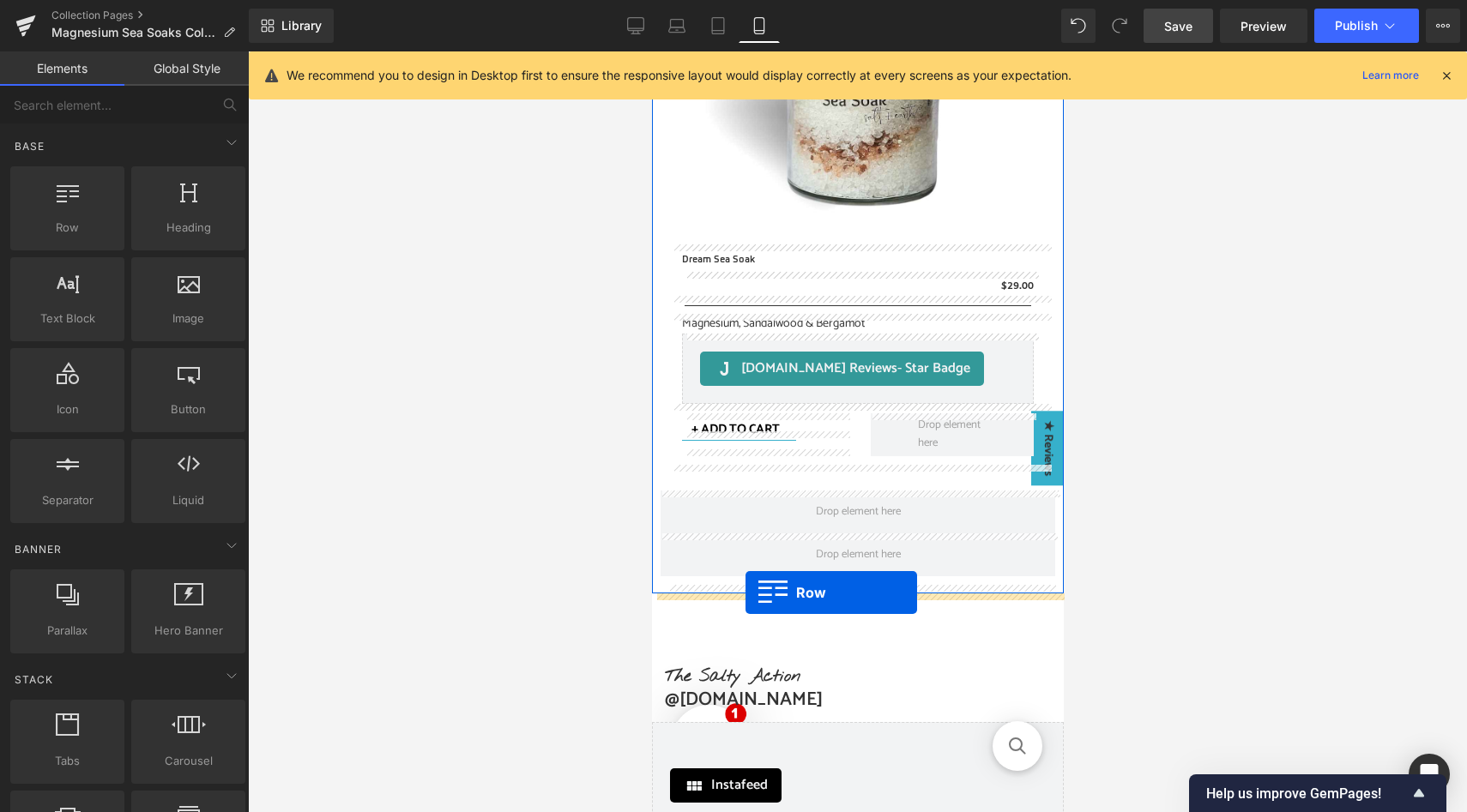
drag, startPoint x: 723, startPoint y: 260, endPoint x: 745, endPoint y: 593, distance: 333.7
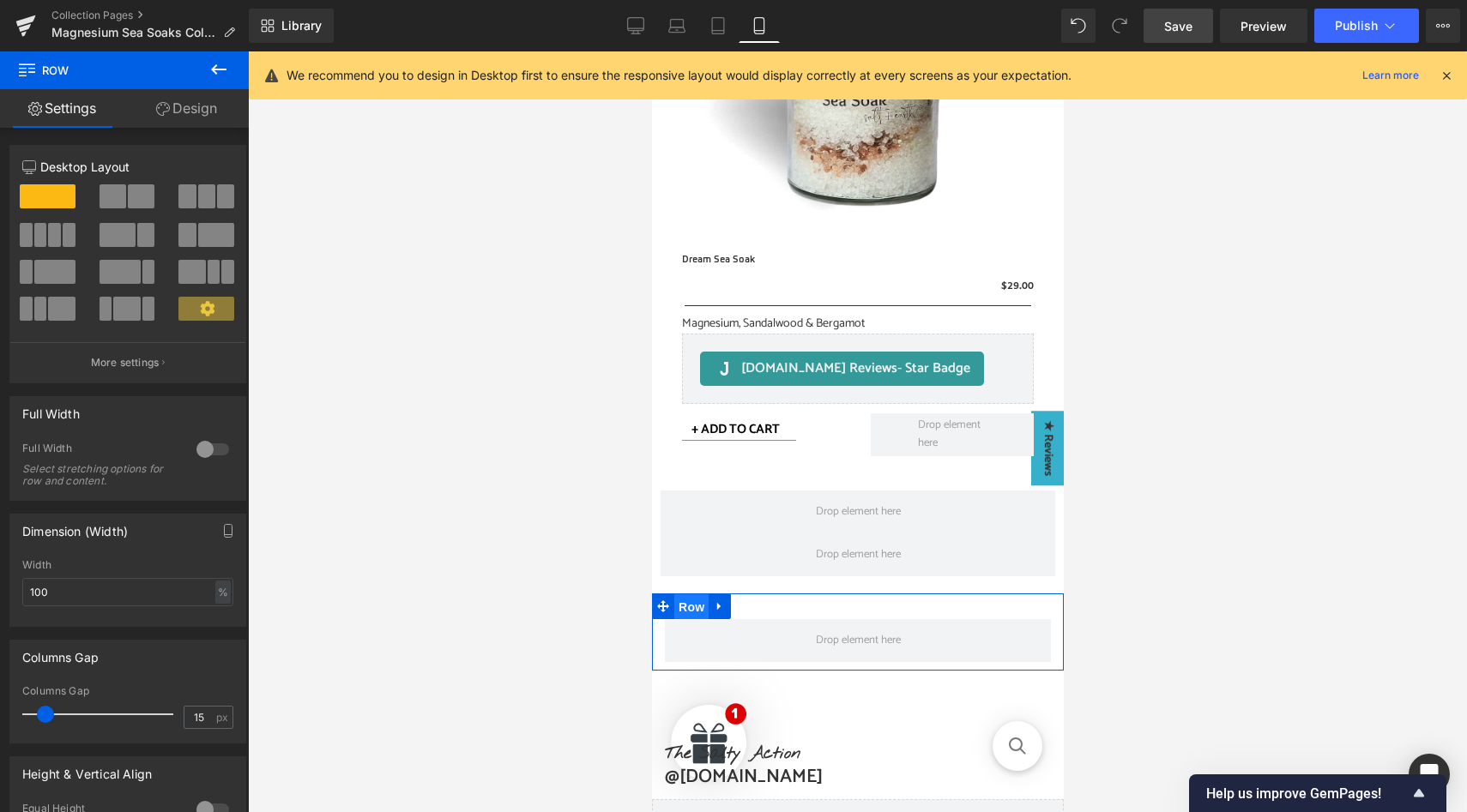
click at [687, 601] on span "Row" at bounding box center [690, 607] width 34 height 26
click at [184, 109] on link "Design" at bounding box center [186, 109] width 124 height 39
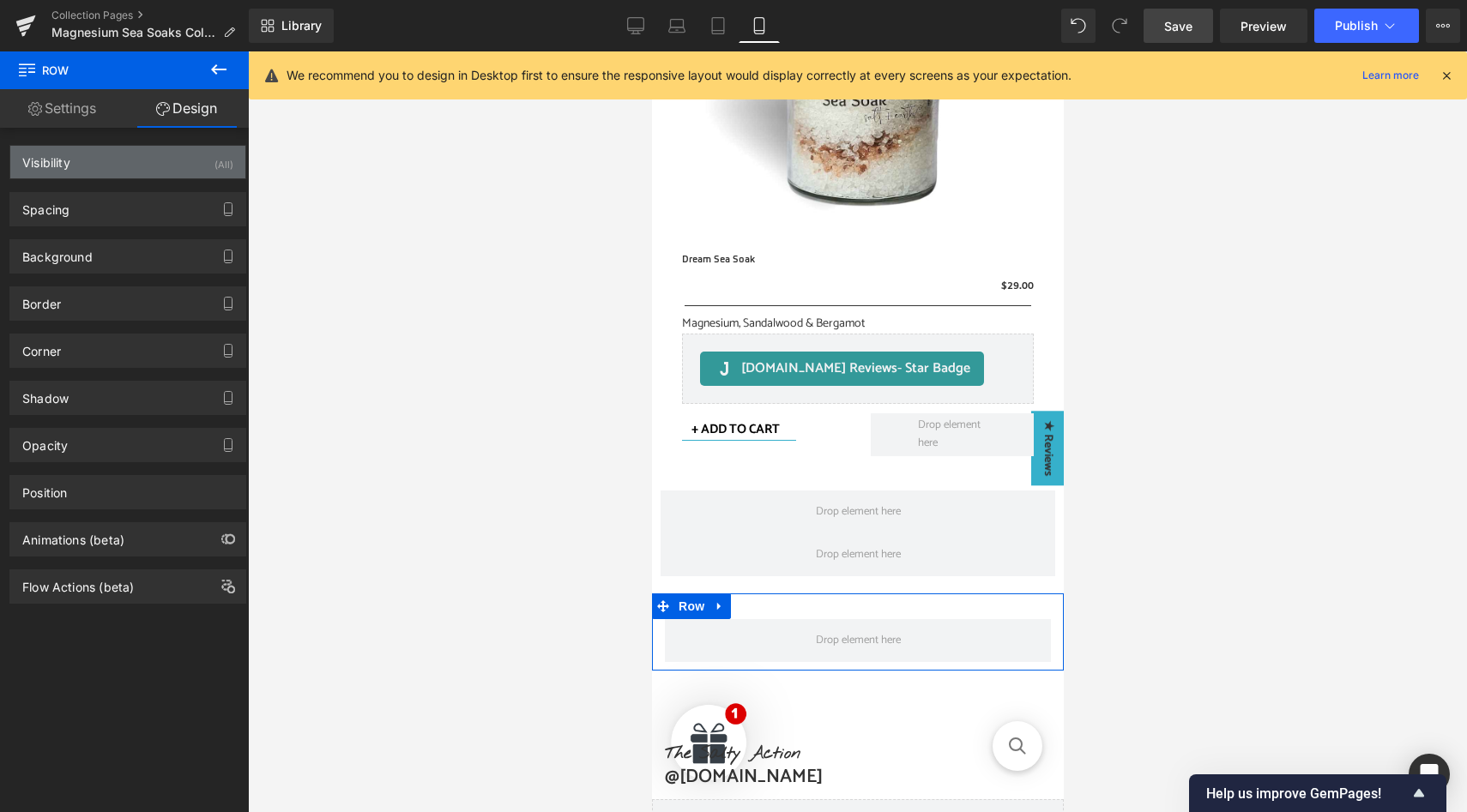
click at [191, 166] on div "Visibility (All)" at bounding box center [128, 162] width 235 height 33
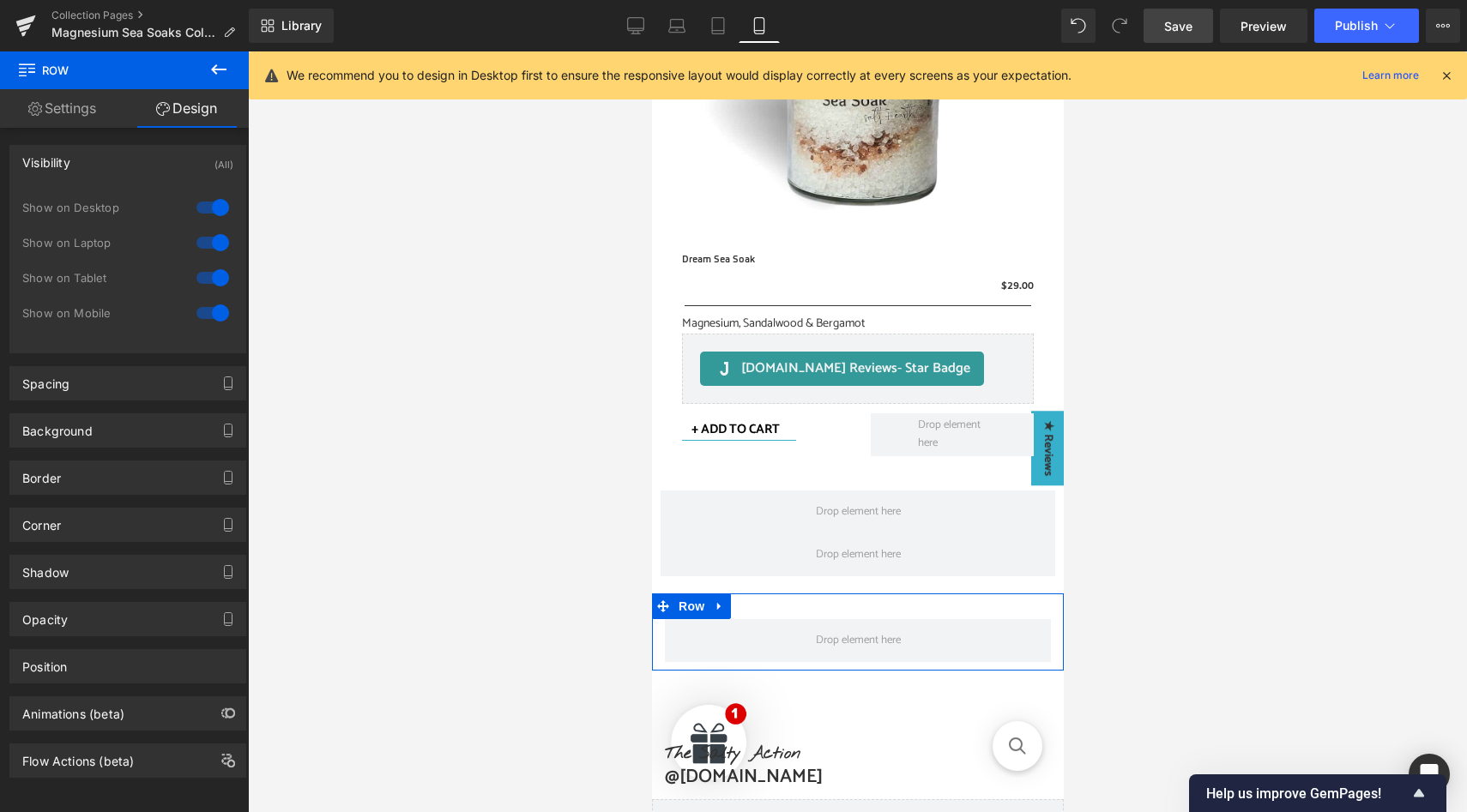
click at [198, 202] on div at bounding box center [213, 207] width 41 height 27
click at [199, 239] on div at bounding box center [213, 243] width 41 height 27
click at [200, 280] on div at bounding box center [213, 277] width 41 height 27
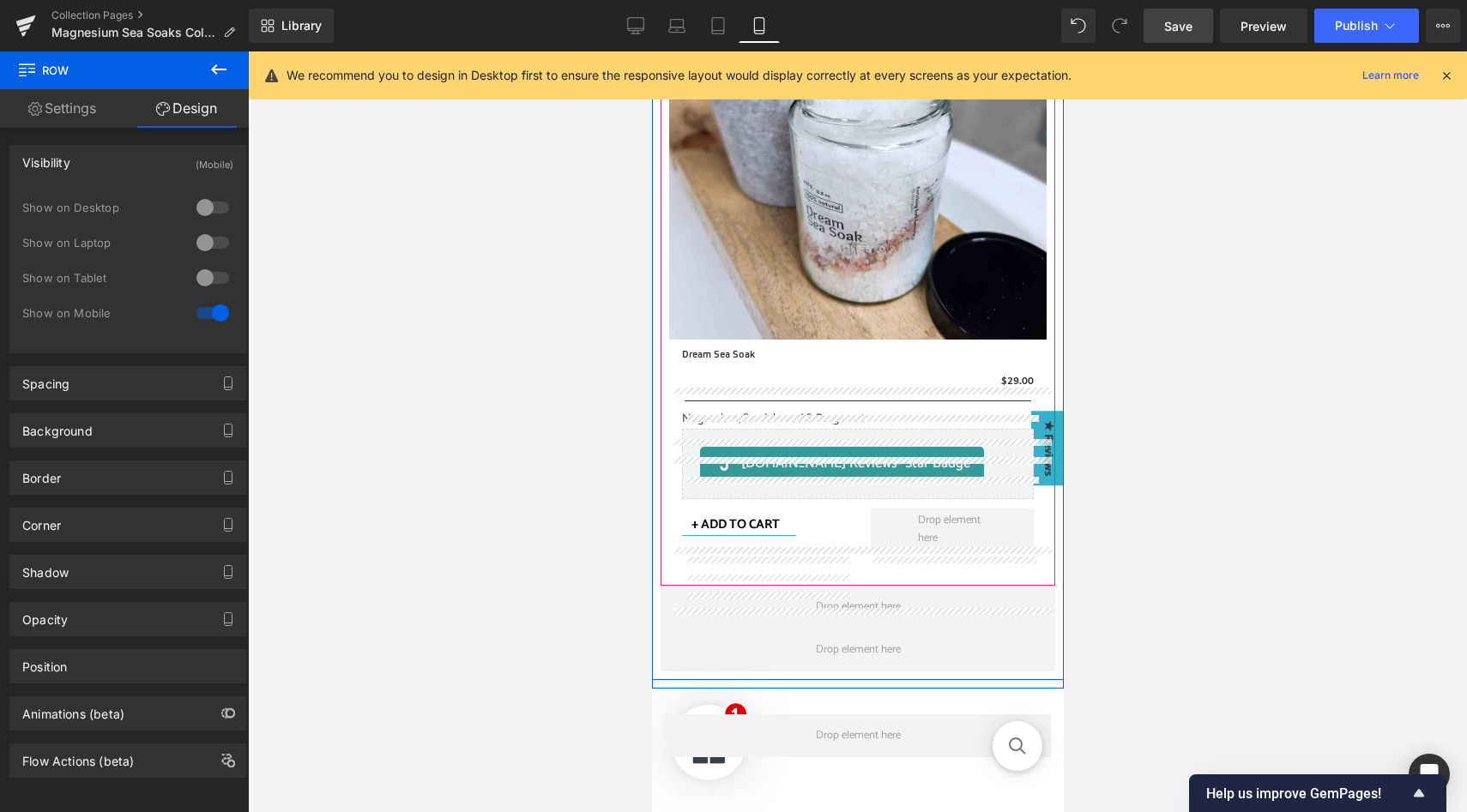
scroll to position [2947, 0]
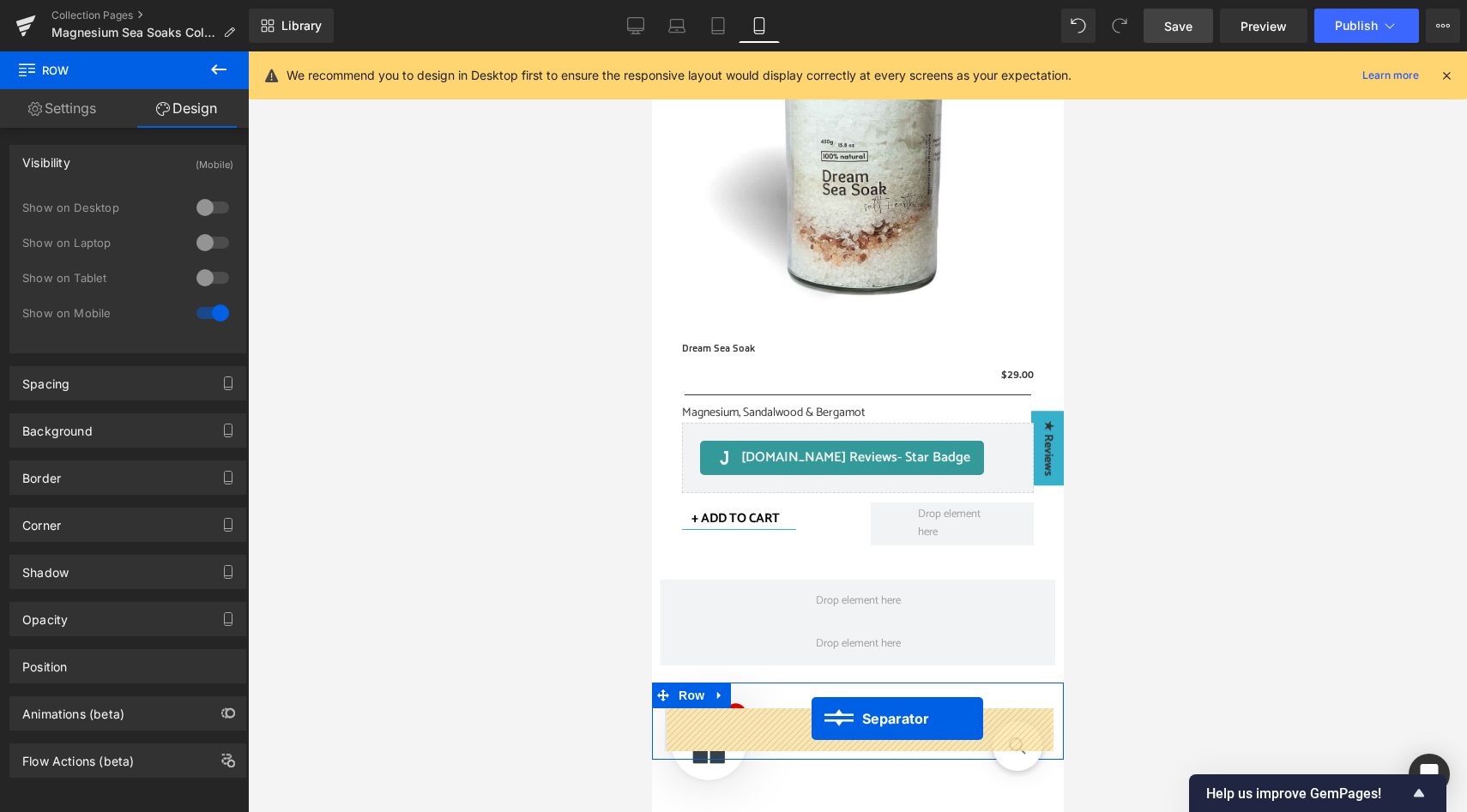
drag, startPoint x: 823, startPoint y: 433, endPoint x: 811, endPoint y: 719, distance: 286.3
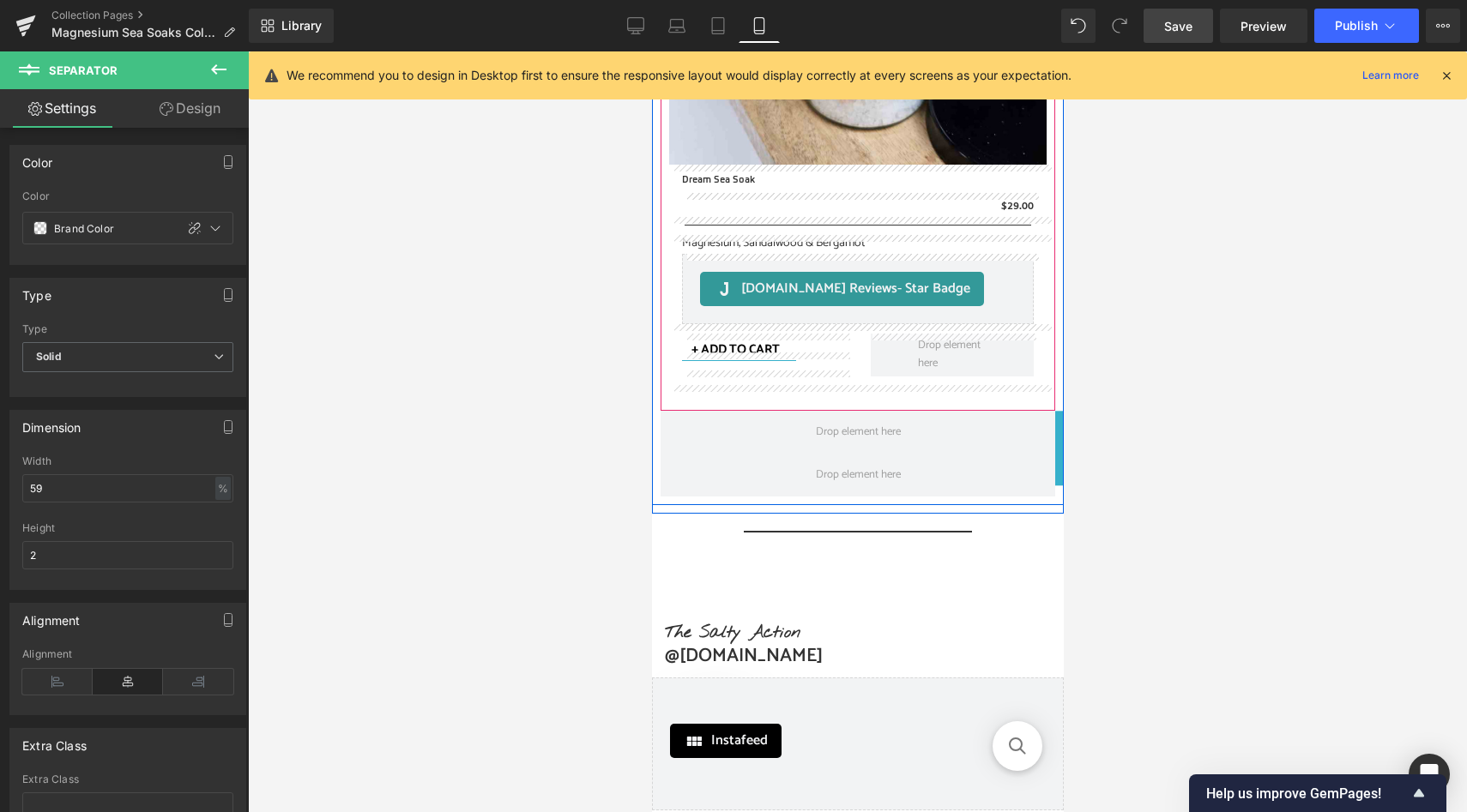
scroll to position [3101, 0]
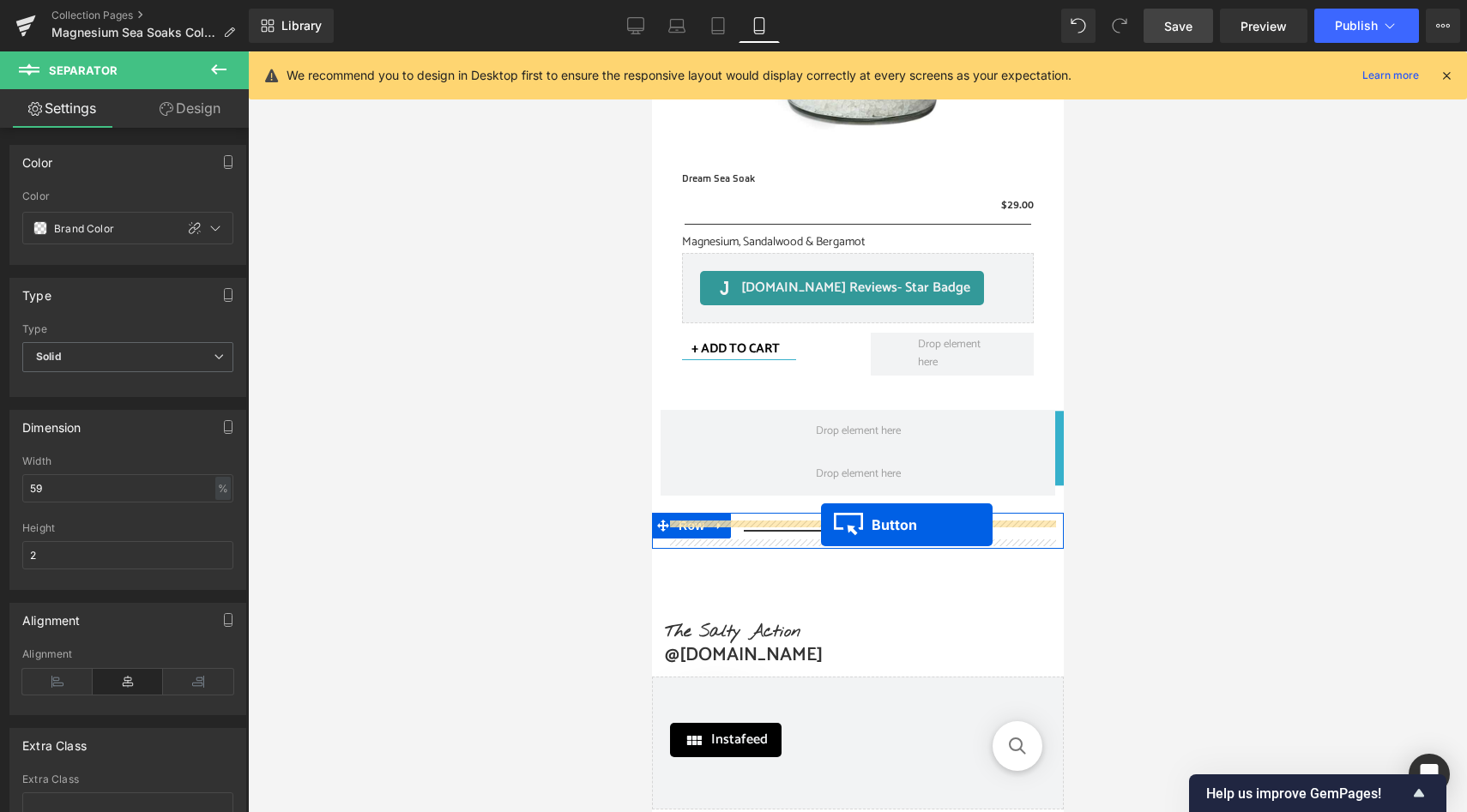
drag, startPoint x: 827, startPoint y: 356, endPoint x: 820, endPoint y: 525, distance: 169.1
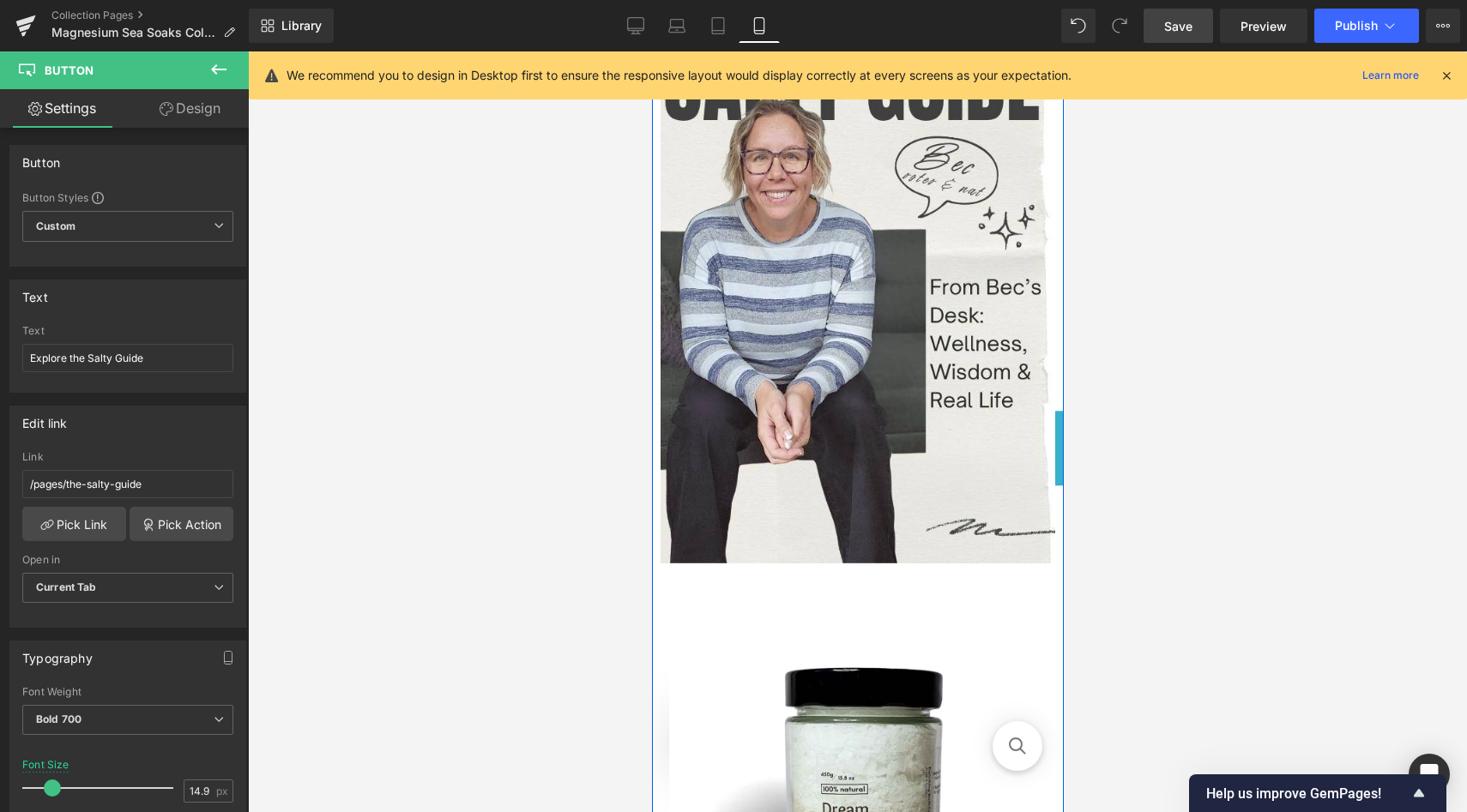
scroll to position [2282, 0]
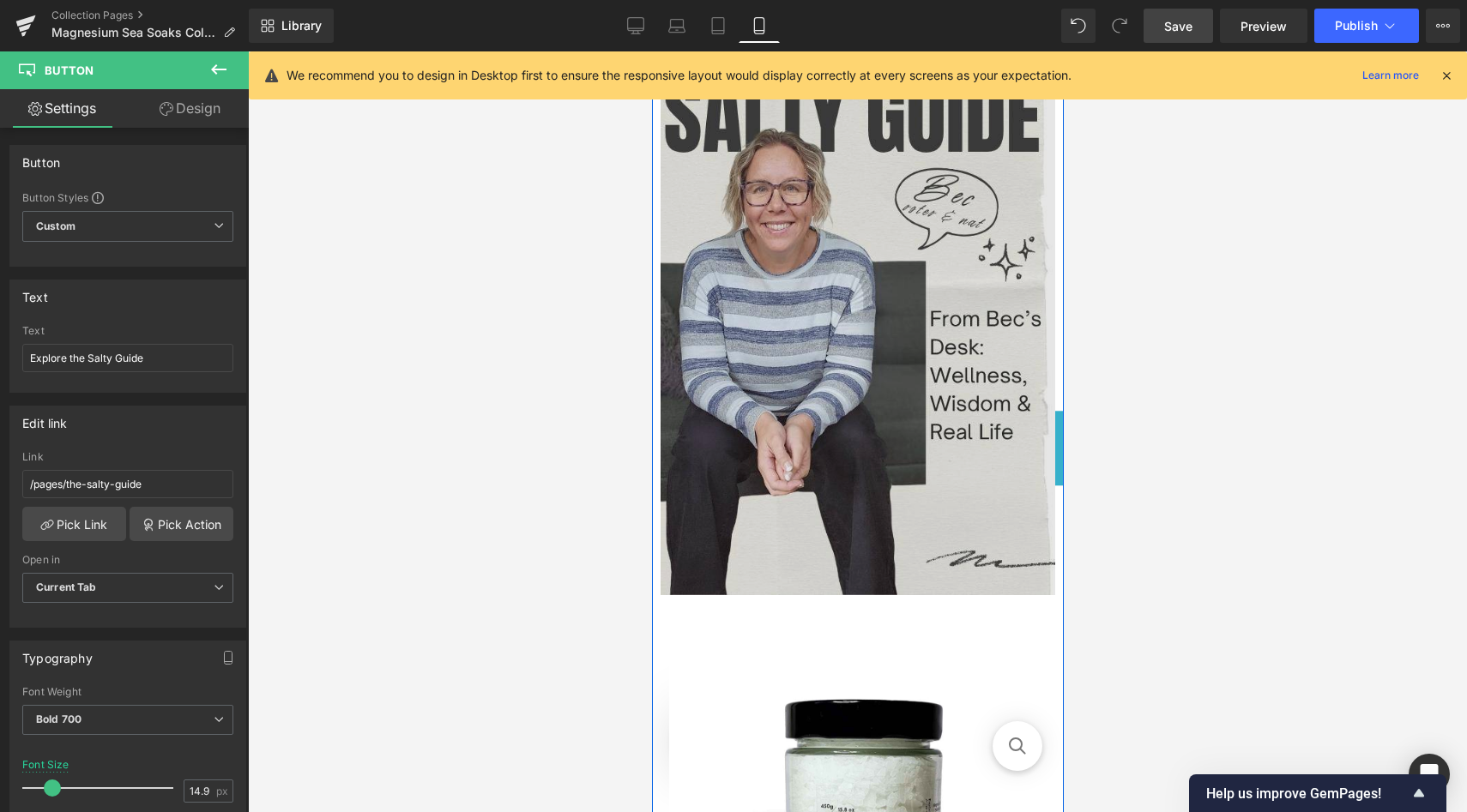
click at [823, 303] on div "Image" at bounding box center [856, 306] width 395 height 577
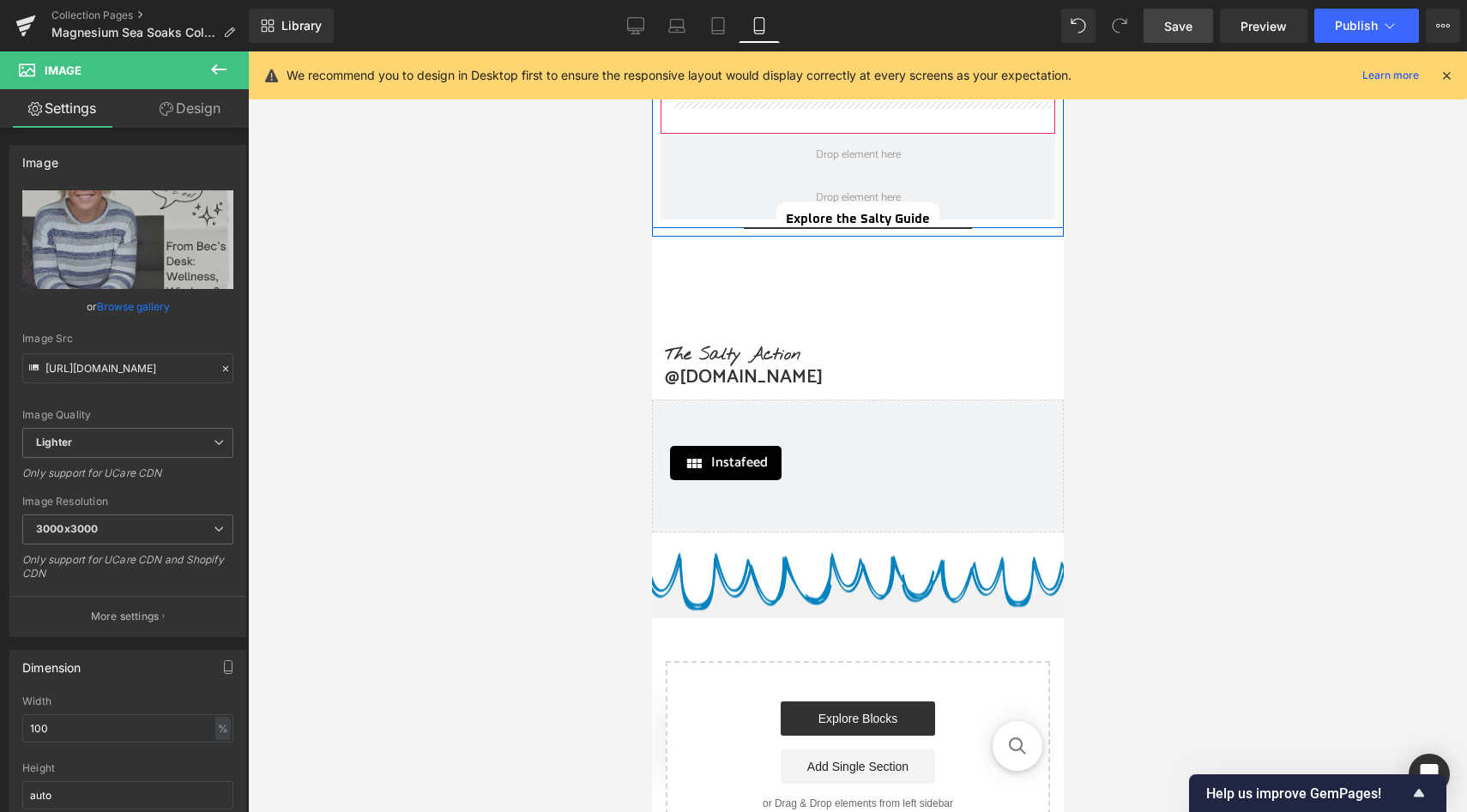
scroll to position [2864, 0]
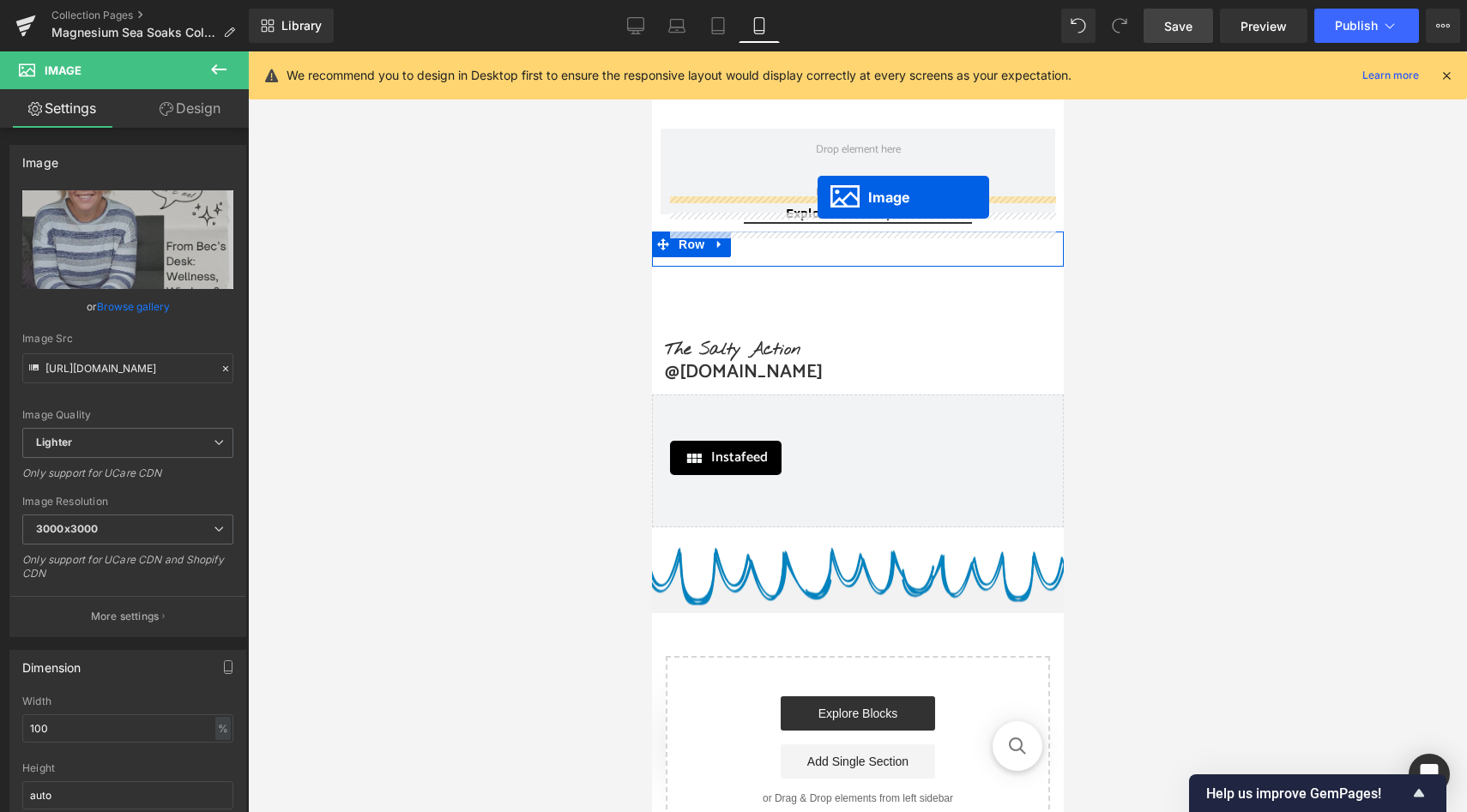
drag, startPoint x: 829, startPoint y: 308, endPoint x: 816, endPoint y: 198, distance: 110.8
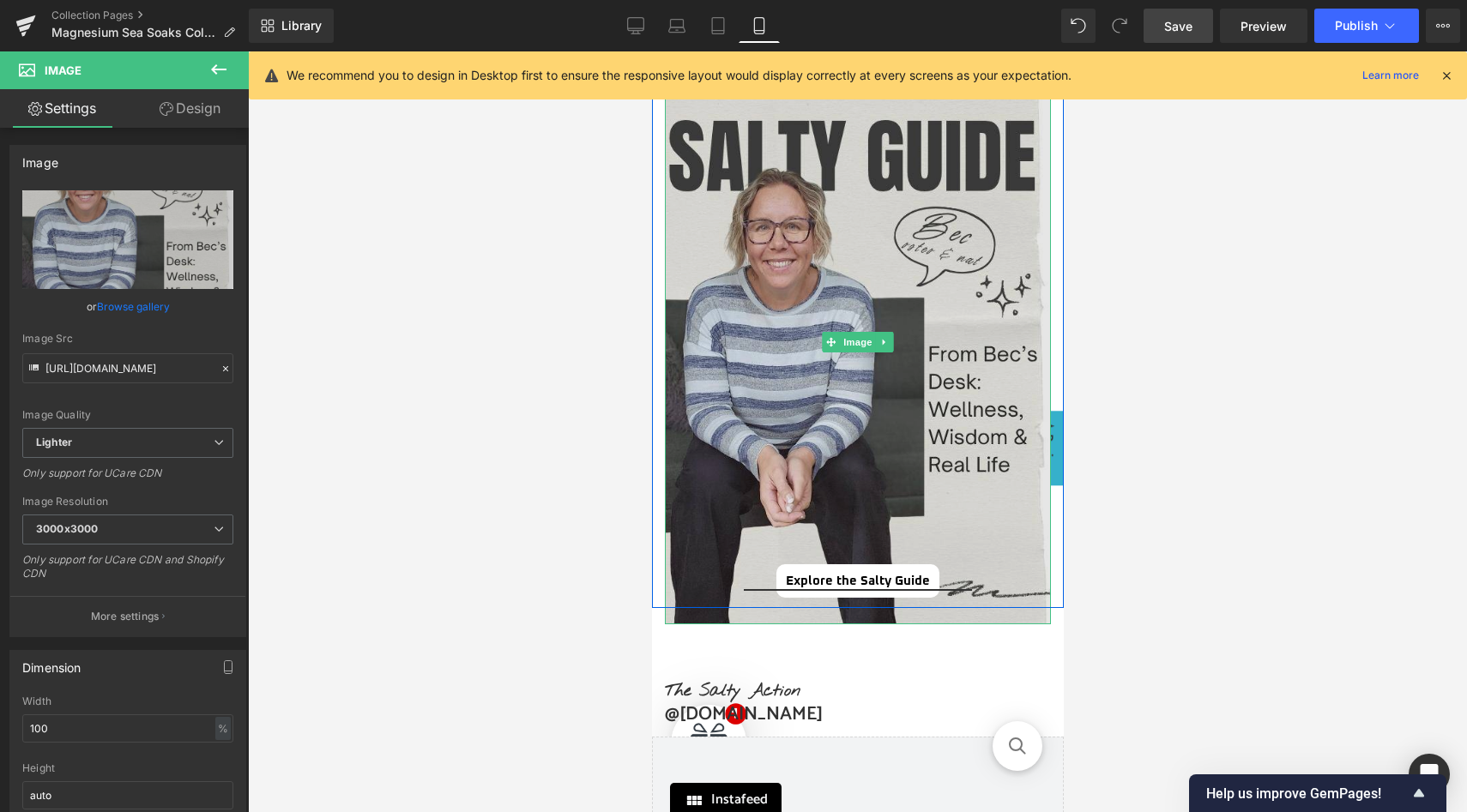
scroll to position [3065, 0]
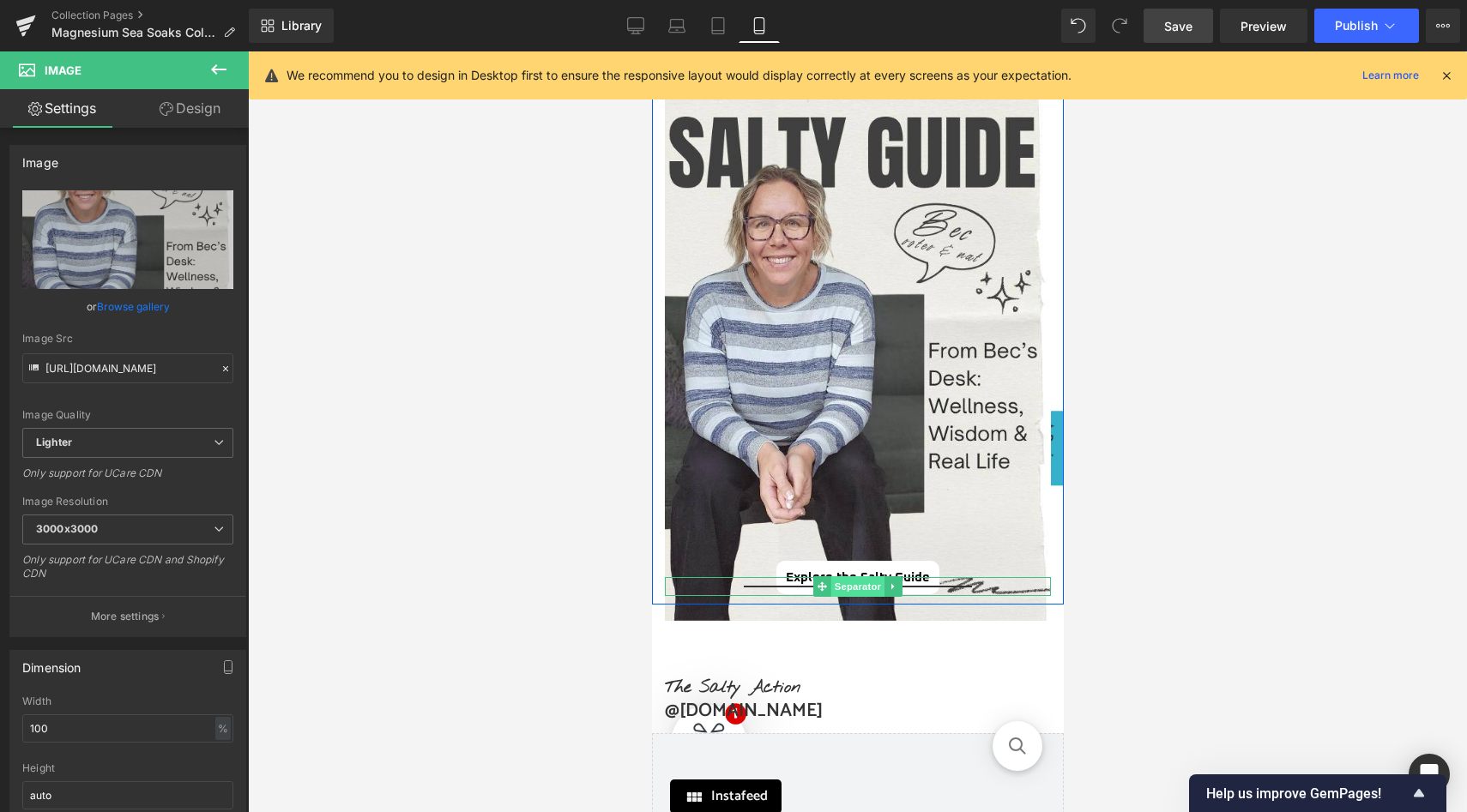
click at [860, 588] on span "Separator" at bounding box center [857, 586] width 53 height 20
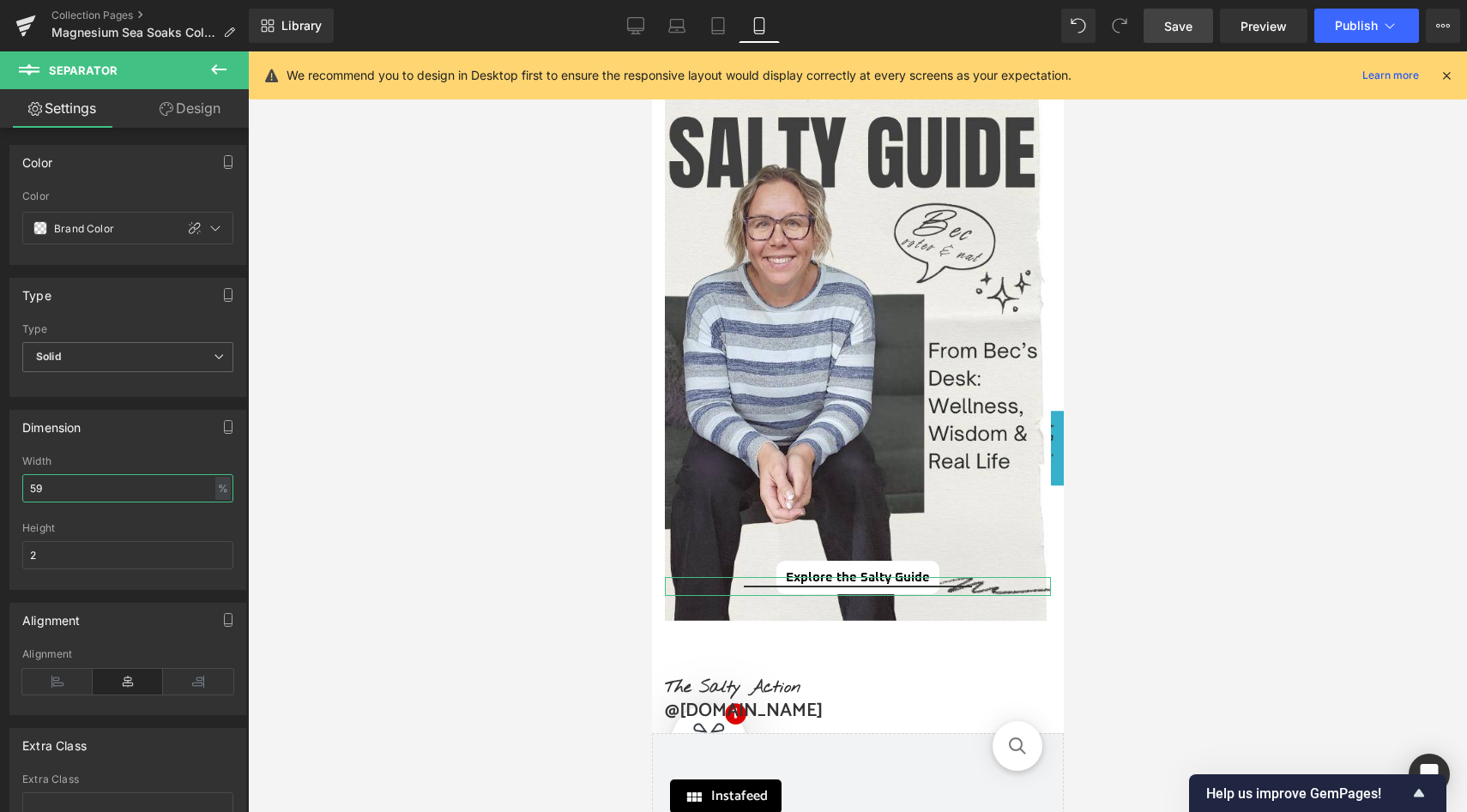
drag, startPoint x: 55, startPoint y: 490, endPoint x: 9, endPoint y: 484, distance: 46.4
click at [9, 484] on div "Dimension 59% Width 59 % % px 2px Height 2" at bounding box center [128, 493] width 257 height 193
type input "3"
type input "4"
type input "37"
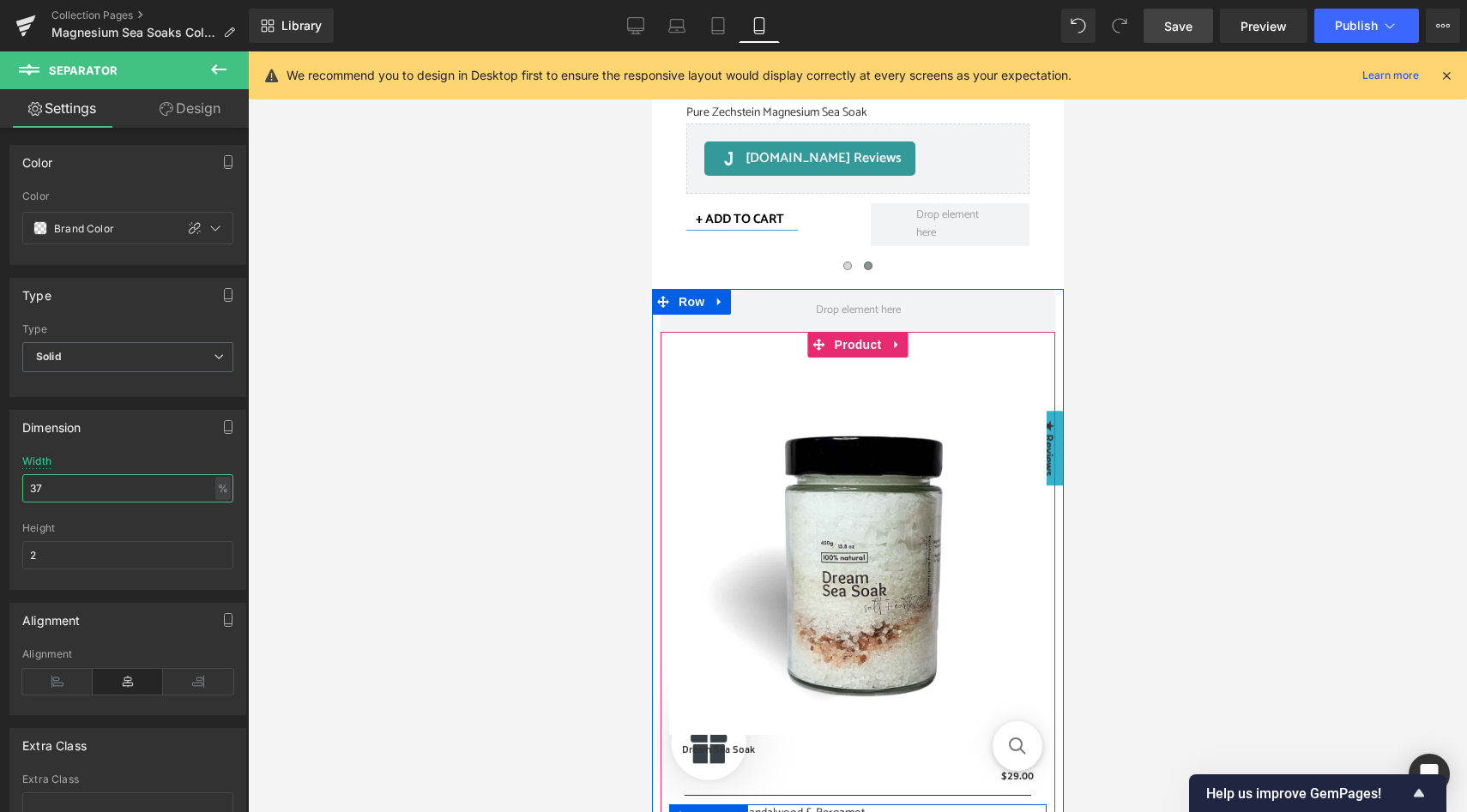
scroll to position [1800, 0]
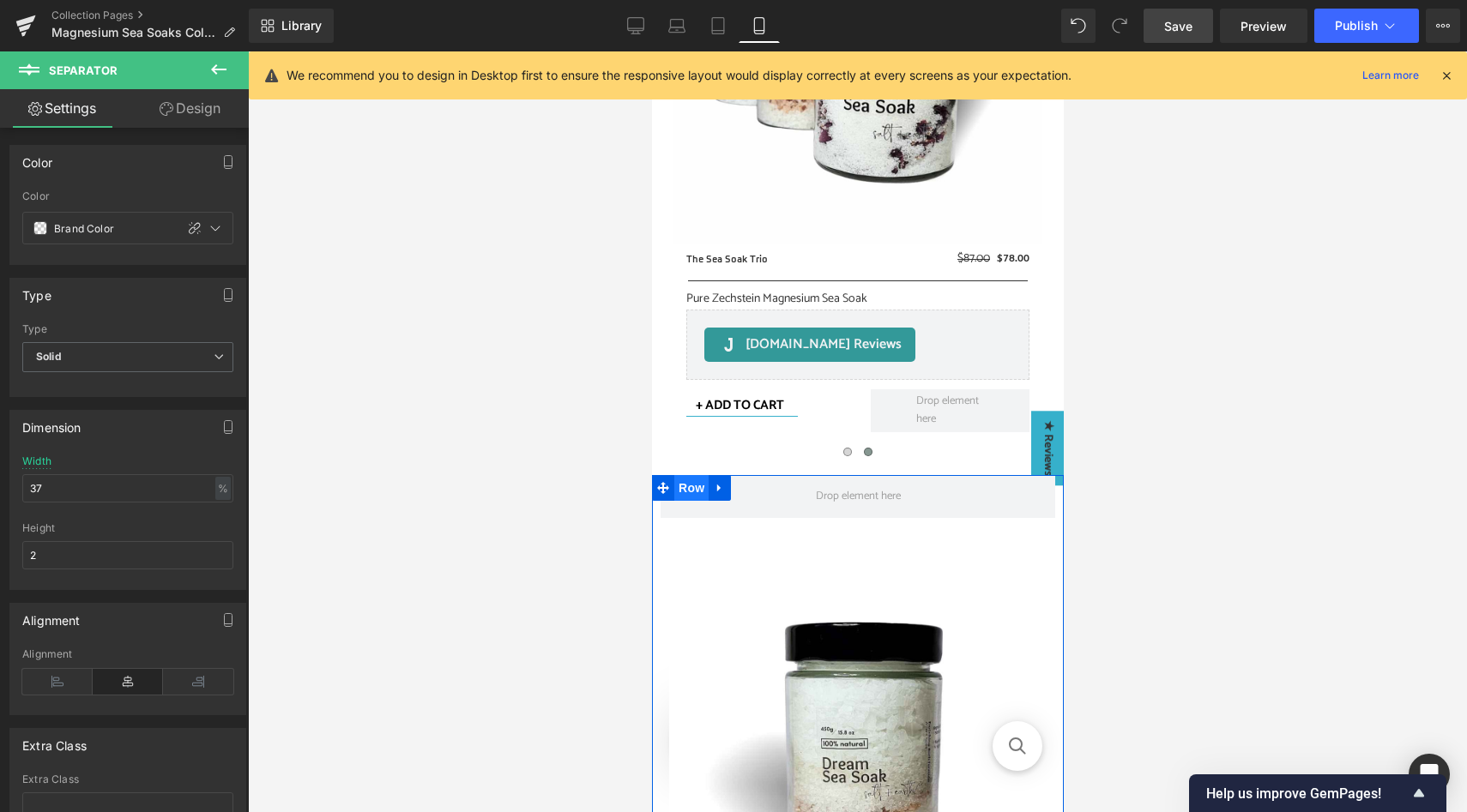
click at [682, 487] on span "Row" at bounding box center [690, 487] width 34 height 26
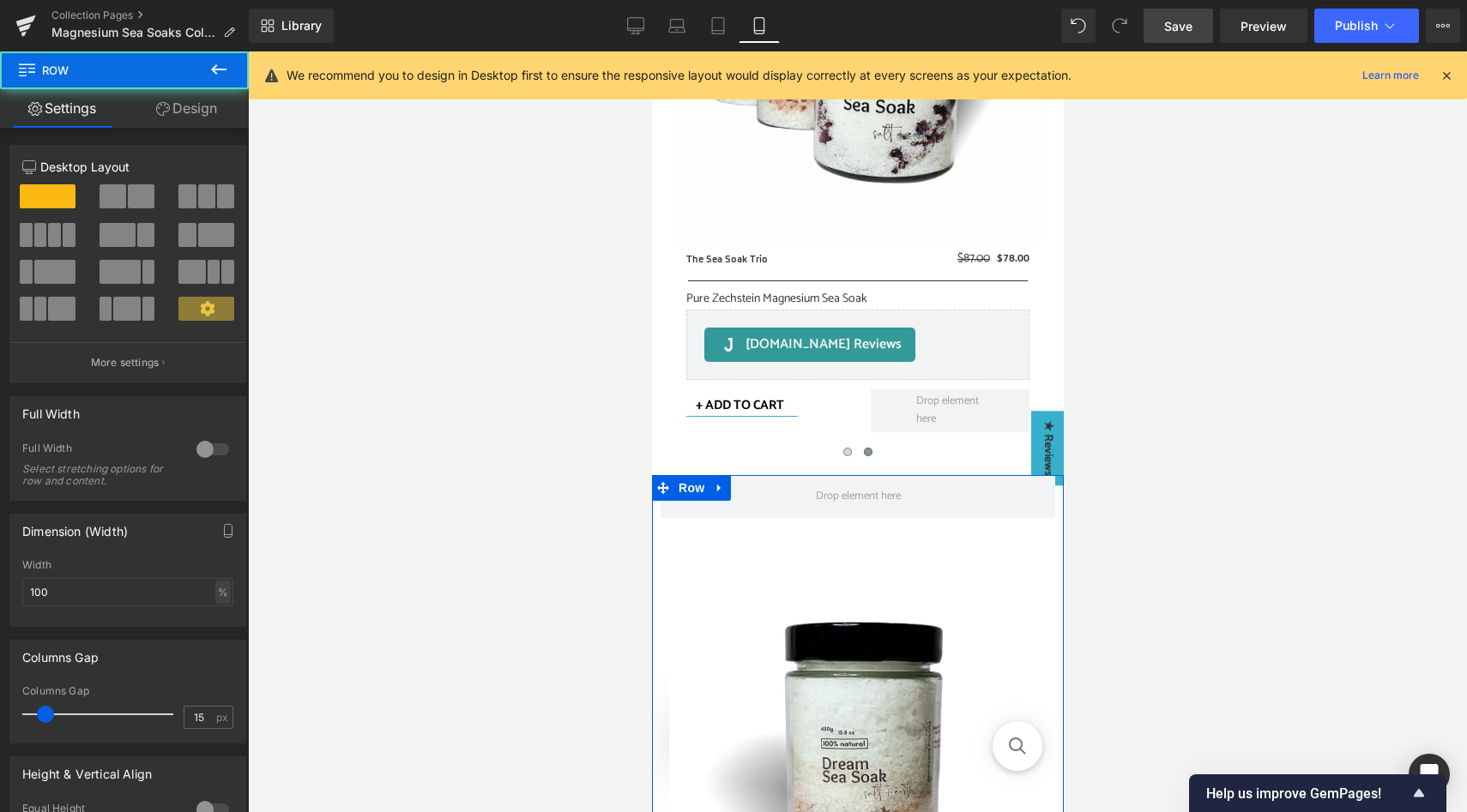
click at [181, 107] on link "Design" at bounding box center [186, 109] width 124 height 39
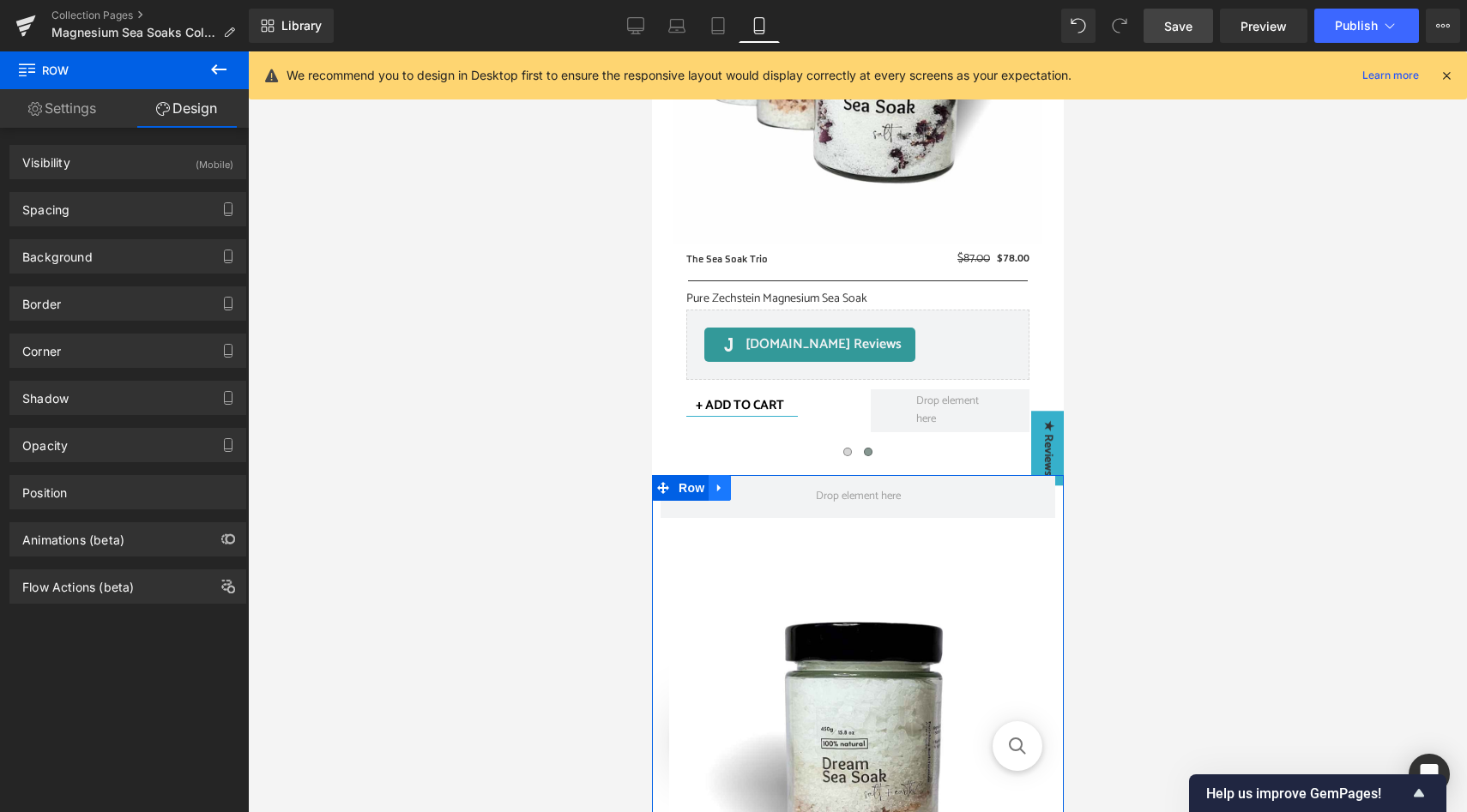
click at [718, 485] on icon at bounding box center [718, 488] width 4 height 8
click at [765, 490] on icon at bounding box center [764, 488] width 12 height 12
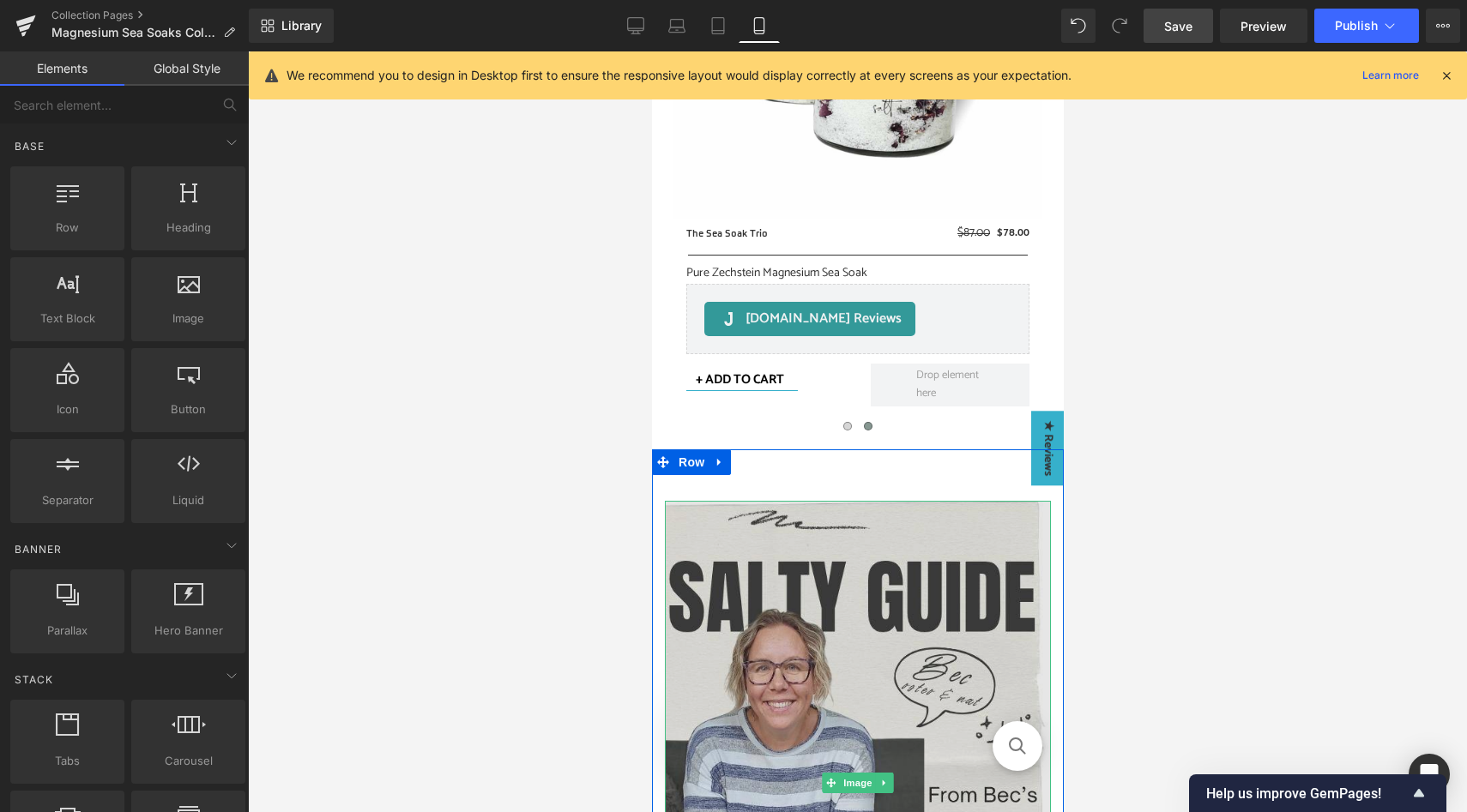
scroll to position [1827, 0]
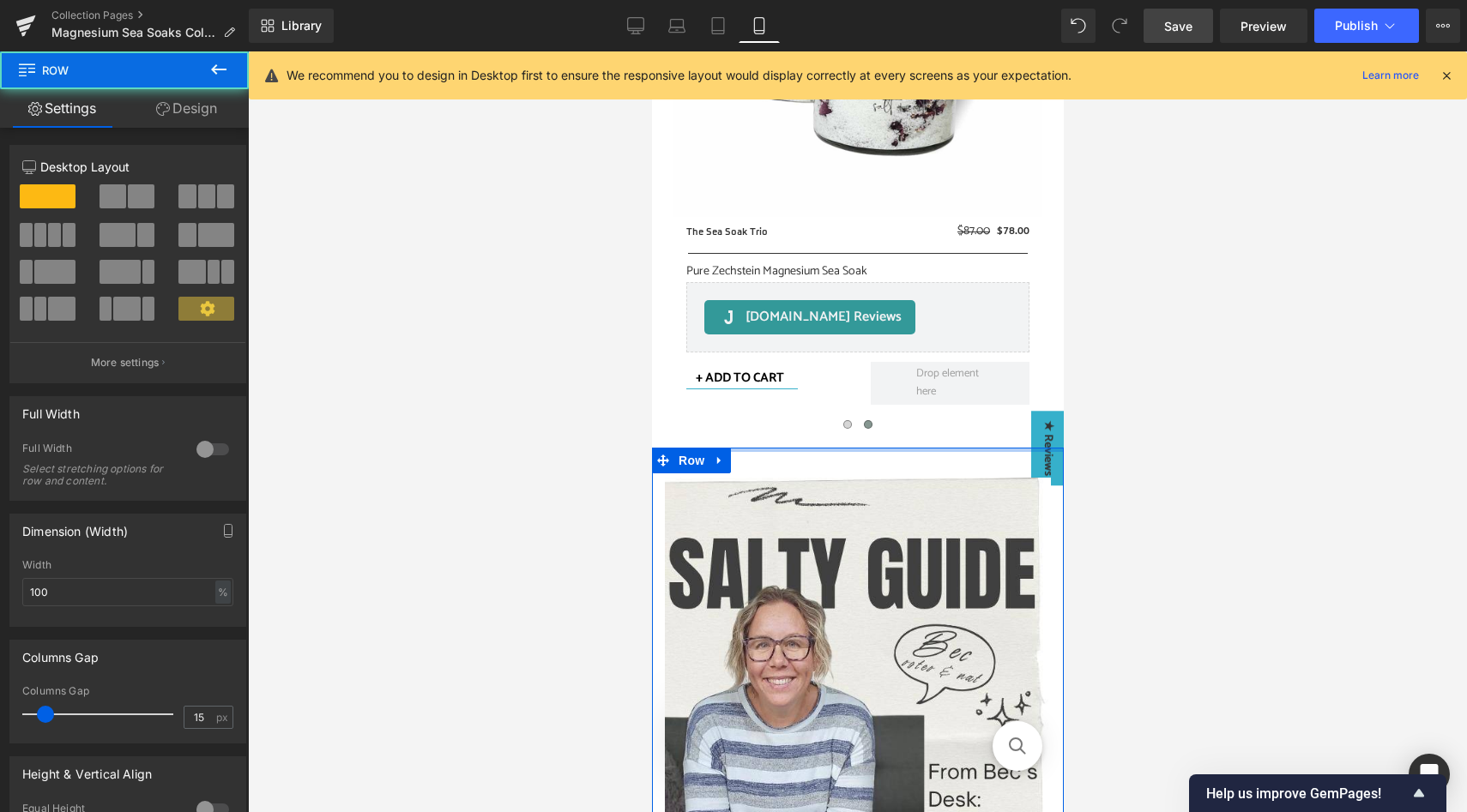
drag, startPoint x: 847, startPoint y: 470, endPoint x: 848, endPoint y: 446, distance: 24.0
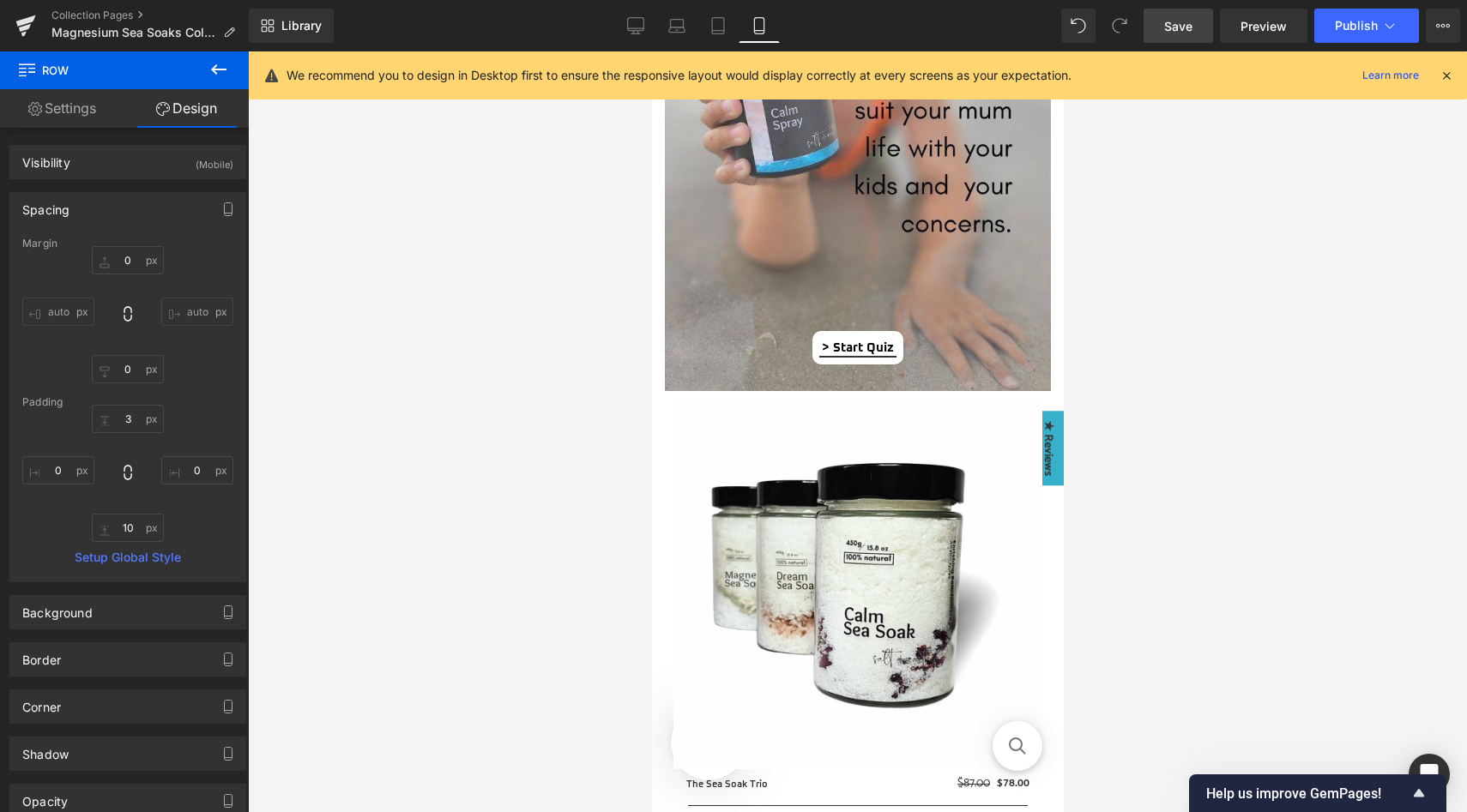
scroll to position [1273, 0]
click at [1171, 18] on span "Save" at bounding box center [1178, 26] width 28 height 18
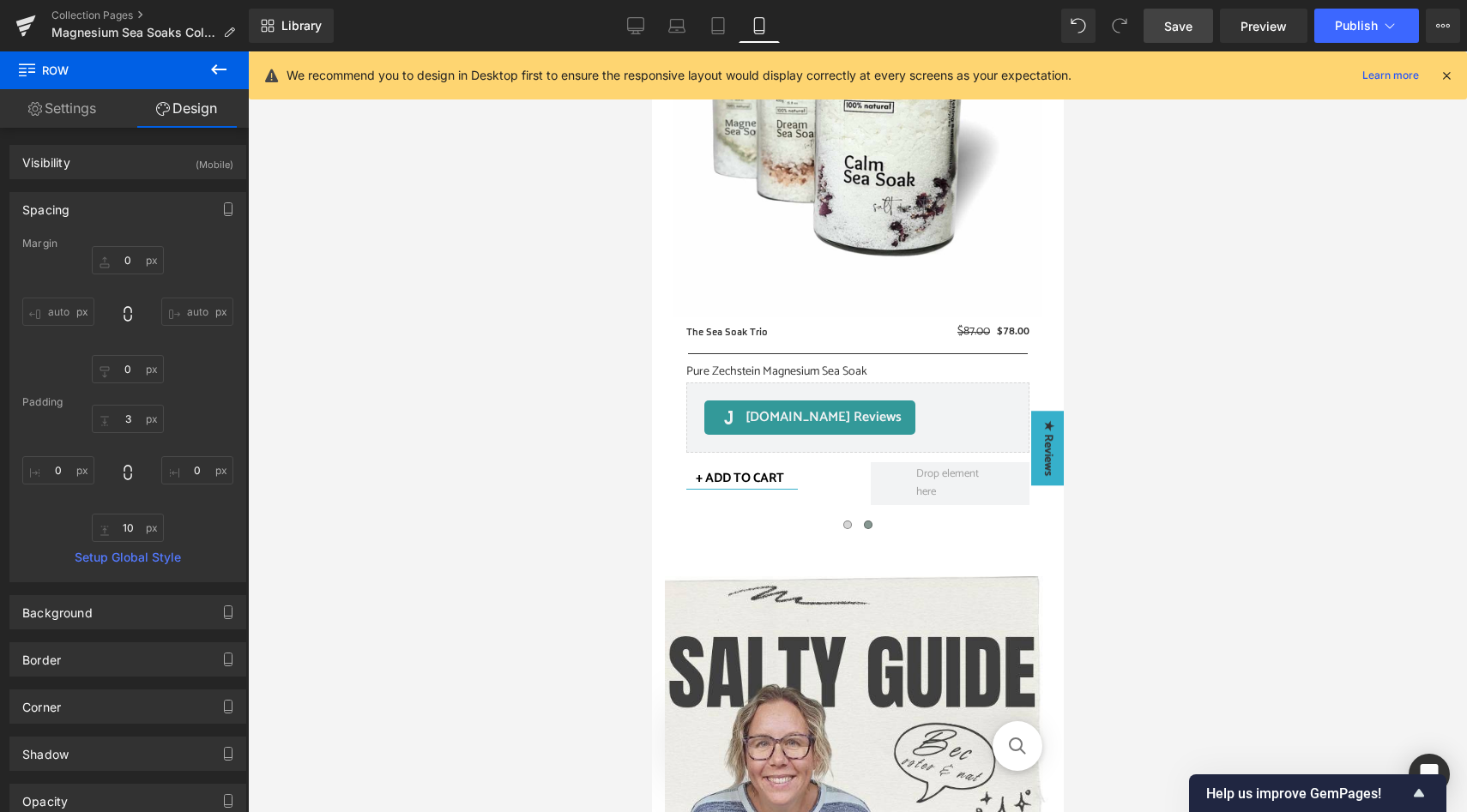
scroll to position [1725, 0]
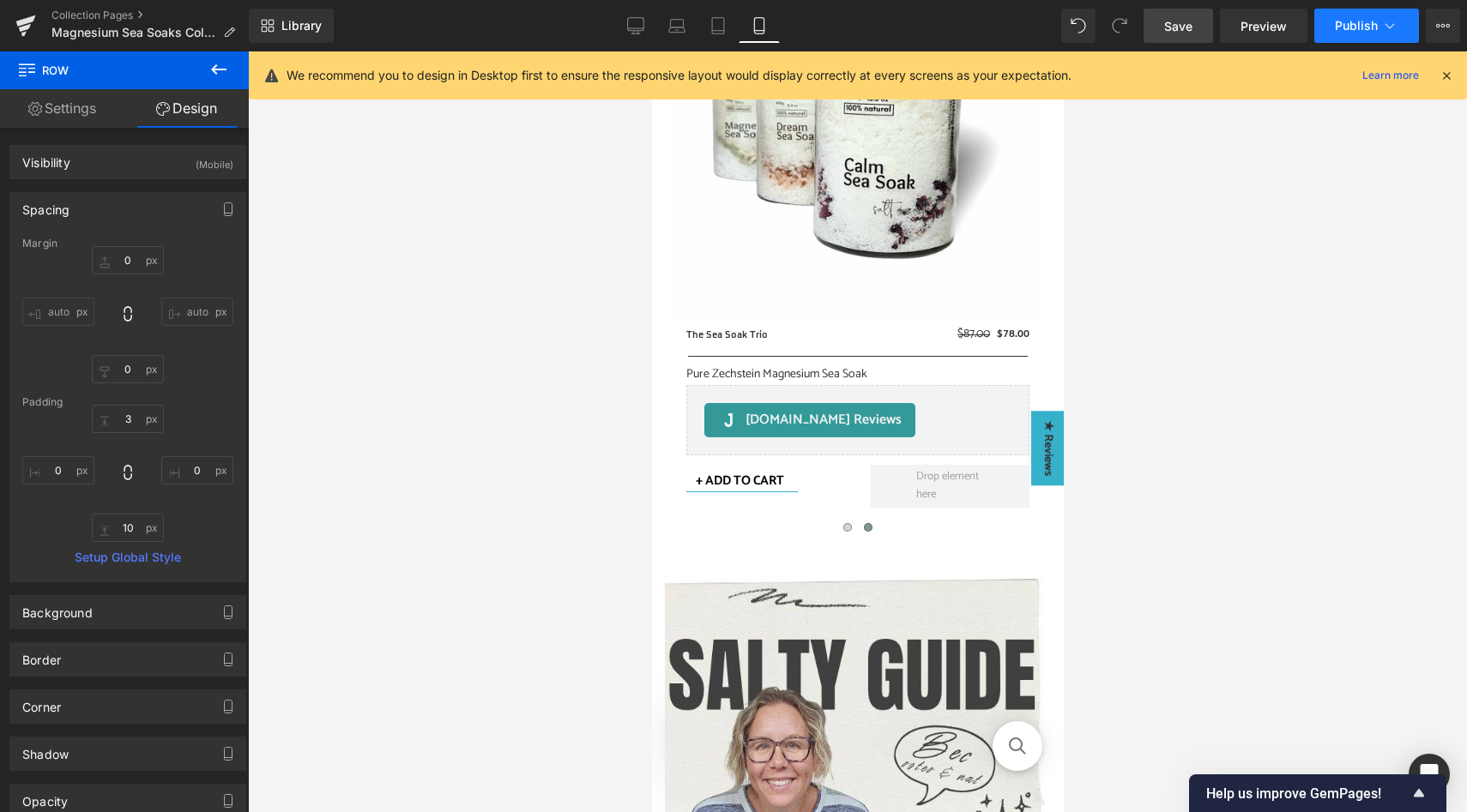
click at [1367, 22] on span "Publish" at bounding box center [1356, 26] width 43 height 14
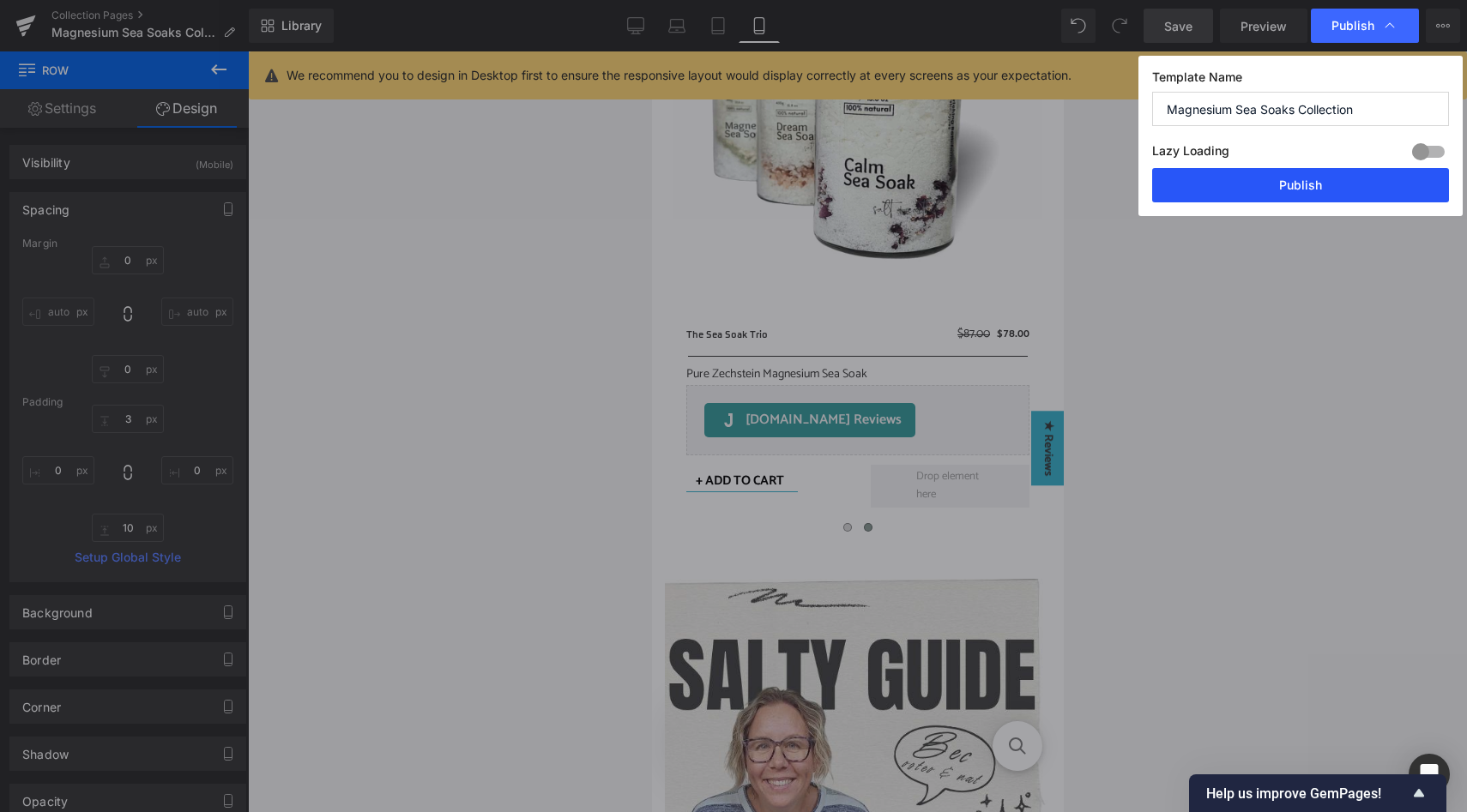
click at [1326, 188] on button "Publish" at bounding box center [1300, 185] width 297 height 34
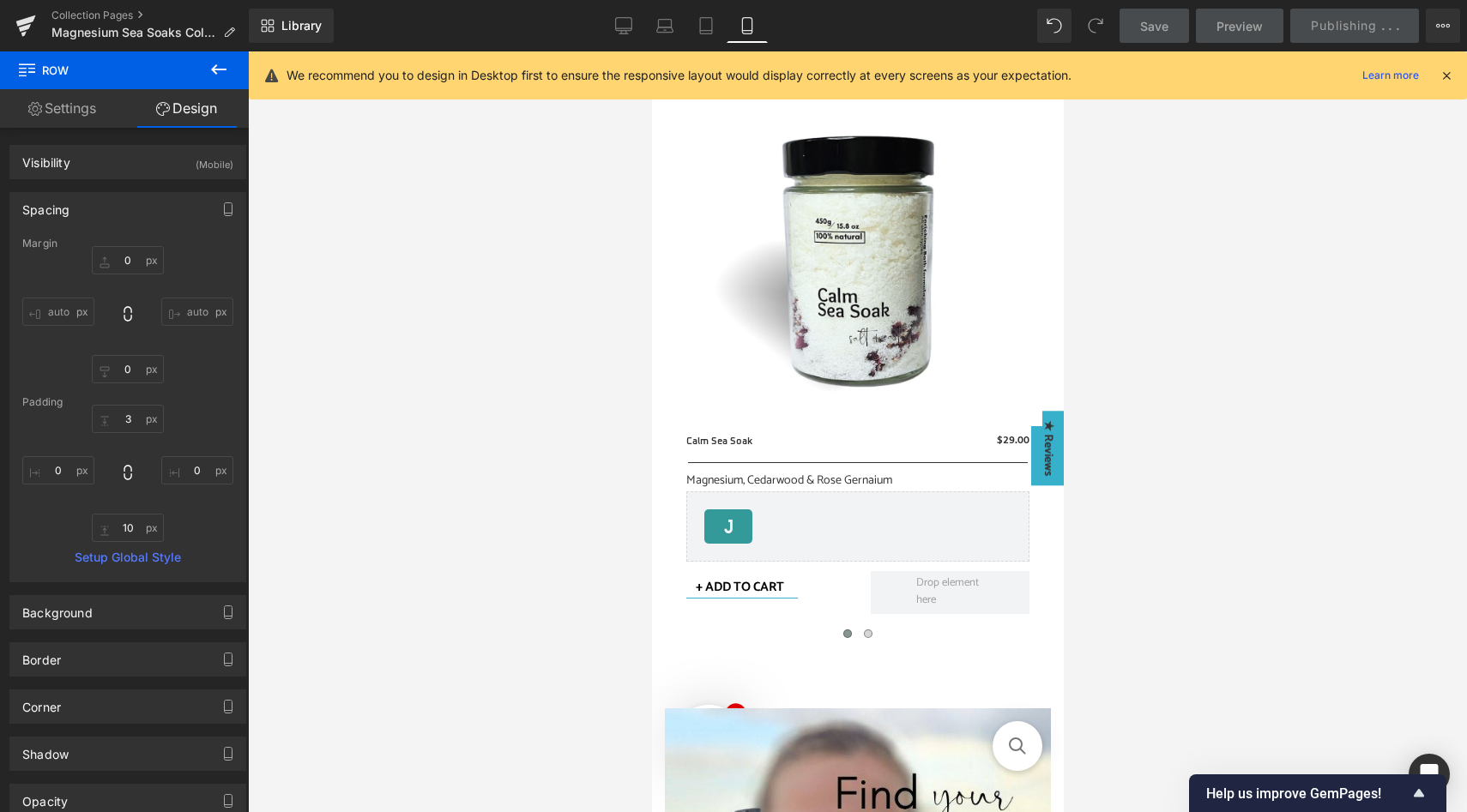
scroll to position [0, 0]
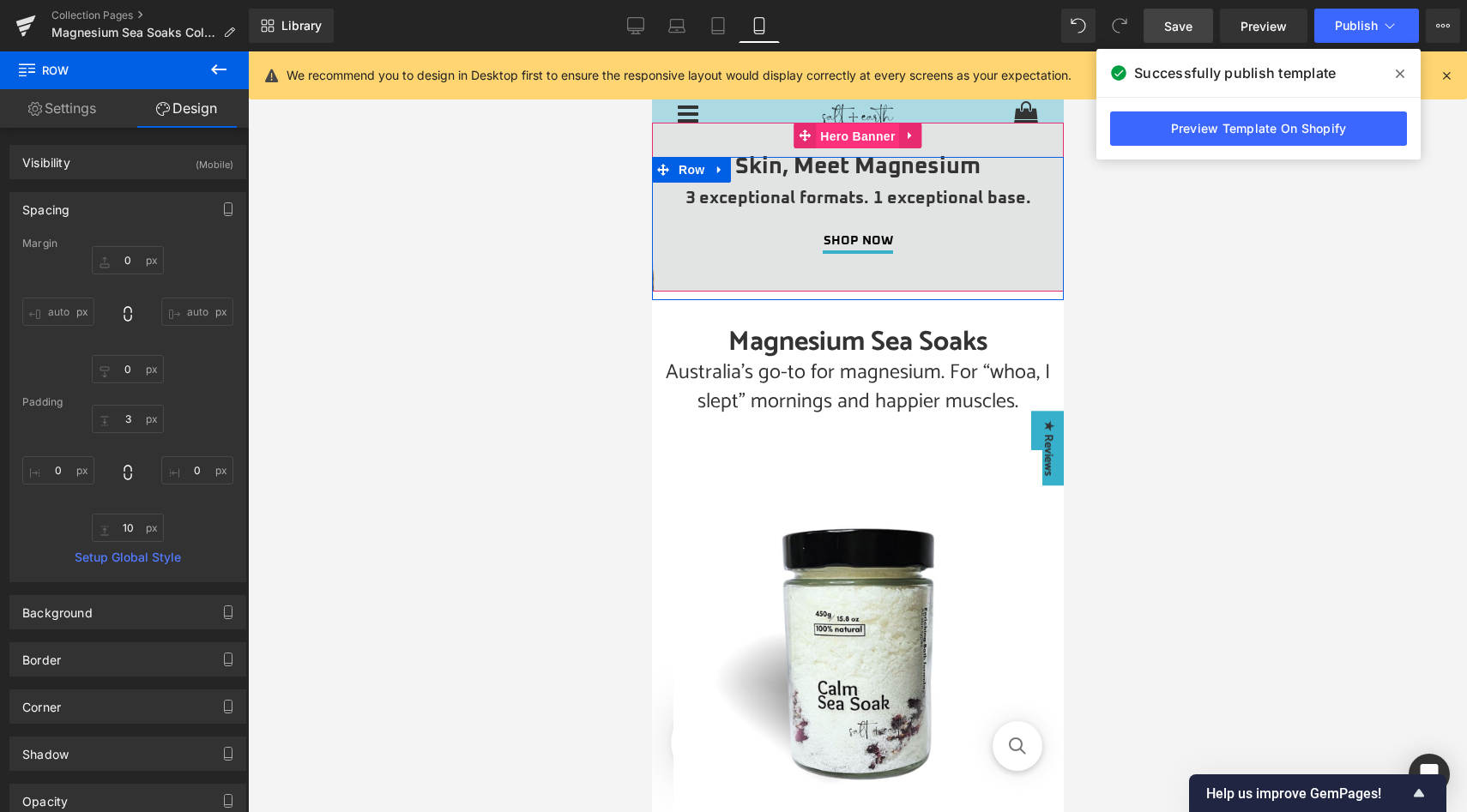
click at [847, 136] on span "Hero Banner" at bounding box center [856, 136] width 83 height 26
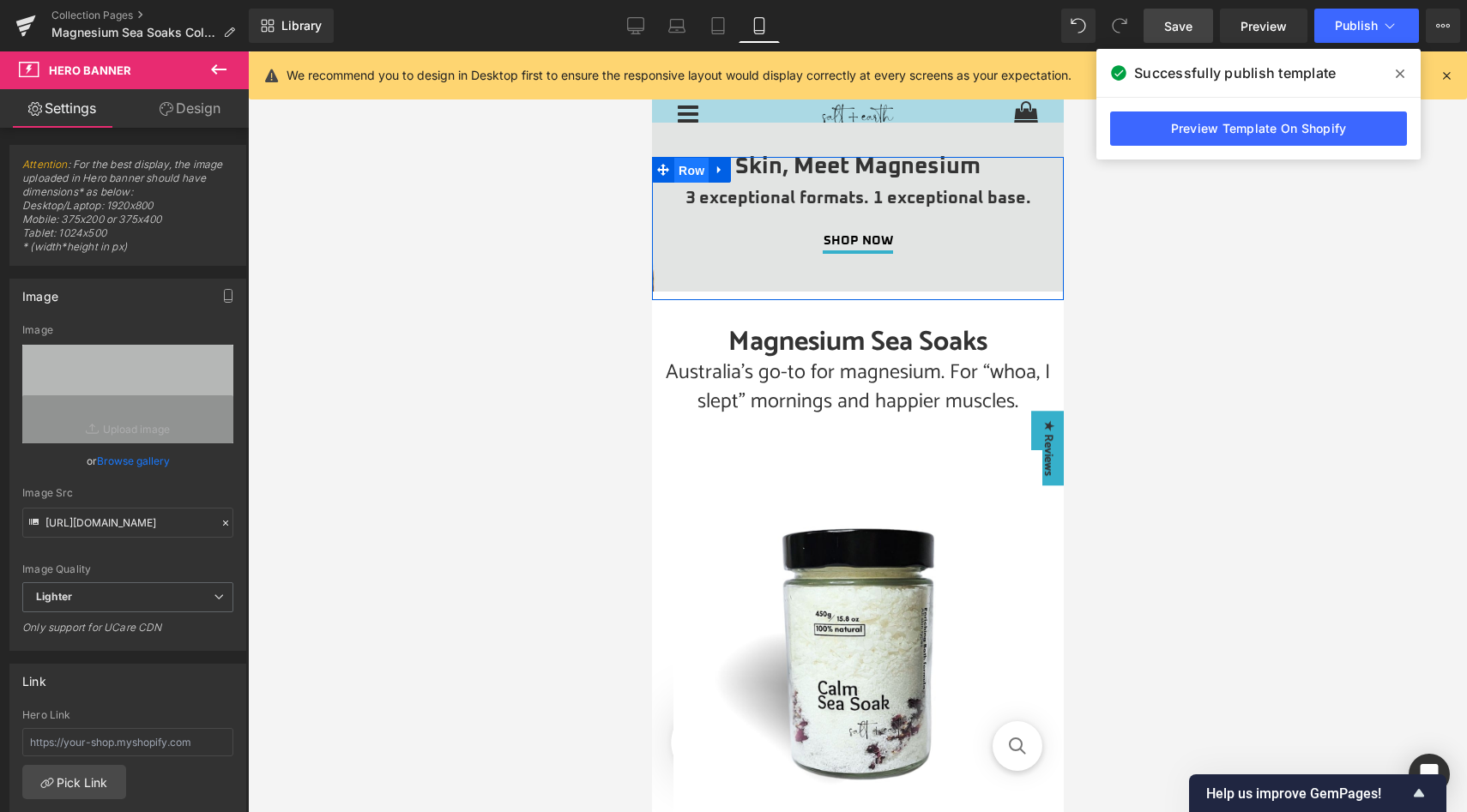
click at [691, 170] on span "Row" at bounding box center [690, 170] width 34 height 26
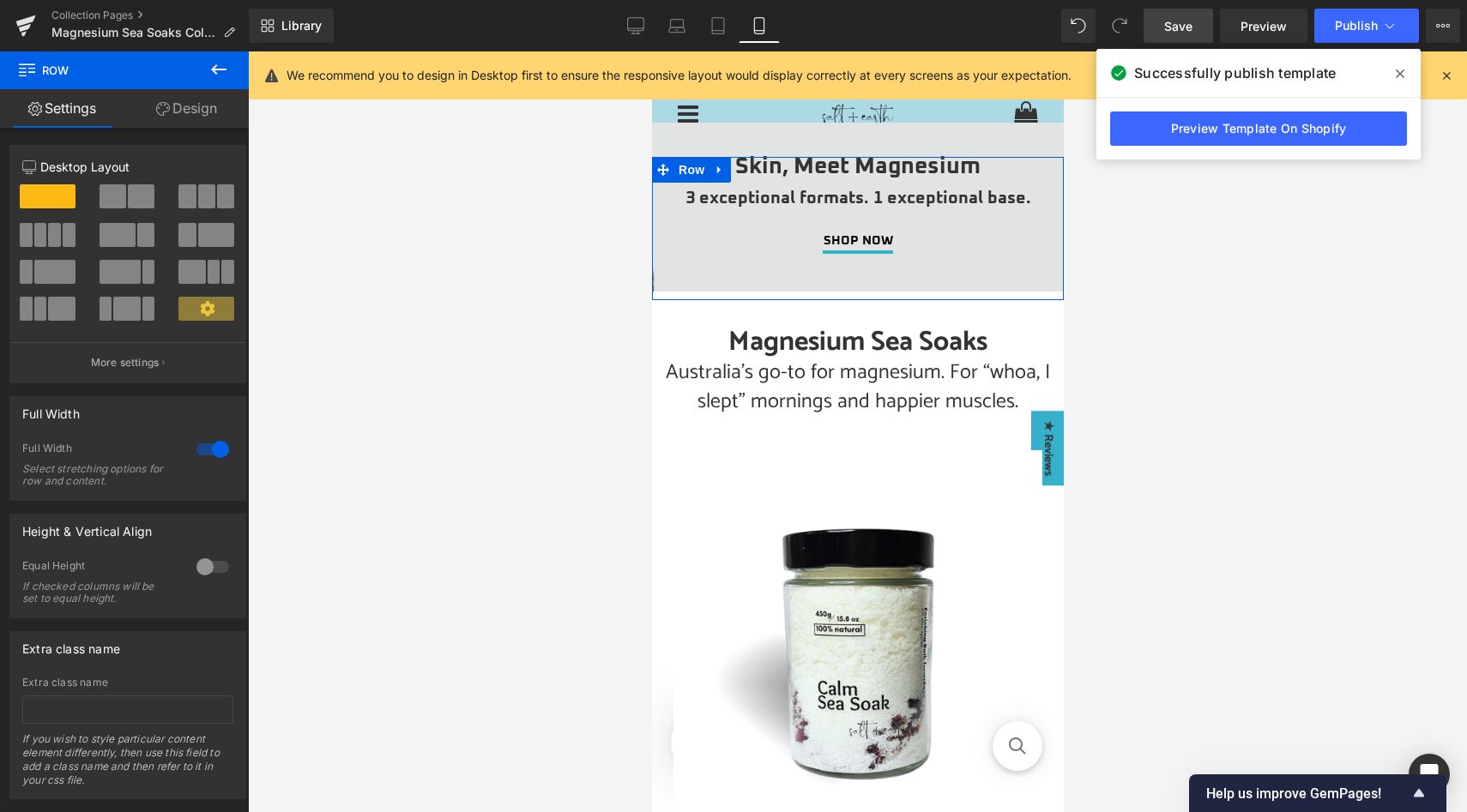
click at [190, 101] on link "Design" at bounding box center [186, 109] width 124 height 39
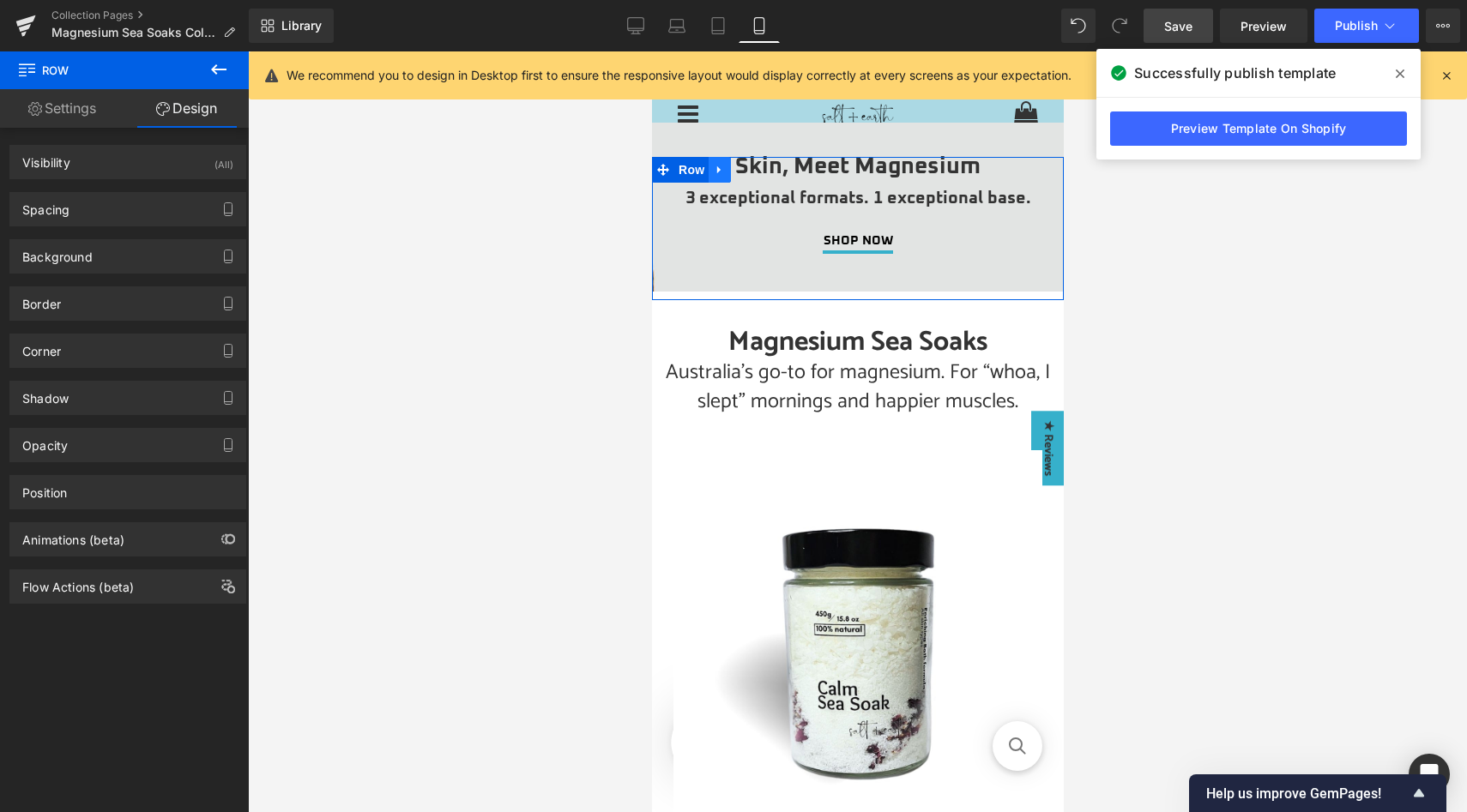
click at [717, 171] on icon at bounding box center [718, 169] width 4 height 8
click at [741, 171] on icon at bounding box center [741, 170] width 12 height 12
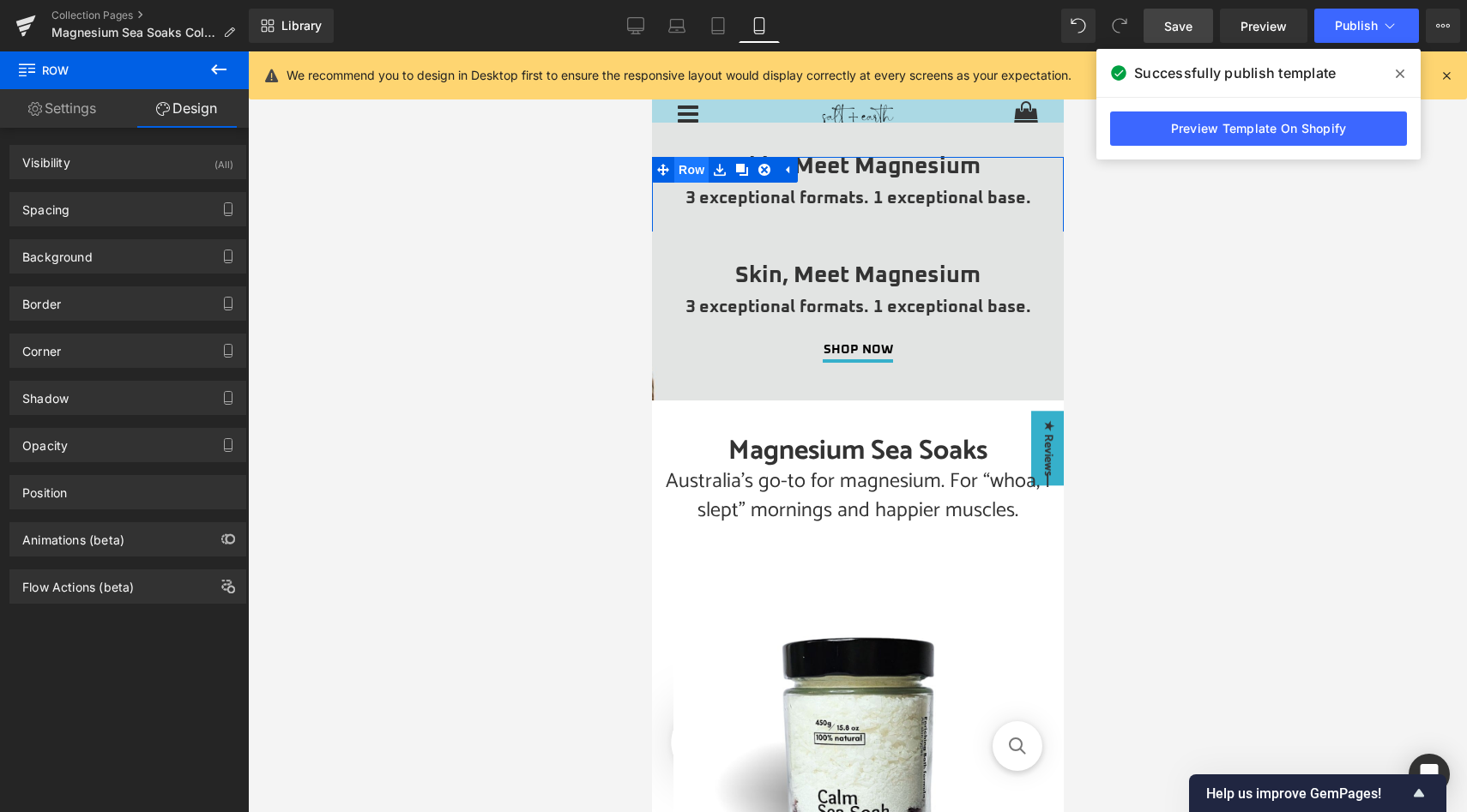
click at [688, 168] on span "Row" at bounding box center [690, 169] width 34 height 26
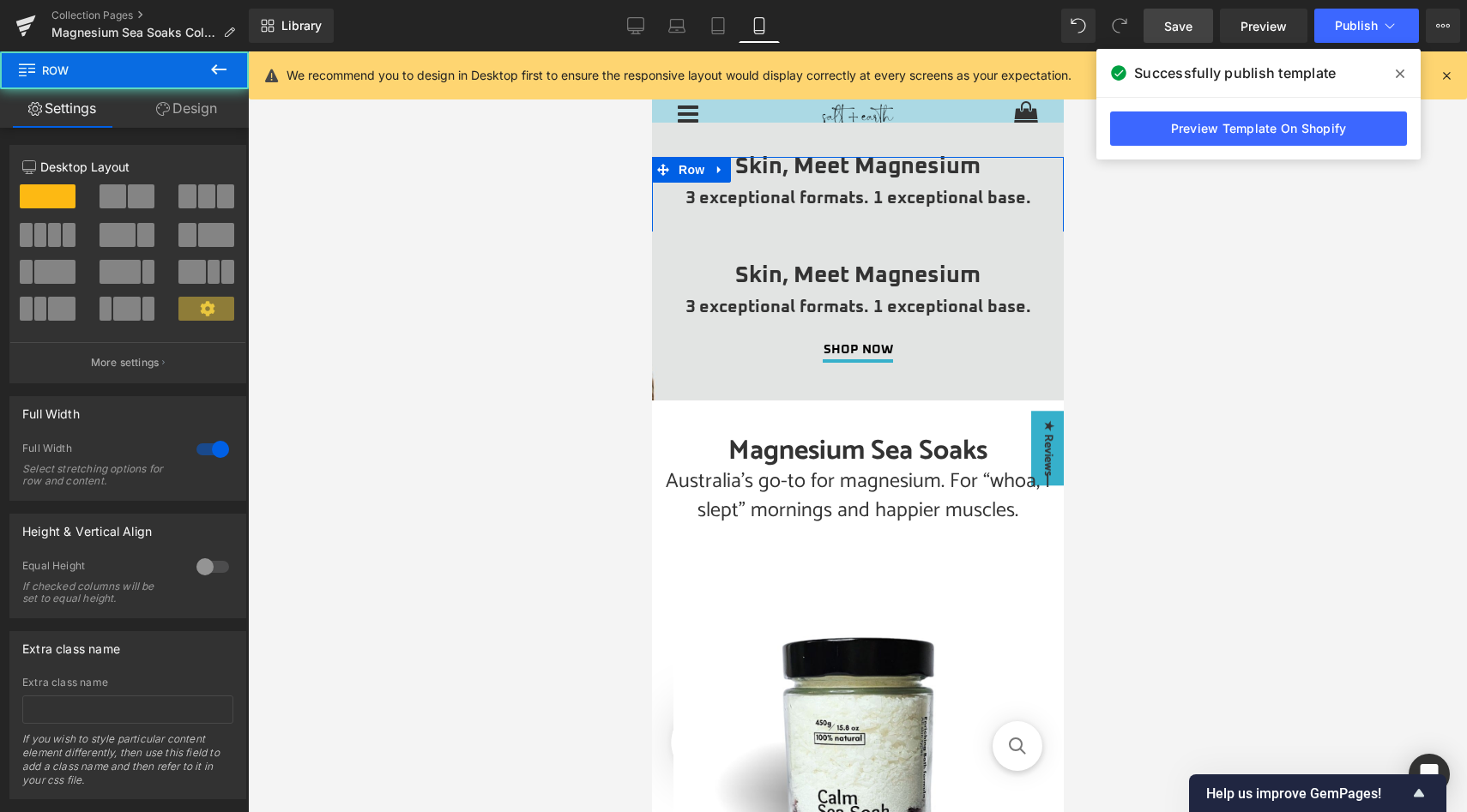
click at [199, 97] on link "Design" at bounding box center [186, 109] width 124 height 39
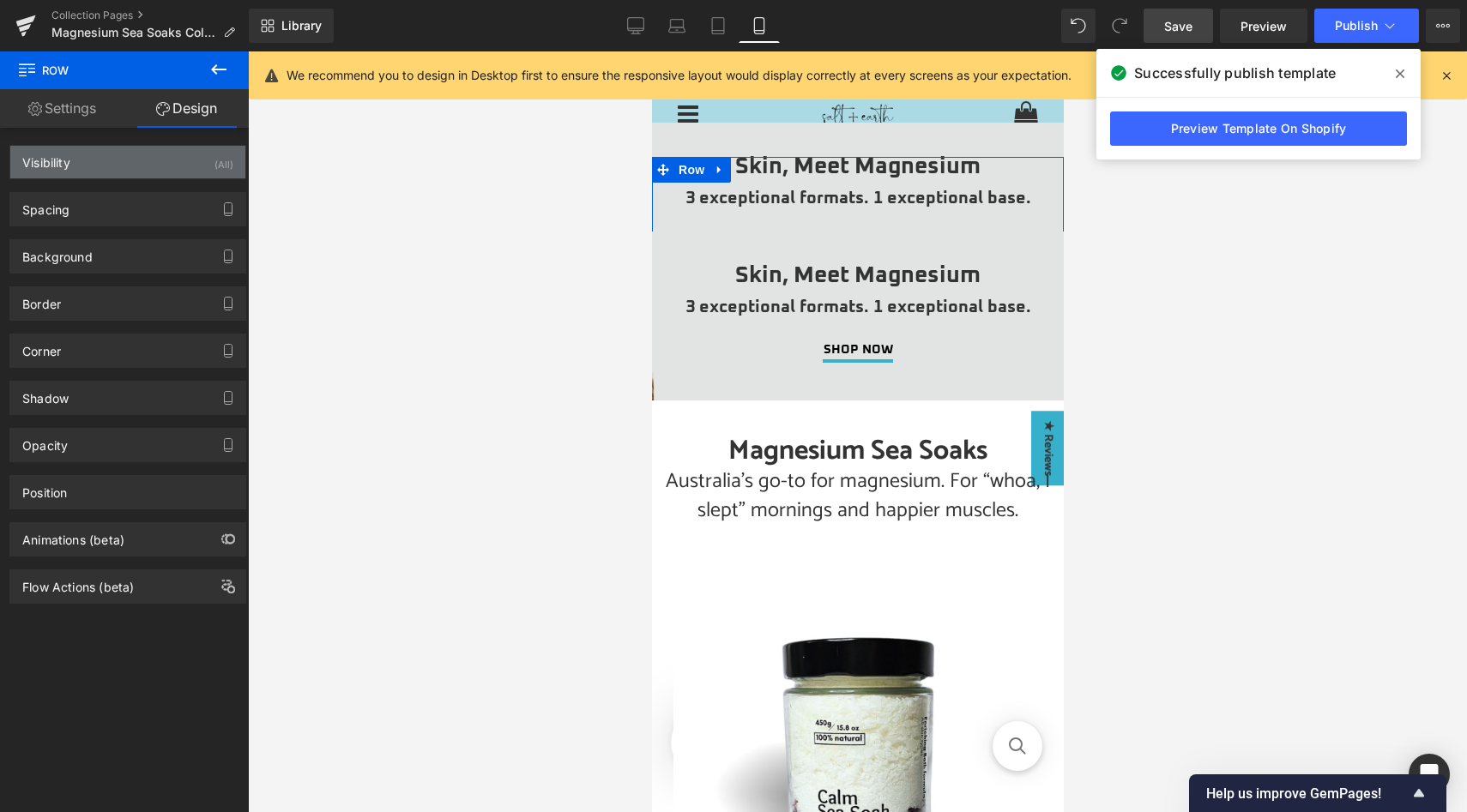
click at [207, 164] on div "Visibility (All)" at bounding box center [128, 162] width 235 height 33
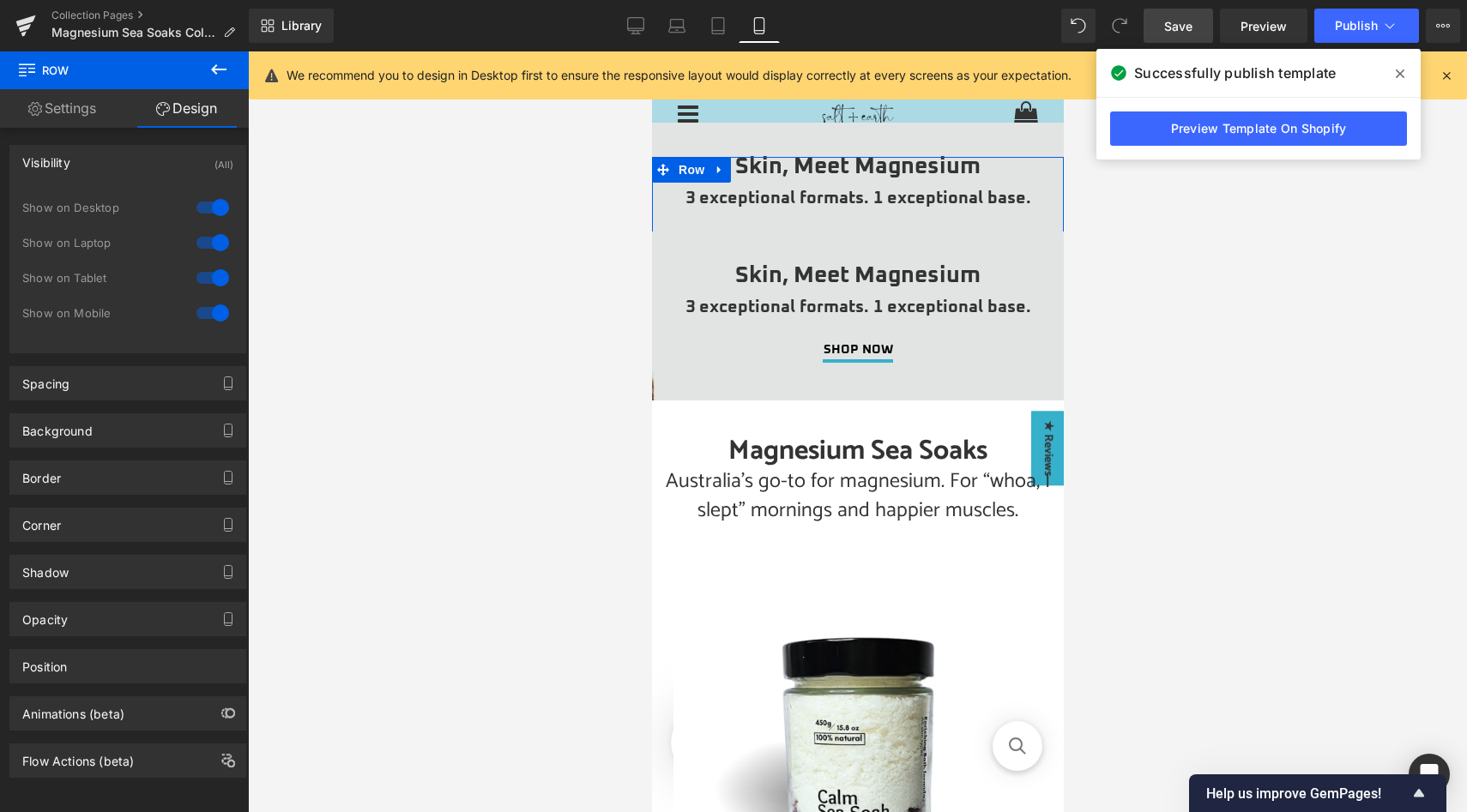
click at [207, 314] on div at bounding box center [213, 312] width 41 height 27
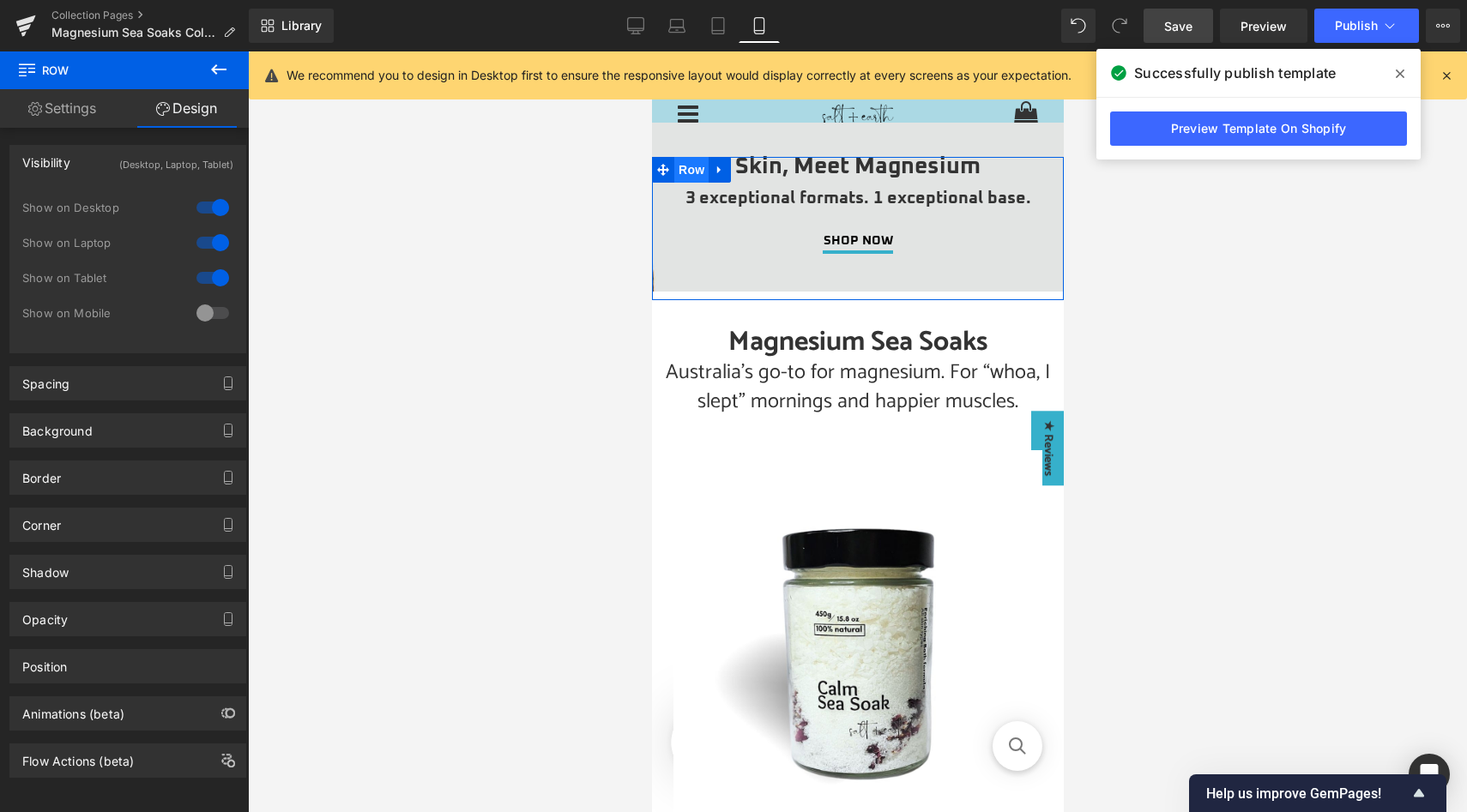
click at [688, 171] on span "Row" at bounding box center [690, 169] width 34 height 26
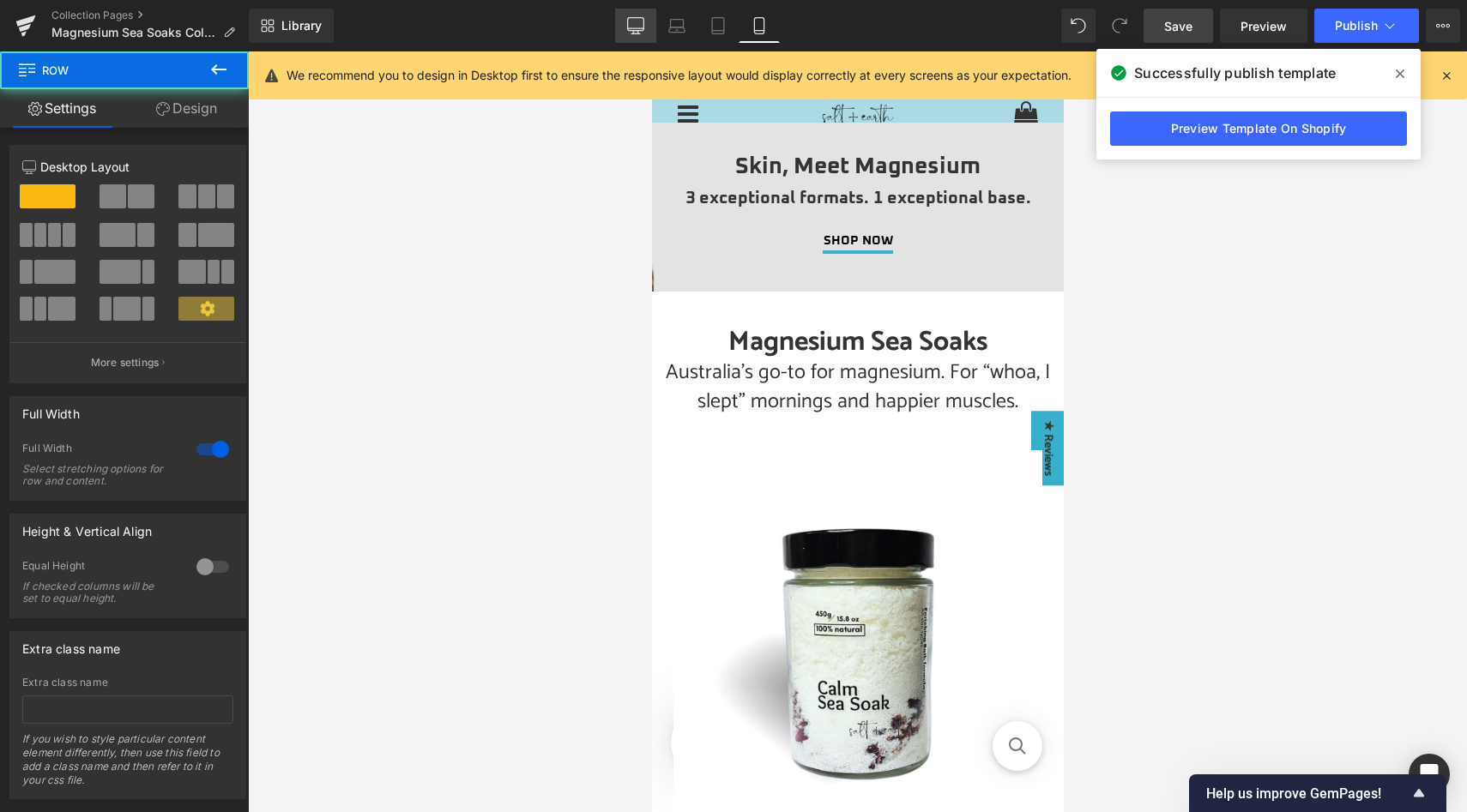
click at [645, 35] on link "Desktop" at bounding box center [636, 26] width 41 height 34
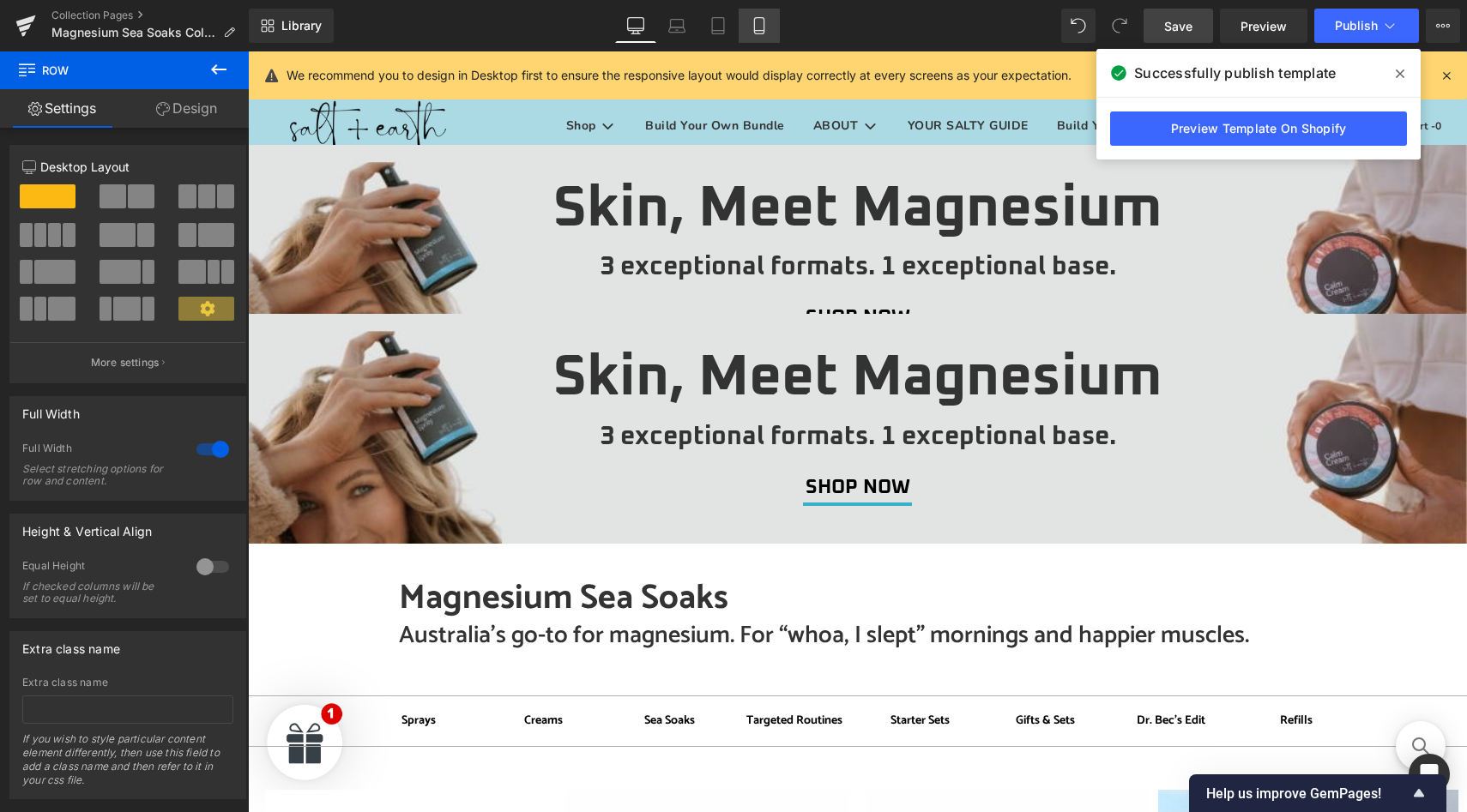
scroll to position [192, 0]
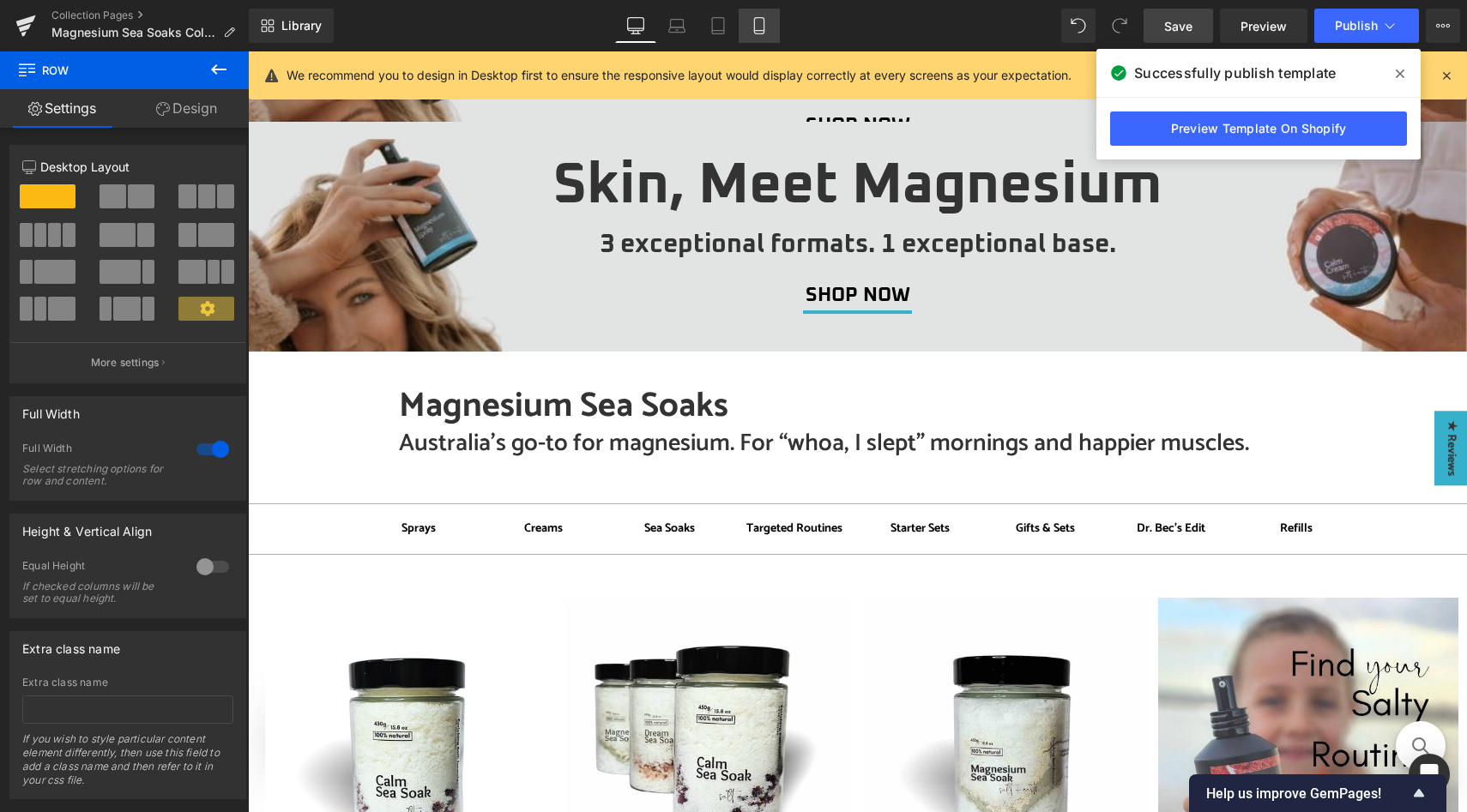
click at [759, 27] on icon at bounding box center [758, 25] width 17 height 17
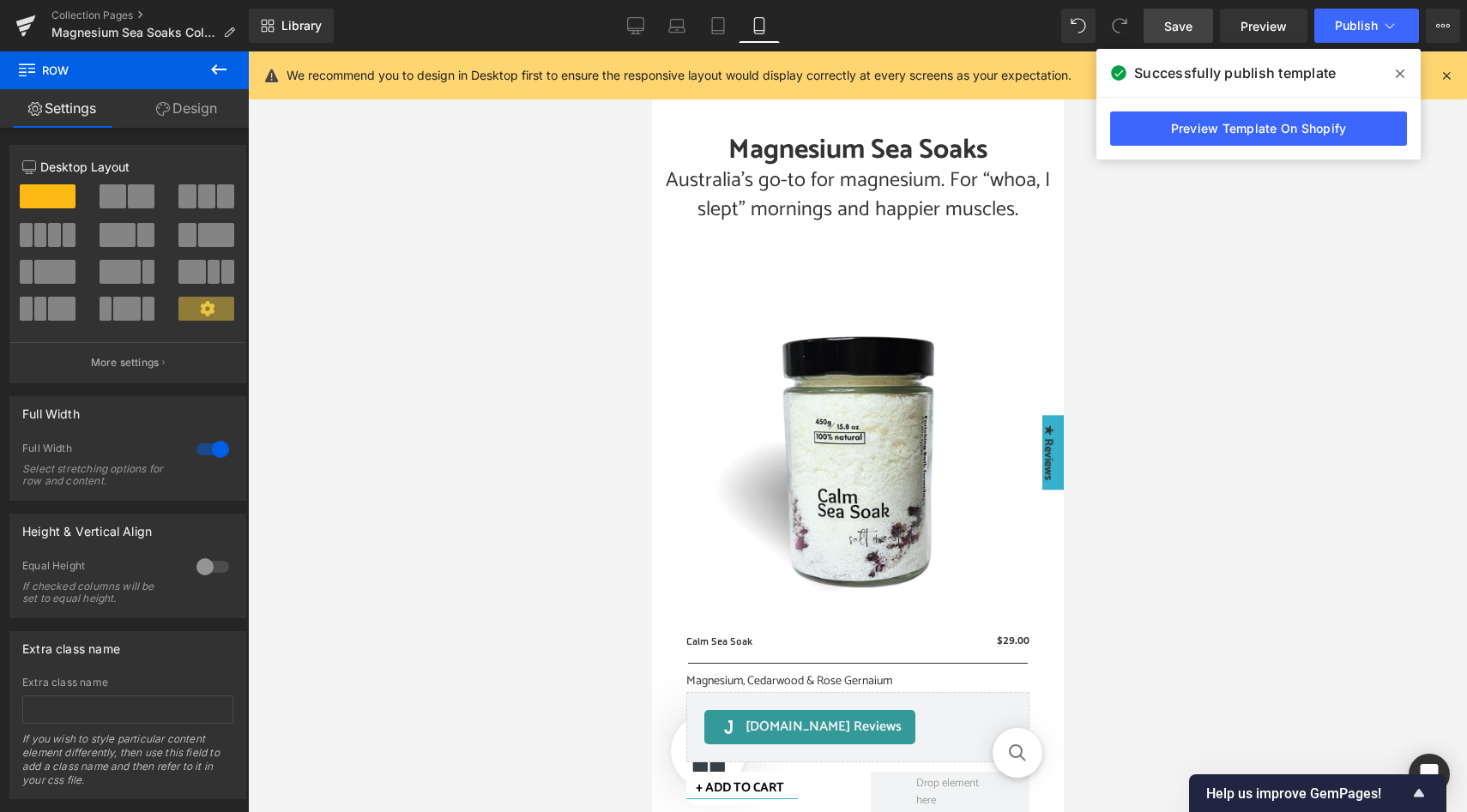
scroll to position [0, 0]
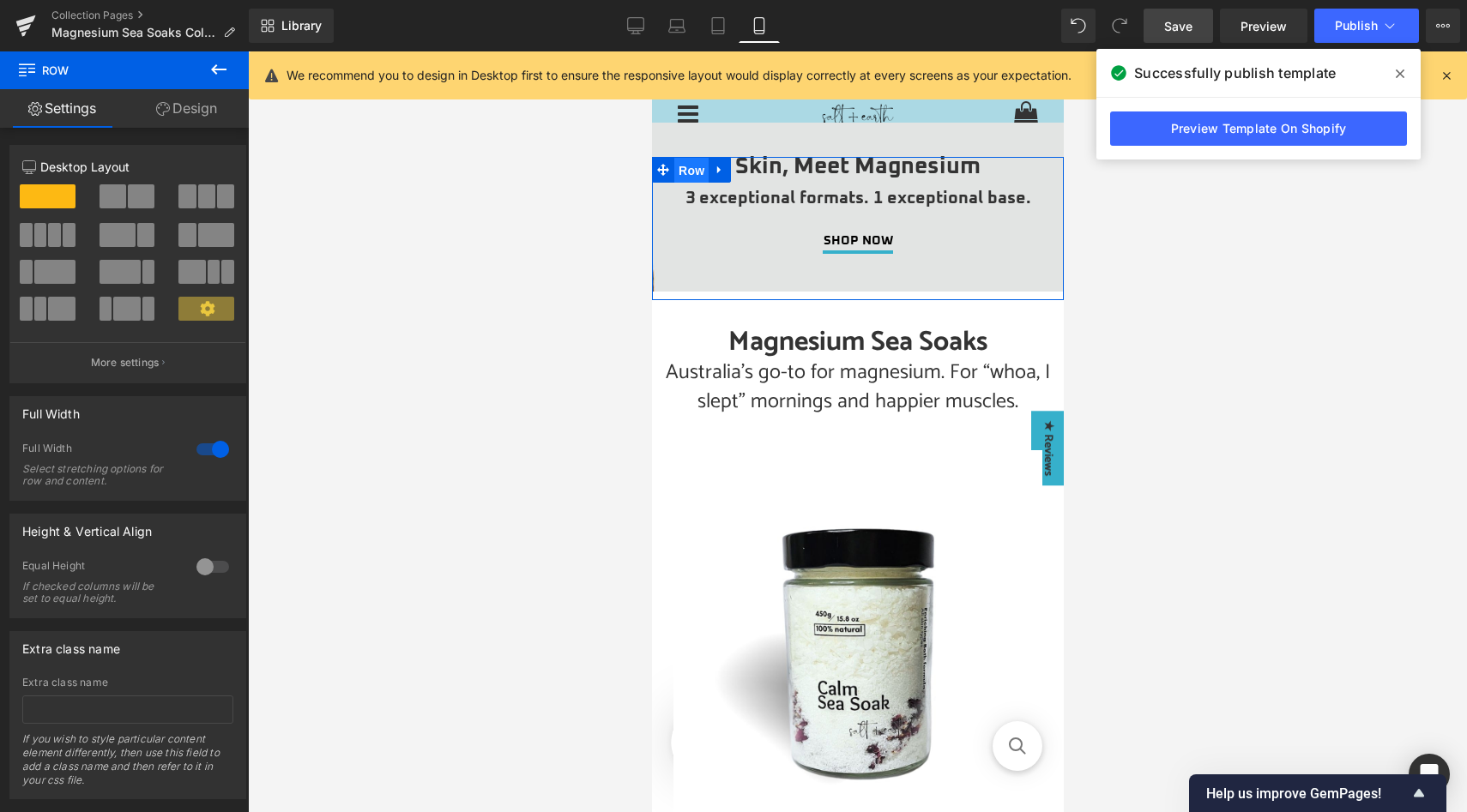
click at [692, 169] on span "Row" at bounding box center [690, 170] width 34 height 26
click at [214, 114] on link "Design" at bounding box center [186, 109] width 124 height 39
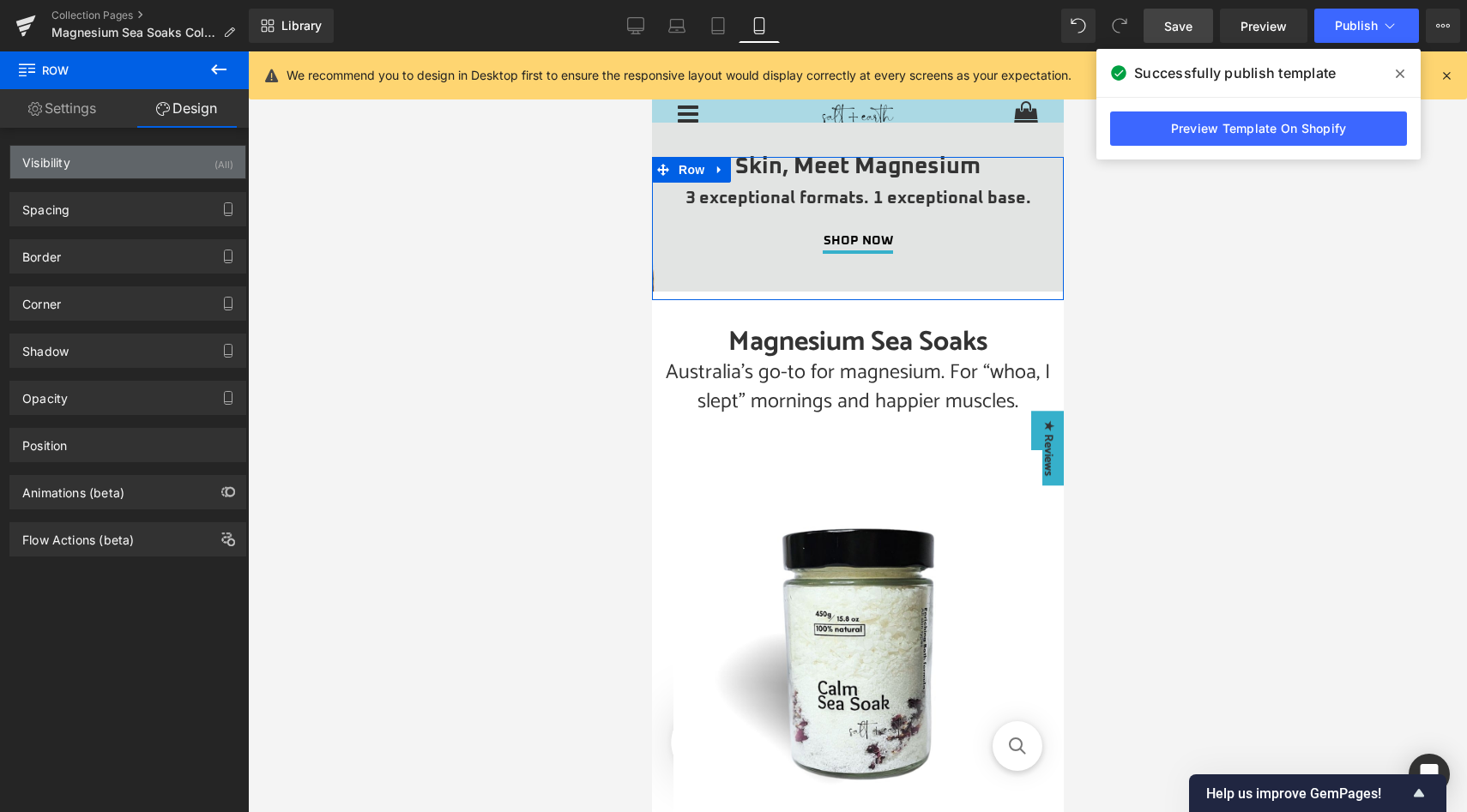
click at [220, 155] on div "(All)" at bounding box center [223, 160] width 19 height 28
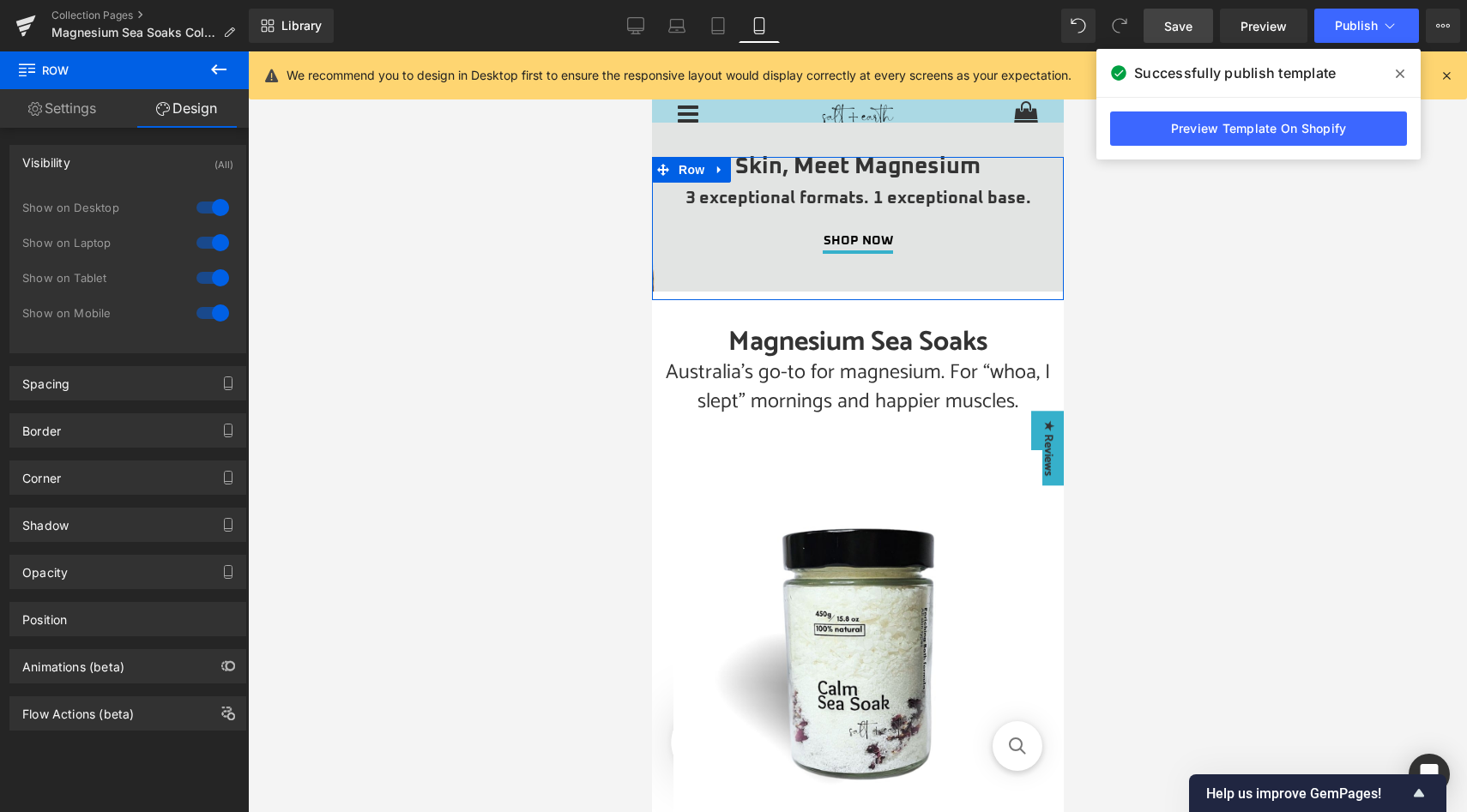
click at [208, 208] on div at bounding box center [213, 207] width 41 height 27
click at [208, 247] on div at bounding box center [213, 243] width 41 height 27
click at [208, 280] on div at bounding box center [213, 277] width 41 height 27
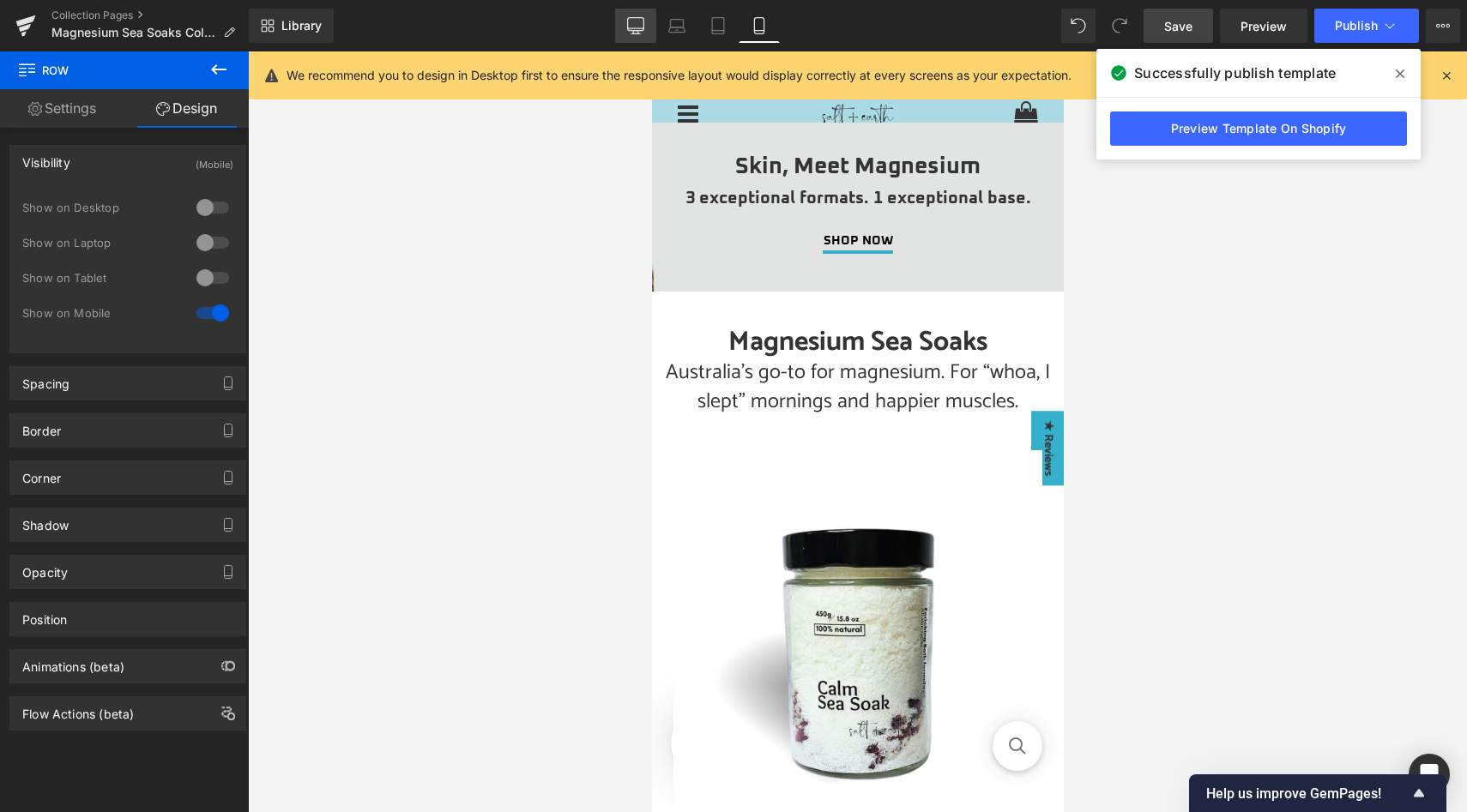
click at [639, 22] on icon at bounding box center [636, 25] width 17 height 17
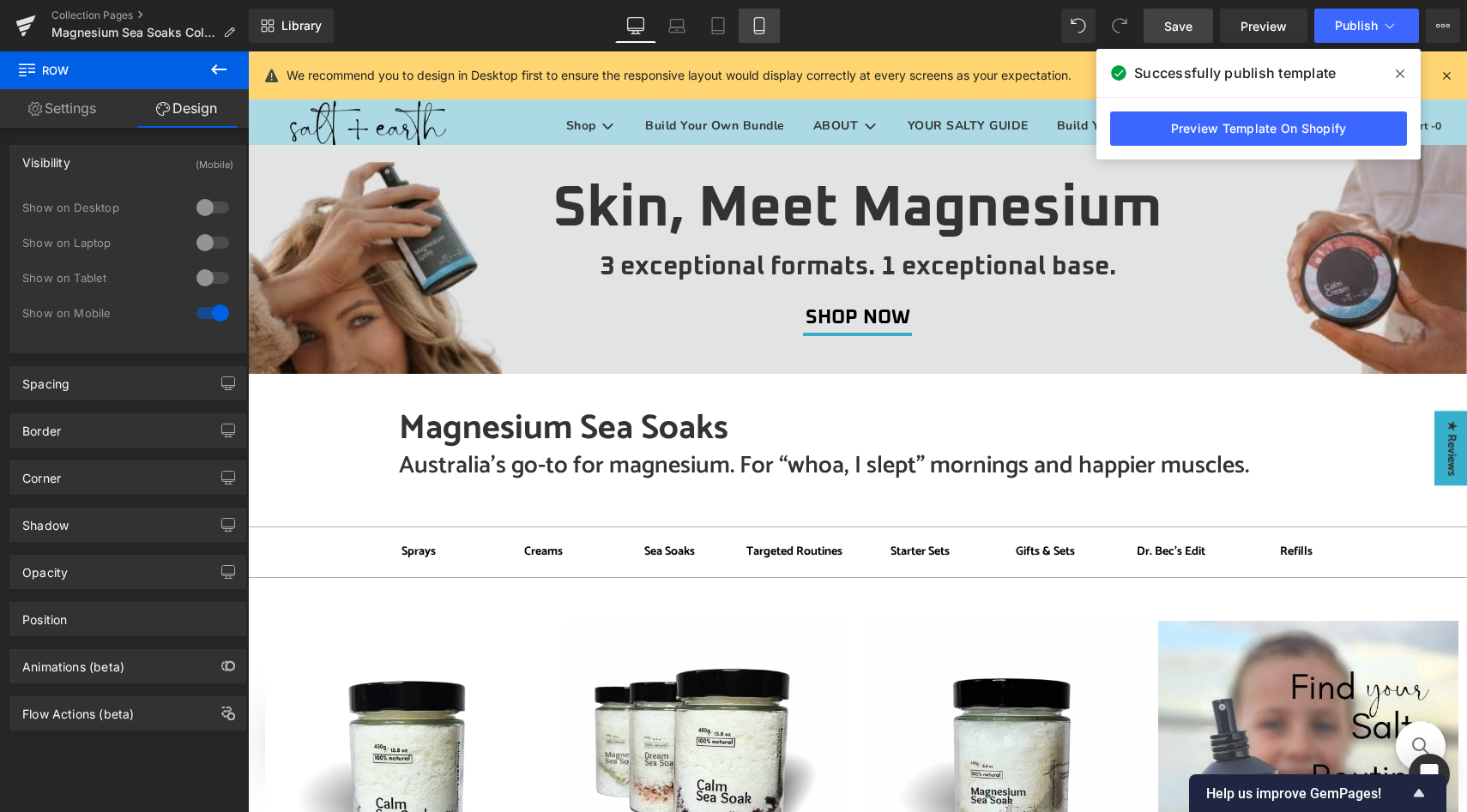
click at [764, 24] on icon at bounding box center [758, 25] width 17 height 17
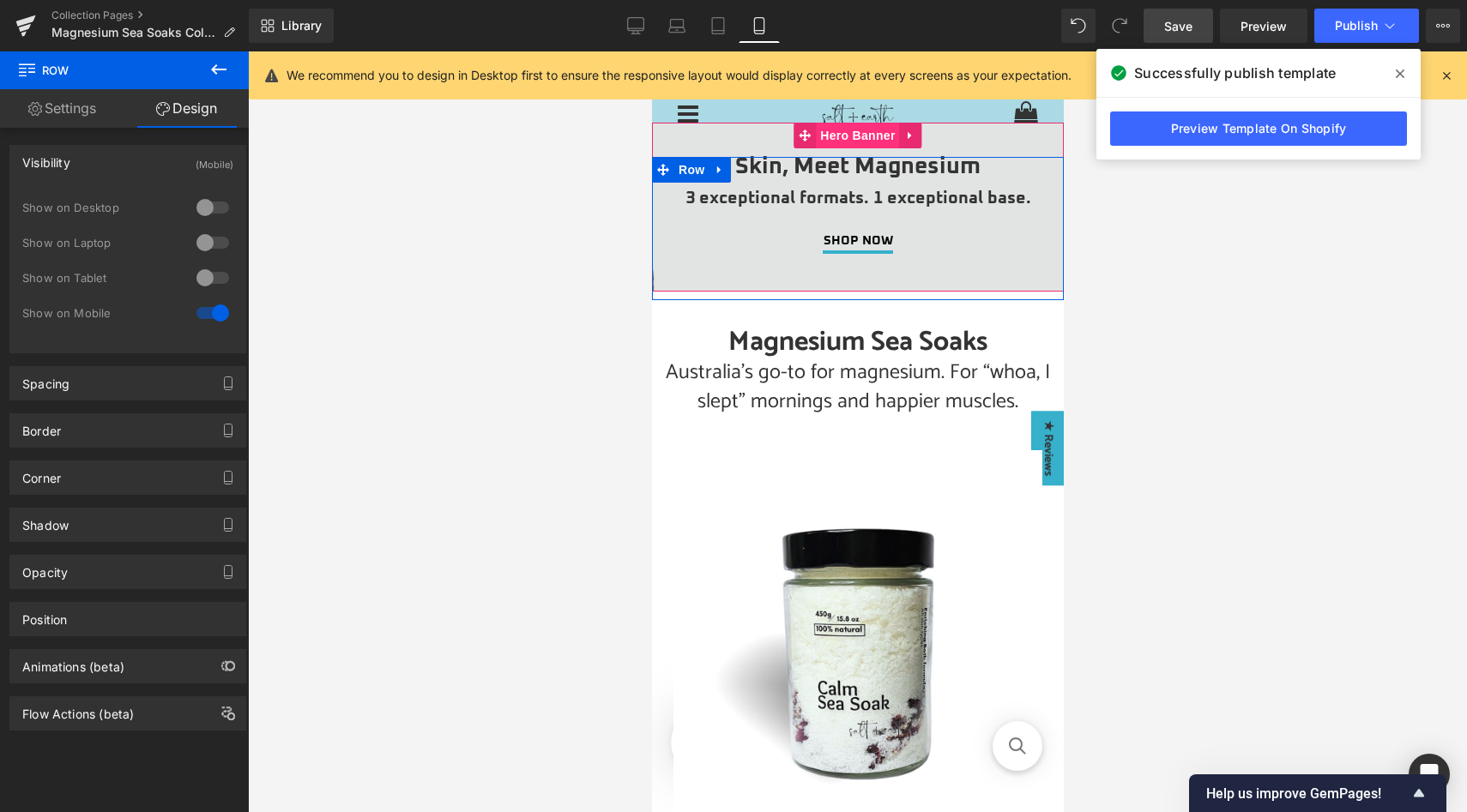
click at [846, 135] on span "Hero Banner" at bounding box center [856, 135] width 83 height 26
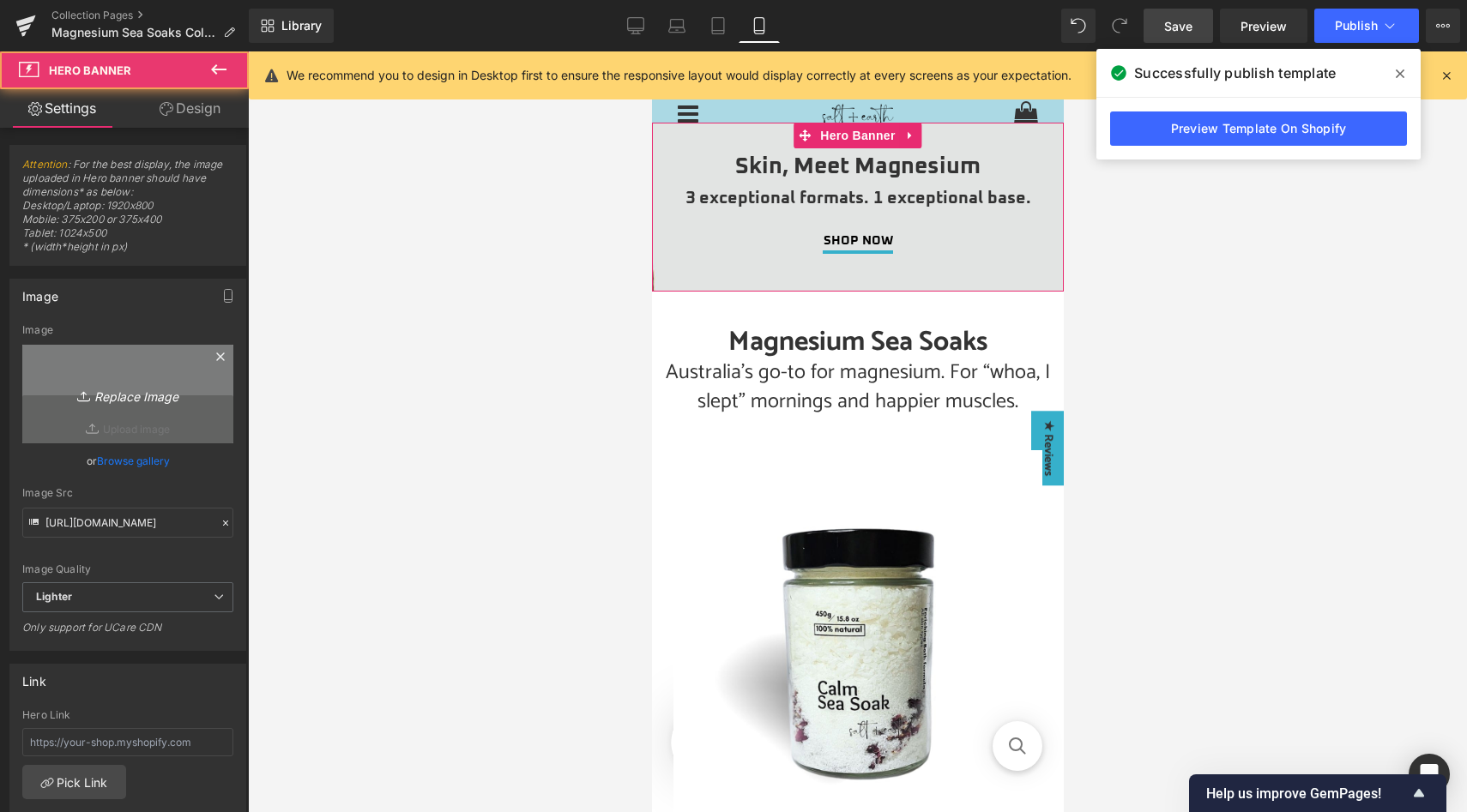
click at [122, 397] on icon "Replace Image" at bounding box center [128, 394] width 138 height 21
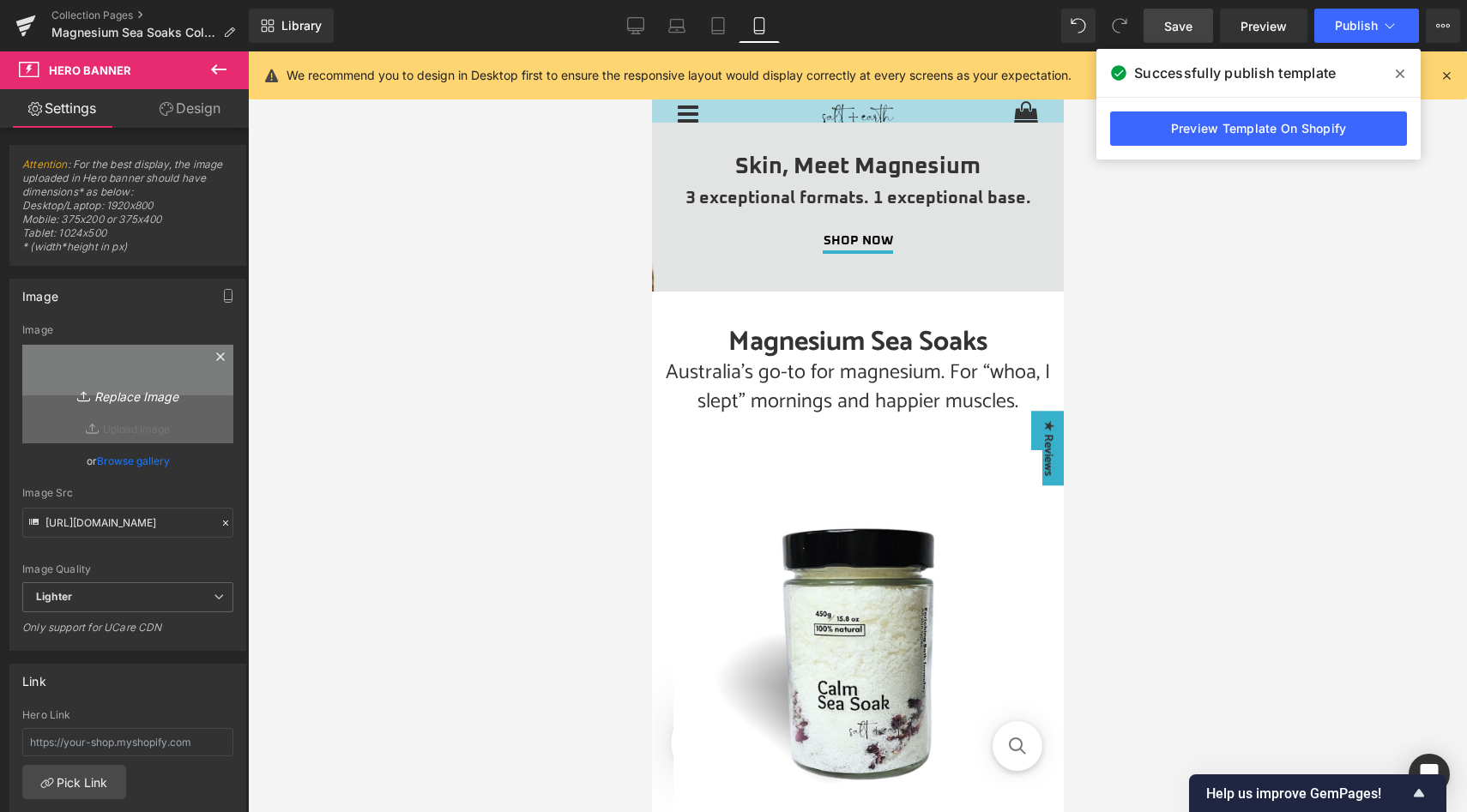
type input "C:\fakepath\Skin, meet magnesium (mobile).jpg"
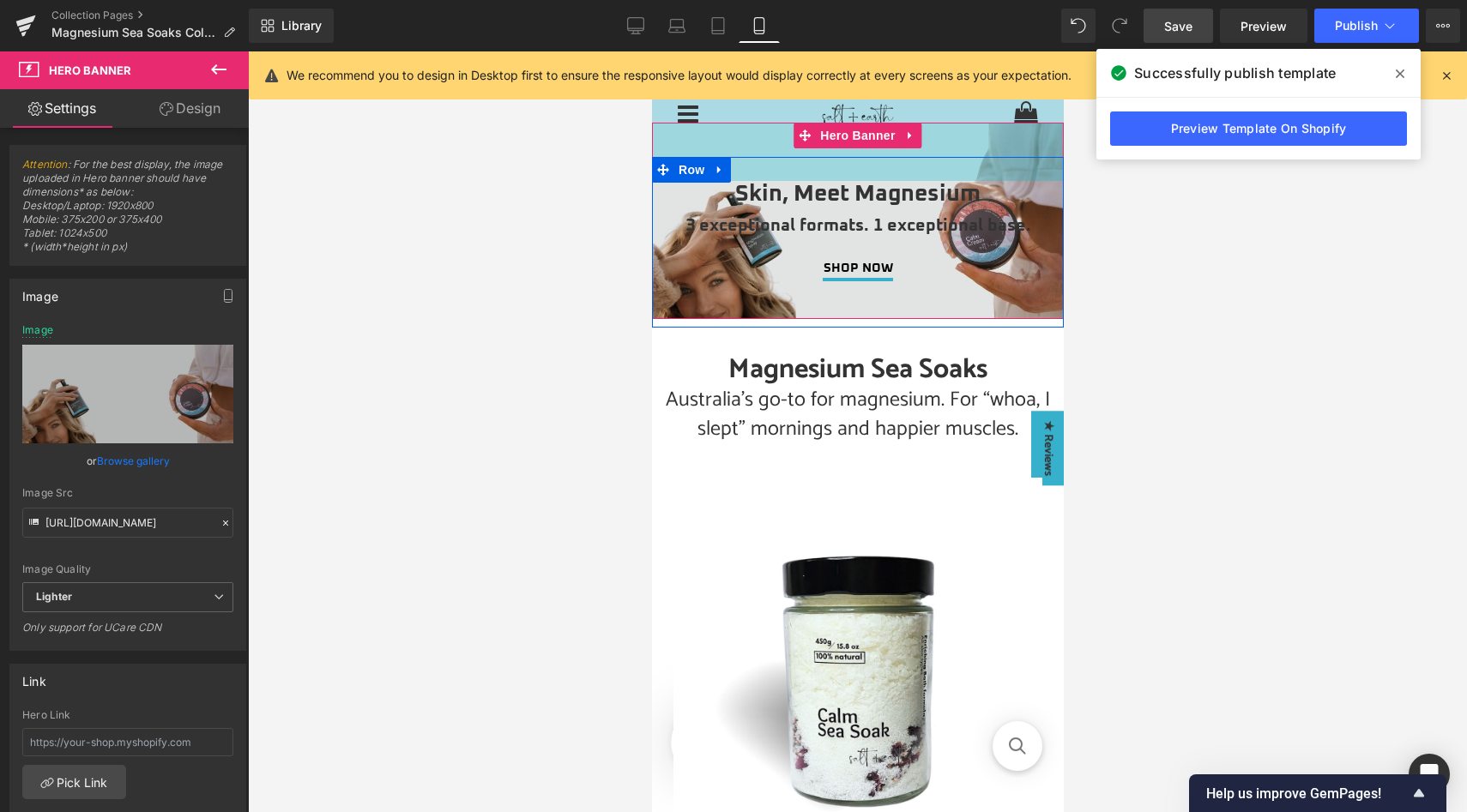
drag, startPoint x: 954, startPoint y: 134, endPoint x: 954, endPoint y: 162, distance: 28.0
click at [954, 162] on div "Skin, Meet Magnesium Heading 3 exceptional formats. 1 exceptional base. Heading…" at bounding box center [857, 242] width 412 height 170
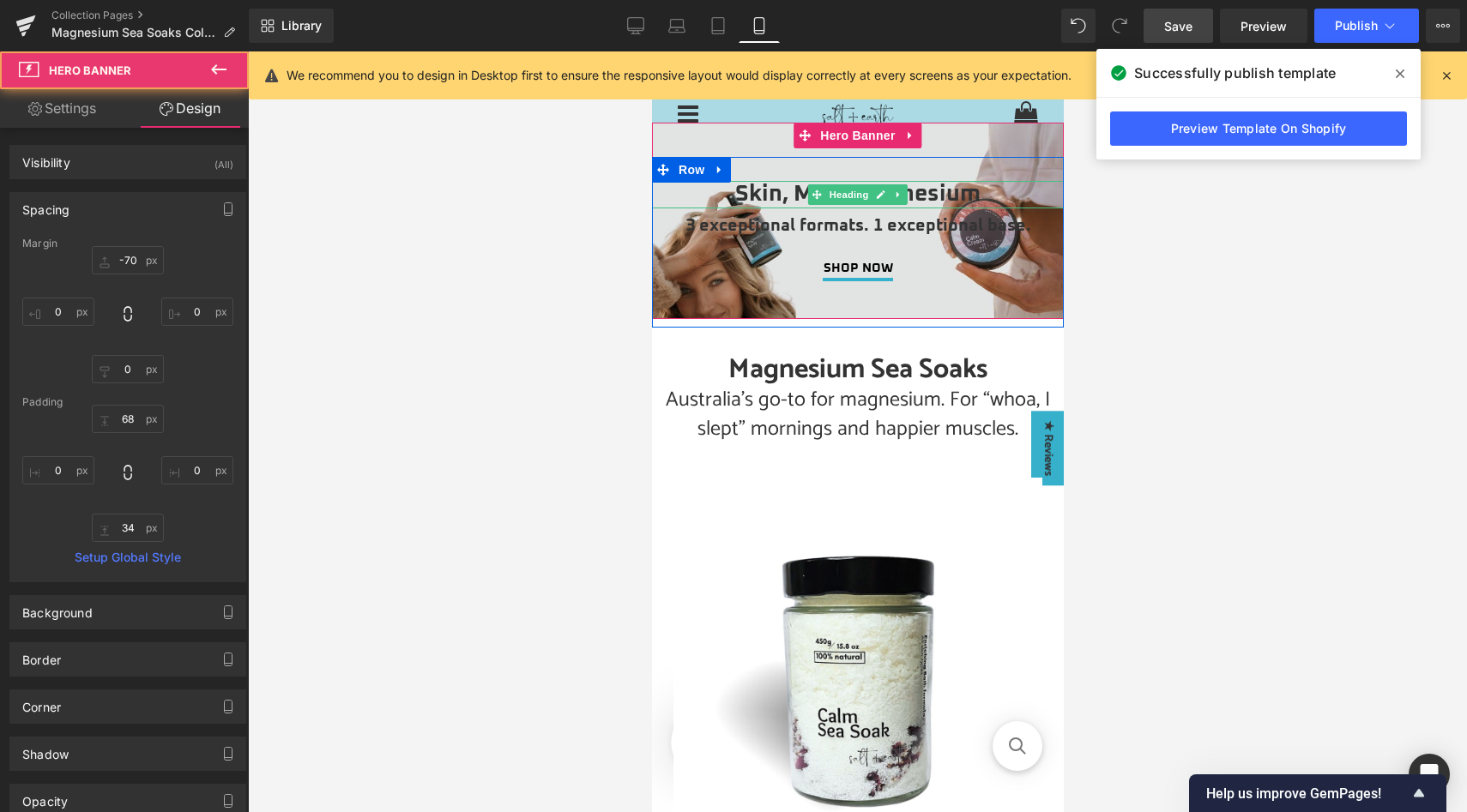
click at [795, 194] on h1 "Skin, Meet Magnesium" at bounding box center [857, 194] width 412 height 27
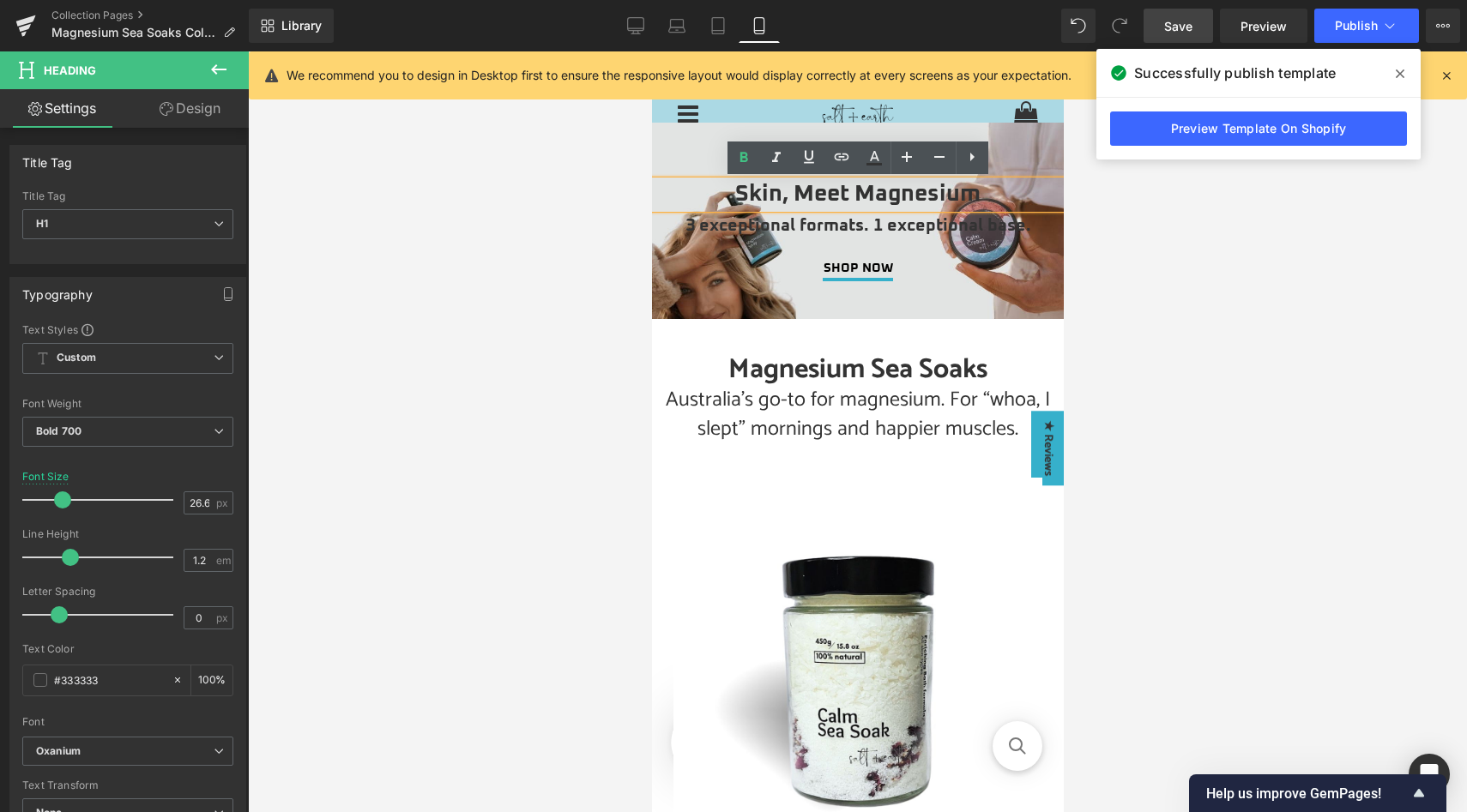
click at [795, 194] on h1 "Skin, Meet Magnesium" at bounding box center [857, 194] width 412 height 27
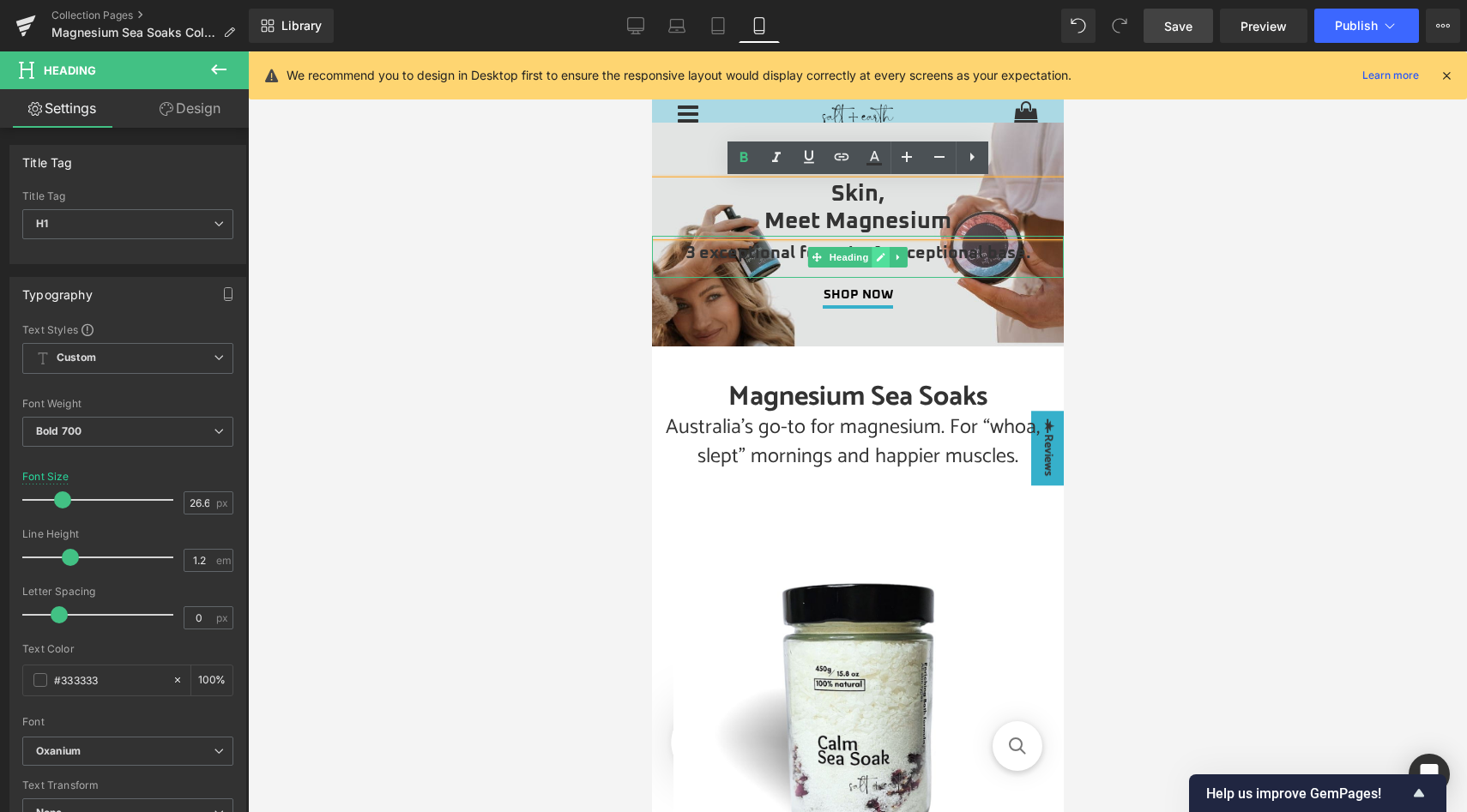
click at [872, 255] on link at bounding box center [881, 257] width 18 height 20
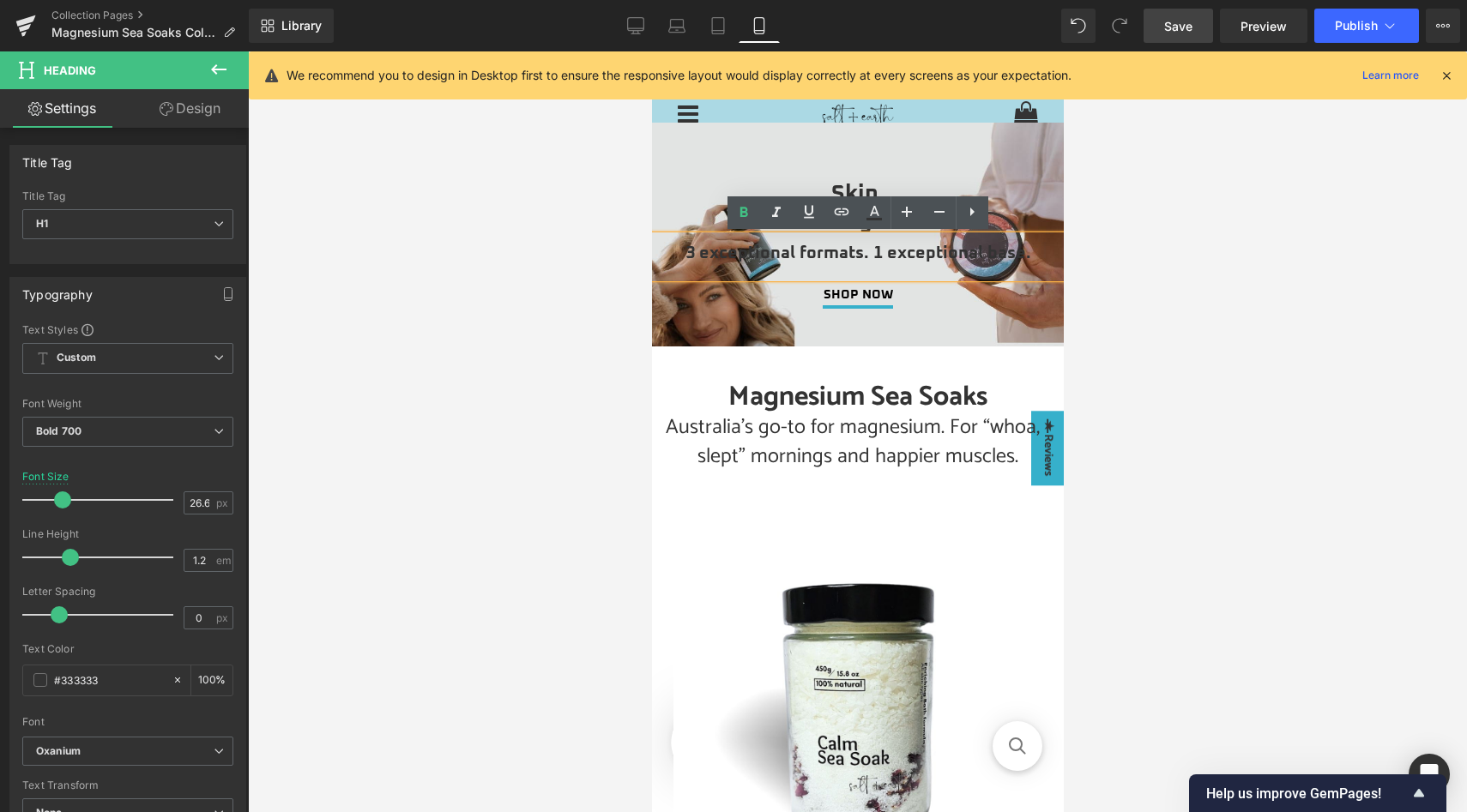
click at [872, 255] on h2 "3 exceptional formats. 1 exceptional base." at bounding box center [857, 253] width 412 height 20
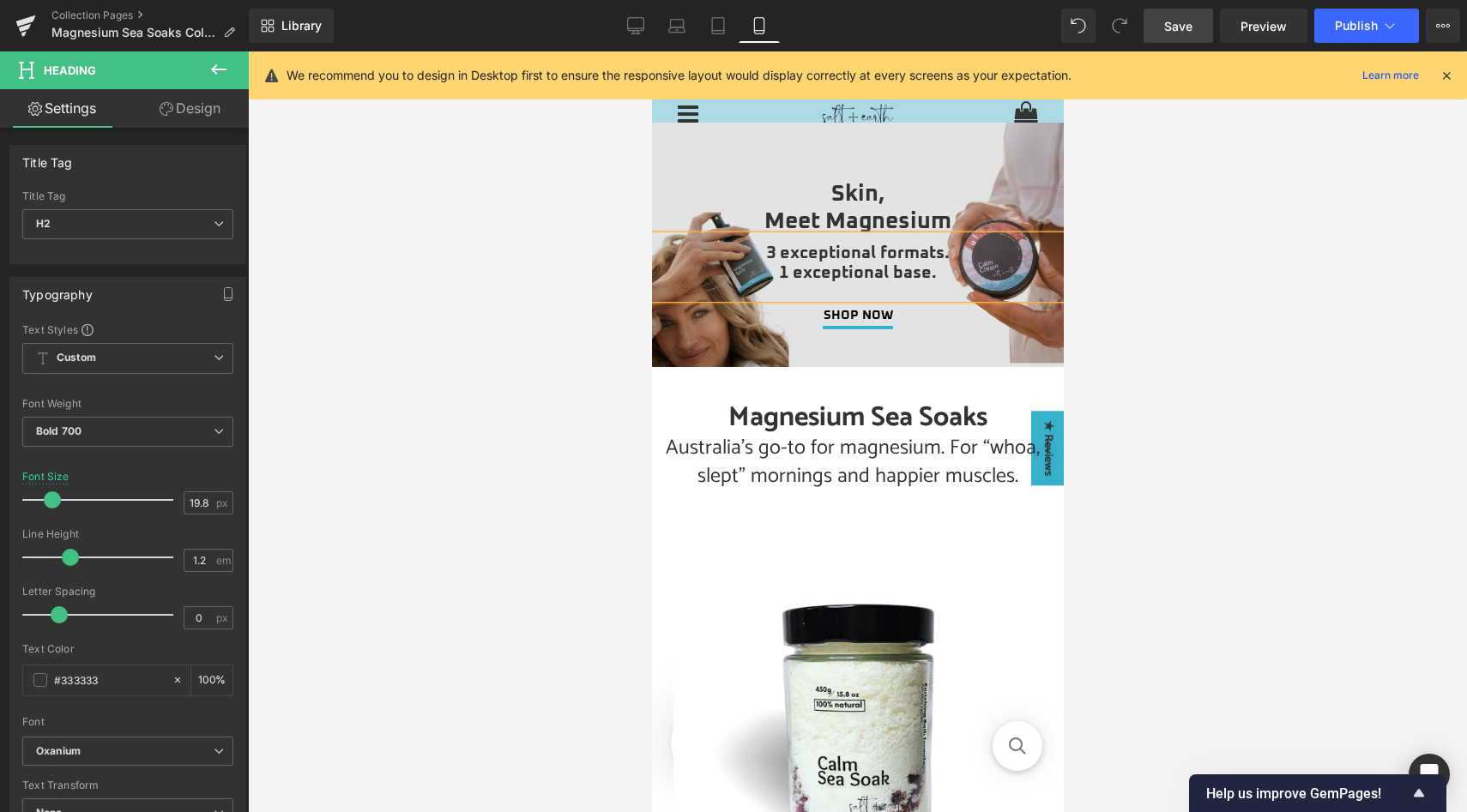
click at [928, 168] on div at bounding box center [857, 244] width 412 height 244
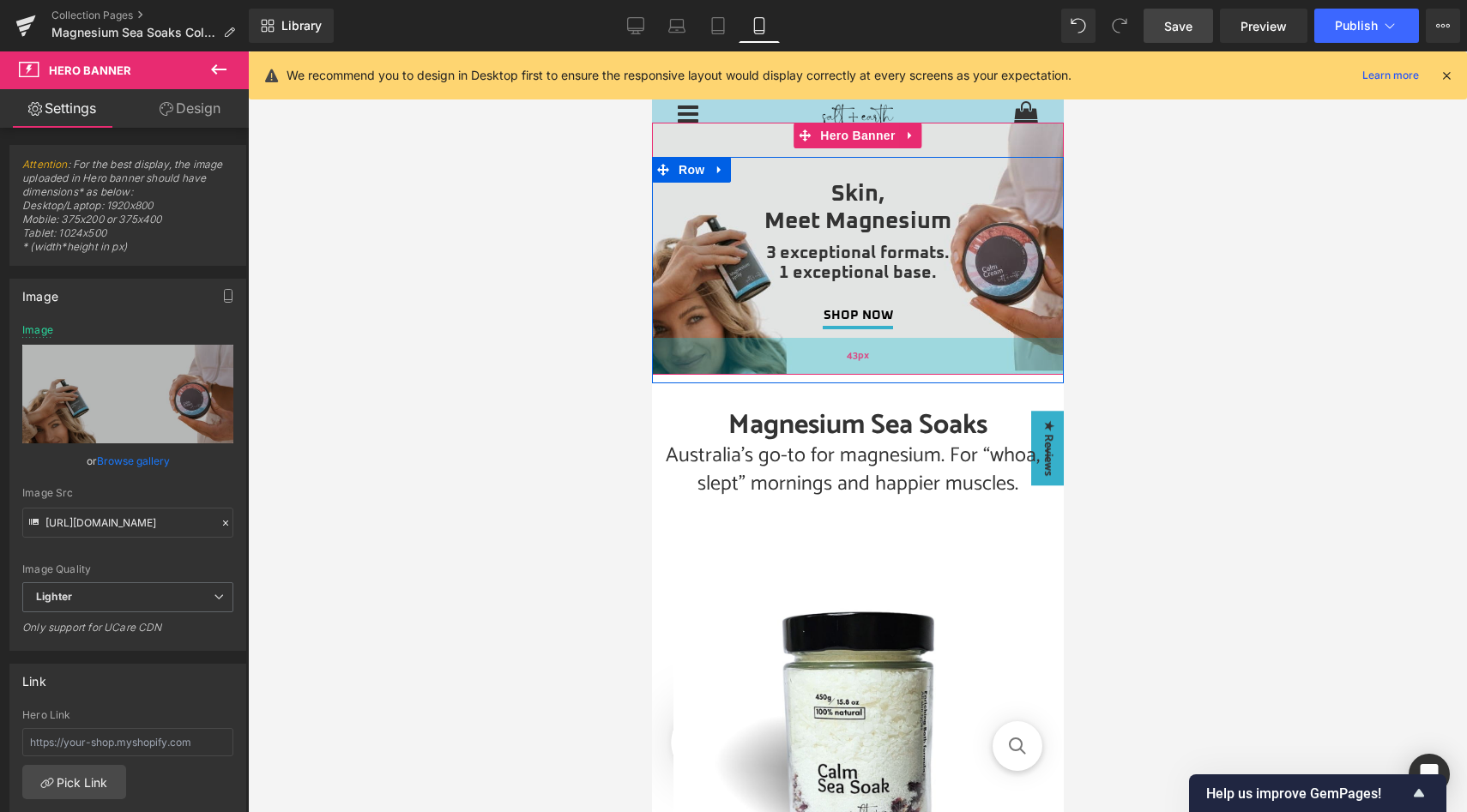
click at [945, 360] on div "43px" at bounding box center [857, 357] width 412 height 37
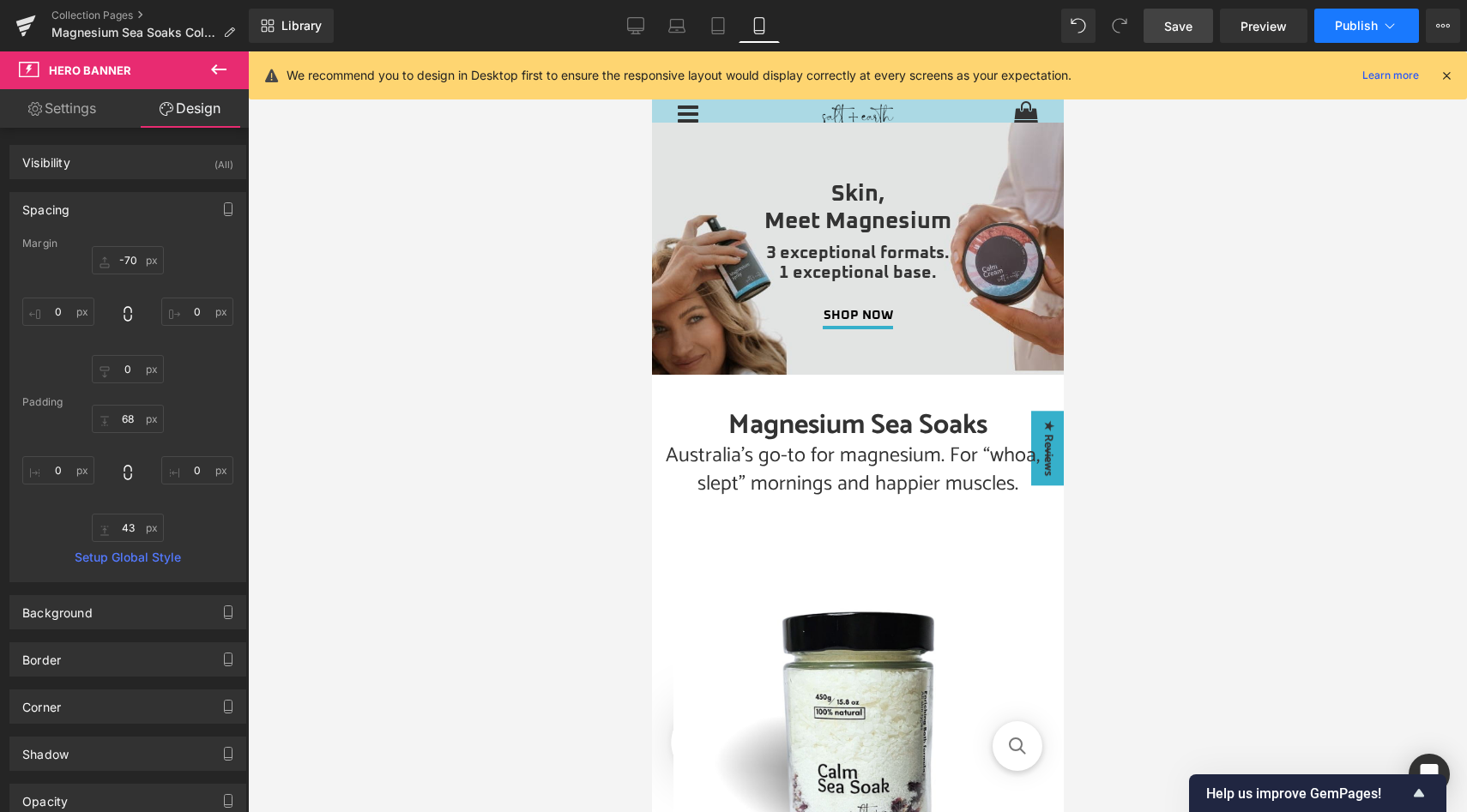
click at [1369, 20] on span "Publish" at bounding box center [1356, 26] width 43 height 14
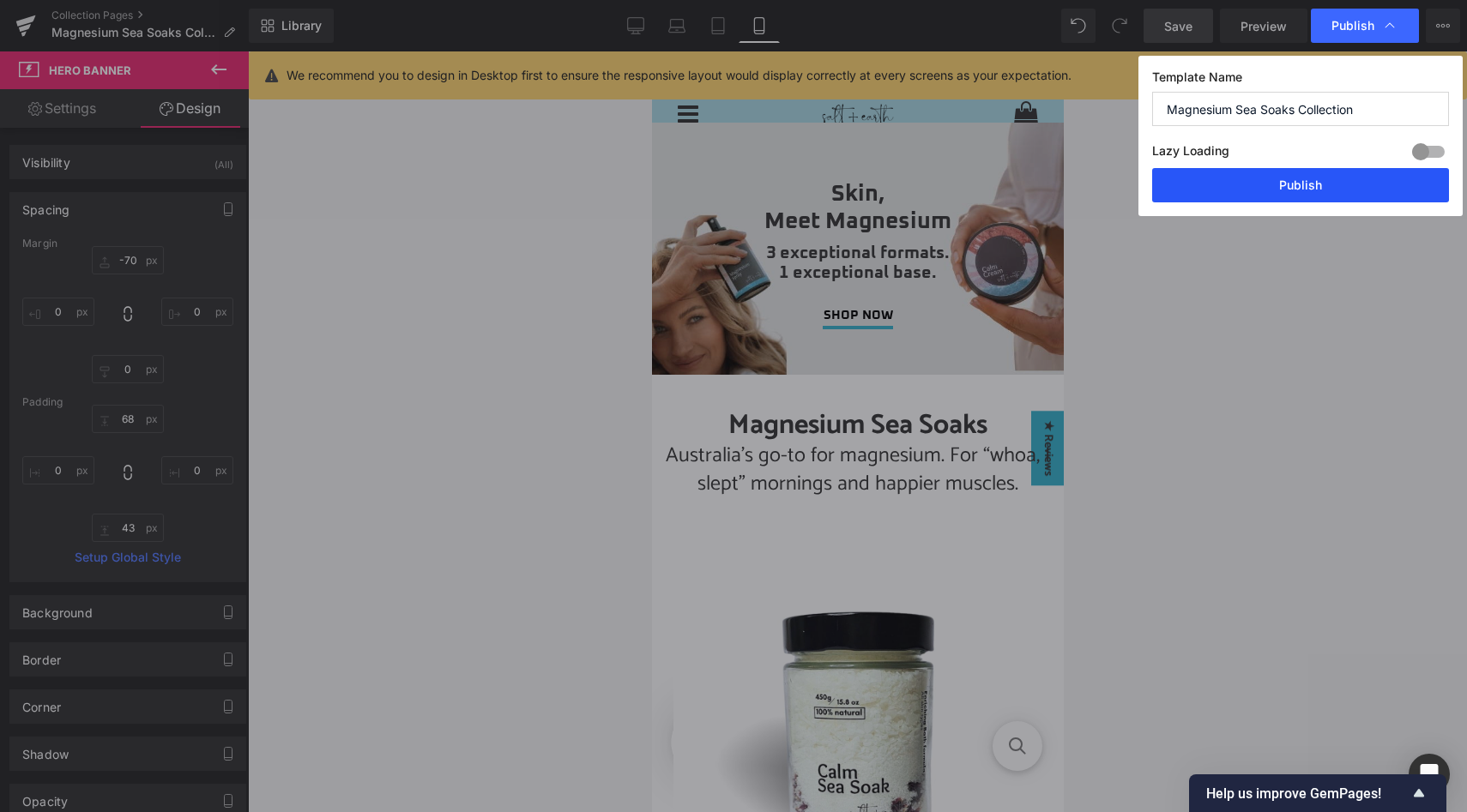
click at [1324, 186] on button "Publish" at bounding box center [1300, 185] width 297 height 34
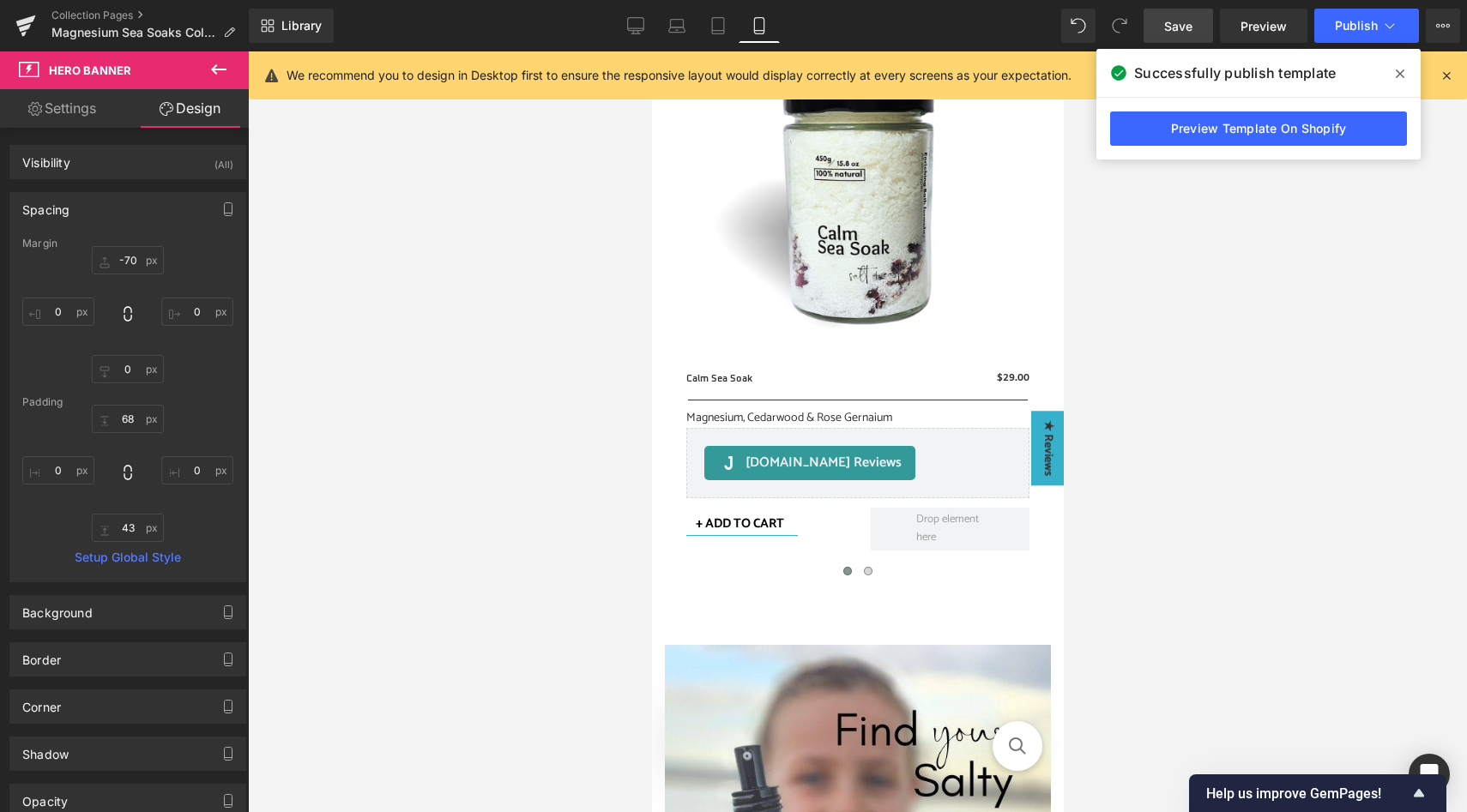
scroll to position [544, 0]
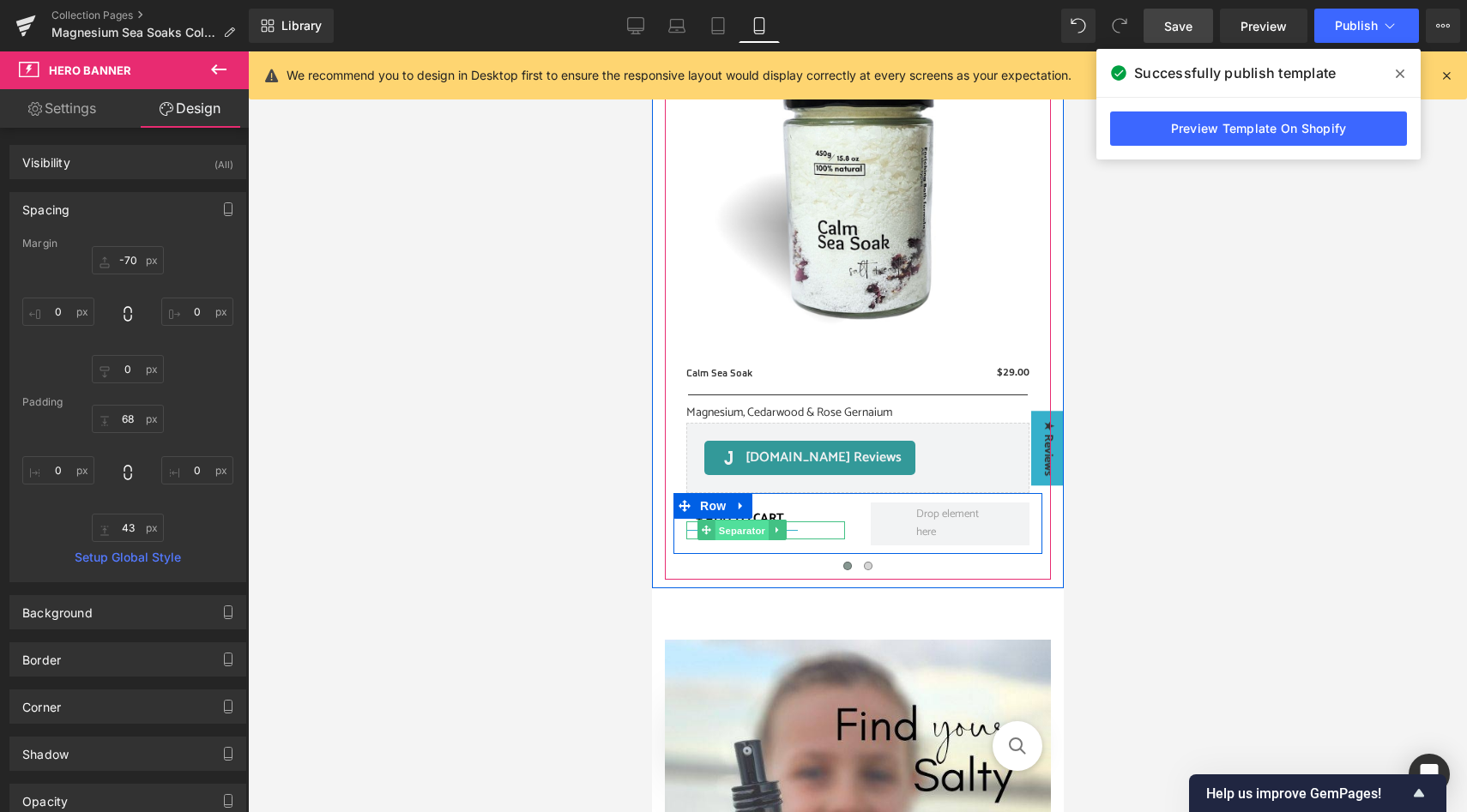
click at [742, 531] on span "Separator" at bounding box center [741, 530] width 53 height 20
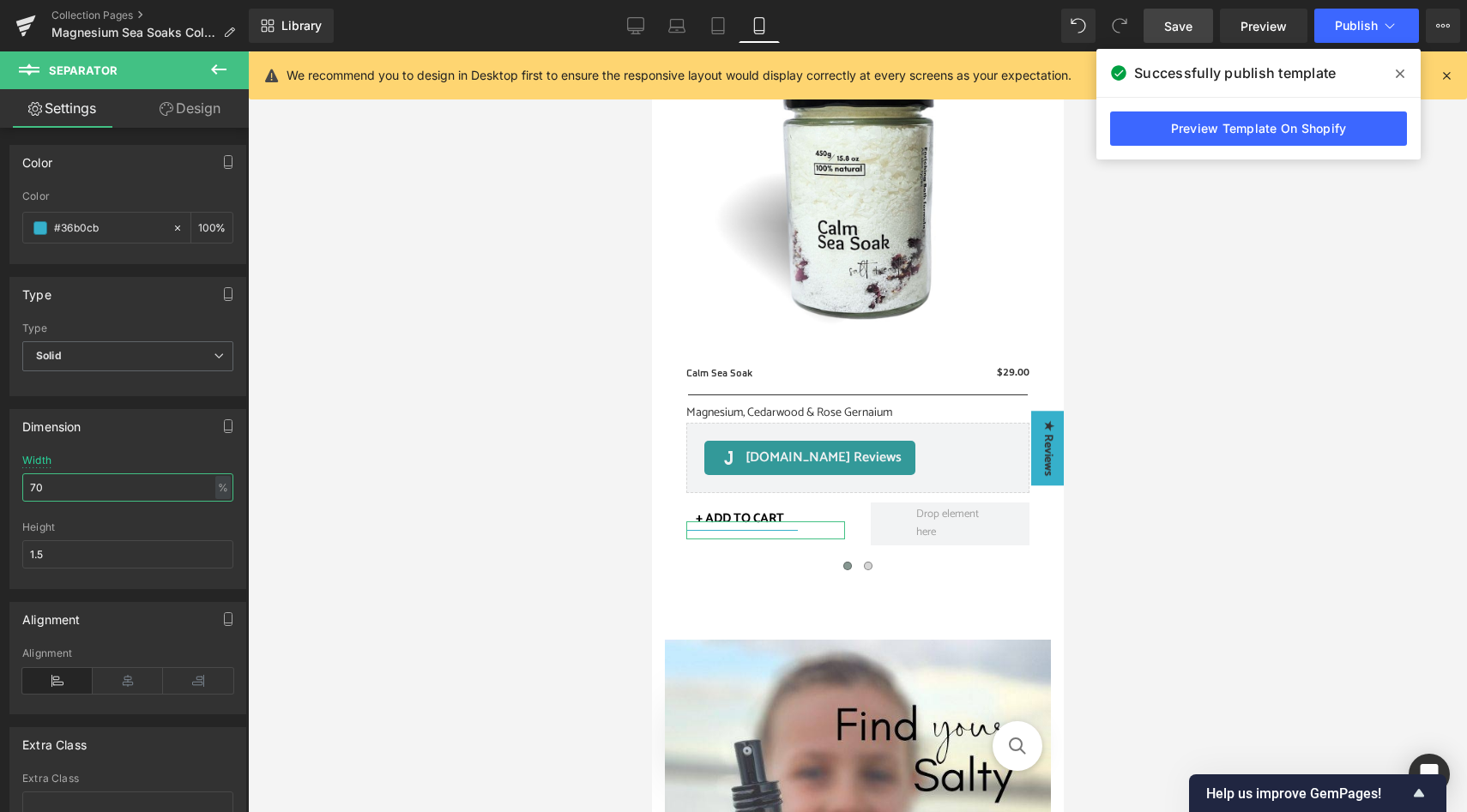
drag, startPoint x: 68, startPoint y: 489, endPoint x: 22, endPoint y: 487, distance: 46.0
click at [22, 487] on input "70" at bounding box center [127, 488] width 211 height 28
click at [1351, 37] on button "Publish" at bounding box center [1366, 26] width 105 height 34
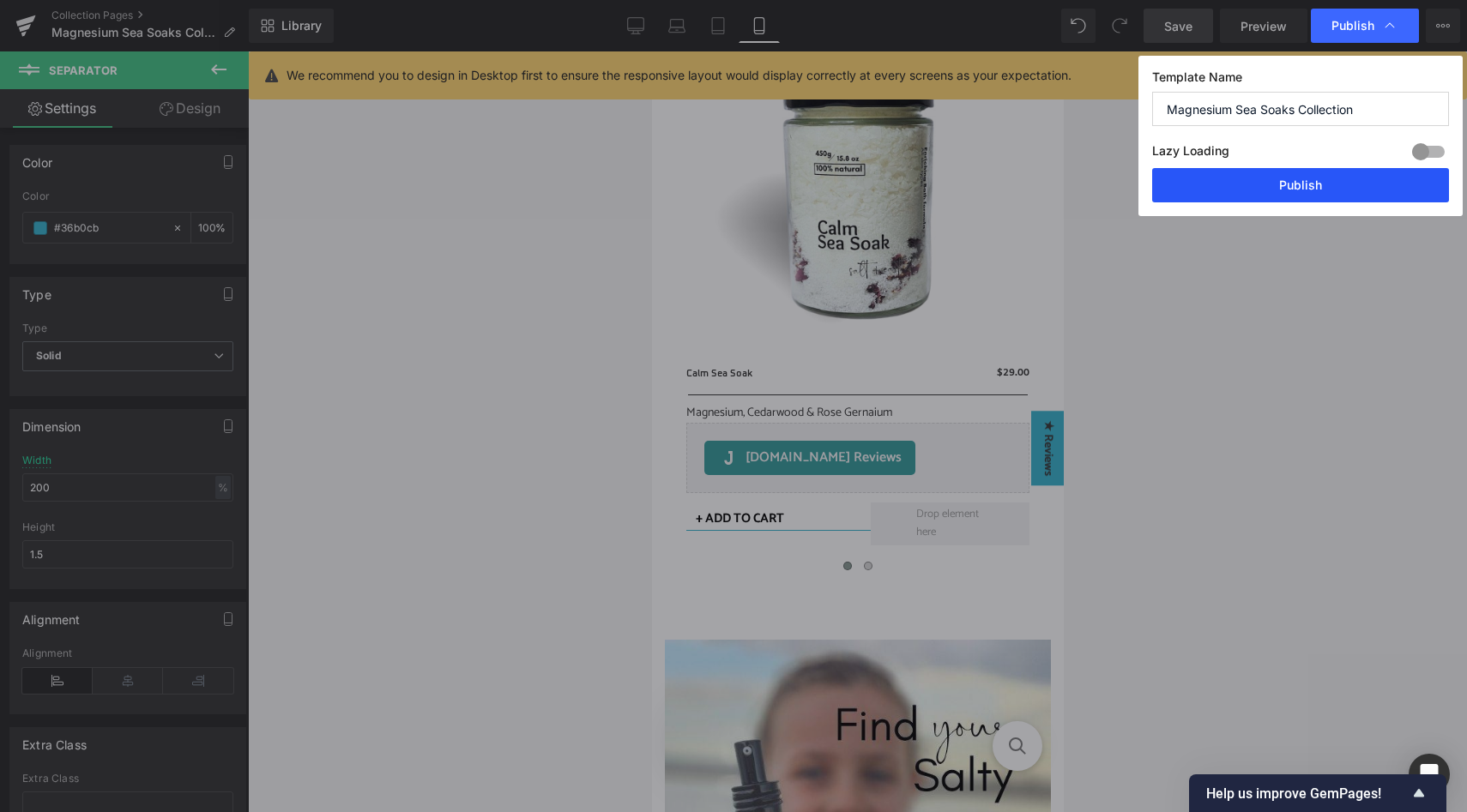
click at [1300, 180] on button "Publish" at bounding box center [1300, 185] width 297 height 34
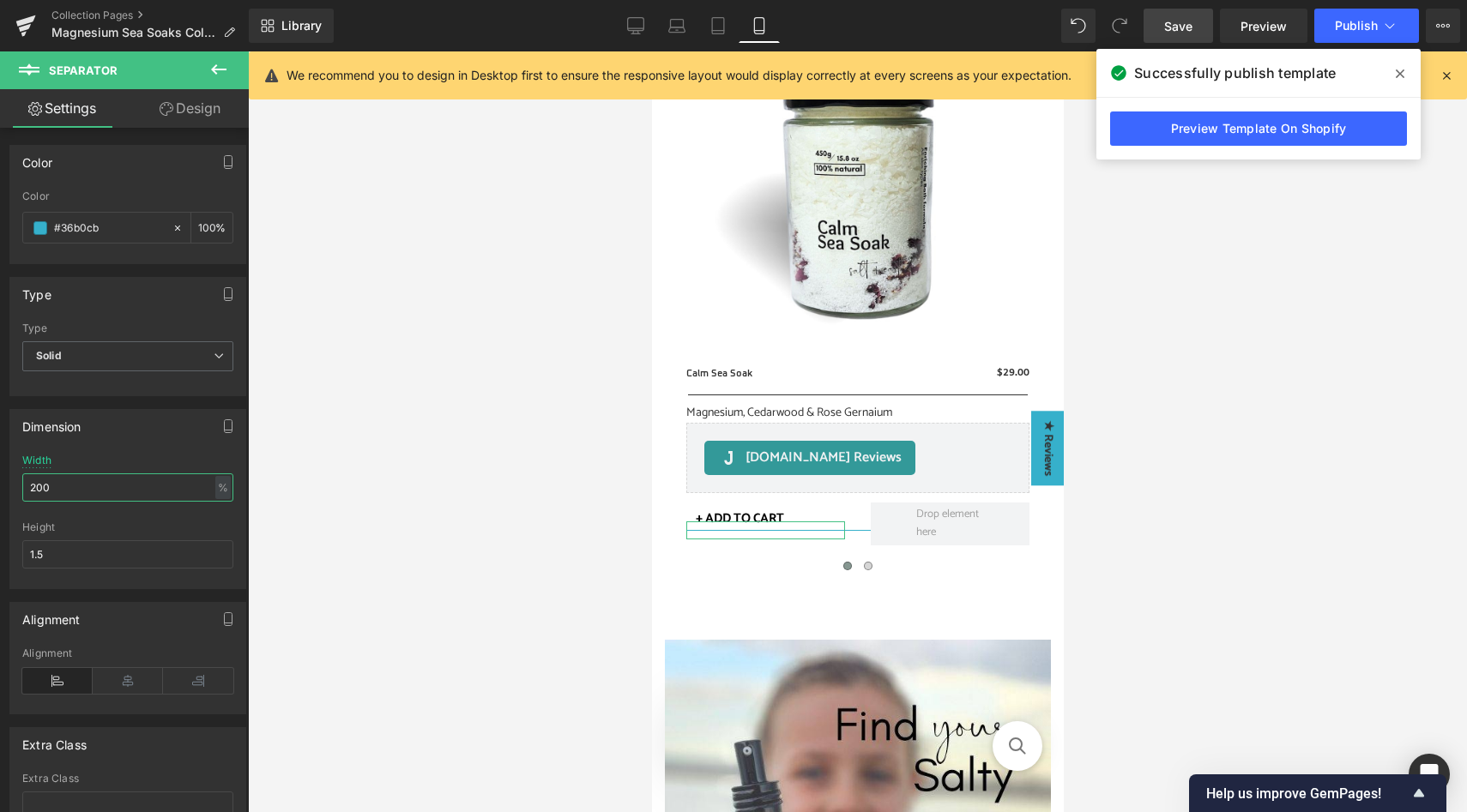
drag, startPoint x: 61, startPoint y: 494, endPoint x: 22, endPoint y: 490, distance: 39.2
click at [22, 490] on input "200" at bounding box center [127, 488] width 211 height 28
click at [1359, 21] on span "Publish" at bounding box center [1356, 26] width 43 height 14
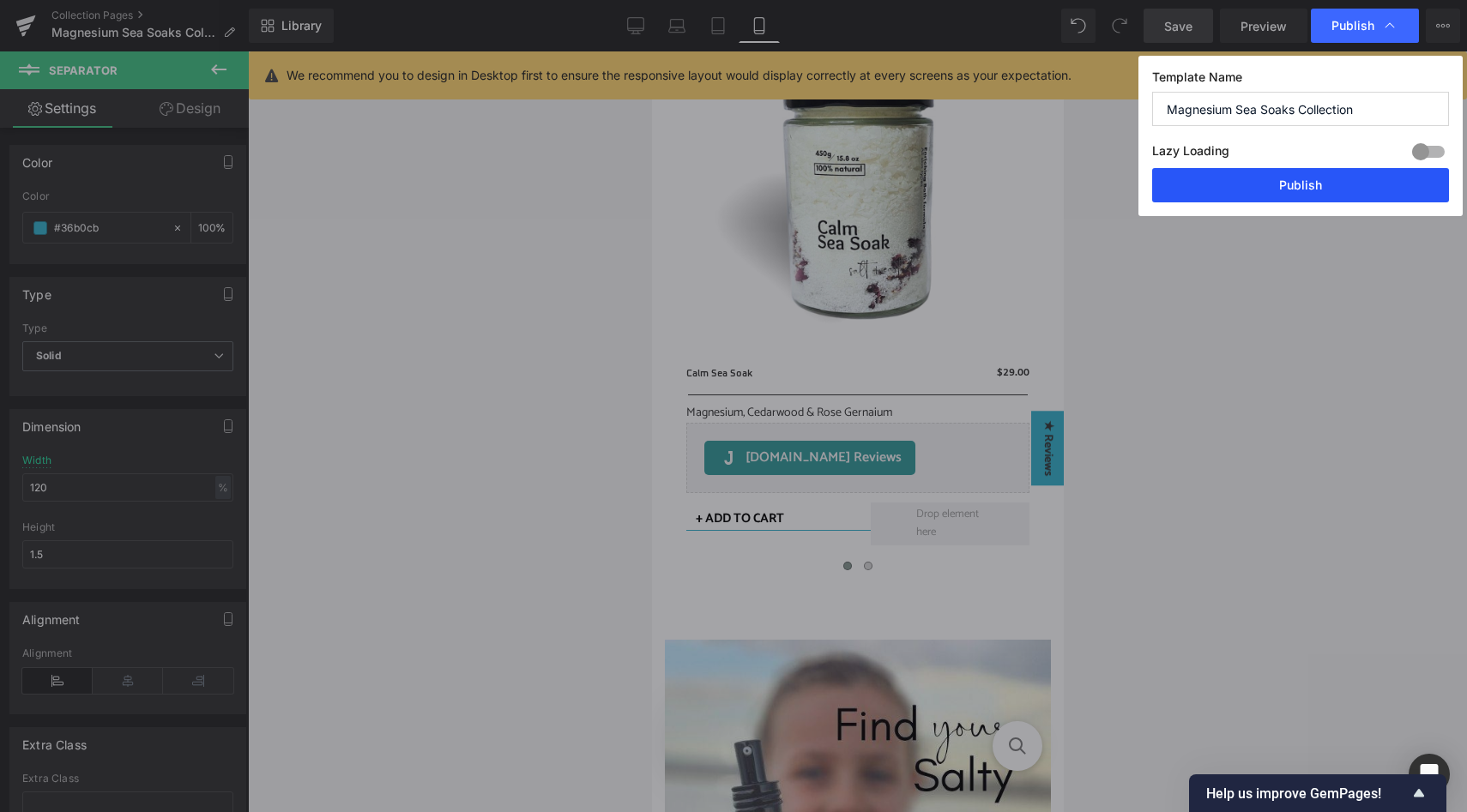
click at [1270, 186] on button "Publish" at bounding box center [1300, 185] width 297 height 34
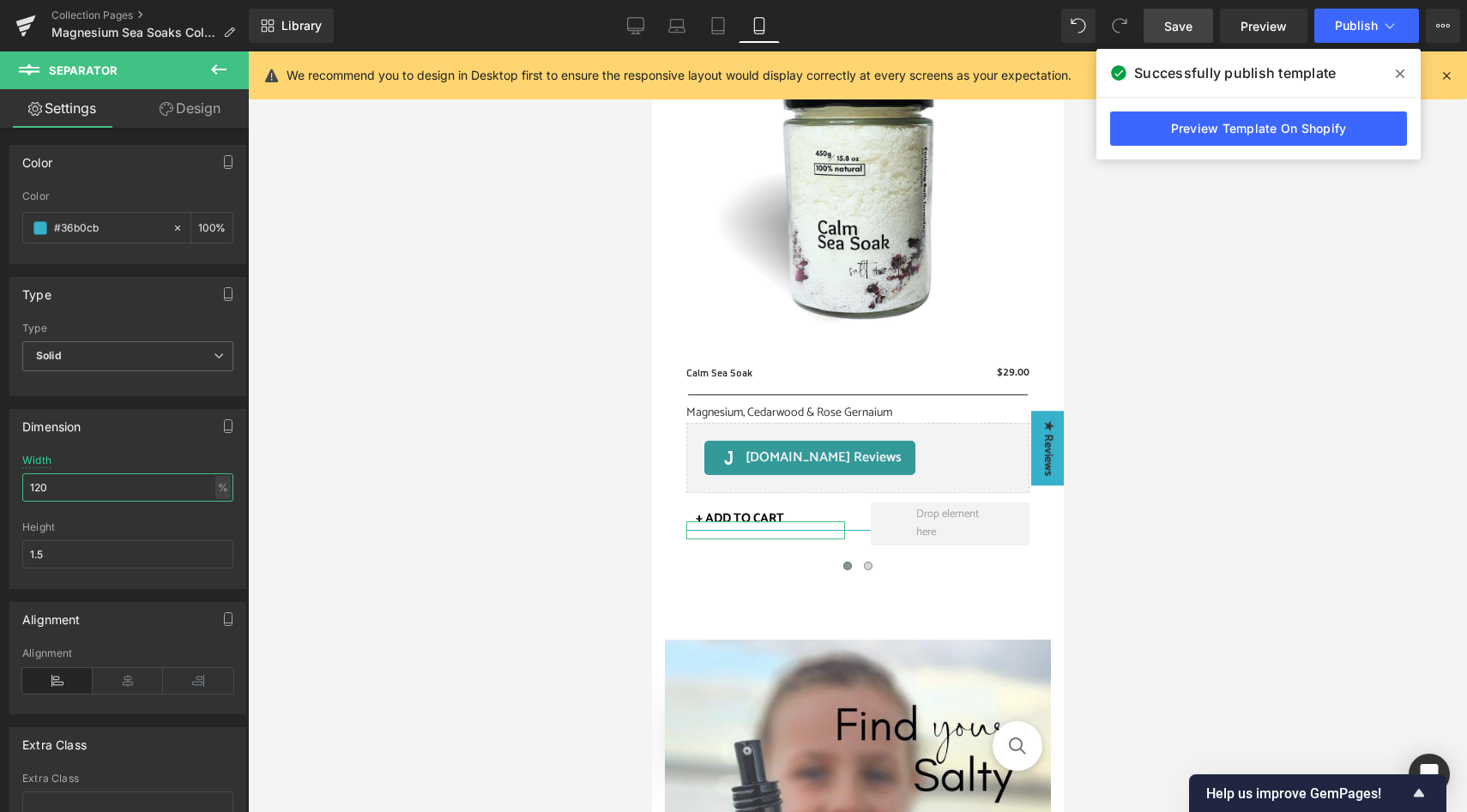
click at [59, 483] on input "120" at bounding box center [127, 488] width 211 height 28
type input "100"
click at [1367, 25] on span "Publish" at bounding box center [1356, 26] width 43 height 14
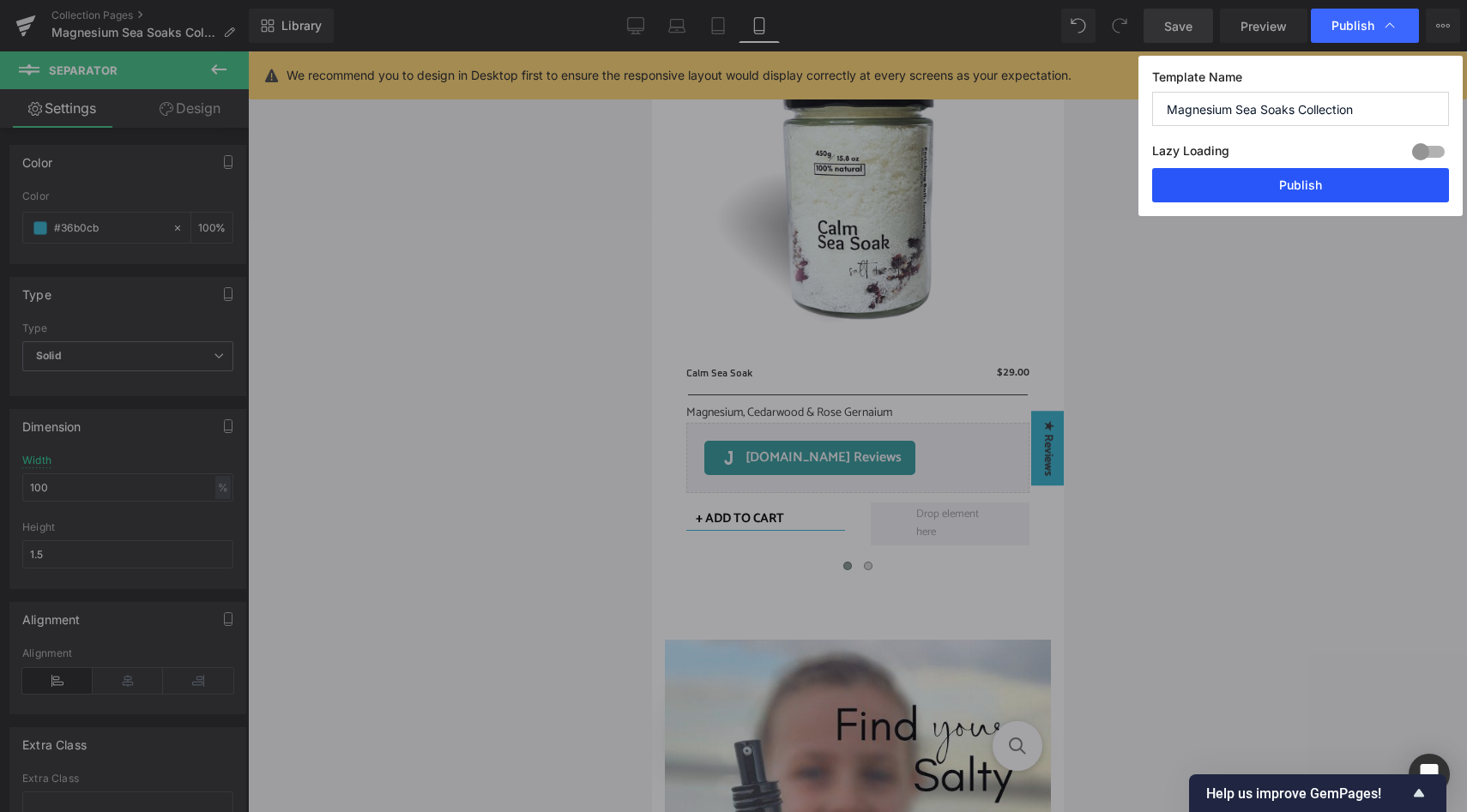
click at [1298, 184] on button "Publish" at bounding box center [1300, 185] width 297 height 34
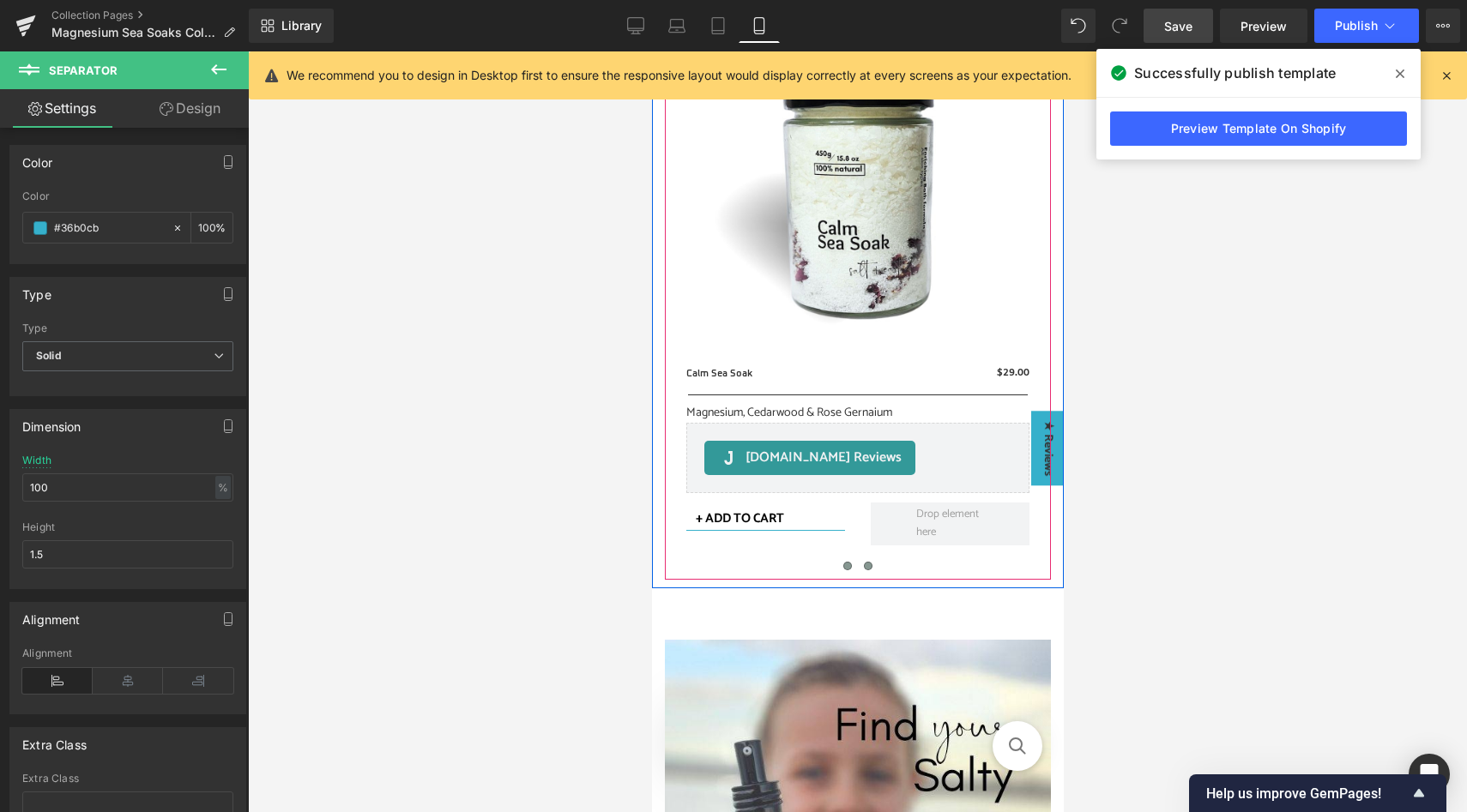
click at [869, 568] on span at bounding box center [868, 567] width 9 height 9
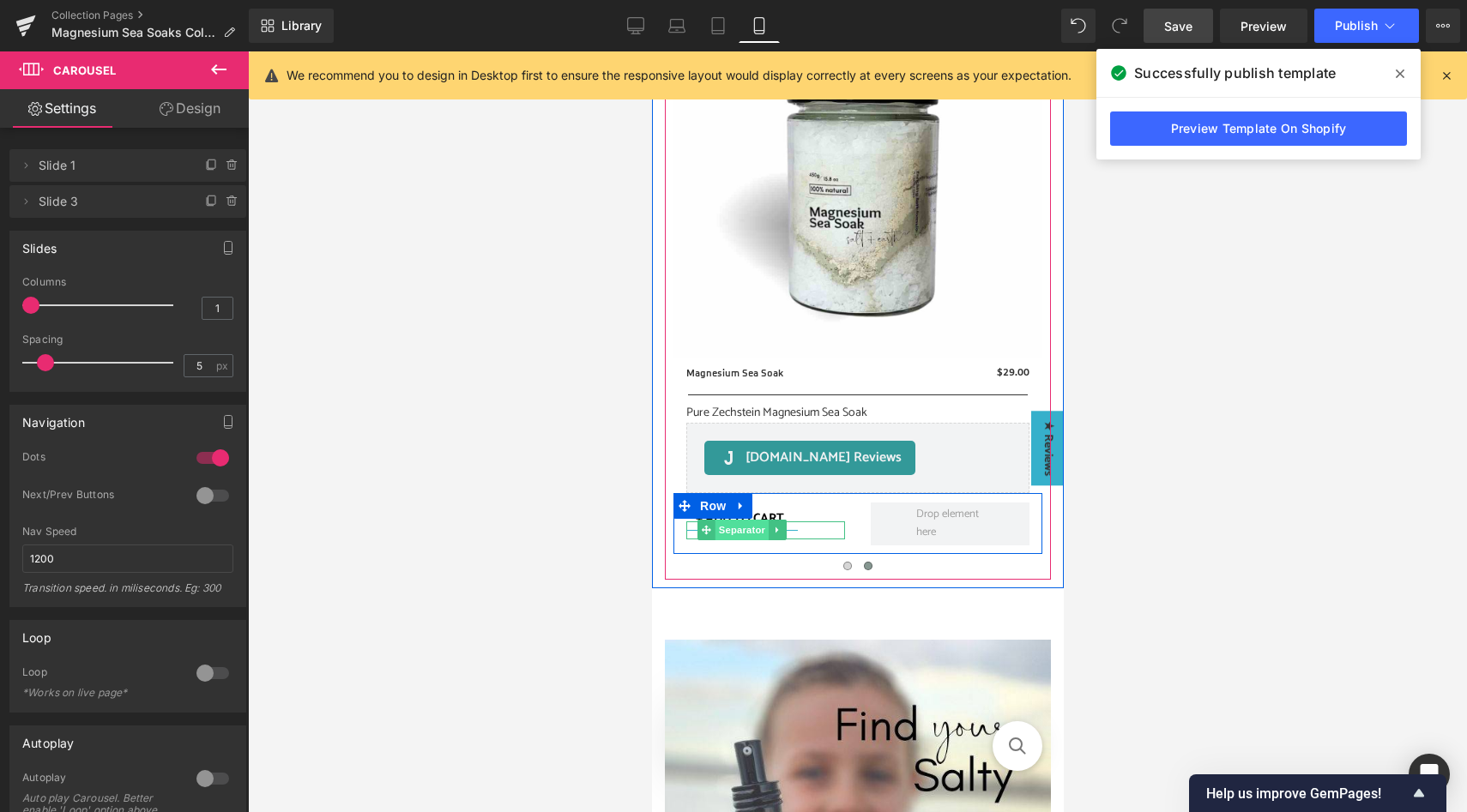
click at [742, 535] on span "Separator" at bounding box center [741, 530] width 53 height 20
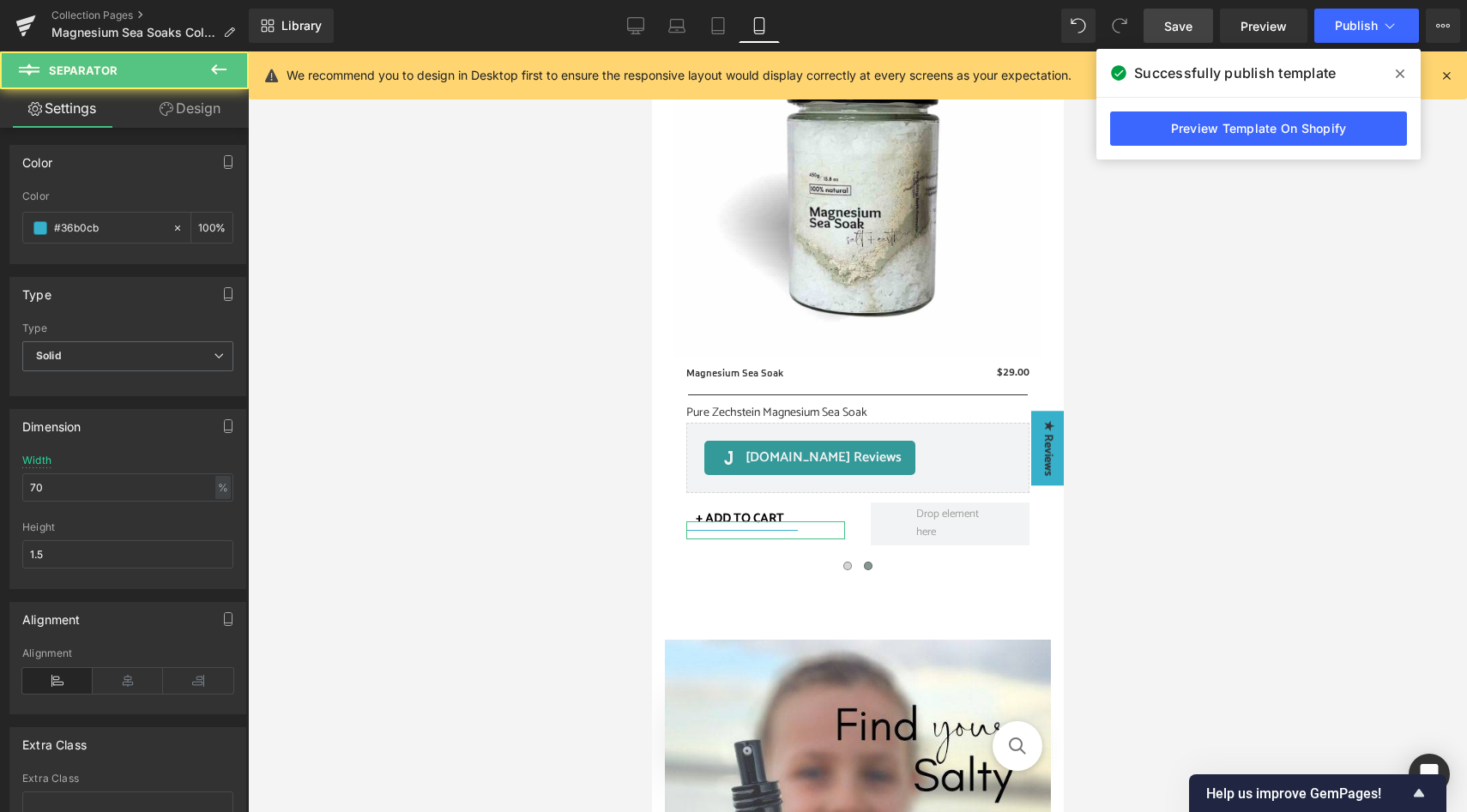
click at [65, 504] on div "Width 70 % % px" at bounding box center [127, 488] width 211 height 67
click at [70, 488] on input "70" at bounding box center [127, 488] width 211 height 28
type input "100"
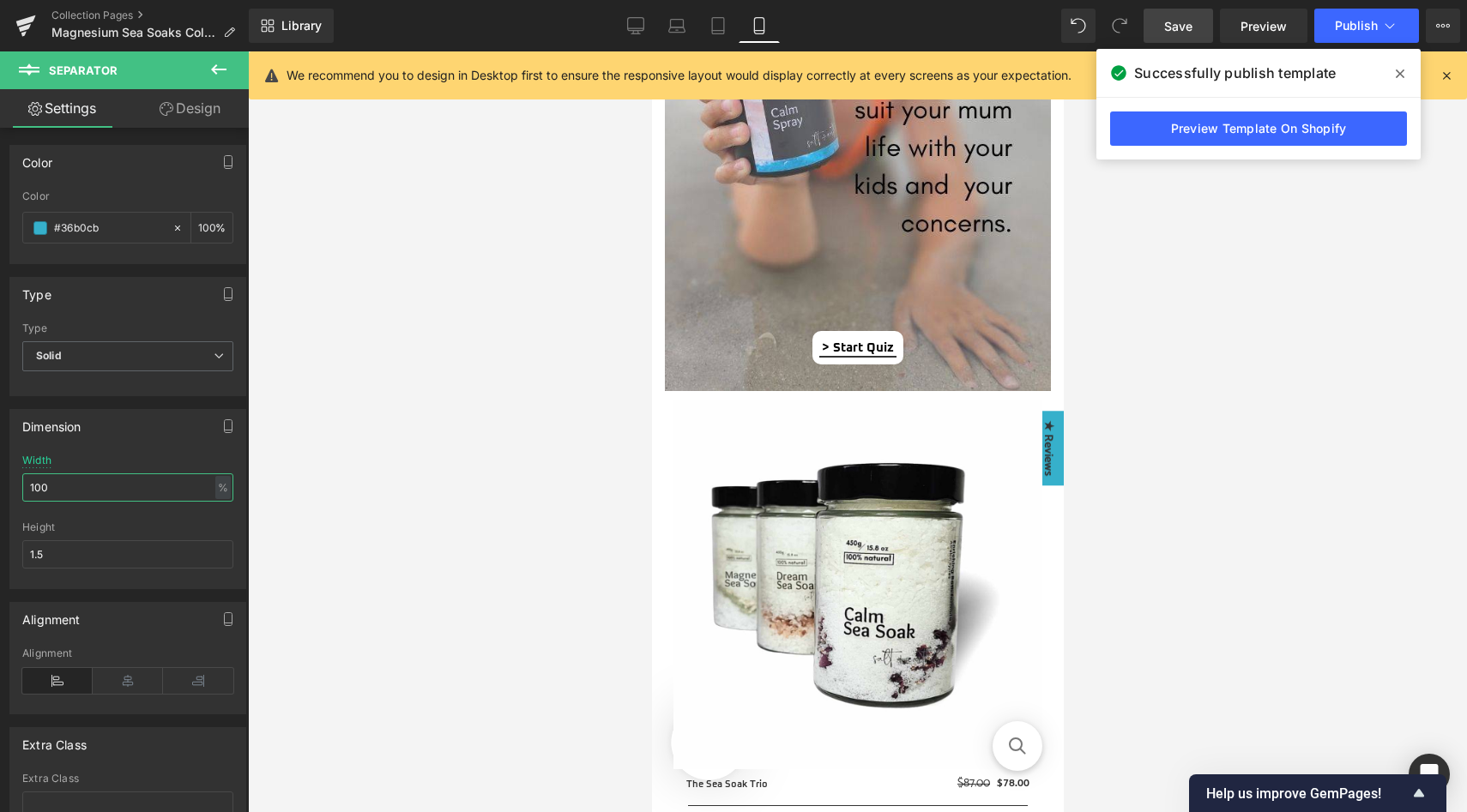
scroll to position [1650, 0]
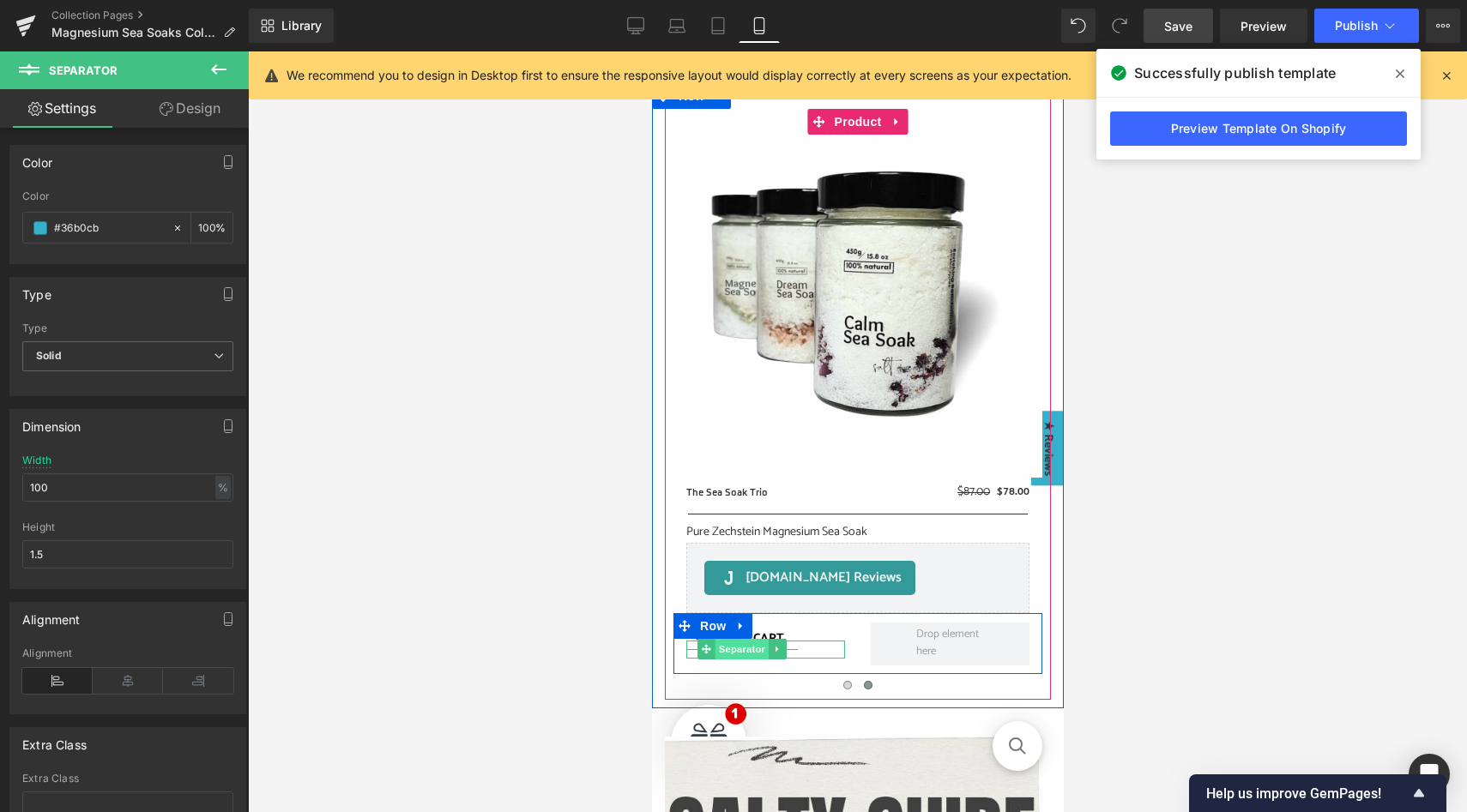
click at [741, 650] on span "Separator" at bounding box center [741, 649] width 53 height 20
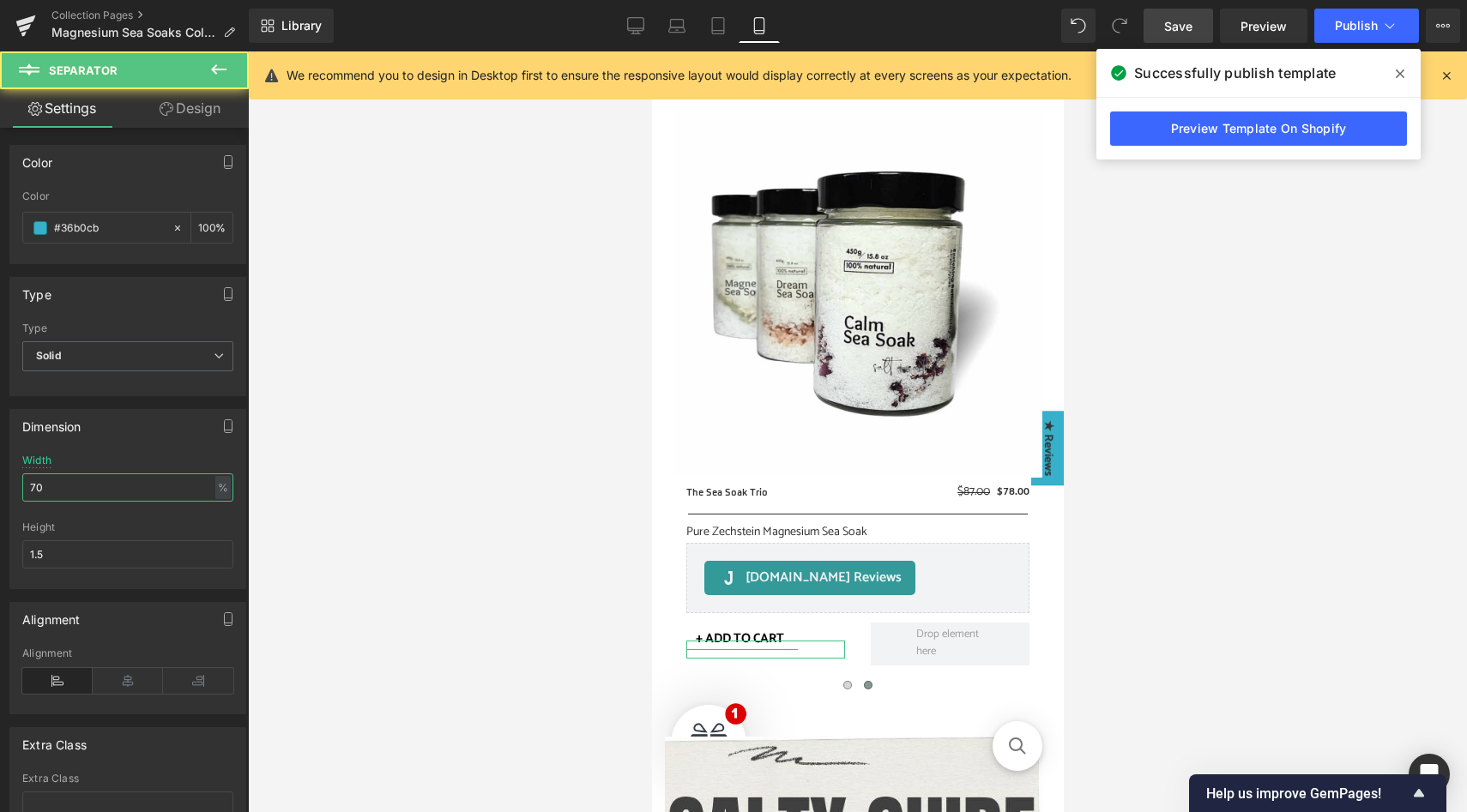
click at [86, 482] on input "70" at bounding box center [127, 488] width 211 height 28
type input "100"
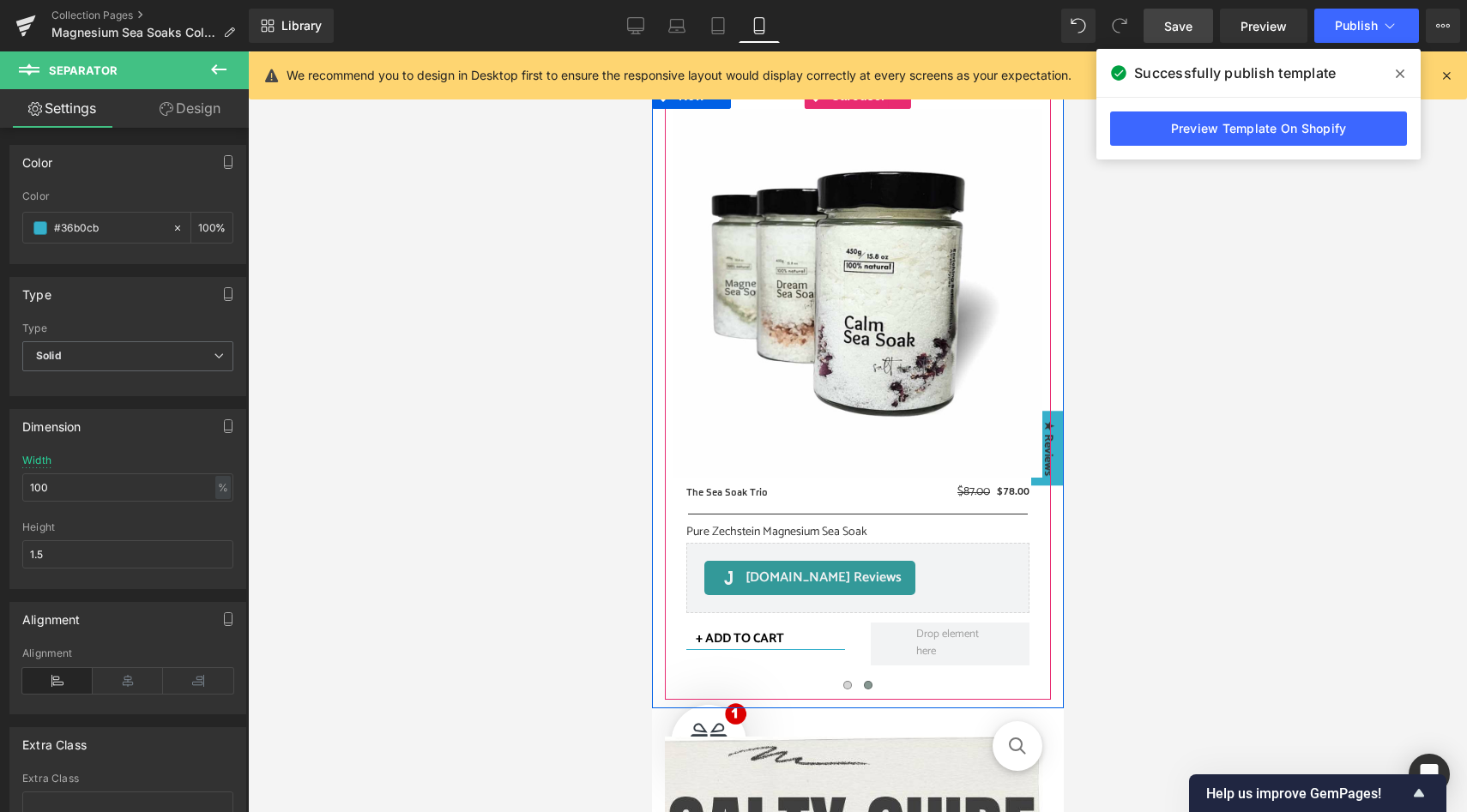
click at [872, 687] on button at bounding box center [867, 685] width 20 height 17
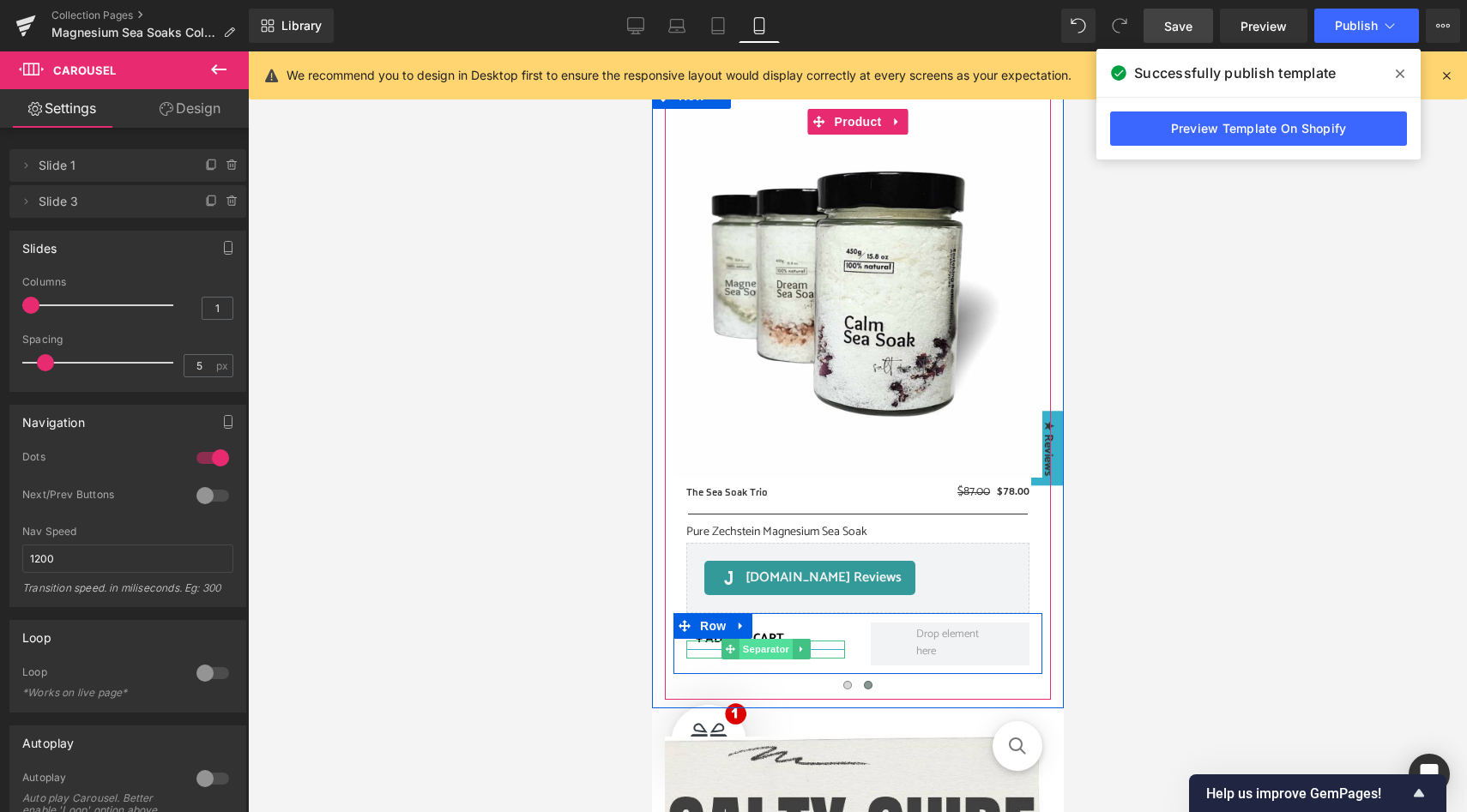
click at [749, 650] on span "Separator" at bounding box center [764, 649] width 53 height 20
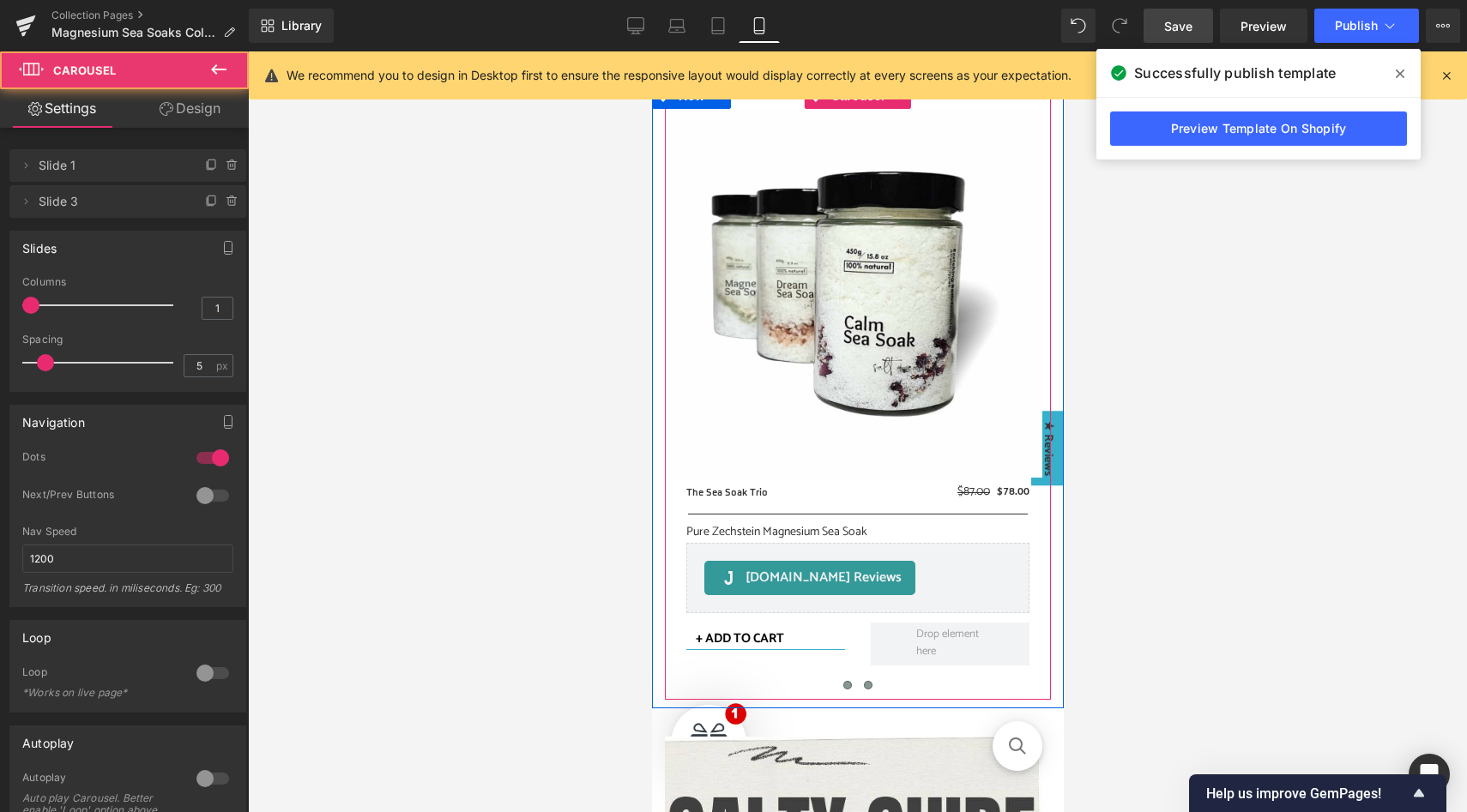
click at [847, 689] on span at bounding box center [846, 686] width 9 height 9
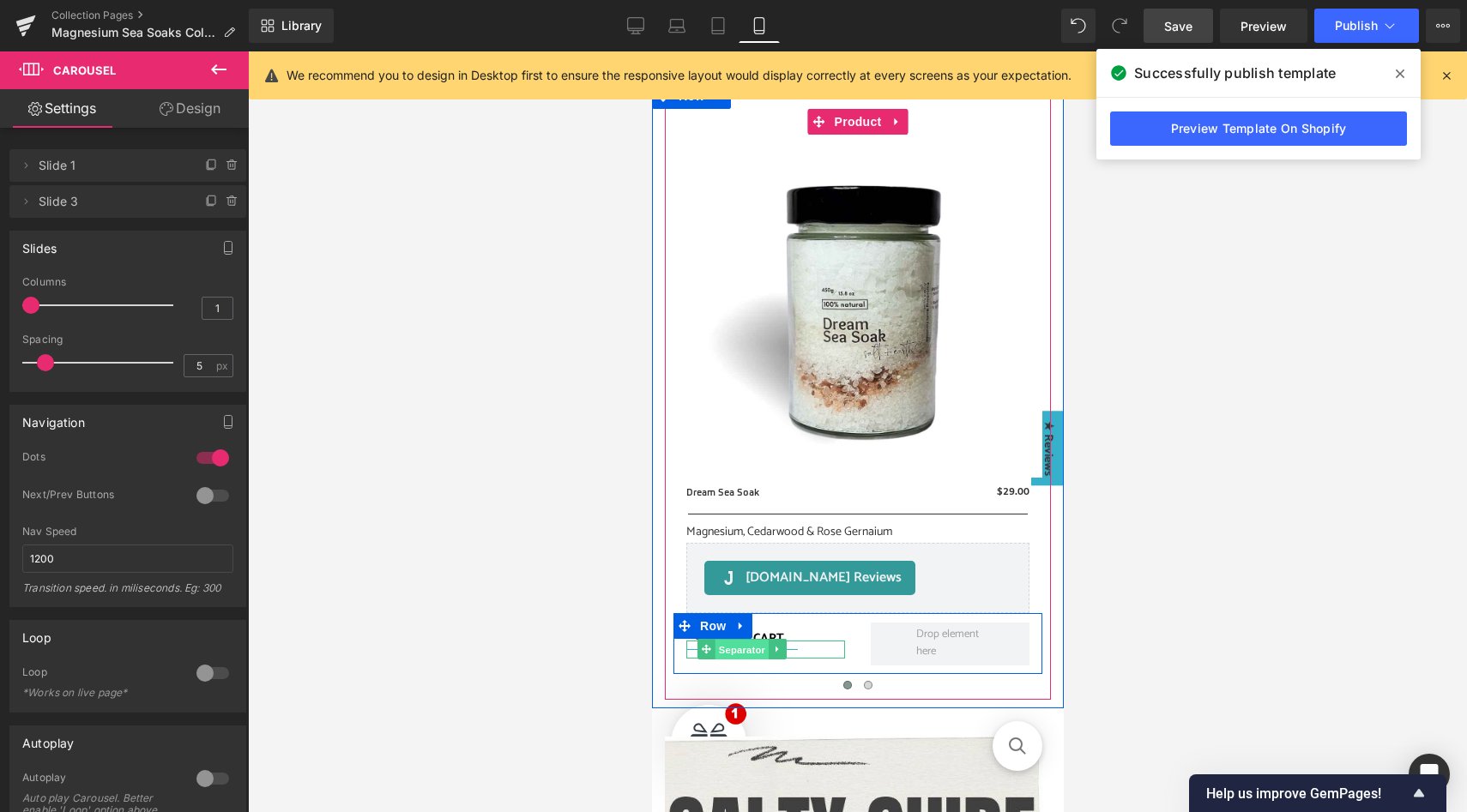
click at [744, 651] on span "Separator" at bounding box center [741, 650] width 53 height 20
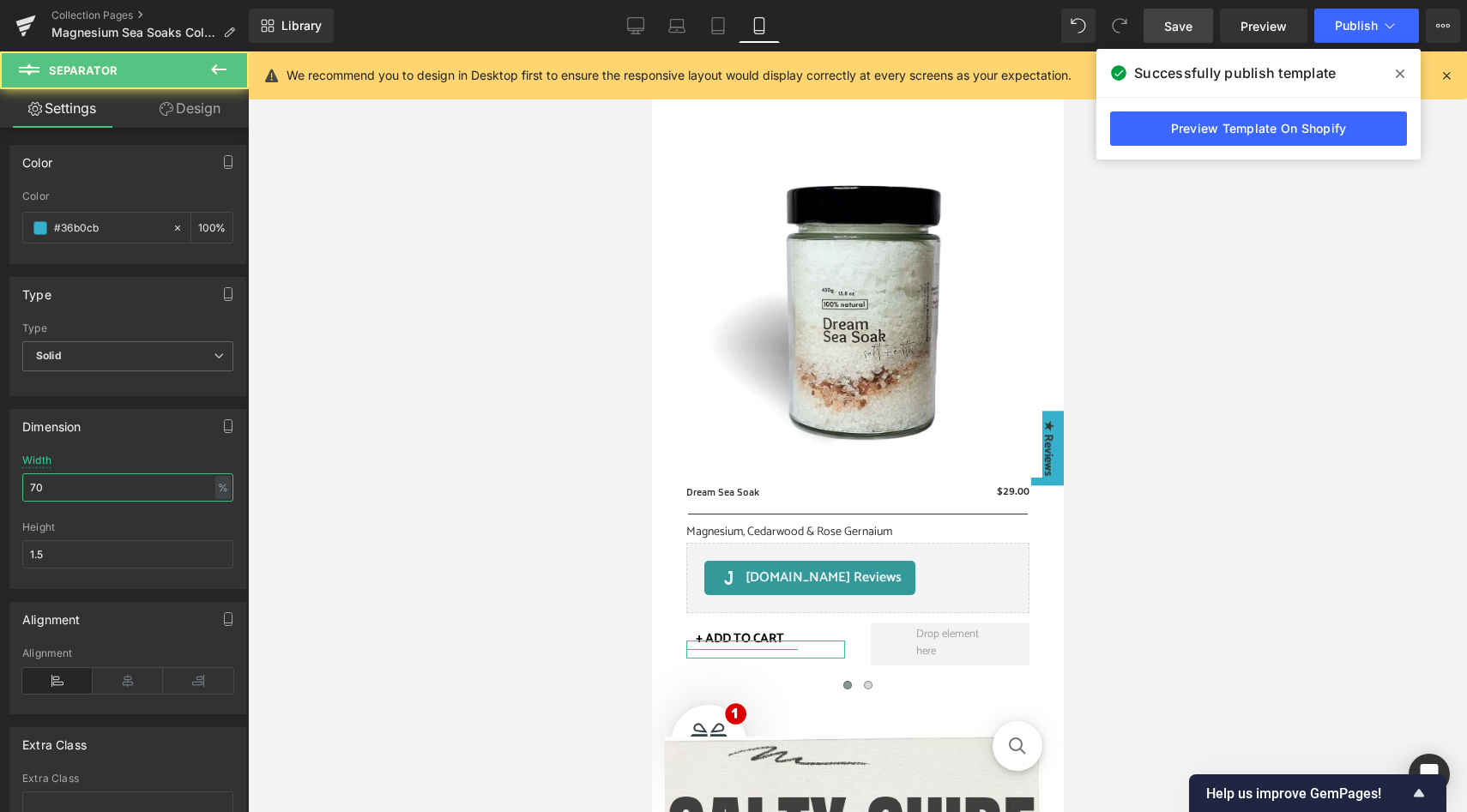
click at [105, 488] on input "70" at bounding box center [127, 488] width 211 height 28
type input "100"
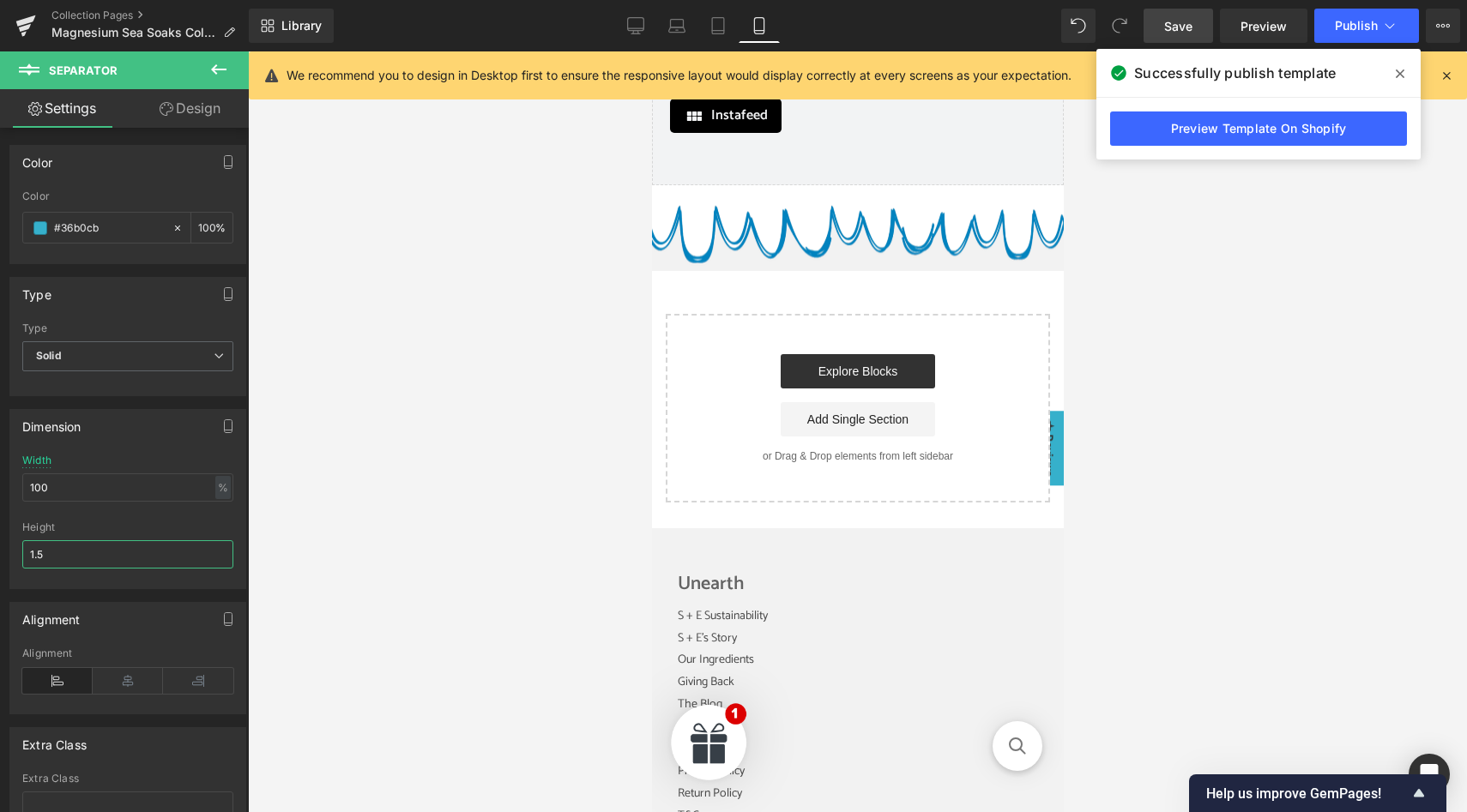
scroll to position [3049, 0]
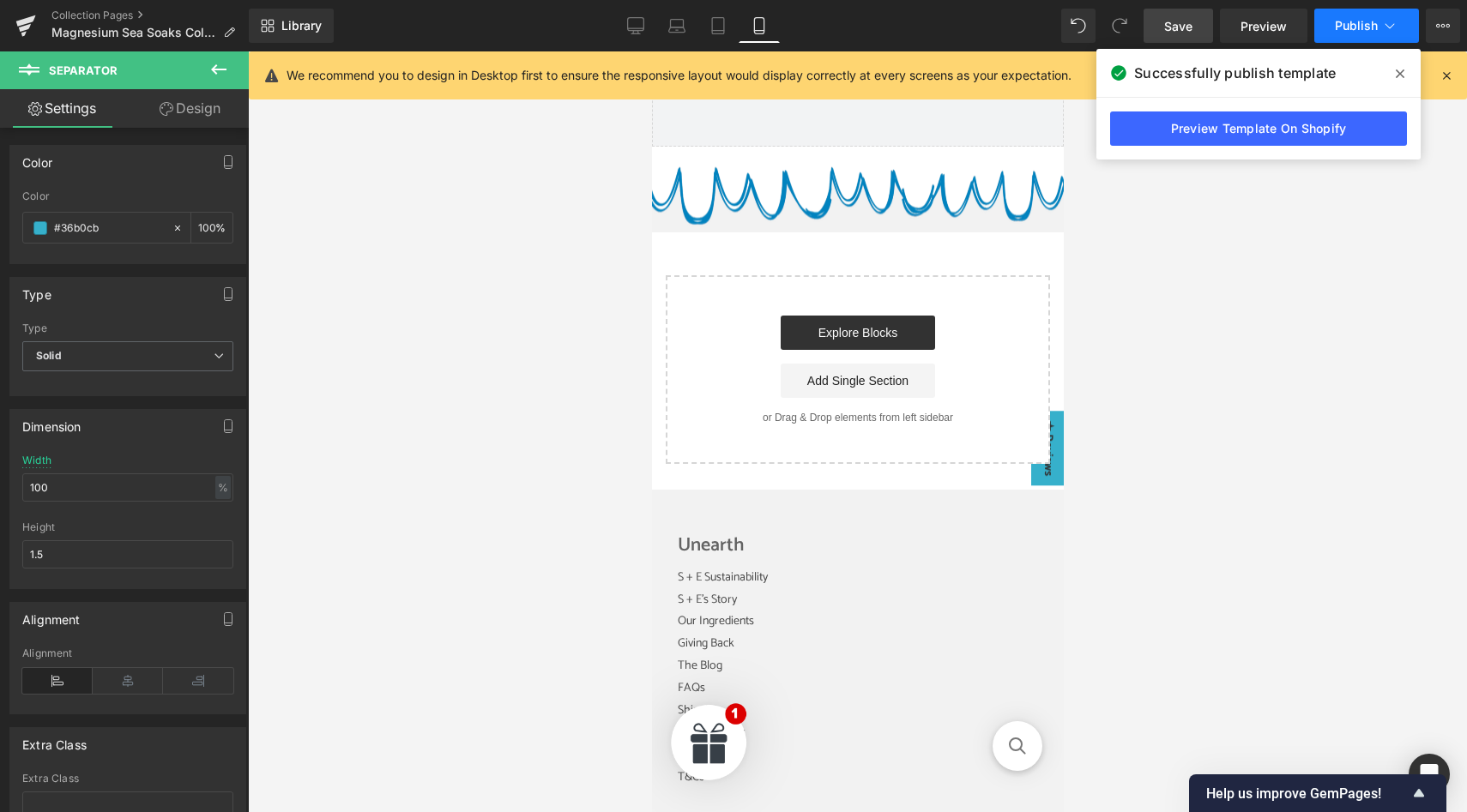
click at [1347, 28] on span "Publish" at bounding box center [1356, 26] width 43 height 14
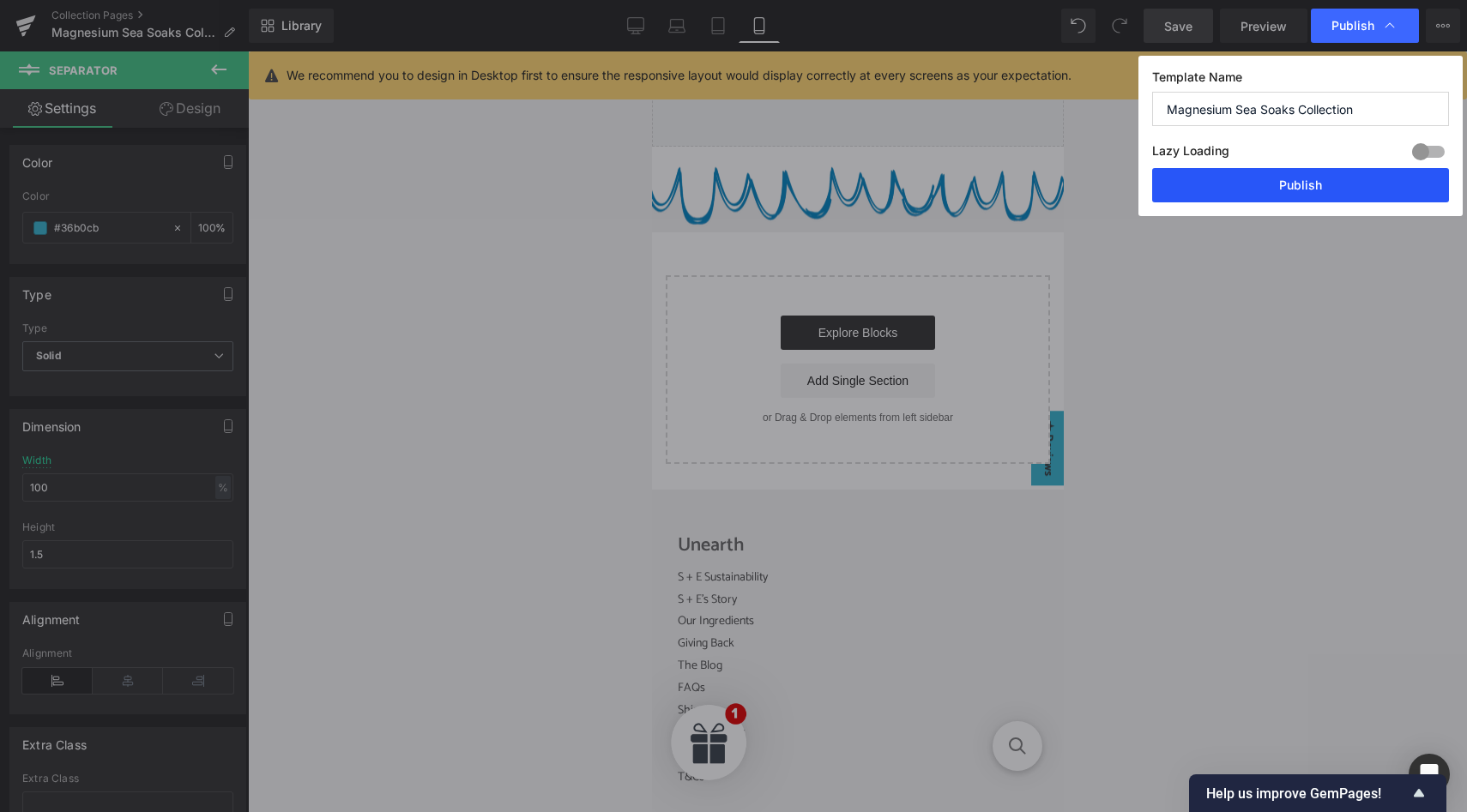
click at [1304, 190] on button "Publish" at bounding box center [1300, 185] width 297 height 34
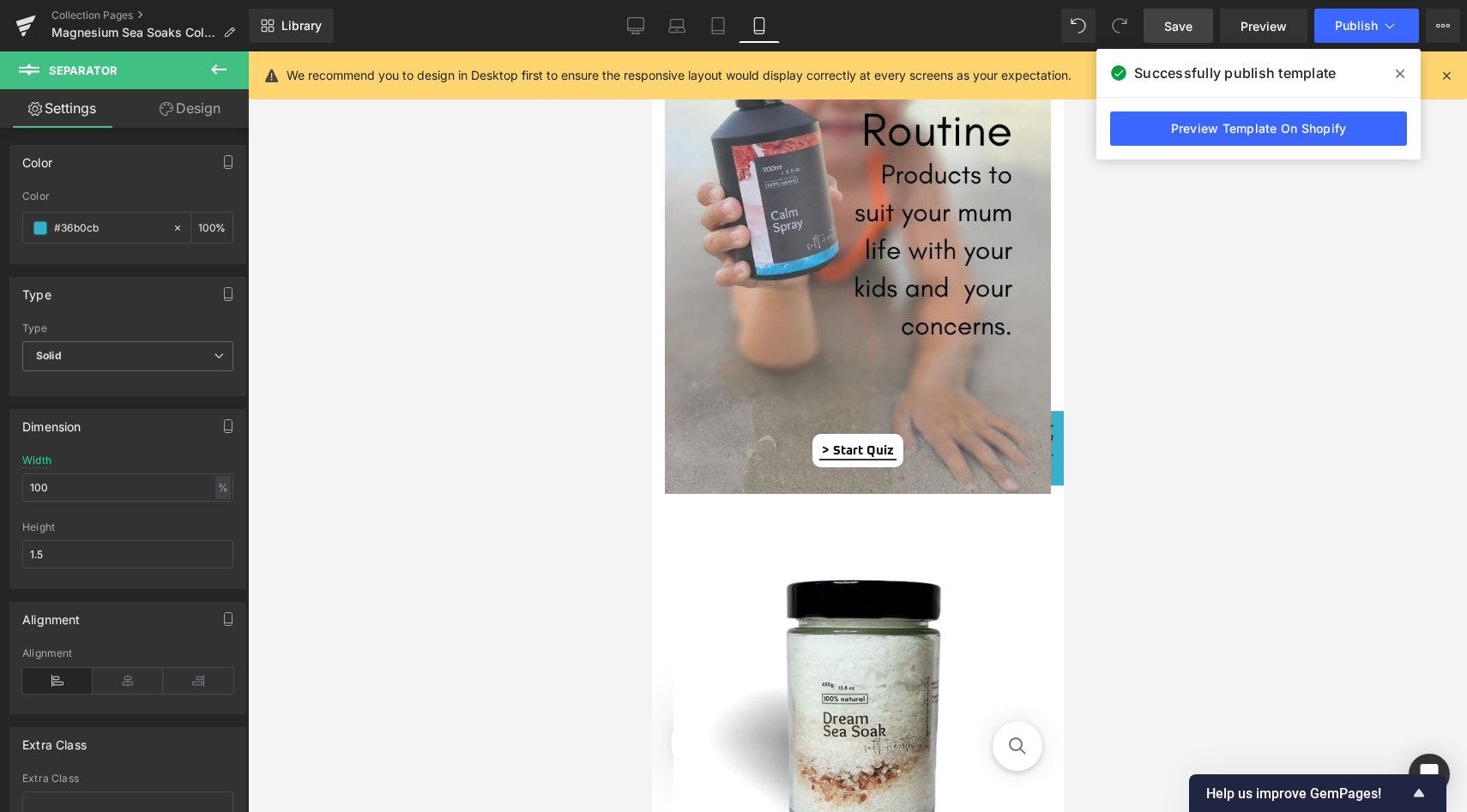
scroll to position [1264, 0]
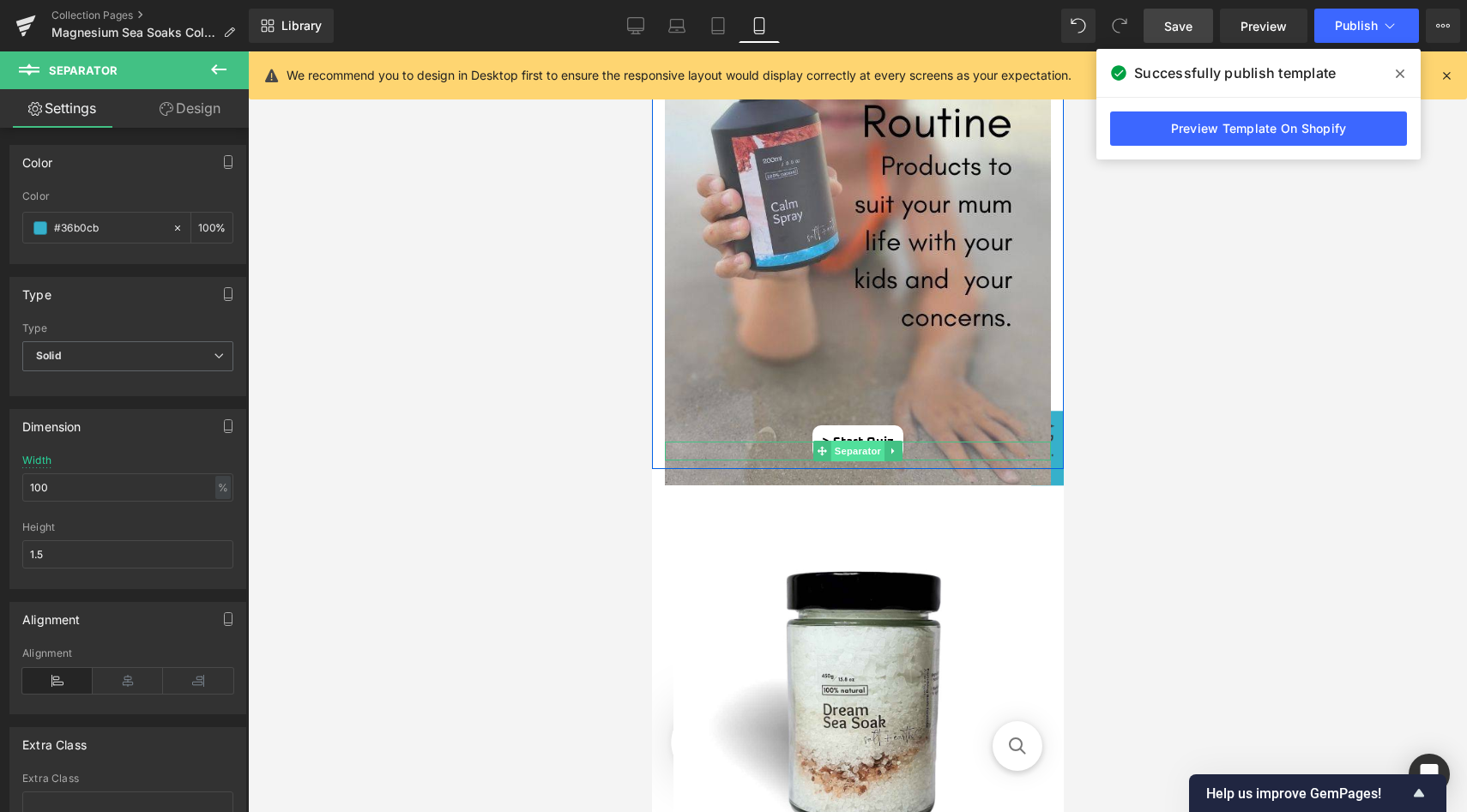
click at [862, 450] on span "Separator" at bounding box center [857, 451] width 53 height 20
drag, startPoint x: 54, startPoint y: 492, endPoint x: 22, endPoint y: 491, distance: 32.0
click at [22, 491] on input "20" at bounding box center [127, 488] width 211 height 28
type input "30"
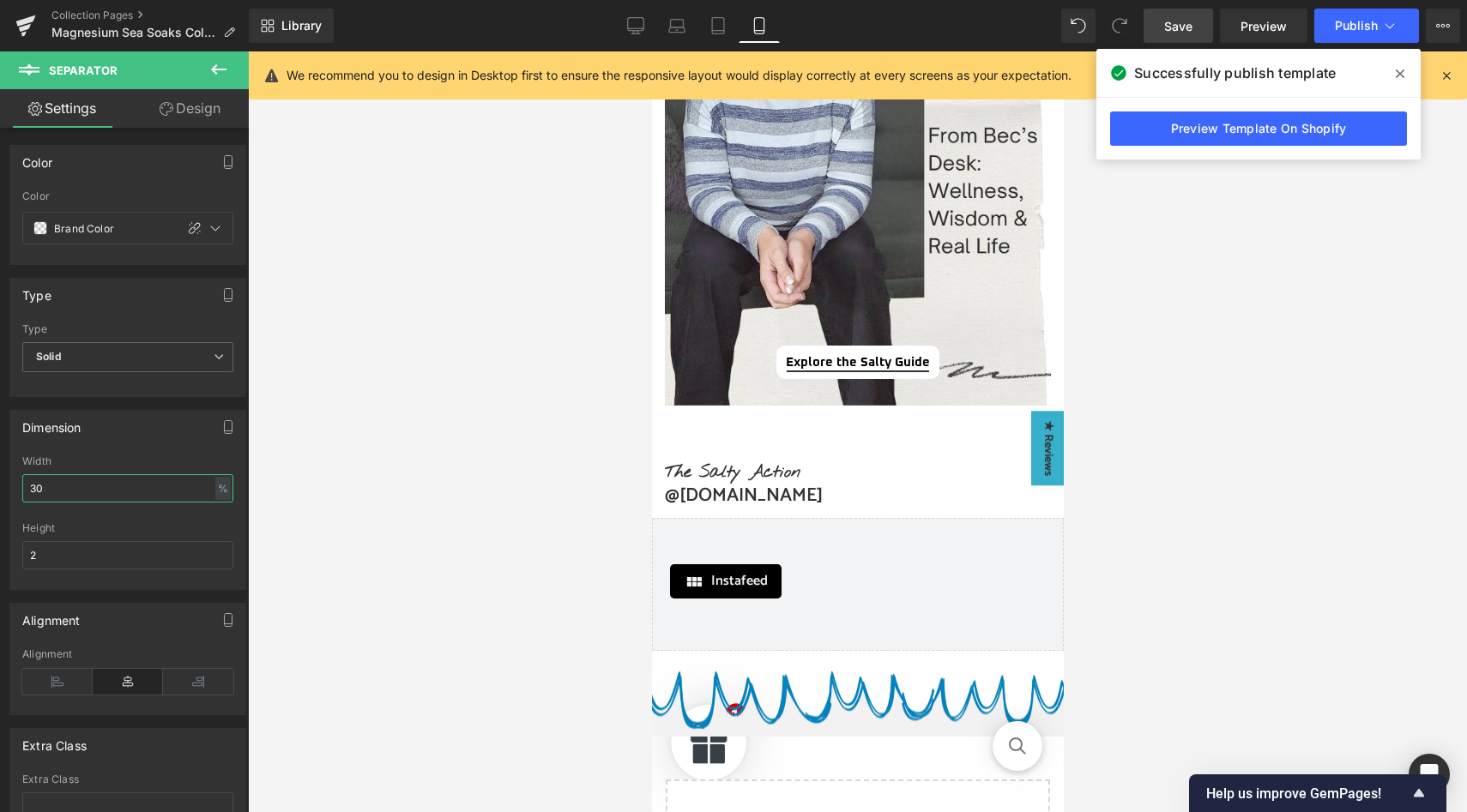
scroll to position [2546, 0]
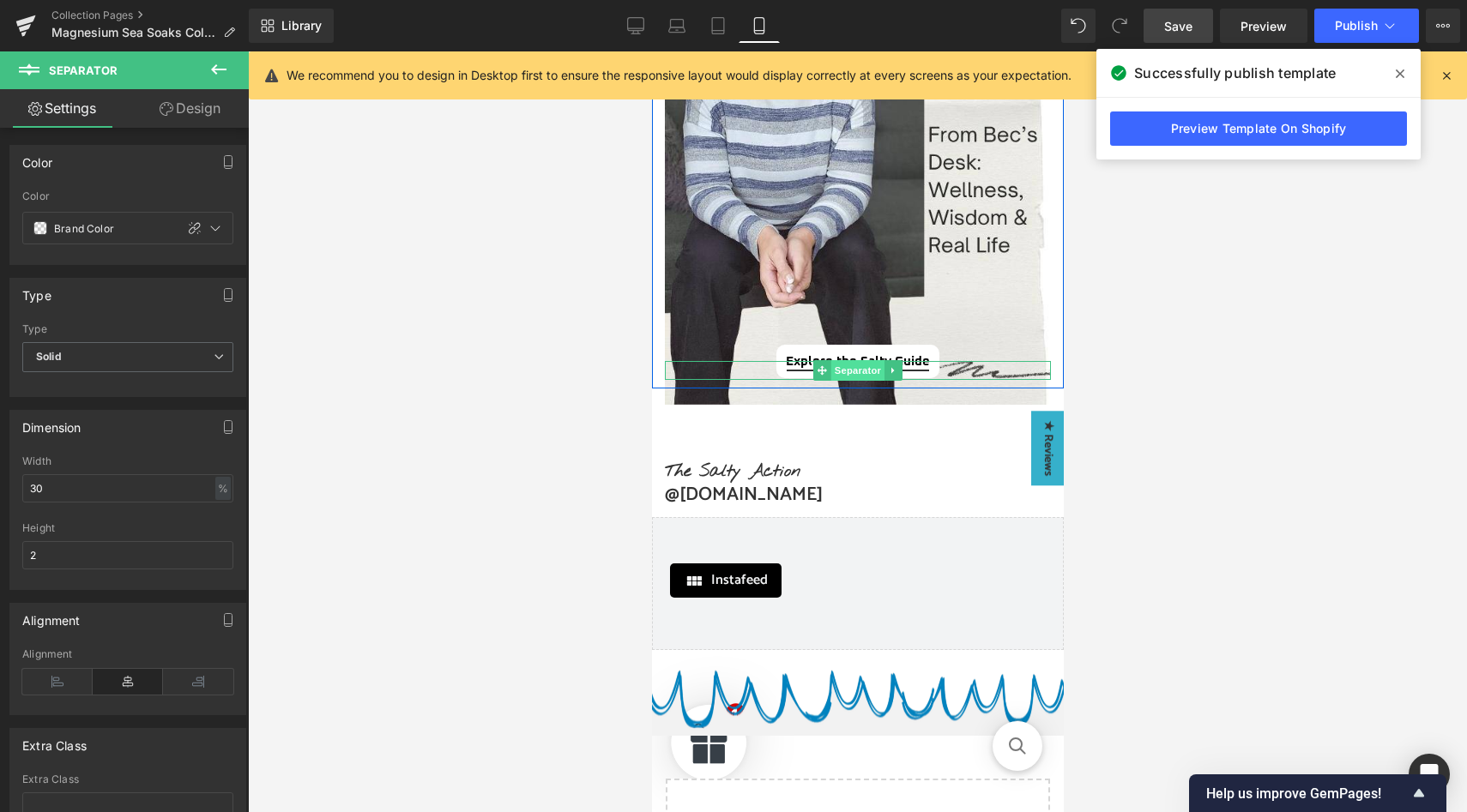
click at [851, 372] on span "Separator" at bounding box center [857, 370] width 53 height 20
drag, startPoint x: 60, startPoint y: 488, endPoint x: 18, endPoint y: 488, distance: 42.0
click at [18, 488] on div "37% Width 37 % % px 2px Height 2" at bounding box center [128, 523] width 235 height 134
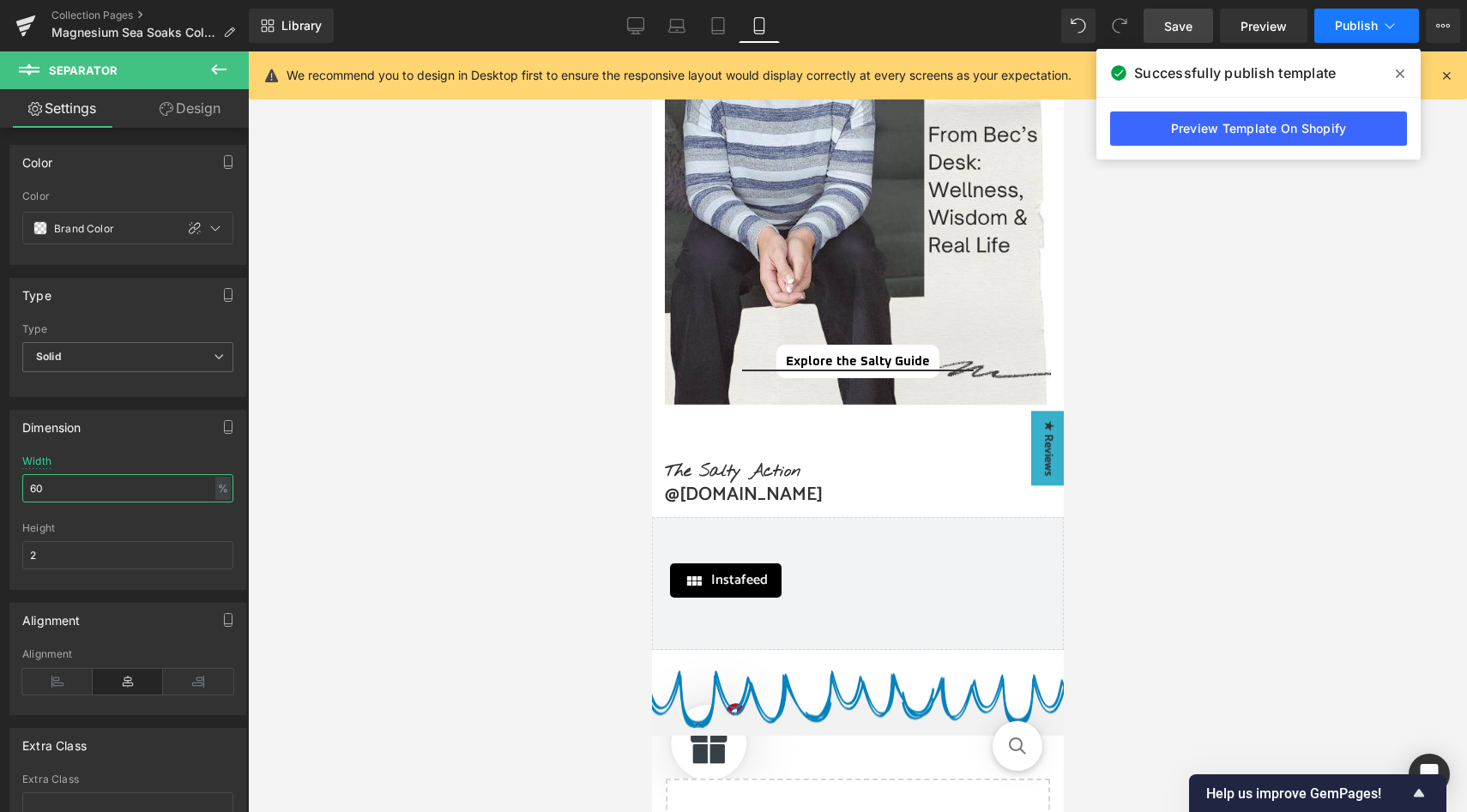
type input "60"
click at [1372, 26] on span "Publish" at bounding box center [1356, 26] width 43 height 14
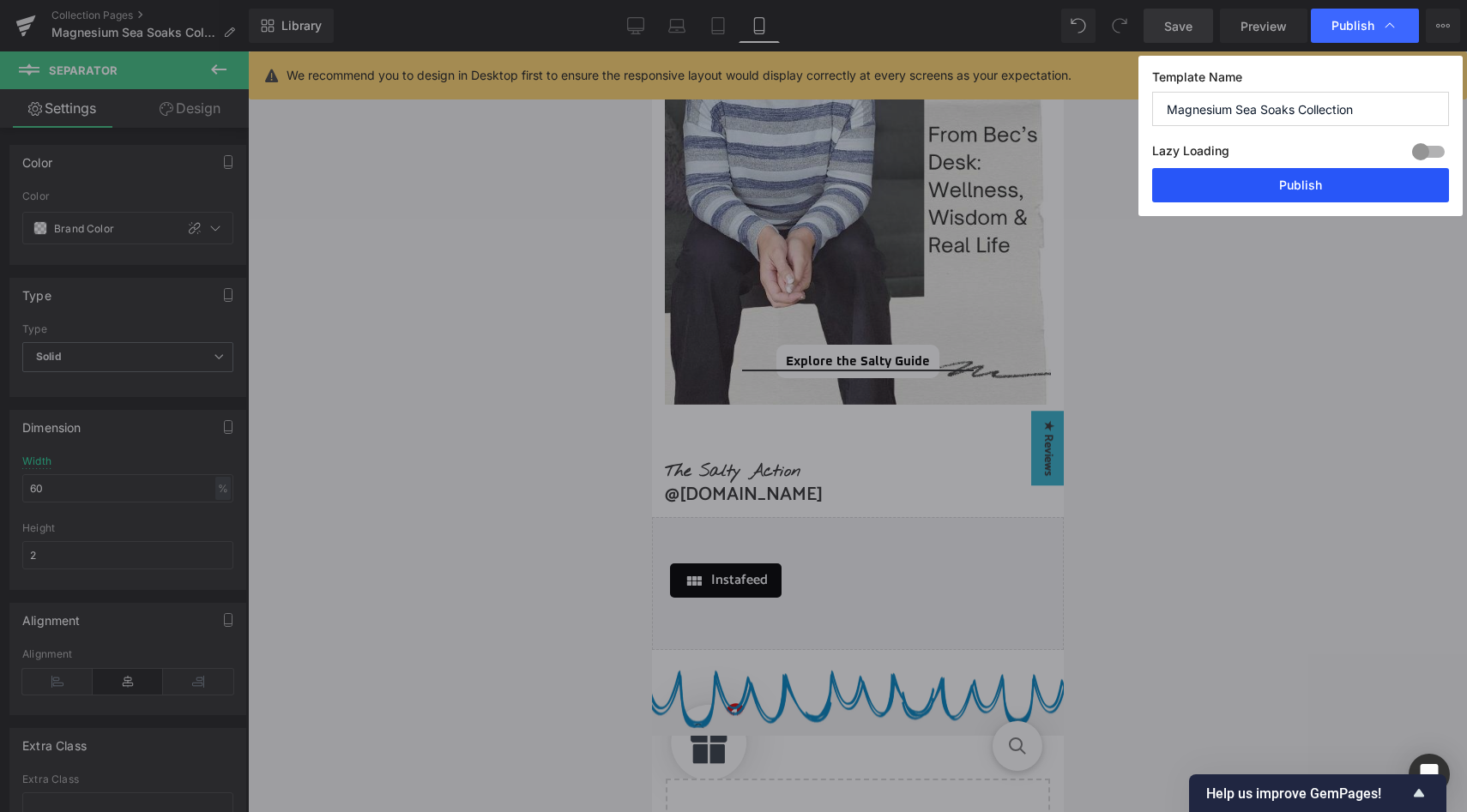
click at [1341, 176] on button "Publish" at bounding box center [1300, 185] width 297 height 34
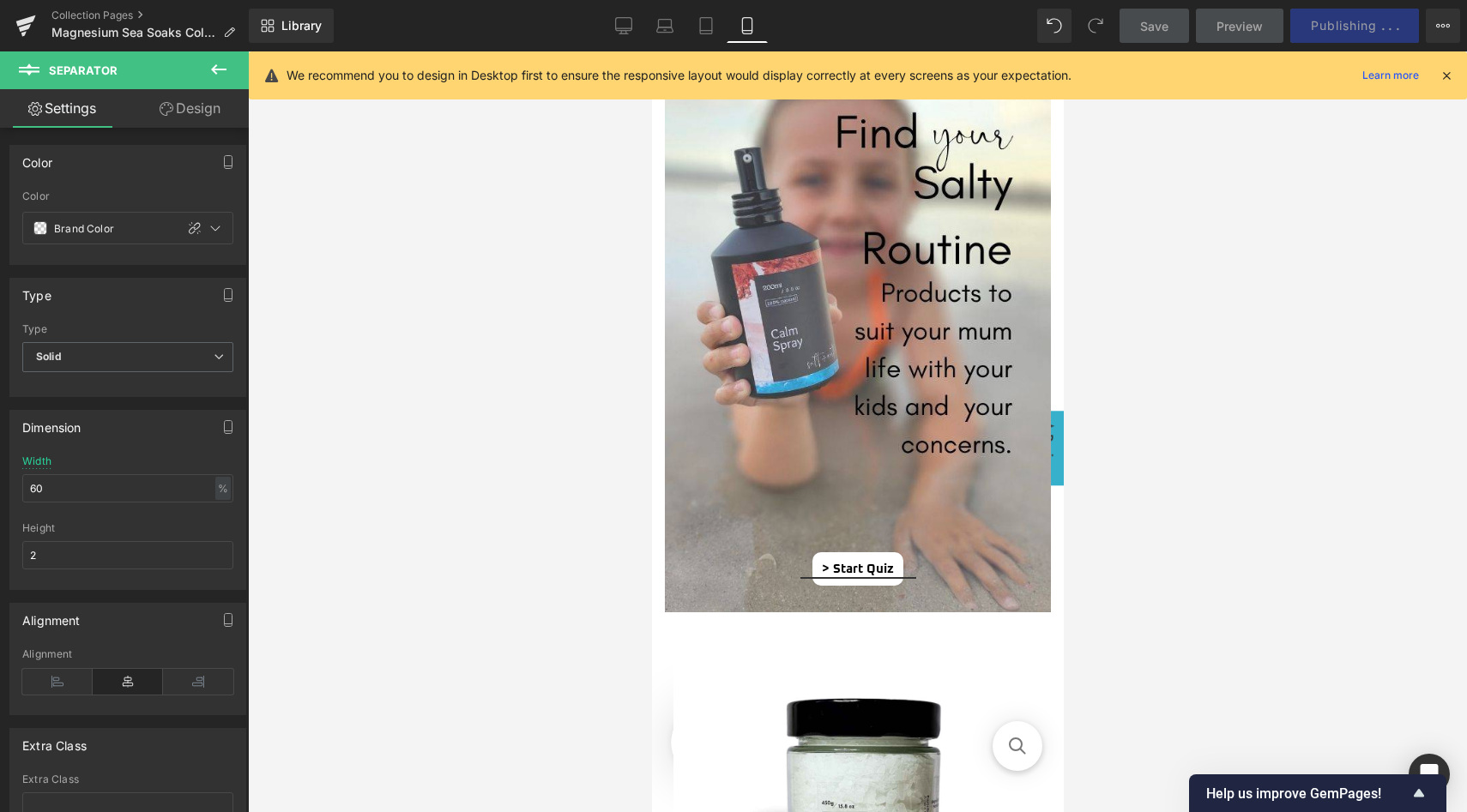
scroll to position [1160, 0]
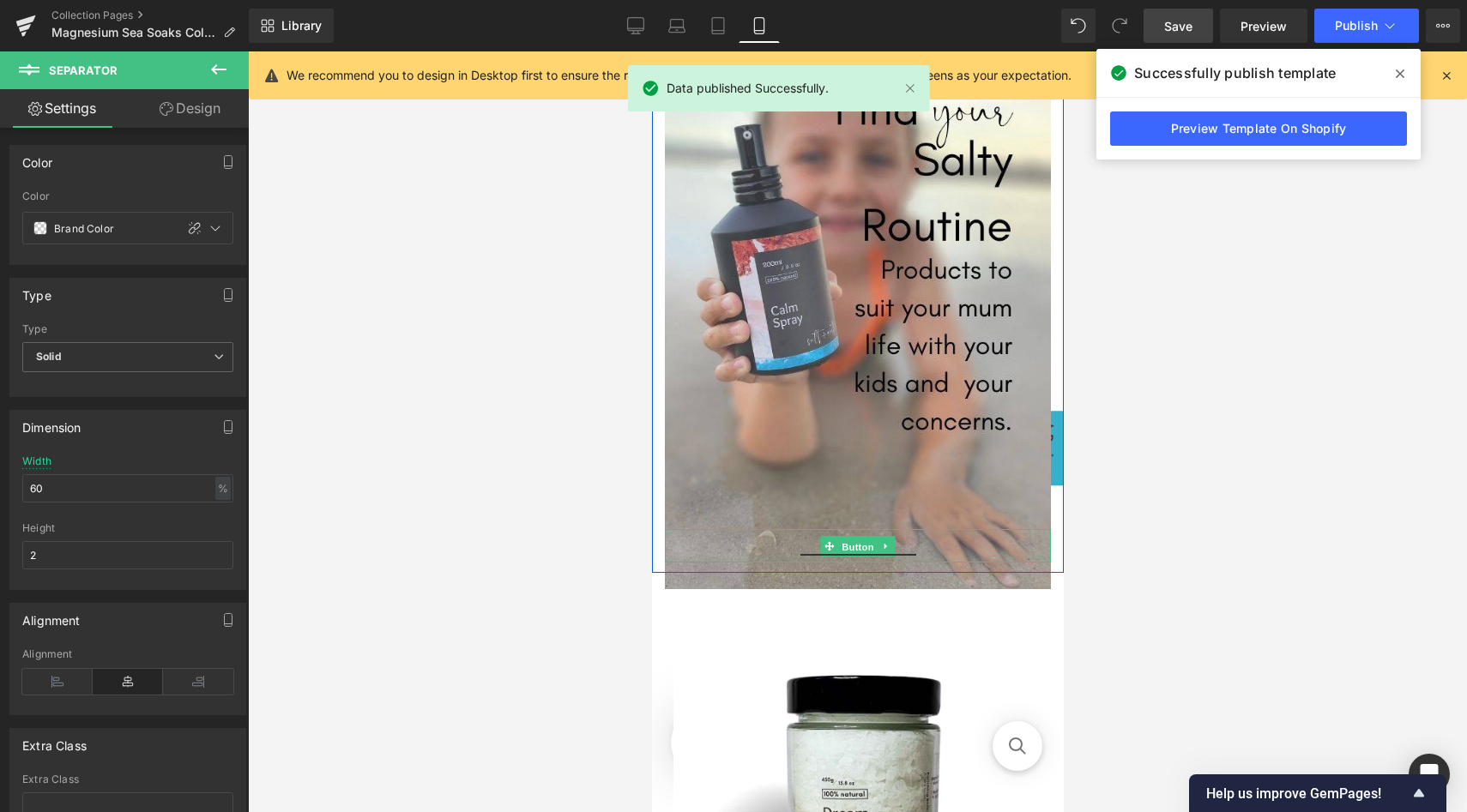
click at [856, 538] on span "Button" at bounding box center [857, 545] width 40 height 20
